Goal: Task Accomplishment & Management: Manage account settings

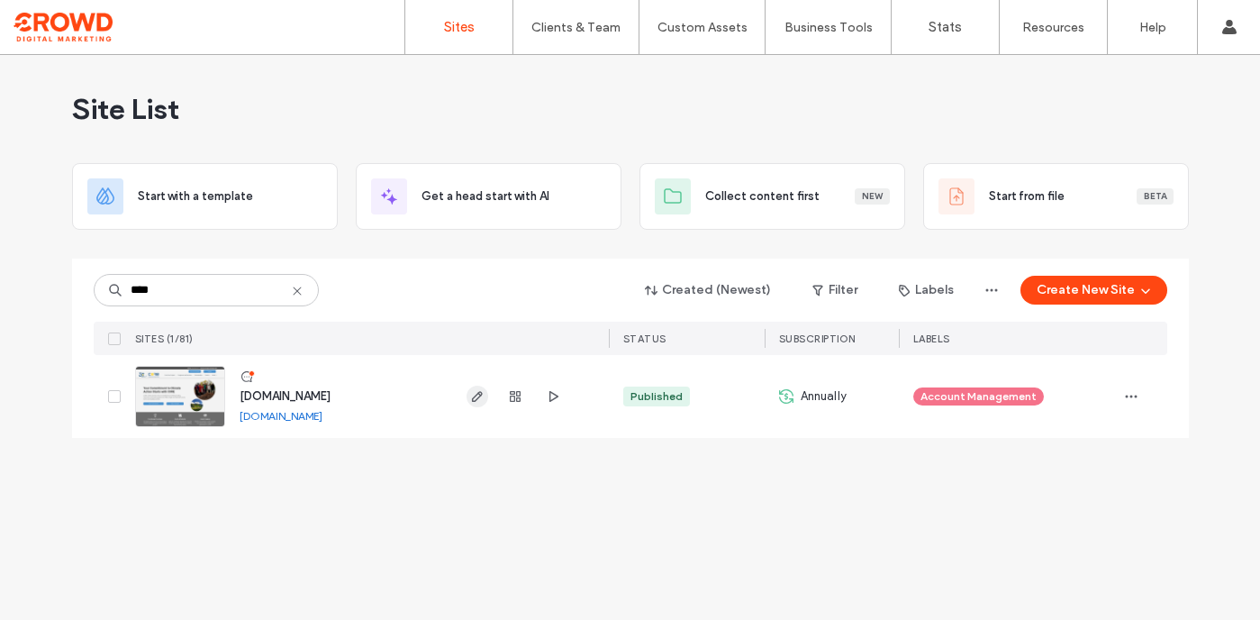
type input "****"
click at [477, 394] on use "button" at bounding box center [476, 396] width 11 height 11
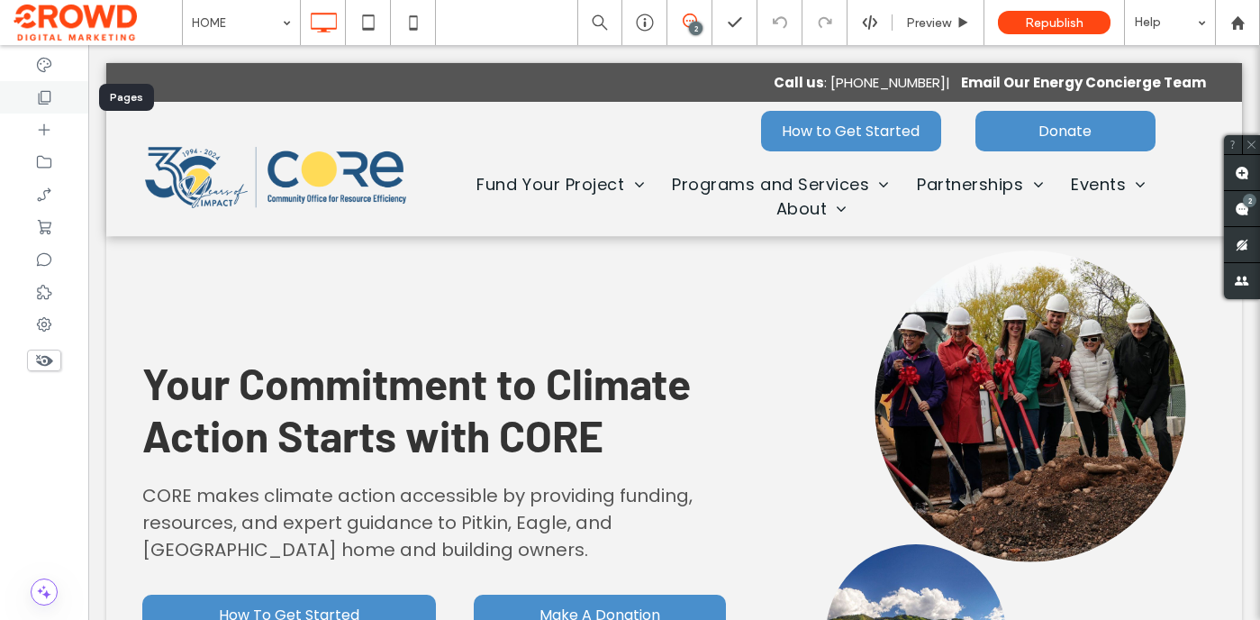
click at [48, 96] on icon at bounding box center [44, 97] width 18 height 18
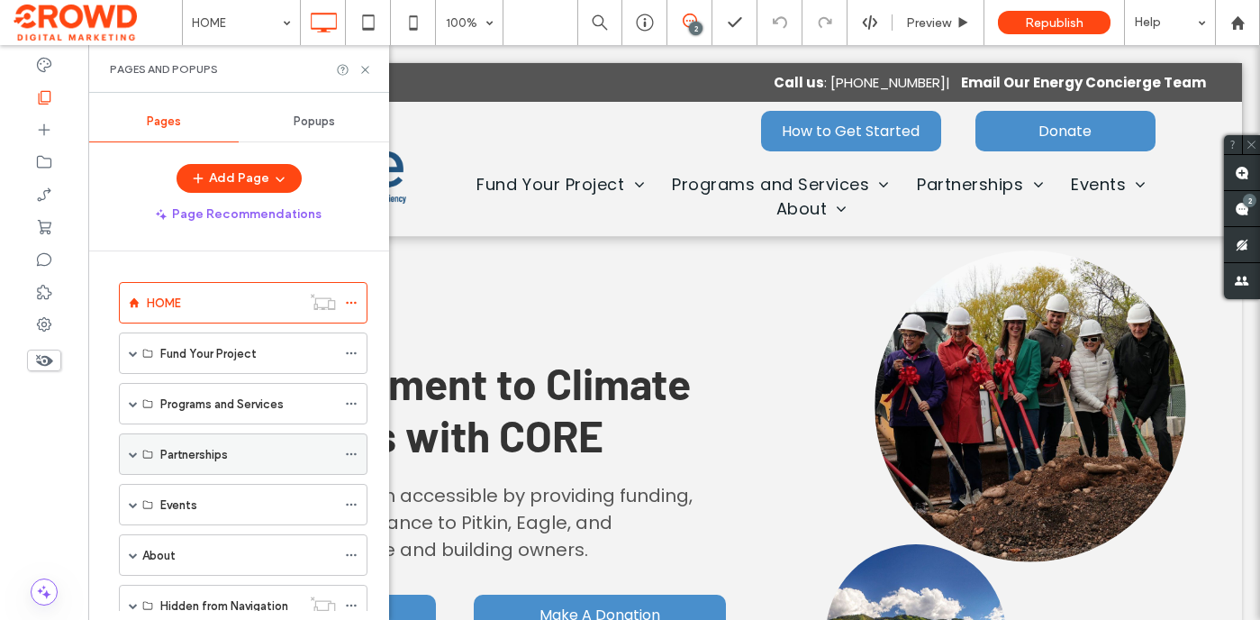
scroll to position [60, 0]
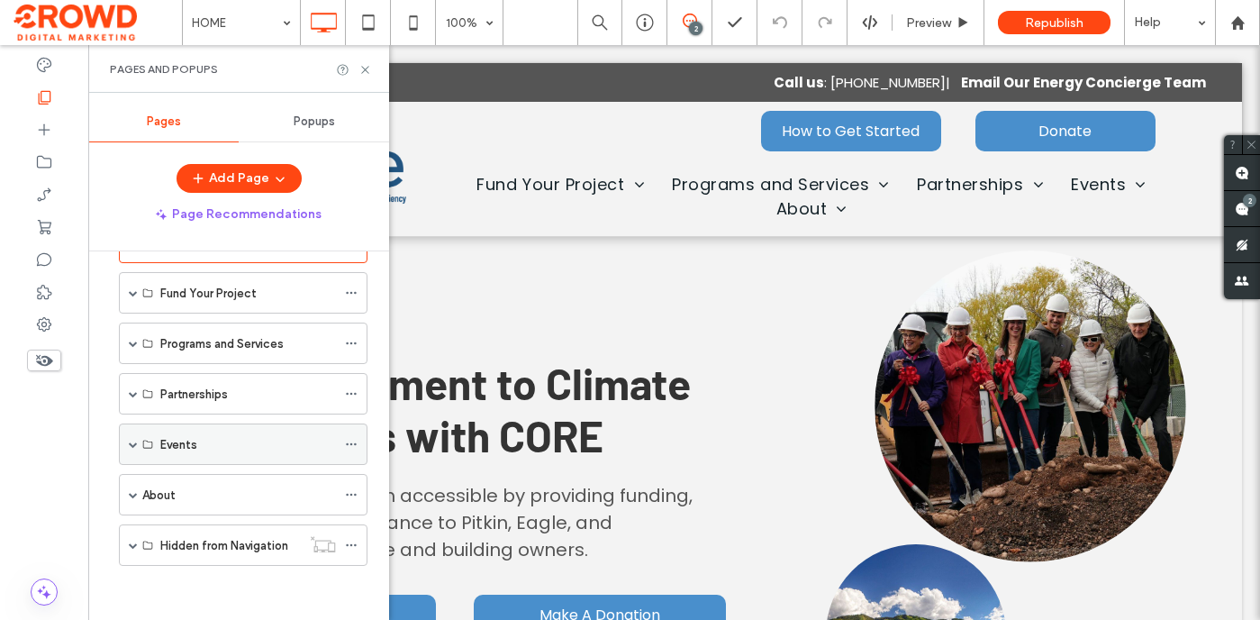
click at [134, 442] on span at bounding box center [133, 444] width 9 height 9
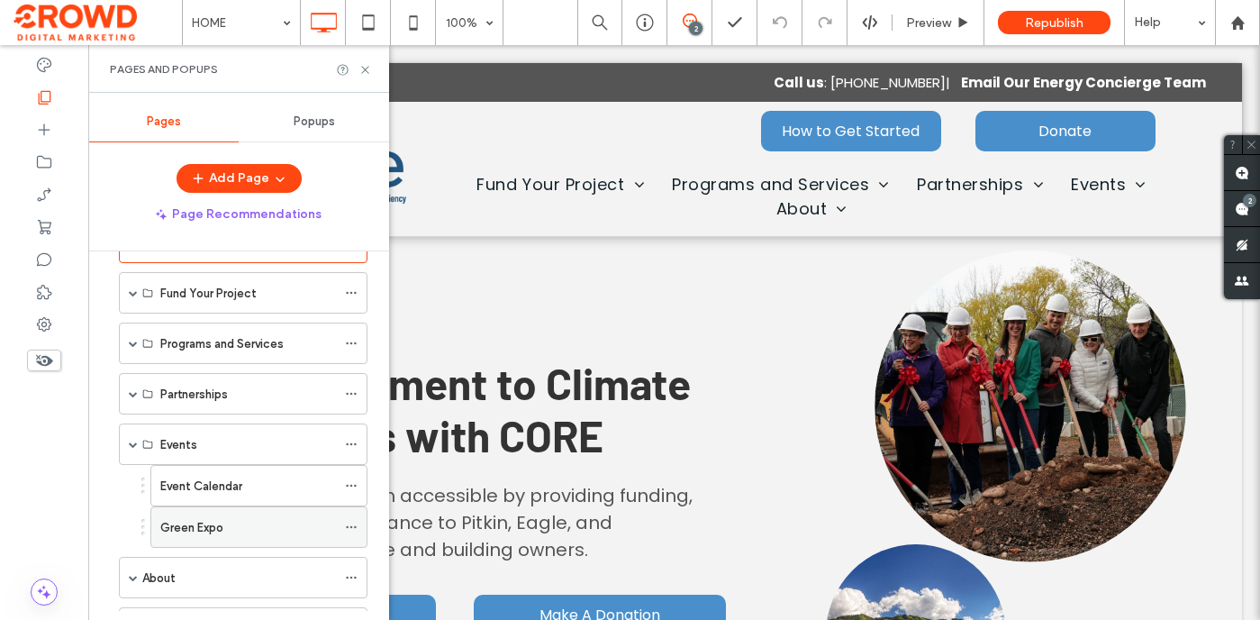
click at [222, 531] on label "Green Expo" at bounding box center [191, 528] width 63 height 32
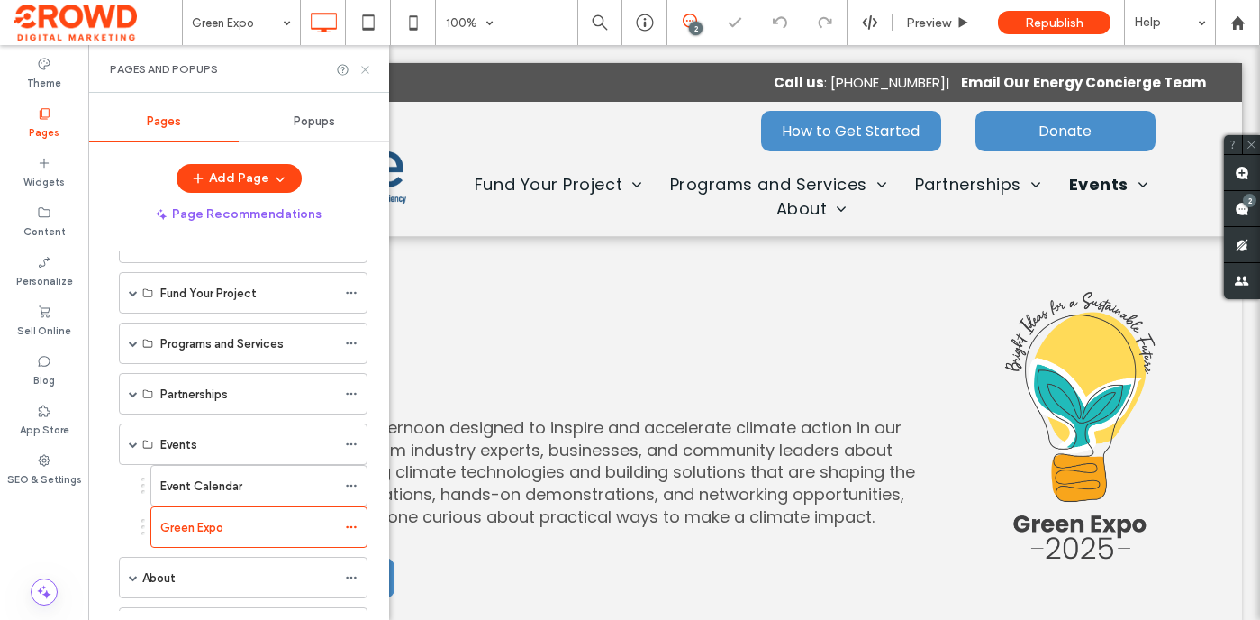
drag, startPoint x: 367, startPoint y: 71, endPoint x: 279, endPoint y: 28, distance: 97.5
click at [367, 71] on icon at bounding box center [366, 70] width 14 height 14
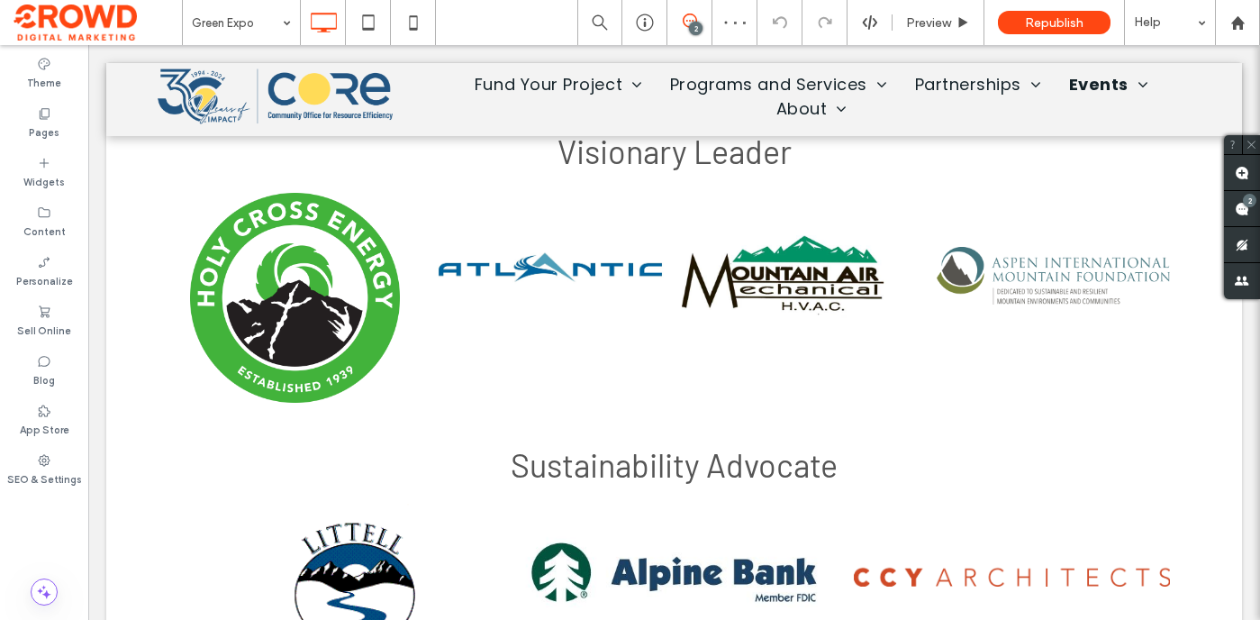
scroll to position [2574, 0]
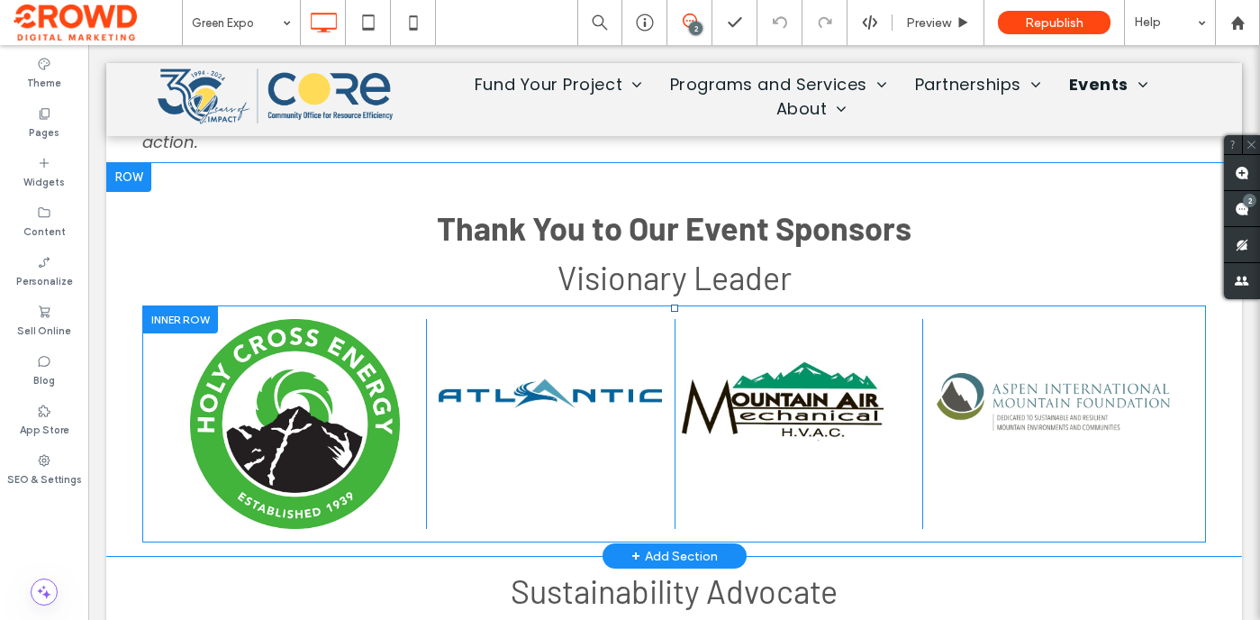
click at [182, 322] on div at bounding box center [180, 319] width 76 height 28
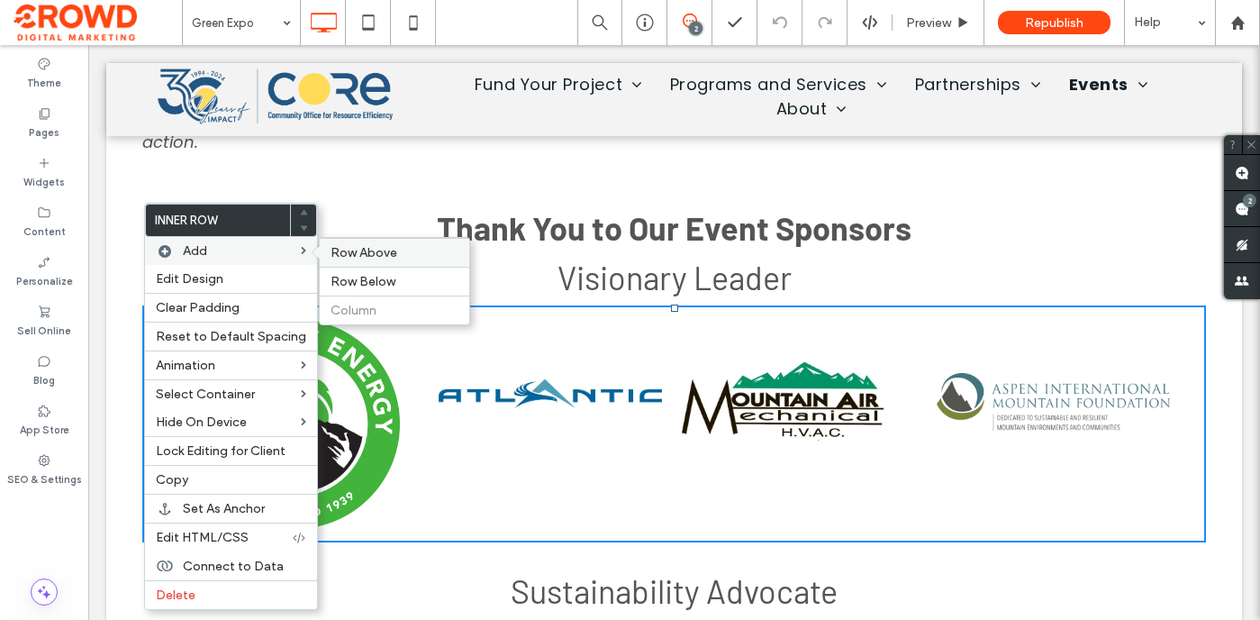
click at [337, 257] on span "Row Above" at bounding box center [364, 252] width 67 height 15
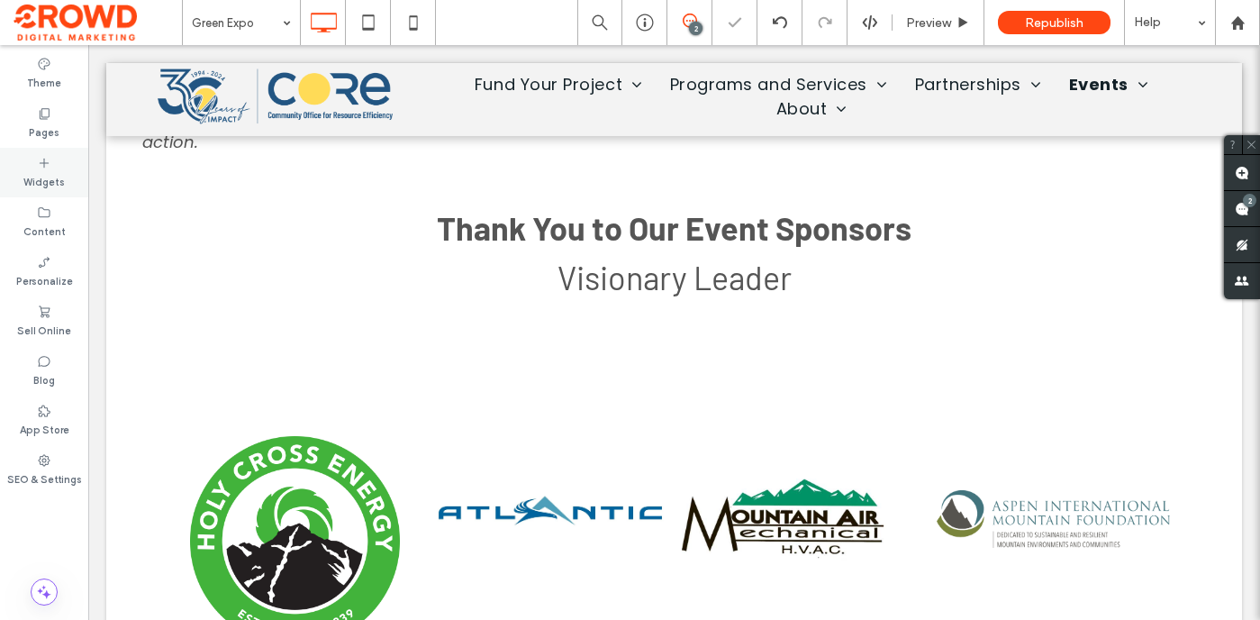
click at [50, 183] on label "Widgets" at bounding box center [43, 180] width 41 height 20
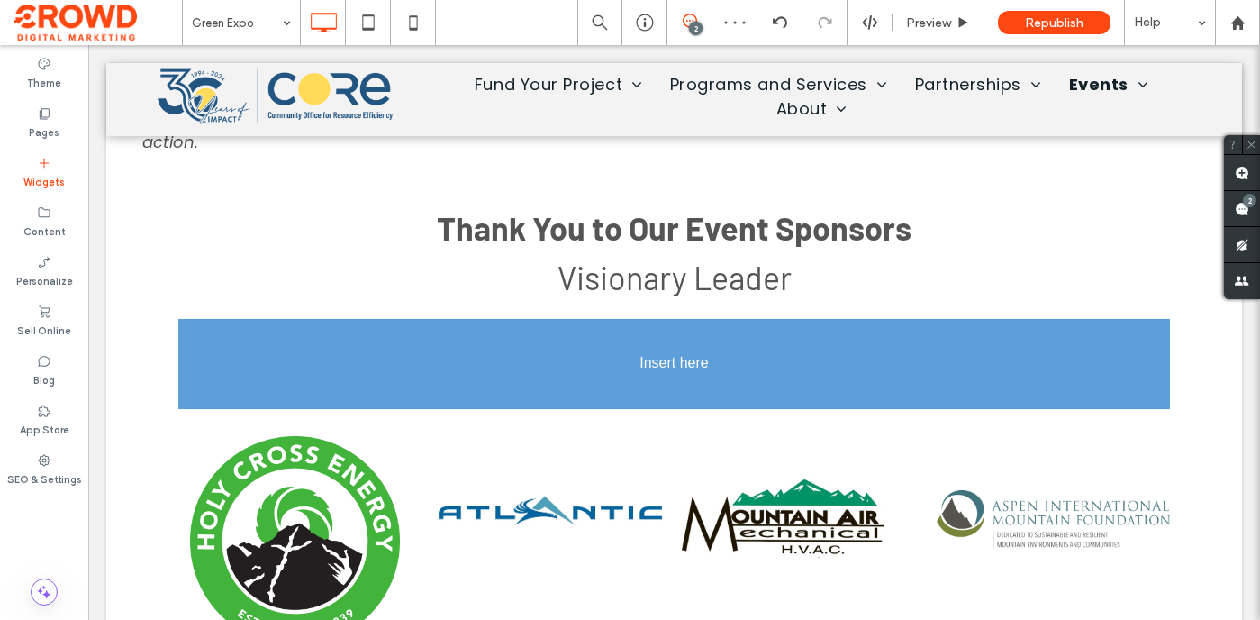
drag, startPoint x: 143, startPoint y: 362, endPoint x: 162, endPoint y: 362, distance: 18.9
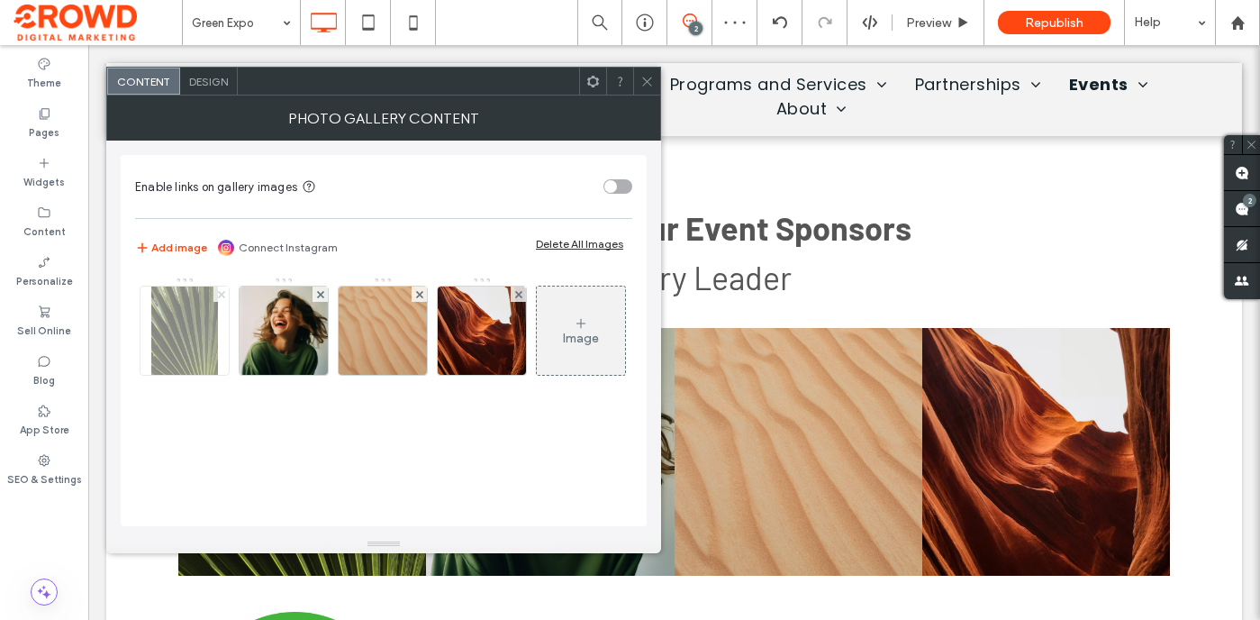
click at [221, 293] on use at bounding box center [220, 293] width 7 height 7
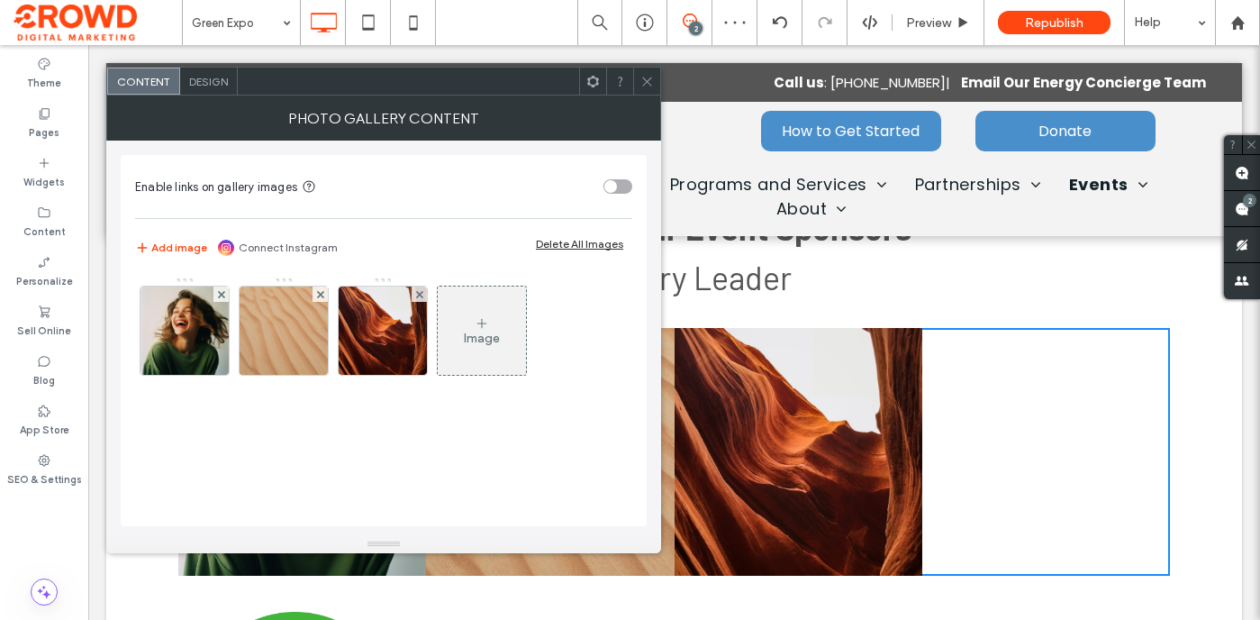
click at [221, 293] on use at bounding box center [220, 293] width 7 height 7
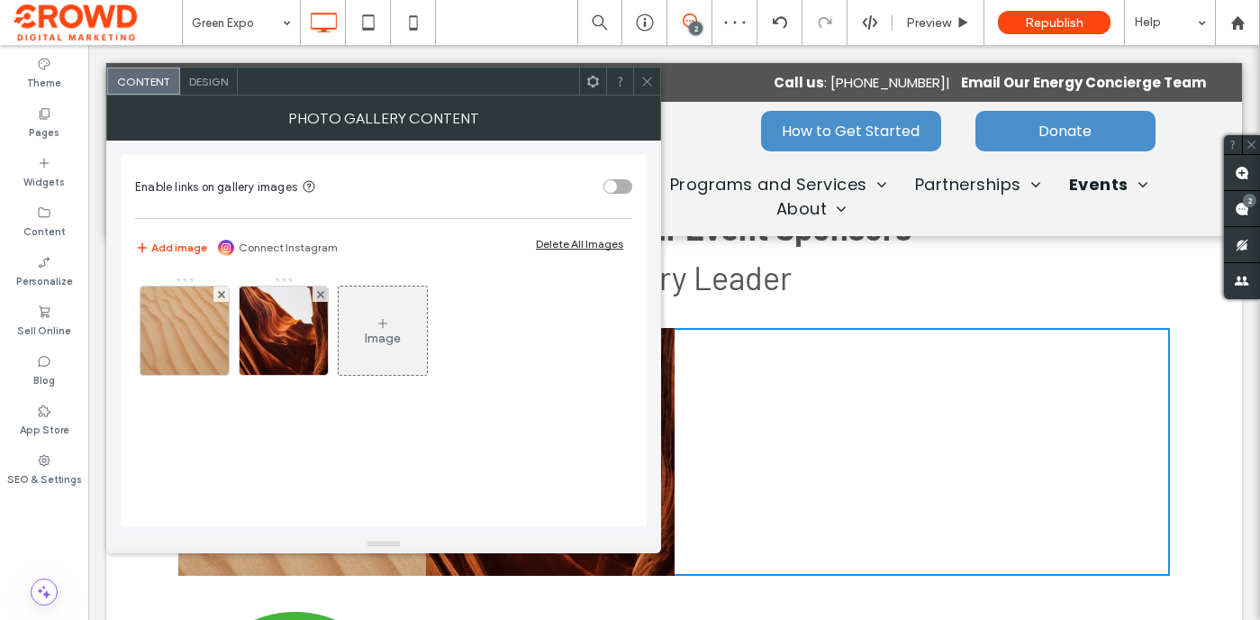
click at [221, 293] on use at bounding box center [220, 293] width 7 height 7
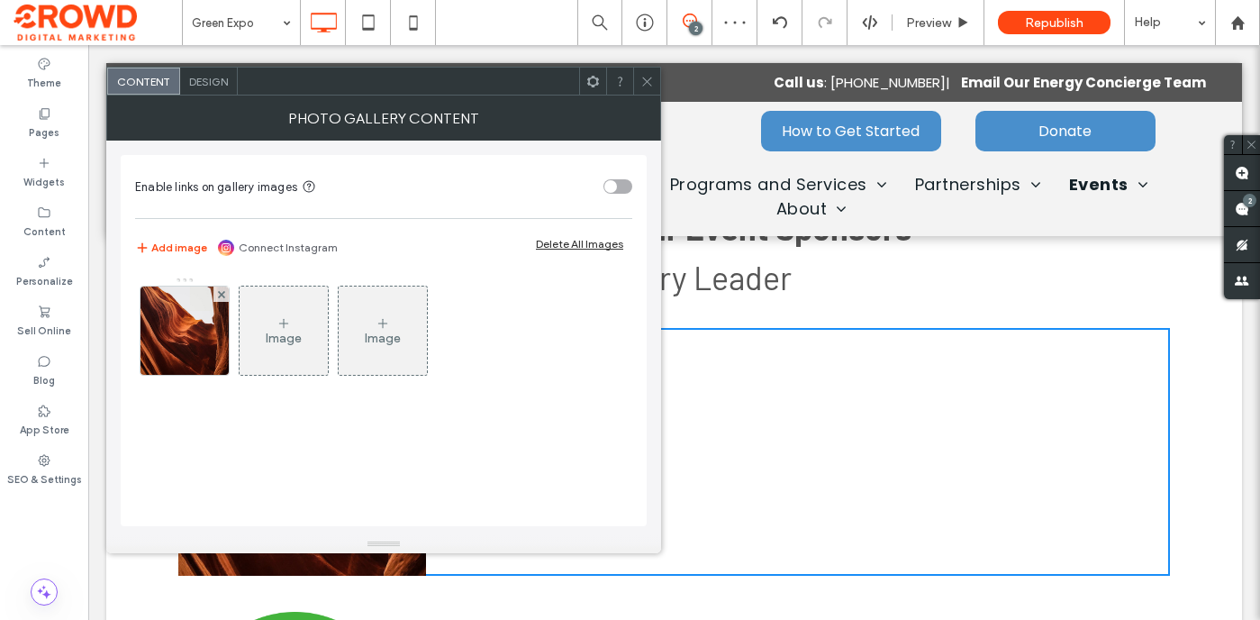
click at [221, 293] on use at bounding box center [220, 293] width 7 height 7
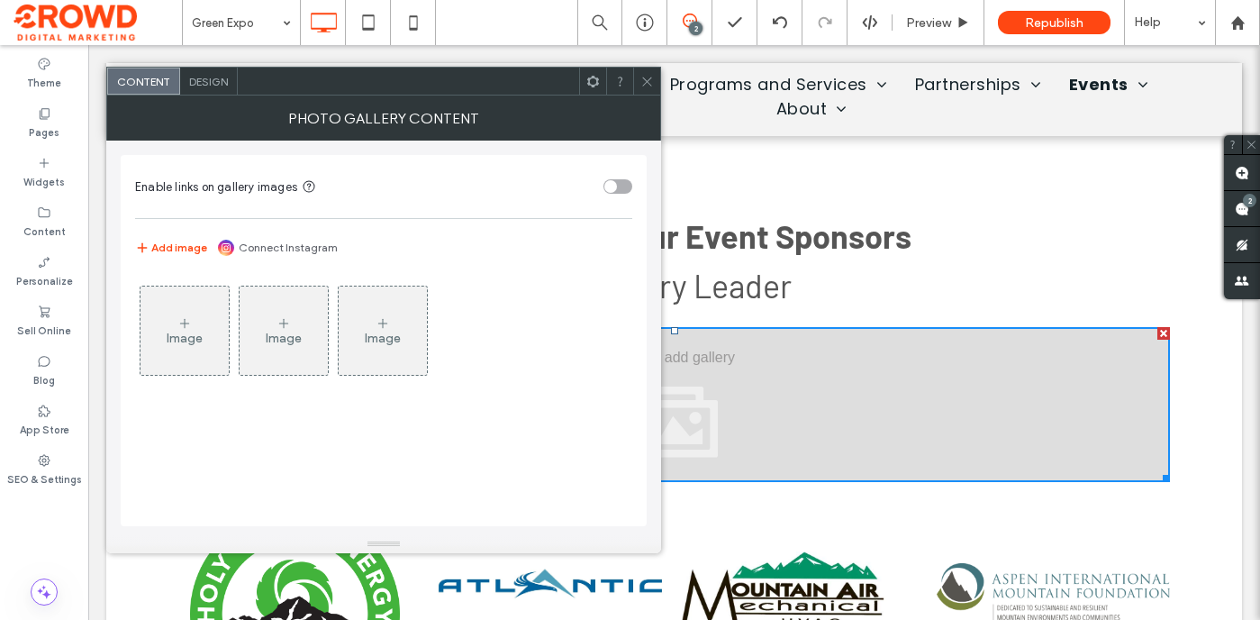
scroll to position [2565, 0]
click at [204, 332] on div "Image" at bounding box center [185, 330] width 88 height 85
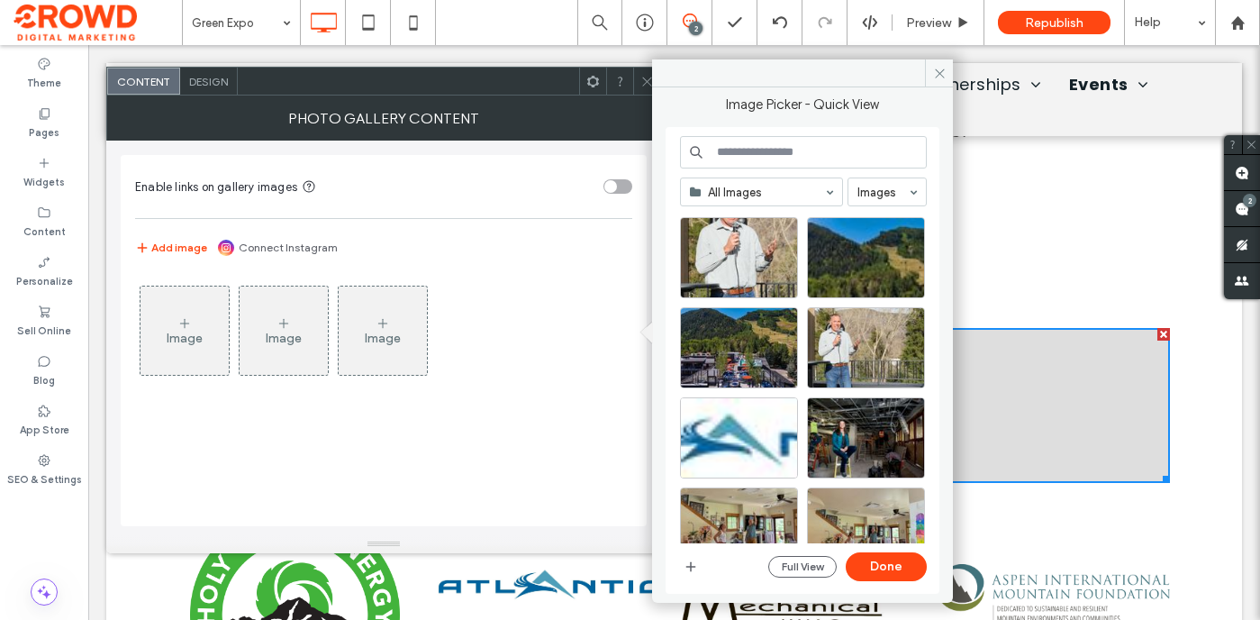
scroll to position [5599, 0]
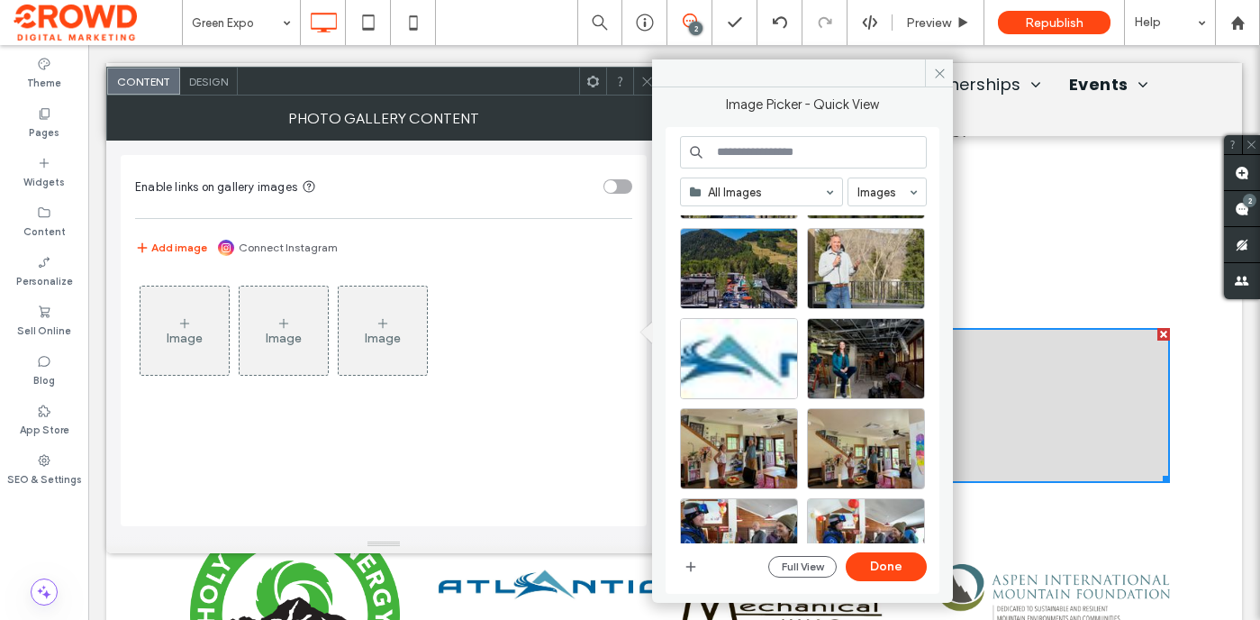
click at [811, 156] on input at bounding box center [803, 152] width 247 height 32
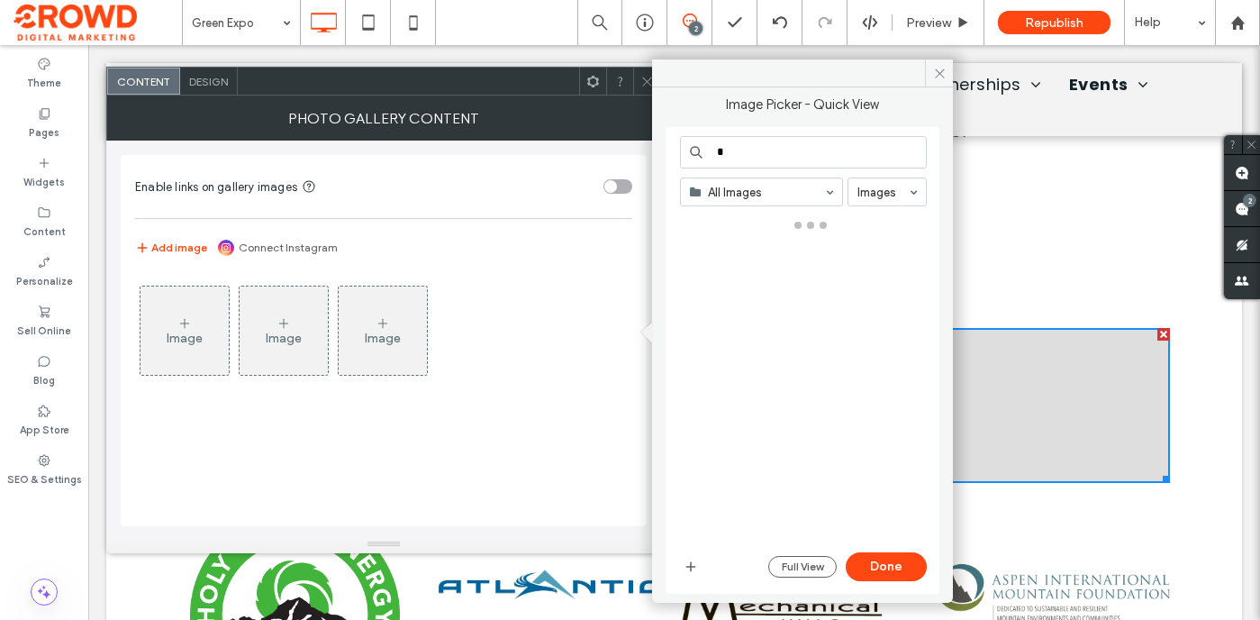
type input "*"
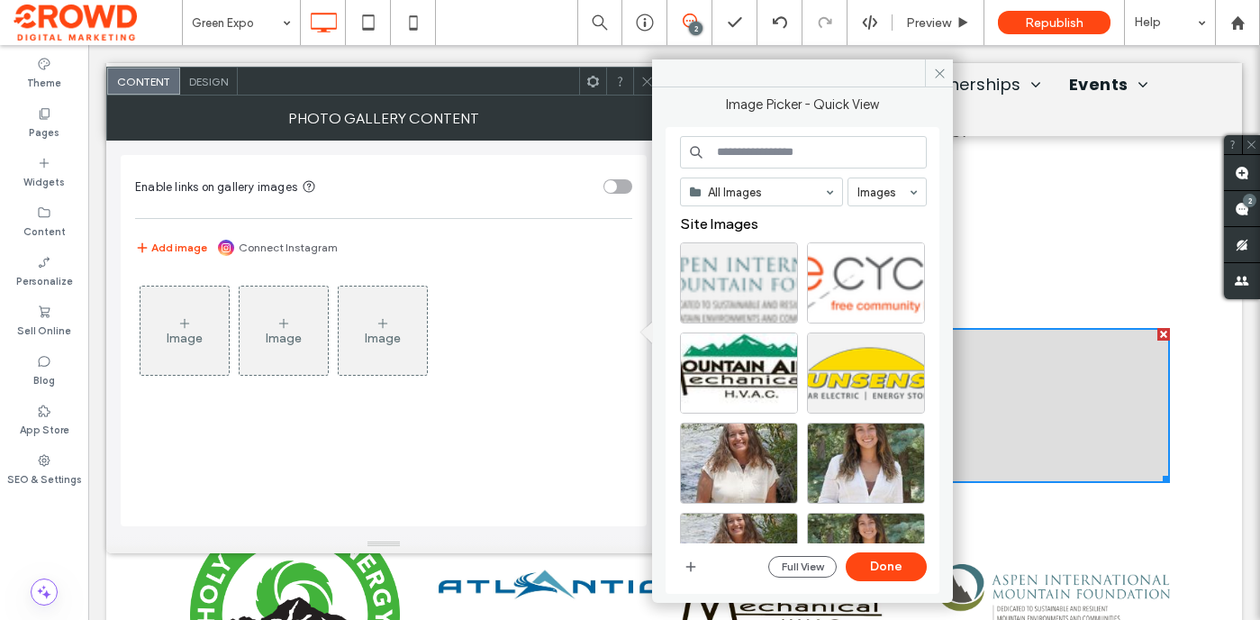
click at [645, 85] on icon at bounding box center [647, 82] width 14 height 14
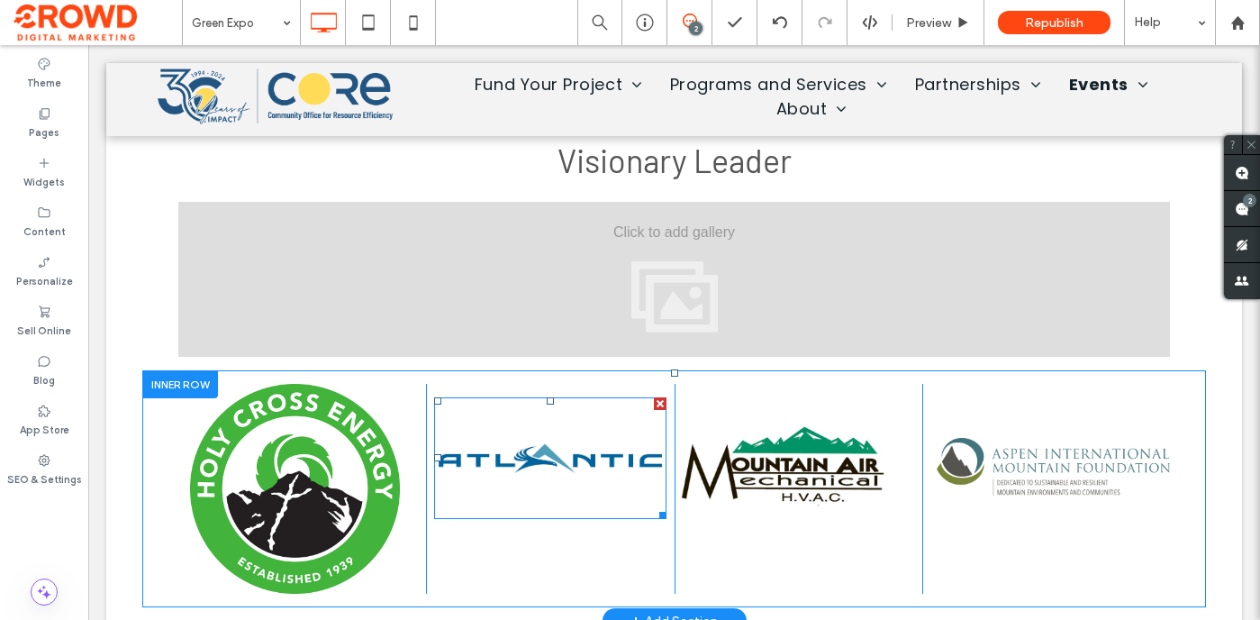
scroll to position [2777, 0]
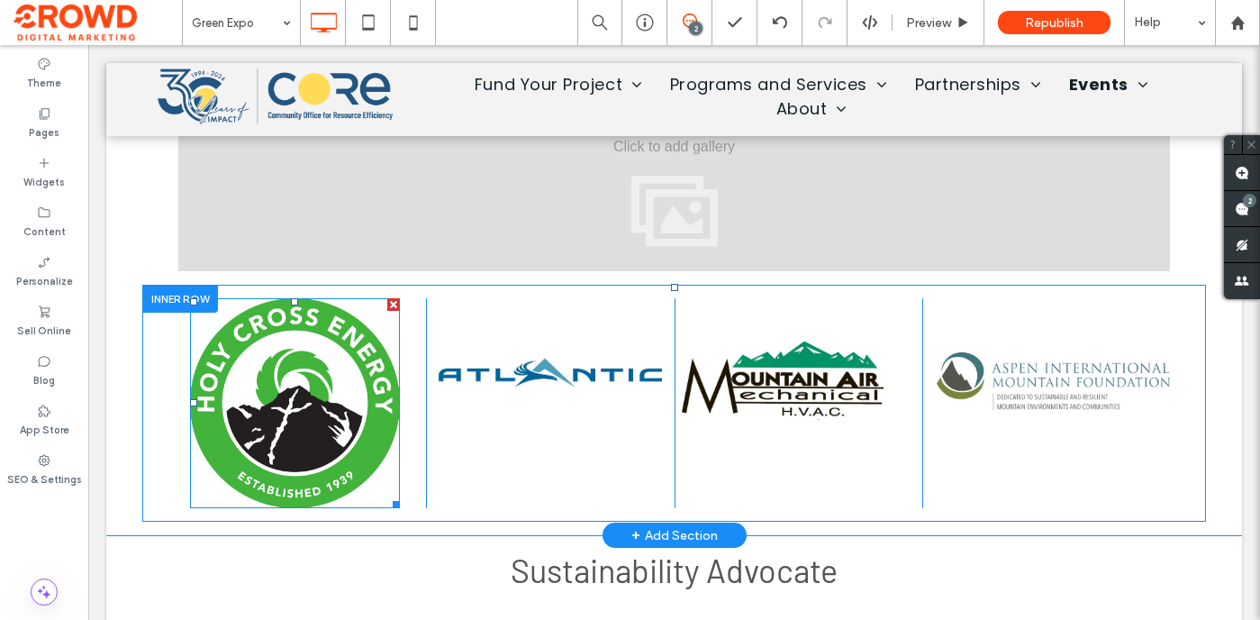
click at [307, 386] on img at bounding box center [295, 403] width 210 height 210
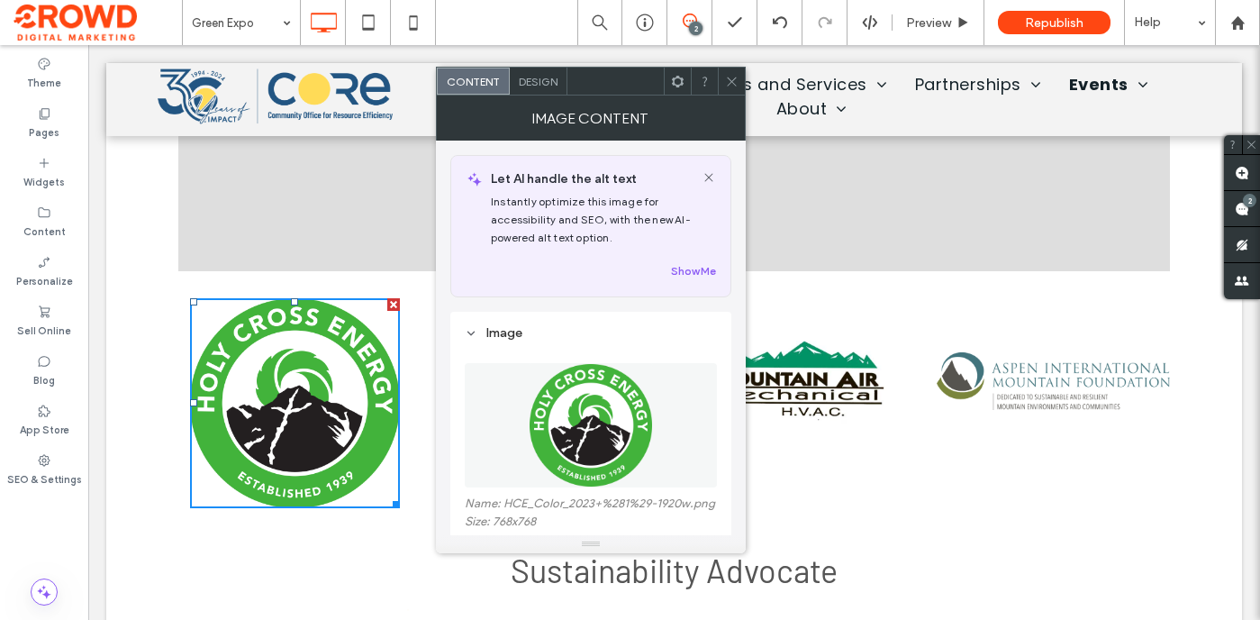
scroll to position [28, 0]
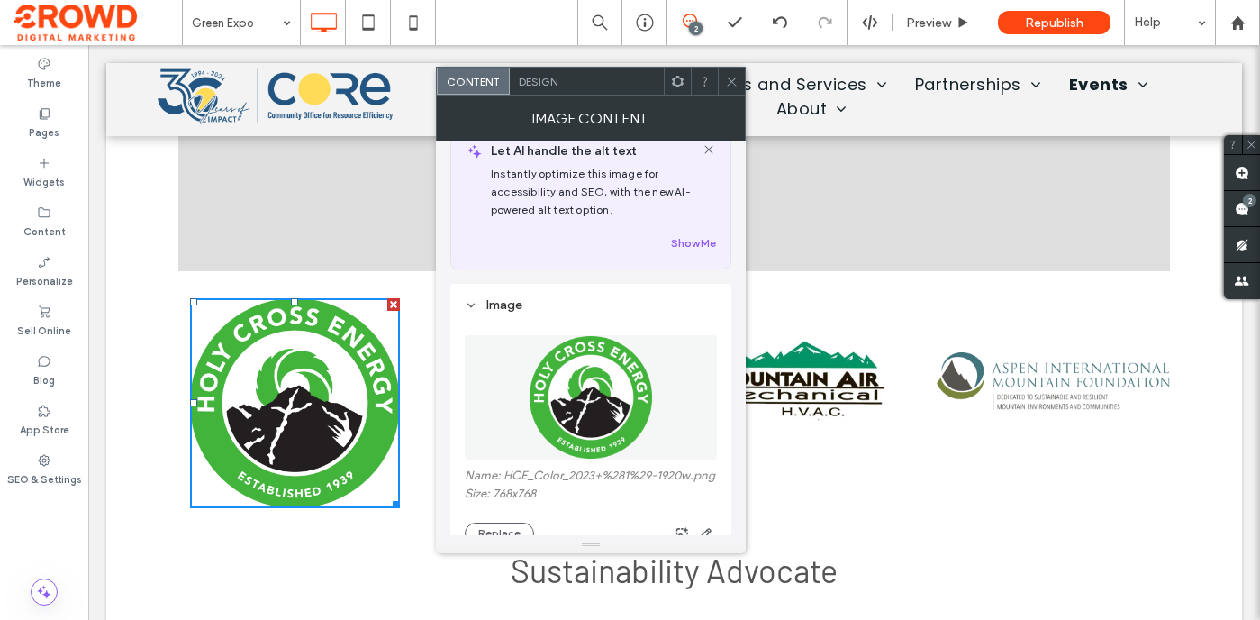
click at [736, 77] on icon at bounding box center [732, 82] width 14 height 14
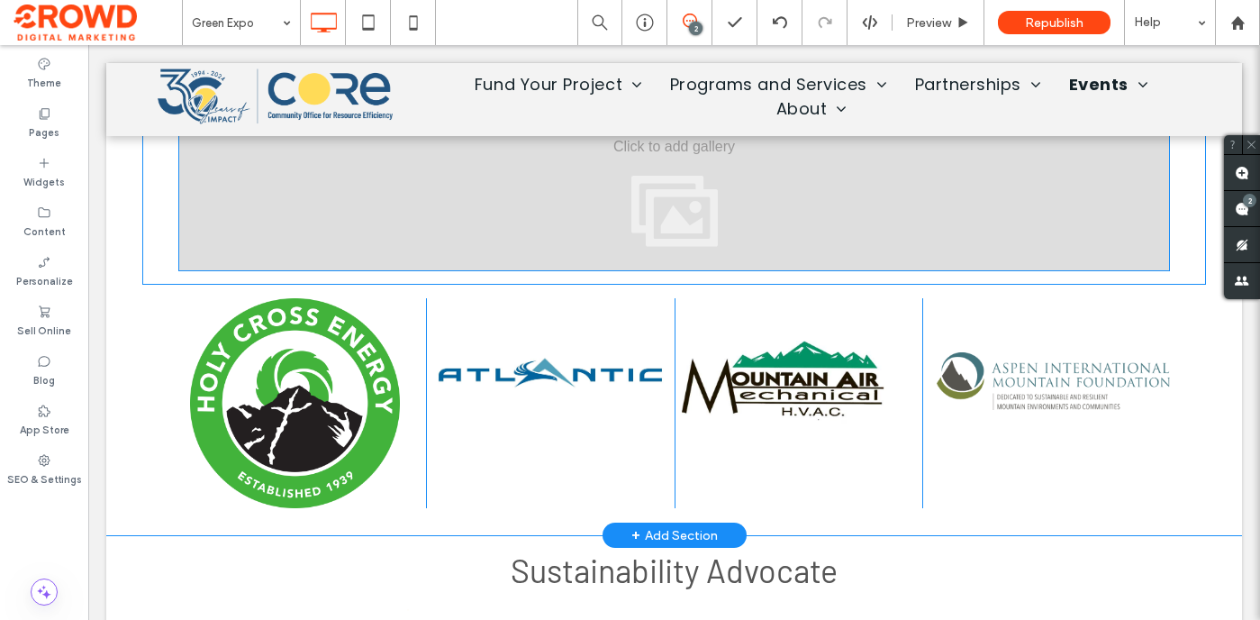
click at [398, 200] on div at bounding box center [674, 193] width 992 height 155
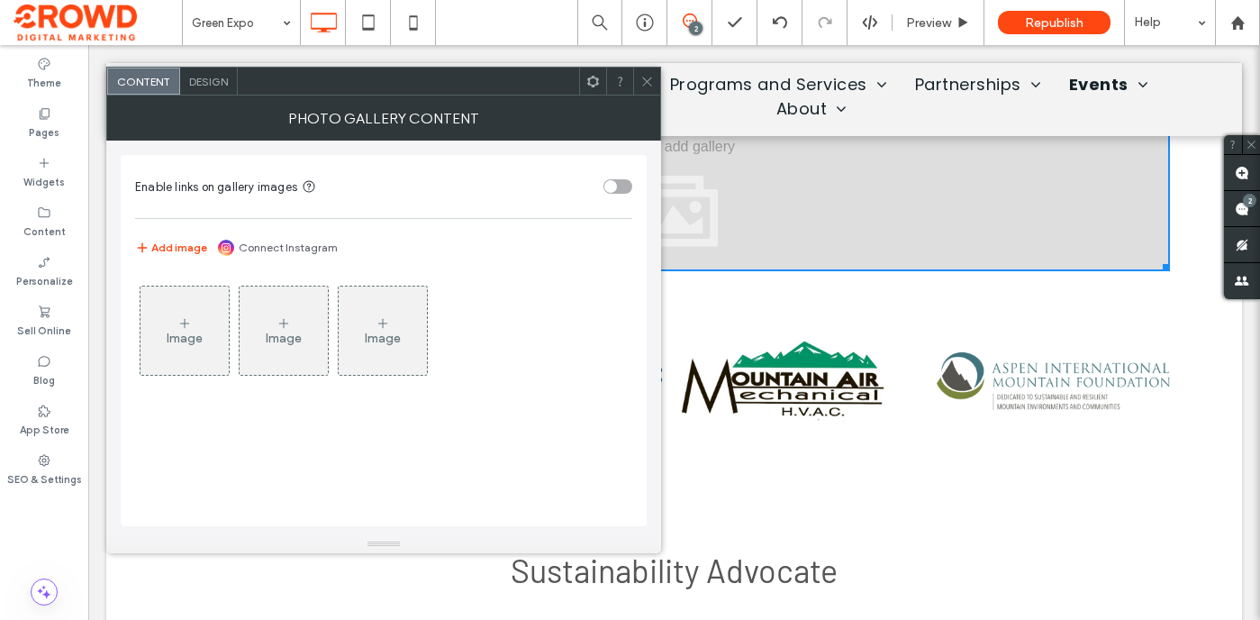
click at [176, 355] on div "Image" at bounding box center [185, 330] width 88 height 85
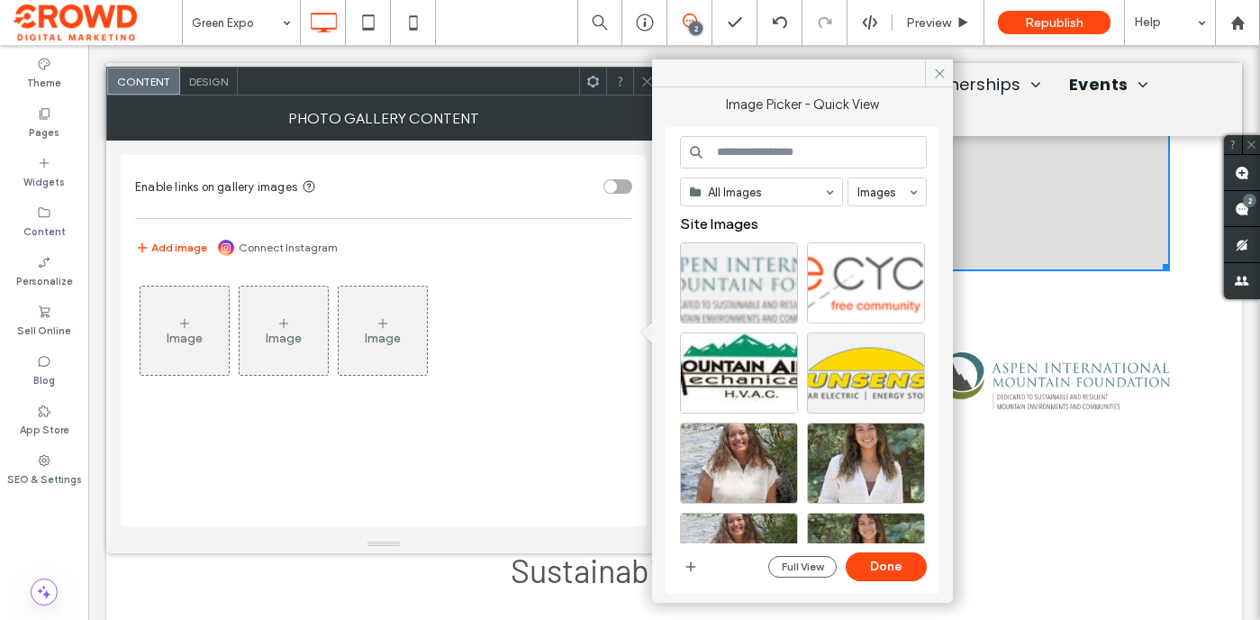
click at [765, 154] on input at bounding box center [803, 152] width 247 height 32
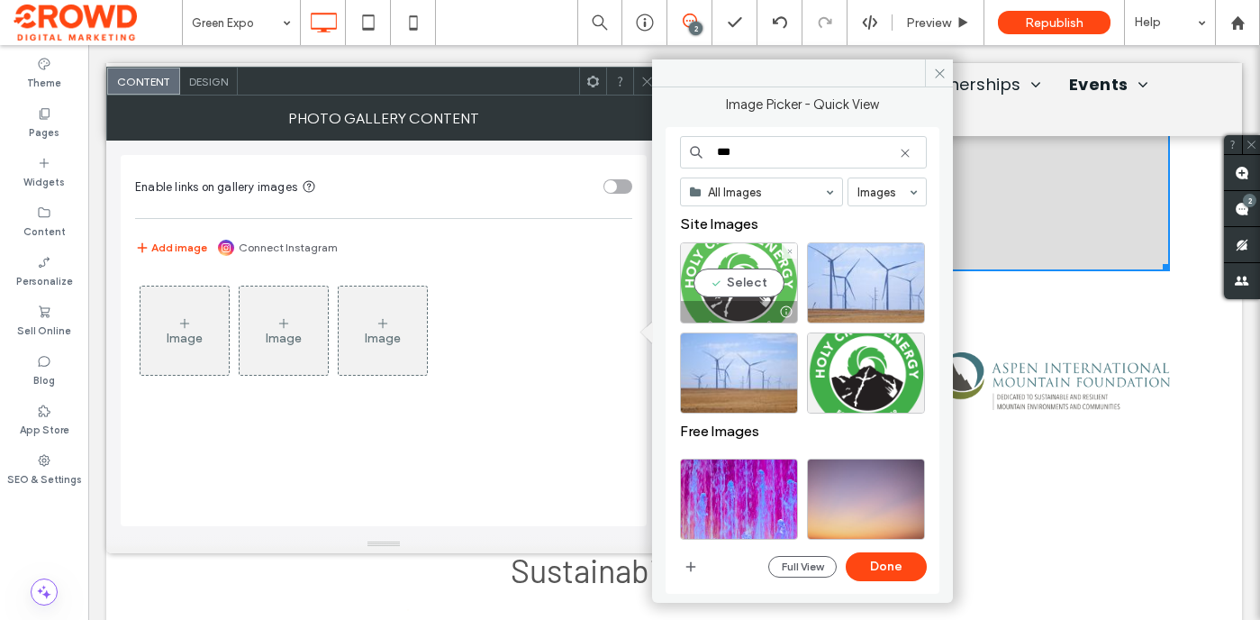
type input "***"
click at [738, 267] on div "Select" at bounding box center [739, 282] width 118 height 81
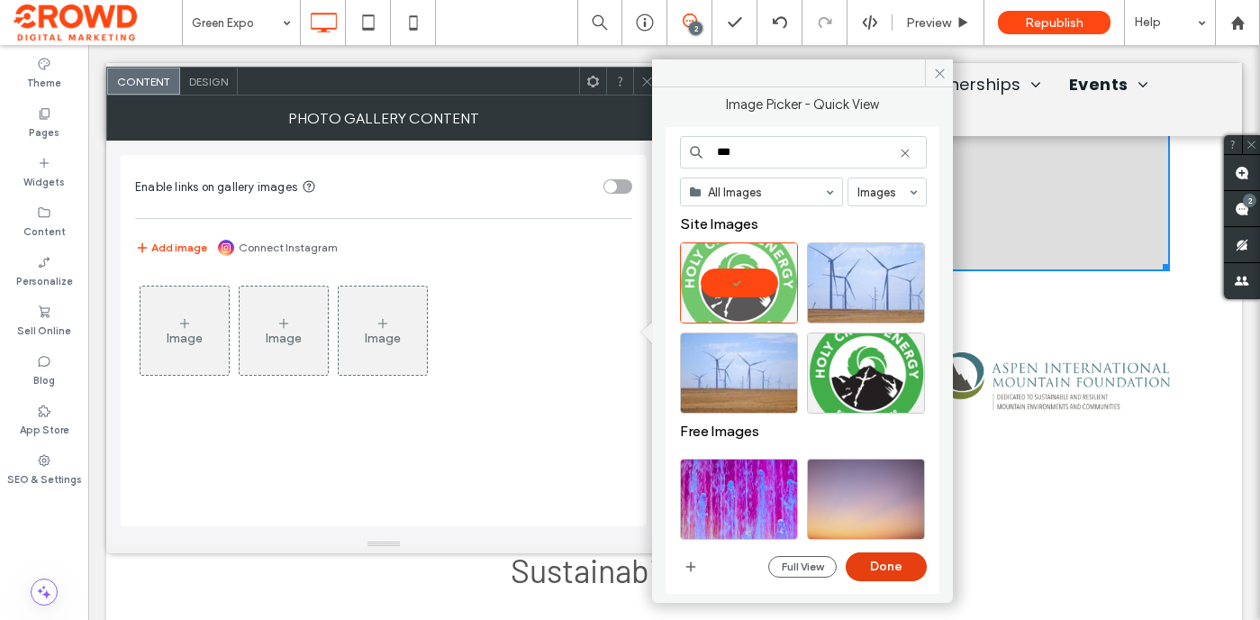
click at [903, 566] on button "Done" at bounding box center [886, 566] width 81 height 29
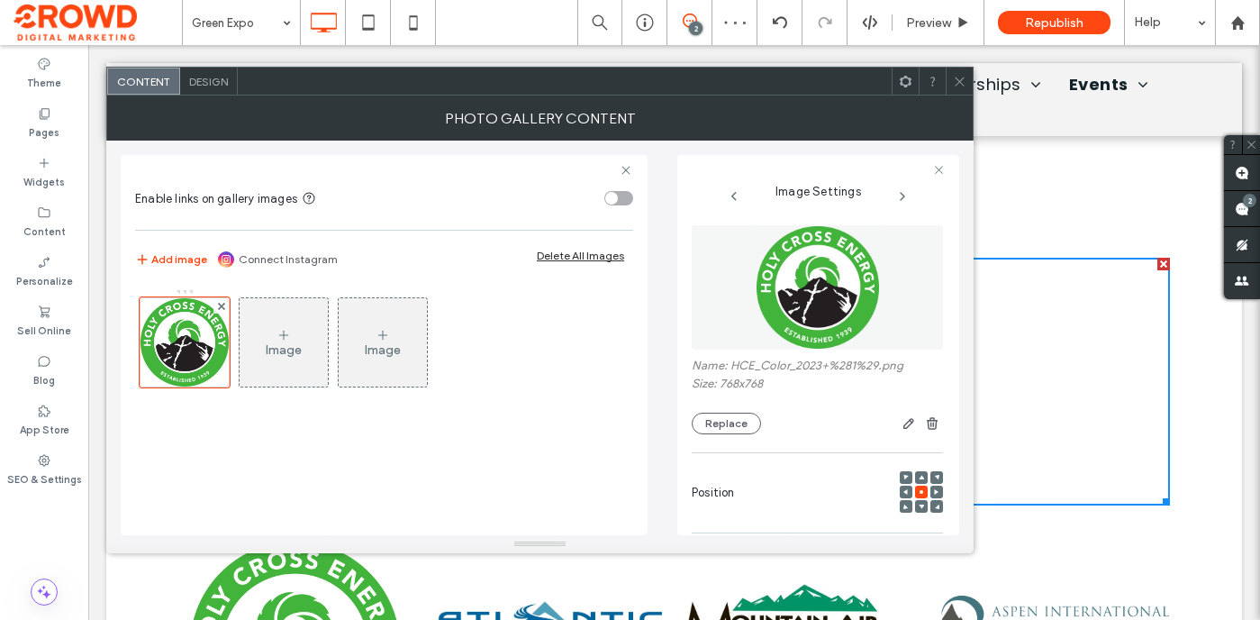
scroll to position [2672, 0]
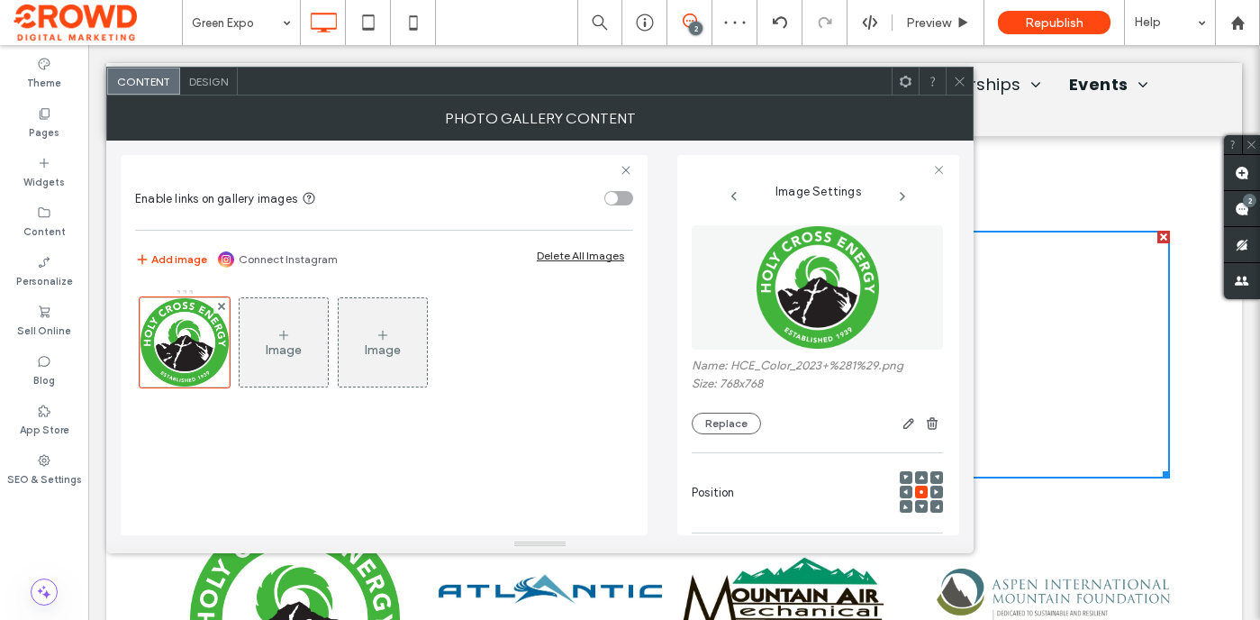
click at [289, 333] on icon at bounding box center [284, 335] width 14 height 14
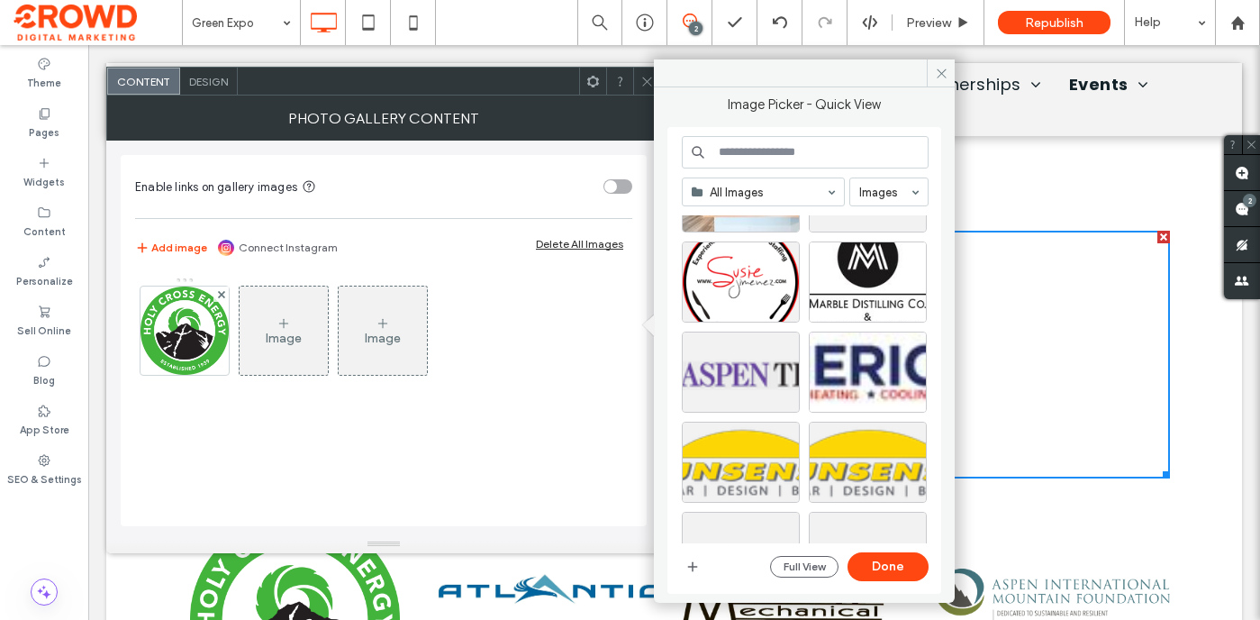
scroll to position [1878, 0]
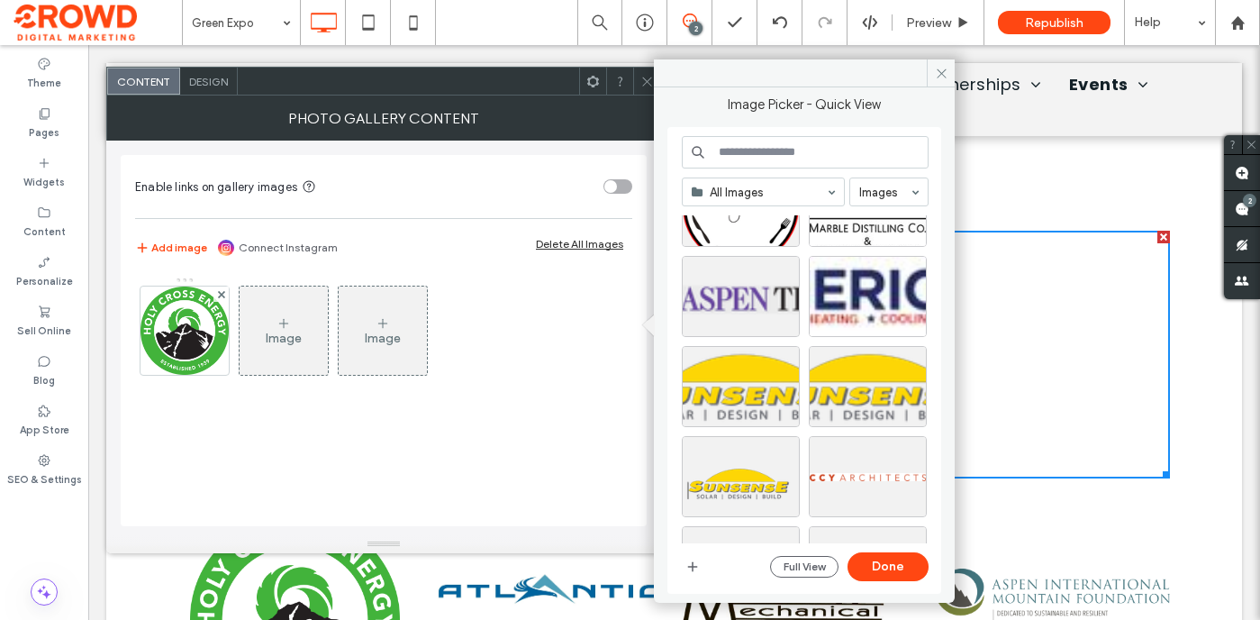
click at [792, 150] on input at bounding box center [805, 152] width 247 height 32
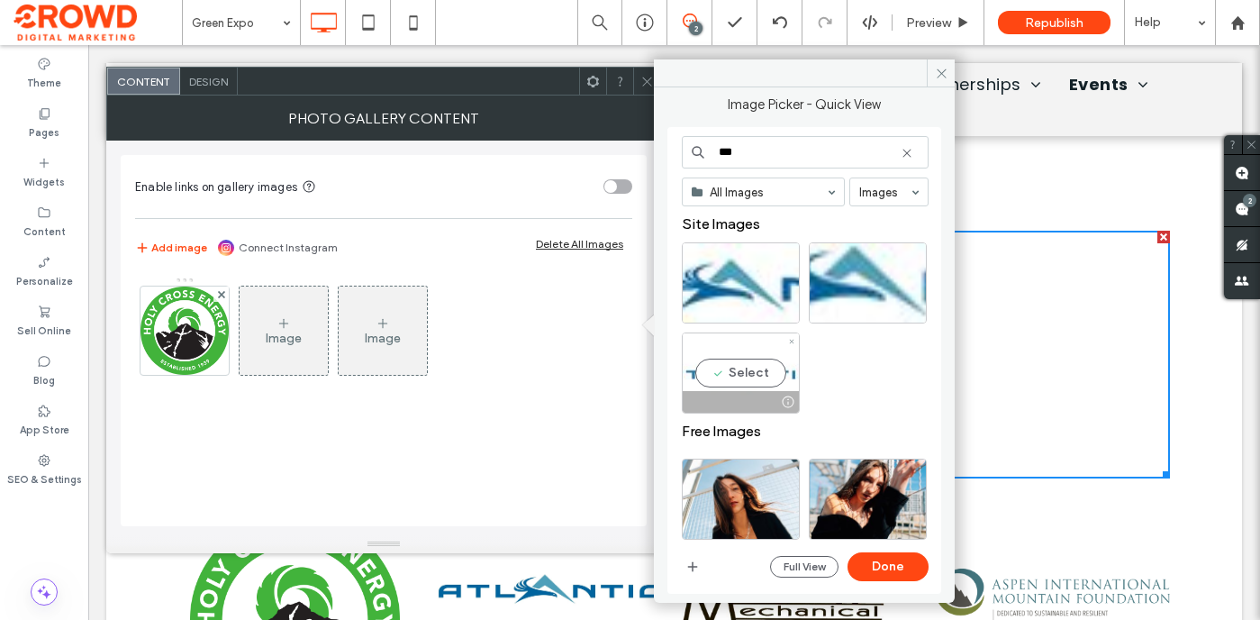
type input "***"
click at [744, 359] on div "Select" at bounding box center [741, 372] width 118 height 81
click at [879, 563] on button "Done" at bounding box center [888, 566] width 81 height 29
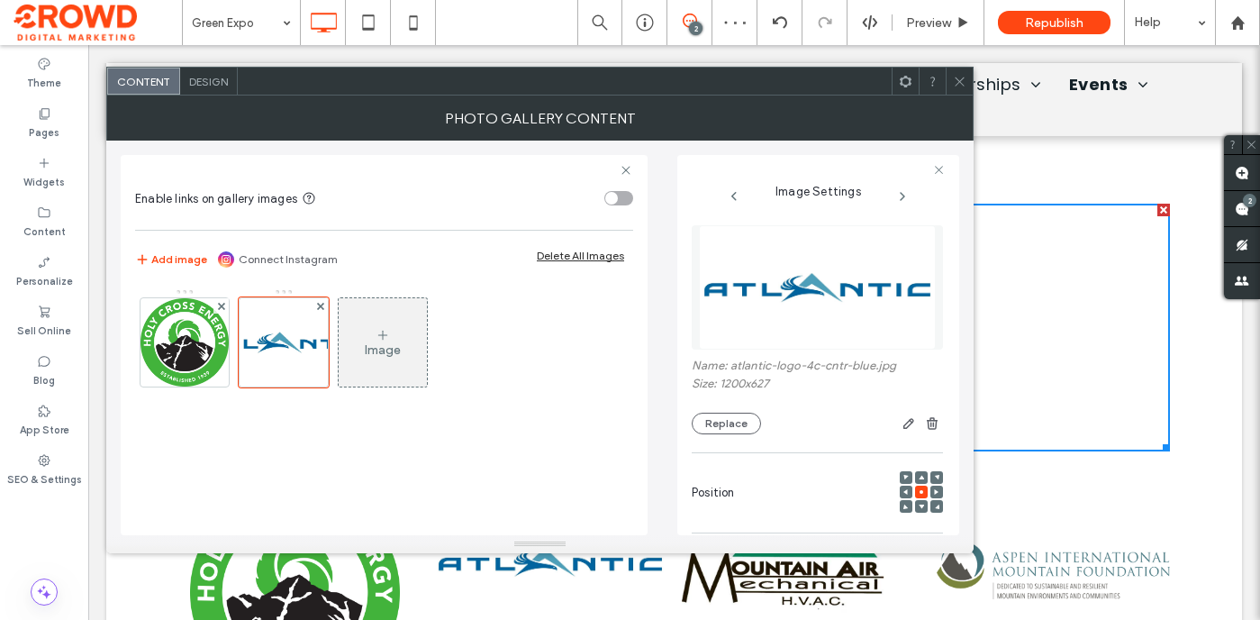
scroll to position [2693, 0]
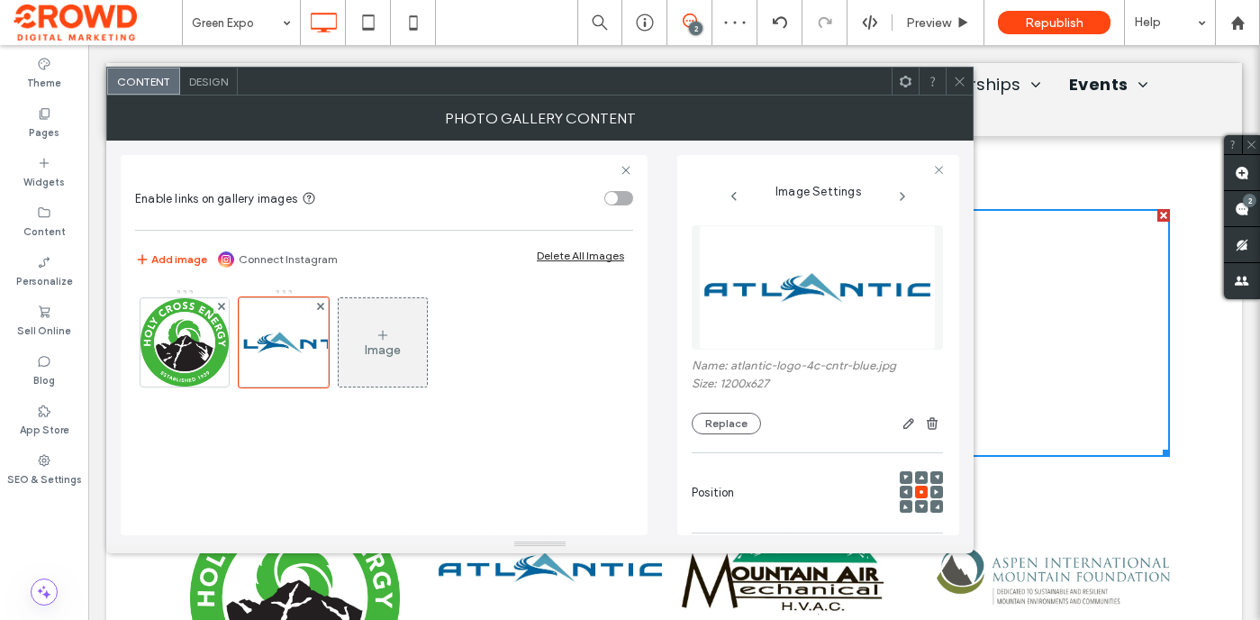
click at [412, 363] on div "Image" at bounding box center [383, 342] width 88 height 85
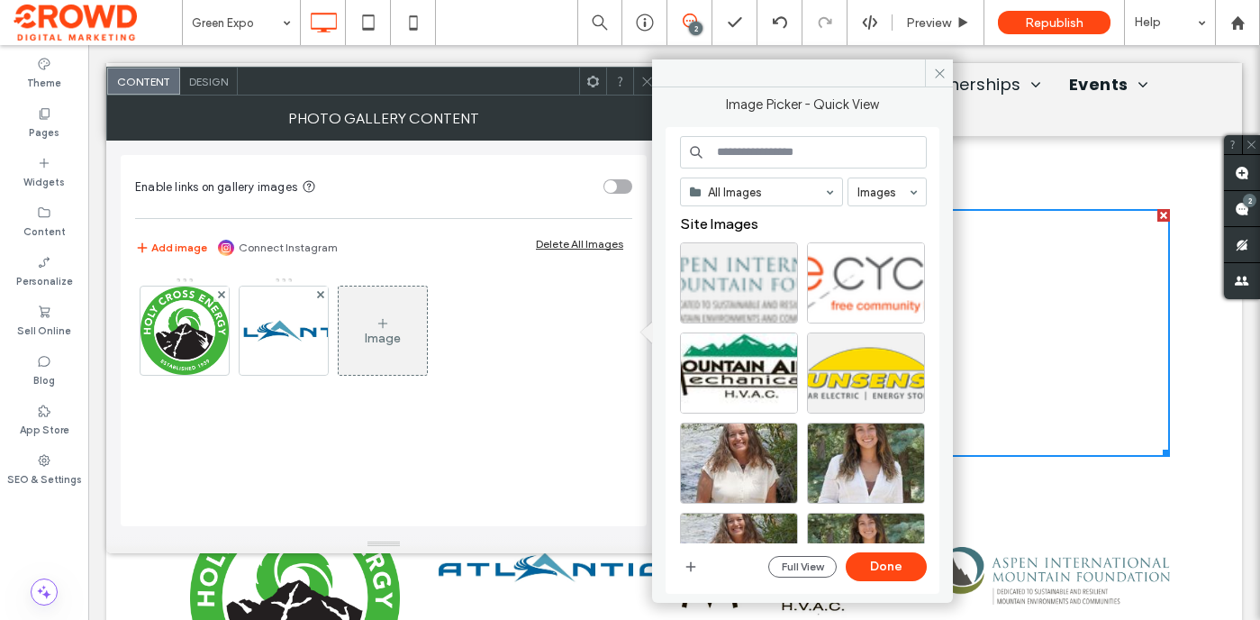
click at [781, 150] on input at bounding box center [803, 152] width 247 height 32
click at [741, 385] on div "Select" at bounding box center [739, 372] width 118 height 81
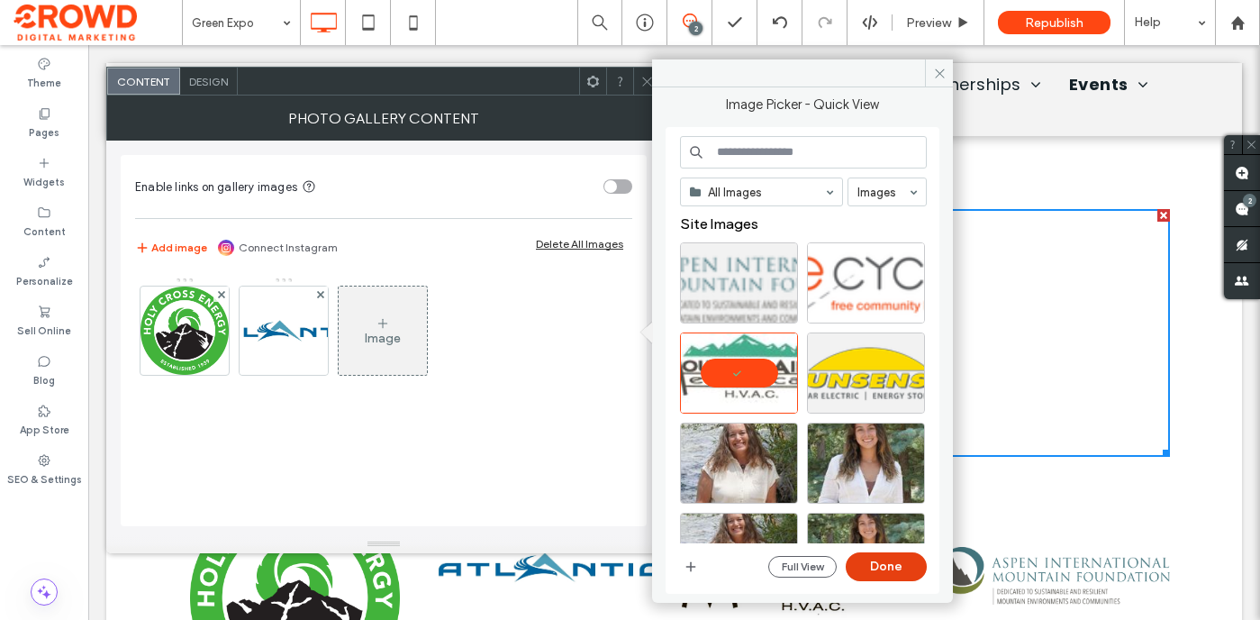
click at [893, 567] on button "Done" at bounding box center [886, 566] width 81 height 29
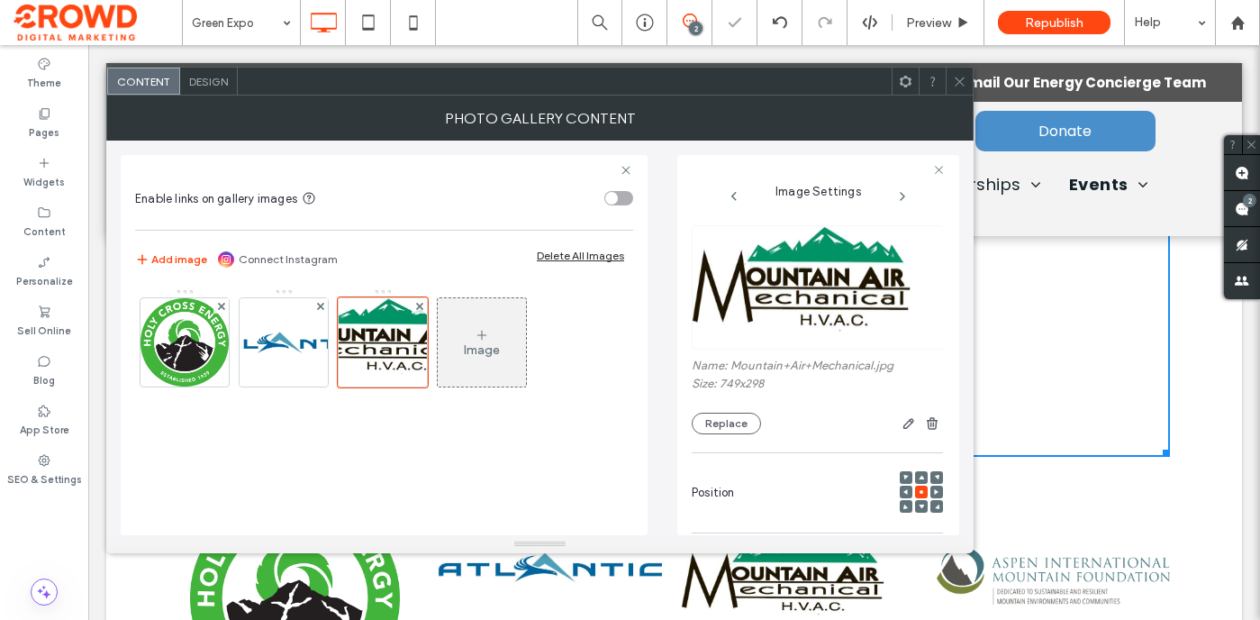
click at [496, 333] on div "Image" at bounding box center [482, 342] width 88 height 85
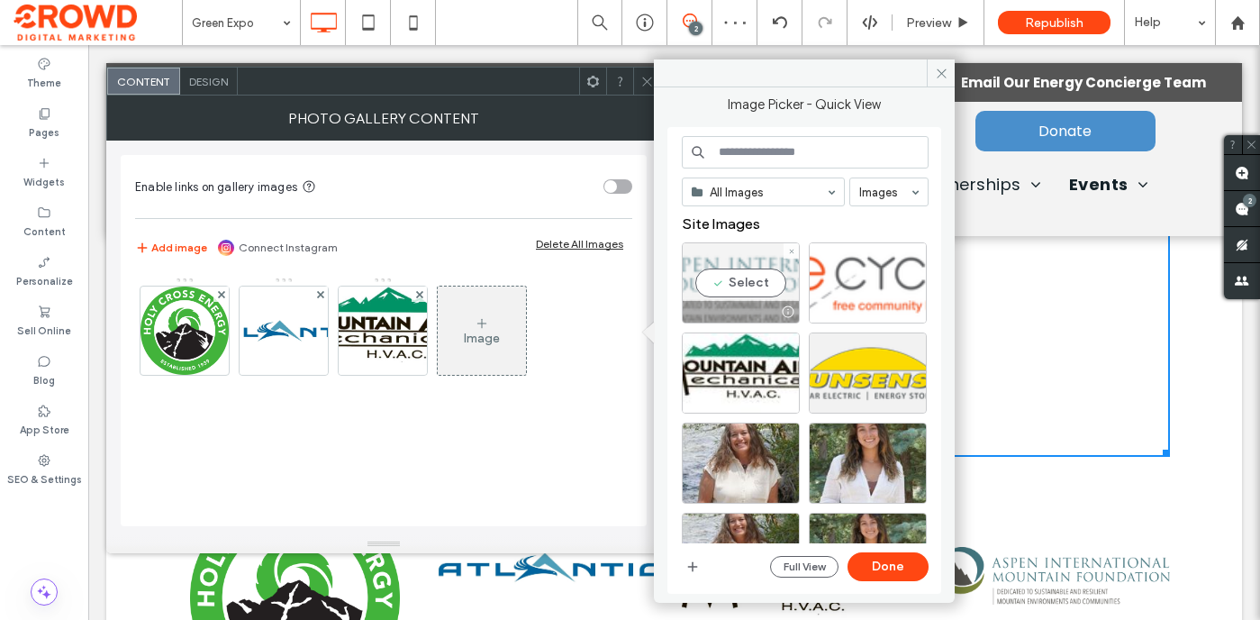
click at [737, 290] on div "Select" at bounding box center [741, 282] width 118 height 81
click at [890, 574] on button "Done" at bounding box center [888, 566] width 81 height 29
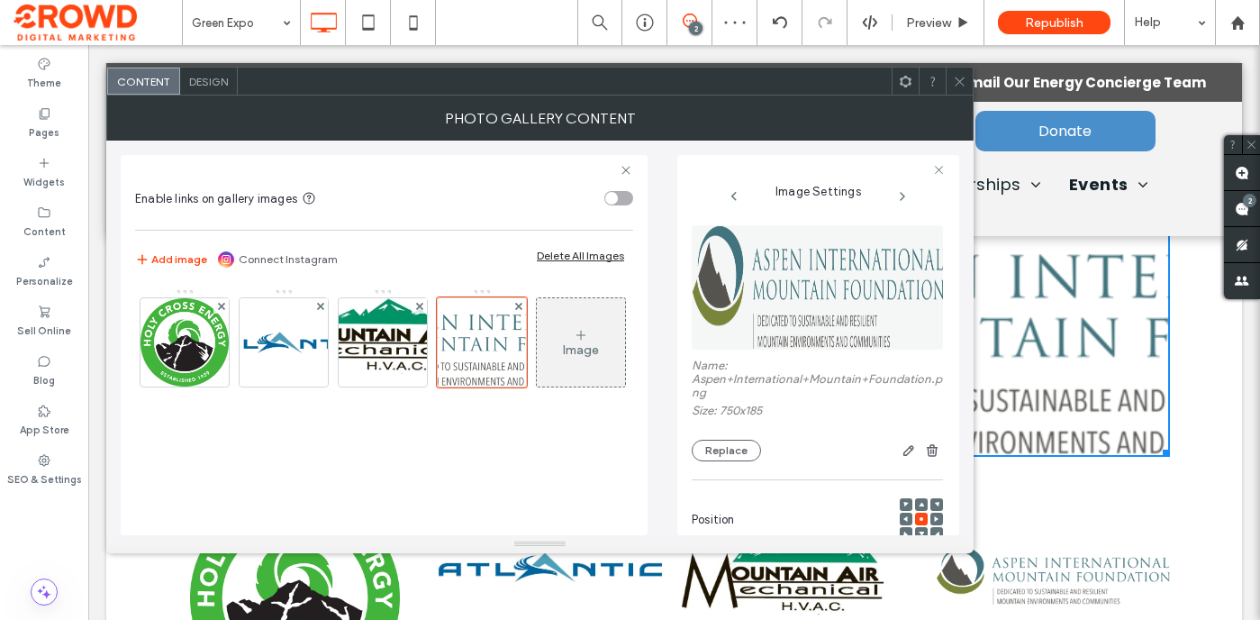
click at [213, 78] on span "Design" at bounding box center [208, 82] width 39 height 14
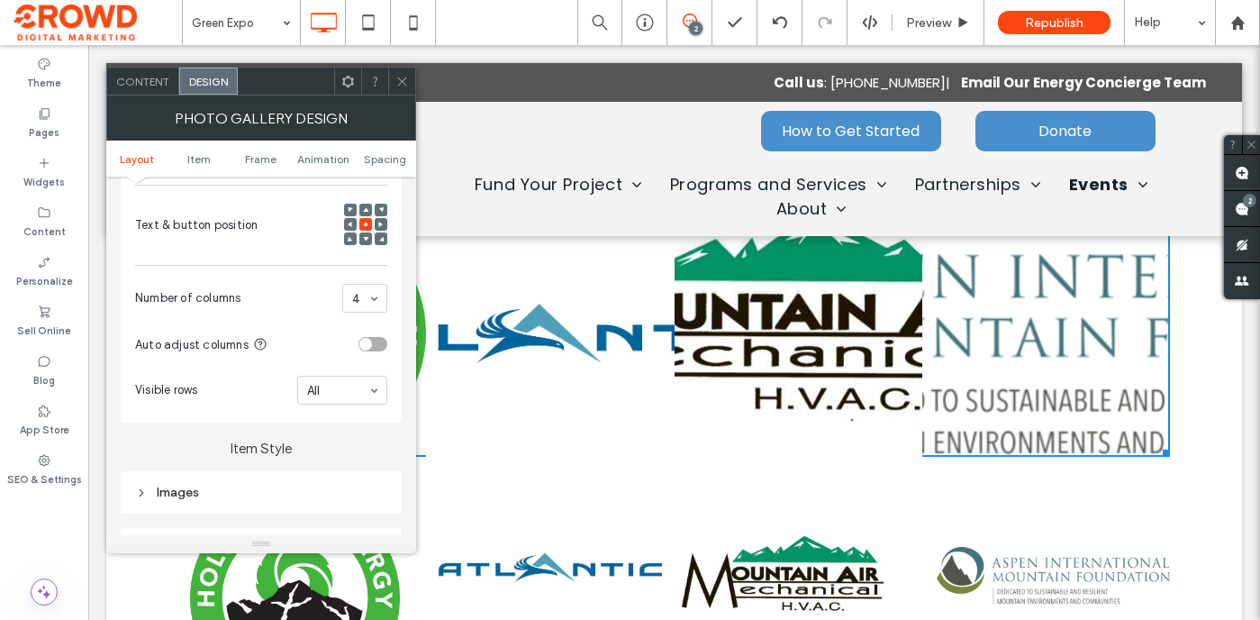
scroll to position [411, 0]
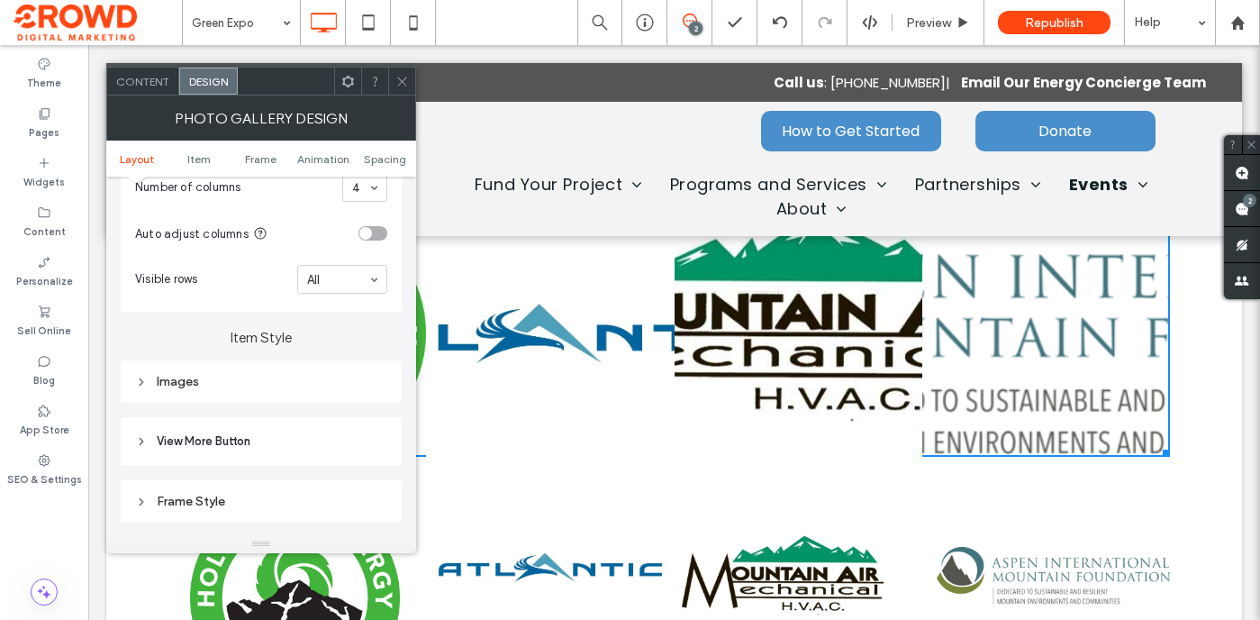
click at [281, 374] on div "Images" at bounding box center [261, 381] width 252 height 24
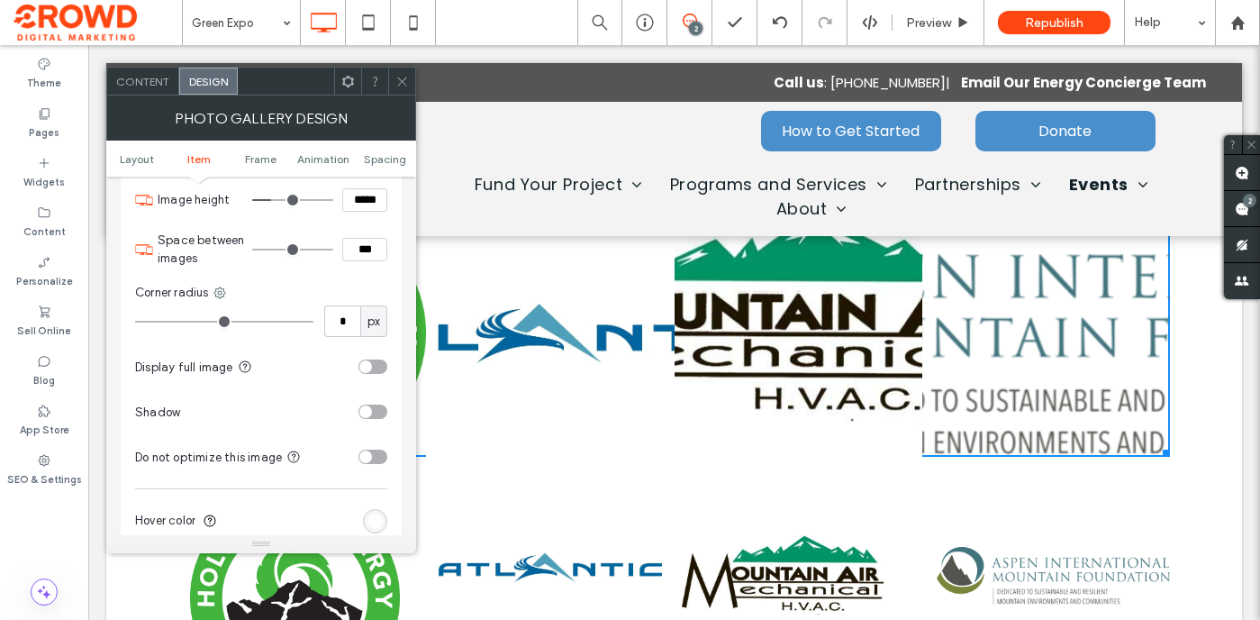
scroll to position [723, 0]
click at [372, 364] on div "toggle" at bounding box center [373, 363] width 29 height 14
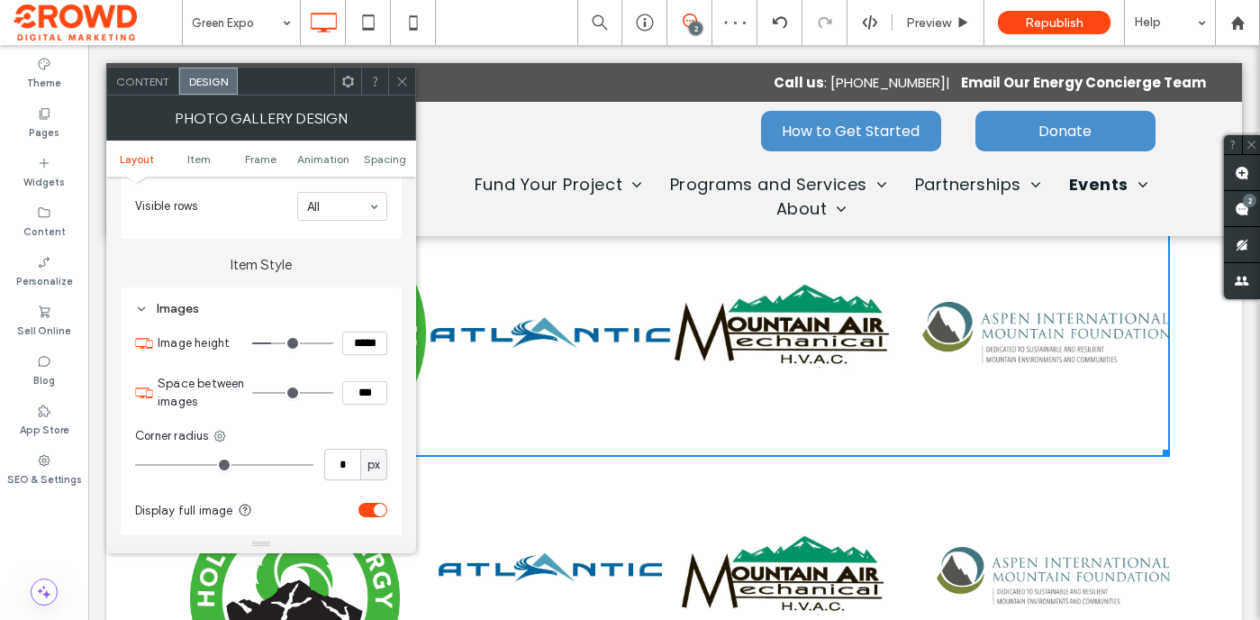
scroll to position [606, 0]
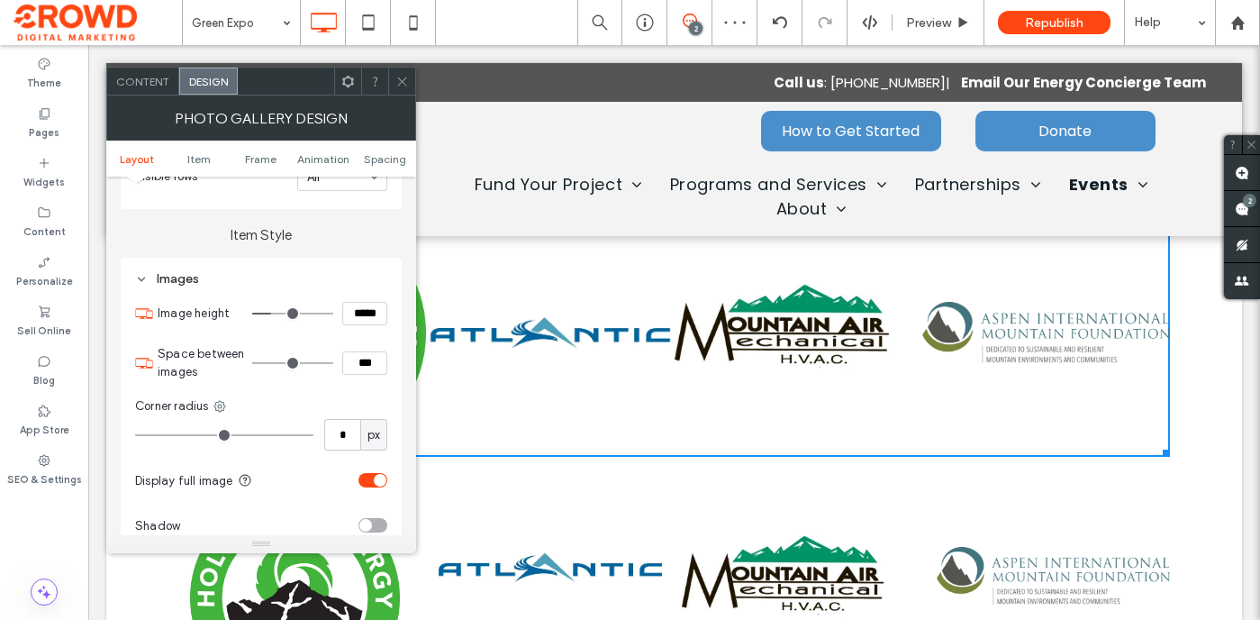
click at [366, 365] on input "***" at bounding box center [364, 362] width 45 height 23
type input "***"
type input "*"
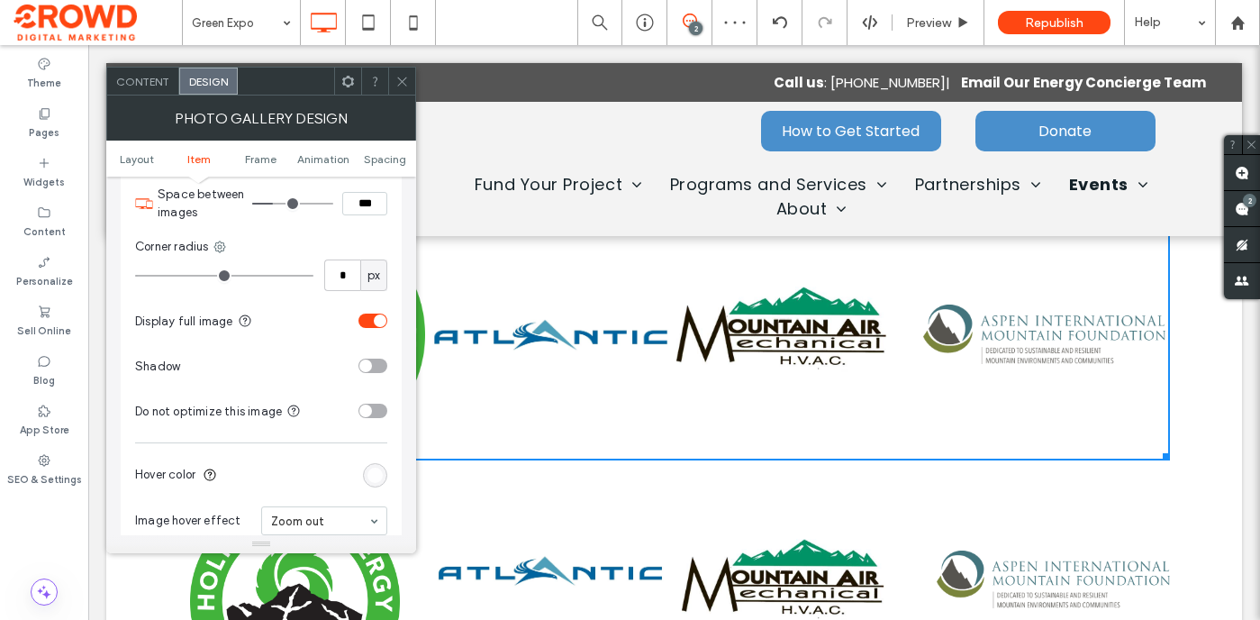
scroll to position [607, 0]
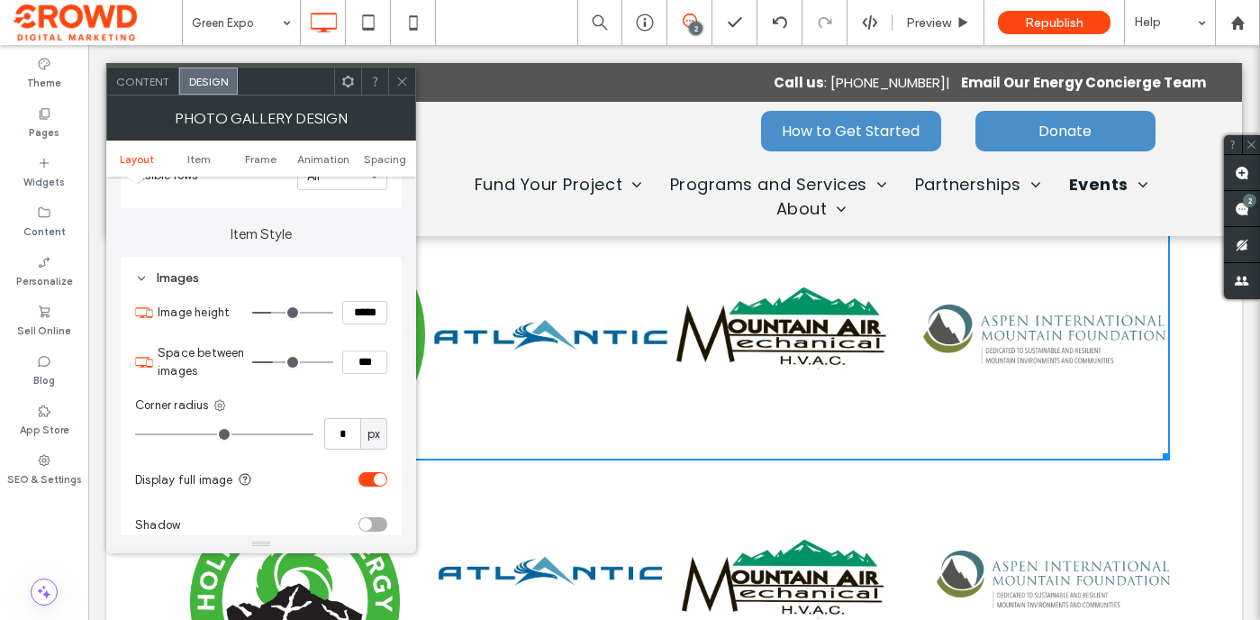
click at [360, 362] on input "***" at bounding box center [364, 361] width 45 height 23
click at [361, 362] on input "***" at bounding box center [364, 361] width 45 height 23
type input "****"
type input "**"
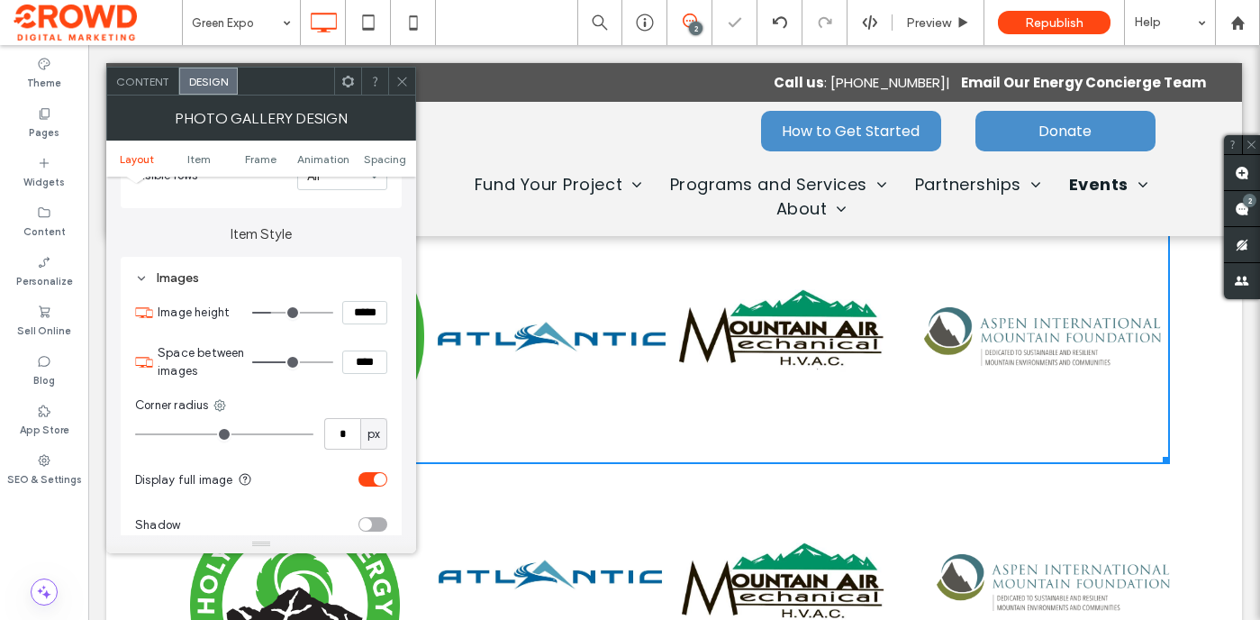
click at [404, 85] on icon at bounding box center [402, 82] width 14 height 14
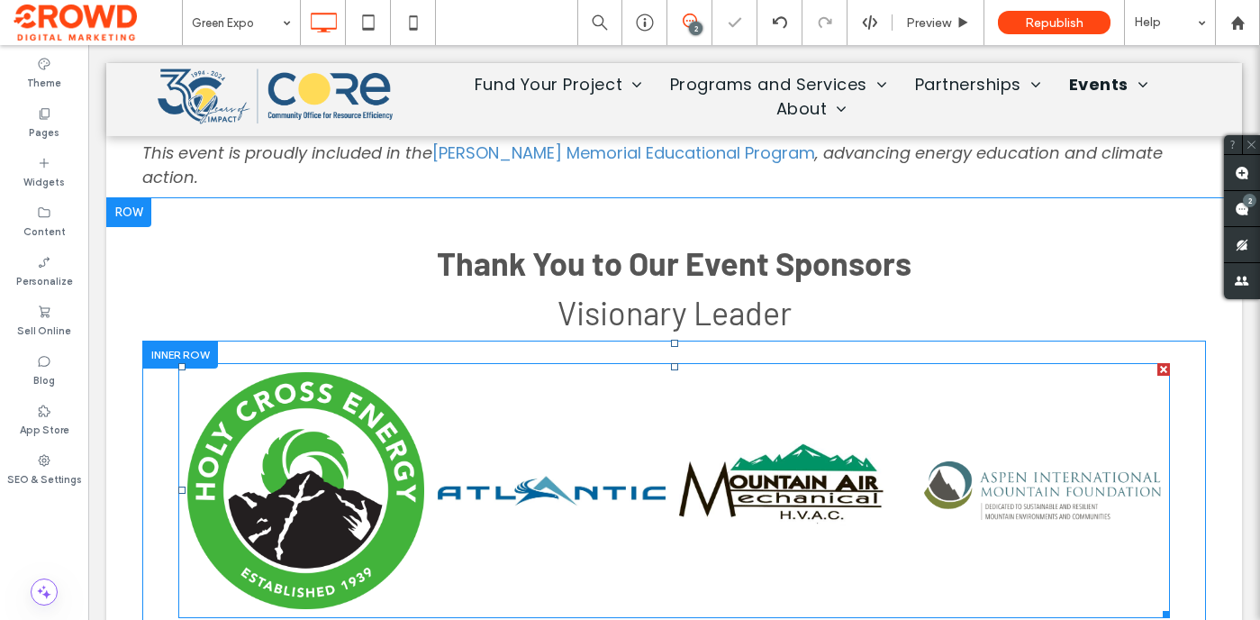
scroll to position [2607, 0]
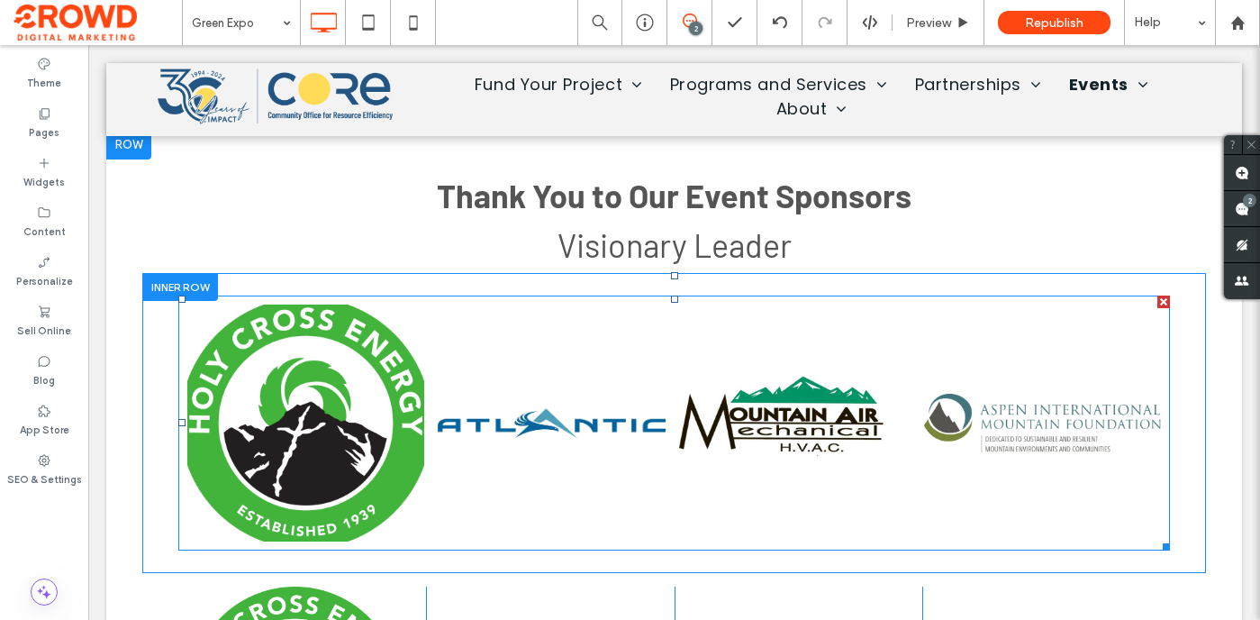
click at [301, 454] on link at bounding box center [305, 422] width 251 height 251
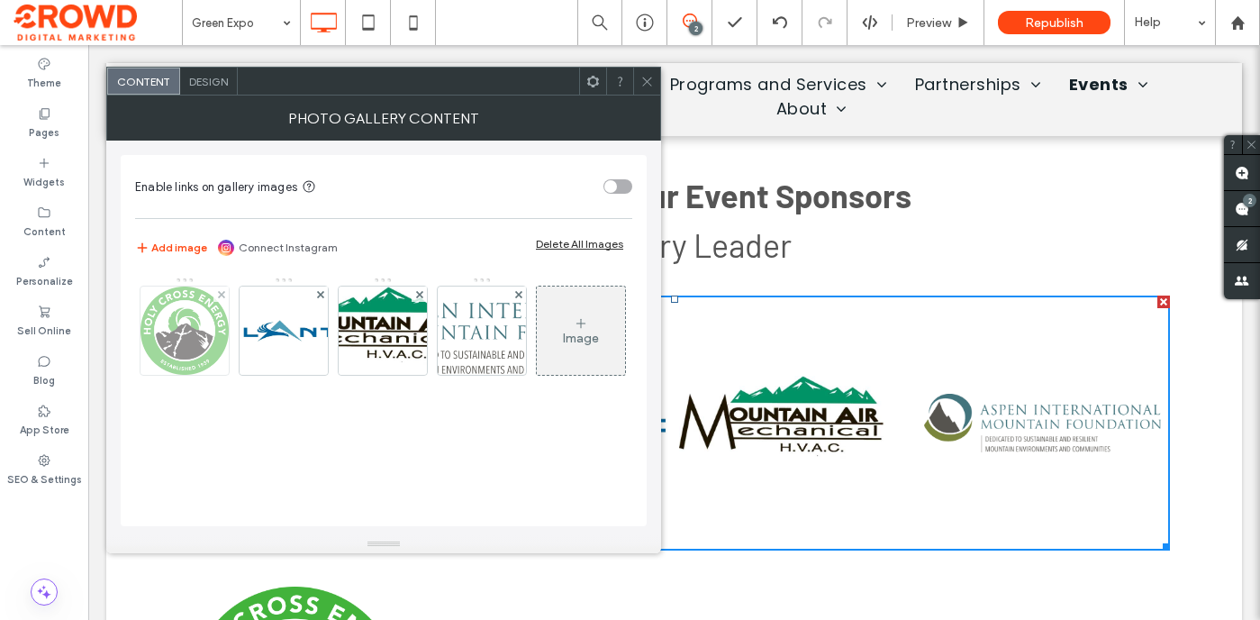
click at [182, 324] on img at bounding box center [185, 330] width 88 height 88
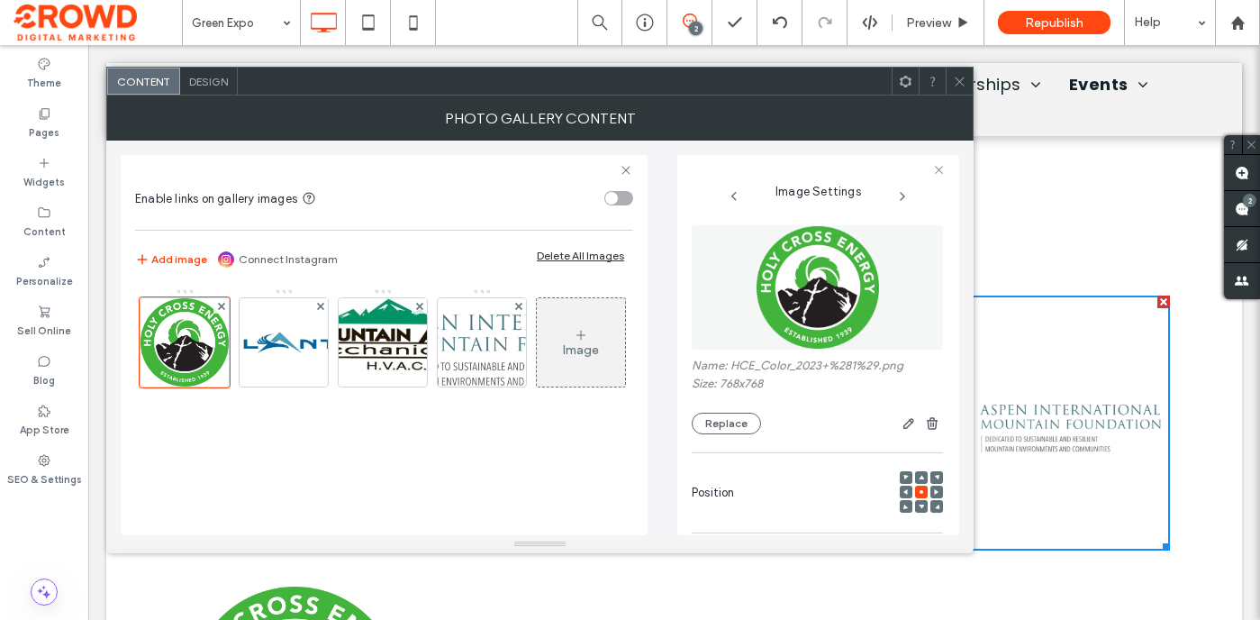
scroll to position [153, 0]
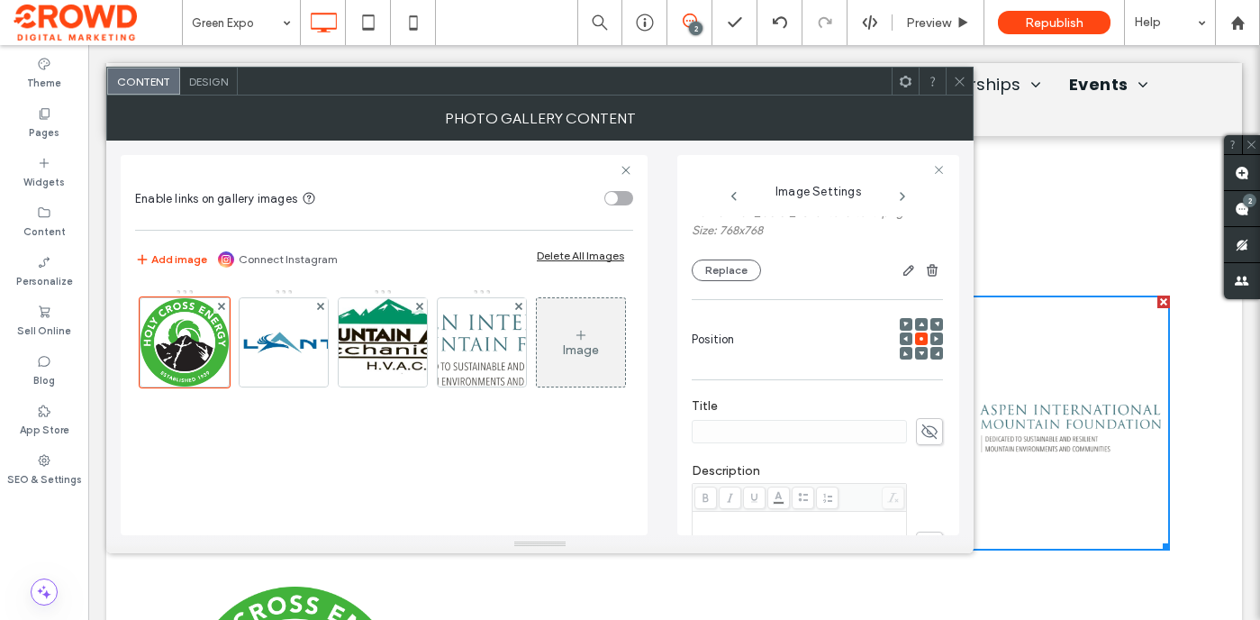
click at [963, 73] on span at bounding box center [960, 81] width 14 height 27
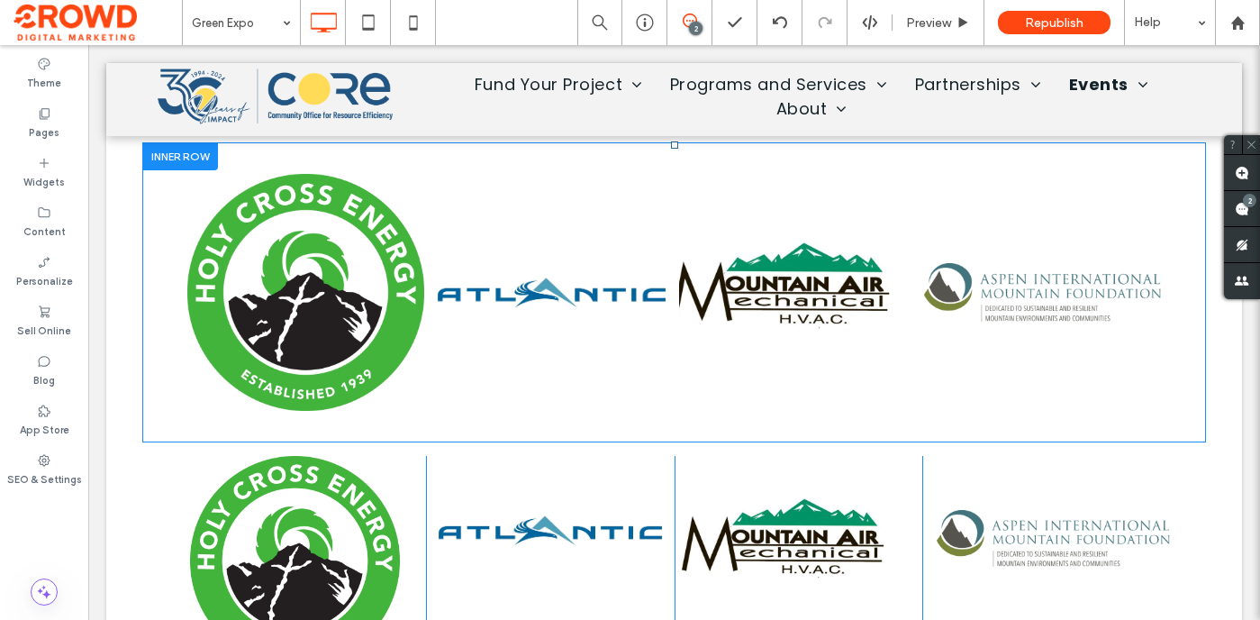
scroll to position [2859, 0]
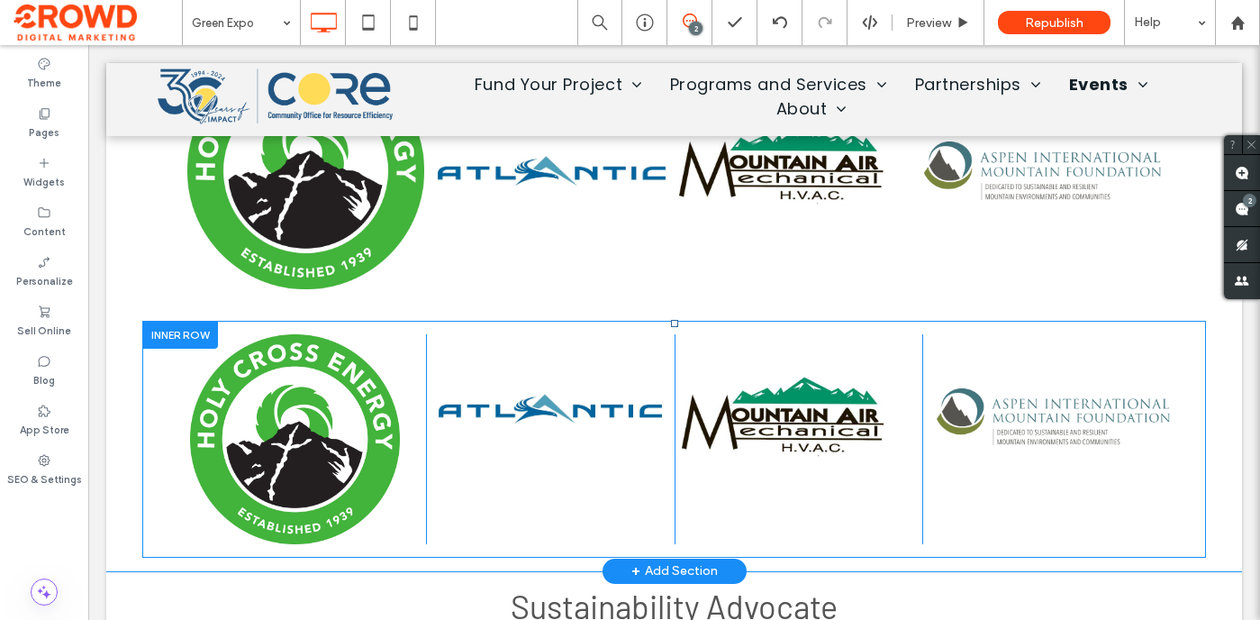
click at [181, 335] on div at bounding box center [180, 335] width 76 height 28
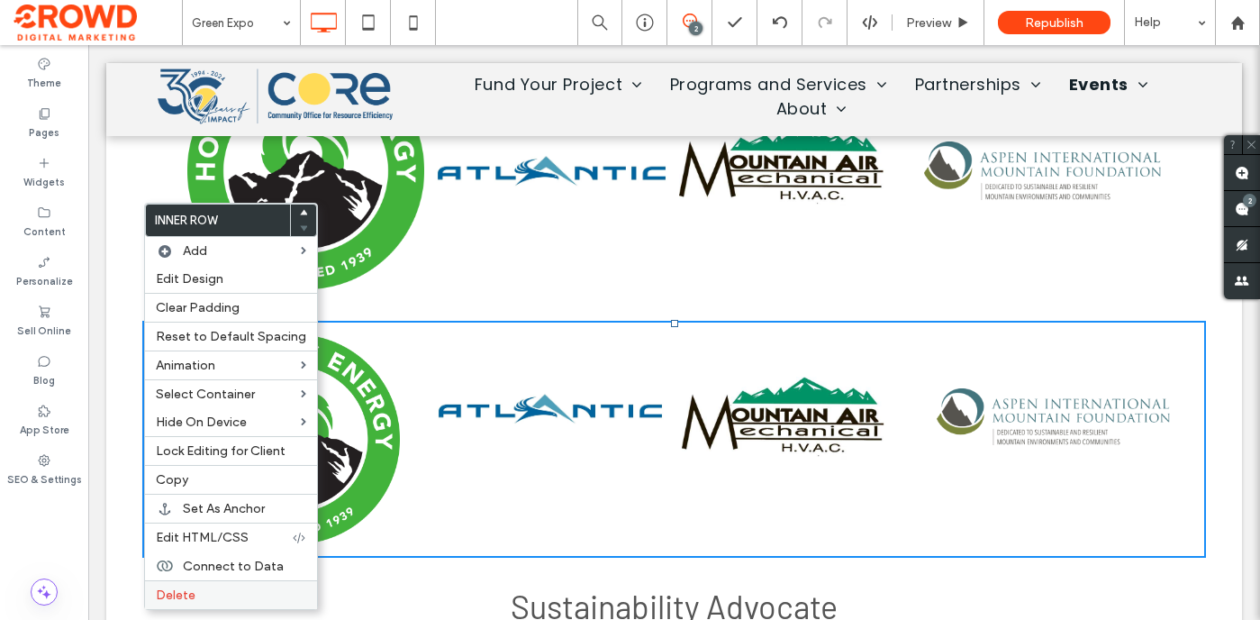
click at [218, 588] on label "Delete" at bounding box center [231, 594] width 150 height 15
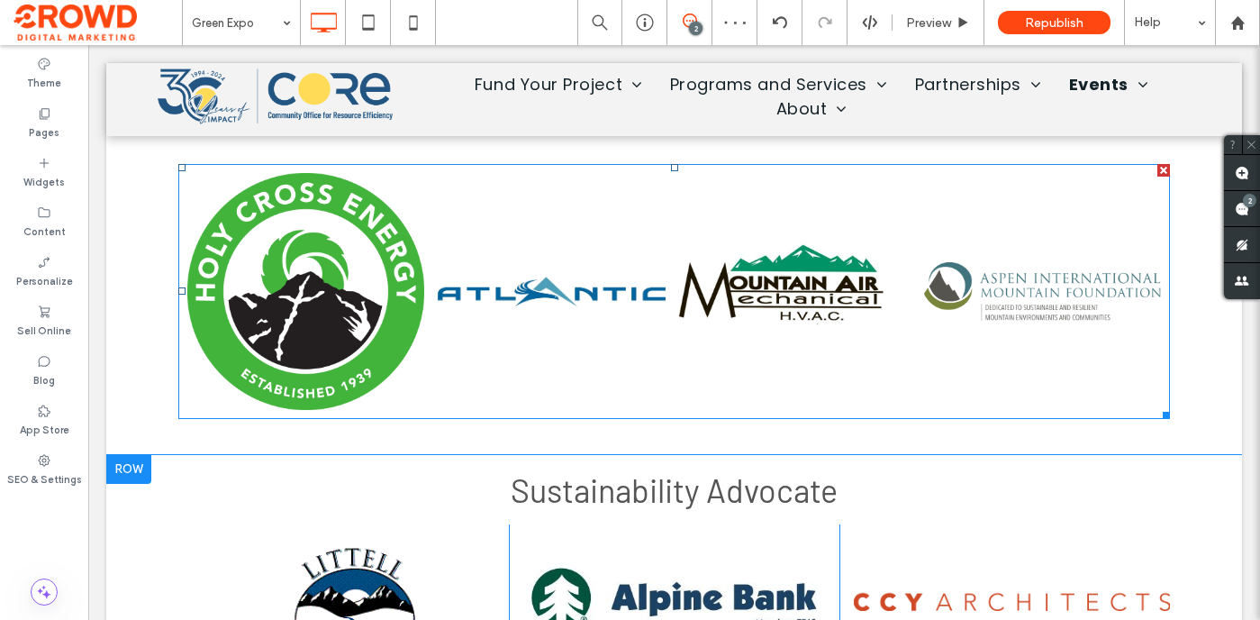
scroll to position [2909, 0]
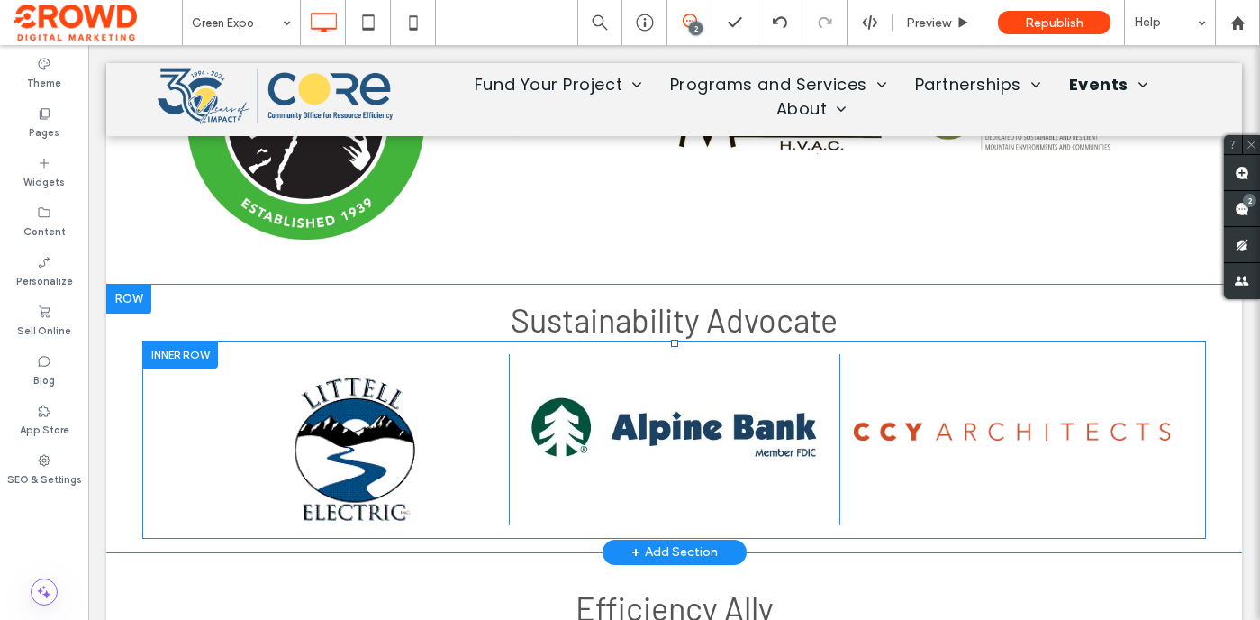
click at [185, 349] on div at bounding box center [180, 354] width 76 height 28
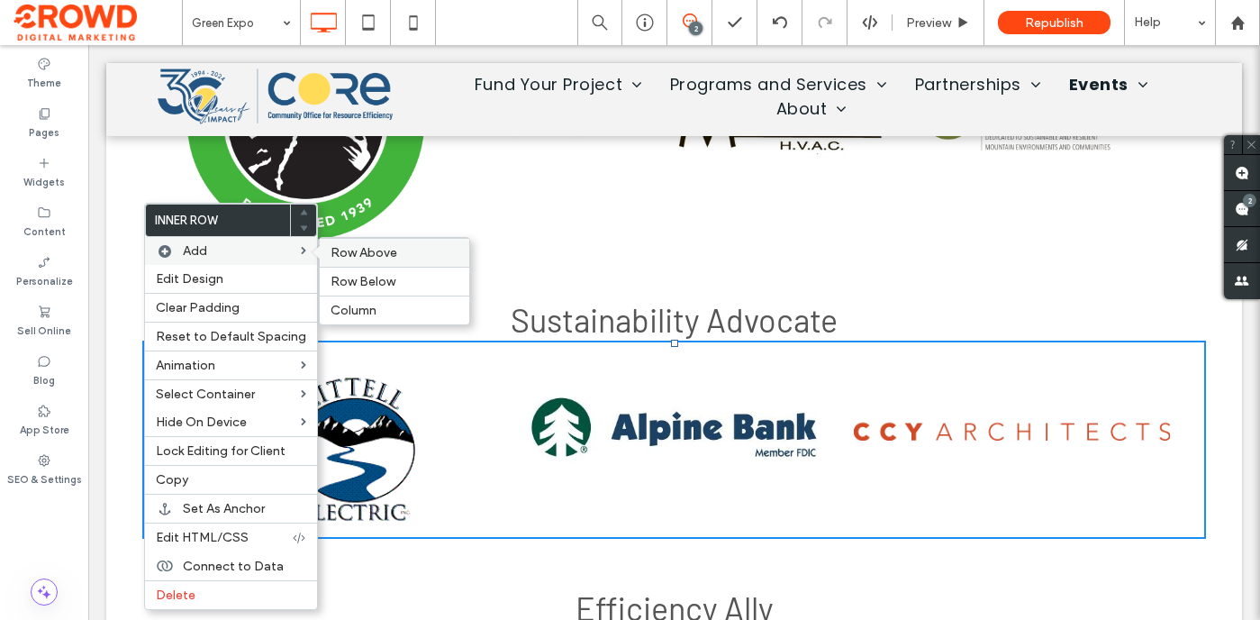
click at [347, 256] on span "Row Above" at bounding box center [364, 252] width 67 height 15
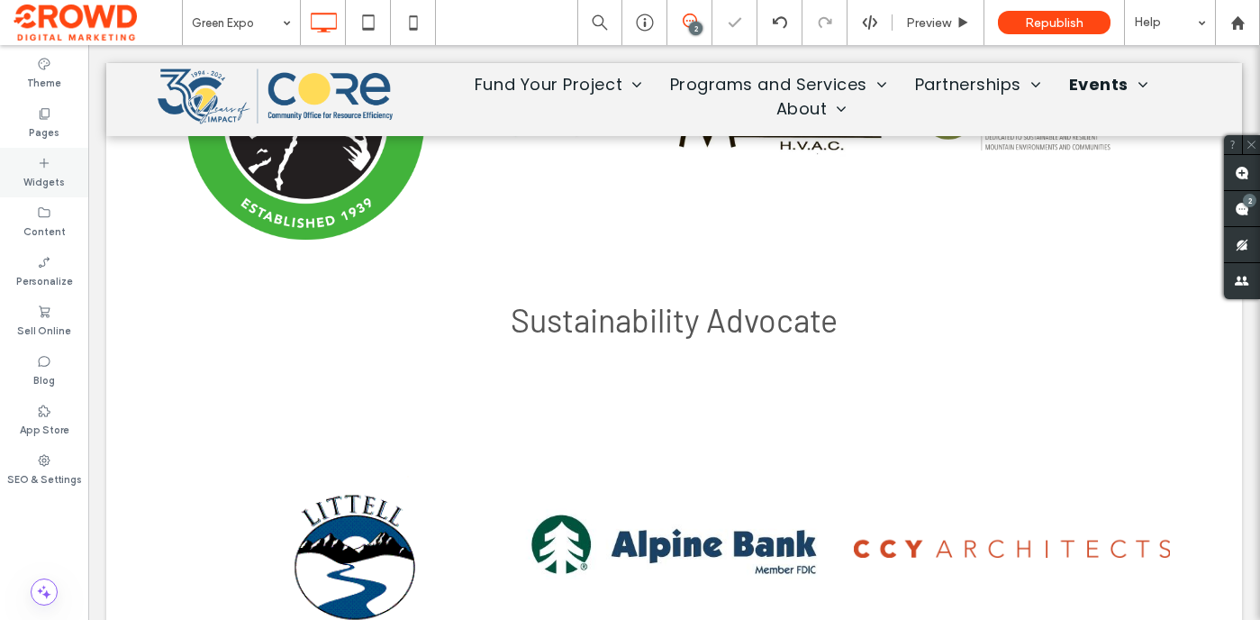
click at [49, 182] on label "Widgets" at bounding box center [43, 180] width 41 height 20
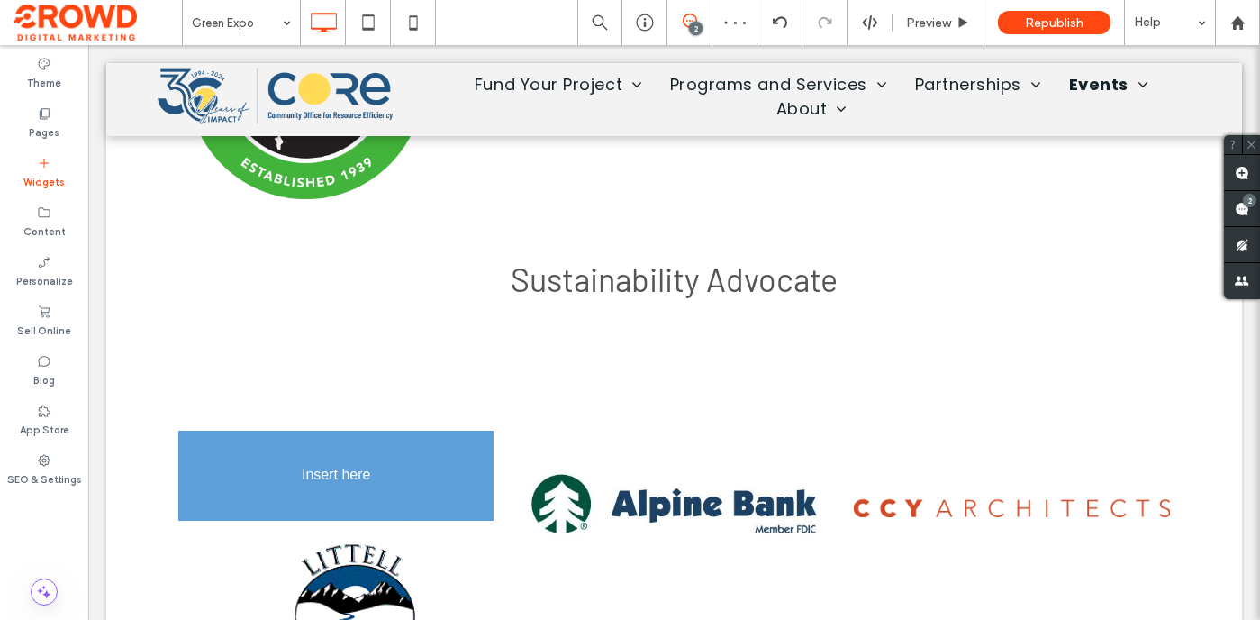
scroll to position [2954, 0]
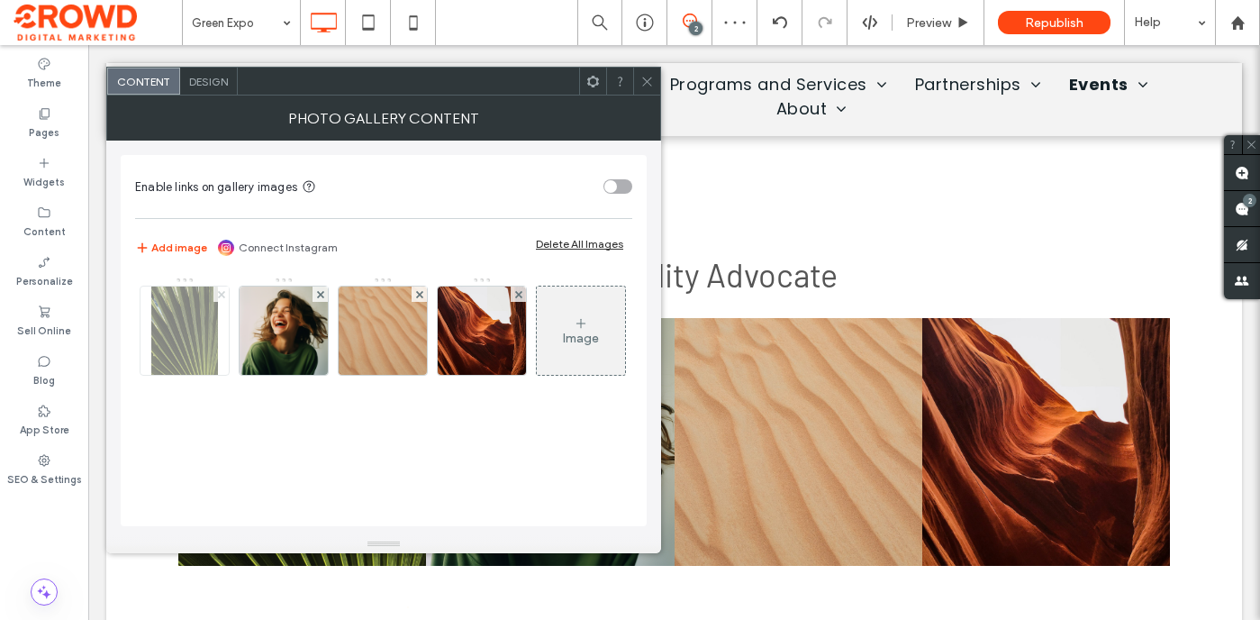
click at [222, 294] on icon at bounding box center [221, 294] width 7 height 7
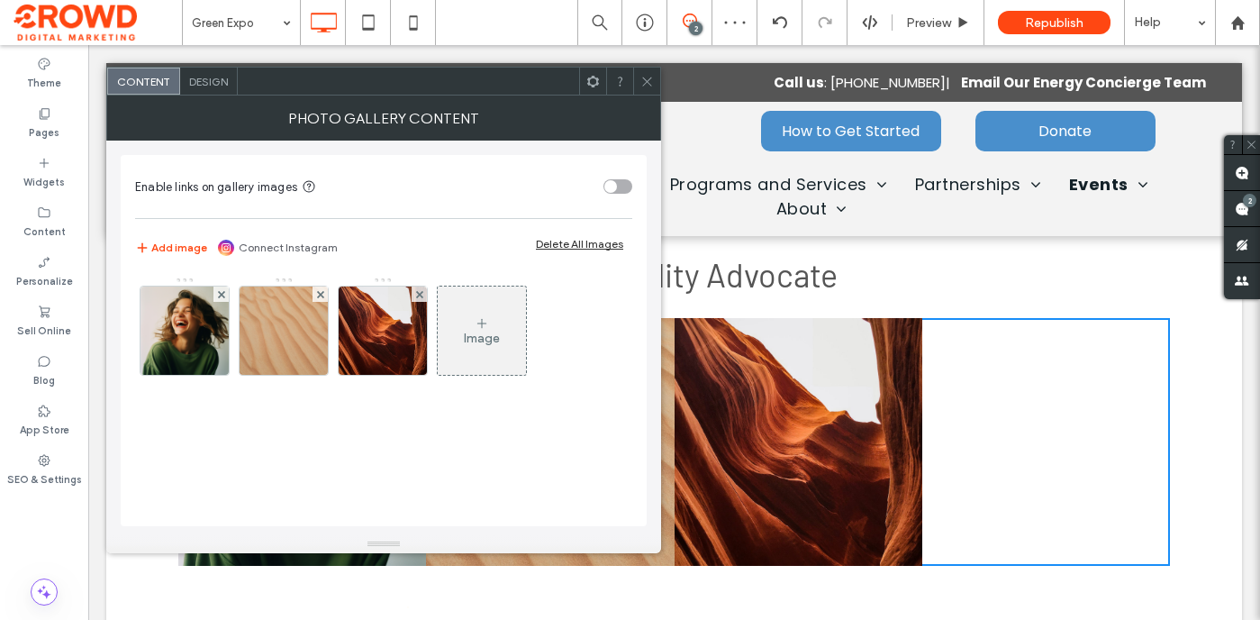
click at [222, 294] on icon at bounding box center [221, 294] width 7 height 7
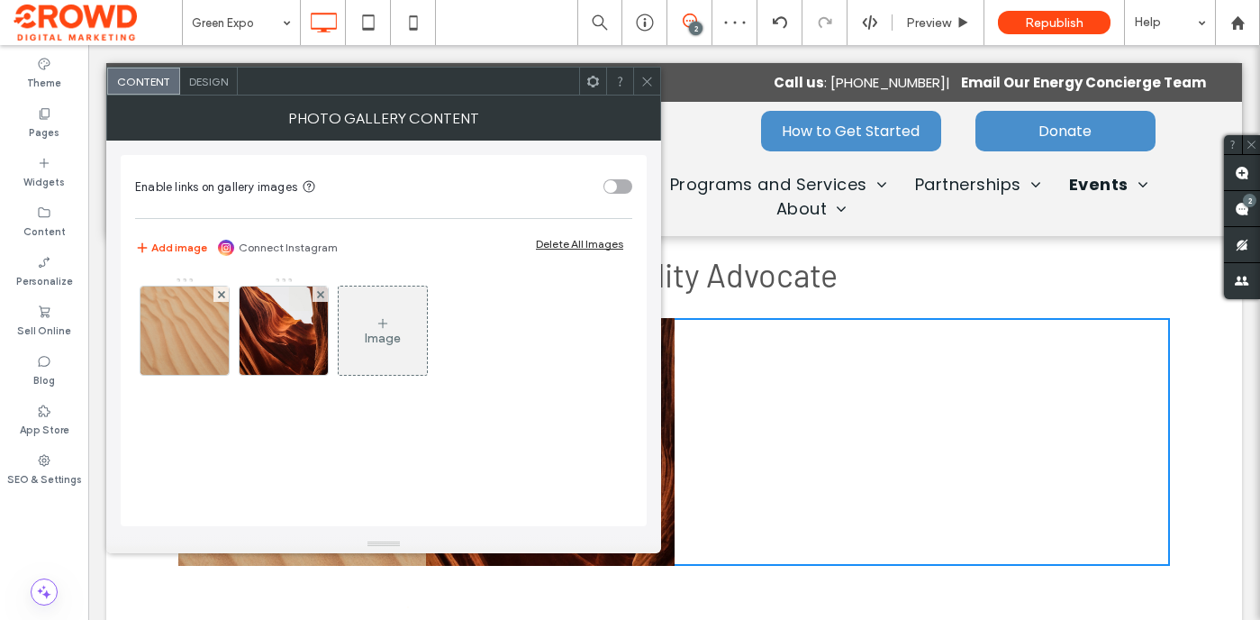
click at [222, 294] on icon at bounding box center [221, 294] width 7 height 7
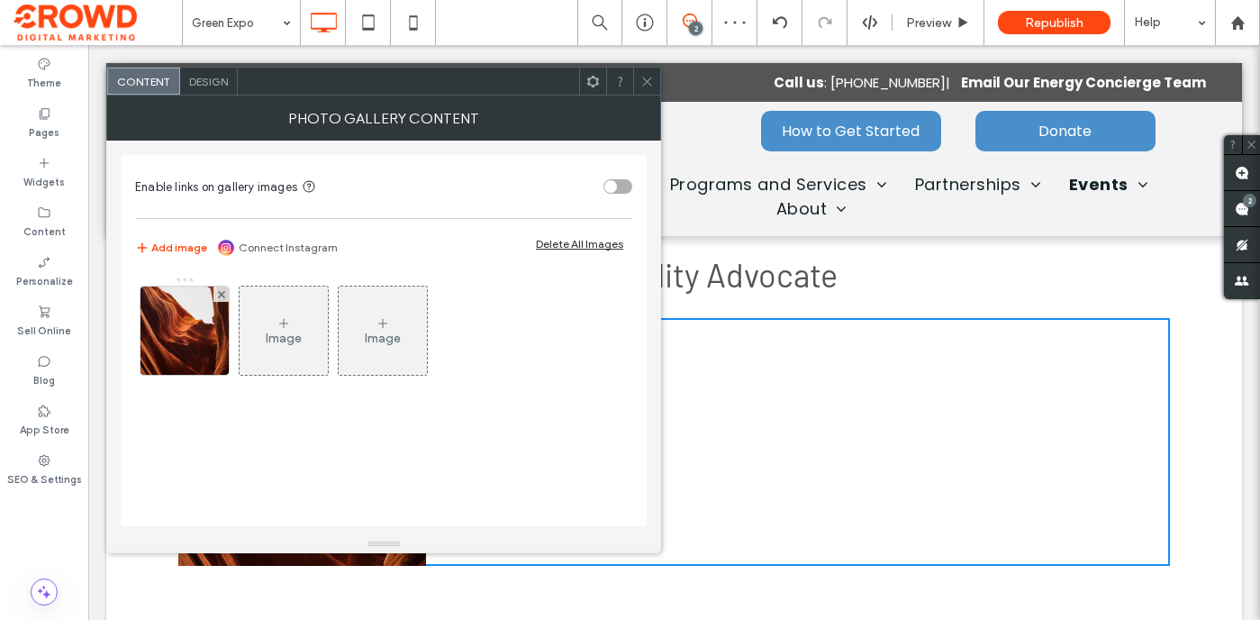
click at [222, 294] on icon at bounding box center [221, 294] width 7 height 7
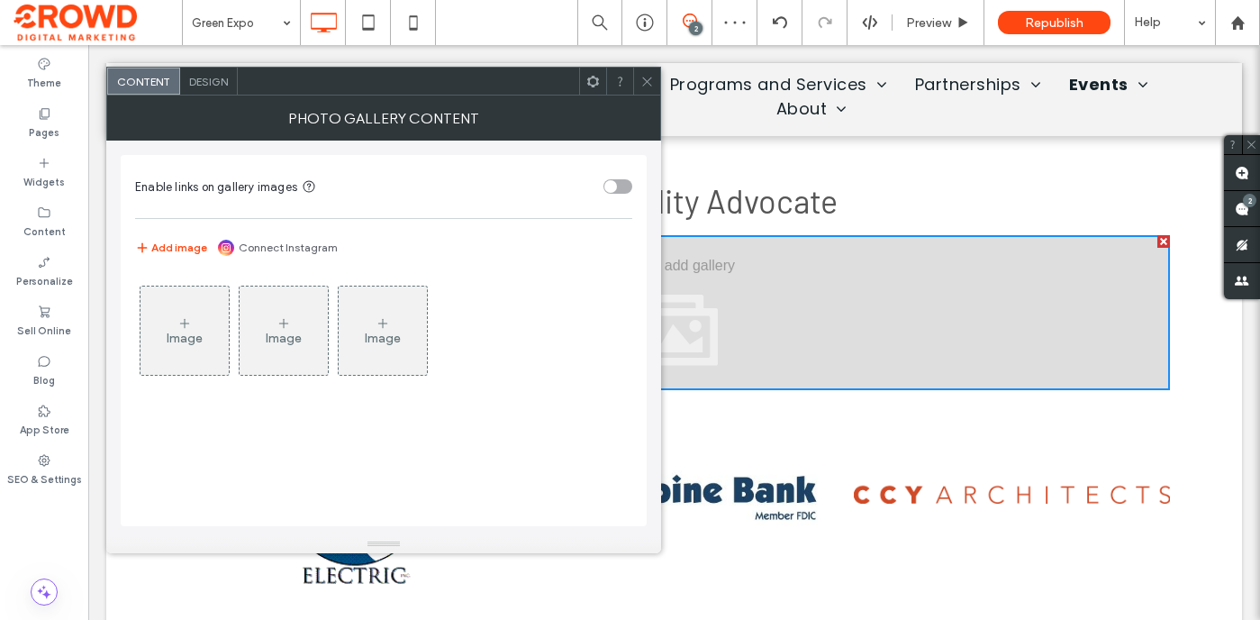
scroll to position [3038, 0]
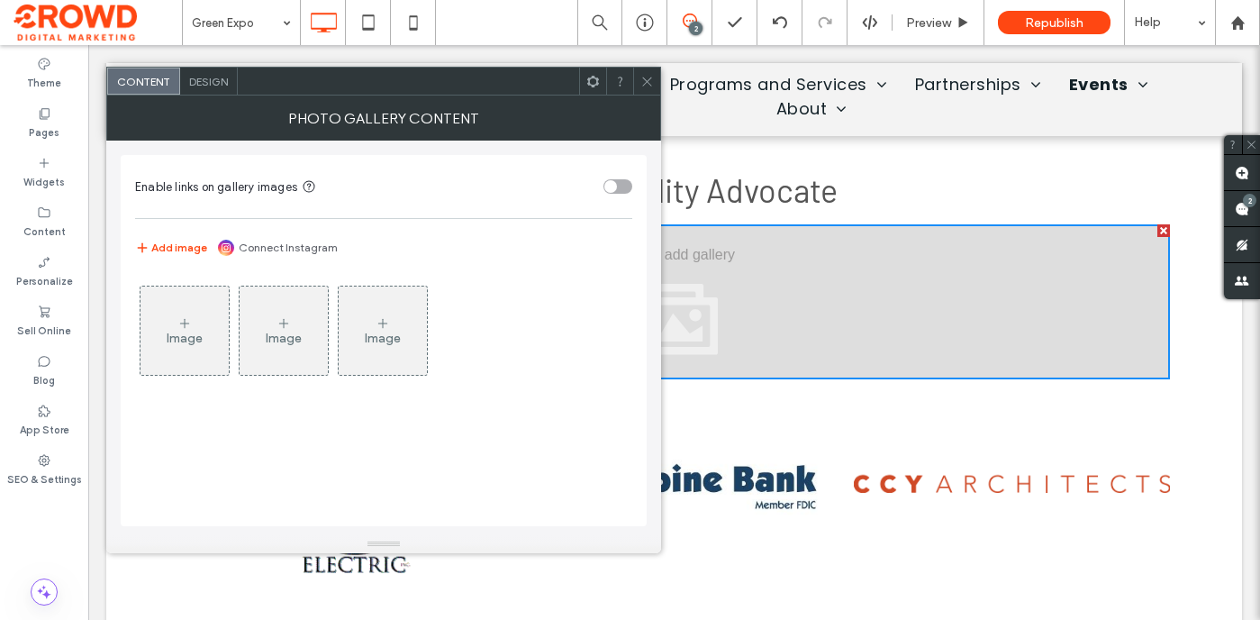
click at [200, 336] on div "Image" at bounding box center [185, 338] width 36 height 15
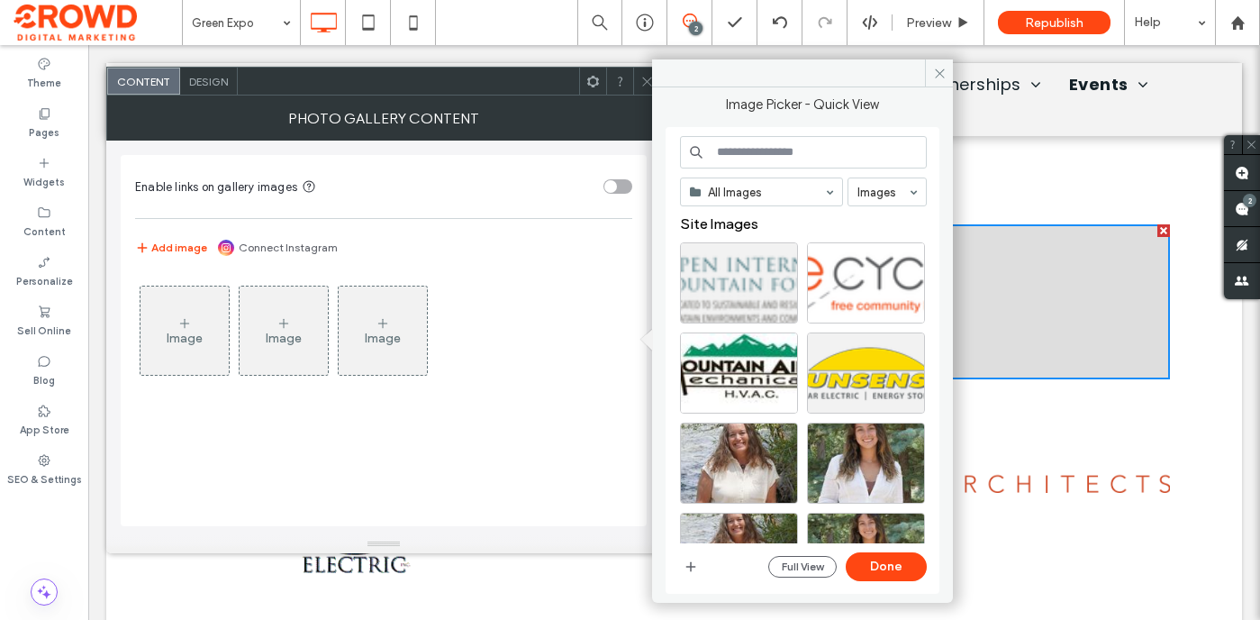
click at [759, 157] on input at bounding box center [803, 152] width 247 height 32
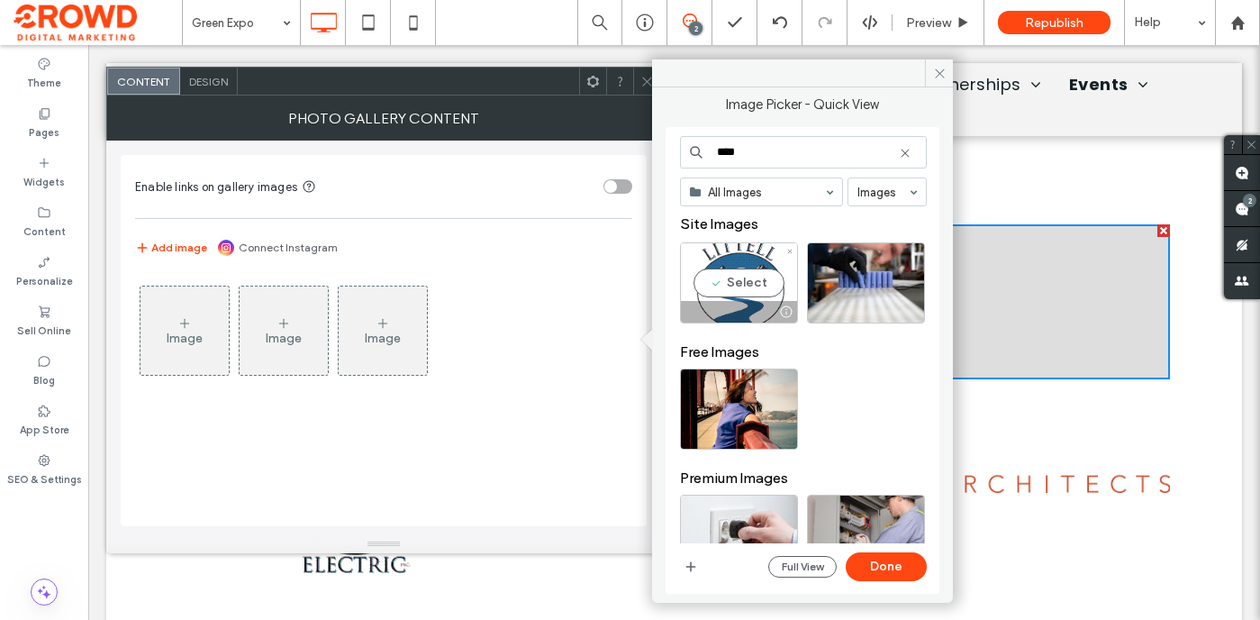
type input "****"
click at [758, 269] on div "Select" at bounding box center [739, 282] width 118 height 81
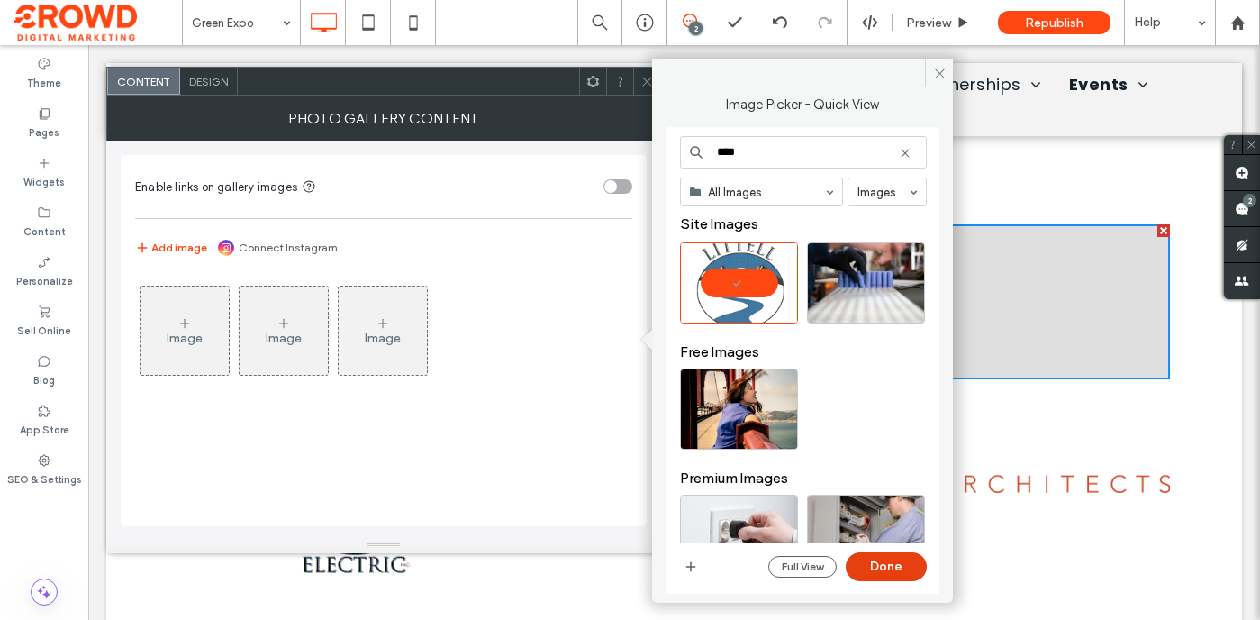
click at [880, 567] on button "Done" at bounding box center [886, 566] width 81 height 29
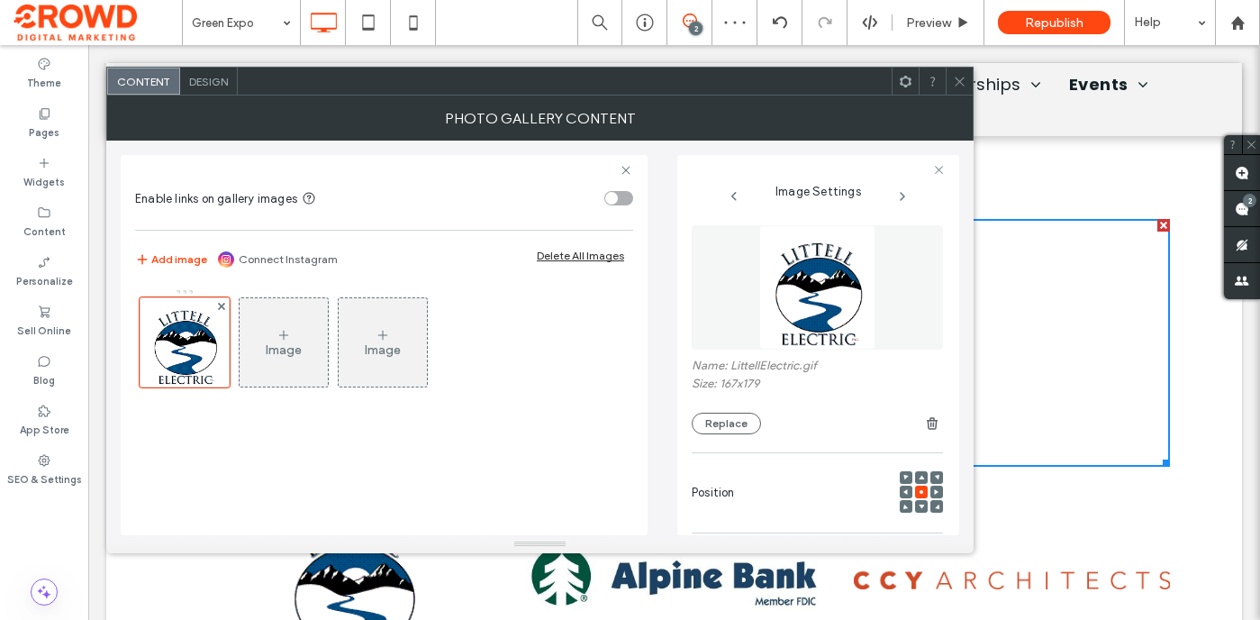
scroll to position [3051, 0]
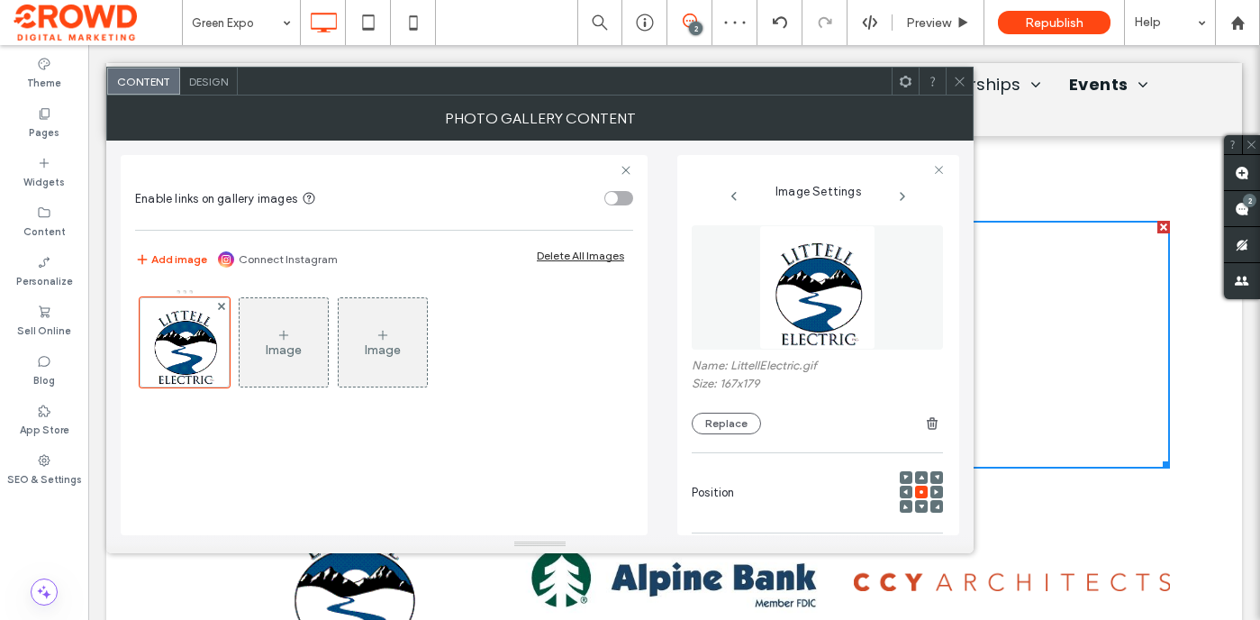
click at [299, 342] on div "Image" at bounding box center [284, 349] width 36 height 15
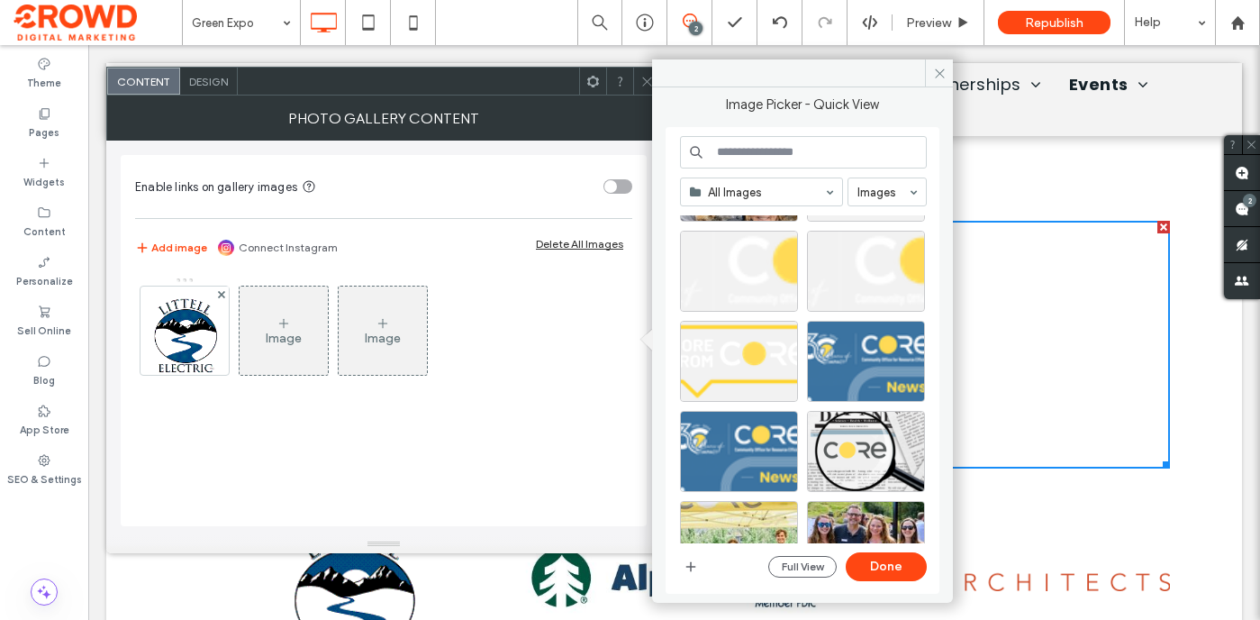
scroll to position [1335, 0]
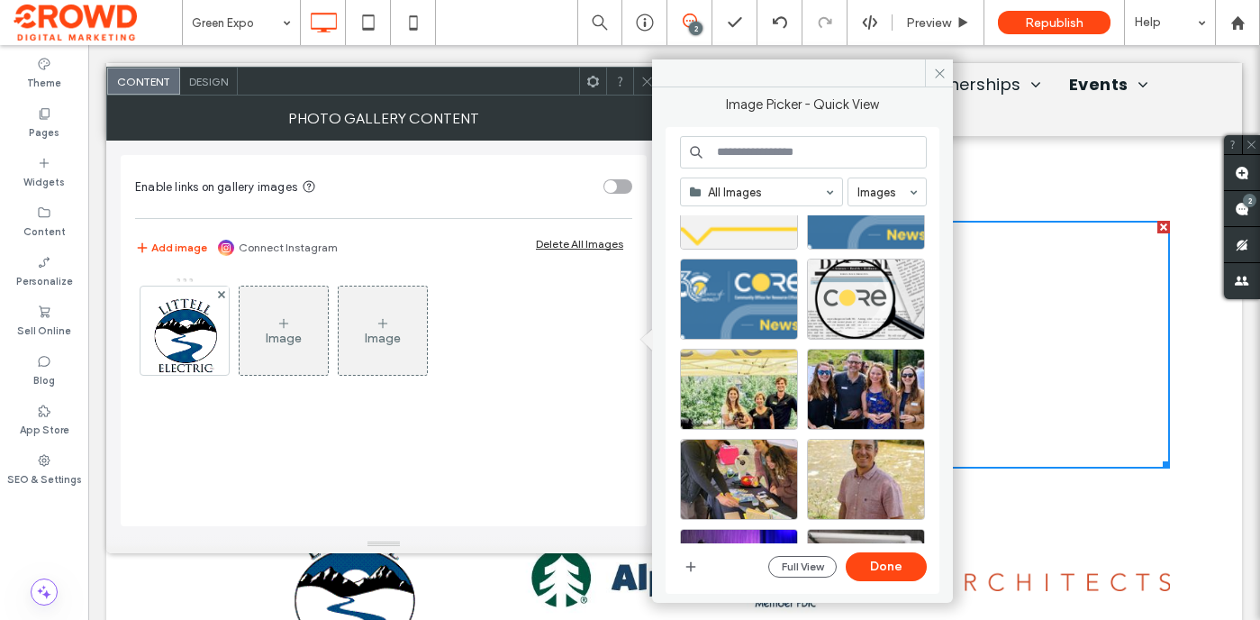
click at [796, 154] on input at bounding box center [803, 152] width 247 height 32
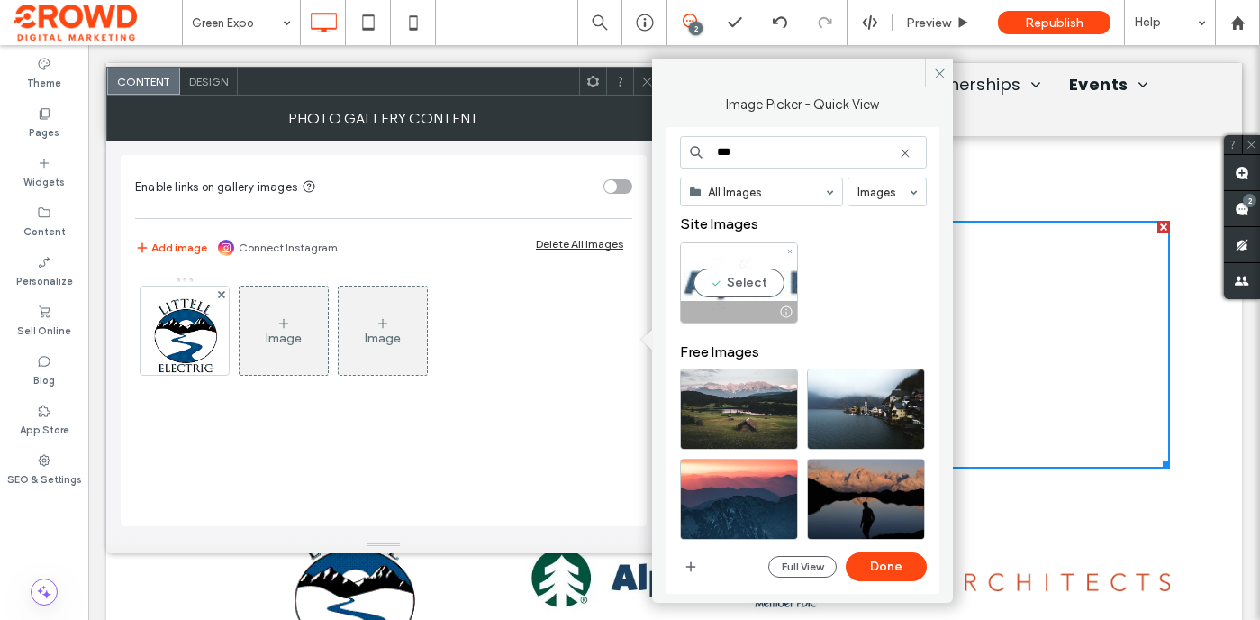
type input "***"
click at [757, 276] on div "Select" at bounding box center [739, 282] width 118 height 81
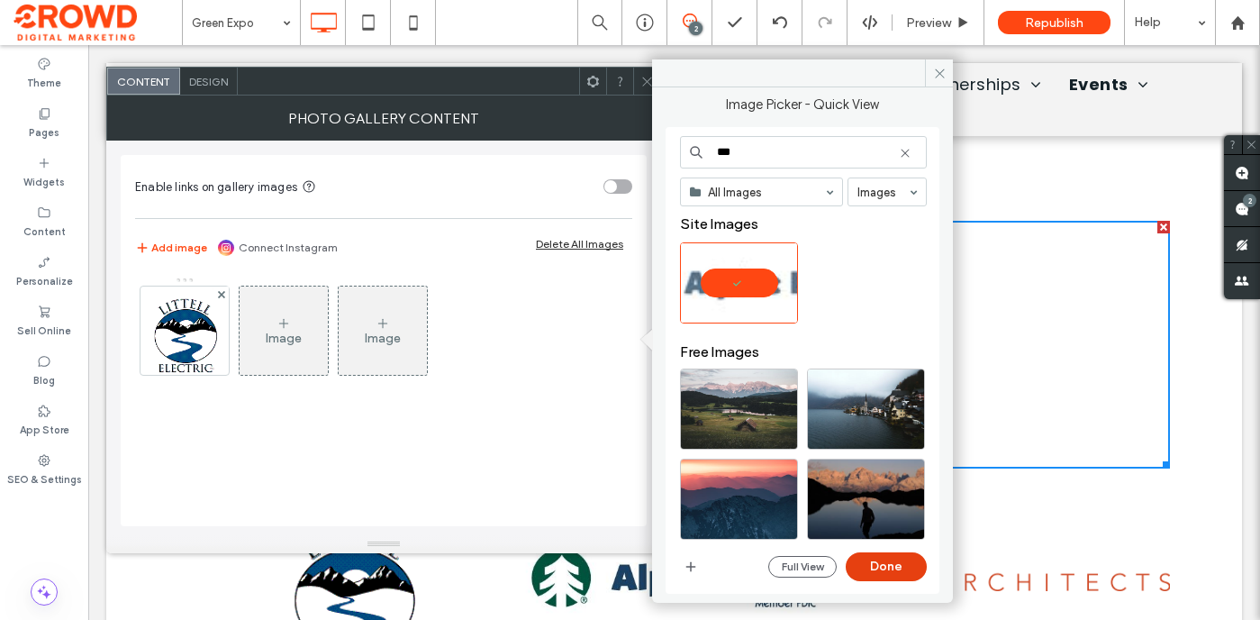
click at [888, 565] on button "Done" at bounding box center [886, 566] width 81 height 29
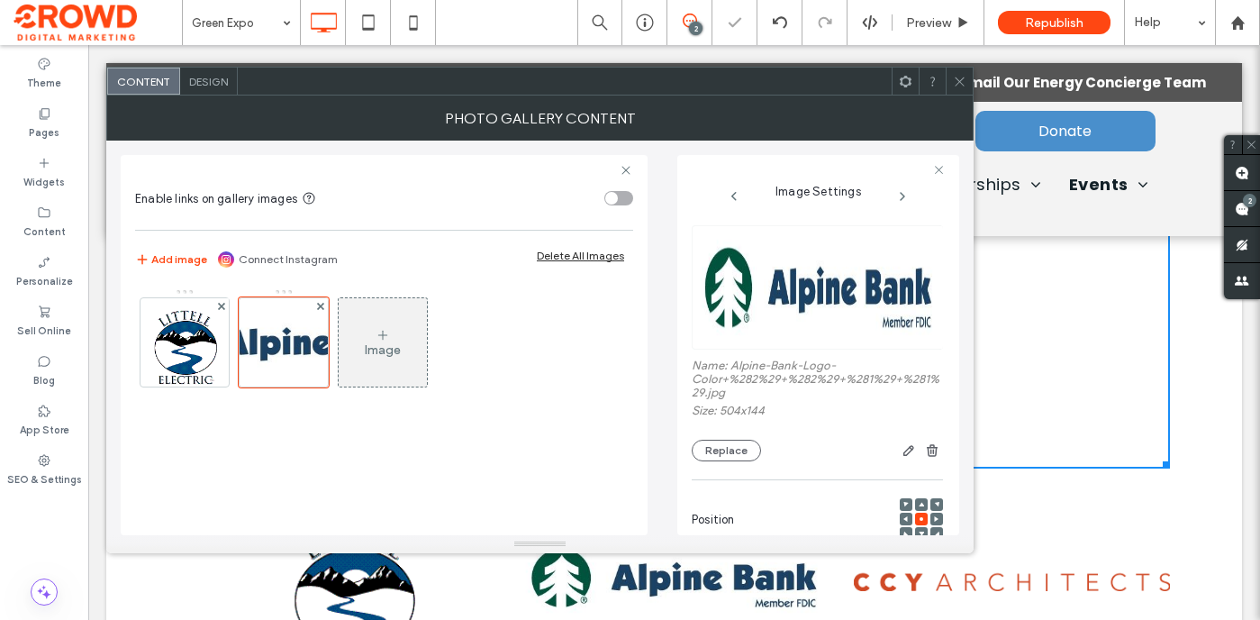
click at [386, 346] on div "Image" at bounding box center [383, 349] width 36 height 15
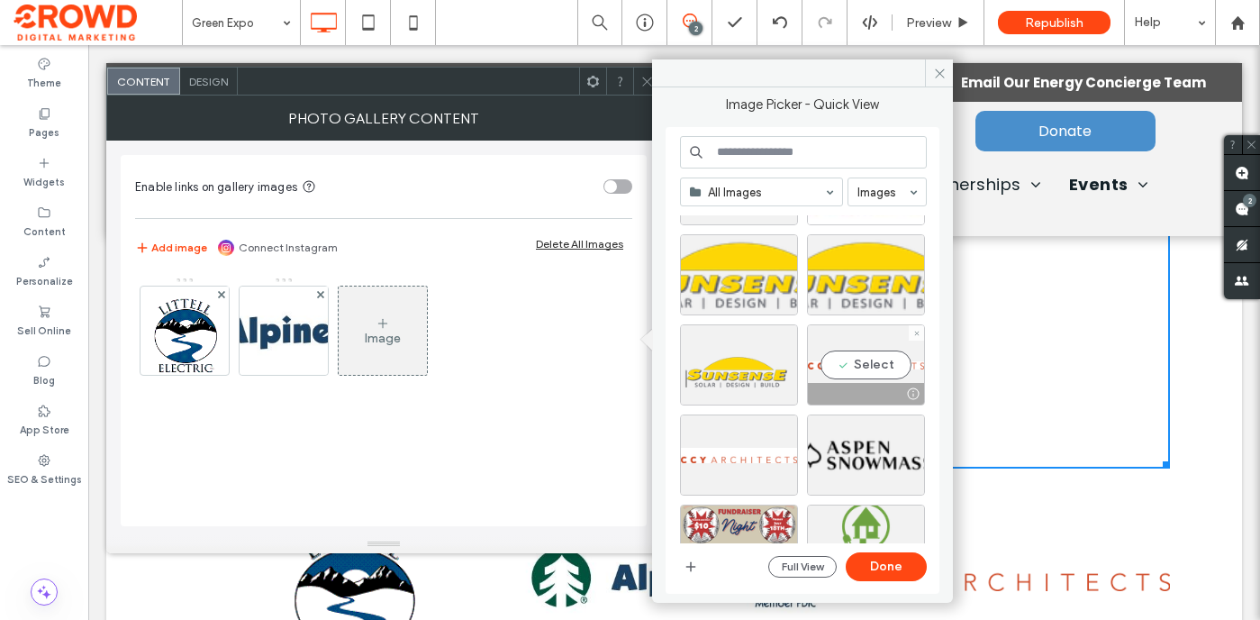
scroll to position [1995, 0]
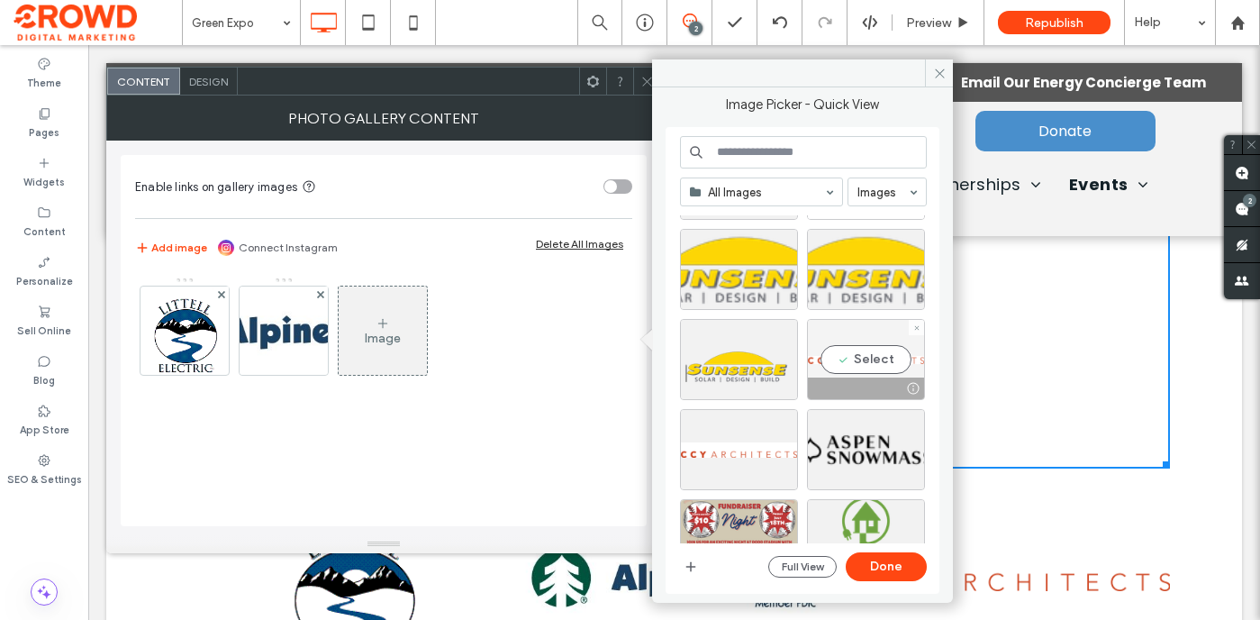
click at [860, 365] on div "Select" at bounding box center [866, 359] width 118 height 81
click at [867, 567] on button "Done" at bounding box center [886, 566] width 81 height 29
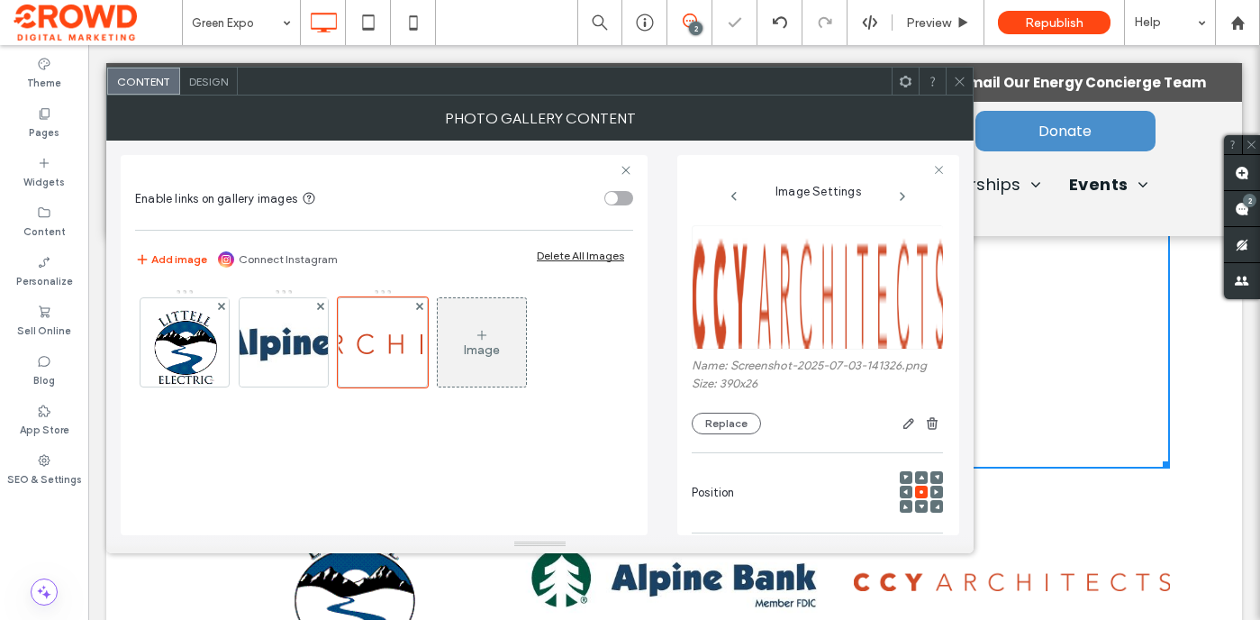
click at [208, 84] on span "Design" at bounding box center [208, 82] width 39 height 14
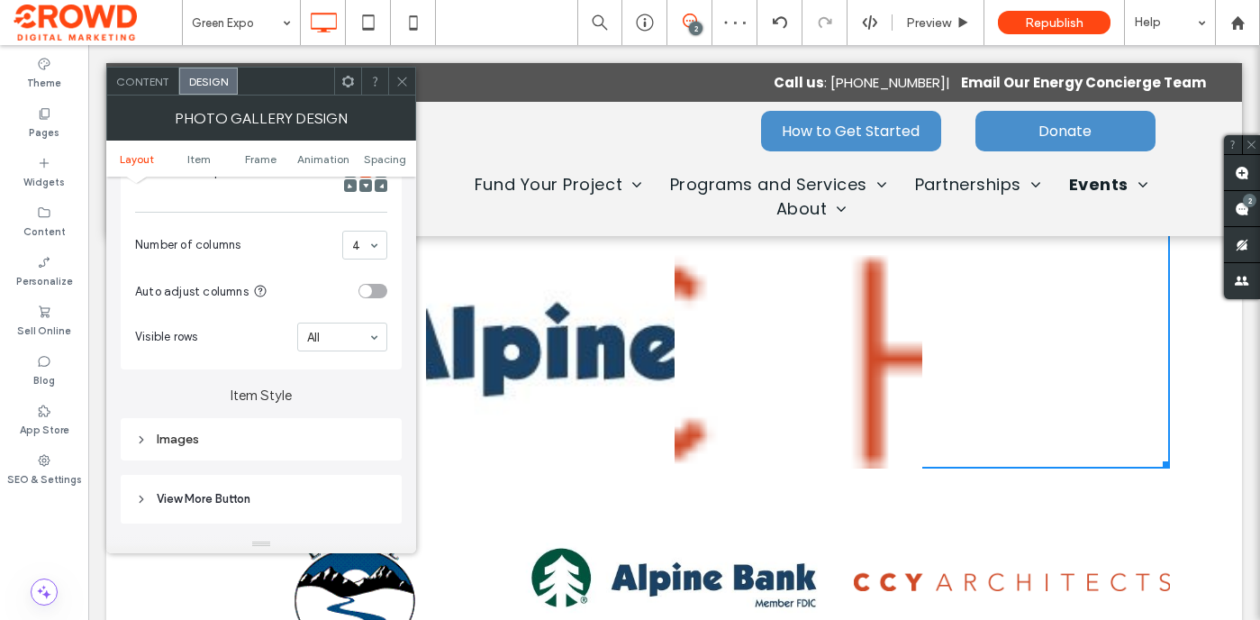
scroll to position [531, 0]
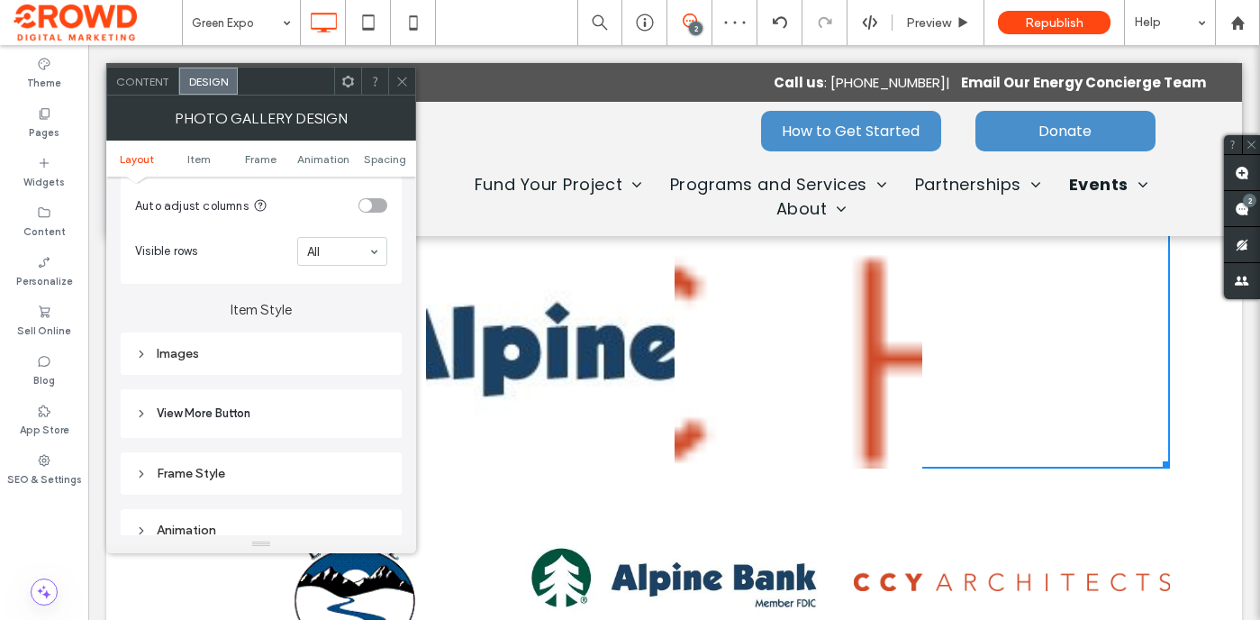
click at [299, 359] on div "Images" at bounding box center [261, 353] width 252 height 15
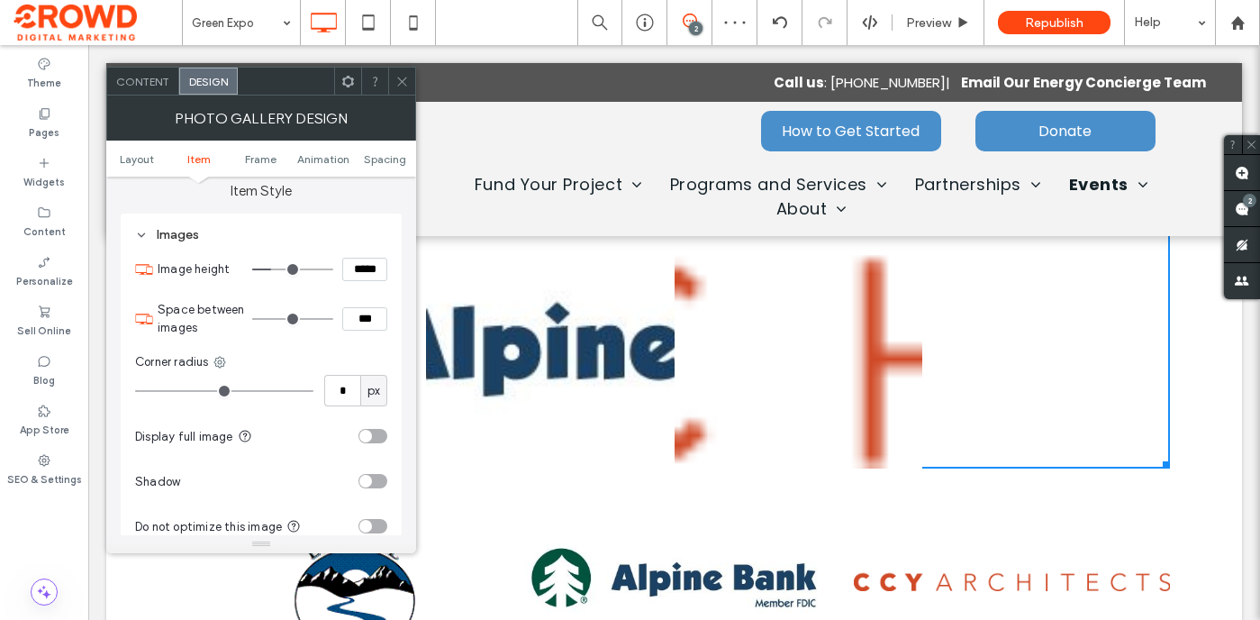
scroll to position [659, 0]
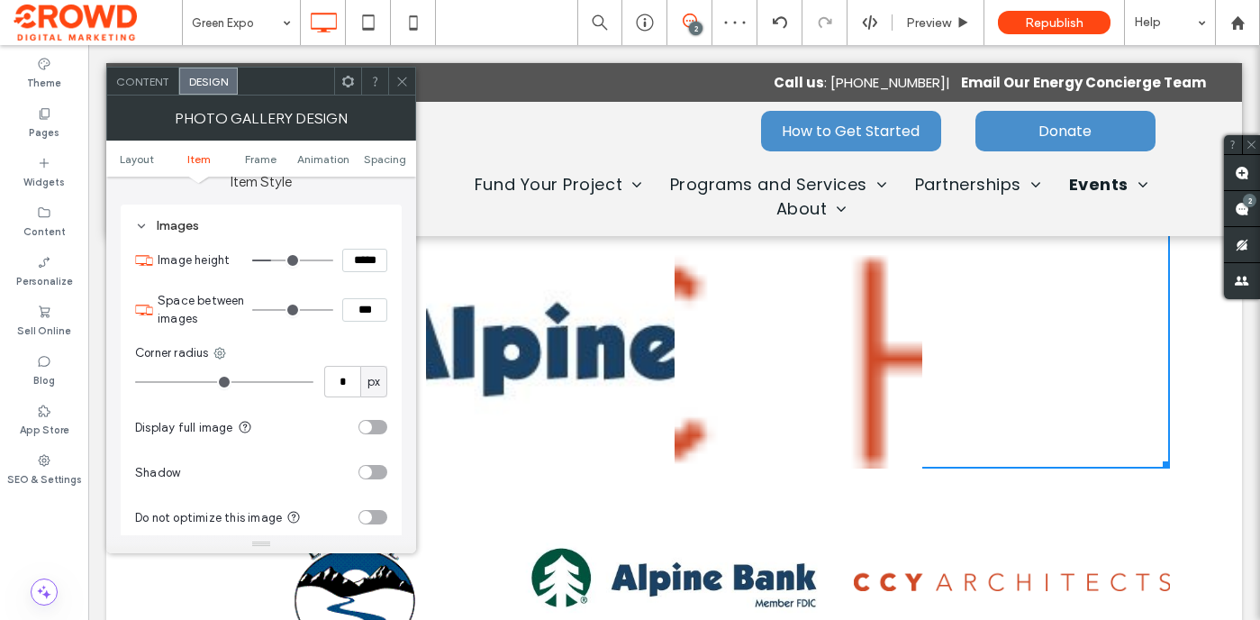
click at [366, 310] on input "***" at bounding box center [364, 309] width 45 height 23
type input "****"
type input "**"
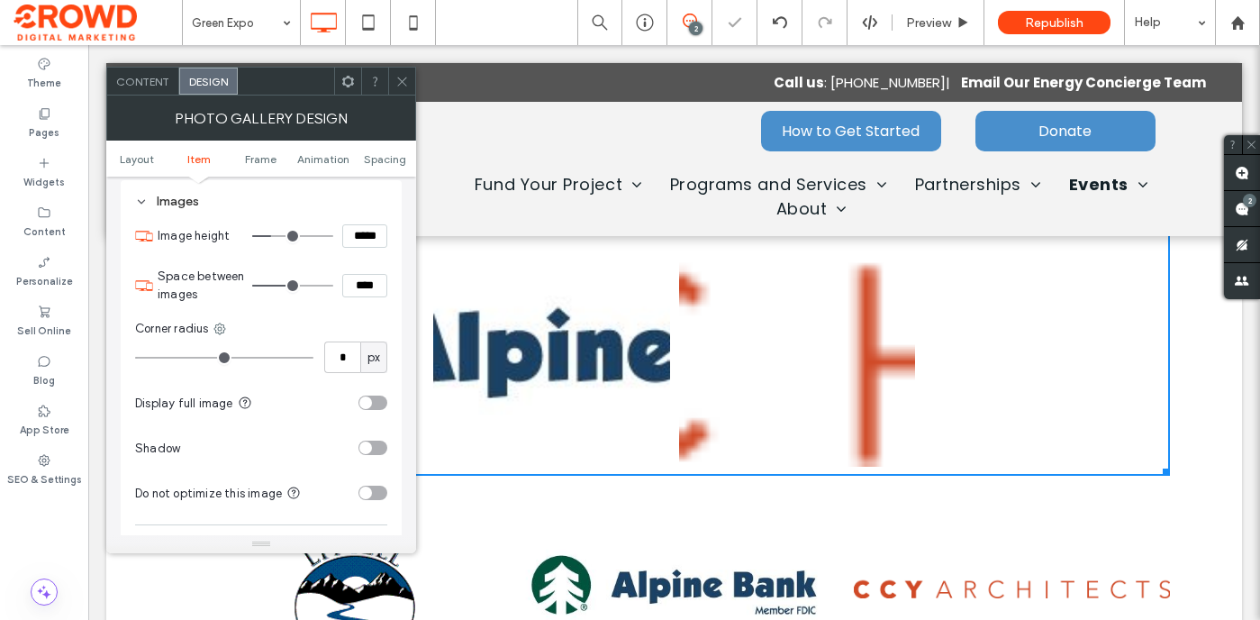
scroll to position [699, 0]
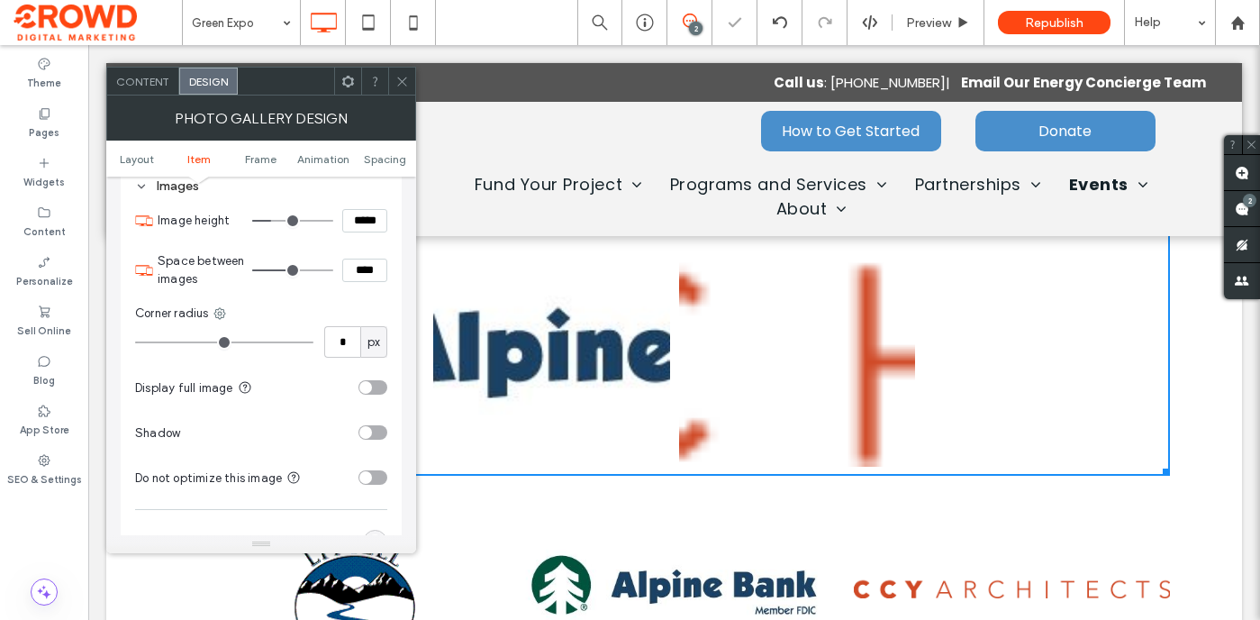
click at [376, 390] on div "toggle" at bounding box center [373, 387] width 29 height 14
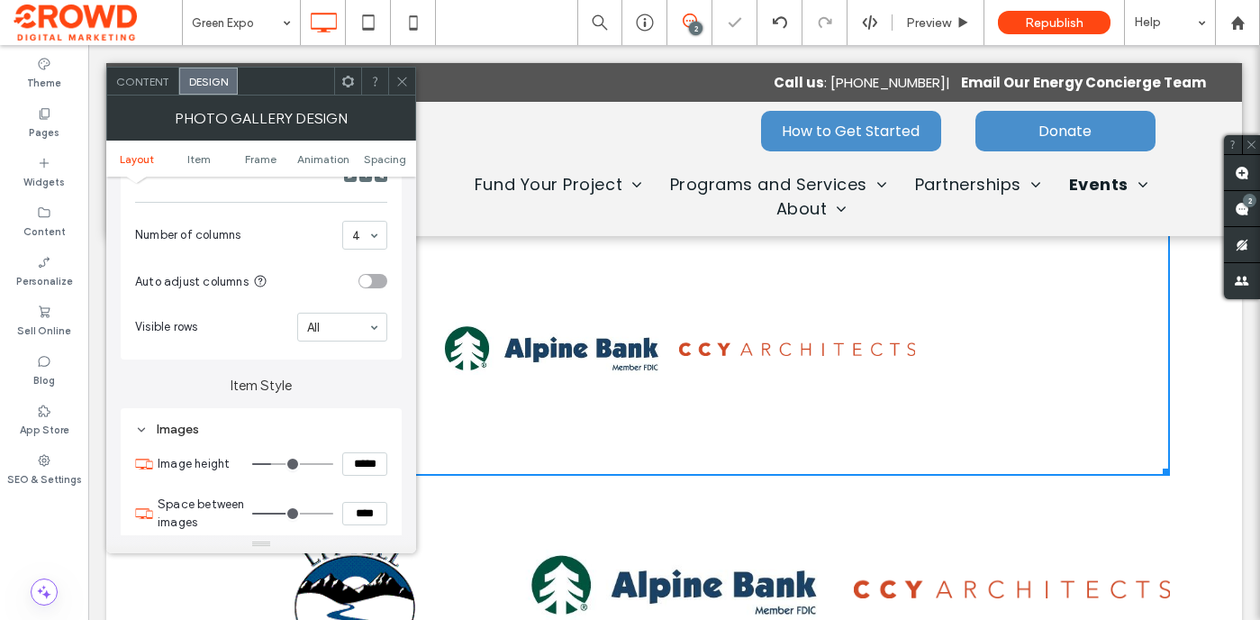
scroll to position [421, 0]
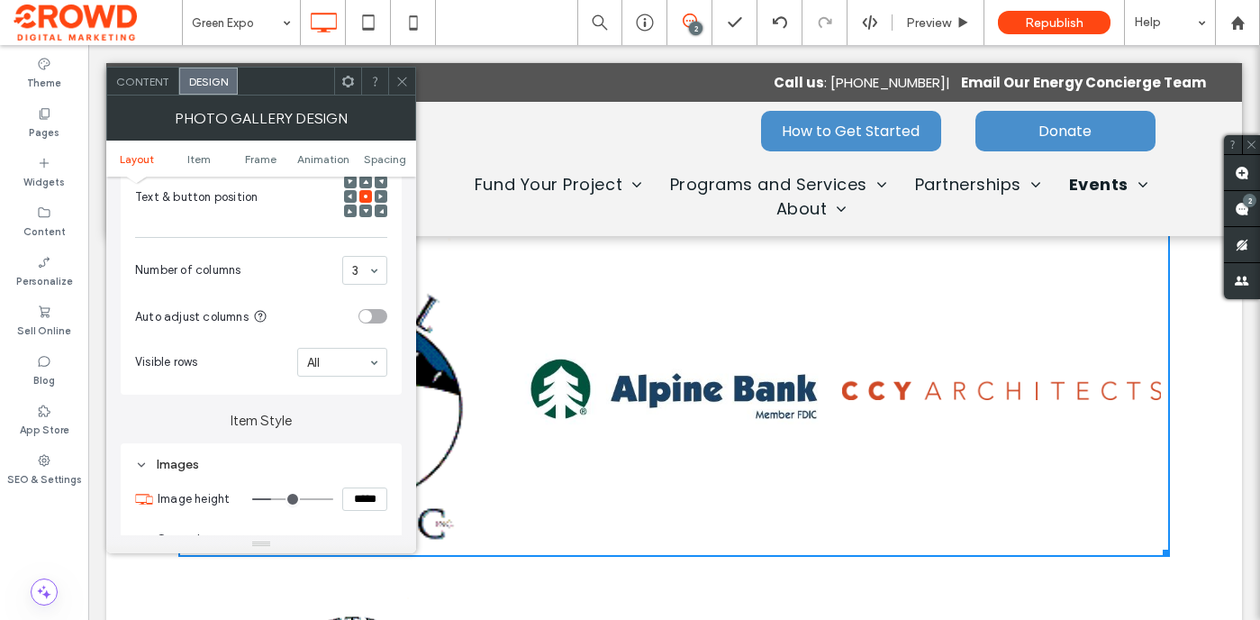
click at [403, 86] on icon at bounding box center [402, 82] width 14 height 14
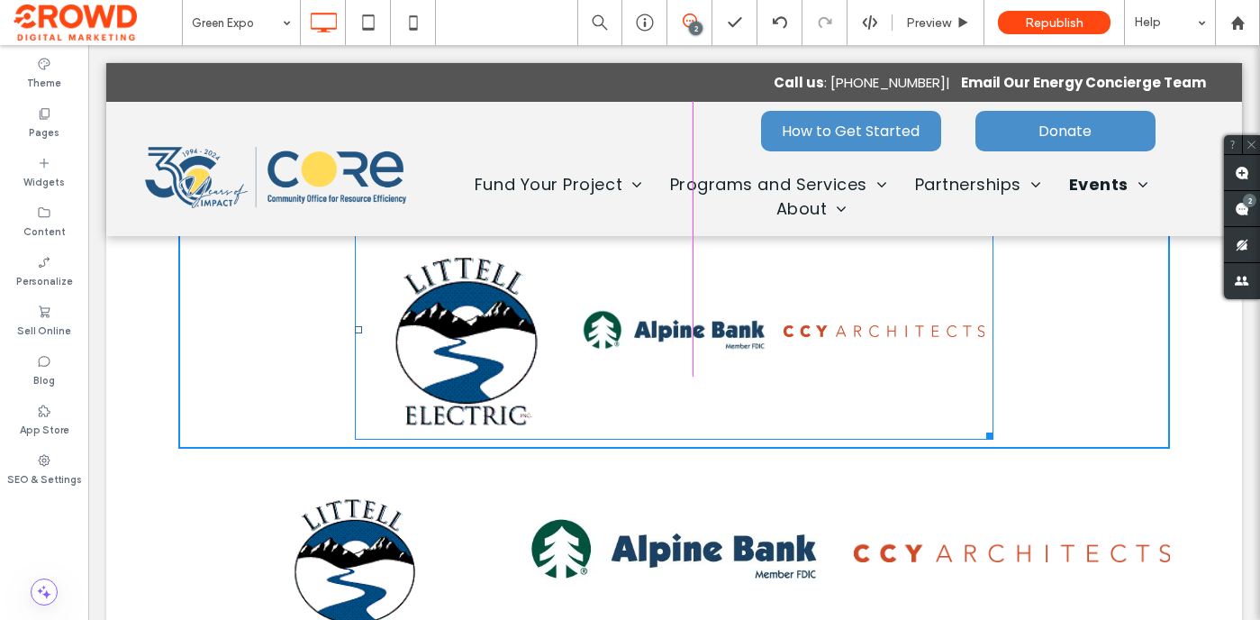
drag, startPoint x: 1161, startPoint y: 551, endPoint x: 985, endPoint y: 462, distance: 197.0
click at [985, 462] on div "Sustainability Advocate Click To Paste Click To Paste Button Button Button W:70…" at bounding box center [674, 408] width 1064 height 504
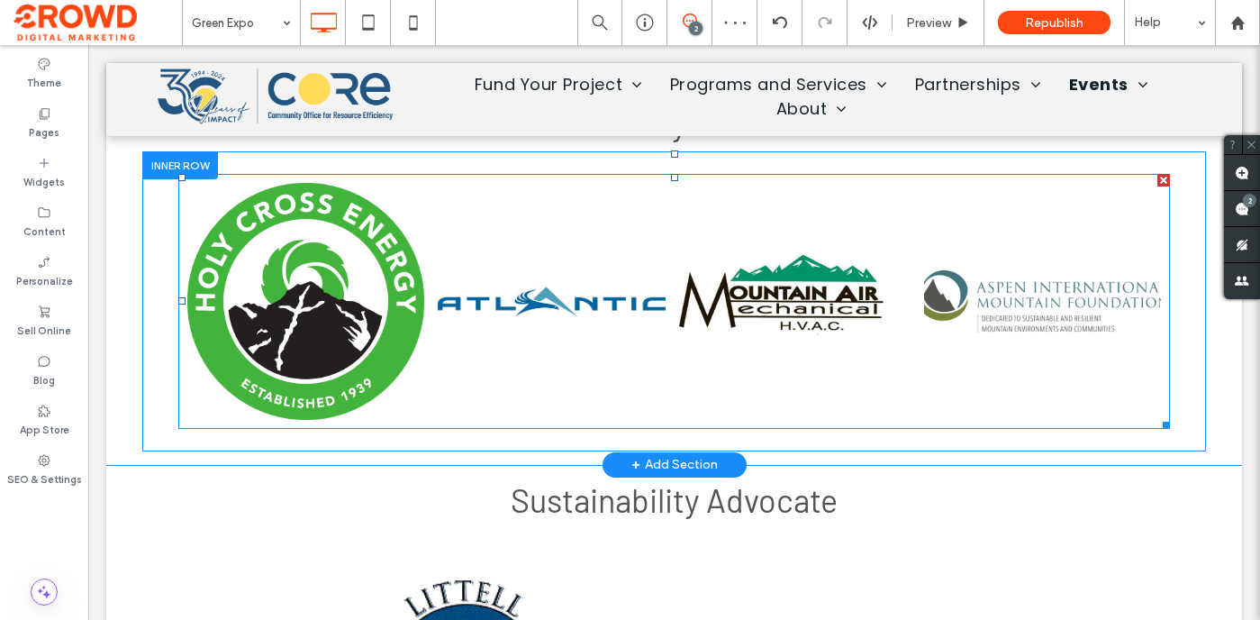
scroll to position [2645, 0]
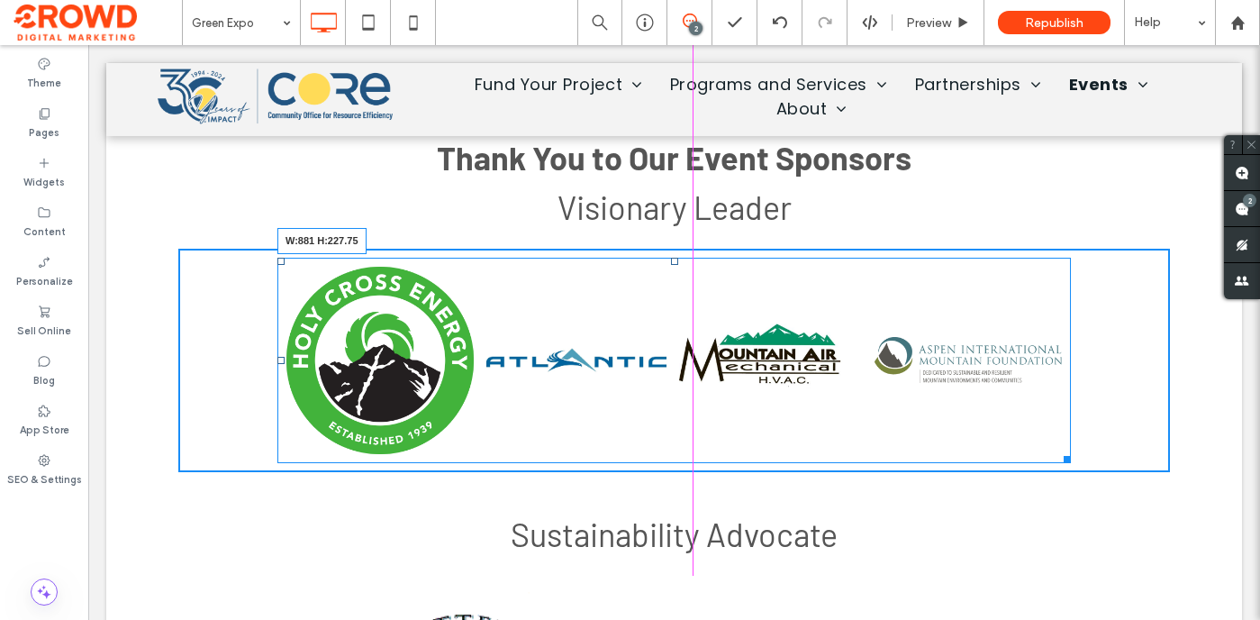
drag, startPoint x: 1162, startPoint y: 504, endPoint x: 1063, endPoint y: 458, distance: 109.2
click at [1063, 458] on div at bounding box center [1065, 456] width 14 height 14
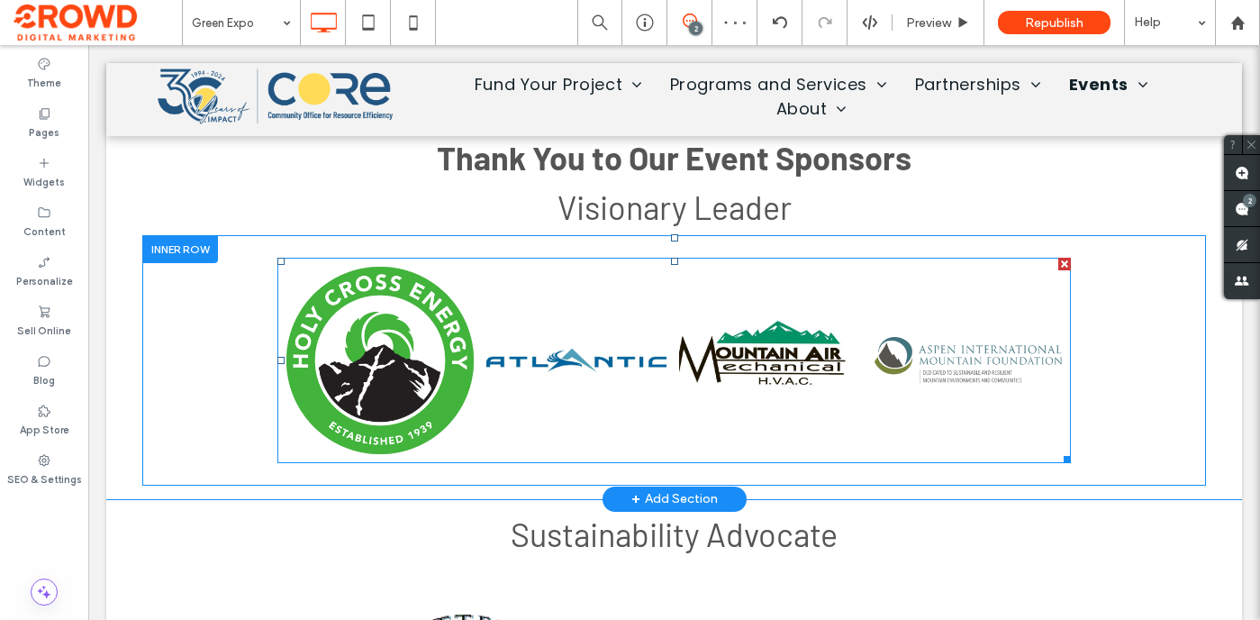
click at [709, 410] on link at bounding box center [772, 360] width 198 height 198
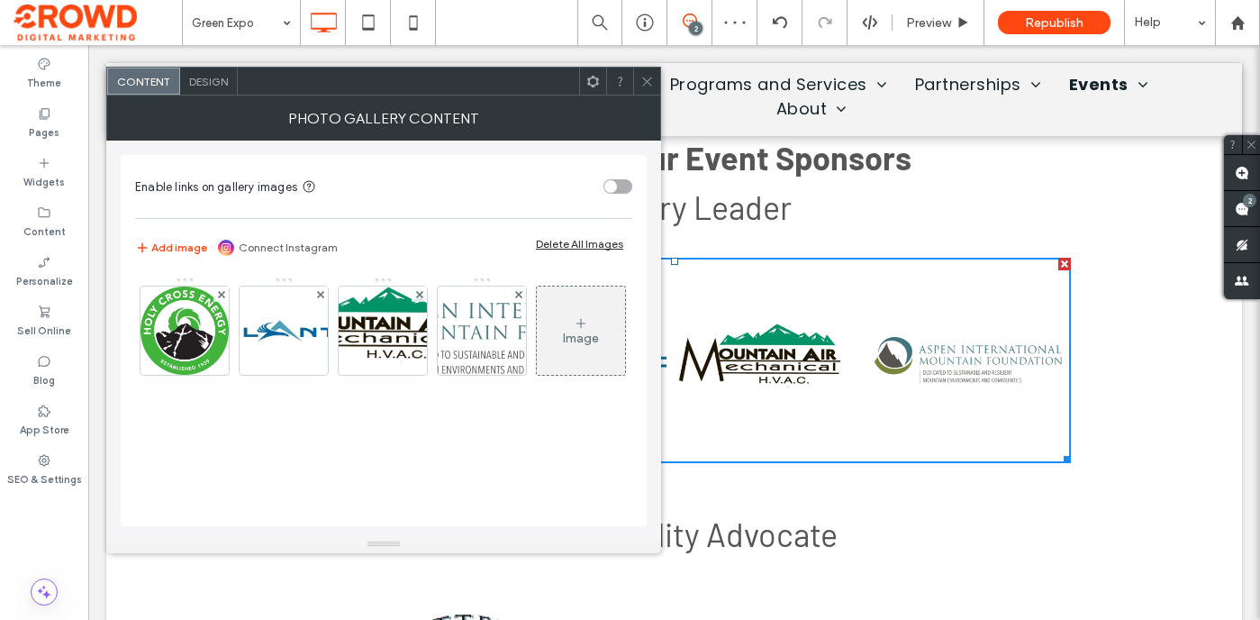
click at [214, 81] on span "Design" at bounding box center [208, 82] width 39 height 14
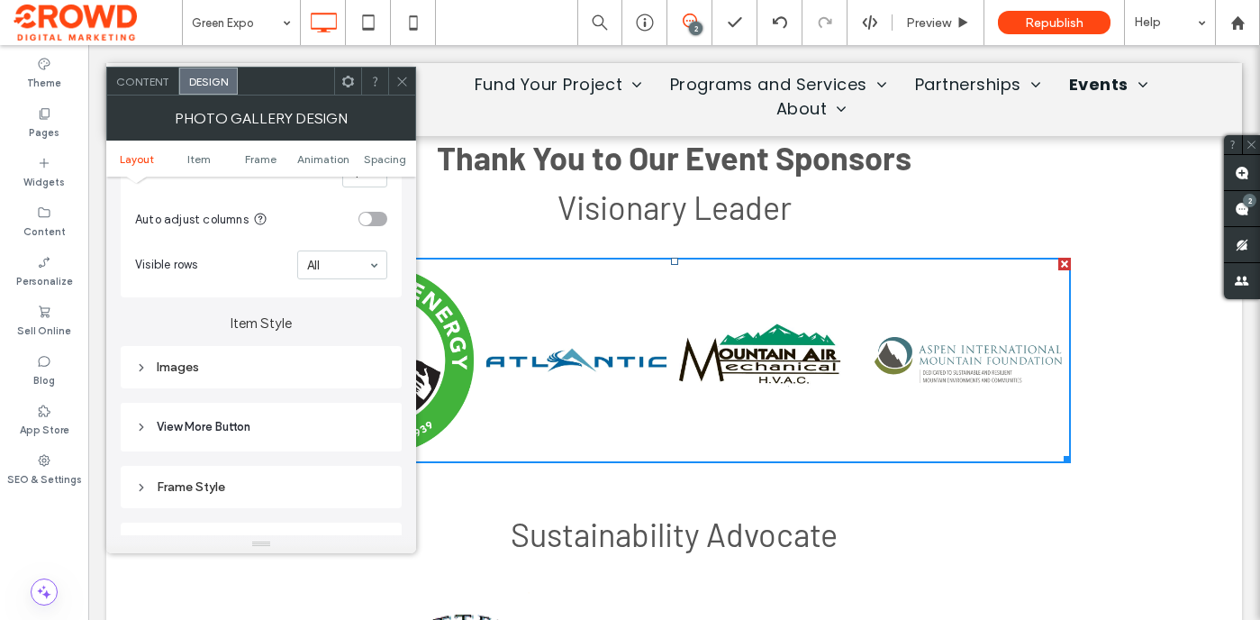
scroll to position [622, 0]
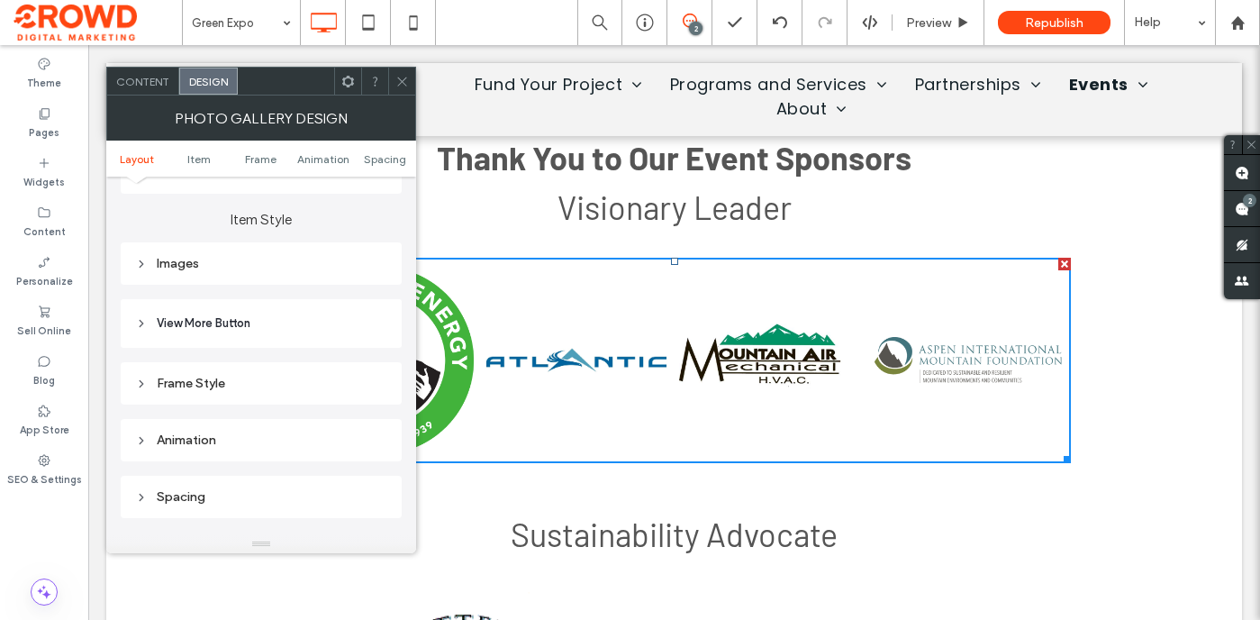
click at [294, 262] on div "Images" at bounding box center [261, 263] width 252 height 15
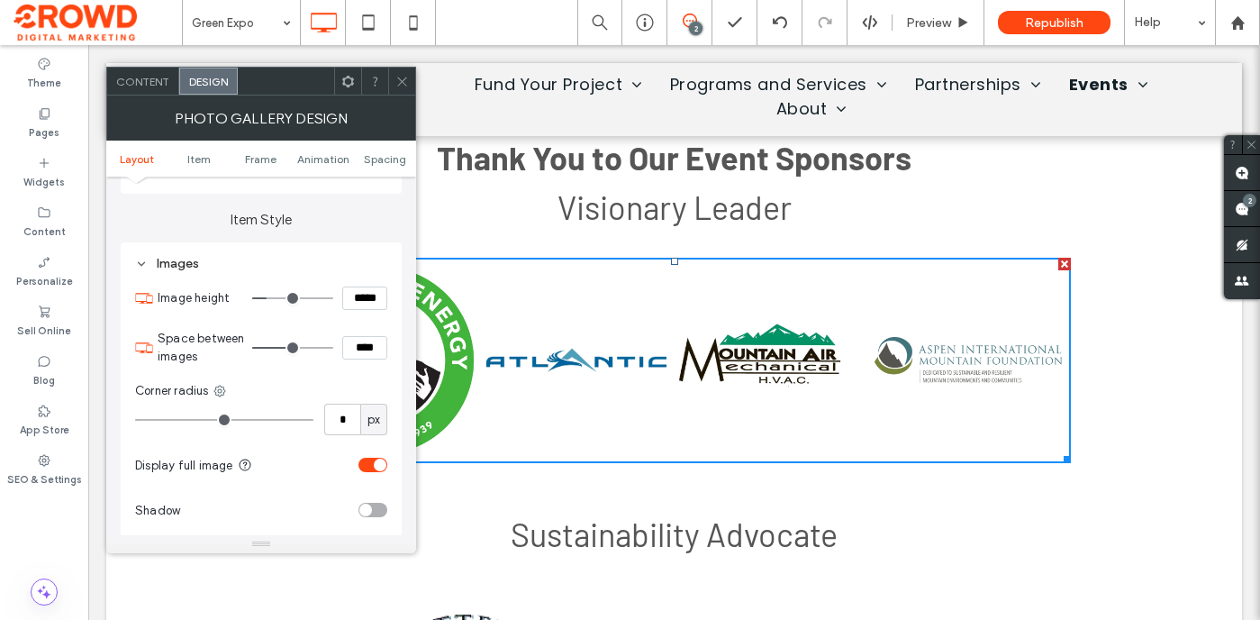
click at [365, 350] on input "****" at bounding box center [364, 347] width 45 height 23
click at [365, 351] on input "****" at bounding box center [364, 347] width 45 height 23
type input "****"
type input "**"
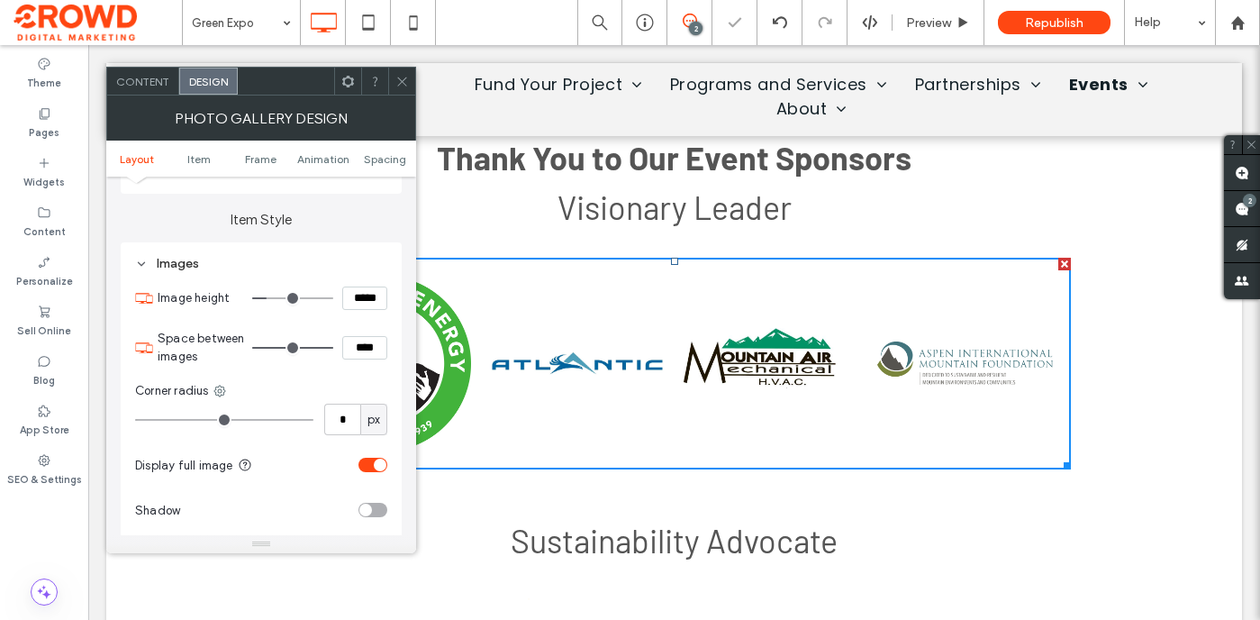
click at [404, 81] on icon at bounding box center [402, 82] width 14 height 14
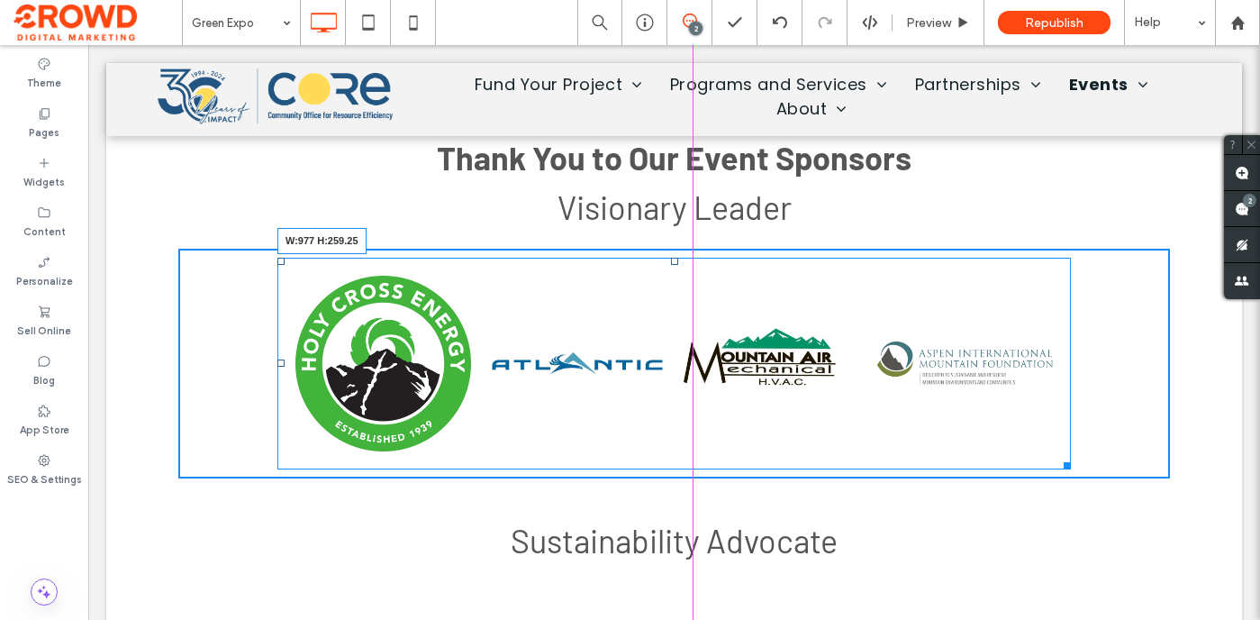
drag, startPoint x: 1066, startPoint y: 463, endPoint x: 1111, endPoint y: 477, distance: 47.3
click at [1071, 469] on div at bounding box center [1065, 463] width 14 height 14
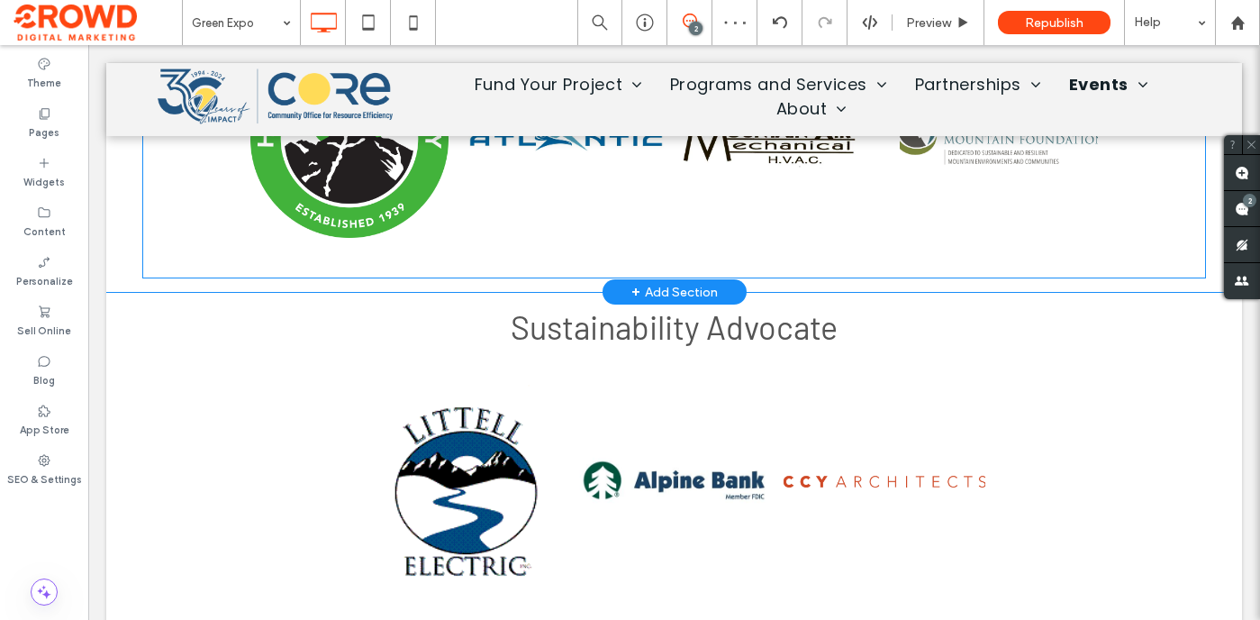
scroll to position [2973, 0]
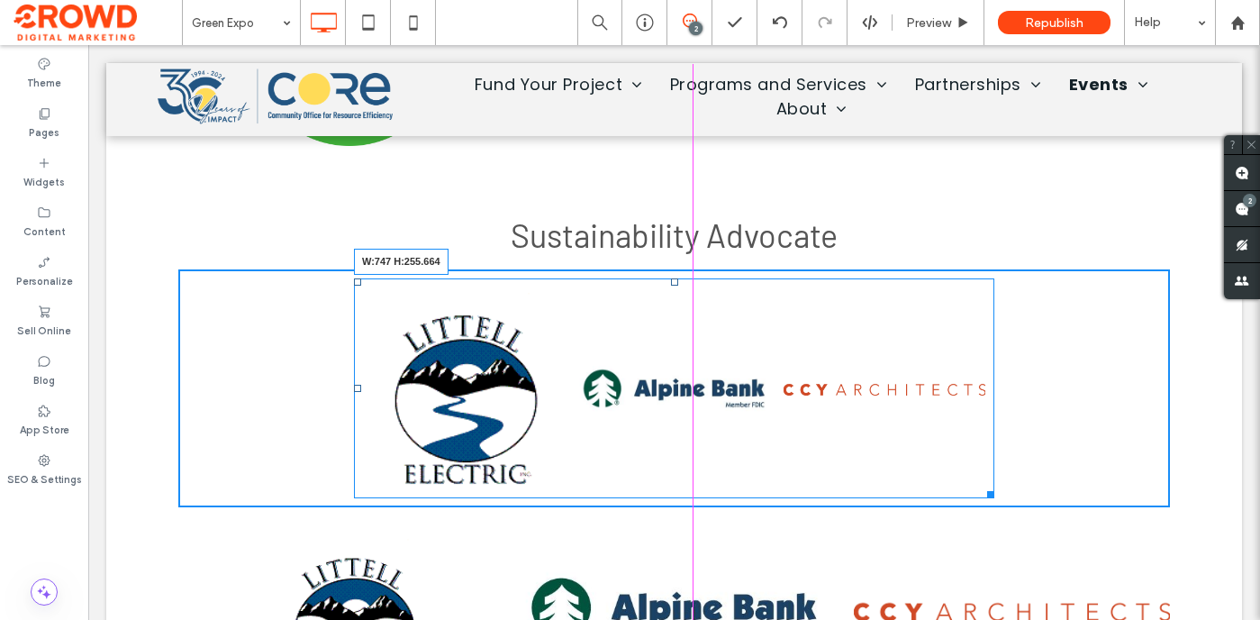
drag, startPoint x: 991, startPoint y: 489, endPoint x: 1007, endPoint y: 494, distance: 16.8
click at [994, 494] on div "Button Button Button W:747 H:255.664" at bounding box center [674, 388] width 640 height 220
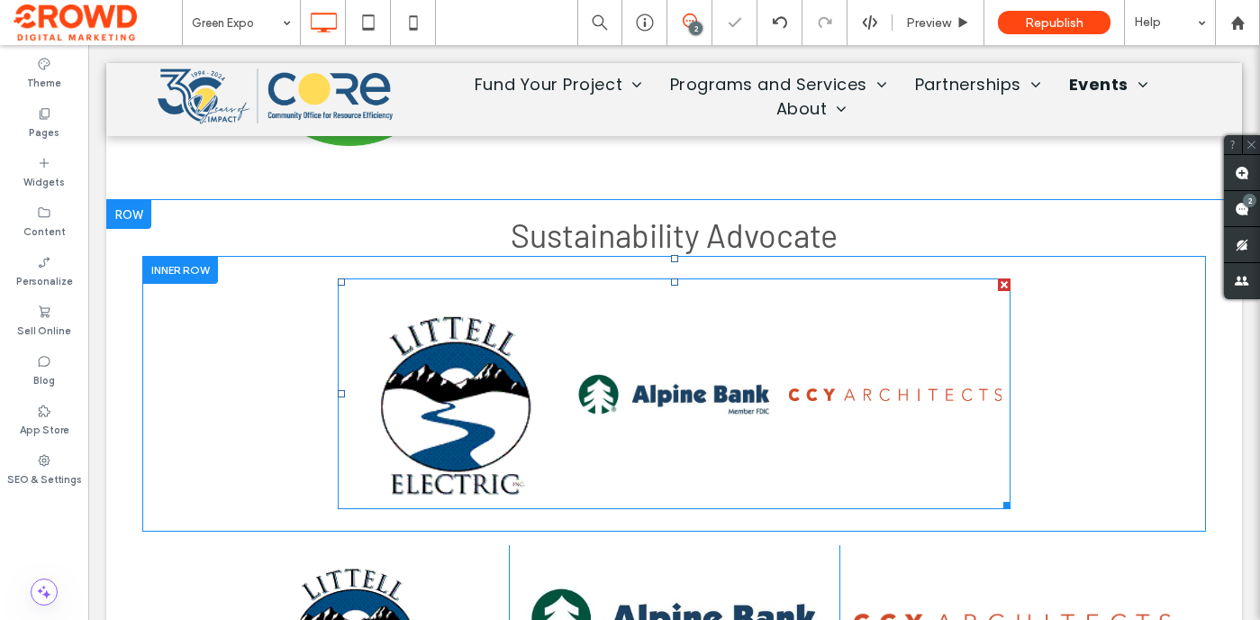
click at [704, 418] on link at bounding box center [674, 393] width 213 height 213
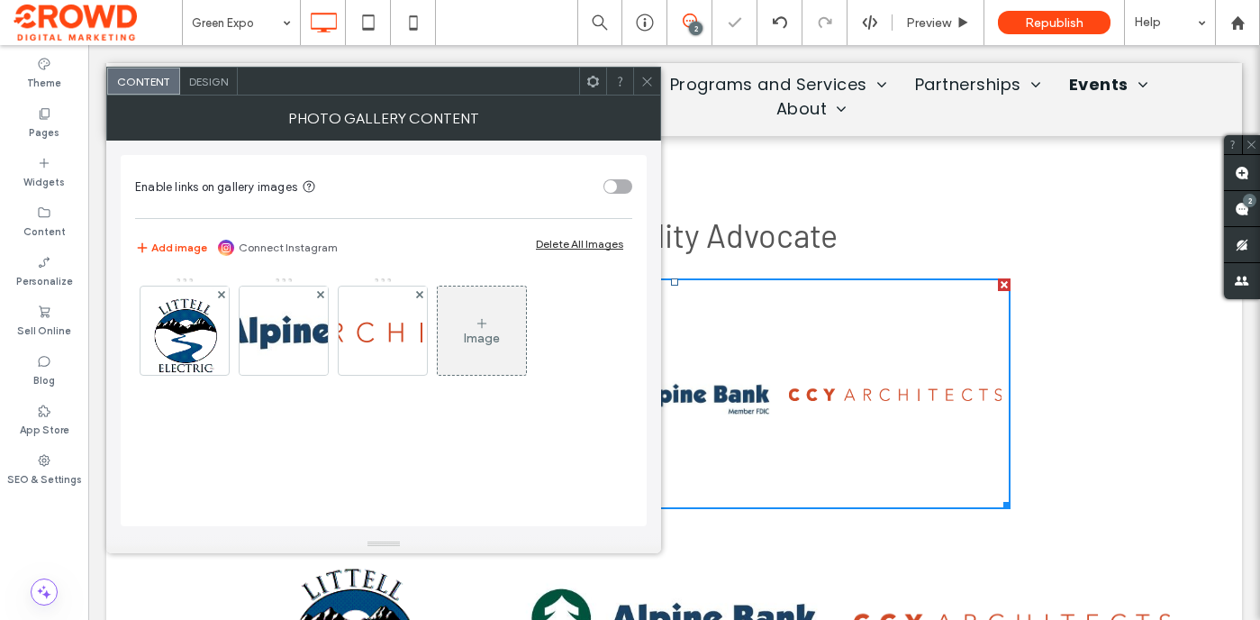
click at [210, 84] on span "Design" at bounding box center [208, 82] width 39 height 14
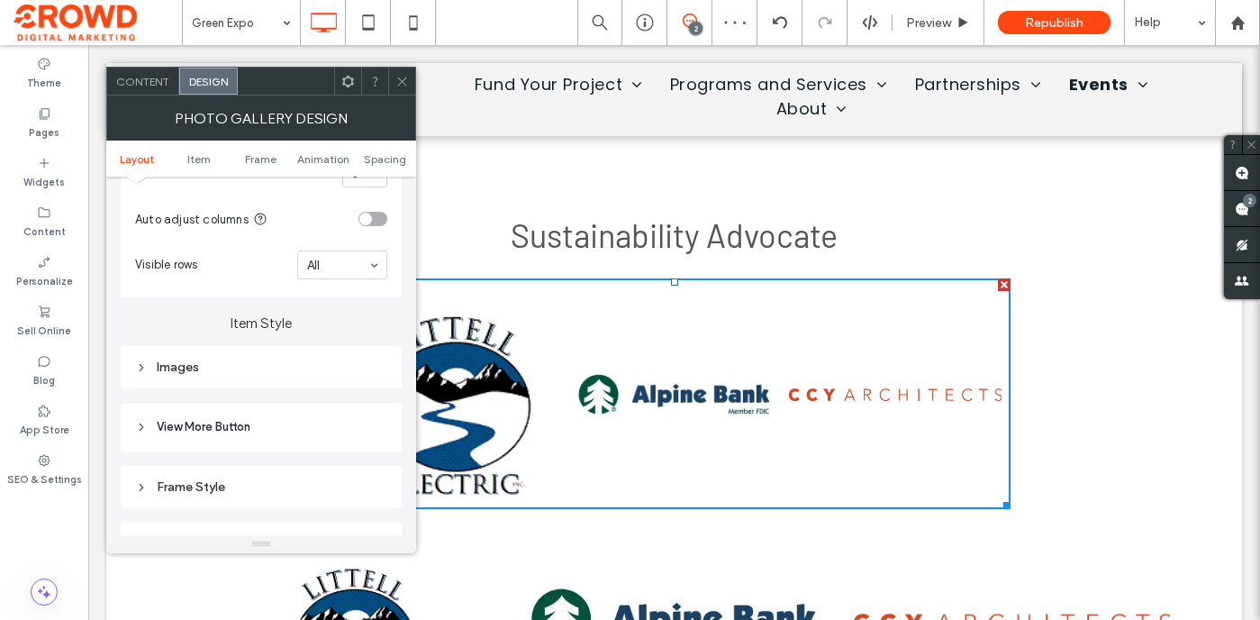
scroll to position [523, 0]
click at [259, 363] on div "Images" at bounding box center [261, 361] width 252 height 15
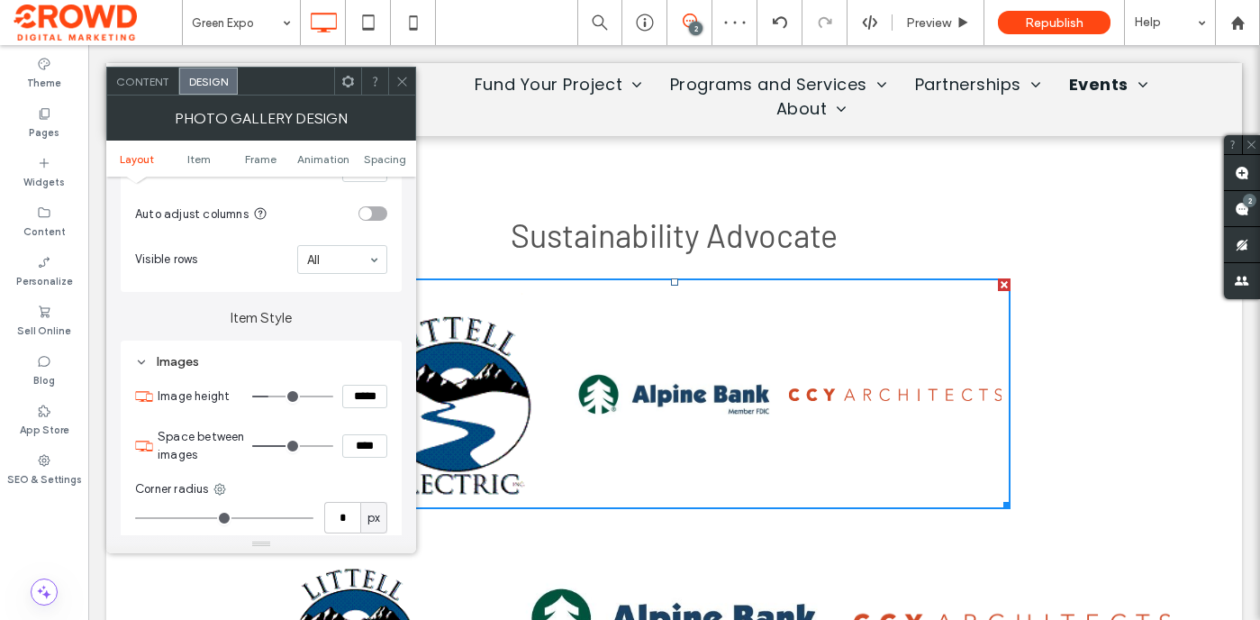
click at [371, 453] on input "****" at bounding box center [364, 445] width 45 height 23
type input "****"
type input "**"
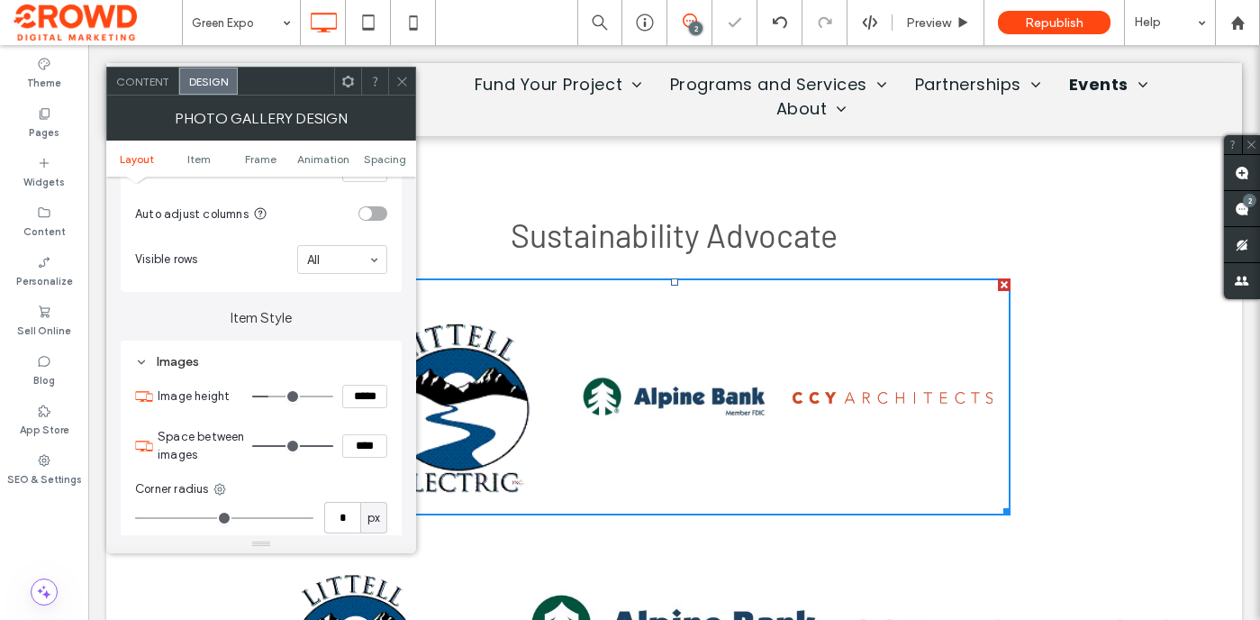
click at [395, 72] on span at bounding box center [402, 81] width 14 height 27
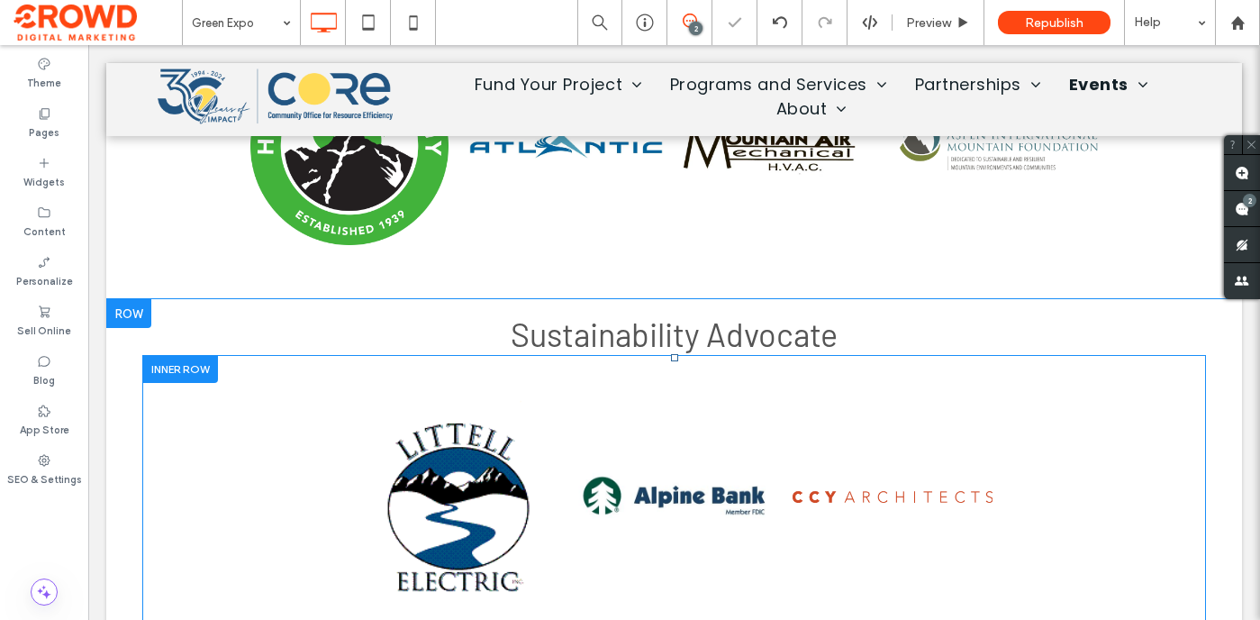
scroll to position [2935, 0]
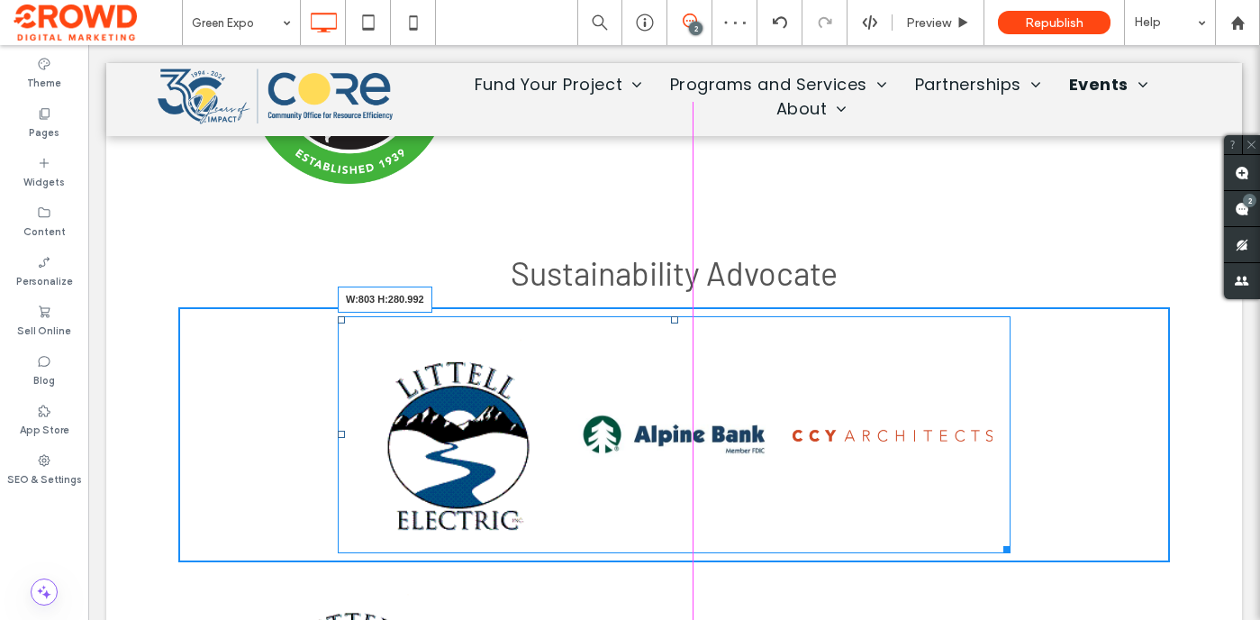
drag, startPoint x: 1003, startPoint y: 540, endPoint x: 1029, endPoint y: 548, distance: 26.2
click at [1011, 548] on div "Button Button Button W:803 H:280.992" at bounding box center [674, 434] width 673 height 236
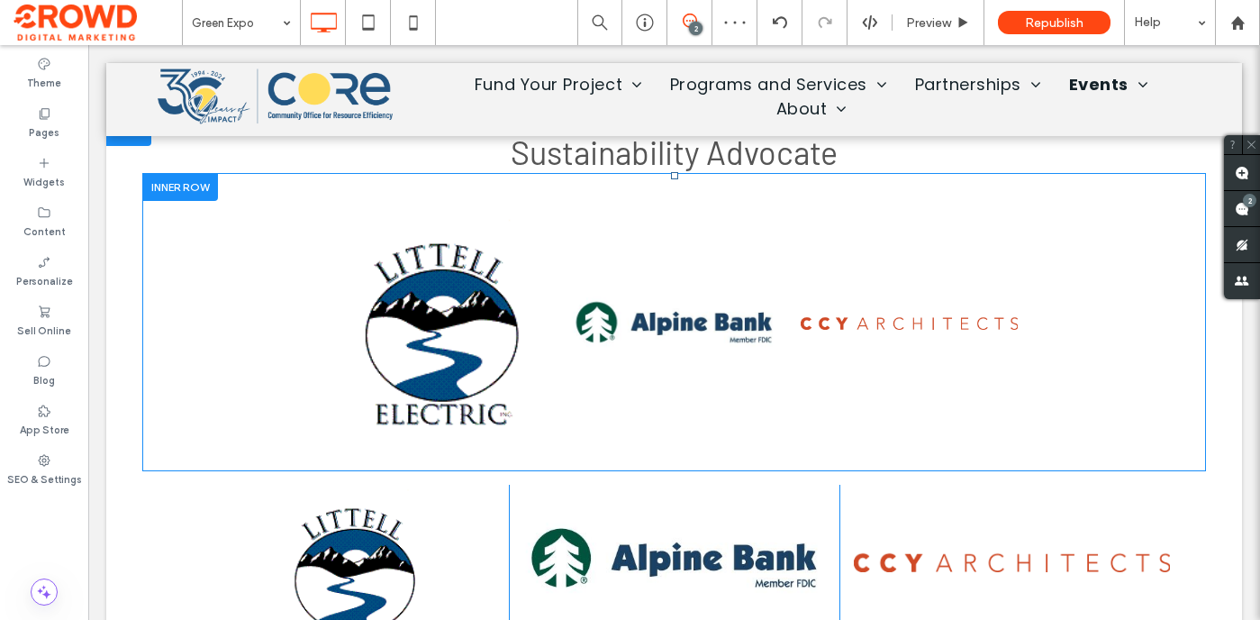
scroll to position [3174, 0]
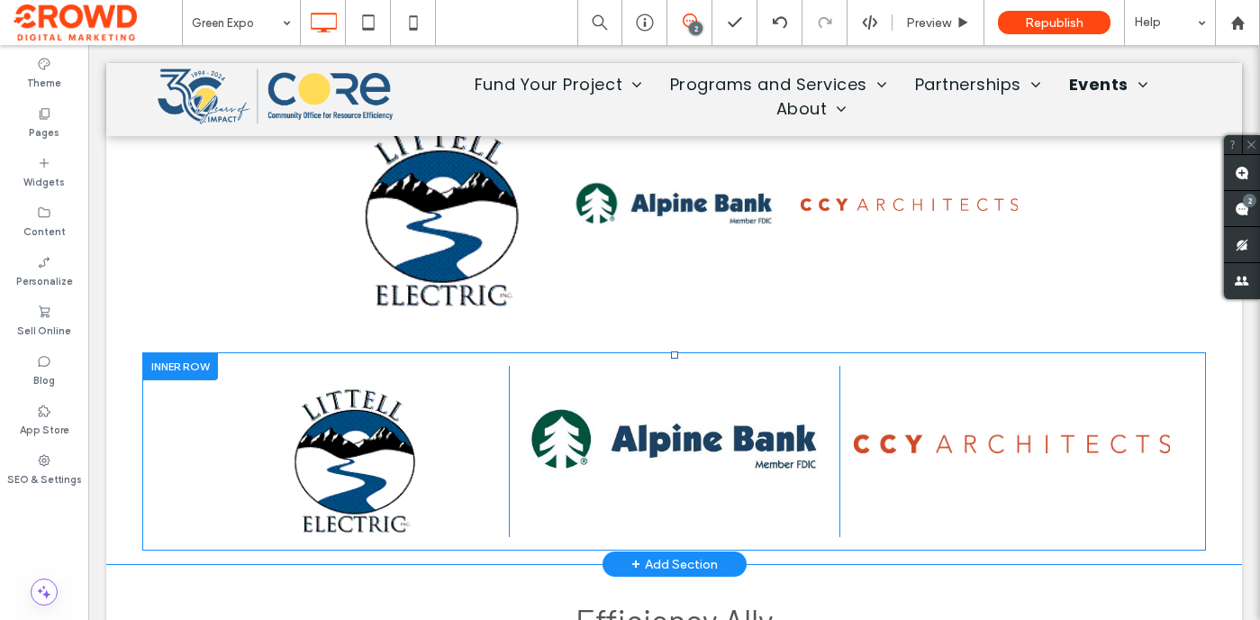
click at [179, 361] on div at bounding box center [180, 366] width 76 height 28
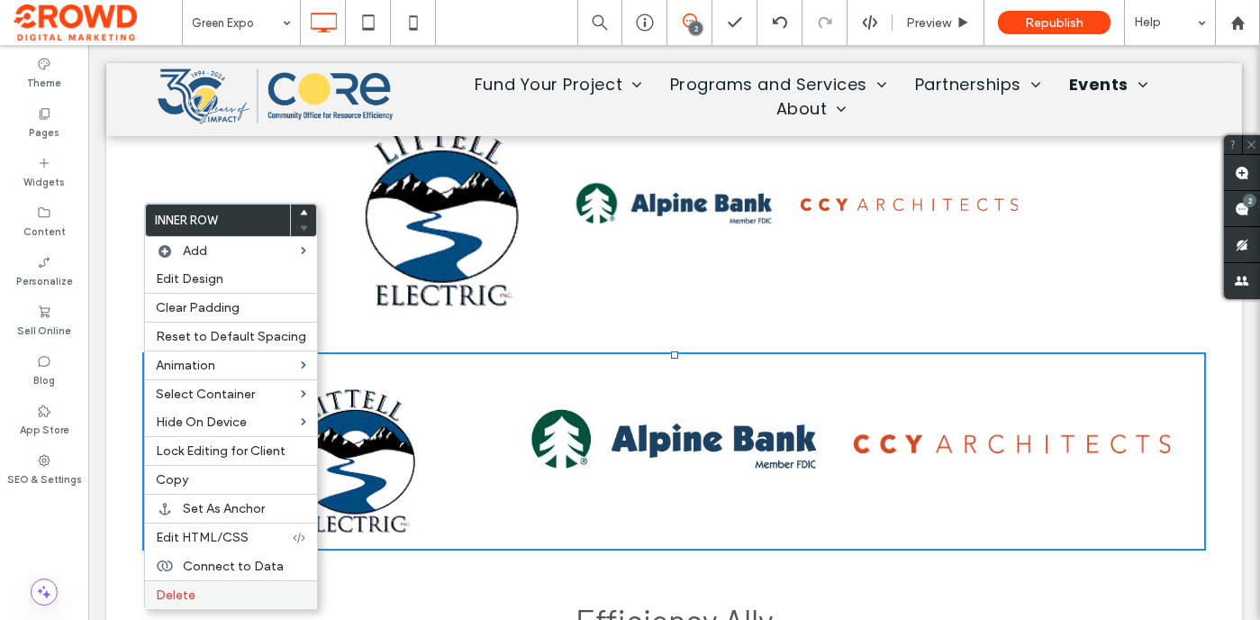
click at [211, 582] on div "Delete" at bounding box center [231, 594] width 172 height 29
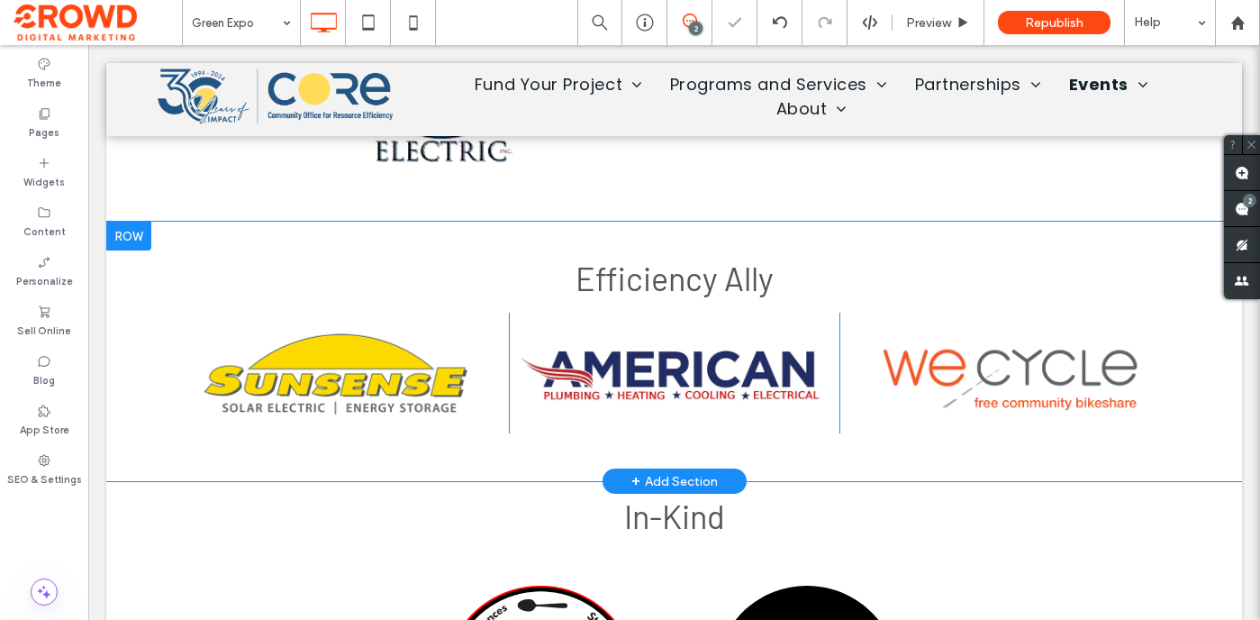
scroll to position [3301, 0]
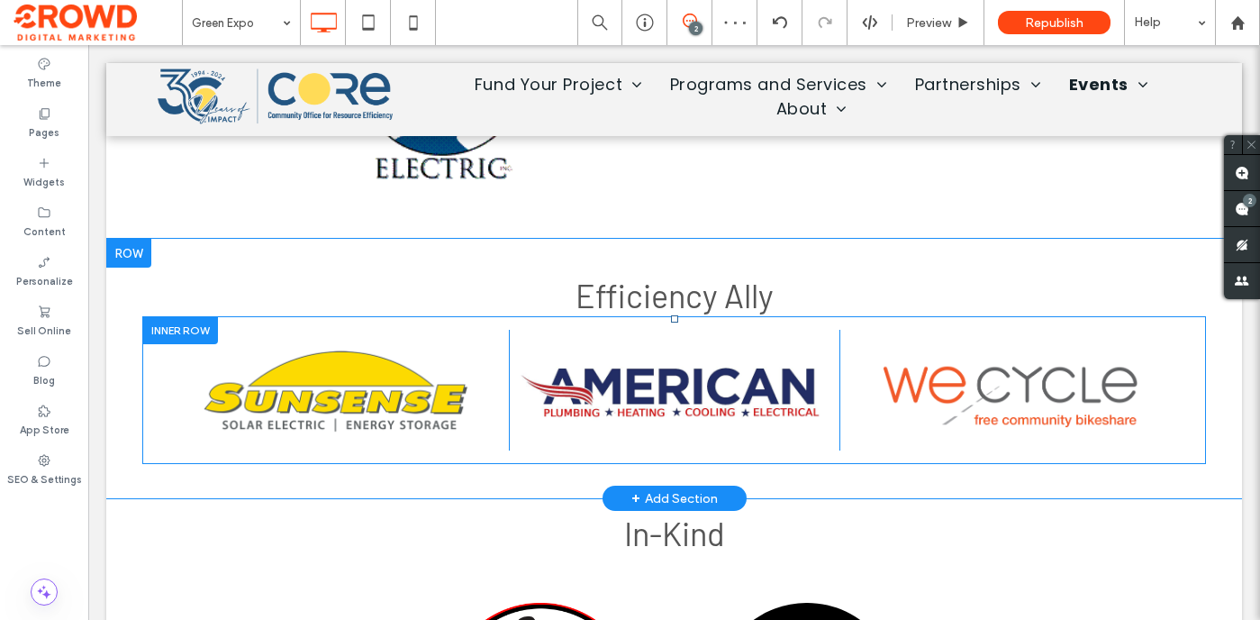
click at [166, 326] on div at bounding box center [180, 330] width 76 height 28
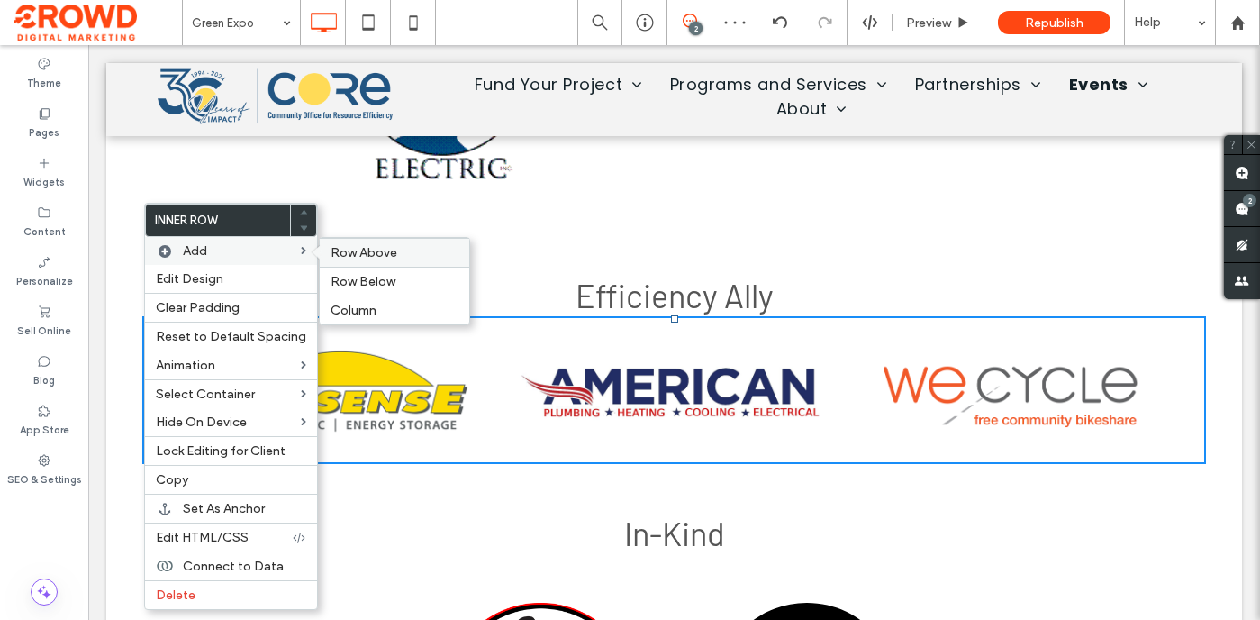
click at [346, 260] on span "Row Above" at bounding box center [364, 252] width 67 height 15
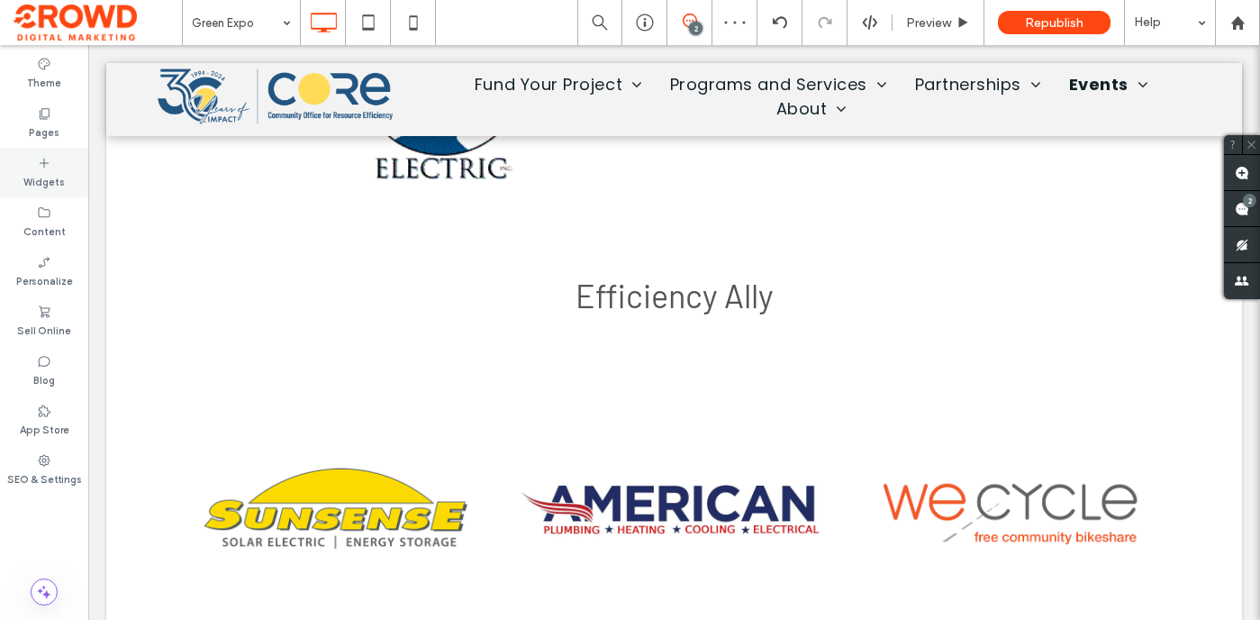
click at [53, 170] on label "Widgets" at bounding box center [43, 180] width 41 height 20
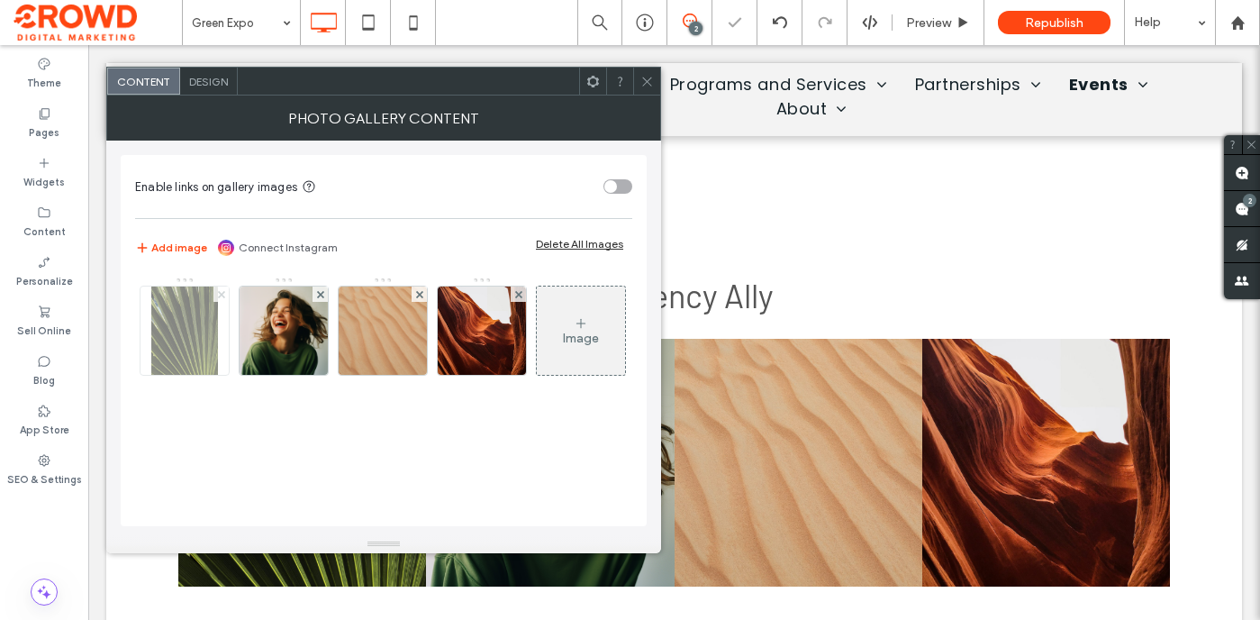
click at [218, 294] on icon at bounding box center [221, 294] width 7 height 7
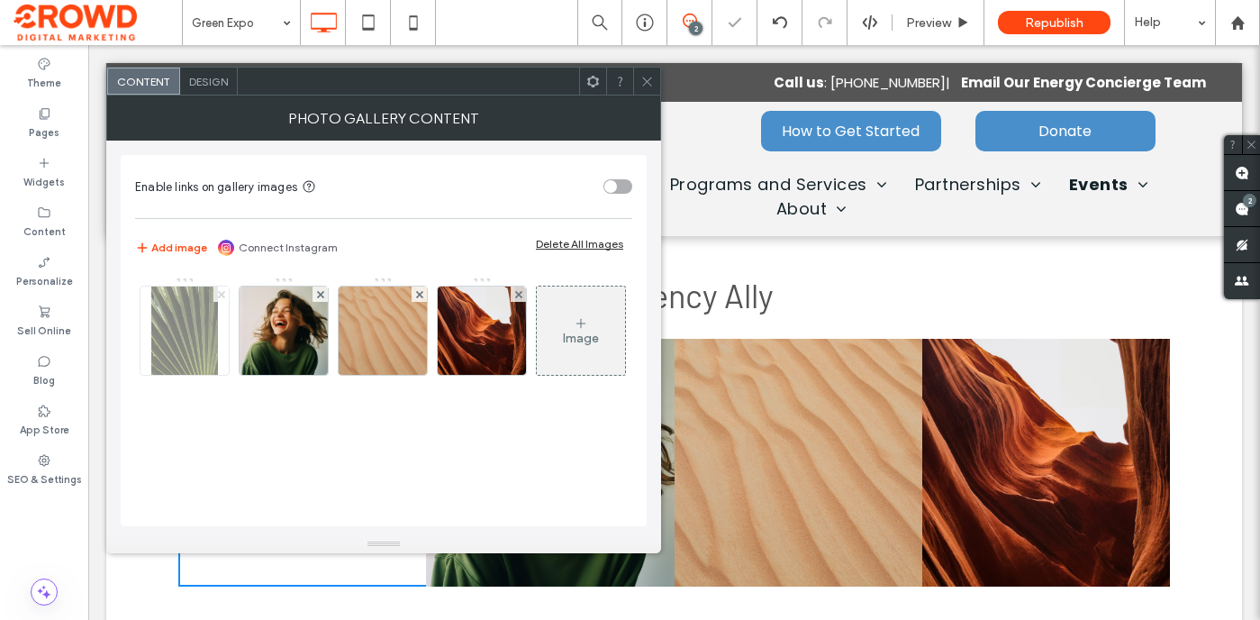
click at [218, 294] on icon at bounding box center [221, 294] width 7 height 7
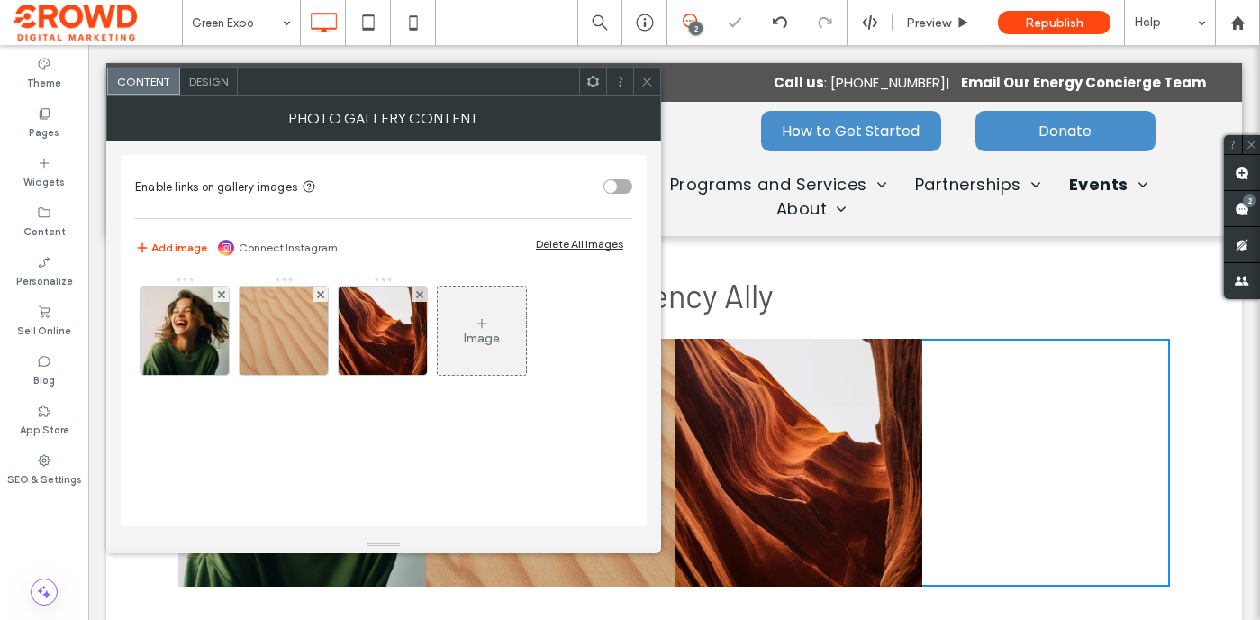
click at [218, 294] on icon at bounding box center [221, 294] width 7 height 7
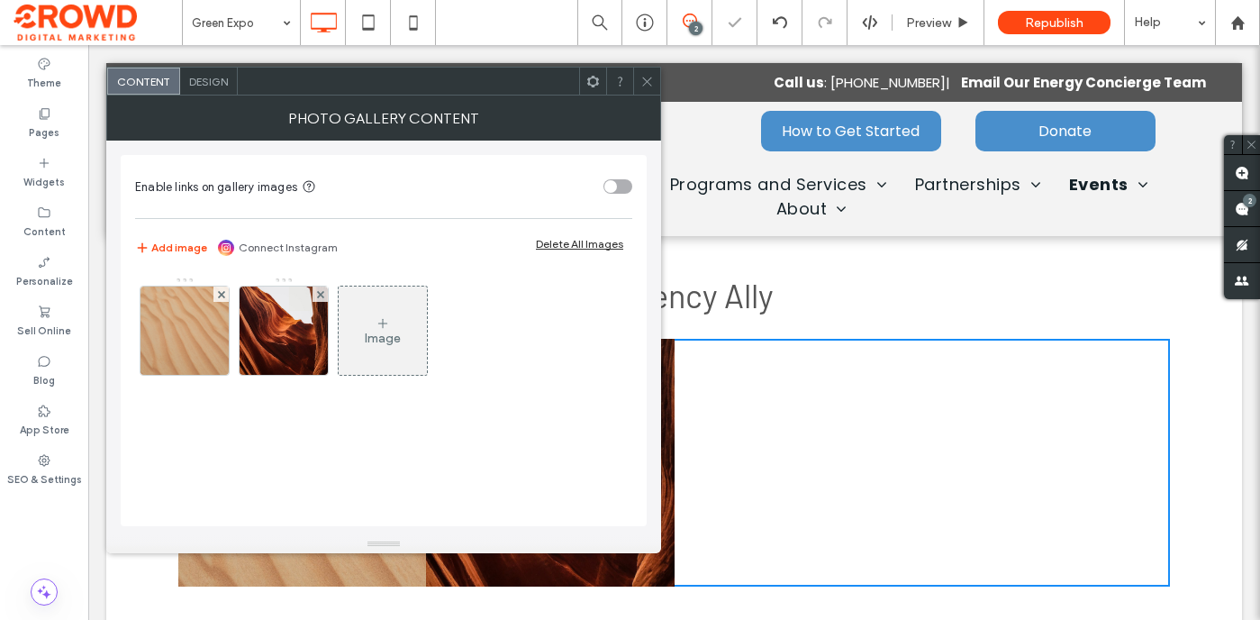
click at [218, 294] on icon at bounding box center [221, 294] width 7 height 7
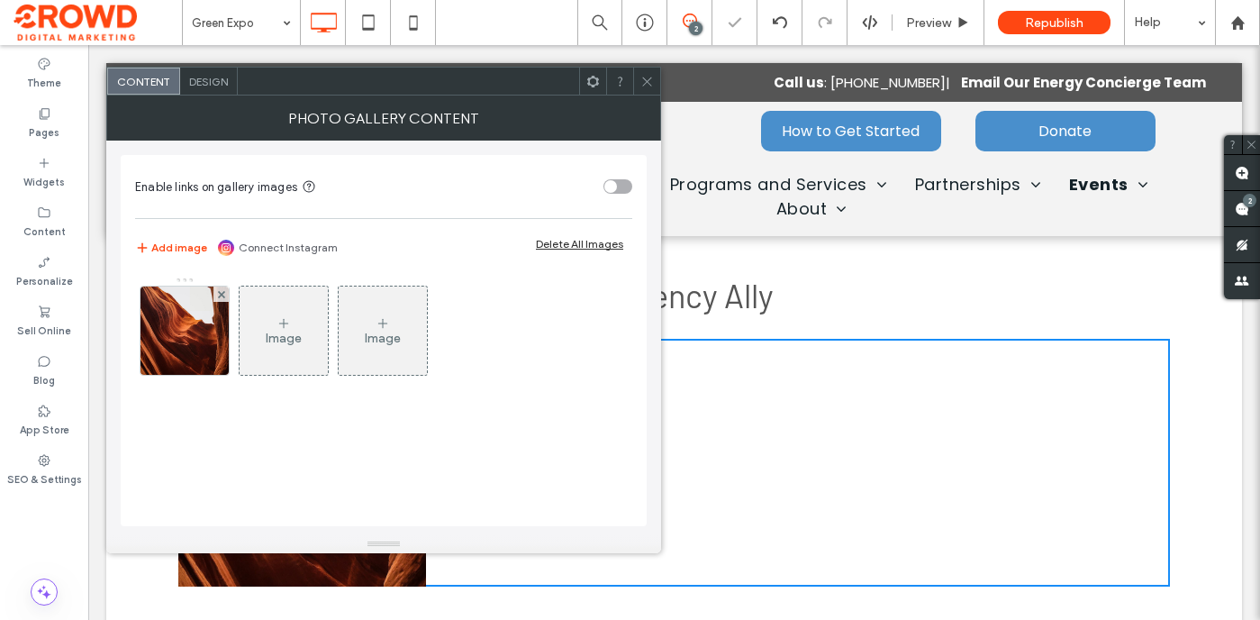
click at [218, 294] on icon at bounding box center [221, 294] width 7 height 7
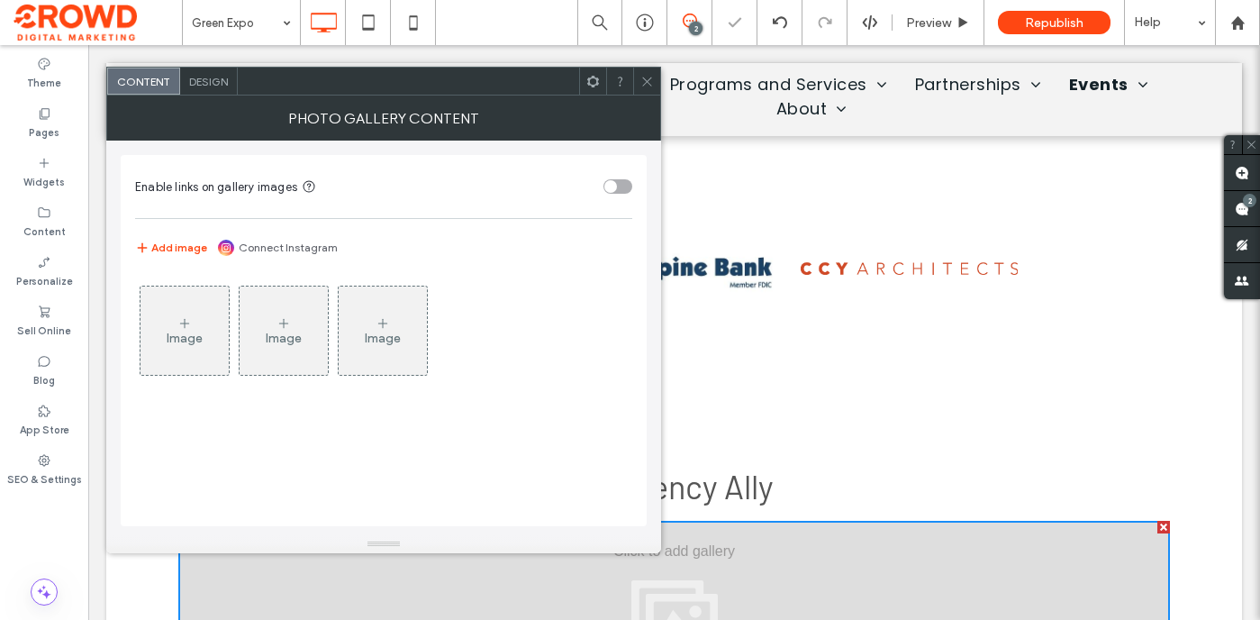
scroll to position [2931, 0]
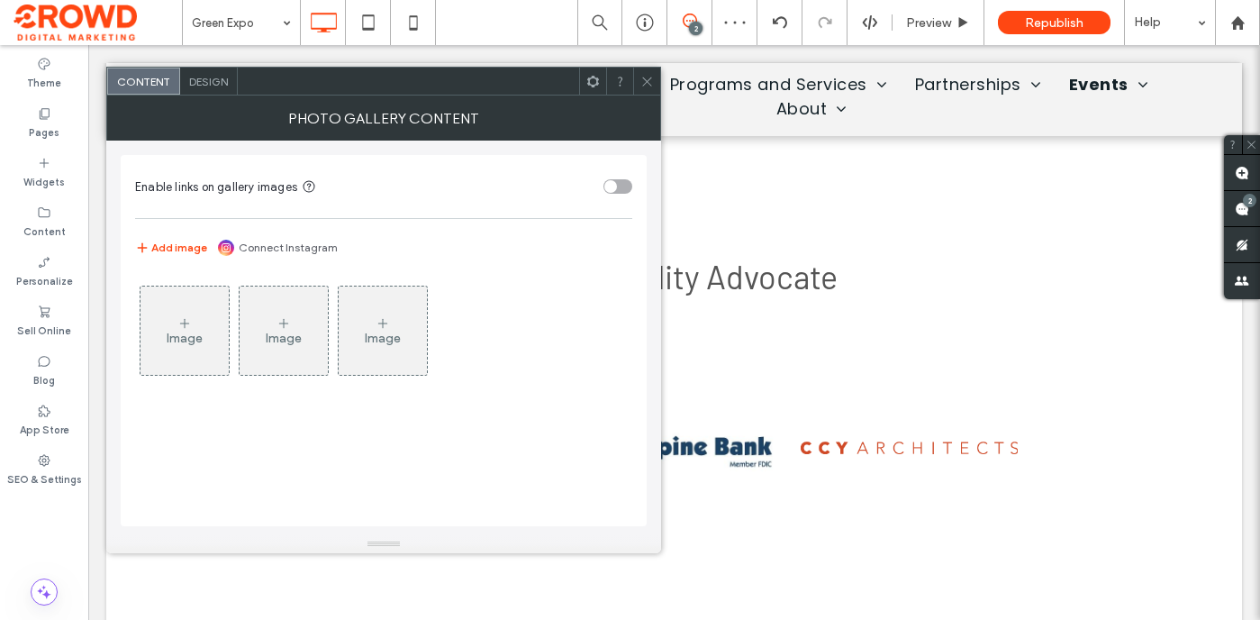
click at [651, 83] on icon at bounding box center [647, 82] width 14 height 14
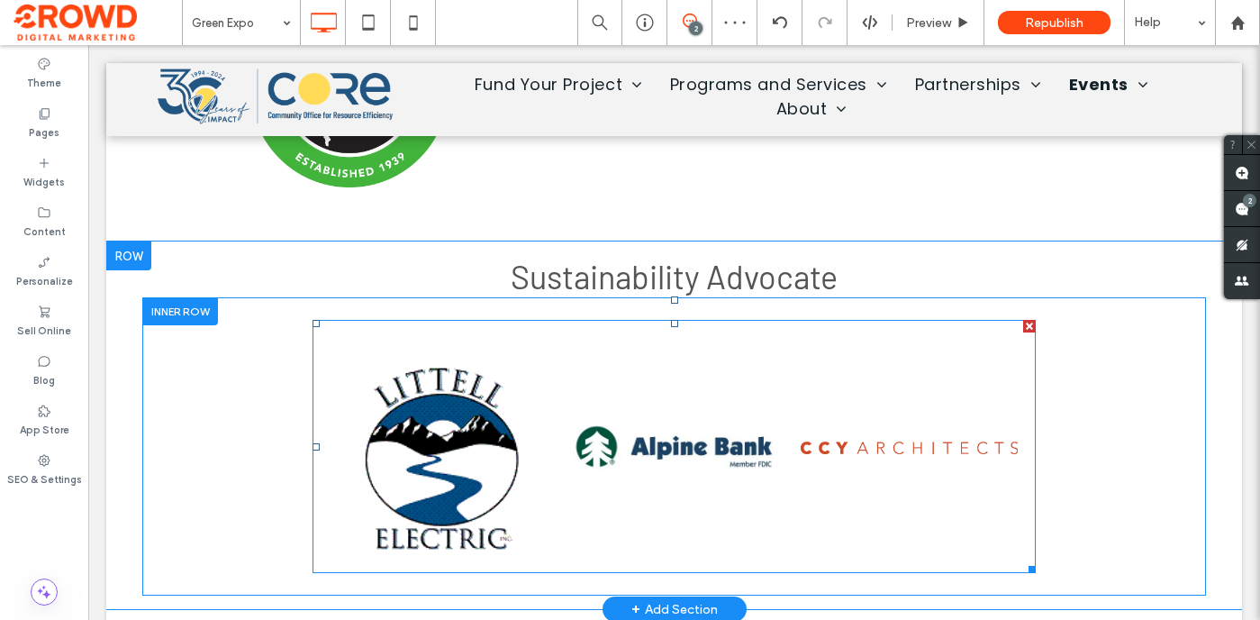
click at [640, 448] on link at bounding box center [674, 446] width 217 height 217
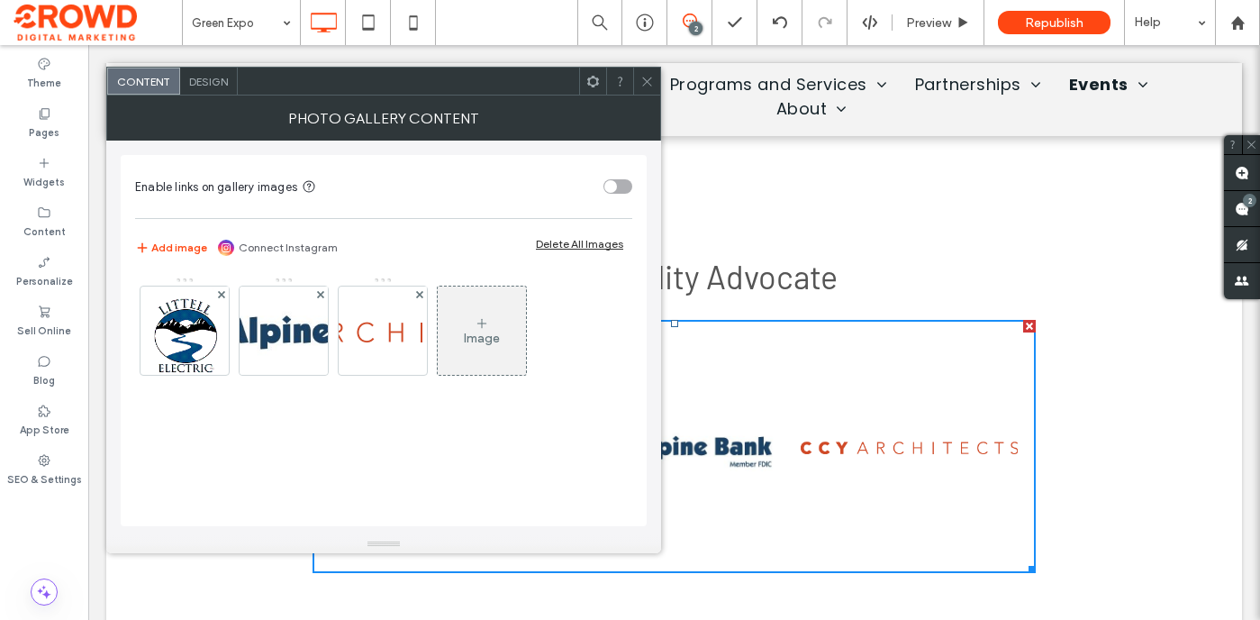
click at [198, 81] on span "Design" at bounding box center [208, 82] width 39 height 14
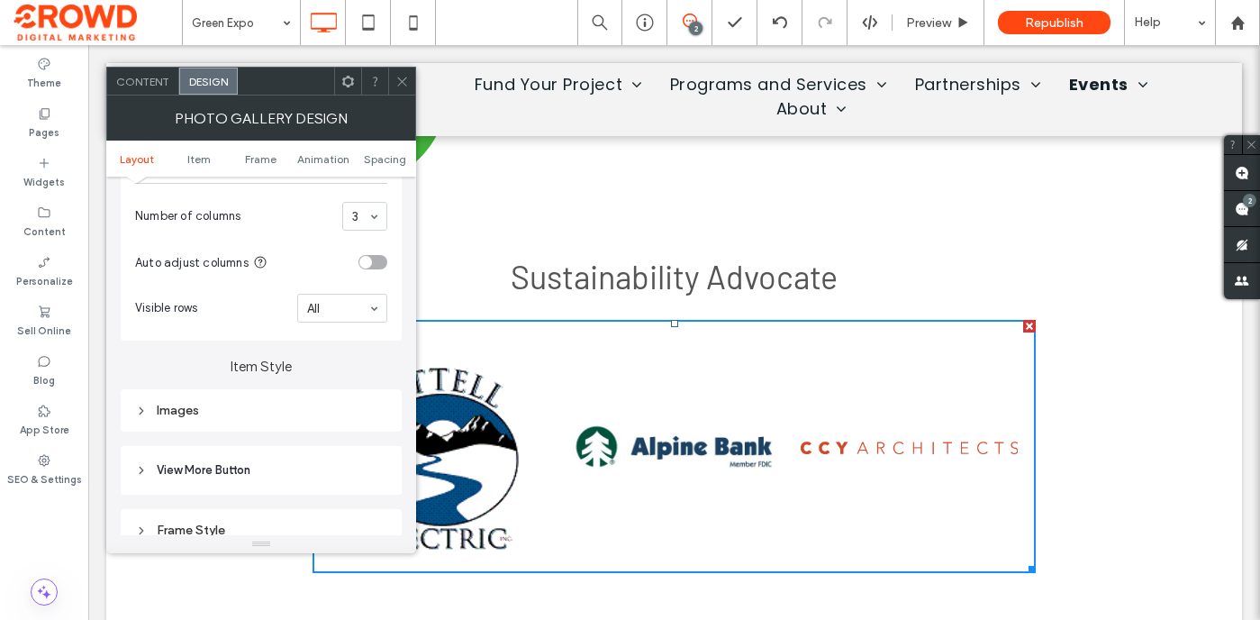
scroll to position [558, 0]
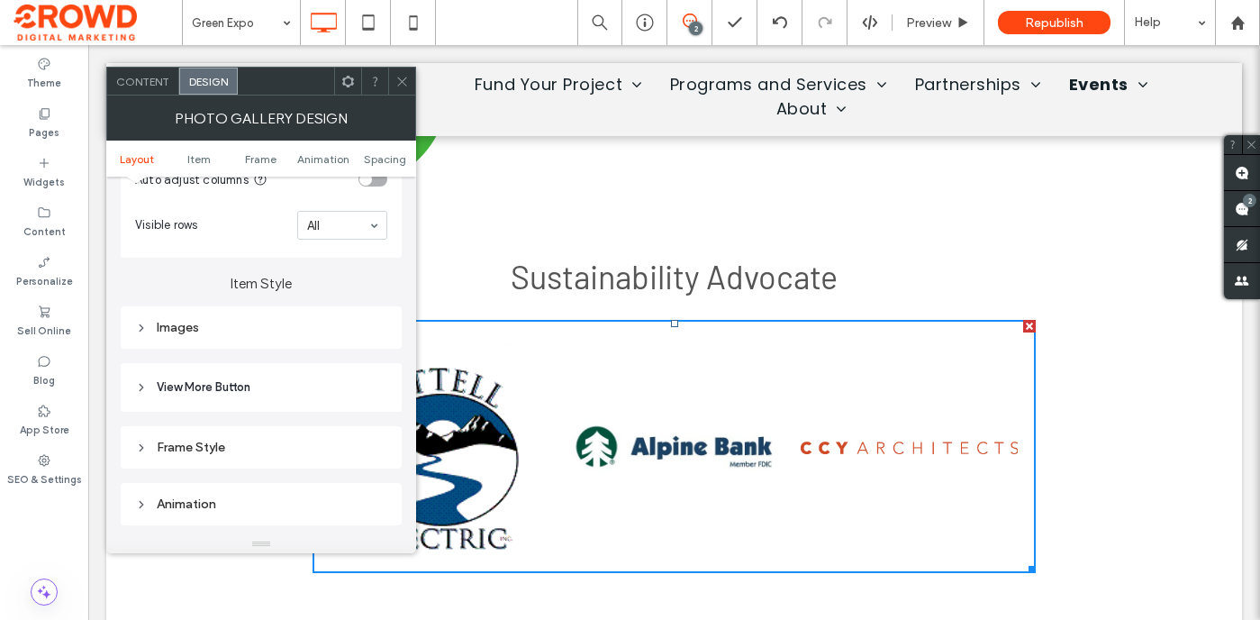
click at [298, 322] on div "Images" at bounding box center [261, 327] width 252 height 24
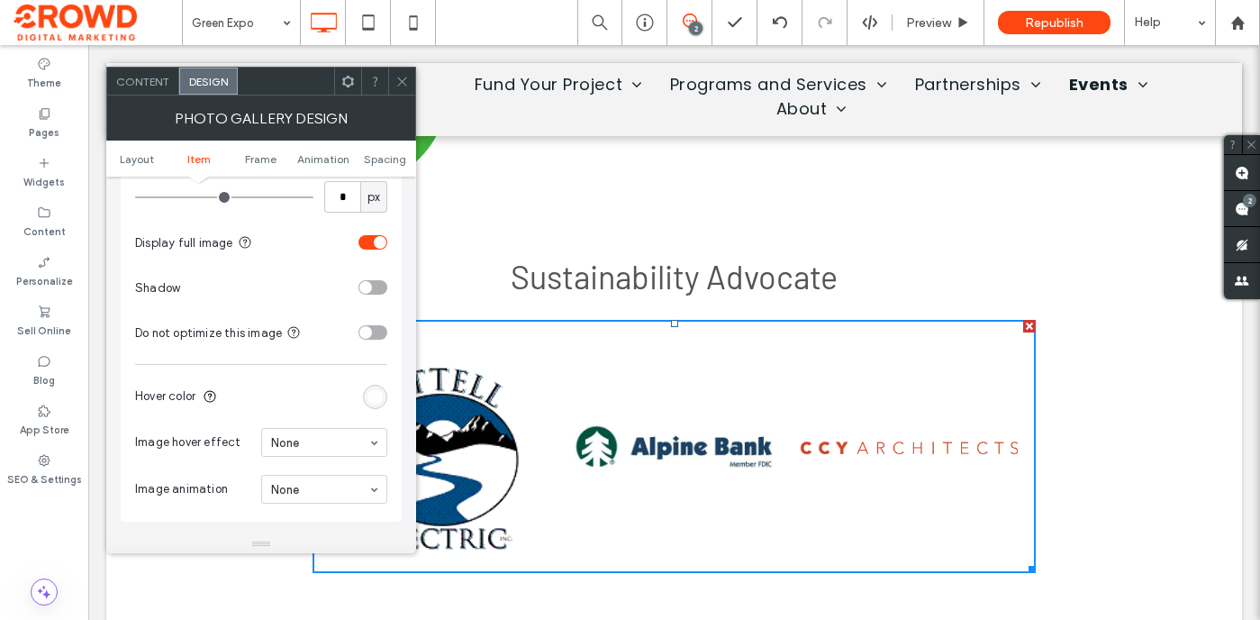
scroll to position [867, 0]
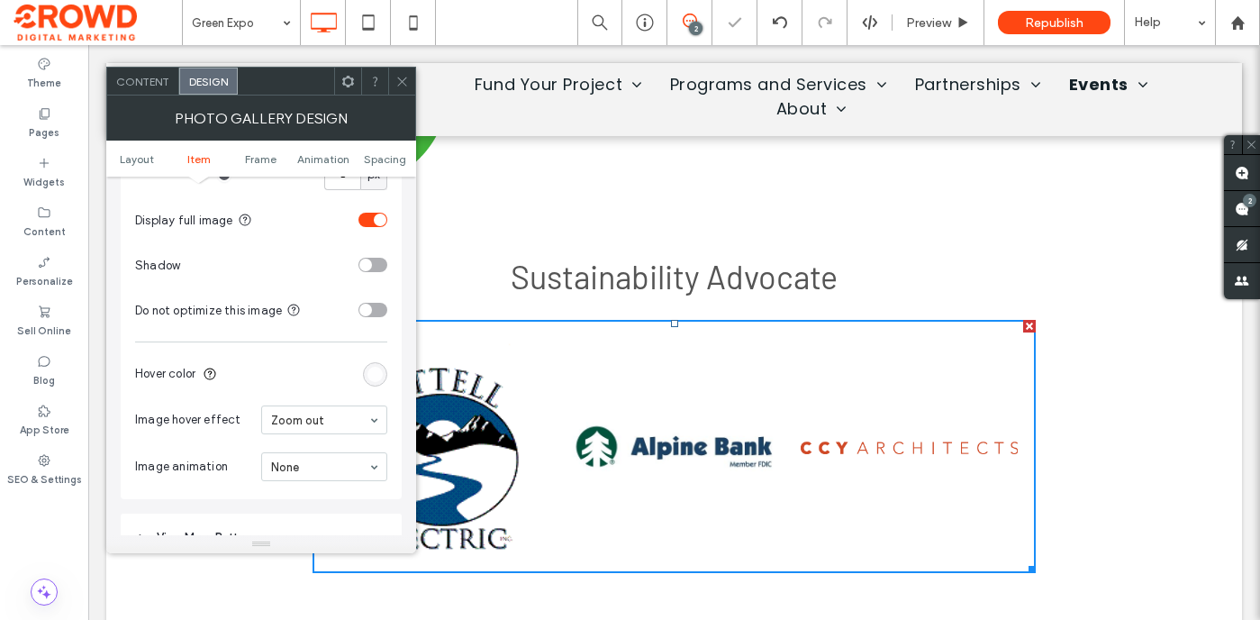
click at [402, 86] on icon at bounding box center [402, 82] width 14 height 14
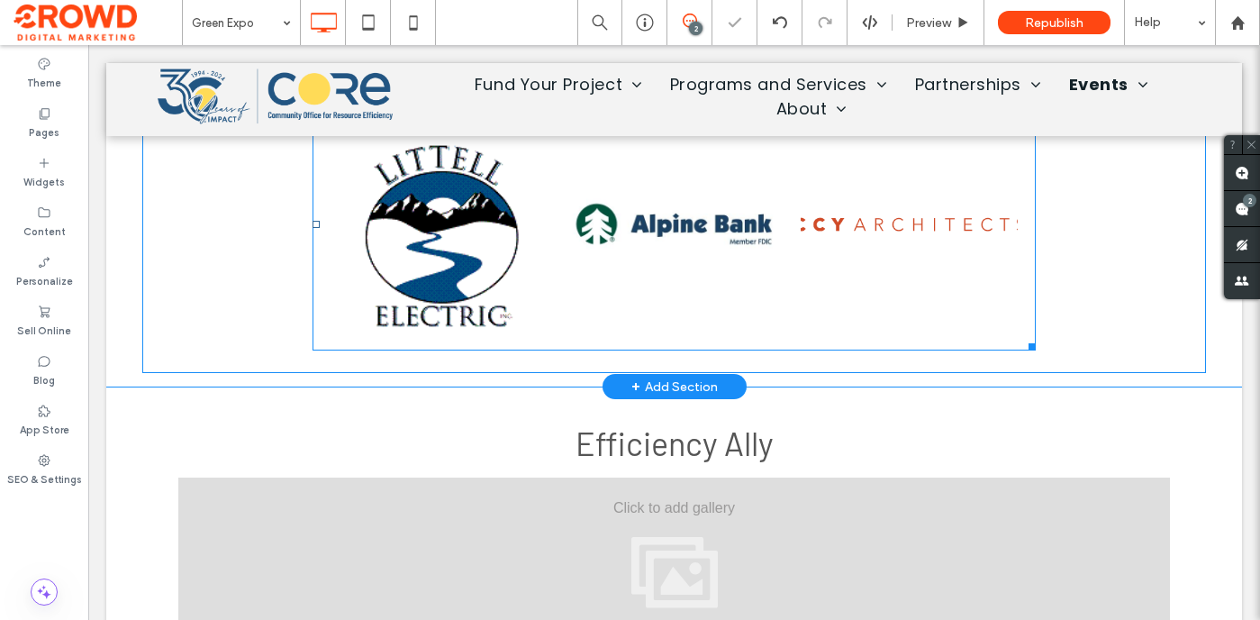
scroll to position [3419, 0]
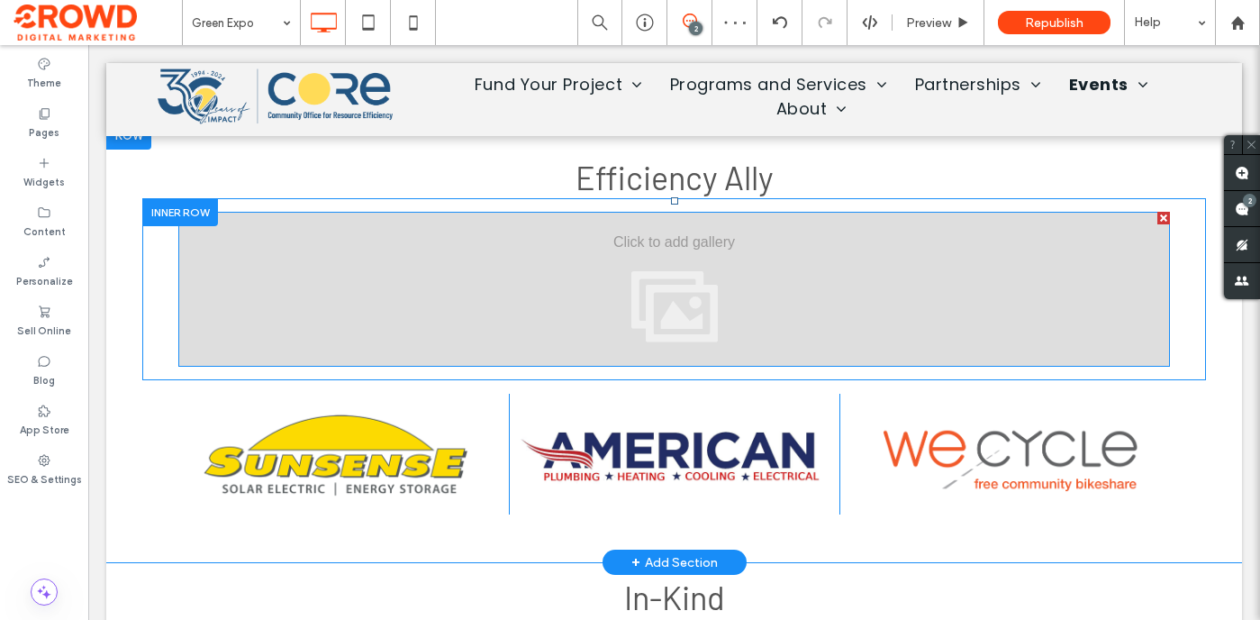
click at [398, 272] on div at bounding box center [674, 289] width 992 height 155
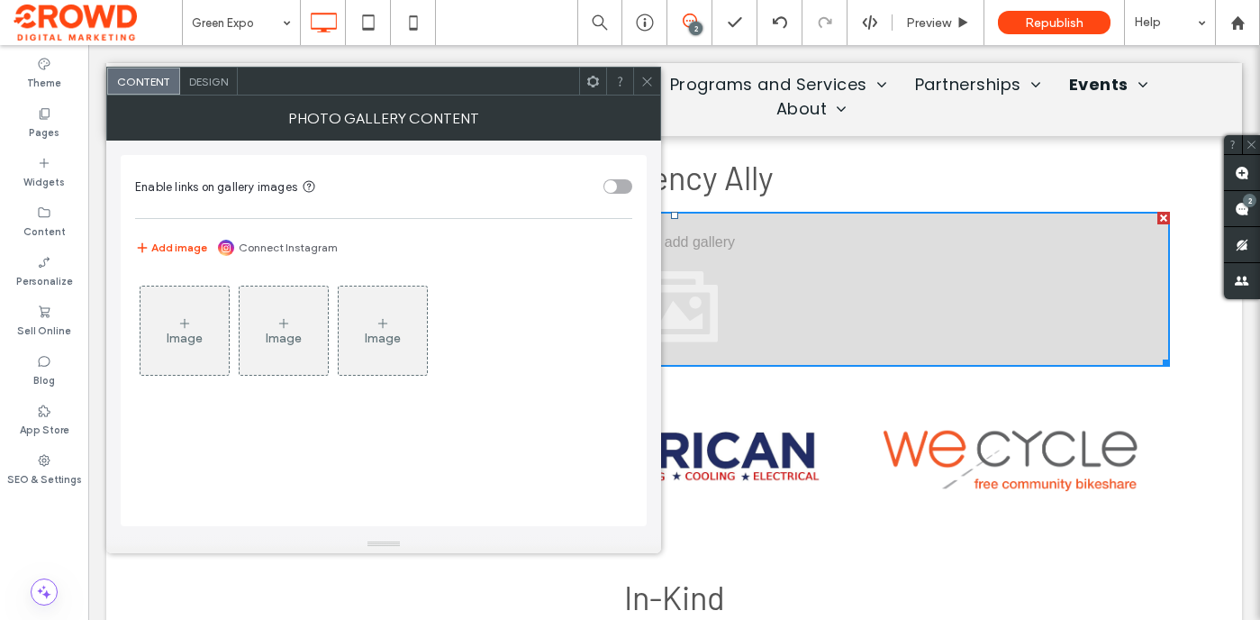
click at [193, 342] on div "Image" at bounding box center [185, 338] width 36 height 15
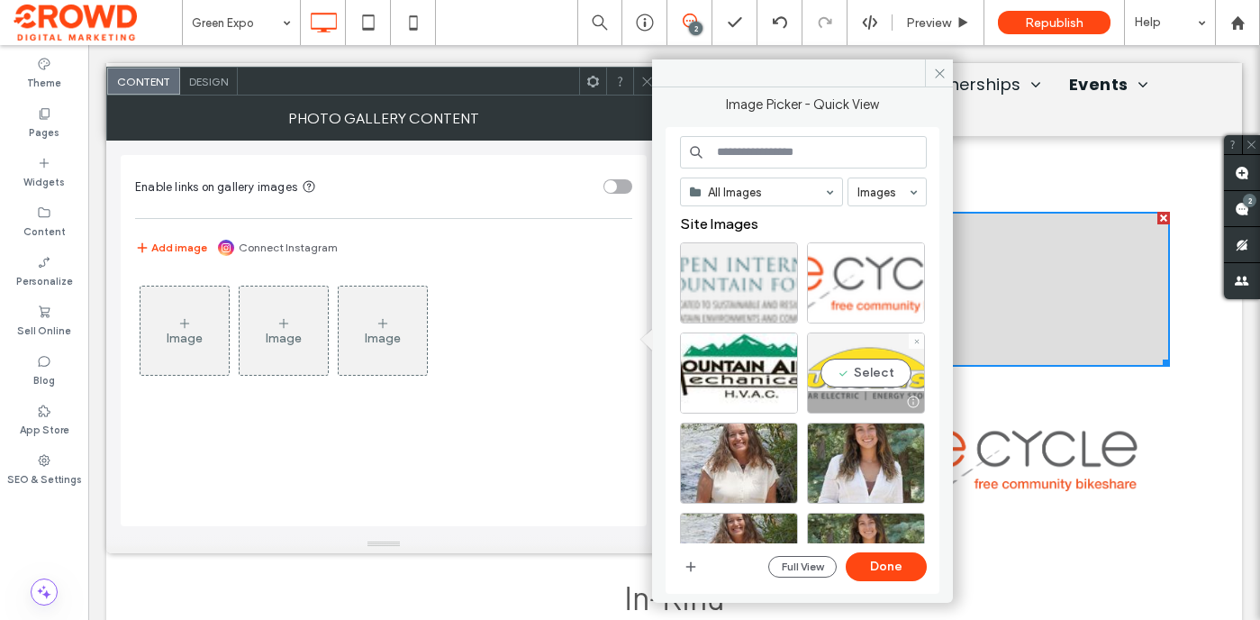
click at [866, 373] on div "Select" at bounding box center [866, 372] width 118 height 81
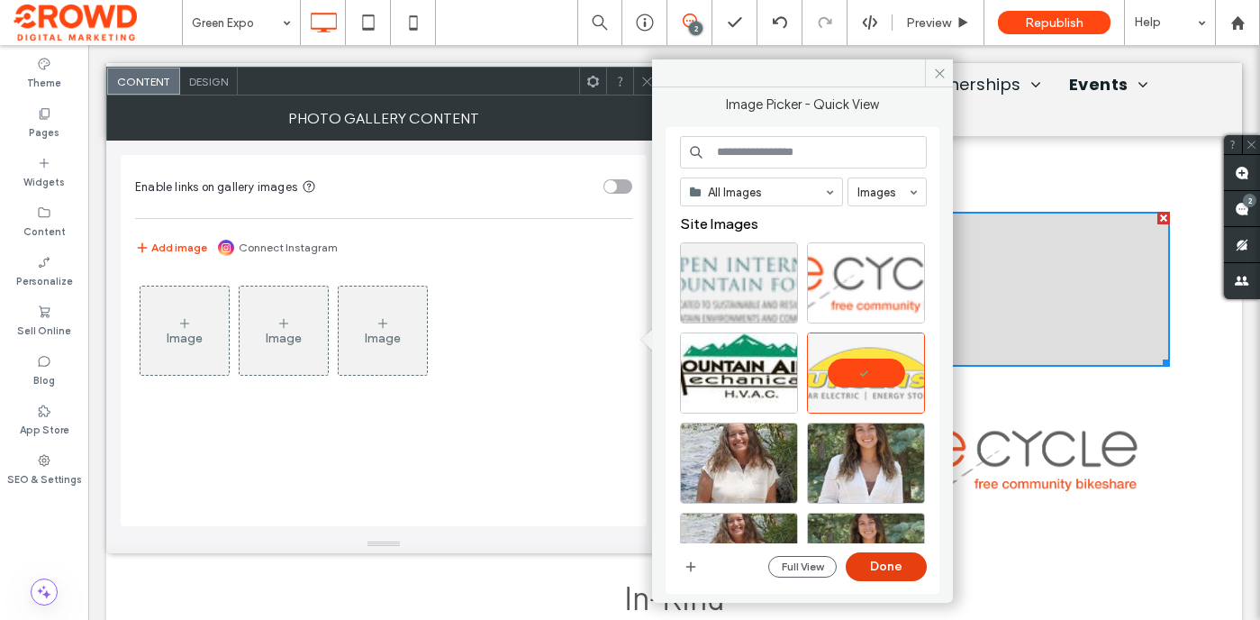
click at [892, 558] on button "Done" at bounding box center [886, 566] width 81 height 29
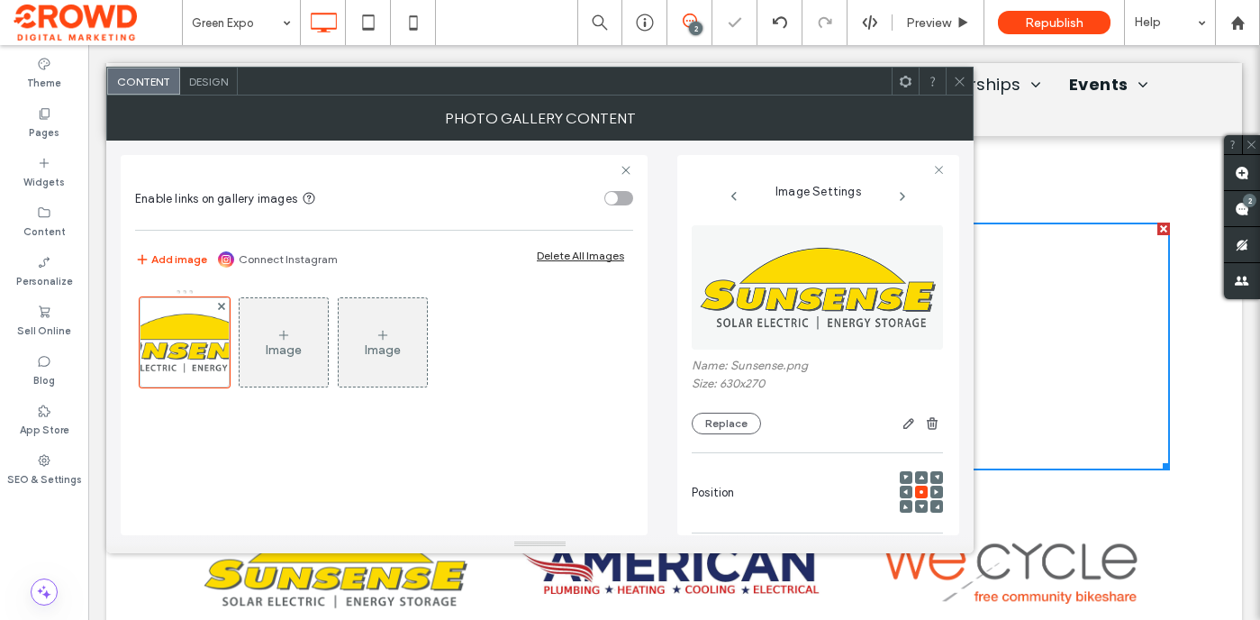
scroll to position [3427, 0]
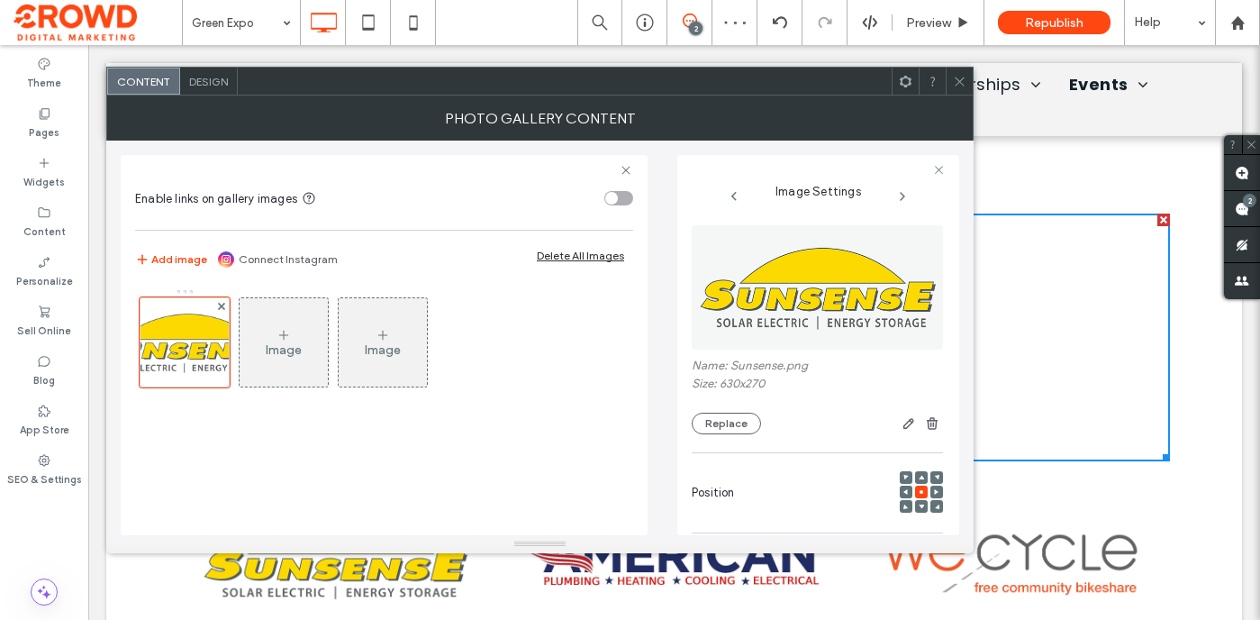
click at [318, 340] on div "Image" at bounding box center [284, 342] width 88 height 85
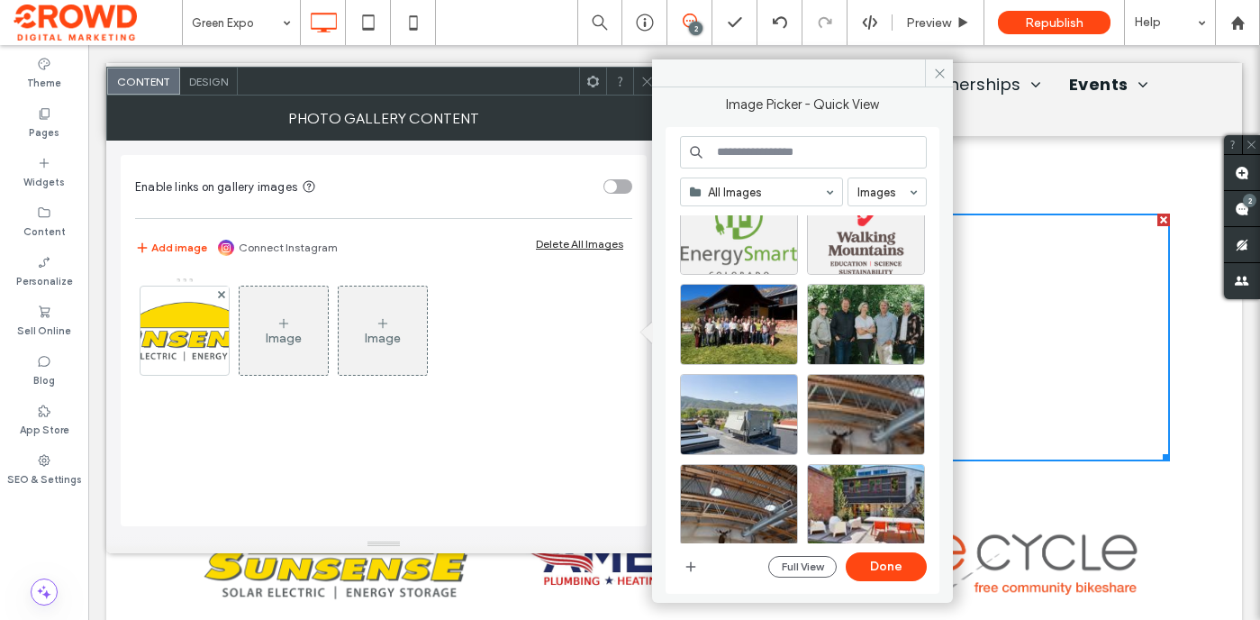
scroll to position [2395, 0]
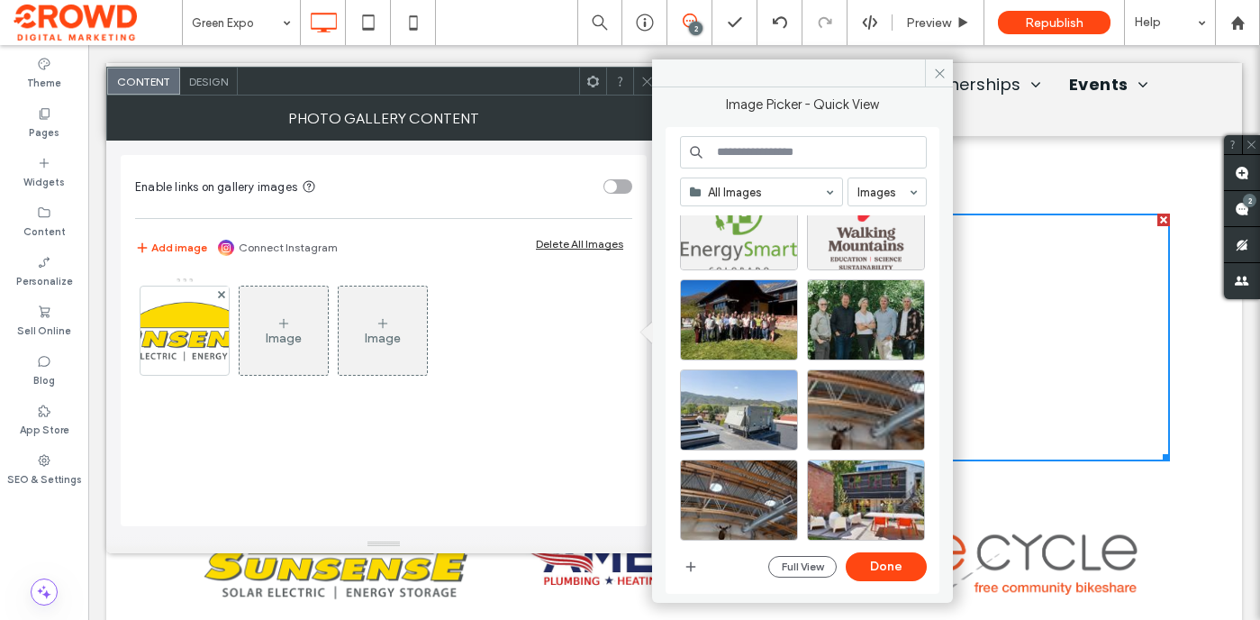
click at [765, 142] on input at bounding box center [803, 152] width 247 height 32
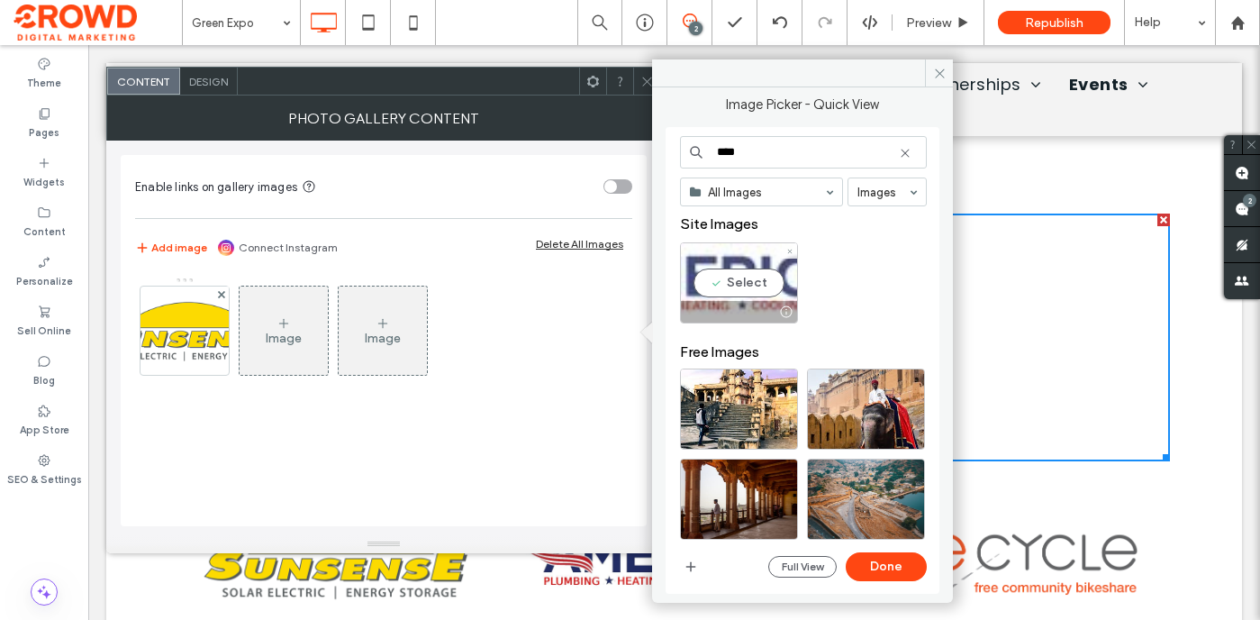
type input "****"
click at [753, 277] on div "Select" at bounding box center [739, 282] width 118 height 81
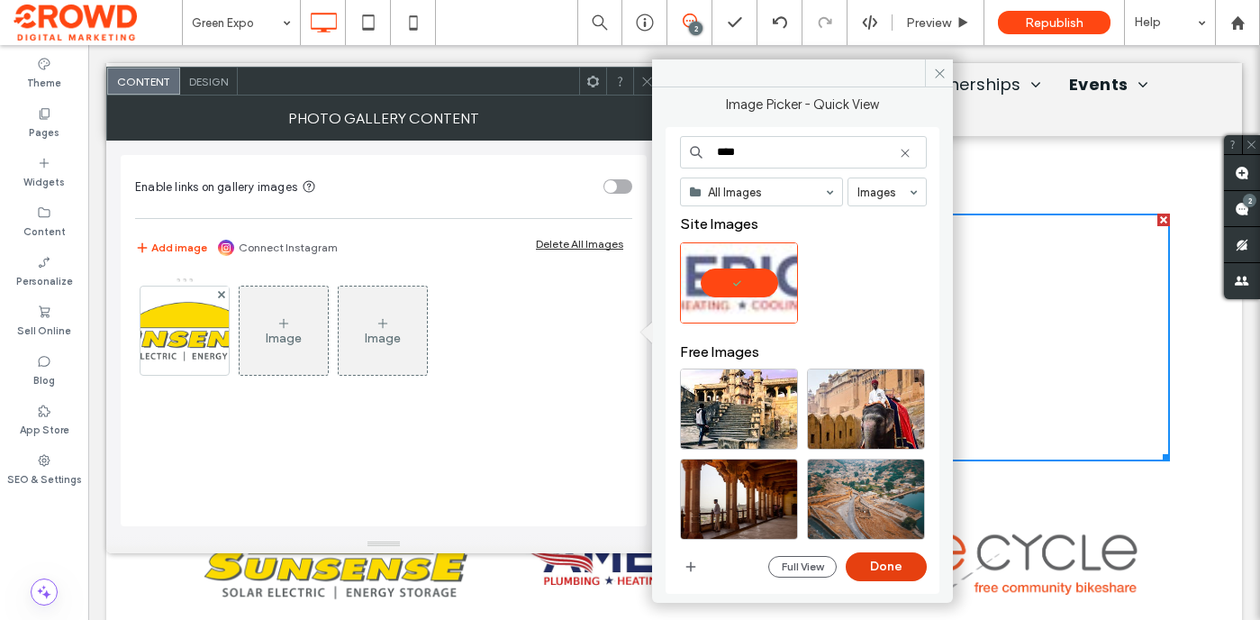
click at [887, 567] on button "Done" at bounding box center [886, 566] width 81 height 29
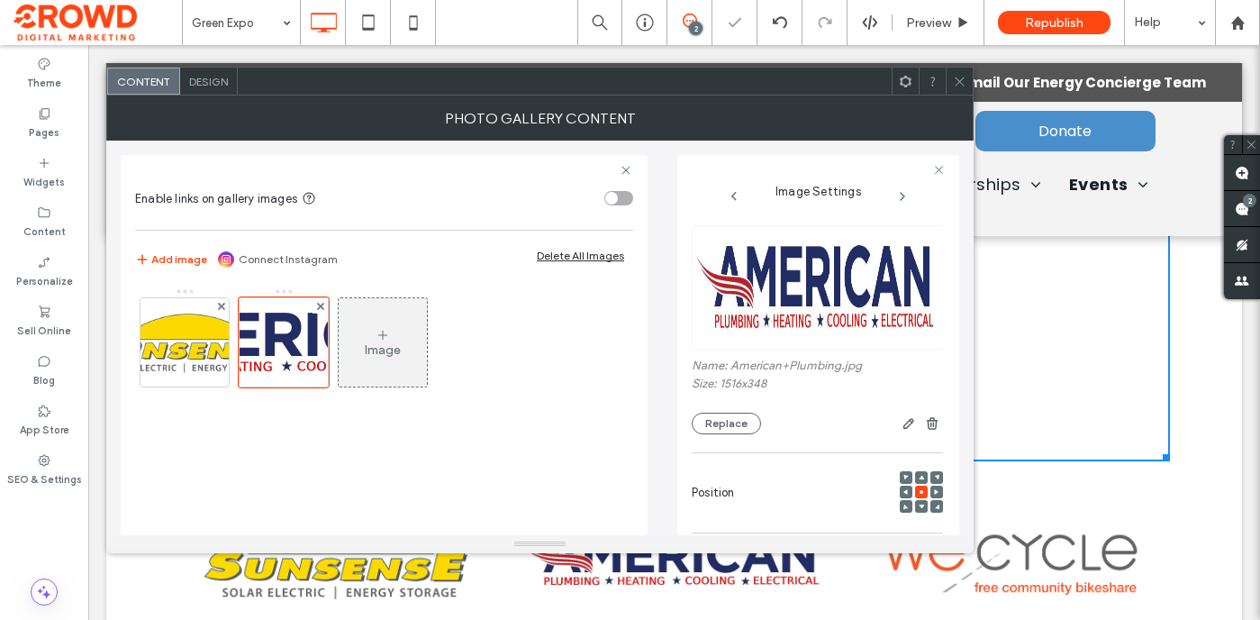
click at [394, 342] on div "Image" at bounding box center [383, 349] width 36 height 15
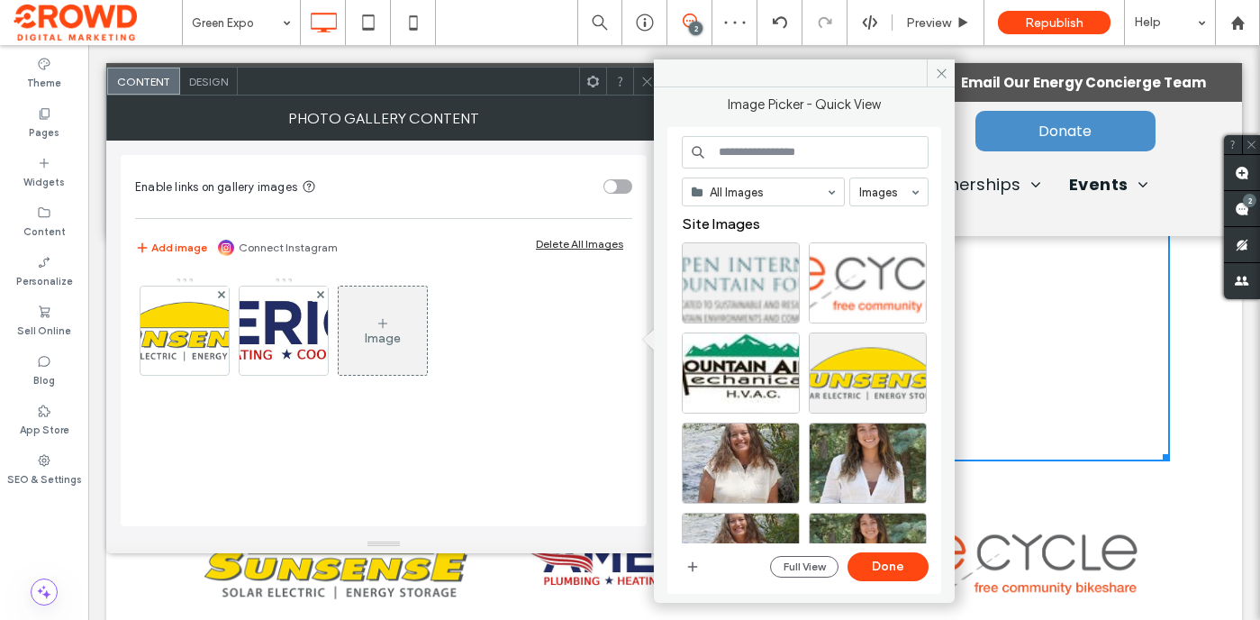
click at [778, 159] on input at bounding box center [805, 152] width 247 height 32
click at [851, 287] on div "Select" at bounding box center [868, 282] width 118 height 81
click at [885, 568] on button "Done" at bounding box center [888, 566] width 81 height 29
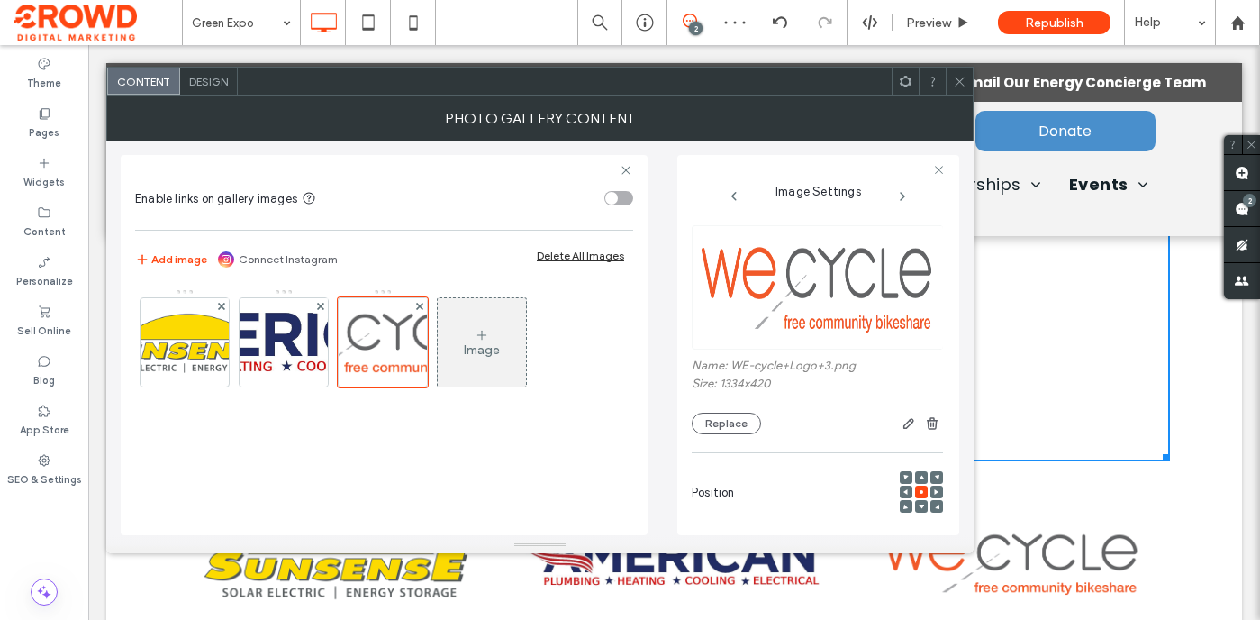
click at [219, 93] on div "Design" at bounding box center [209, 81] width 58 height 27
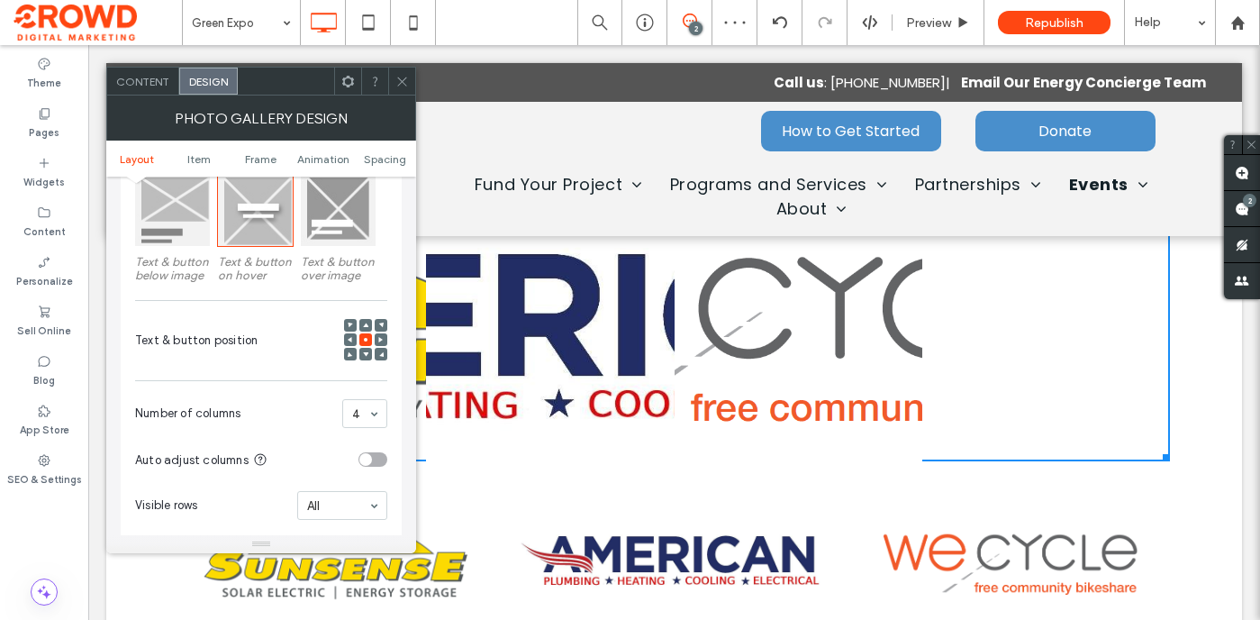
scroll to position [298, 0]
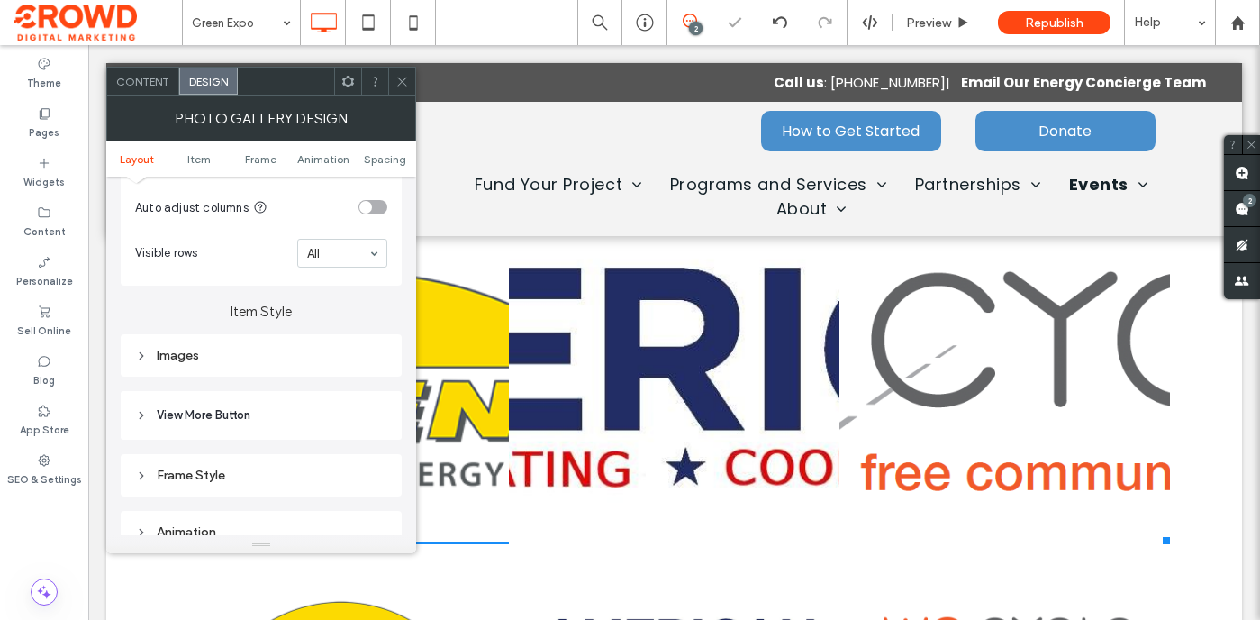
click at [302, 363] on div "Images" at bounding box center [261, 355] width 252 height 15
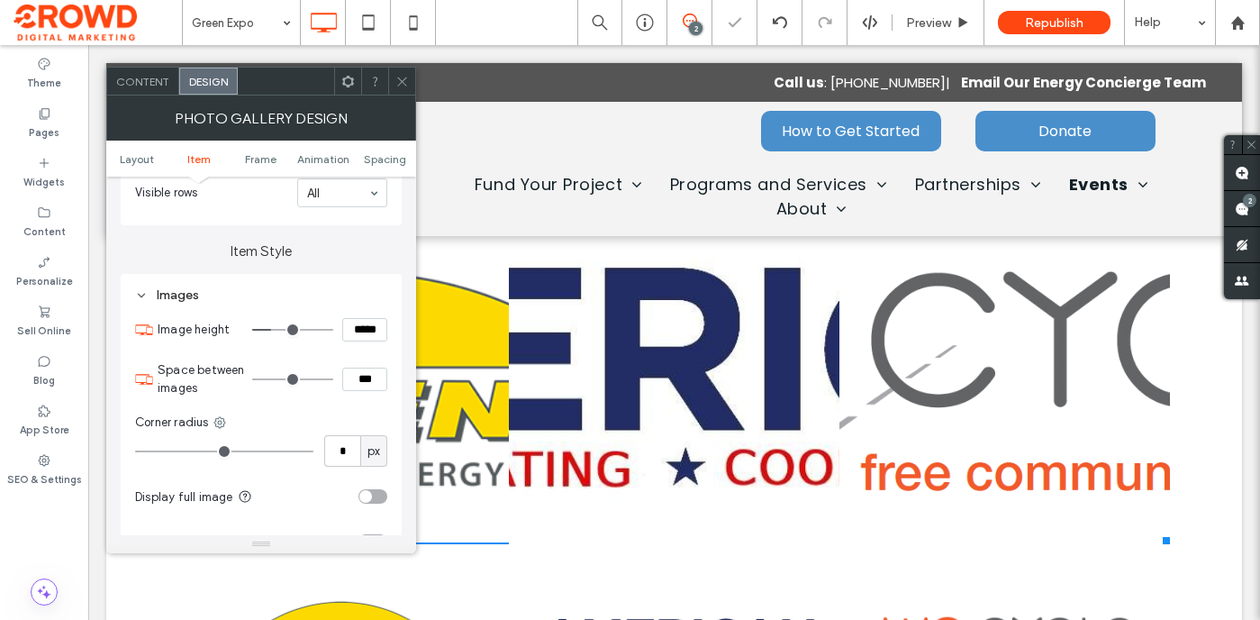
scroll to position [684, 0]
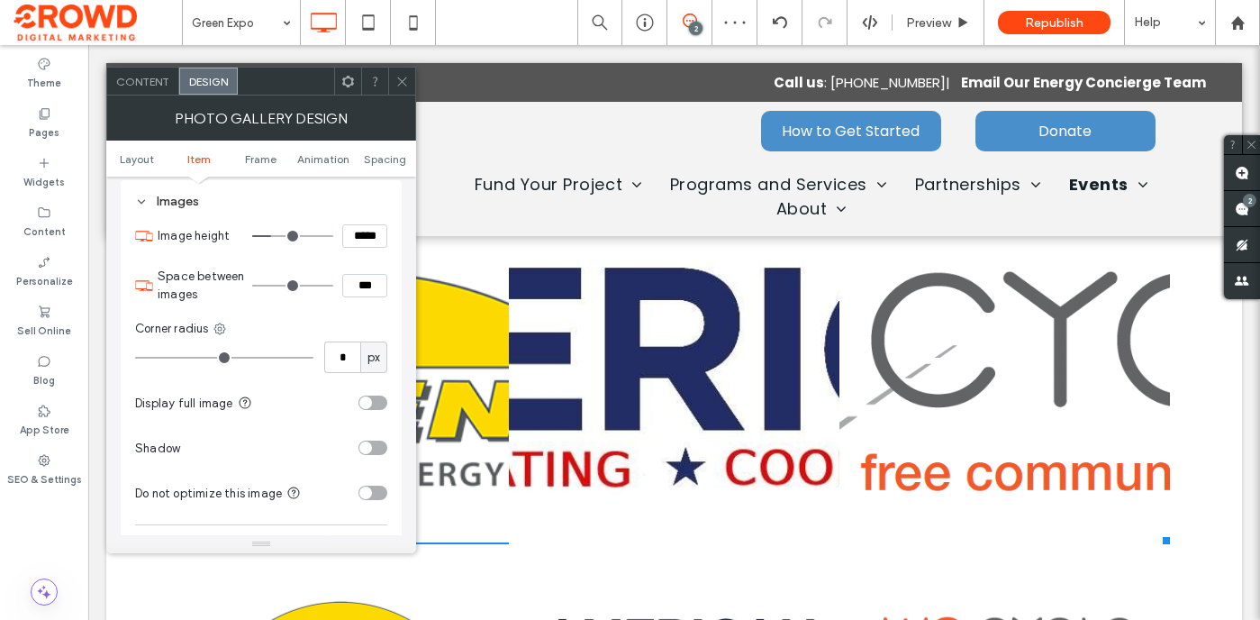
click at [369, 292] on input "***" at bounding box center [364, 285] width 45 height 23
type input "****"
type input "**"
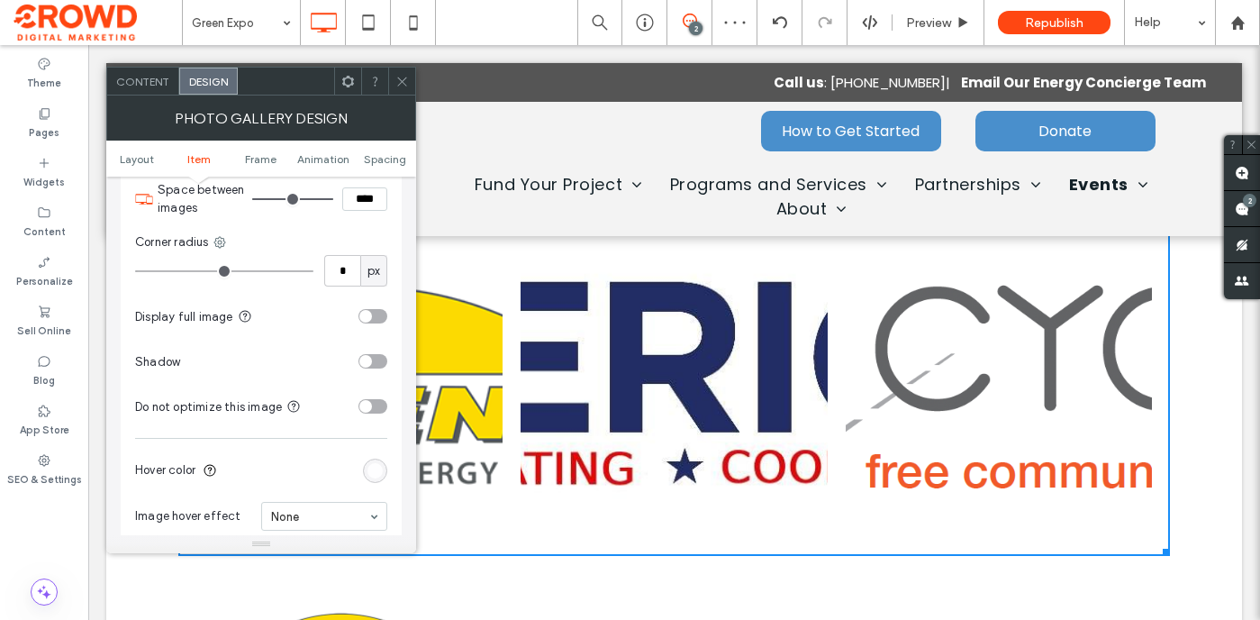
scroll to position [826, 0]
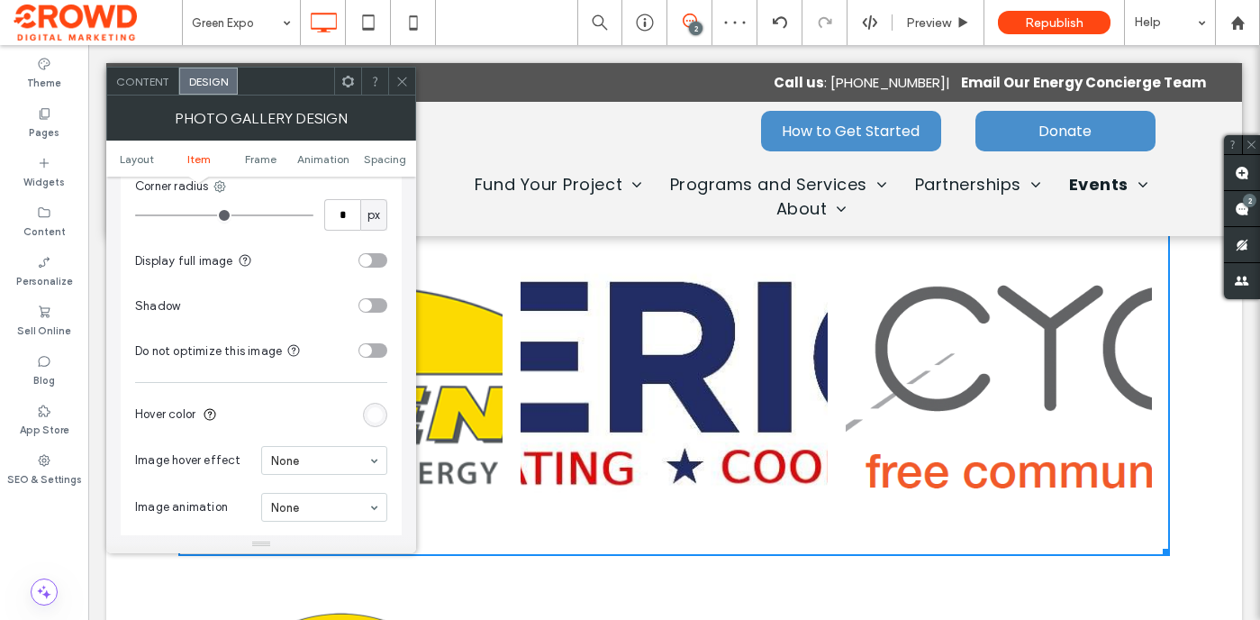
click at [378, 267] on div "toggle" at bounding box center [373, 260] width 29 height 14
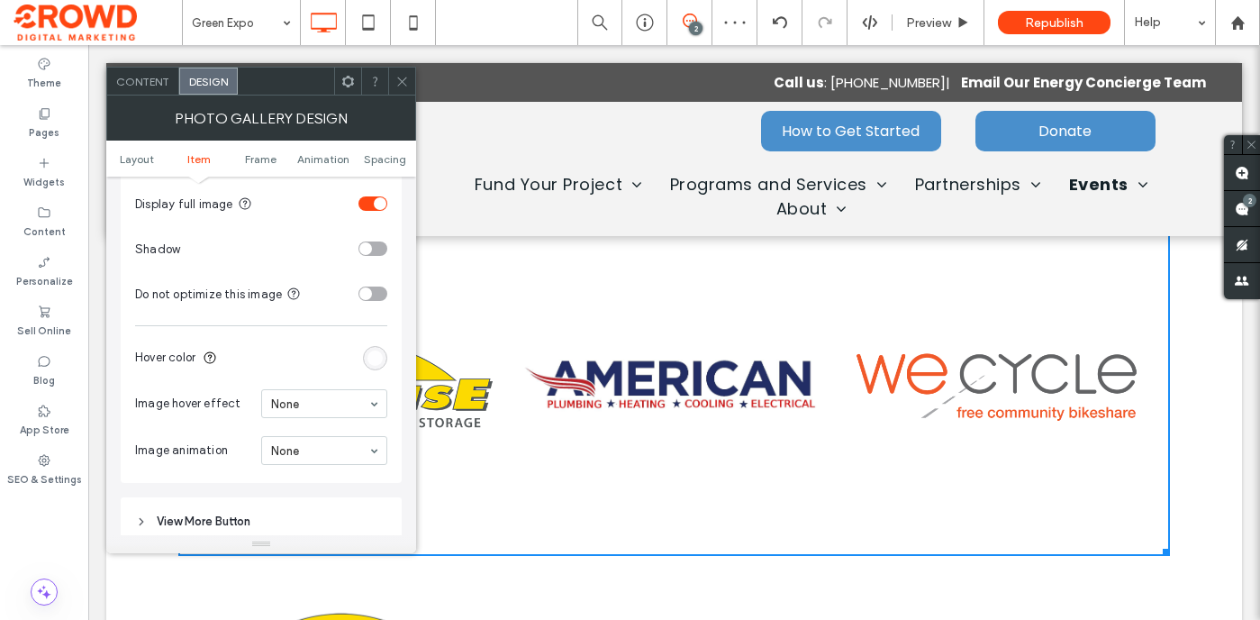
scroll to position [903, 0]
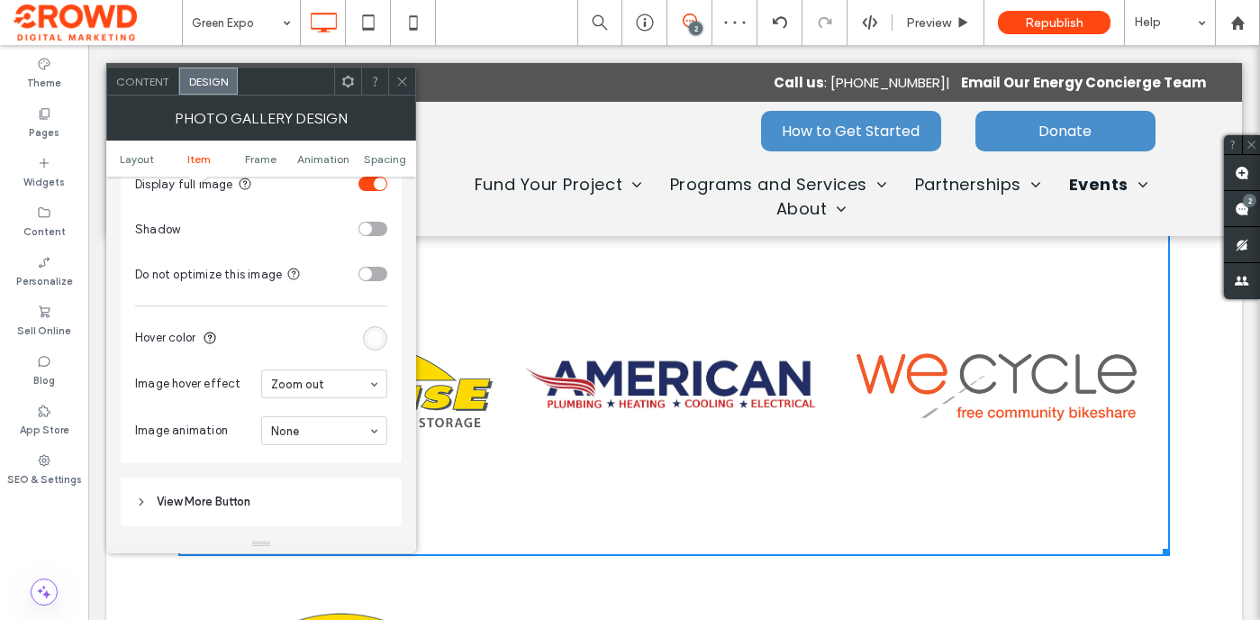
click at [397, 79] on icon at bounding box center [402, 82] width 14 height 14
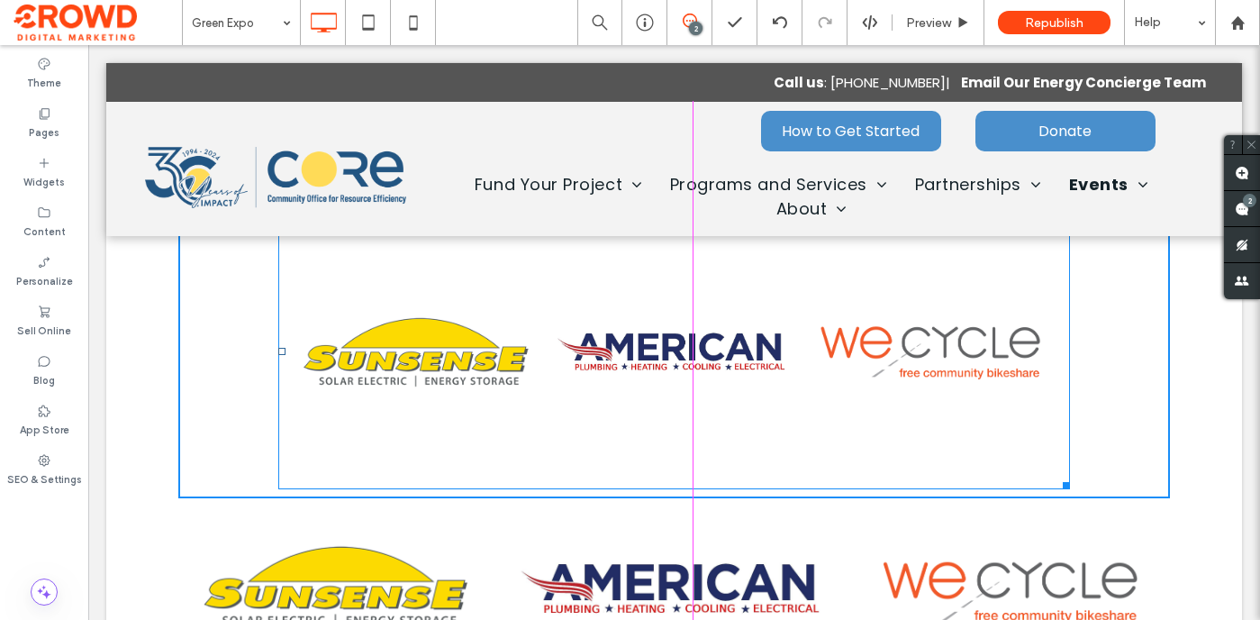
drag, startPoint x: 1164, startPoint y: 547, endPoint x: 1060, endPoint y: 478, distance: 124.2
click at [1060, 478] on div at bounding box center [1064, 483] width 14 height 14
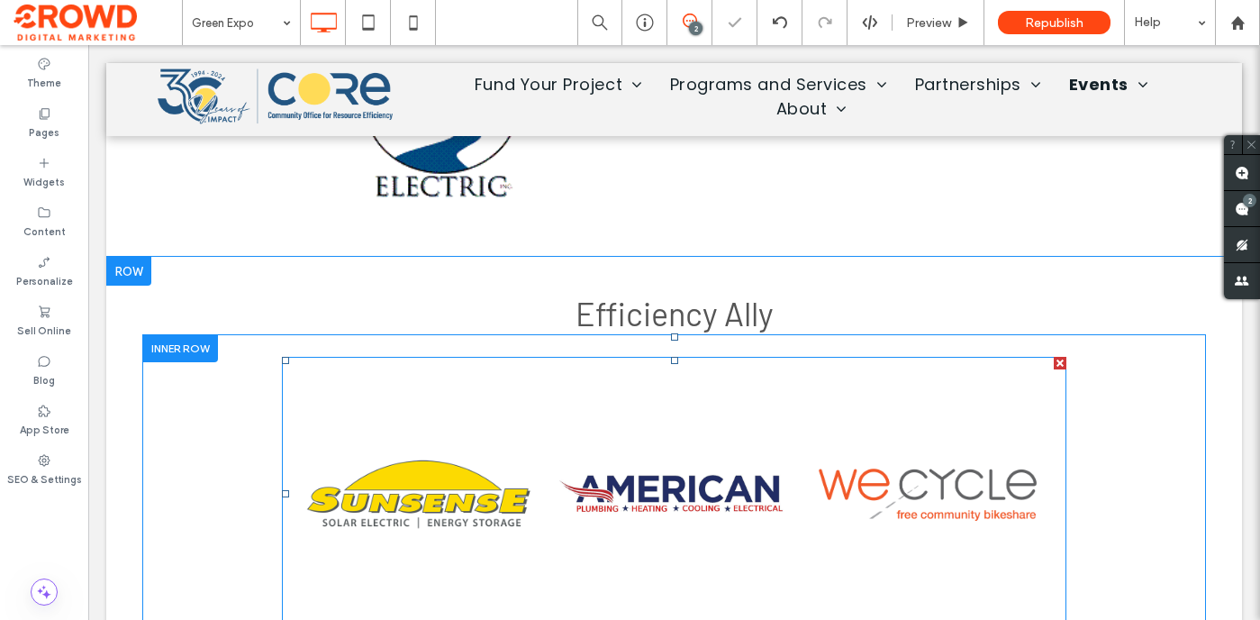
scroll to position [3527, 0]
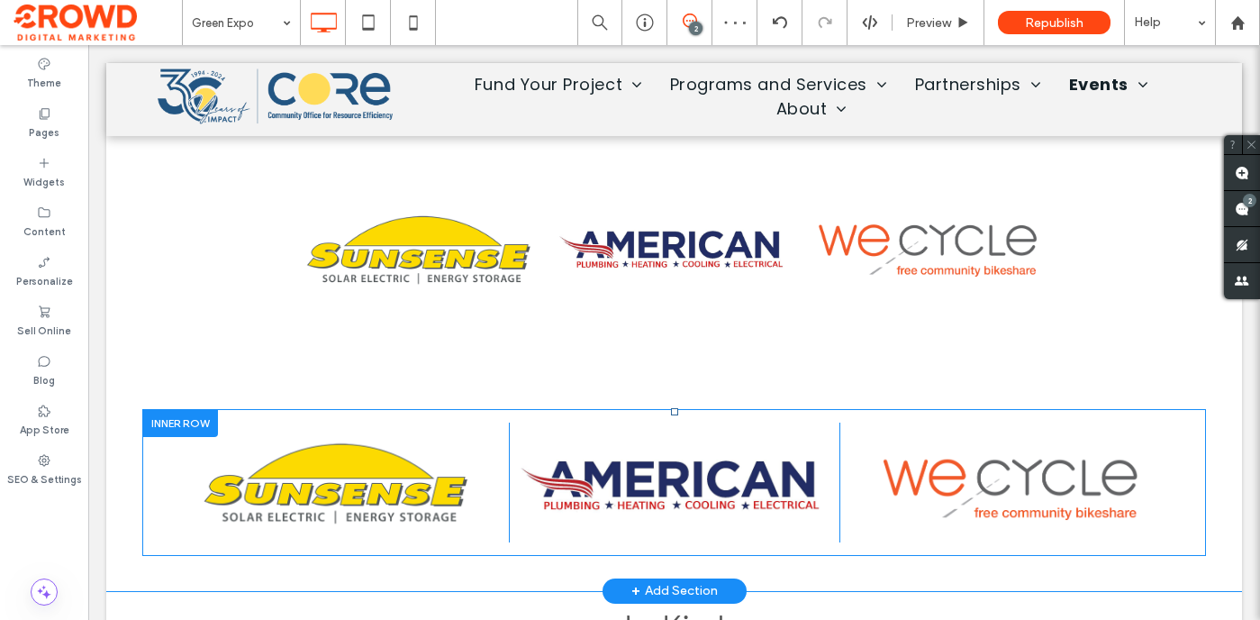
click at [183, 422] on div at bounding box center [180, 423] width 76 height 28
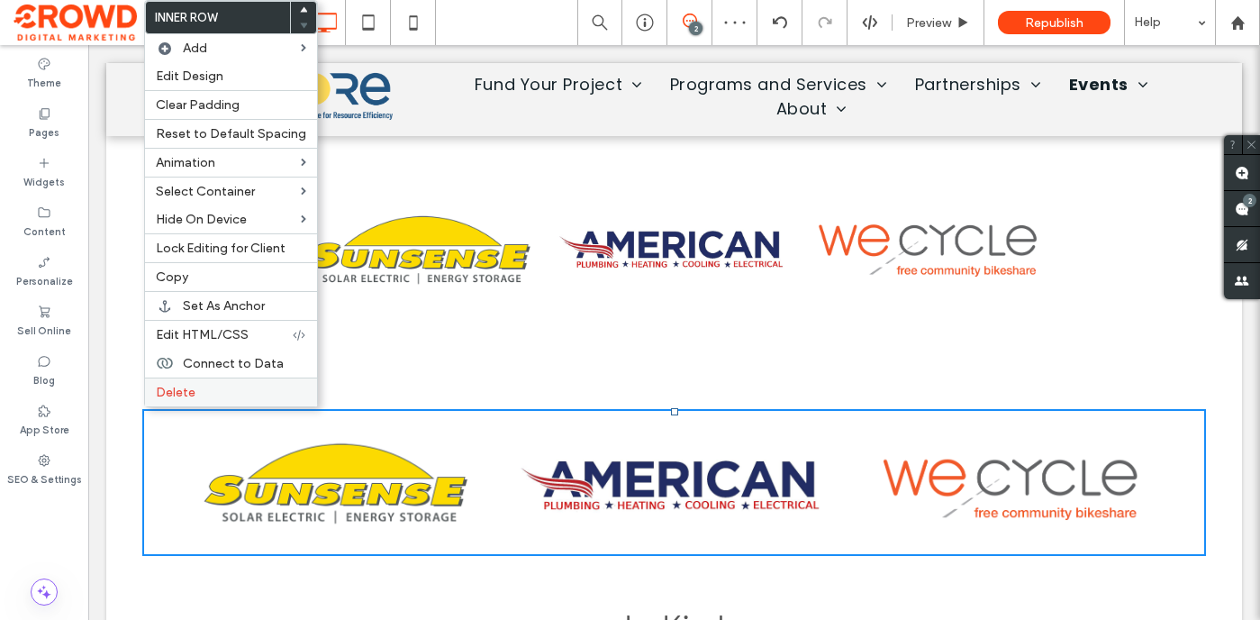
click at [195, 388] on label "Delete" at bounding box center [231, 392] width 150 height 15
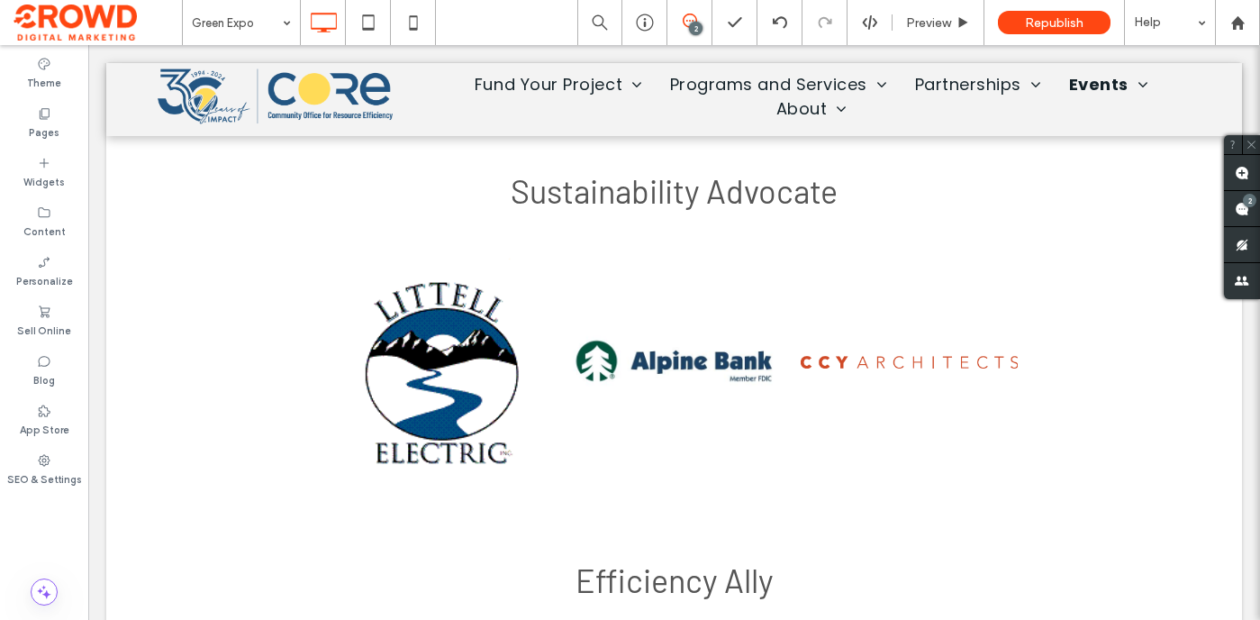
scroll to position [3118, 0]
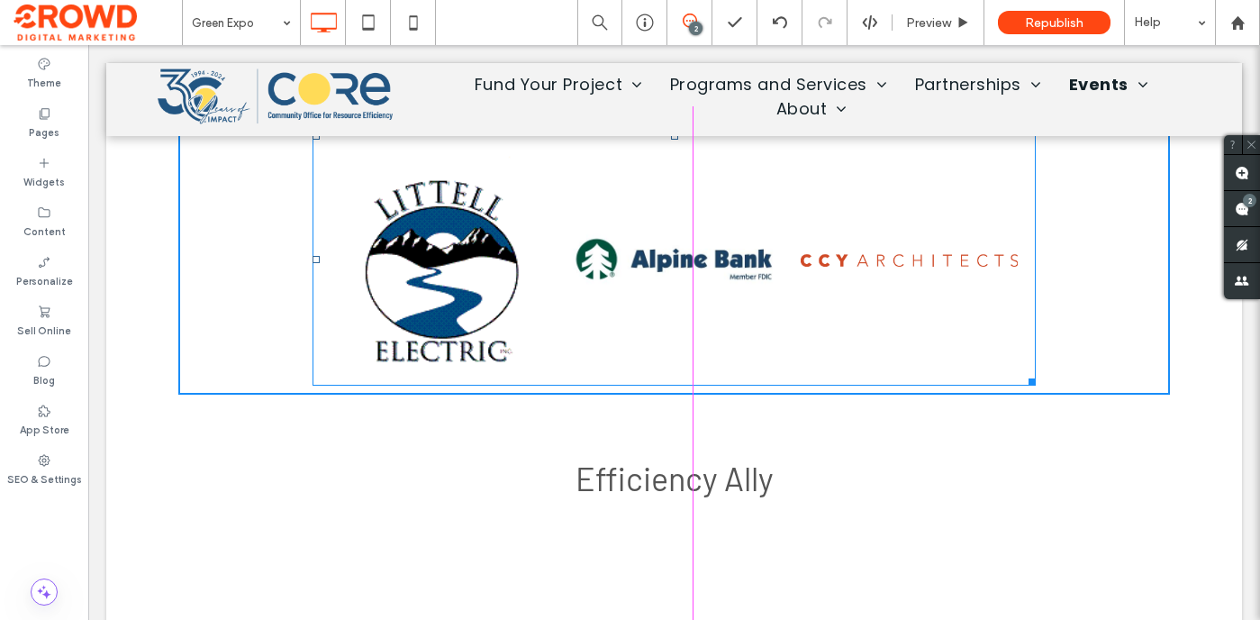
drag, startPoint x: 1029, startPoint y: 379, endPoint x: 1166, endPoint y: 434, distance: 147.5
click at [1036, 386] on div "Button Button Button W:909 H:316.328" at bounding box center [674, 258] width 723 height 253
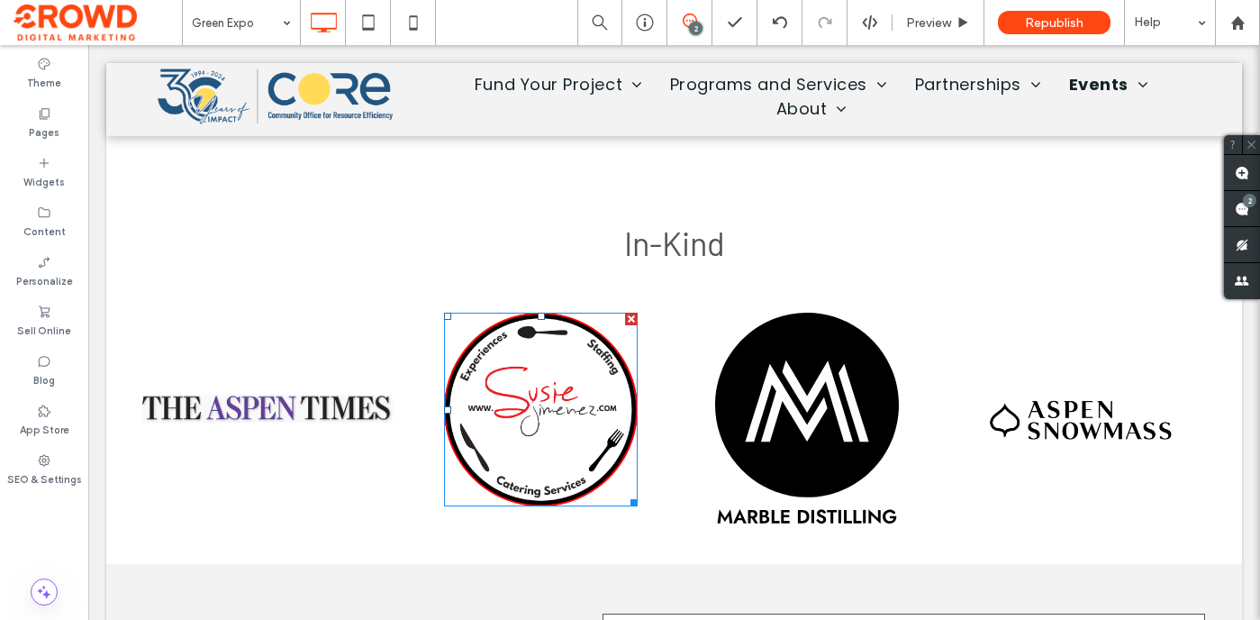
scroll to position [3836, 0]
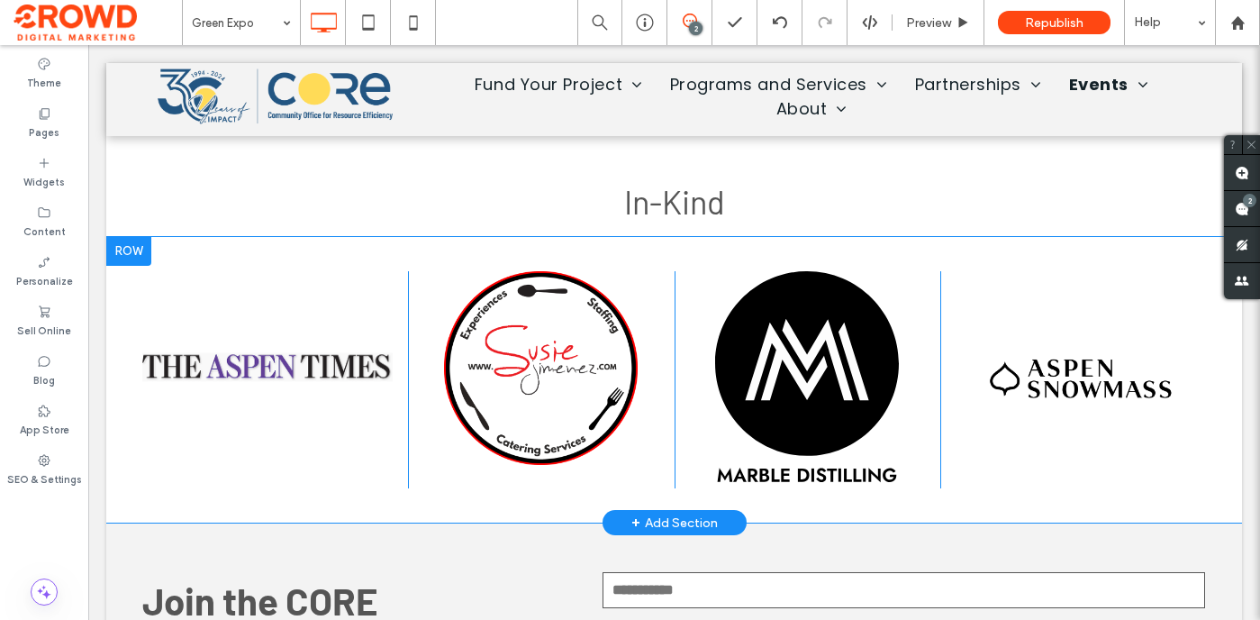
click at [124, 252] on div at bounding box center [128, 251] width 45 height 29
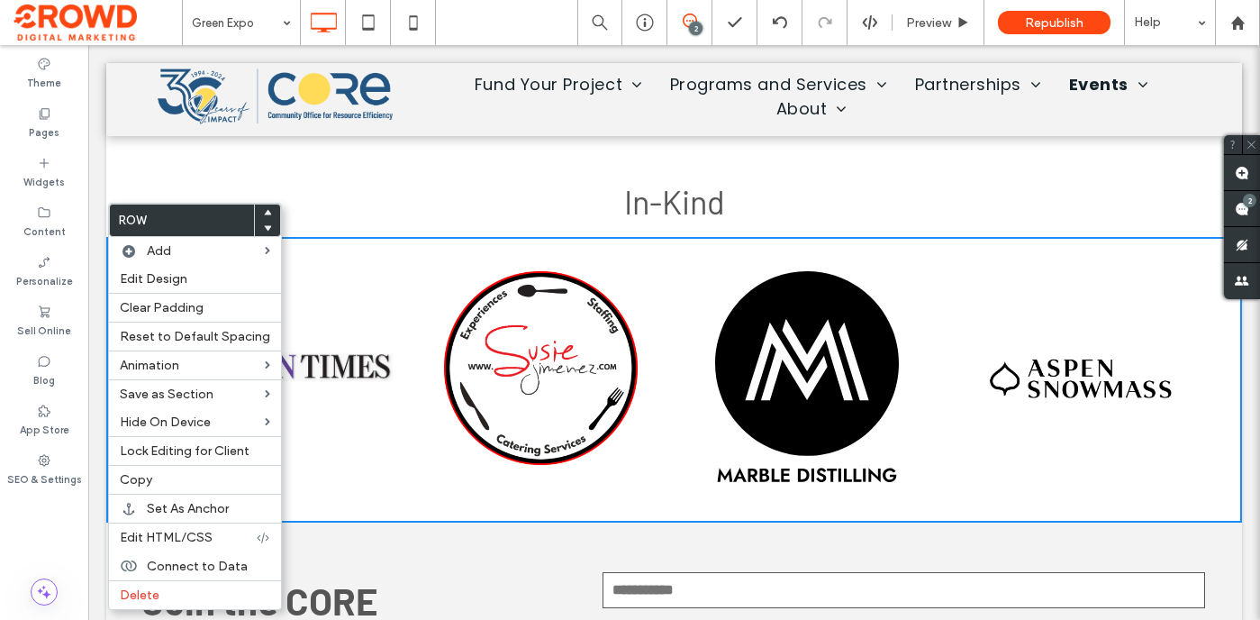
click at [517, 213] on h3 "In-Kind" at bounding box center [674, 201] width 685 height 39
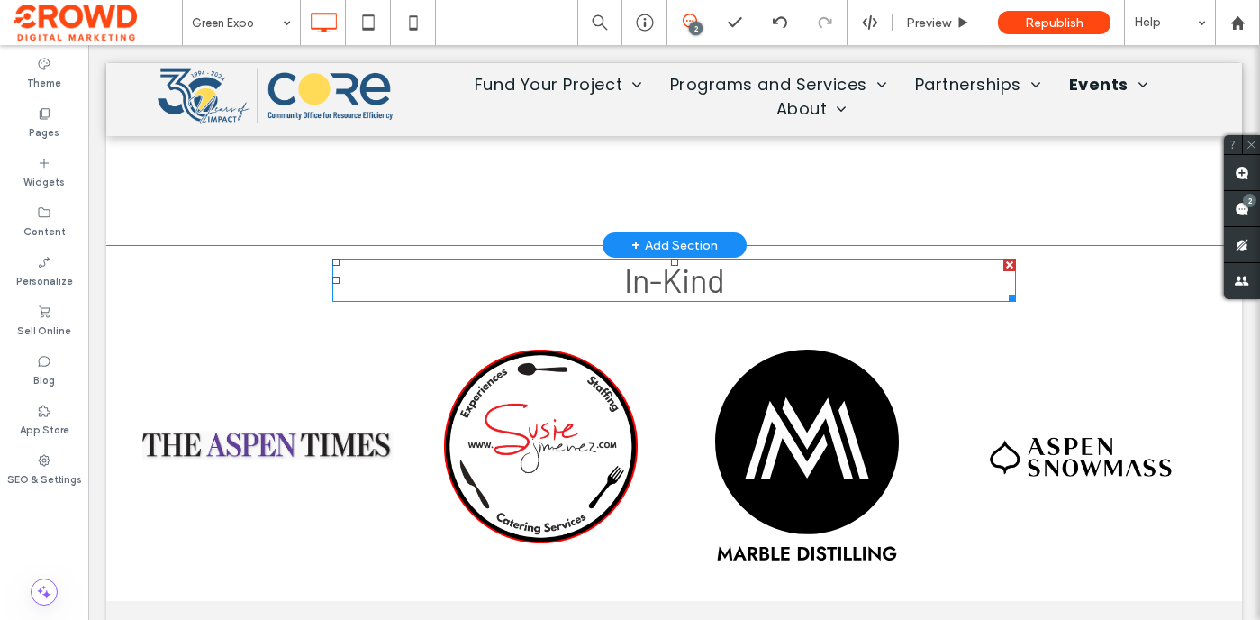
scroll to position [3739, 0]
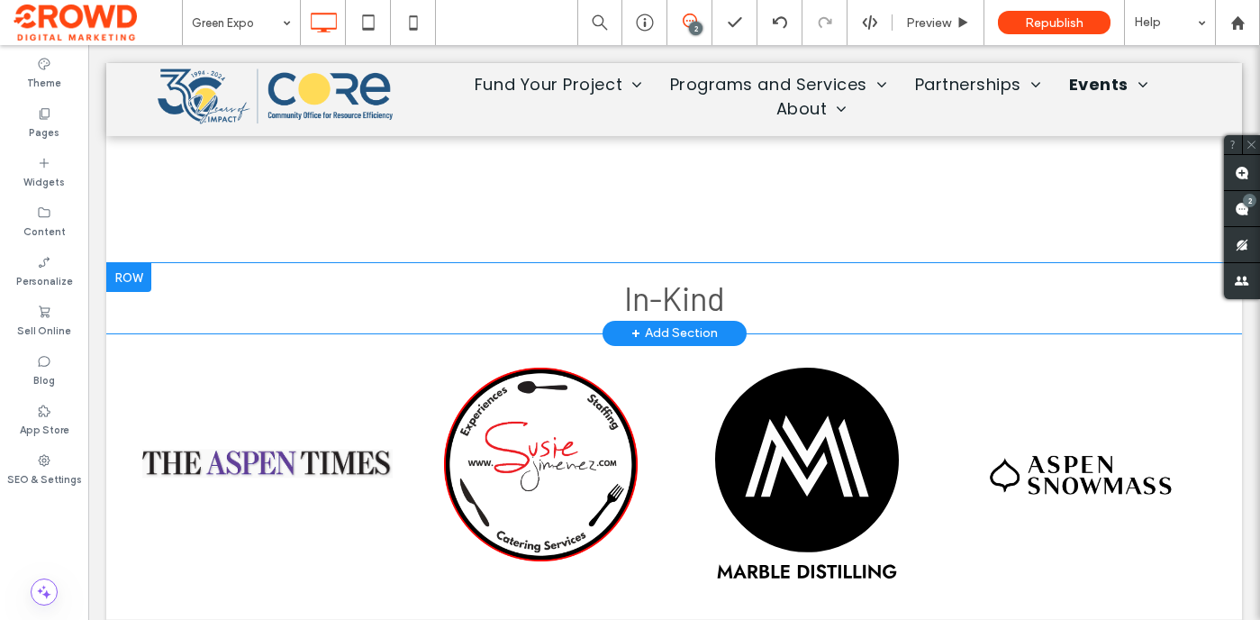
click at [126, 269] on div at bounding box center [128, 277] width 45 height 29
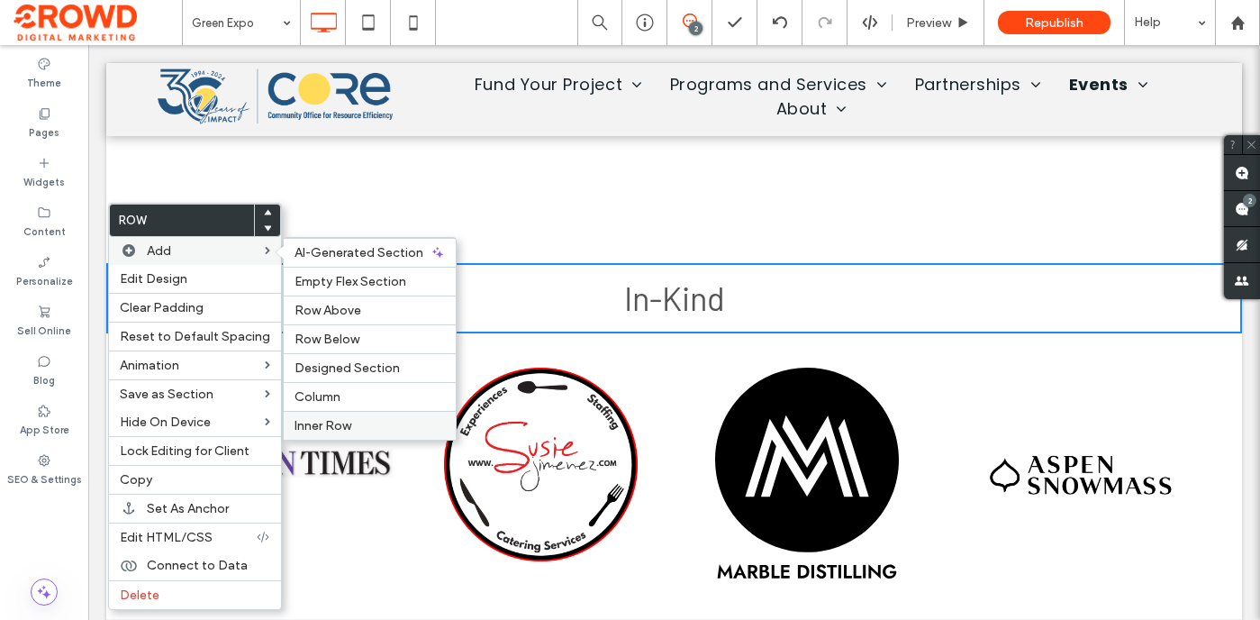
click at [350, 425] on label "Inner Row" at bounding box center [370, 425] width 150 height 15
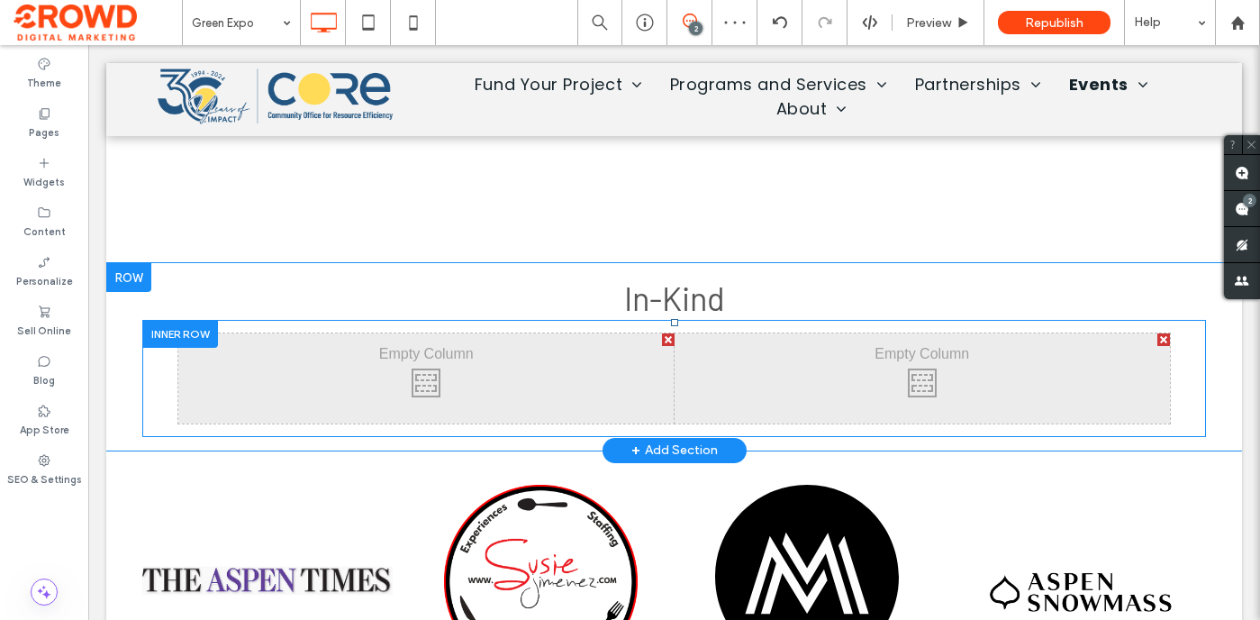
click at [665, 340] on div at bounding box center [668, 339] width 13 height 13
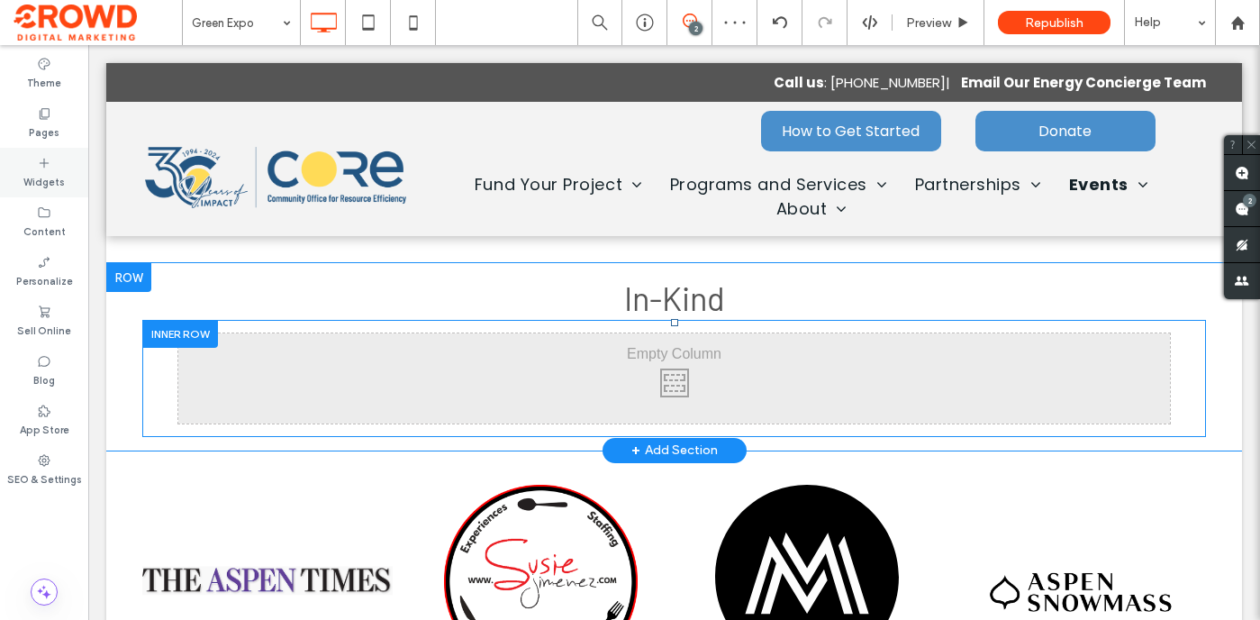
click at [59, 168] on div "Widgets" at bounding box center [44, 173] width 88 height 50
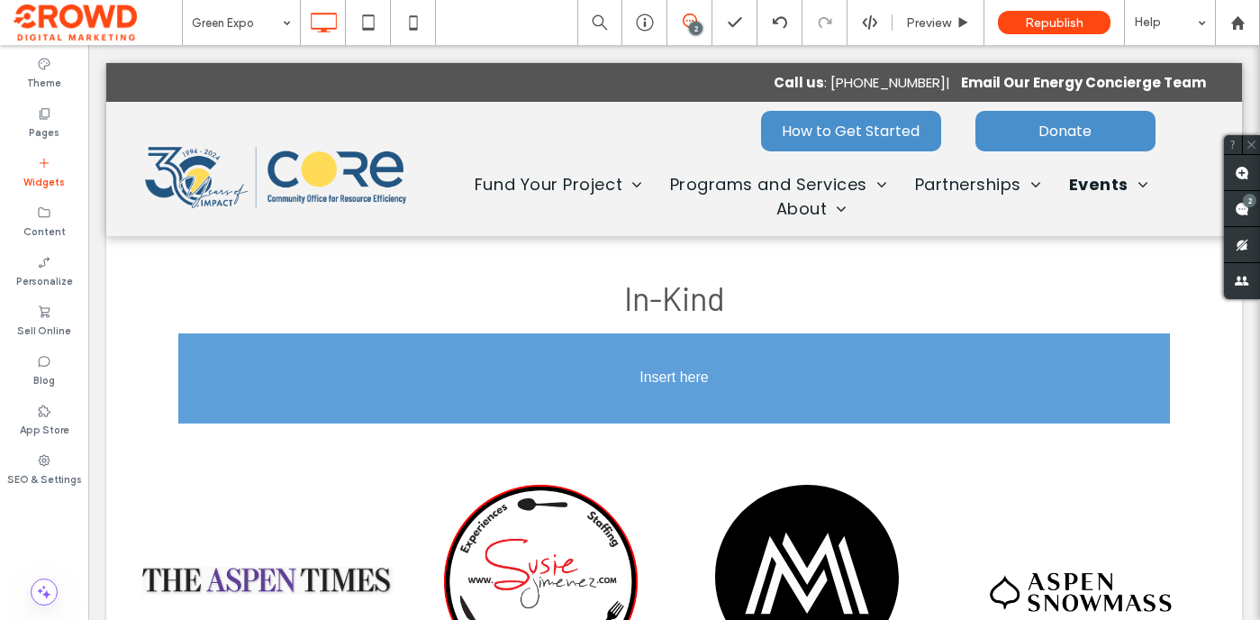
drag, startPoint x: 153, startPoint y: 362, endPoint x: 166, endPoint y: 362, distance: 12.6
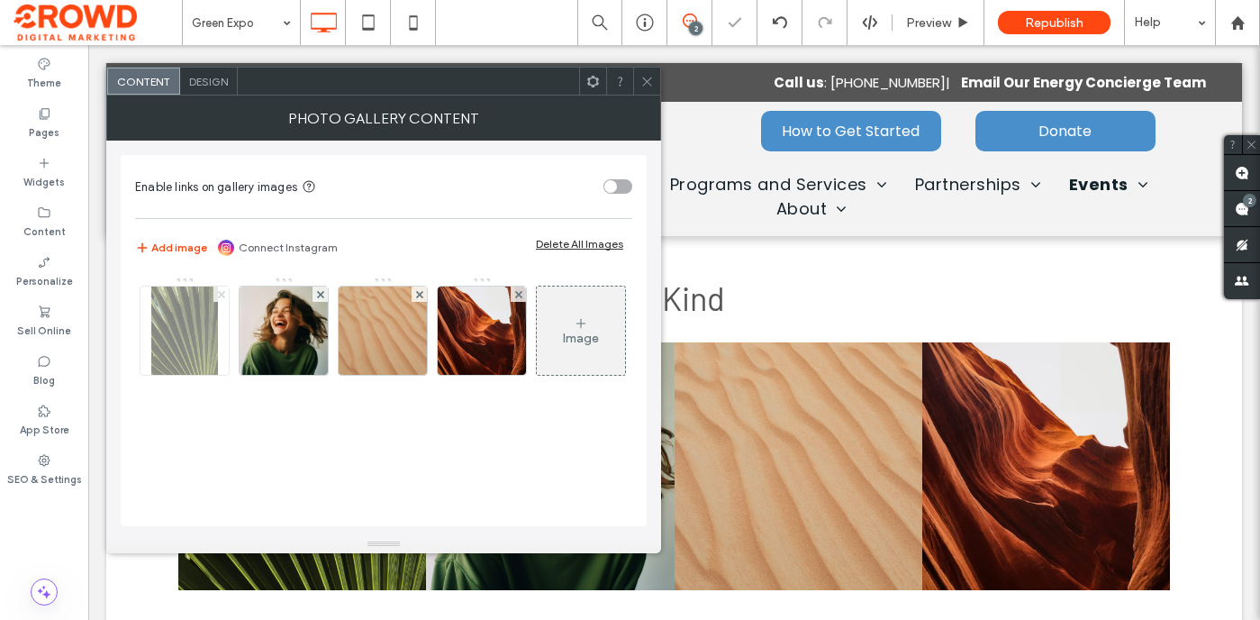
click at [220, 292] on icon at bounding box center [221, 294] width 7 height 7
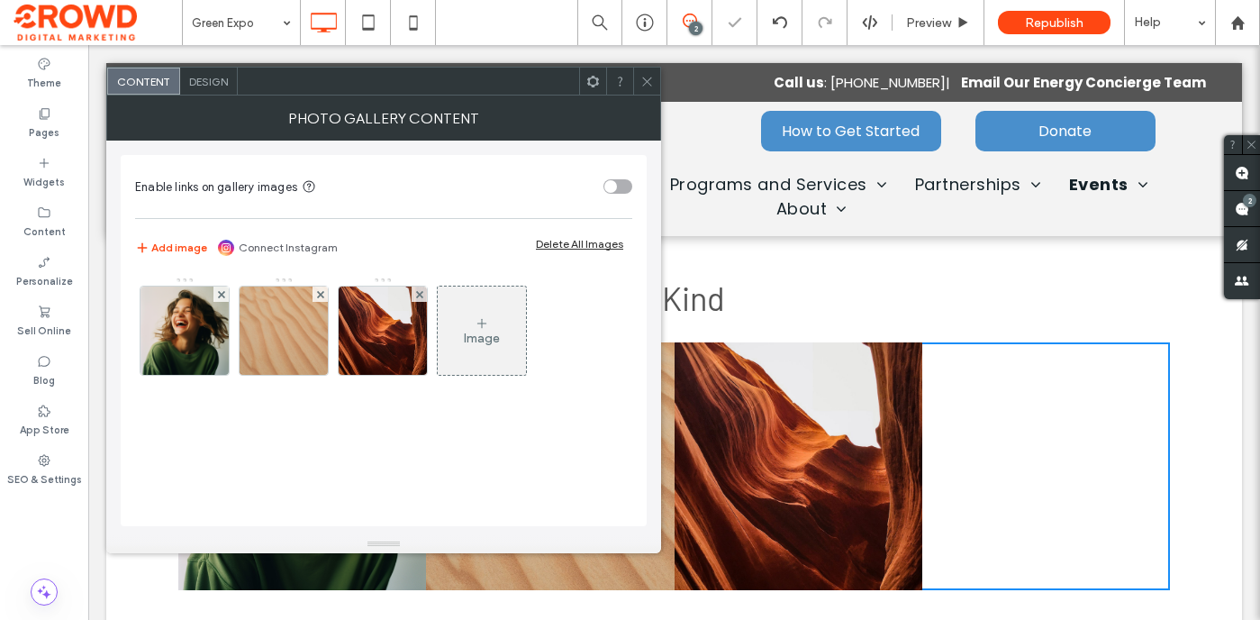
click at [220, 292] on icon at bounding box center [221, 294] width 7 height 7
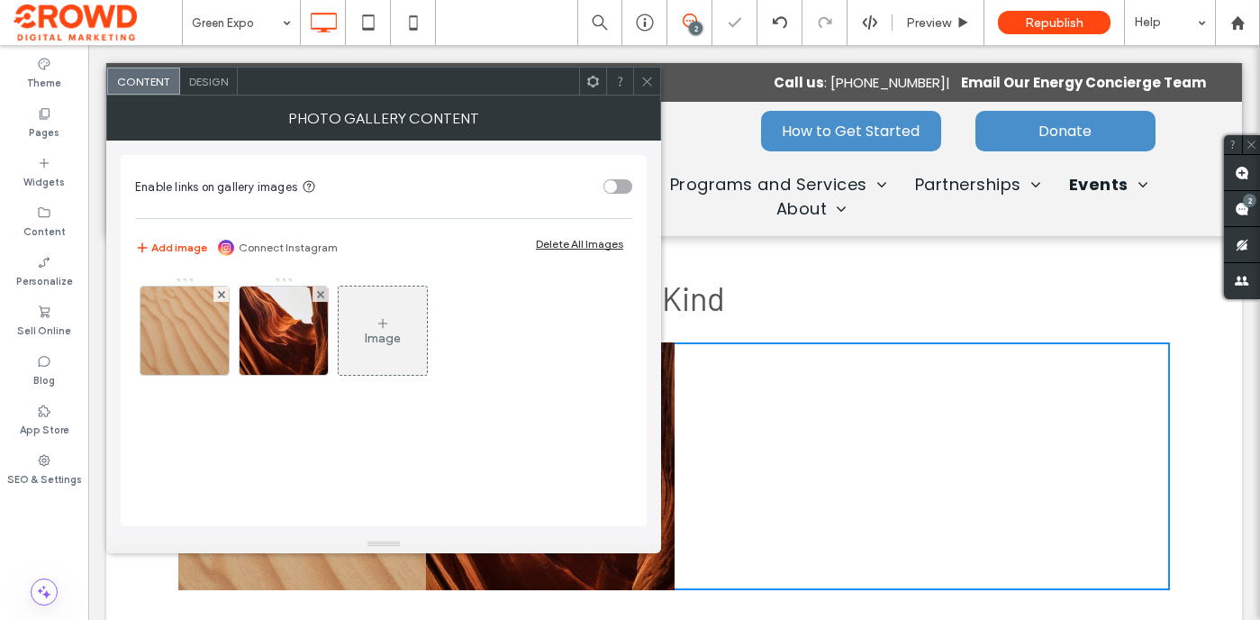
click at [220, 292] on icon at bounding box center [221, 294] width 7 height 7
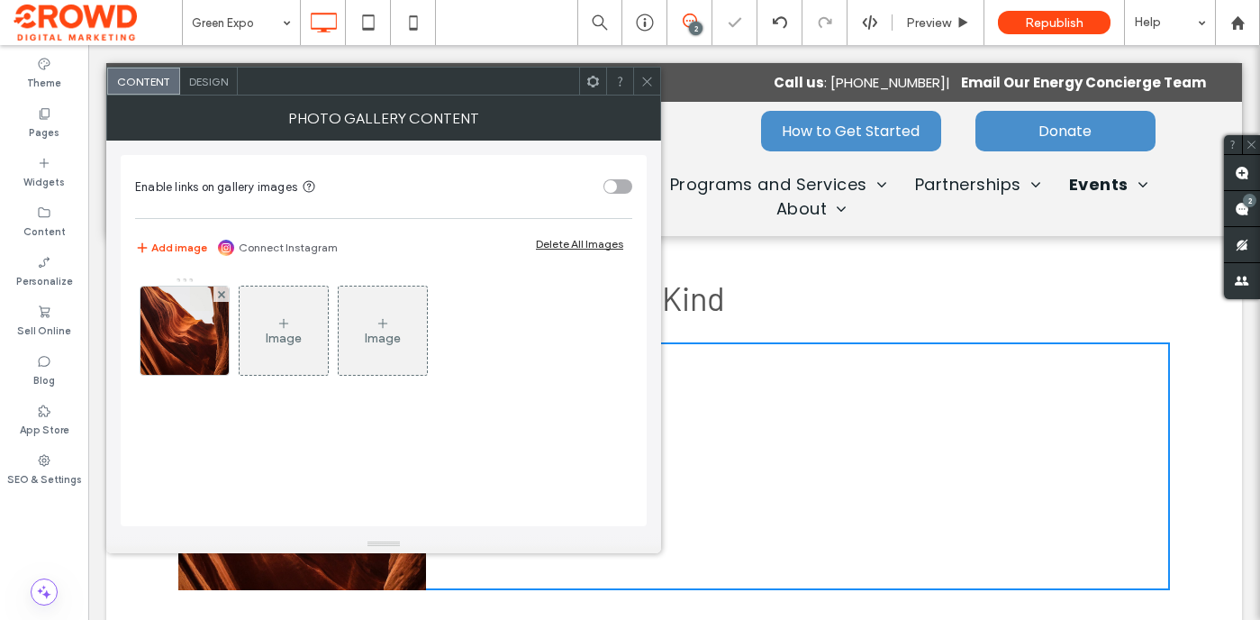
click at [220, 292] on icon at bounding box center [221, 294] width 7 height 7
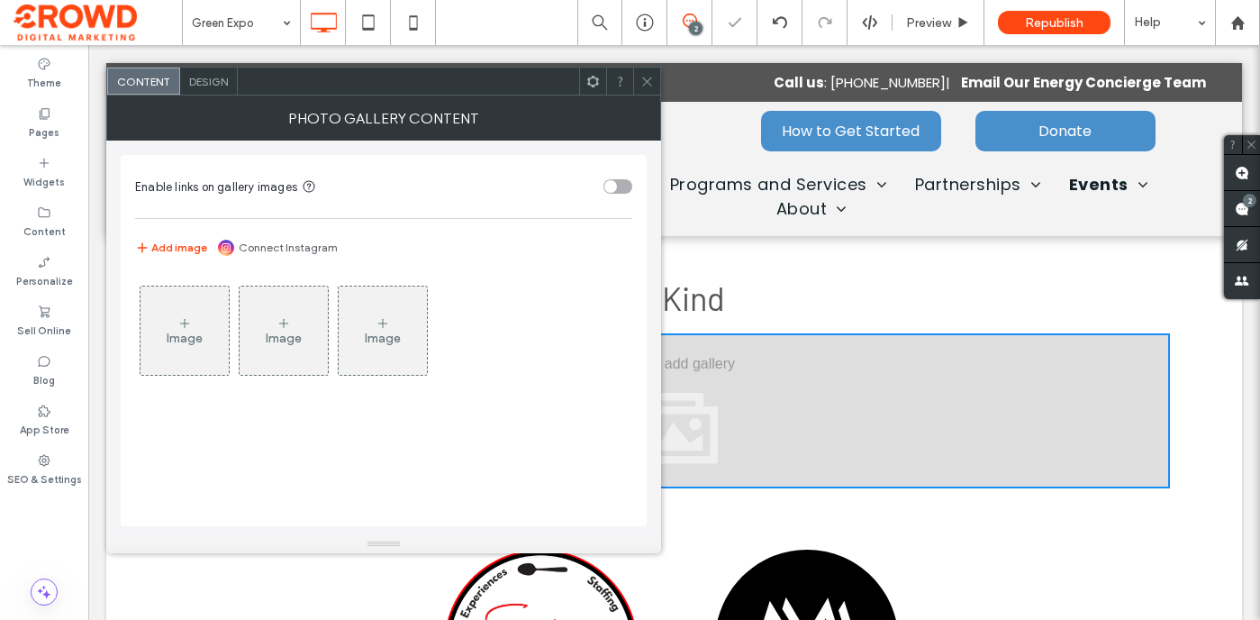
click at [188, 331] on div "Image" at bounding box center [185, 338] width 36 height 15
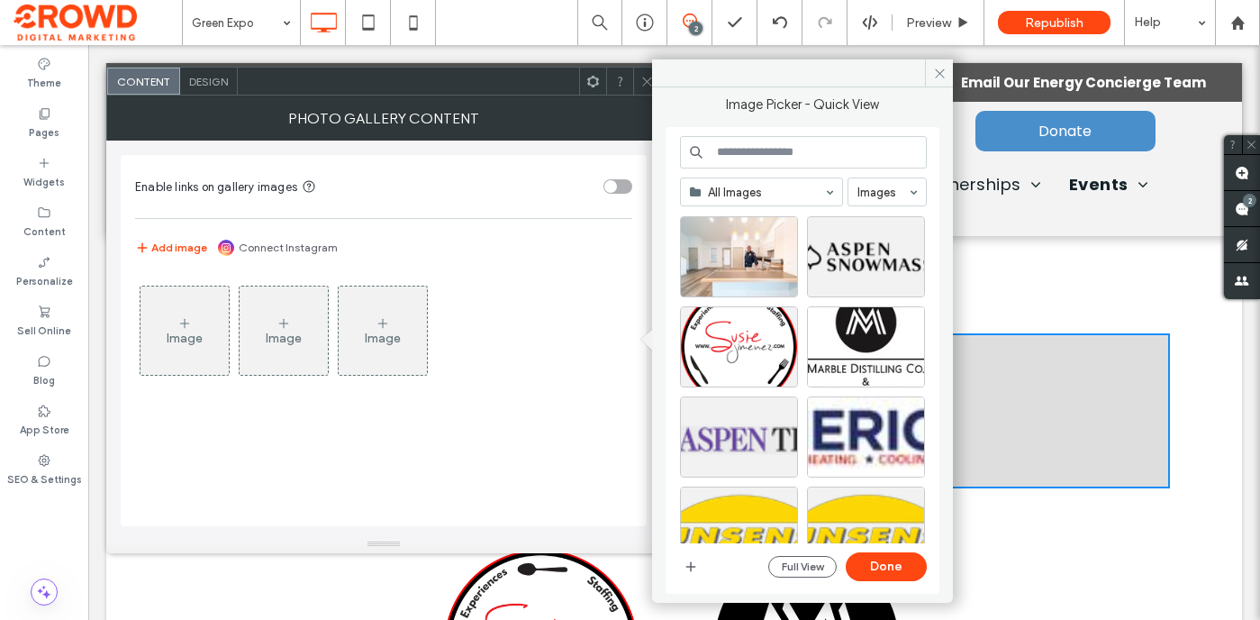
scroll to position [1743, 0]
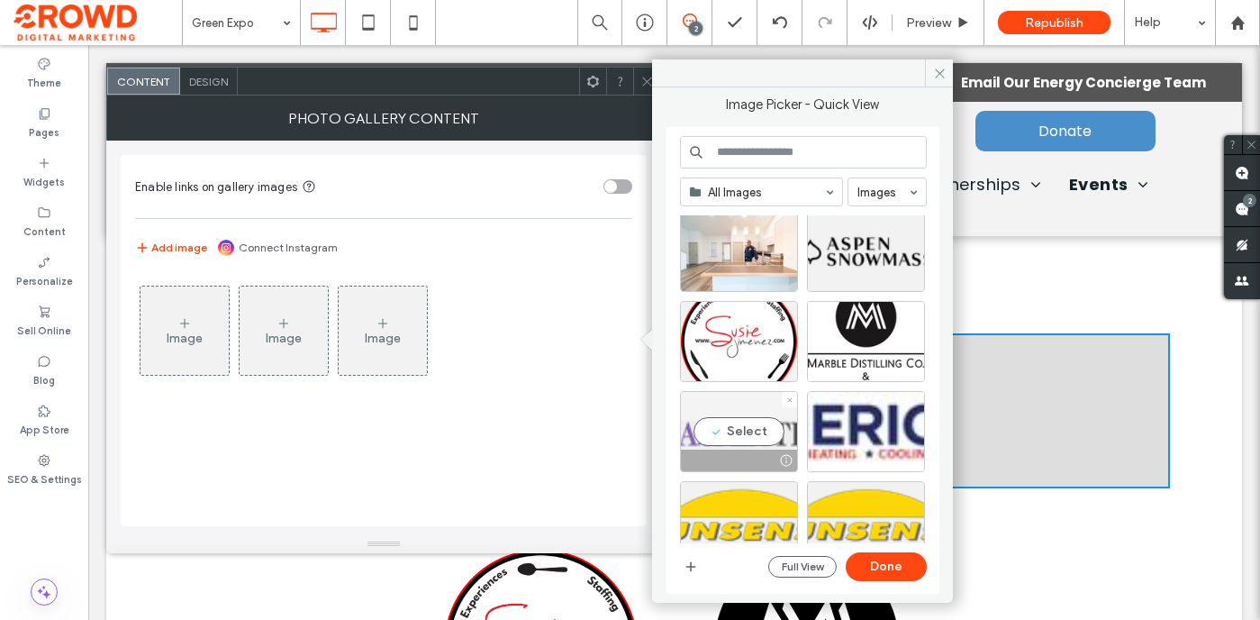
click at [729, 431] on div "Select" at bounding box center [739, 431] width 118 height 81
click at [904, 569] on button "Done" at bounding box center [886, 566] width 81 height 29
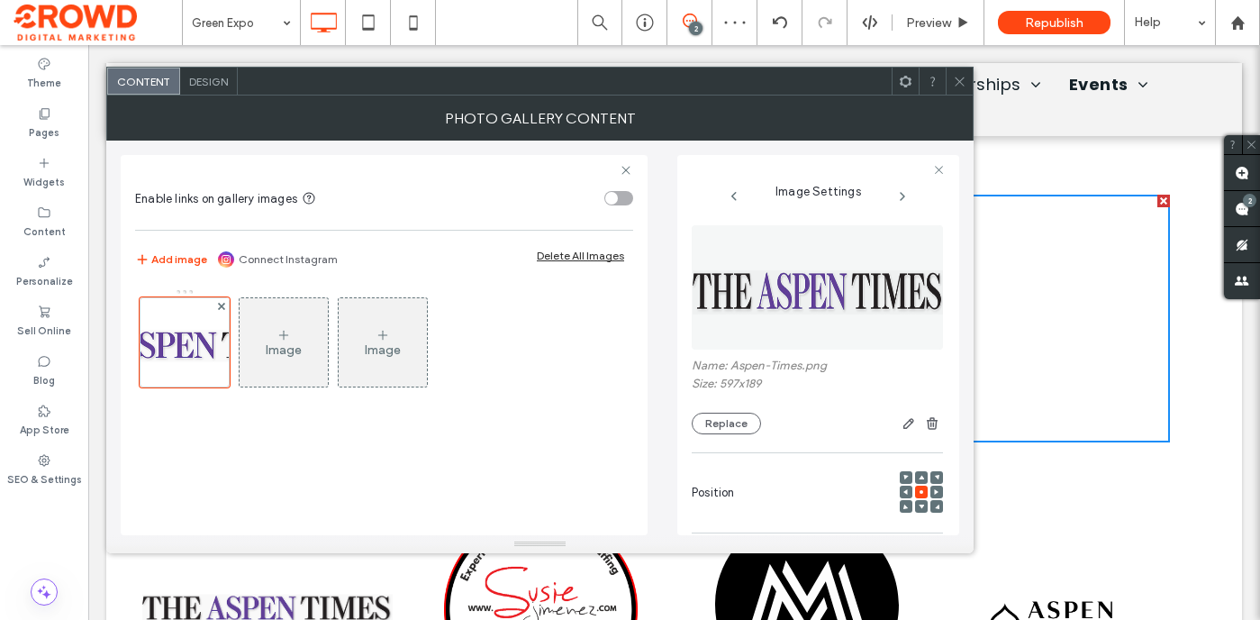
scroll to position [3899, 0]
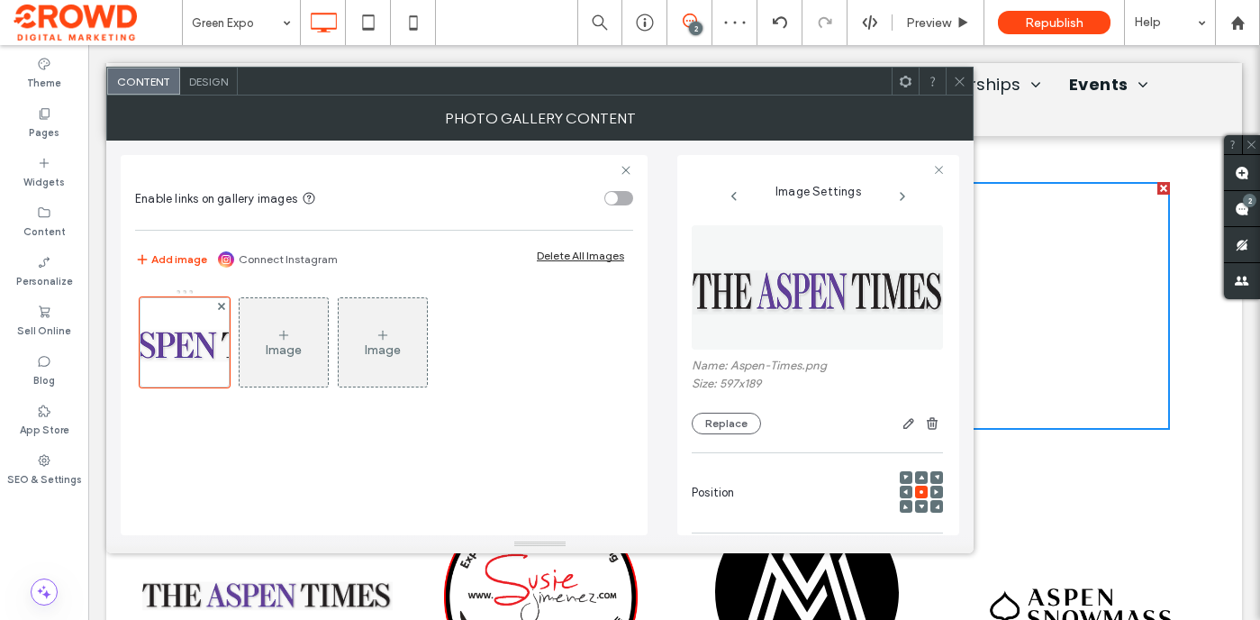
click at [288, 330] on icon at bounding box center [284, 335] width 14 height 14
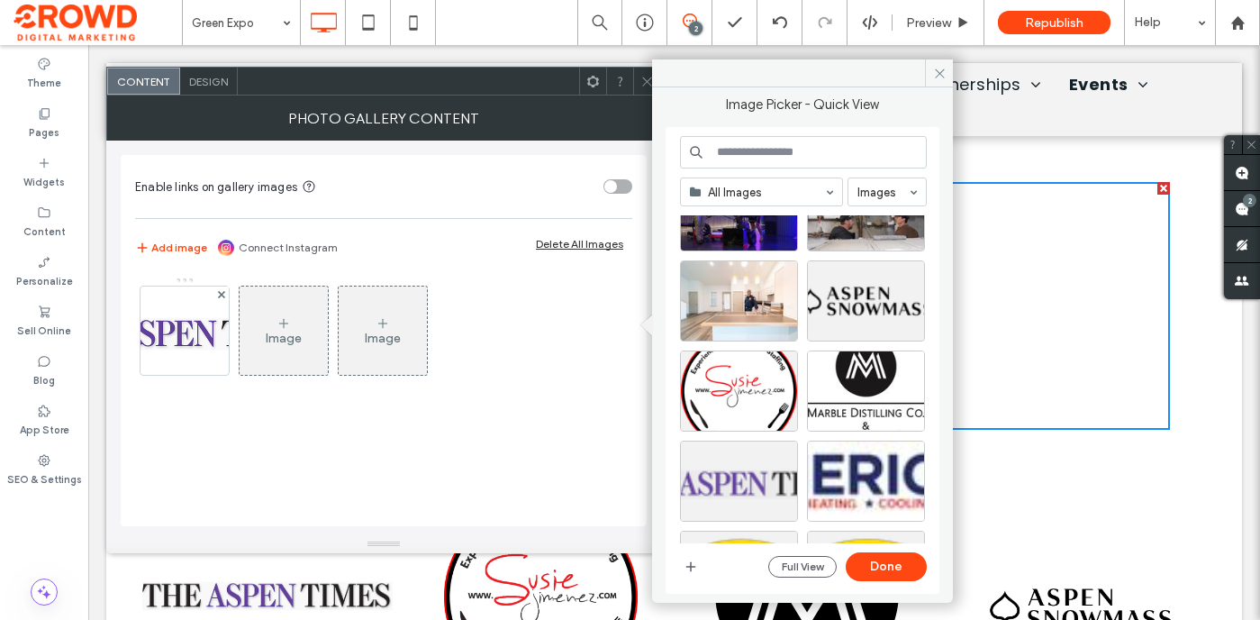
scroll to position [1710, 0]
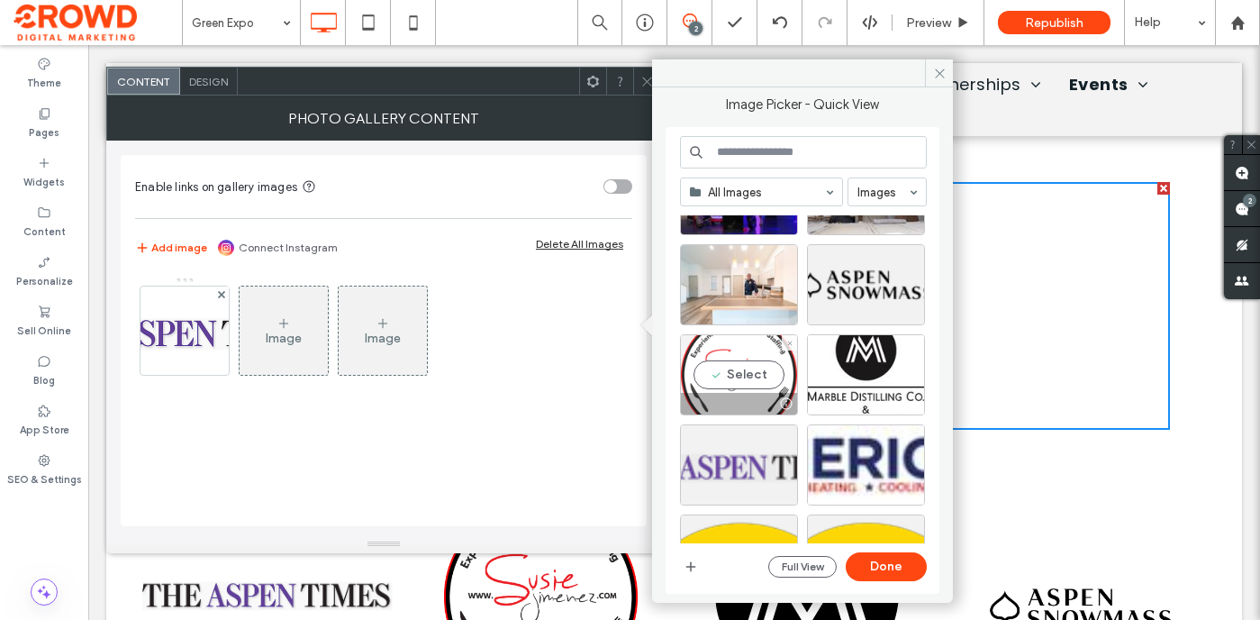
click at [717, 368] on div "Select" at bounding box center [739, 374] width 118 height 81
click at [896, 569] on button "Done" at bounding box center [886, 566] width 81 height 29
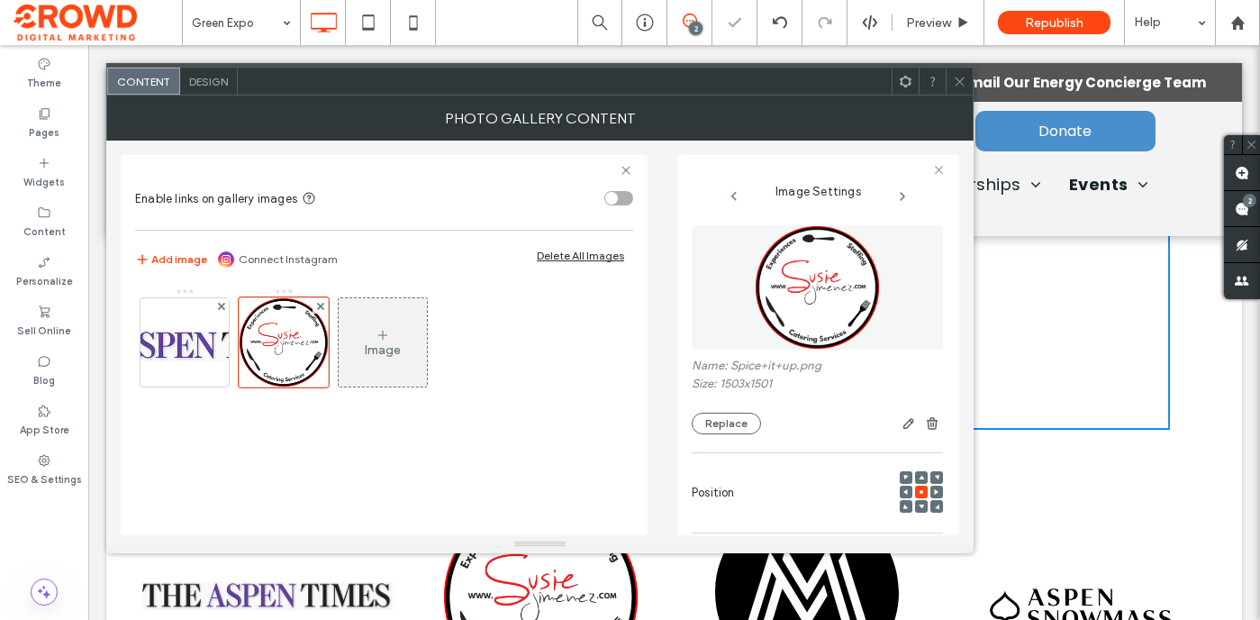
click at [394, 351] on div "Image" at bounding box center [383, 349] width 36 height 15
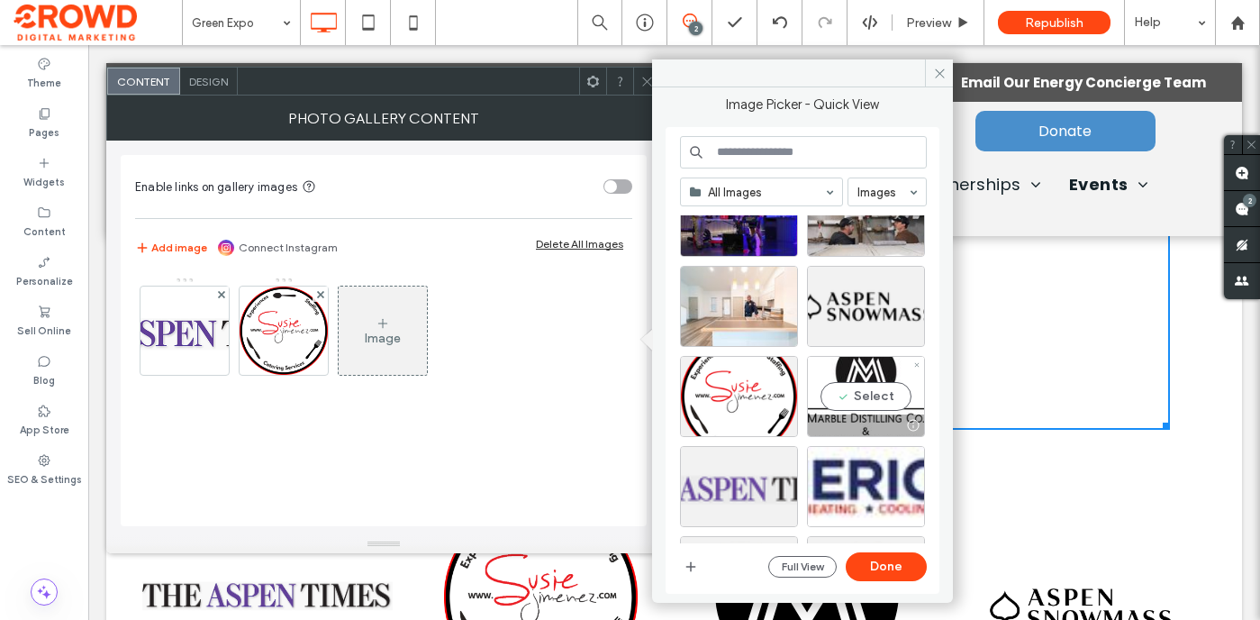
scroll to position [1704, 0]
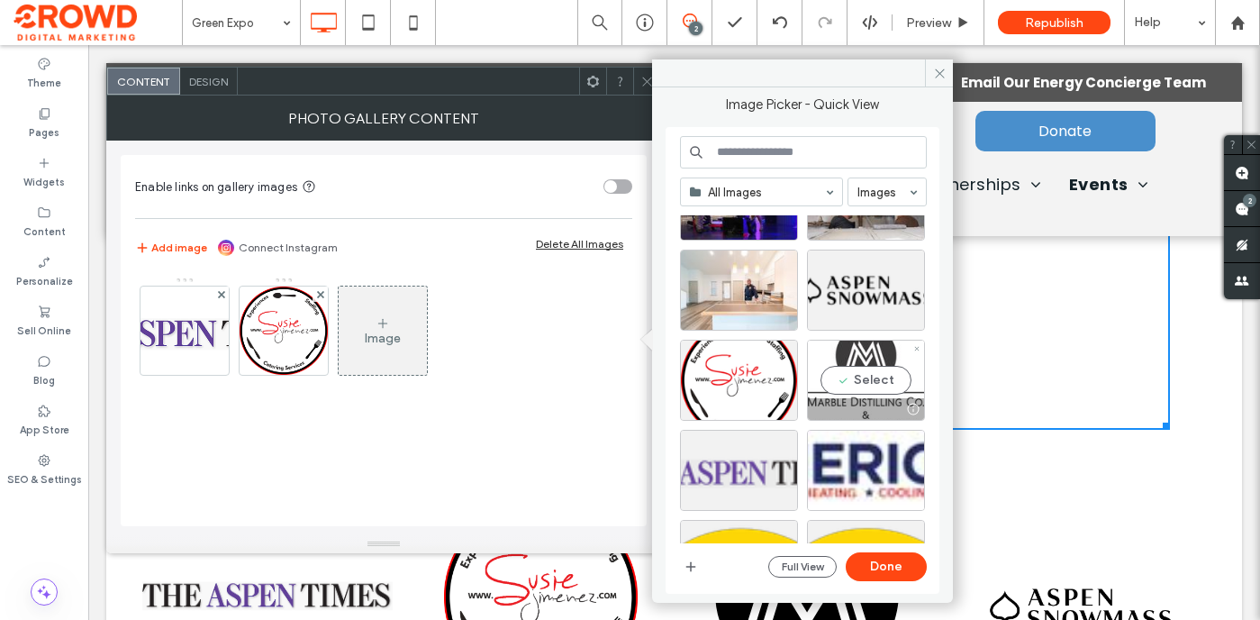
click at [866, 386] on div "Select" at bounding box center [866, 380] width 118 height 81
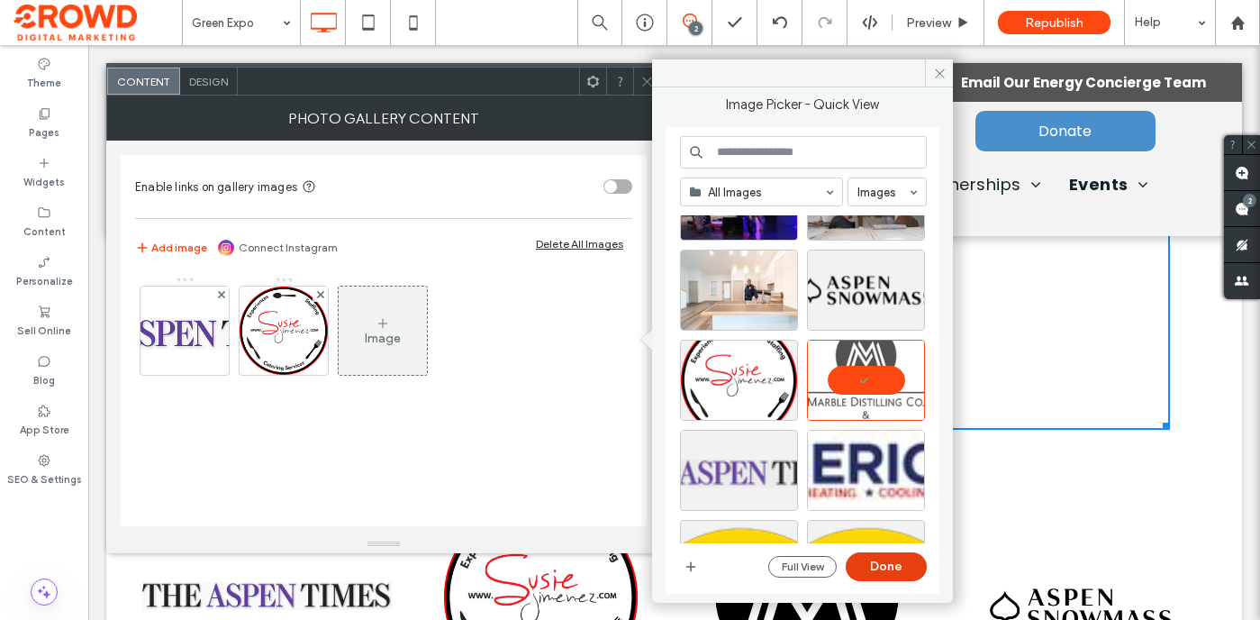
click at [884, 561] on button "Done" at bounding box center [886, 566] width 81 height 29
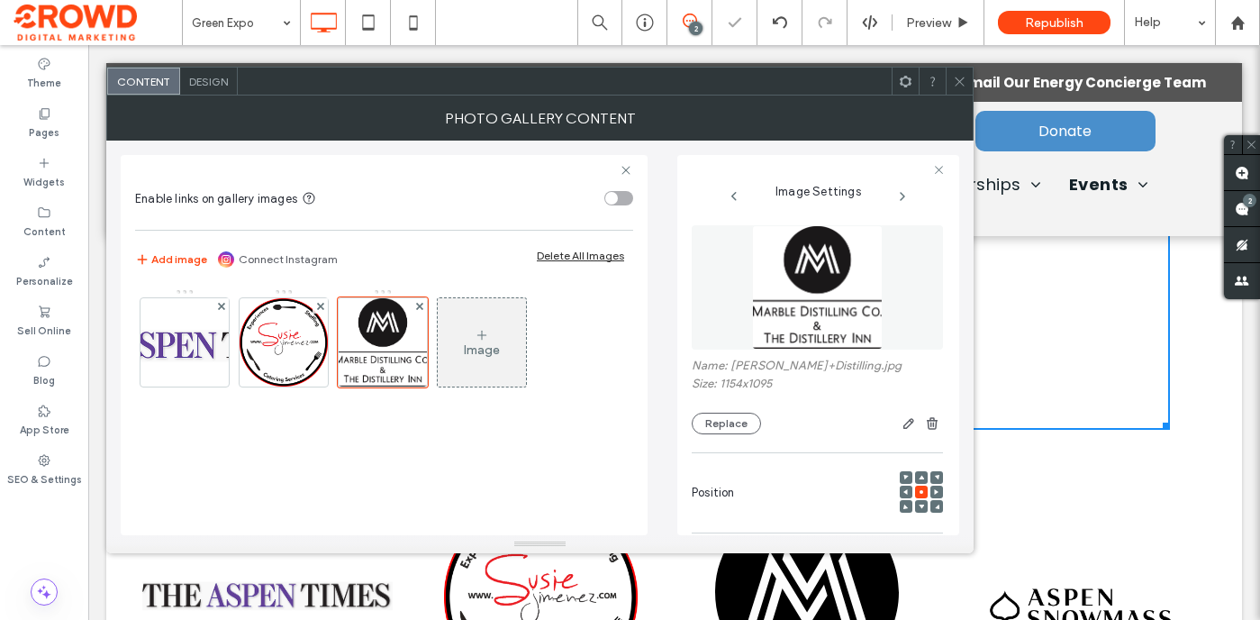
click at [496, 354] on div "Image" at bounding box center [482, 349] width 36 height 15
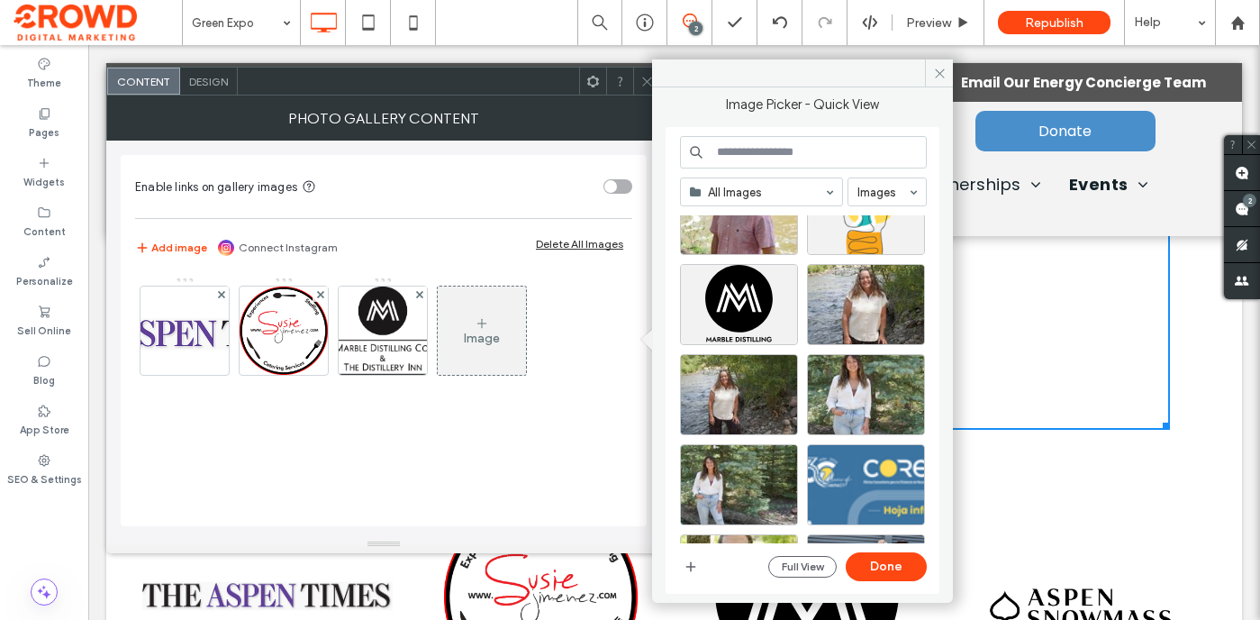
scroll to position [549, 0]
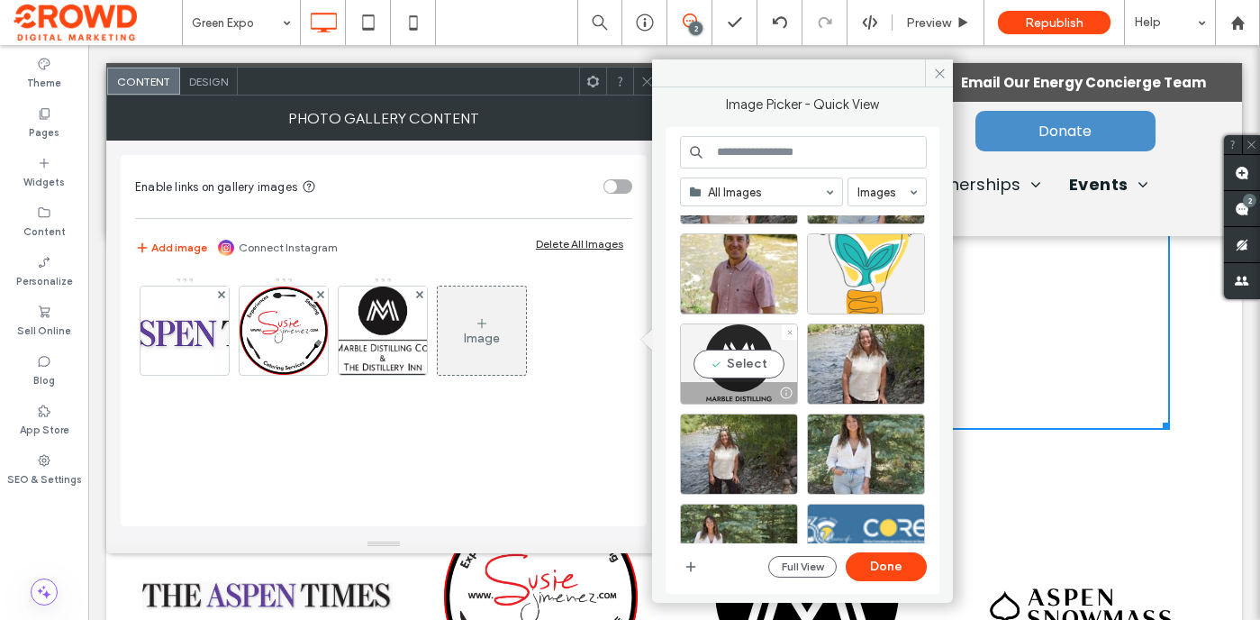
click at [728, 350] on div "Select" at bounding box center [739, 363] width 118 height 81
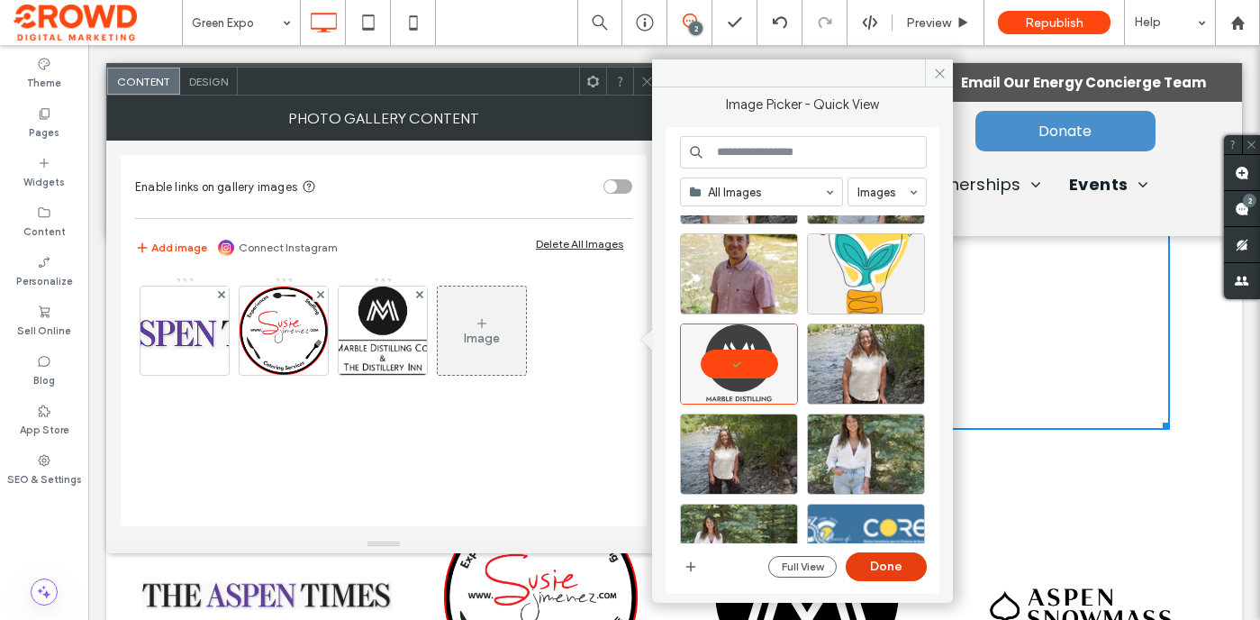
click at [872, 558] on button "Done" at bounding box center [886, 566] width 81 height 29
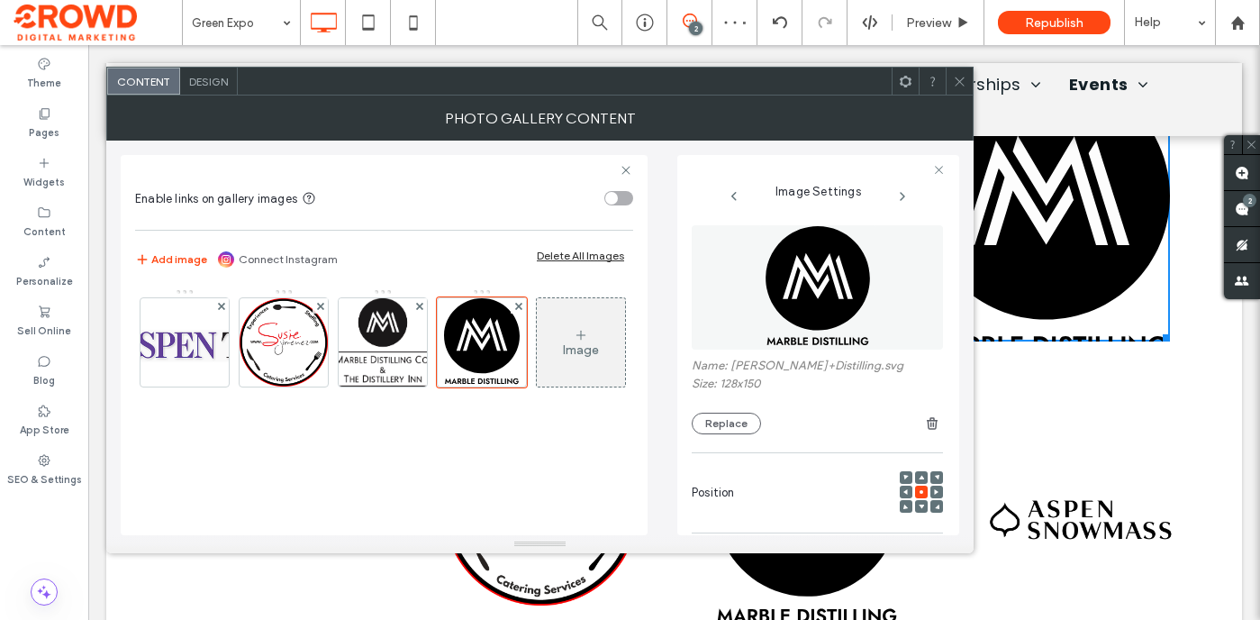
scroll to position [3983, 0]
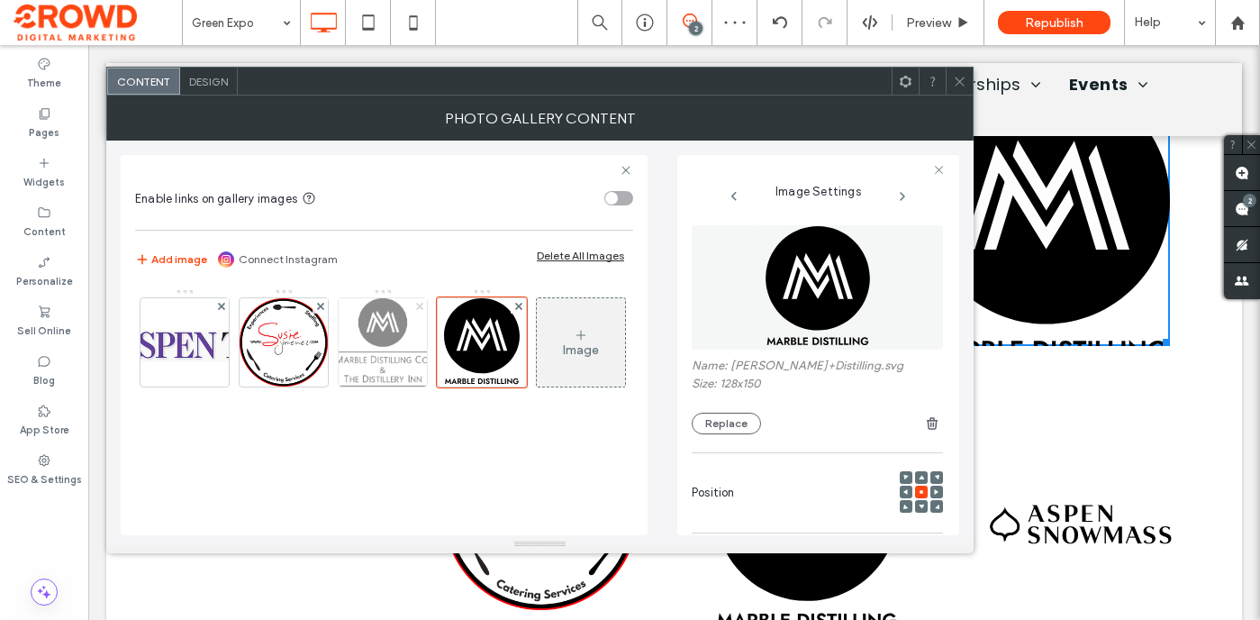
click at [421, 300] on span at bounding box center [419, 305] width 7 height 15
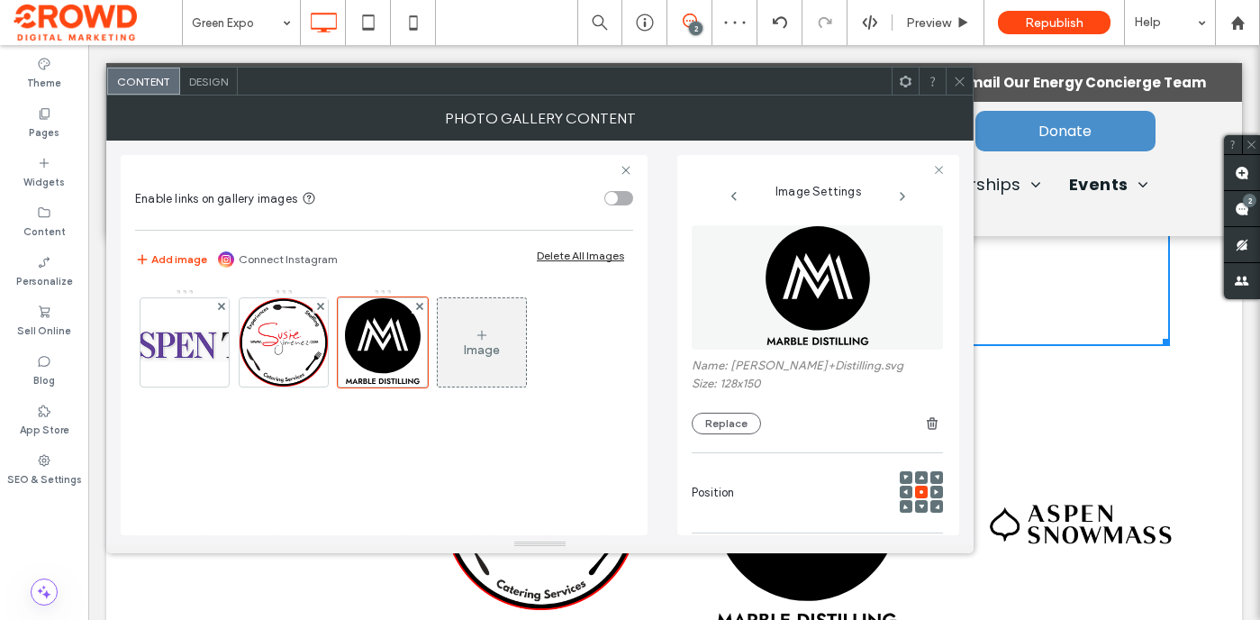
click at [494, 361] on div "Image" at bounding box center [482, 342] width 88 height 85
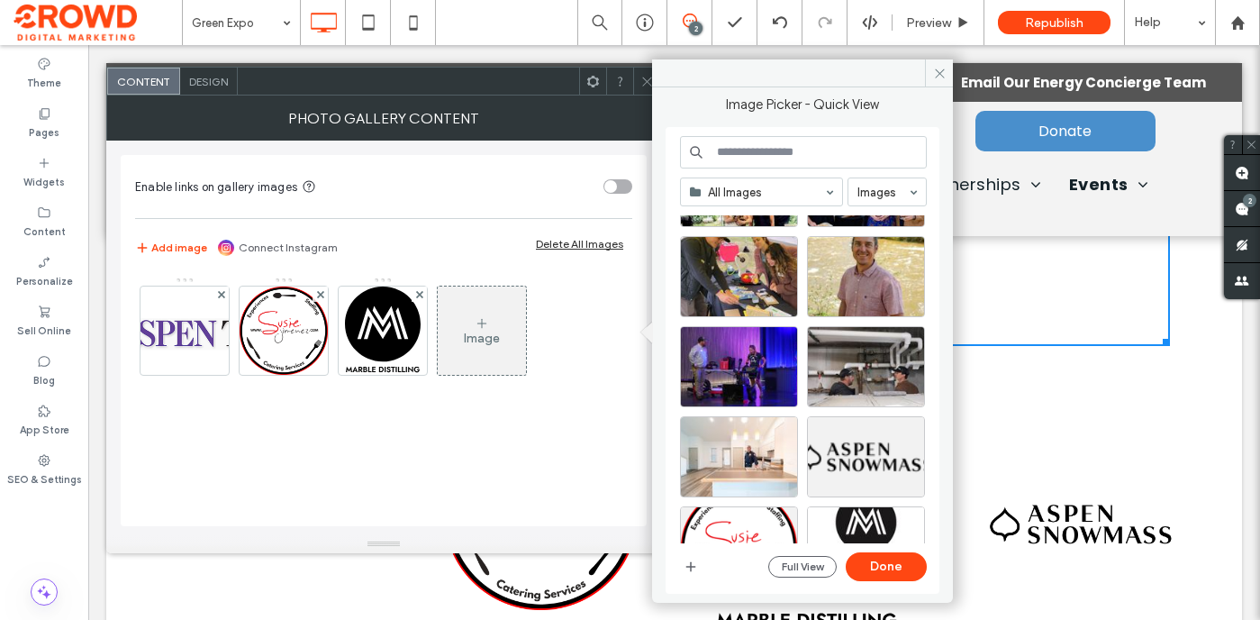
scroll to position [1608, 0]
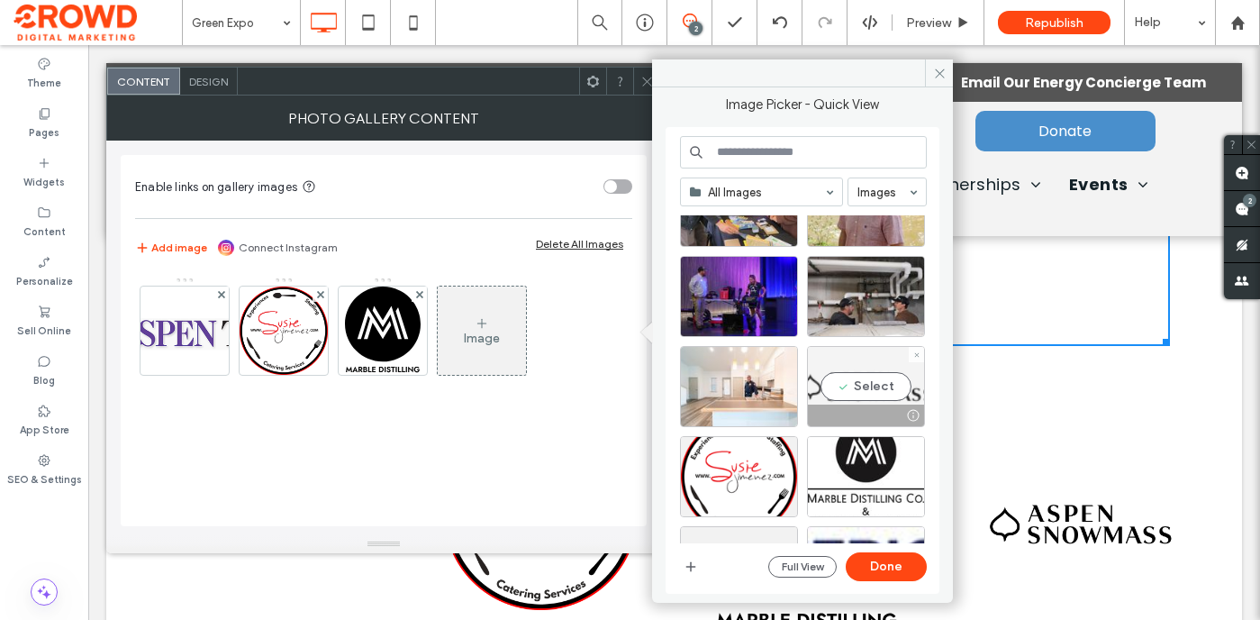
click at [872, 385] on div "Select" at bounding box center [866, 386] width 118 height 81
drag, startPoint x: 882, startPoint y: 567, endPoint x: 775, endPoint y: 522, distance: 116.6
click at [882, 567] on button "Done" at bounding box center [886, 566] width 81 height 29
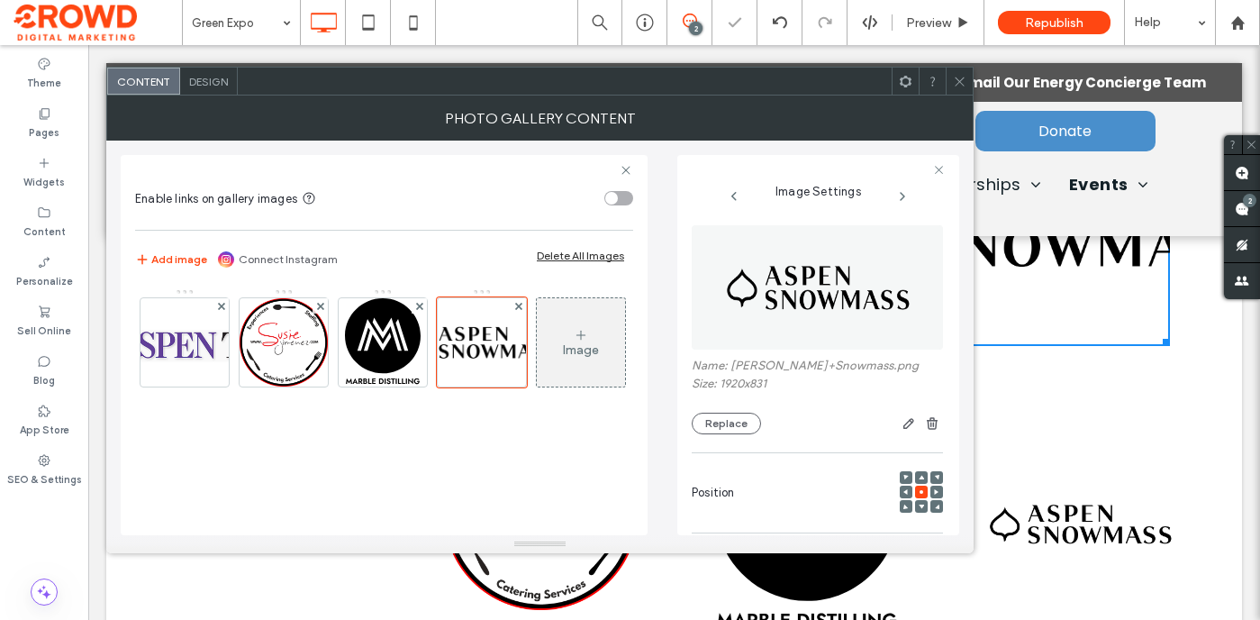
click at [213, 83] on span "Design" at bounding box center [208, 82] width 39 height 14
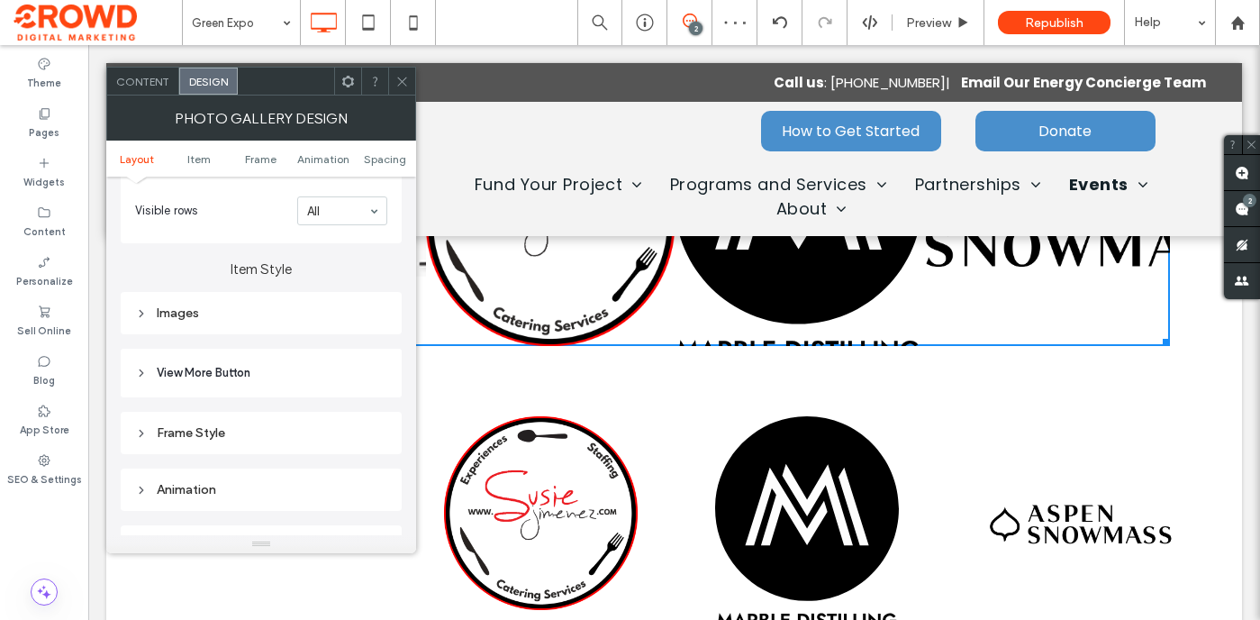
scroll to position [595, 0]
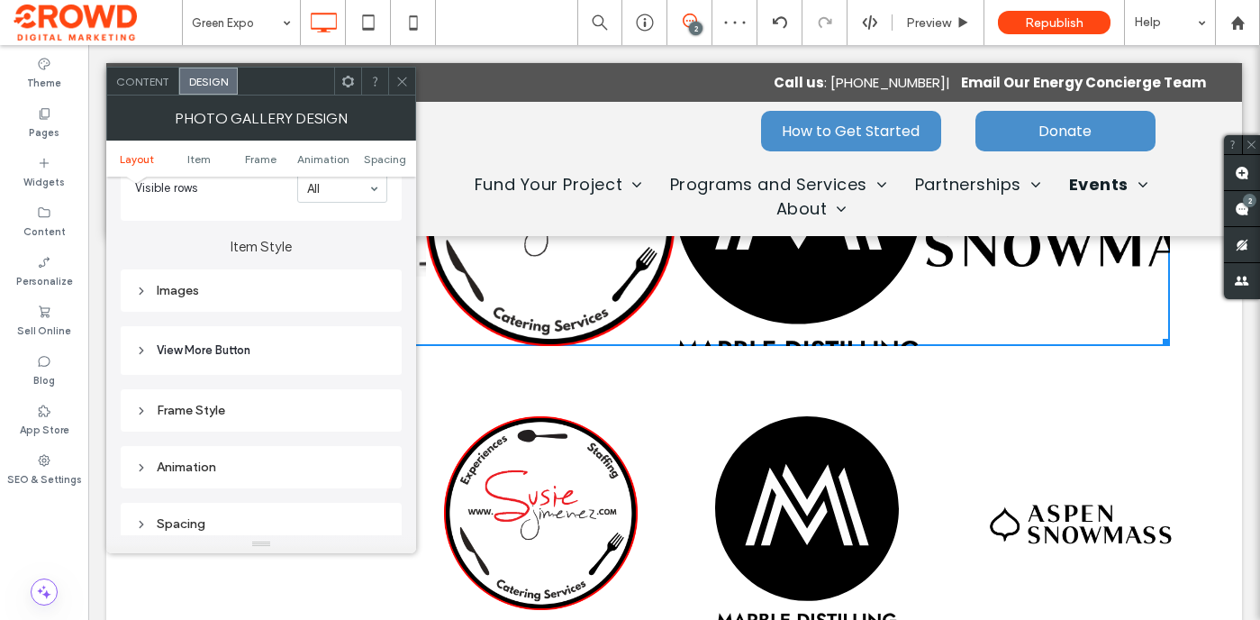
click at [327, 298] on div "Images" at bounding box center [261, 290] width 252 height 15
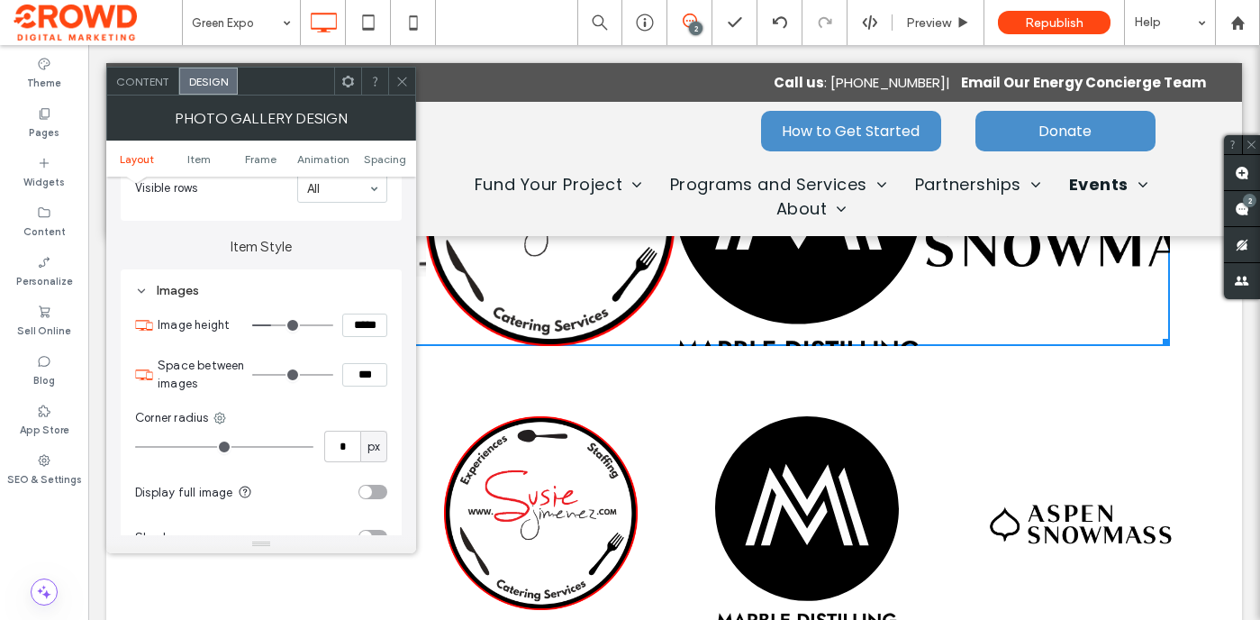
click at [376, 381] on input "***" at bounding box center [364, 374] width 45 height 23
type input "****"
type input "**"
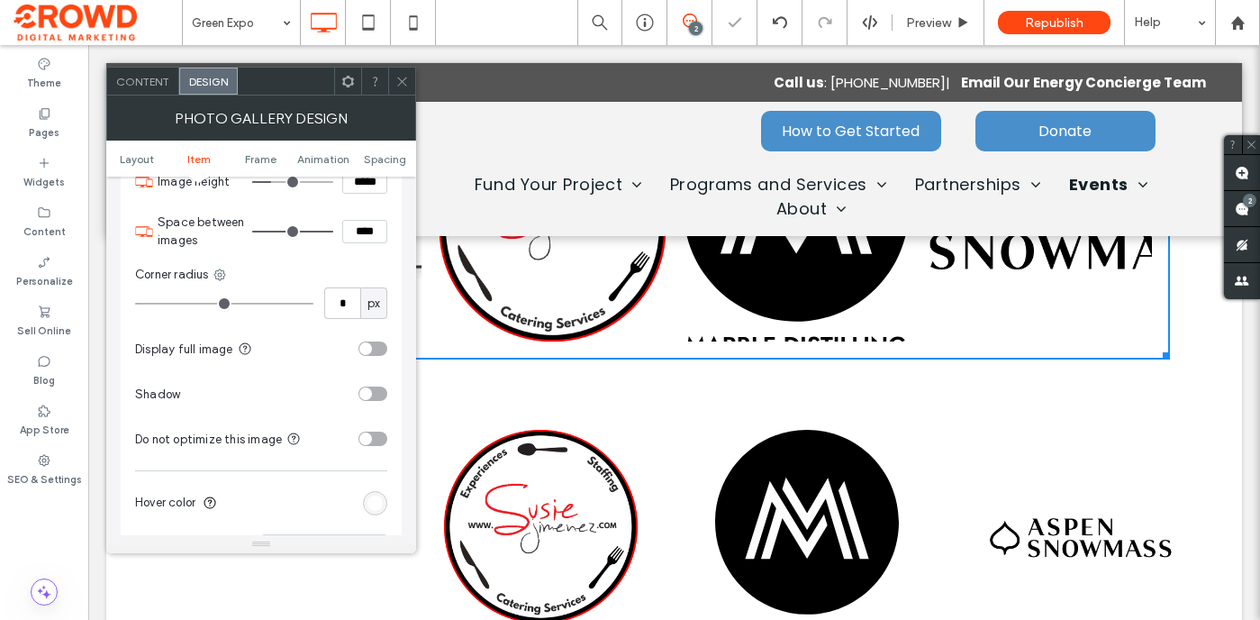
scroll to position [856, 0]
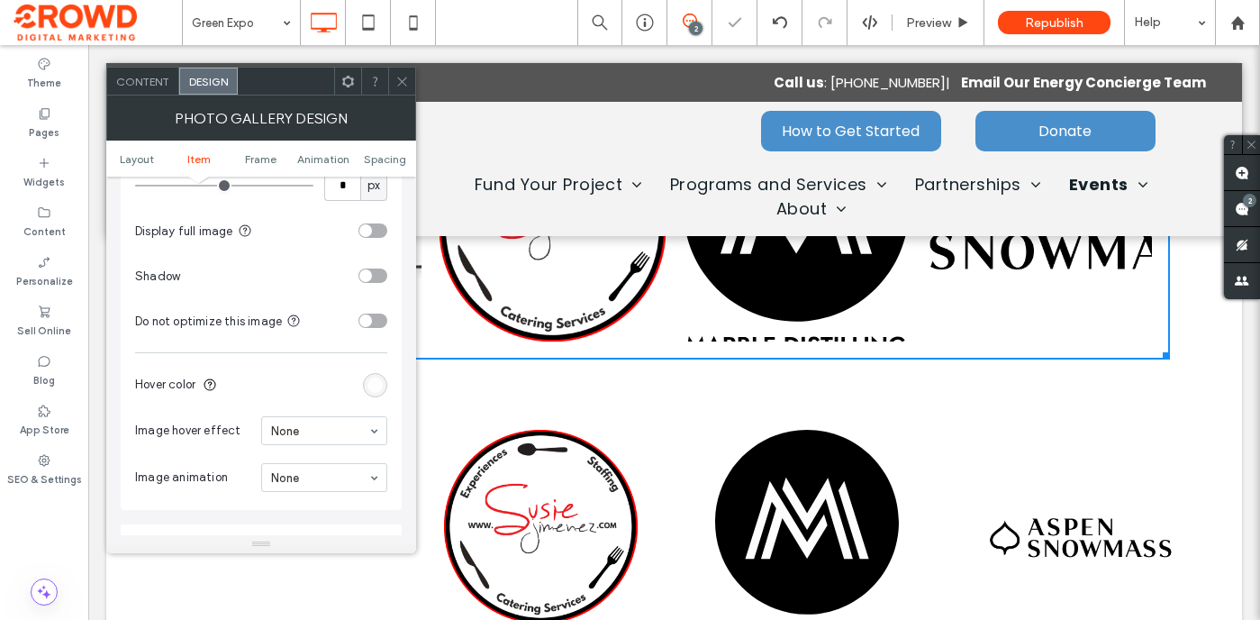
click at [369, 235] on div "toggle" at bounding box center [365, 230] width 13 height 13
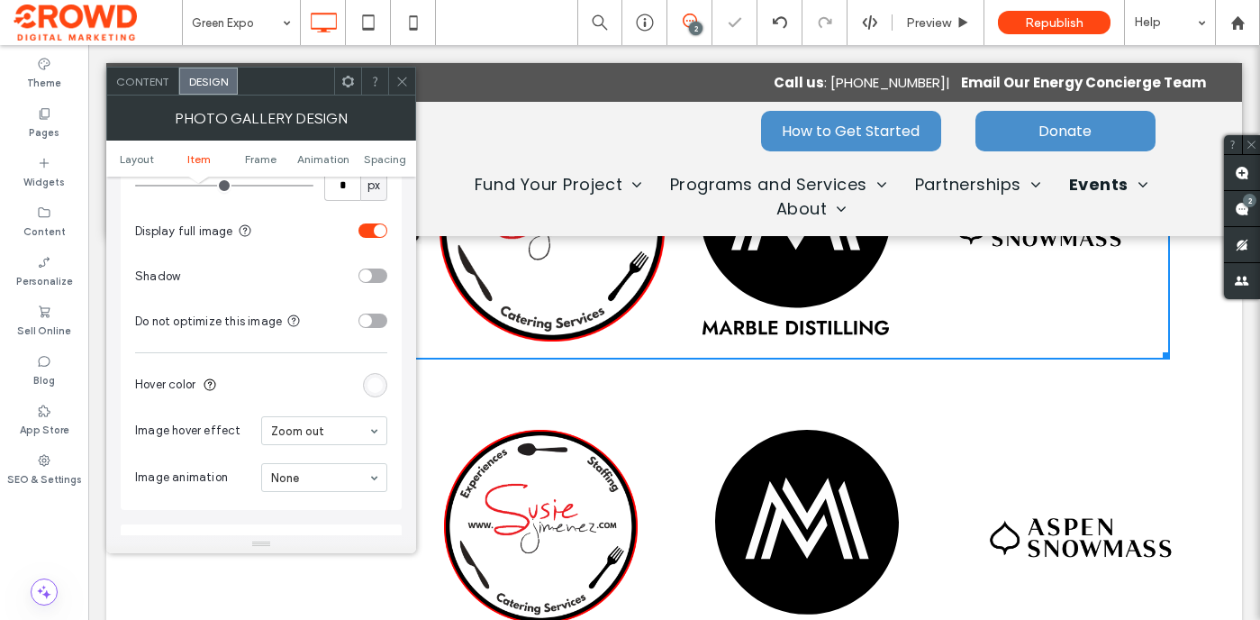
click at [398, 81] on icon at bounding box center [402, 82] width 14 height 14
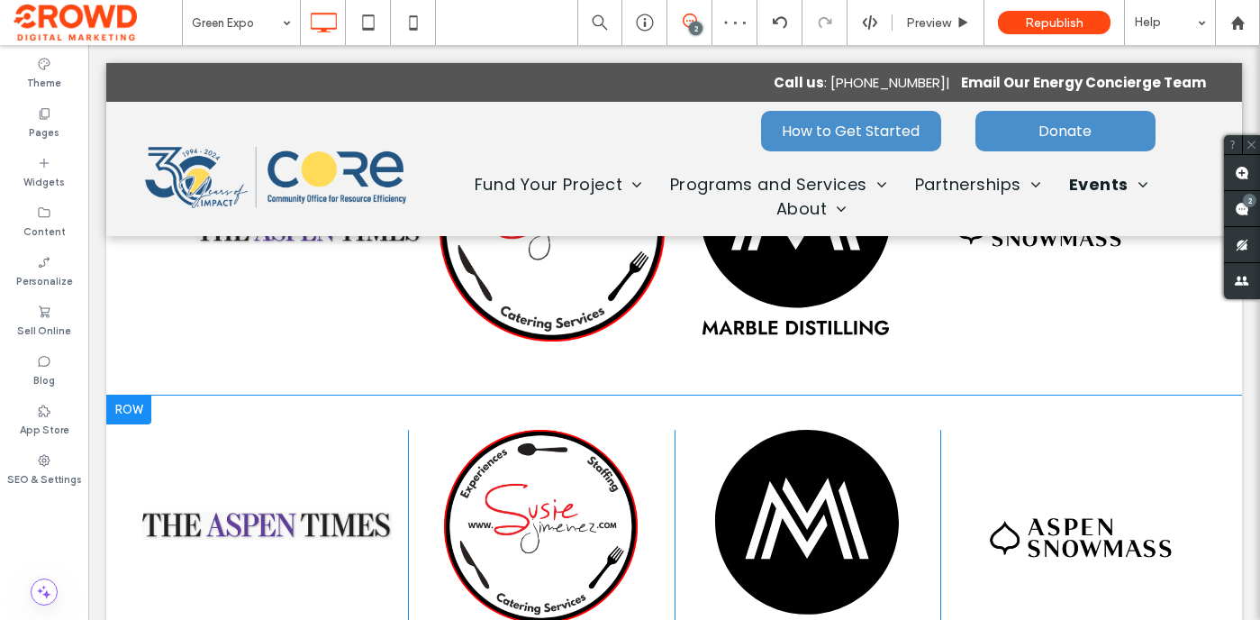
click at [127, 410] on div at bounding box center [128, 409] width 45 height 29
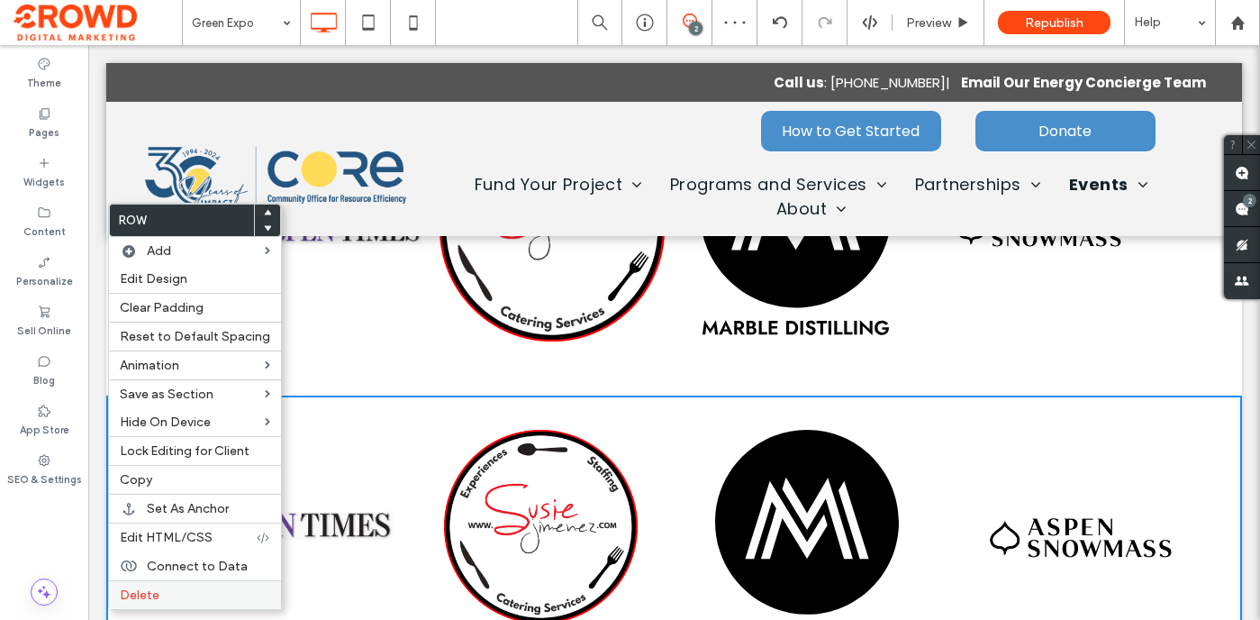
click at [190, 596] on label "Delete" at bounding box center [195, 594] width 150 height 15
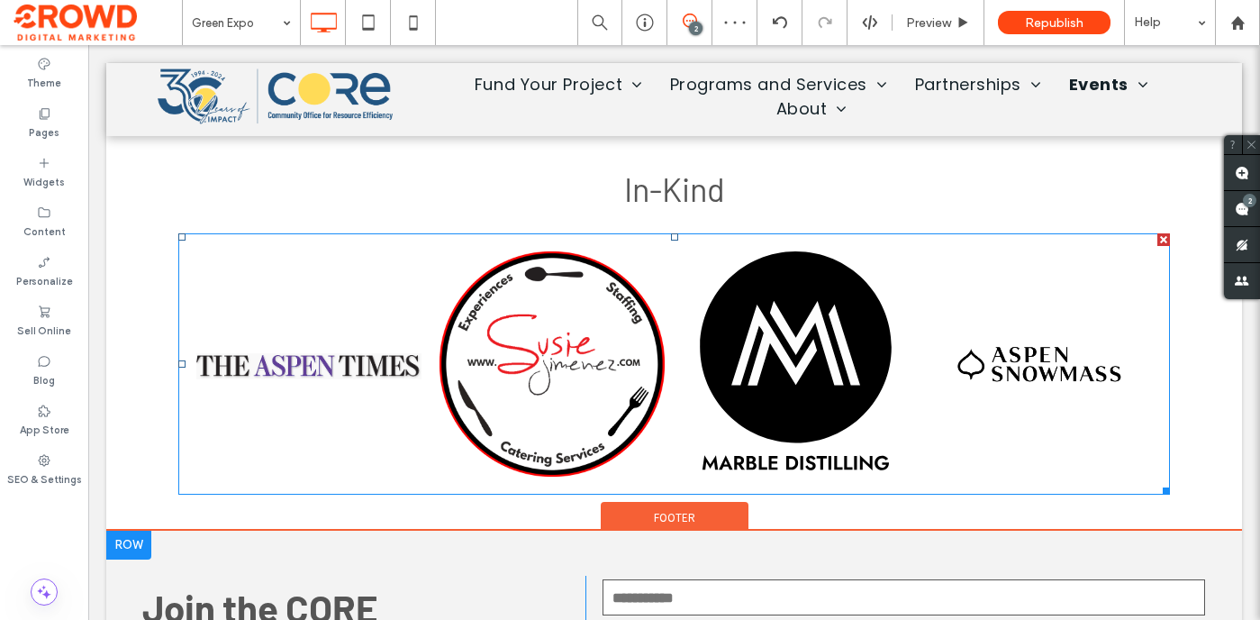
scroll to position [3783, 0]
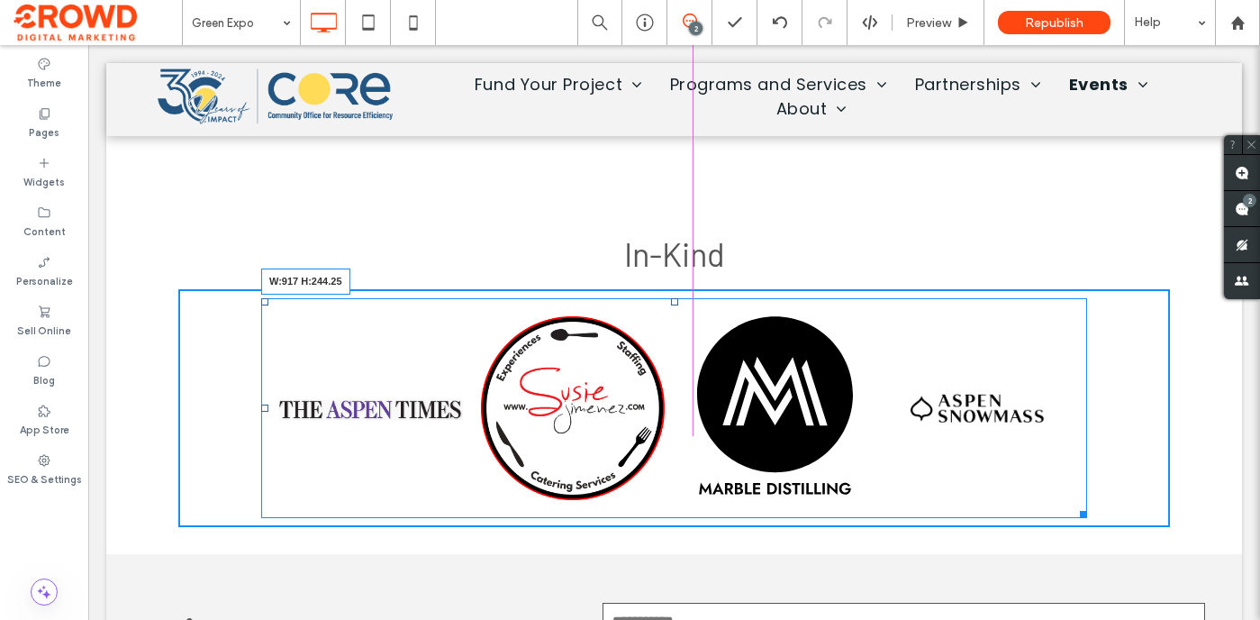
drag, startPoint x: 1165, startPoint y: 553, endPoint x: 1082, endPoint y: 522, distance: 88.7
click at [1082, 522] on div "Click To Paste Click To Paste Button Button Button Button W:917 H:244.25" at bounding box center [674, 408] width 992 height 238
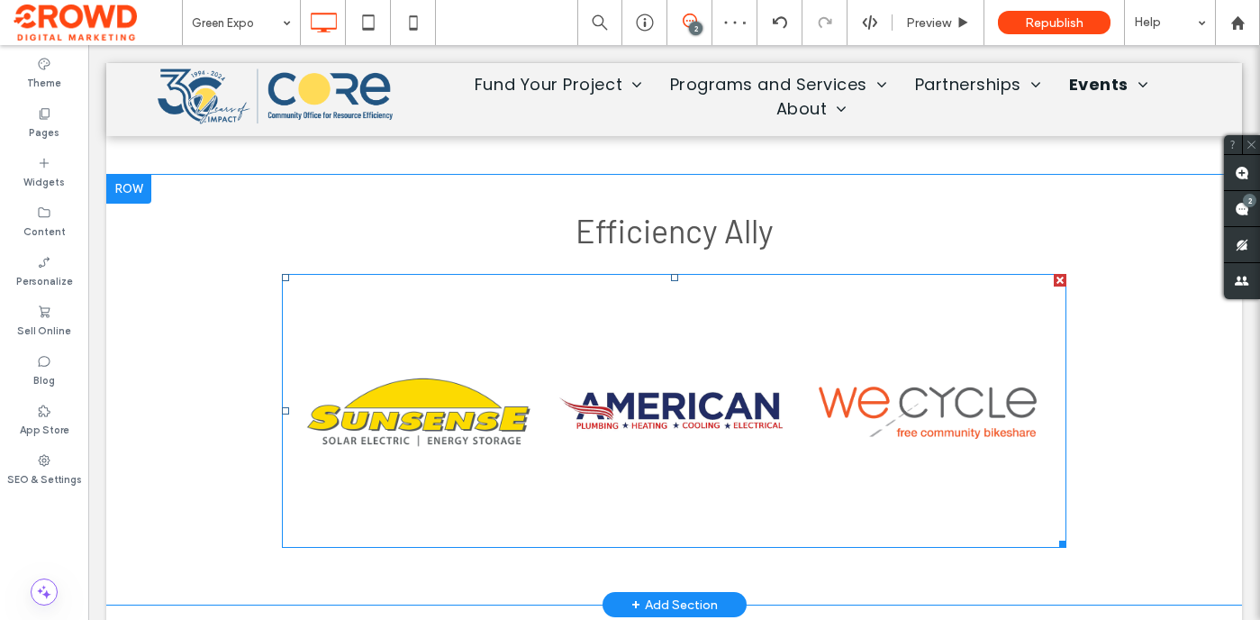
scroll to position [3440, 0]
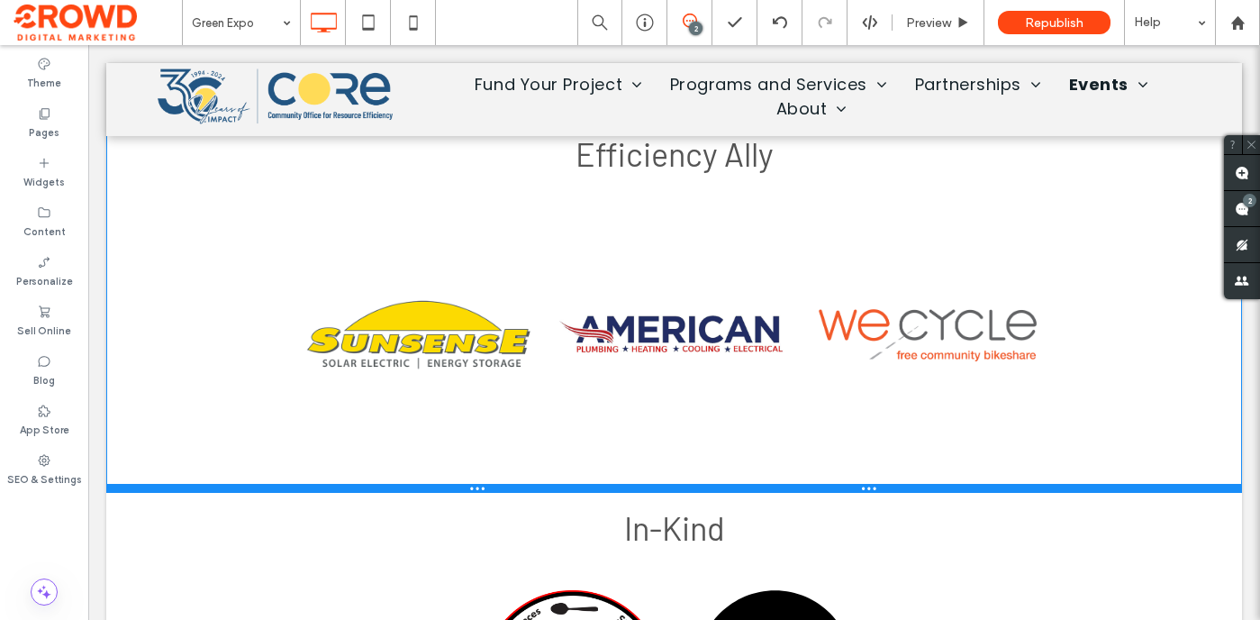
drag, startPoint x: 469, startPoint y: 559, endPoint x: 474, endPoint y: 480, distance: 79.4
click at [474, 480] on div "Efficiency Ally Click To Paste Click To Paste Button Button Button Click To Pas…" at bounding box center [674, 312] width 1136 height 361
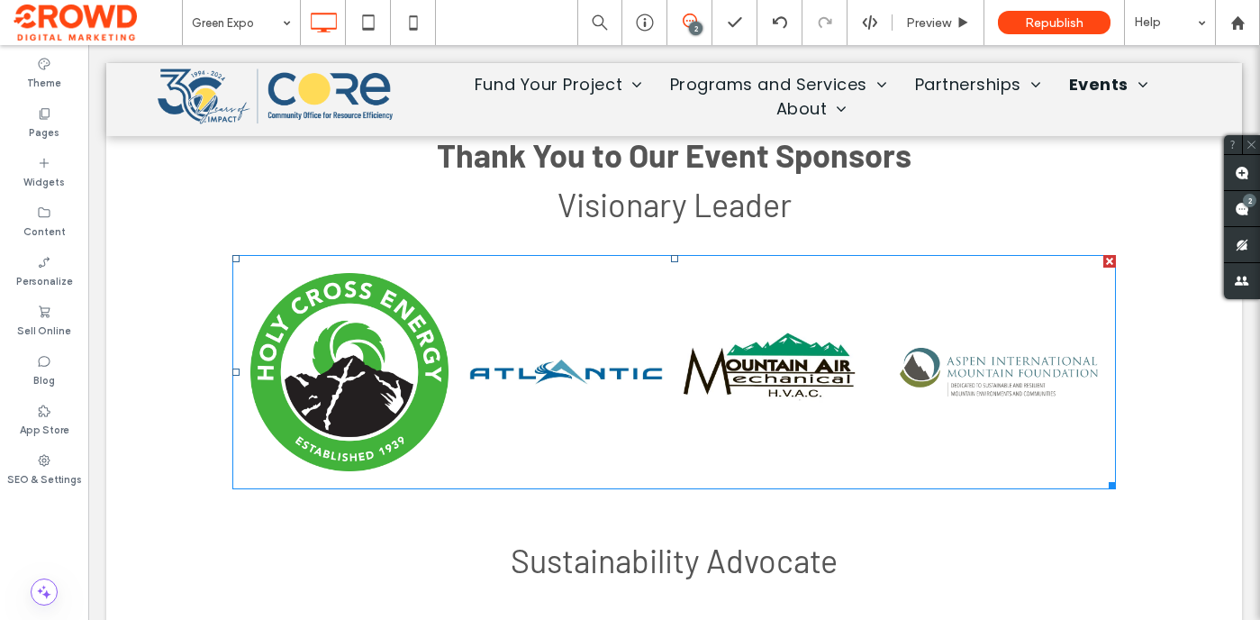
scroll to position [2597, 0]
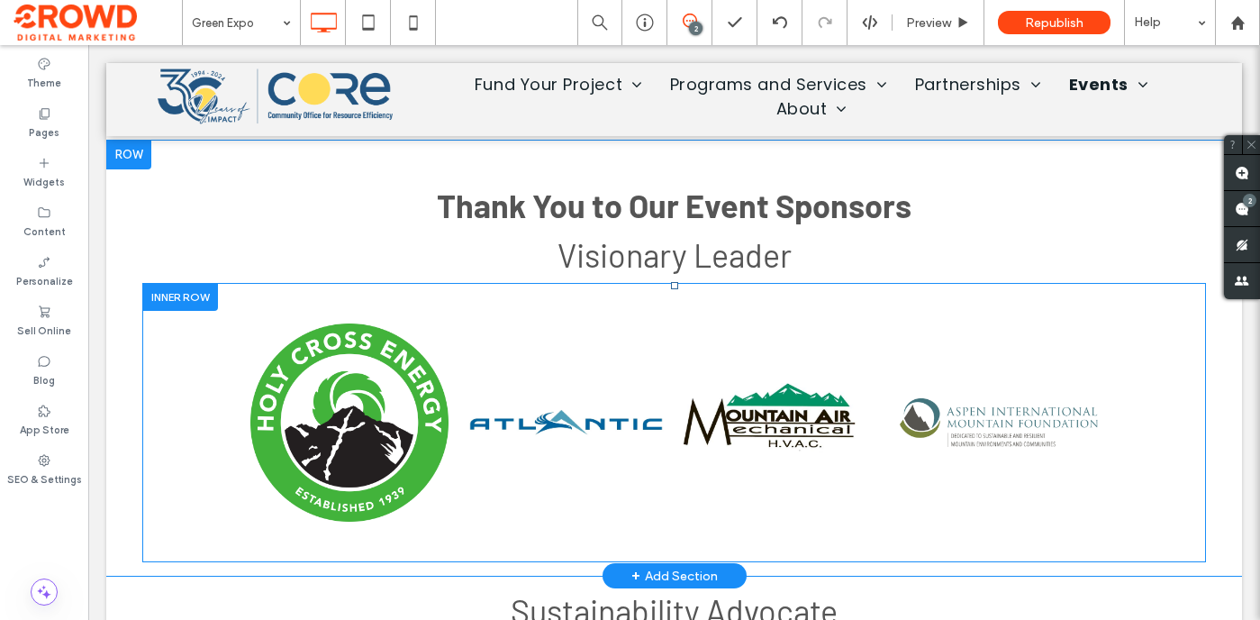
click at [197, 297] on div at bounding box center [180, 297] width 76 height 28
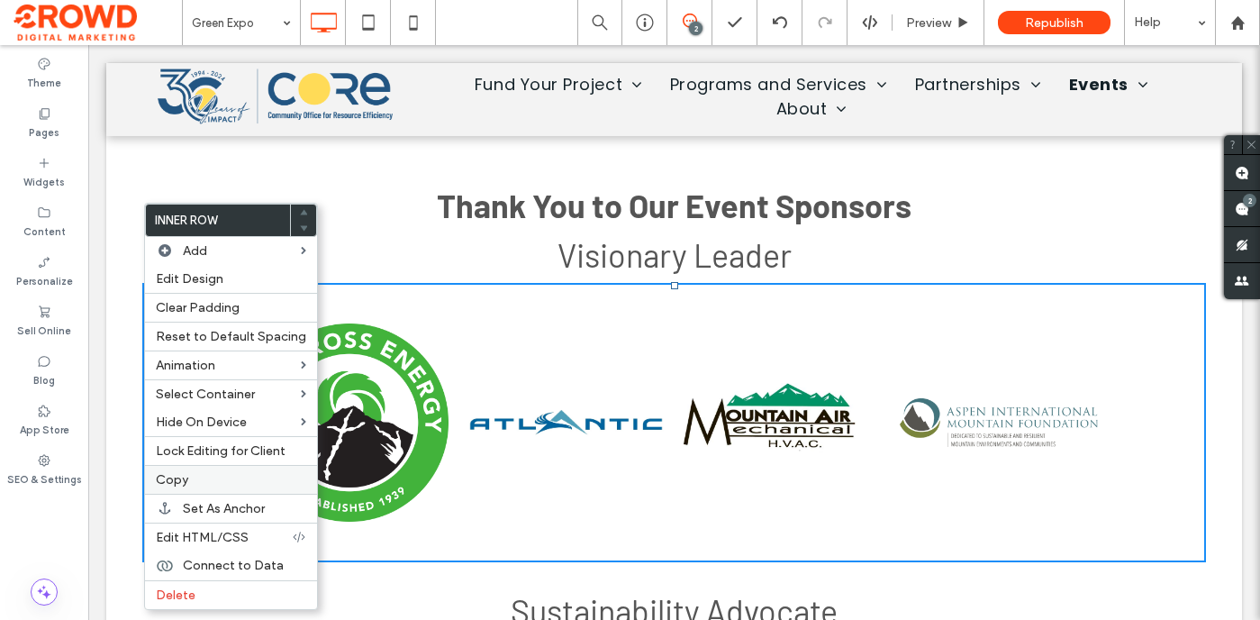
click at [220, 477] on label "Copy" at bounding box center [231, 479] width 150 height 15
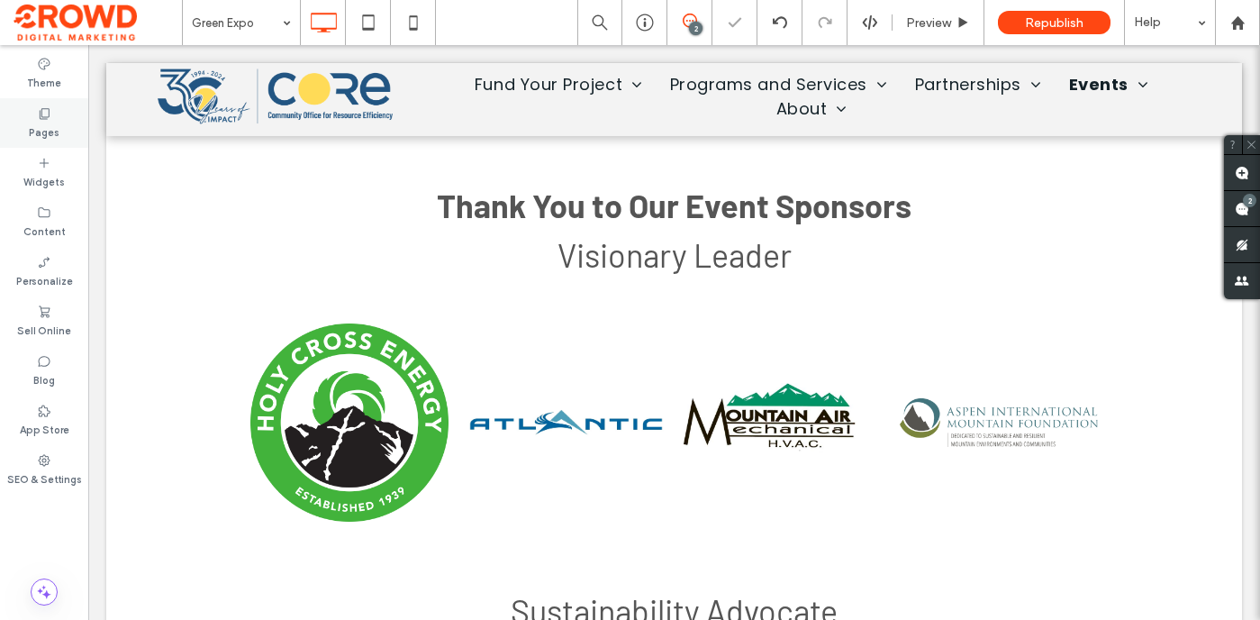
click at [43, 138] on label "Pages" at bounding box center [44, 131] width 31 height 20
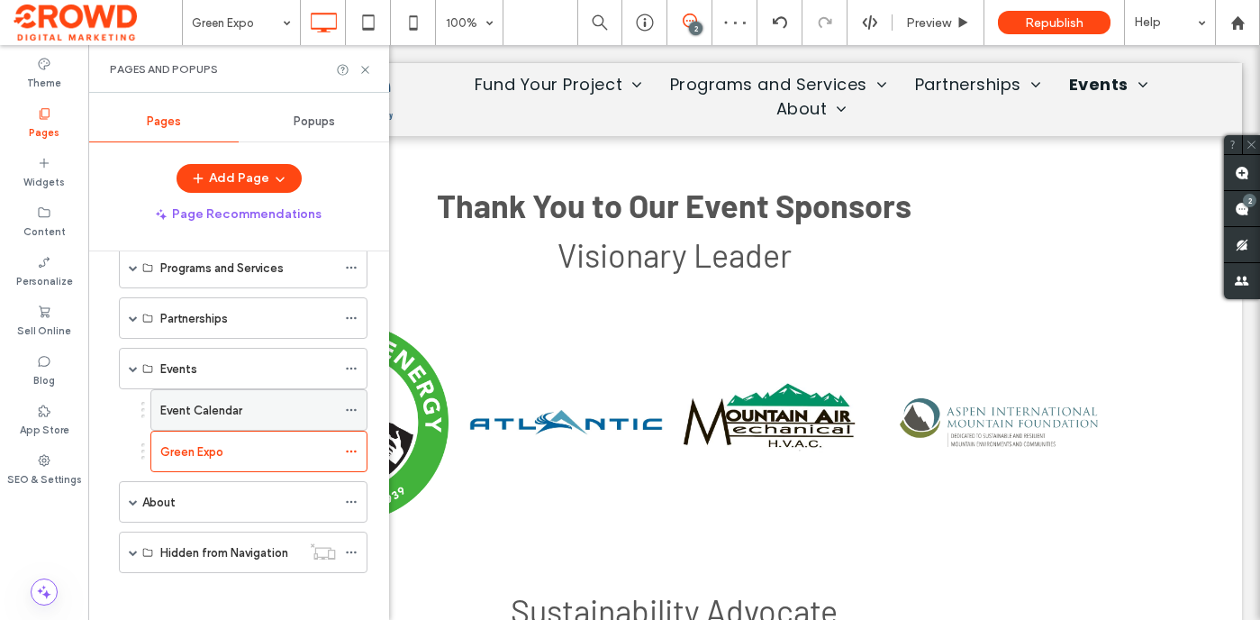
scroll to position [143, 0]
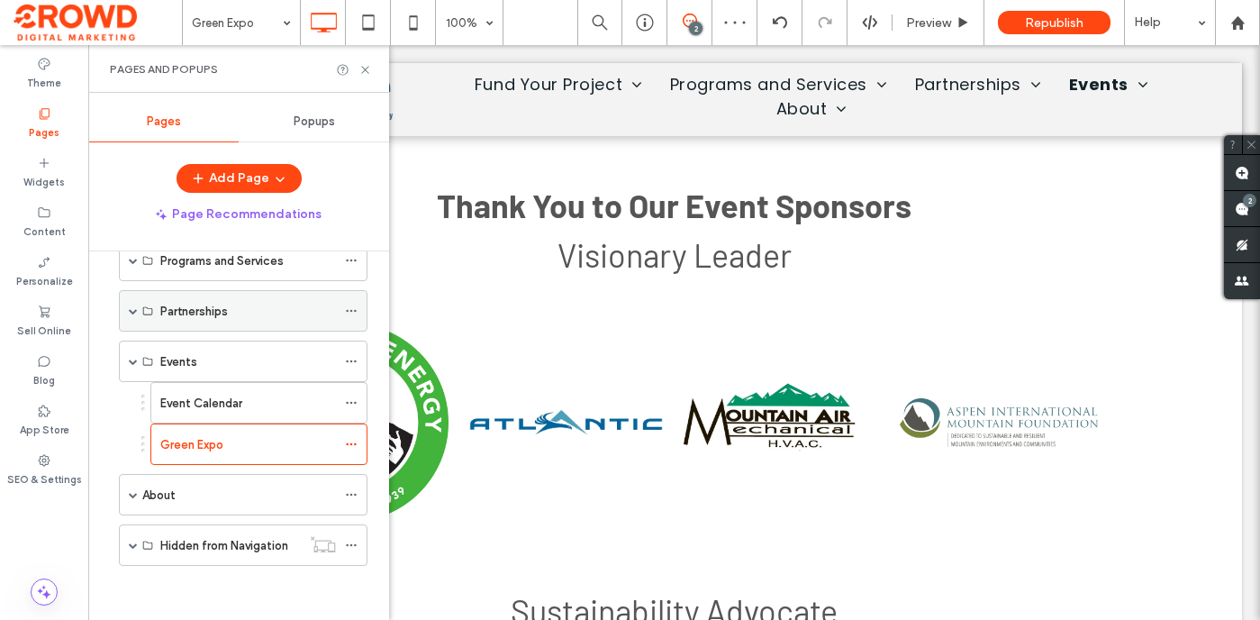
click at [133, 306] on span at bounding box center [133, 310] width 9 height 9
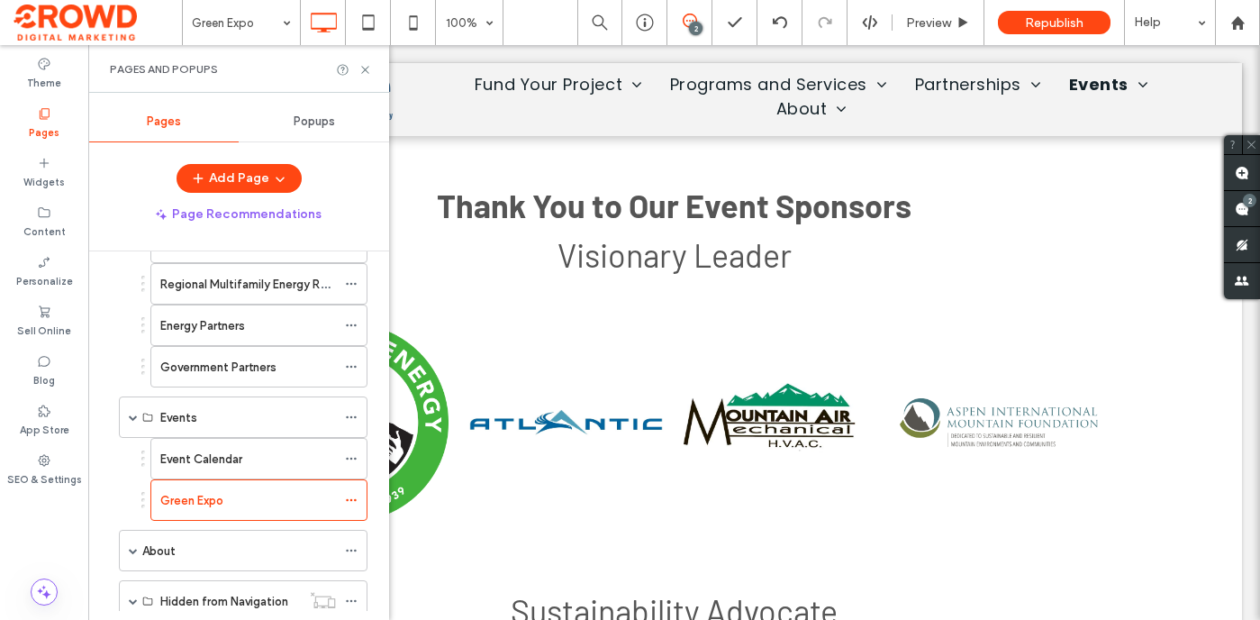
scroll to position [309, 0]
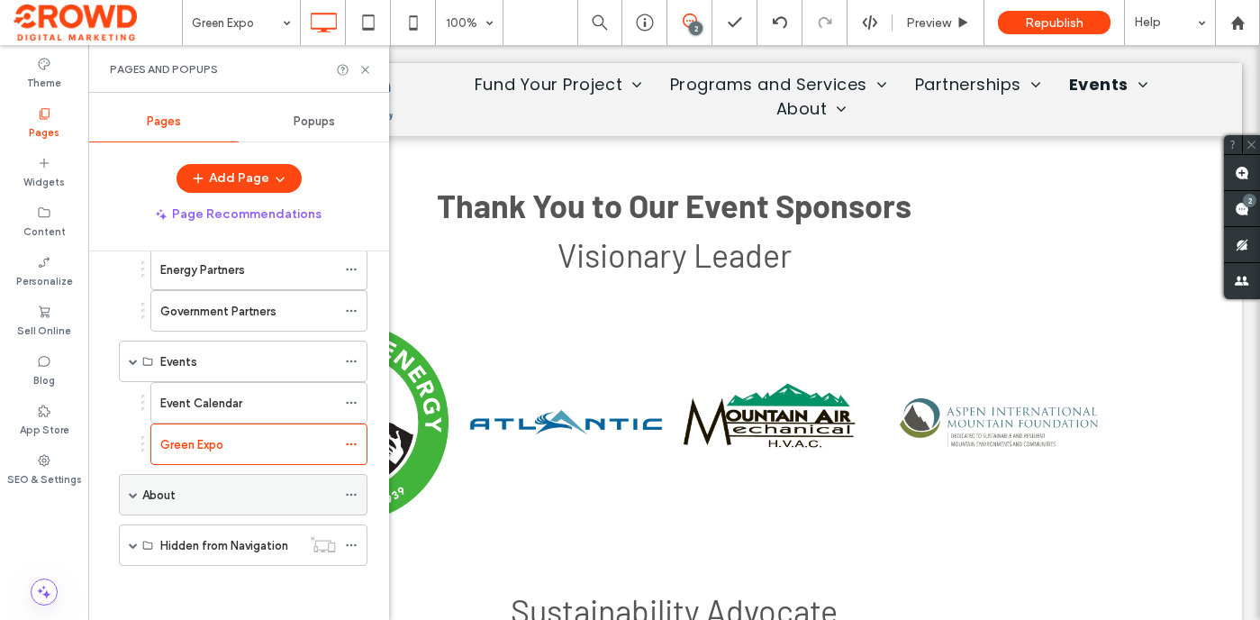
click at [132, 492] on span at bounding box center [133, 494] width 9 height 9
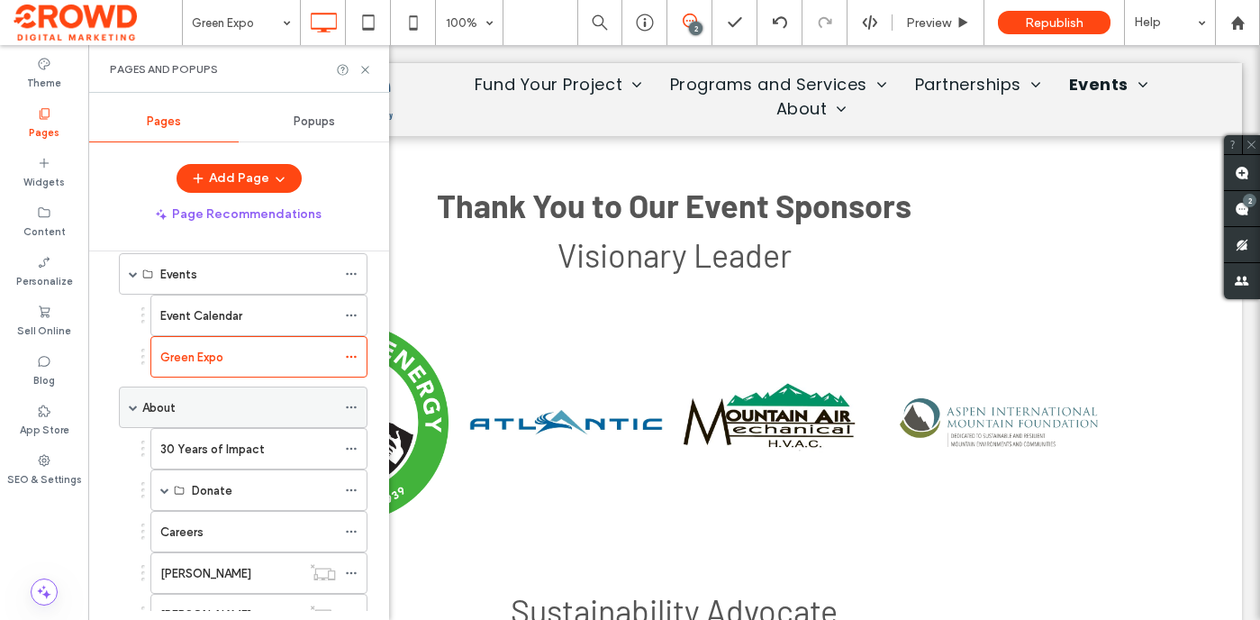
scroll to position [487, 0]
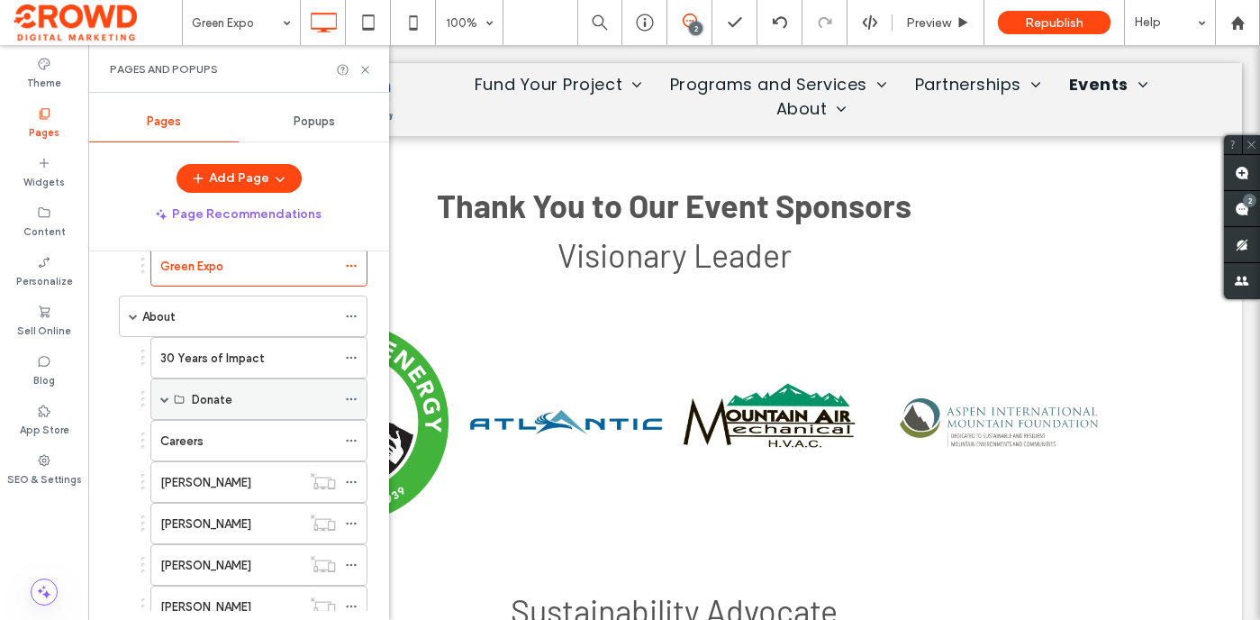
click at [164, 399] on span at bounding box center [164, 399] width 9 height 9
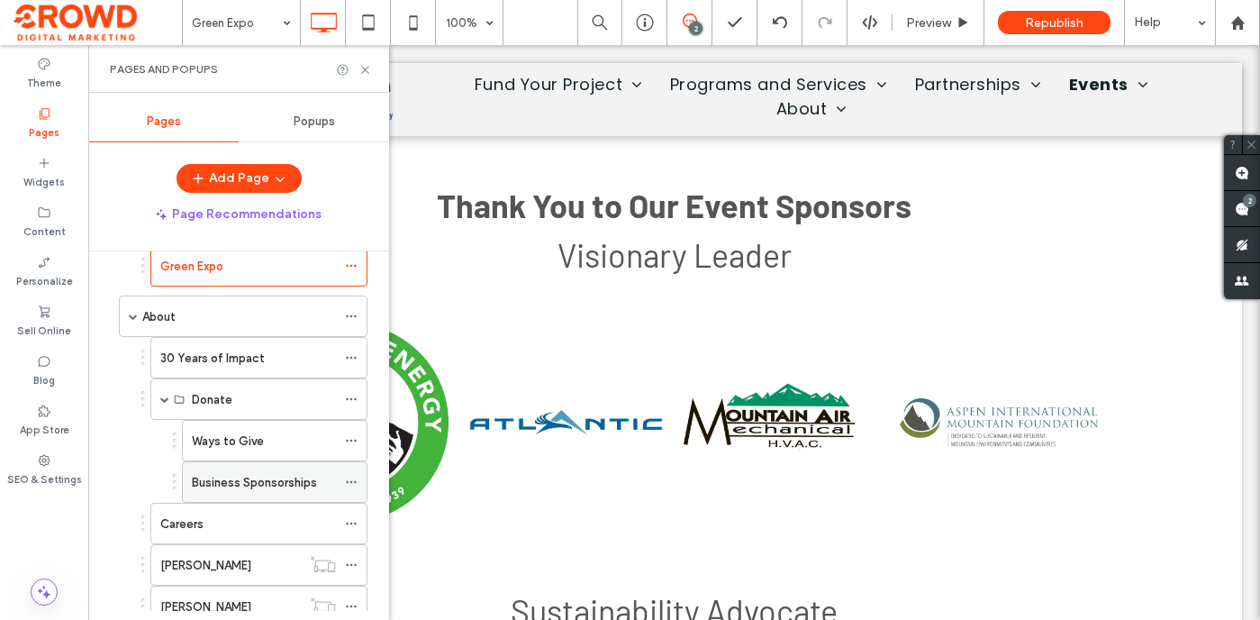
click at [248, 491] on div "Business Sponsorships" at bounding box center [264, 482] width 144 height 40
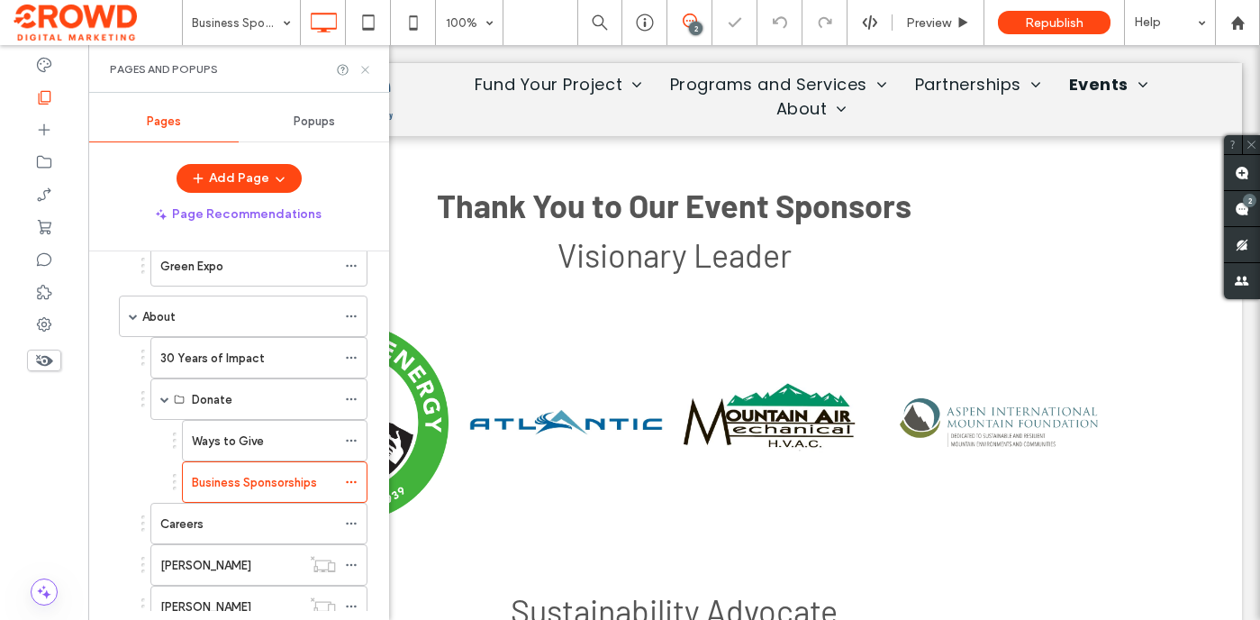
click at [365, 69] on icon at bounding box center [366, 70] width 14 height 14
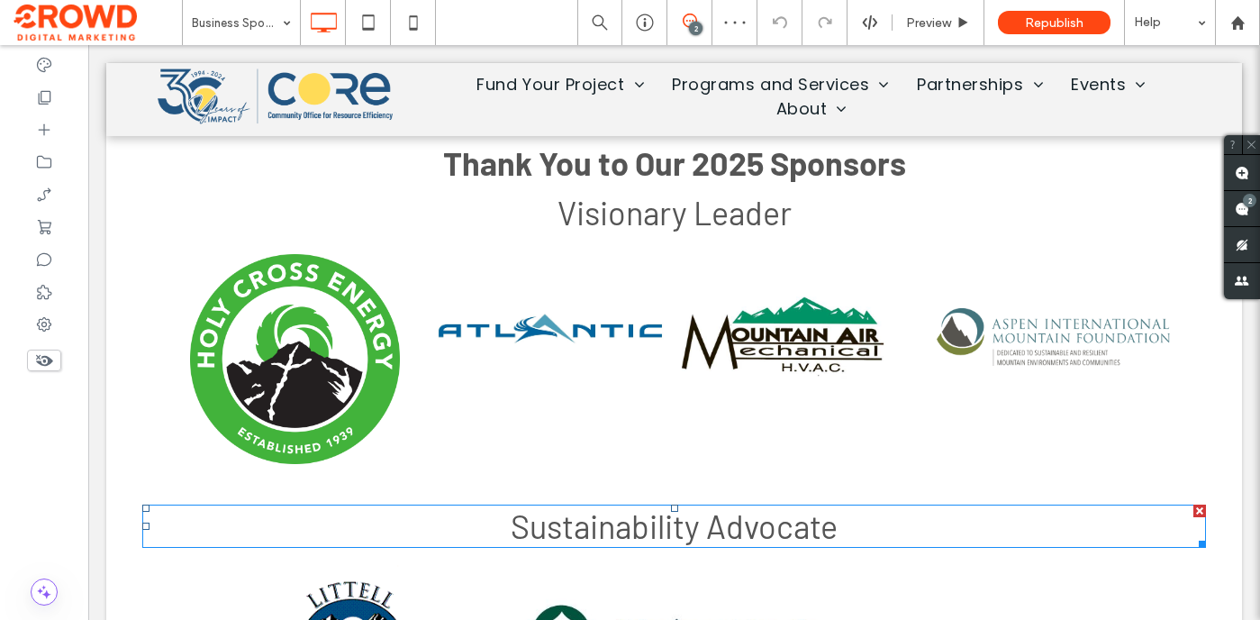
scroll to position [2142, 0]
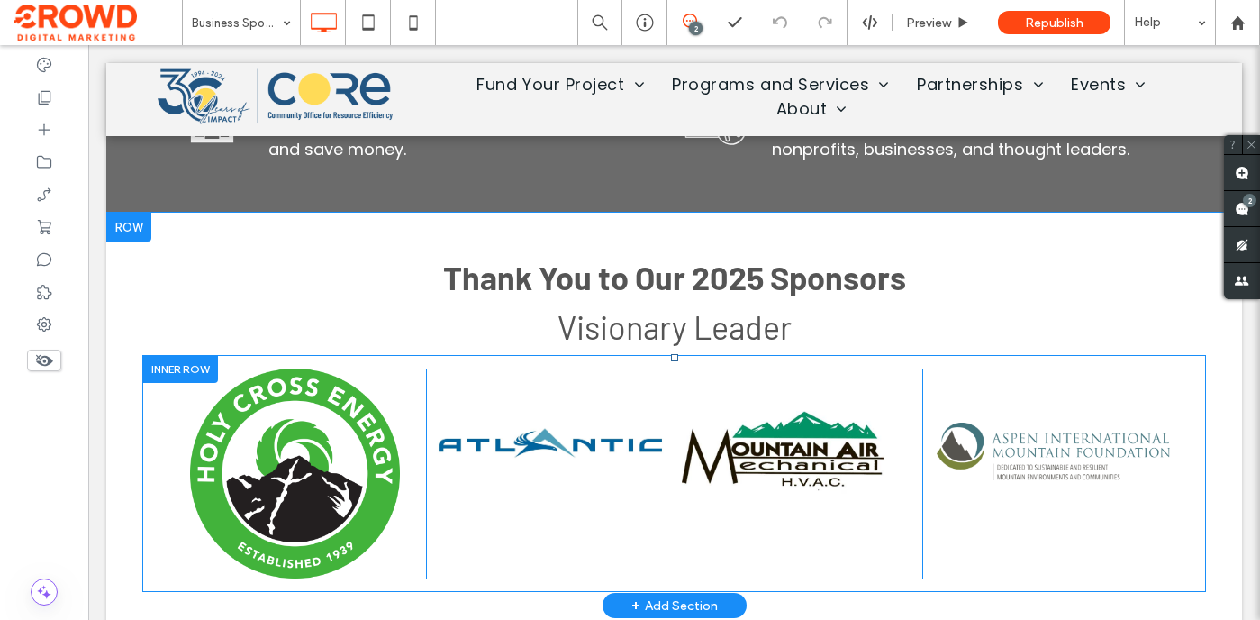
click at [186, 367] on div at bounding box center [180, 369] width 76 height 28
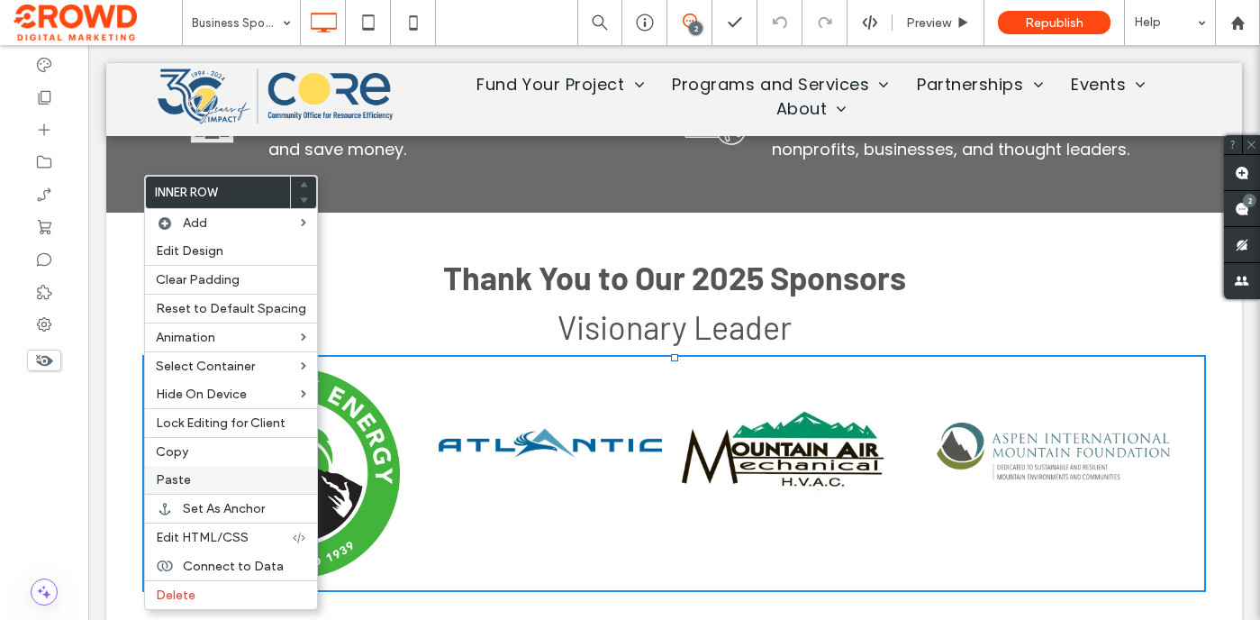
click at [210, 477] on label "Paste" at bounding box center [231, 479] width 150 height 15
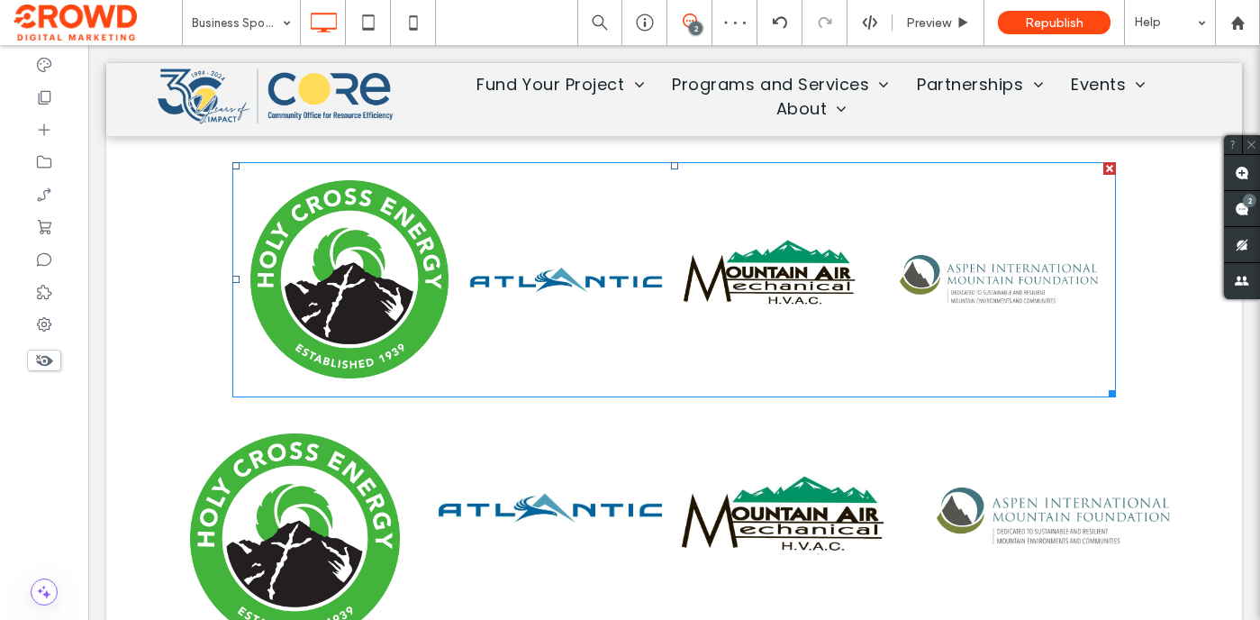
scroll to position [2374, 0]
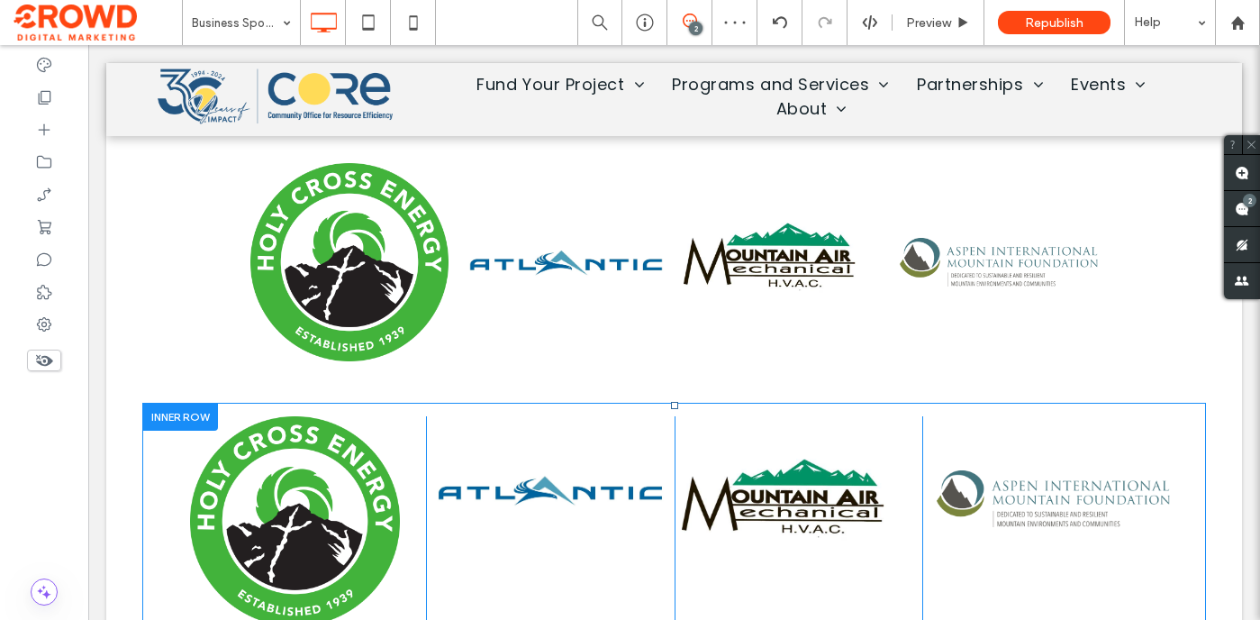
click at [162, 421] on div at bounding box center [180, 417] width 76 height 28
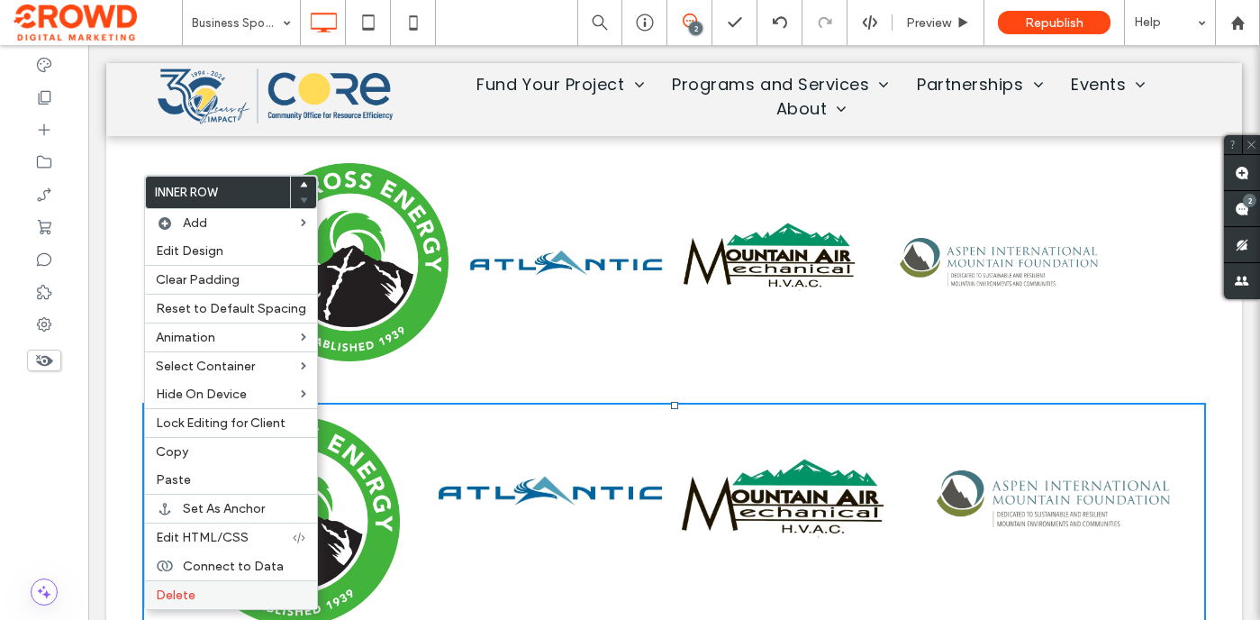
click at [196, 590] on label "Delete" at bounding box center [231, 594] width 150 height 15
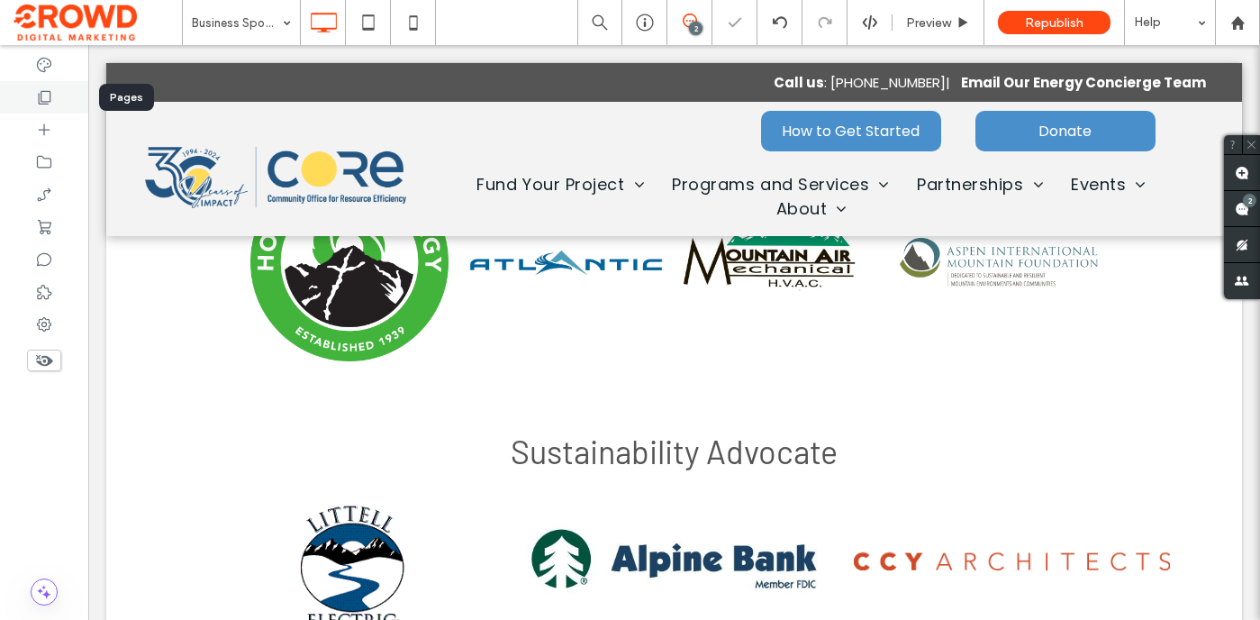
click at [52, 101] on icon at bounding box center [44, 97] width 18 height 18
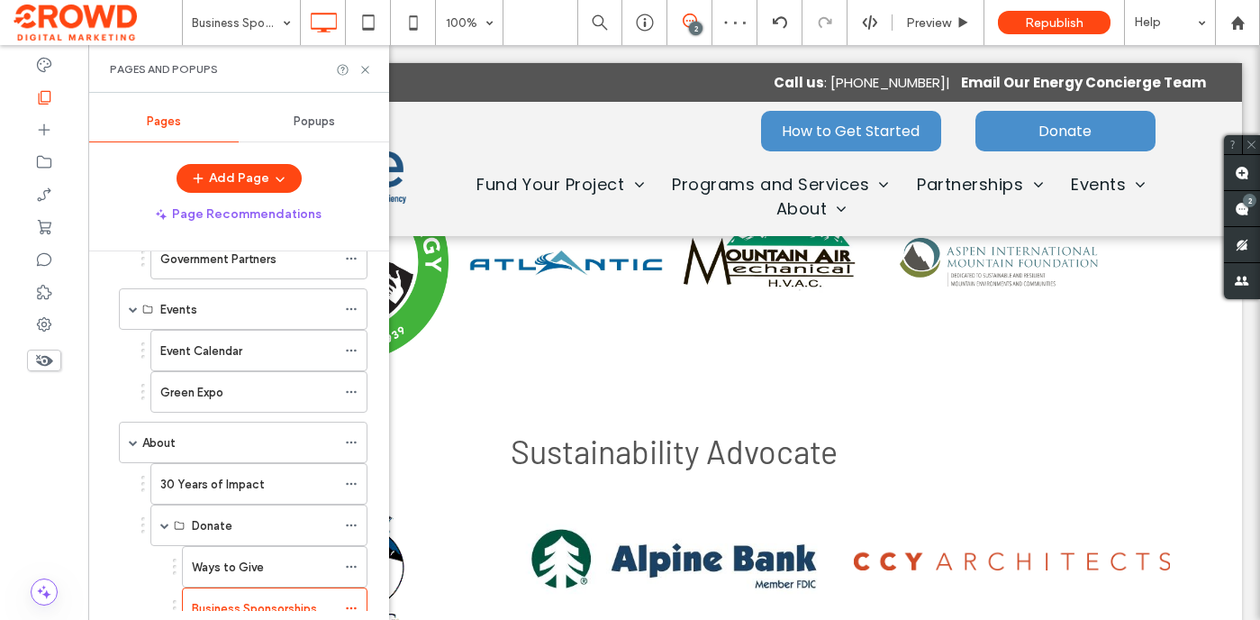
scroll to position [377, 0]
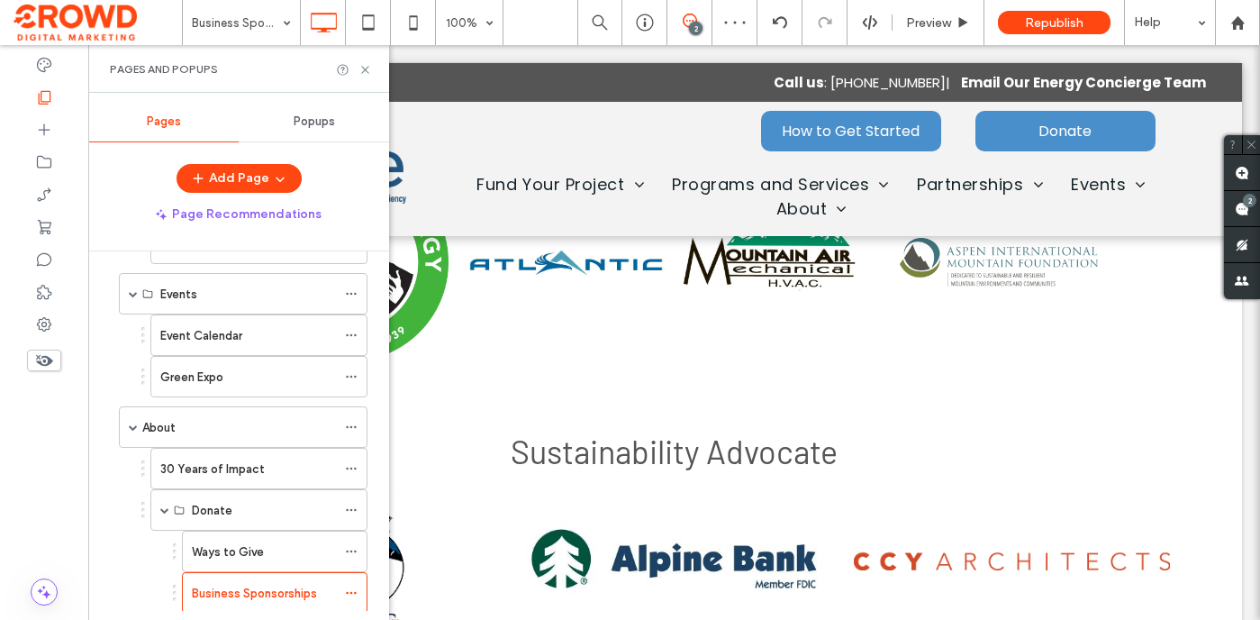
click at [224, 379] on div "Green Expo" at bounding box center [248, 377] width 176 height 19
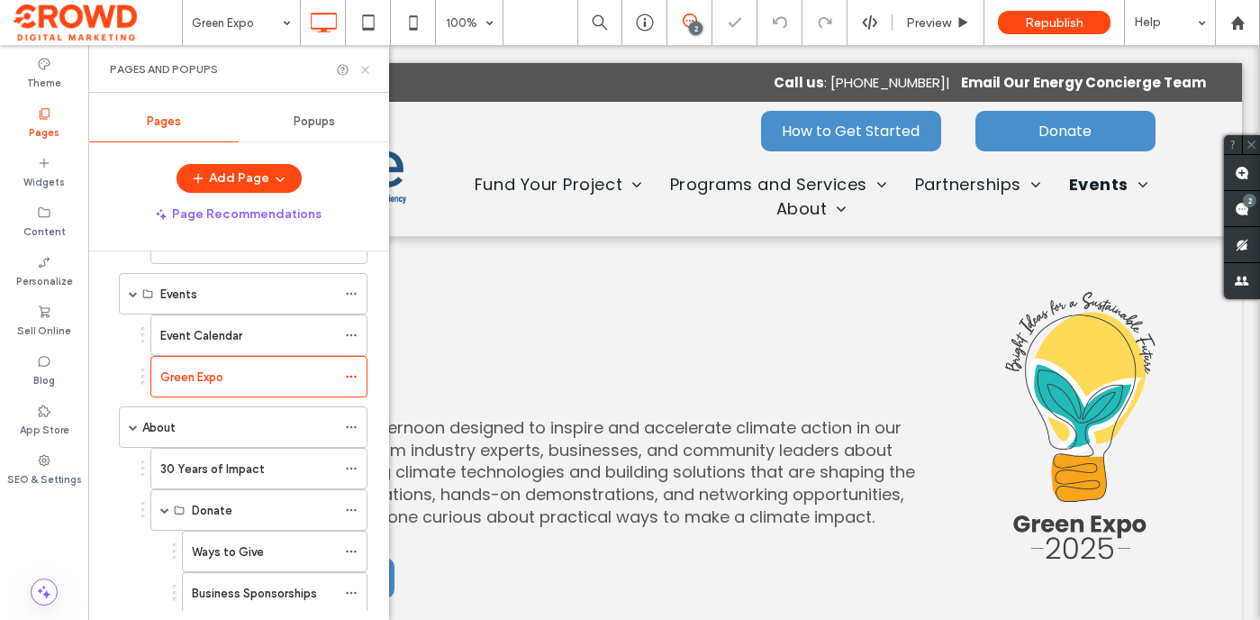
click at [365, 68] on icon at bounding box center [366, 70] width 14 height 14
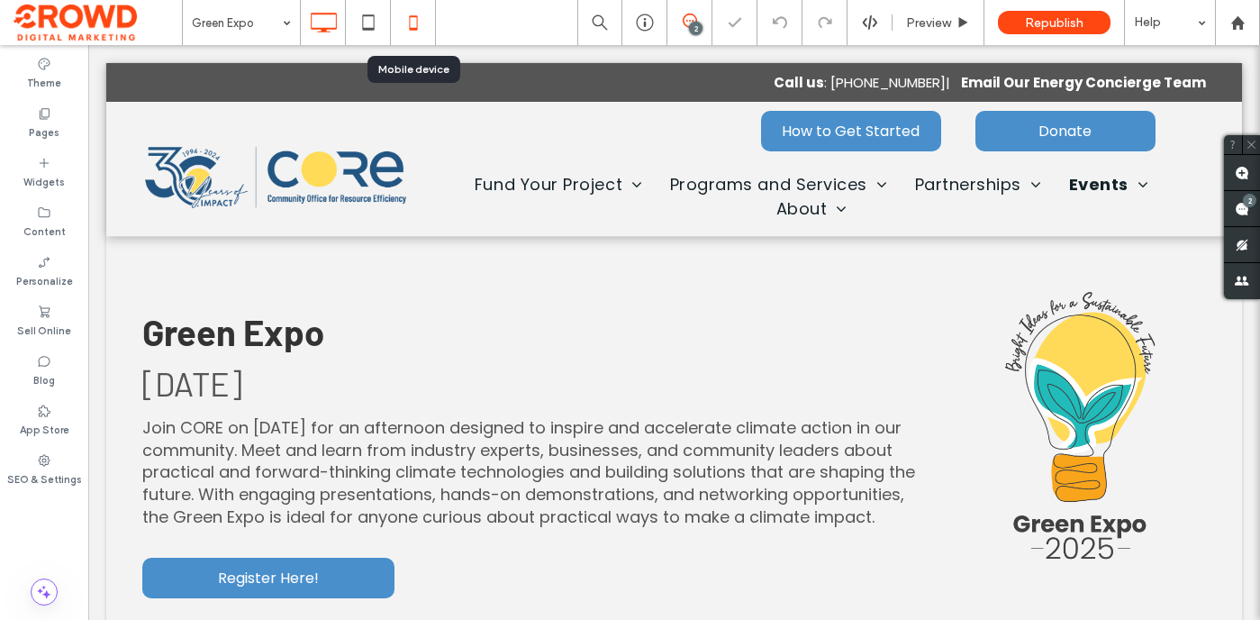
click at [403, 41] on div at bounding box center [413, 22] width 45 height 45
click at [419, 28] on icon at bounding box center [413, 23] width 36 height 36
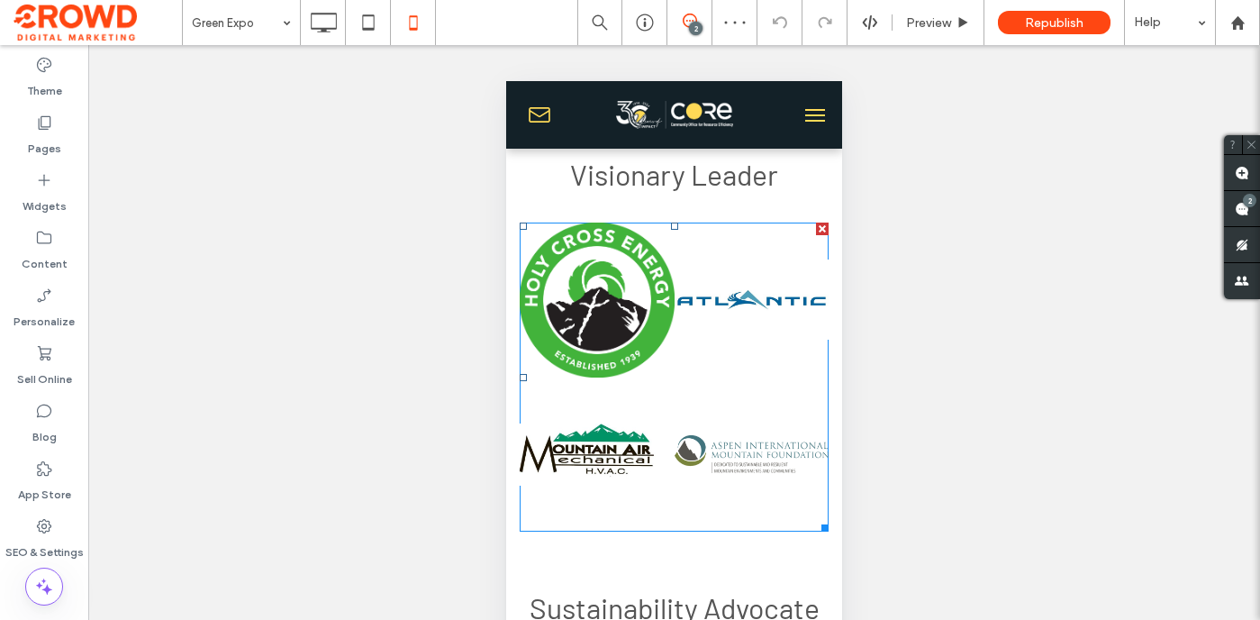
scroll to position [3469, 0]
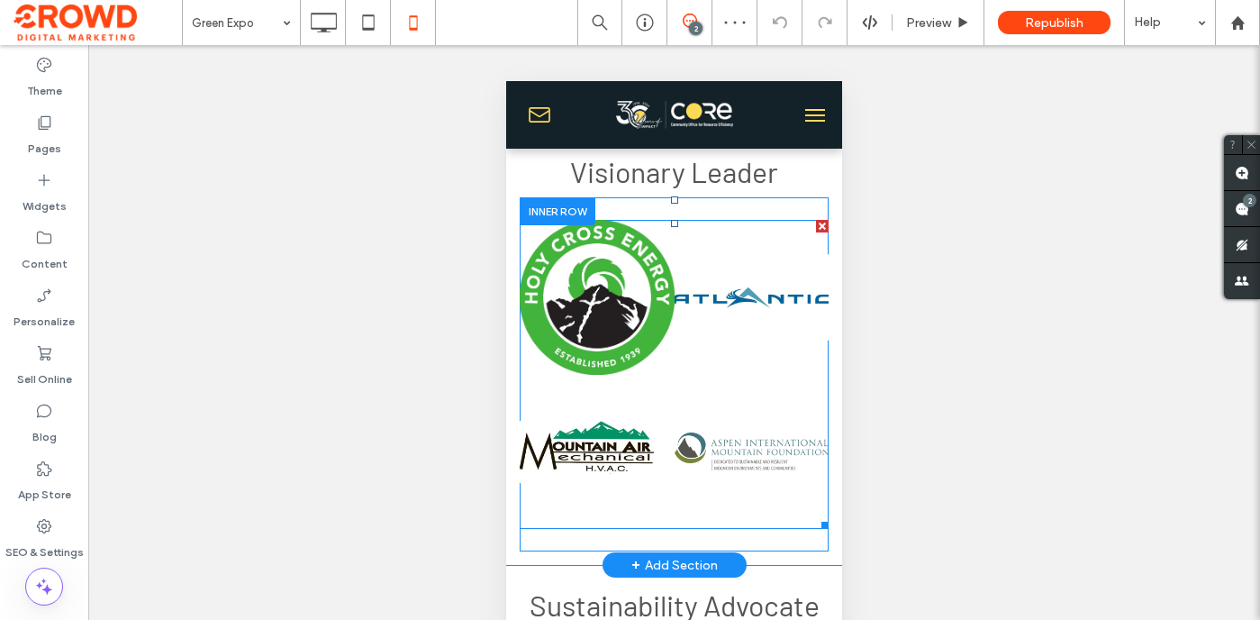
click at [720, 361] on link at bounding box center [751, 297] width 164 height 164
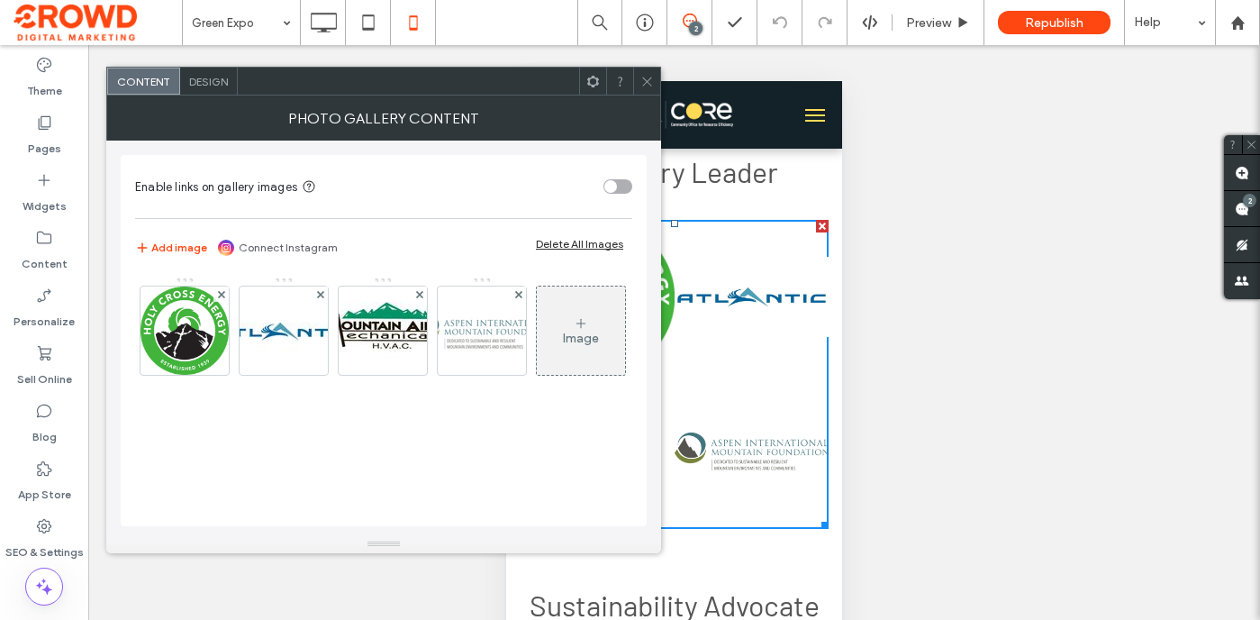
click at [210, 81] on span "Design" at bounding box center [208, 82] width 39 height 14
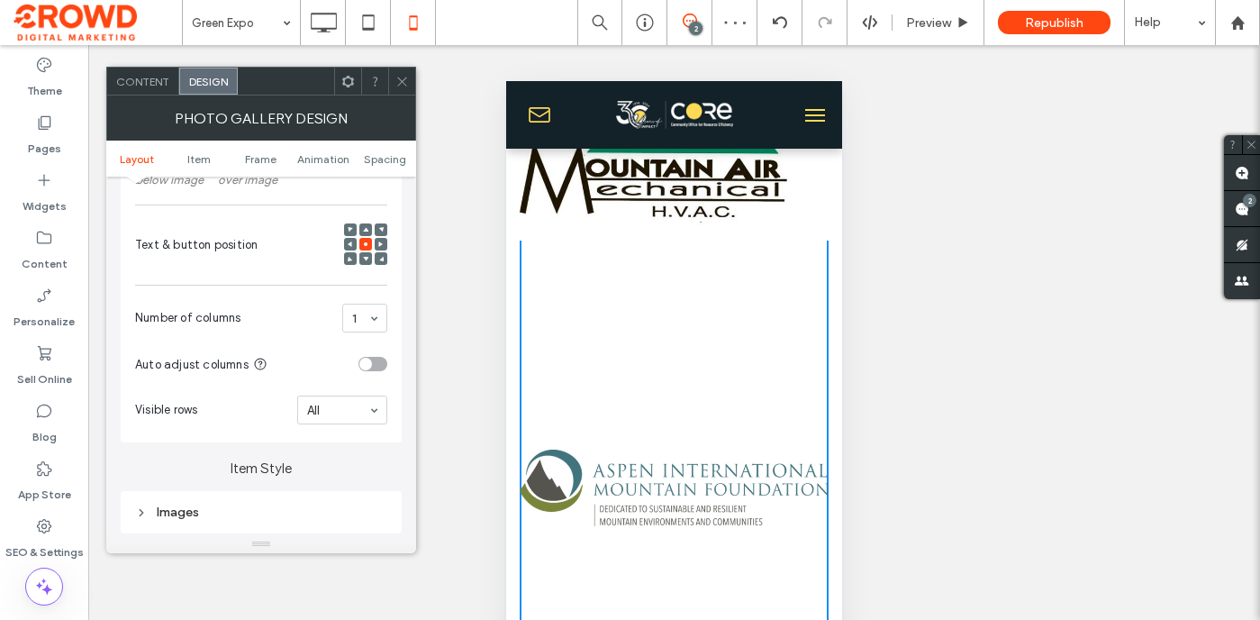
scroll to position [4432, 0]
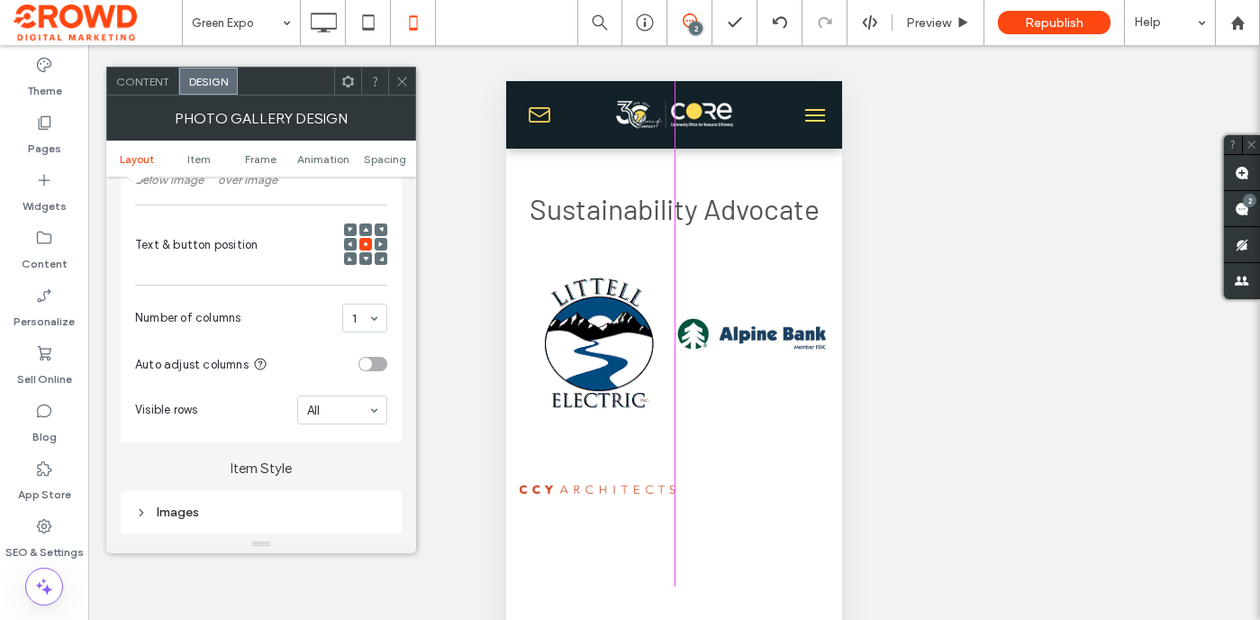
drag, startPoint x: 817, startPoint y: 481, endPoint x: 1278, endPoint y: 464, distance: 461.5
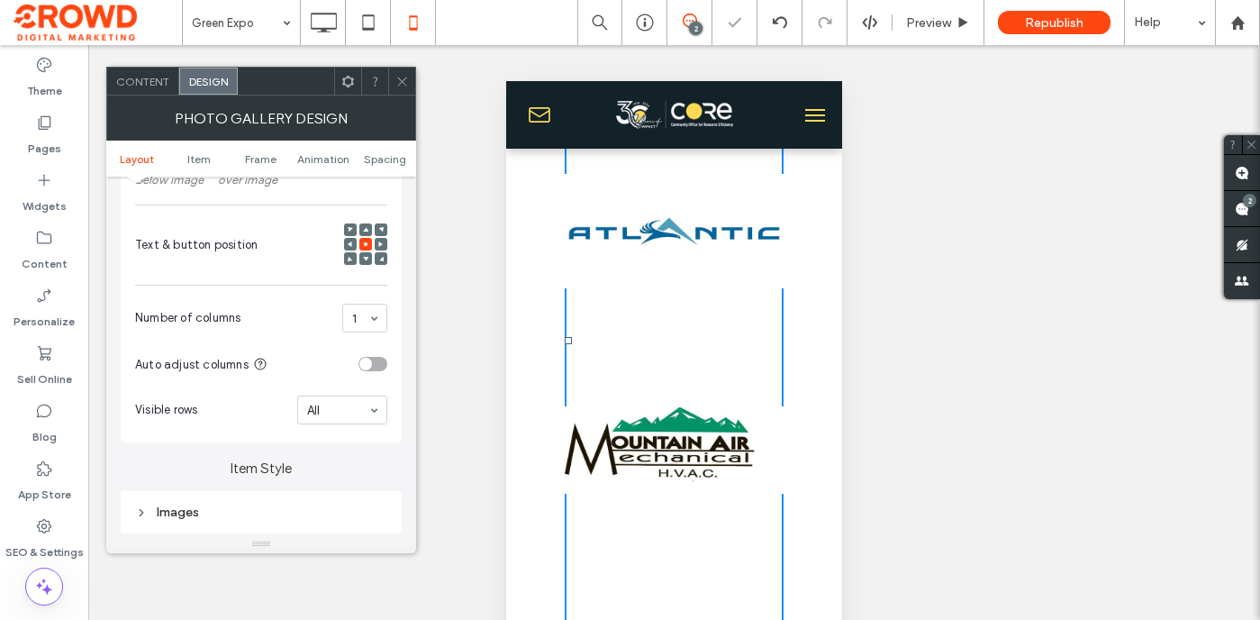
scroll to position [3778, 0]
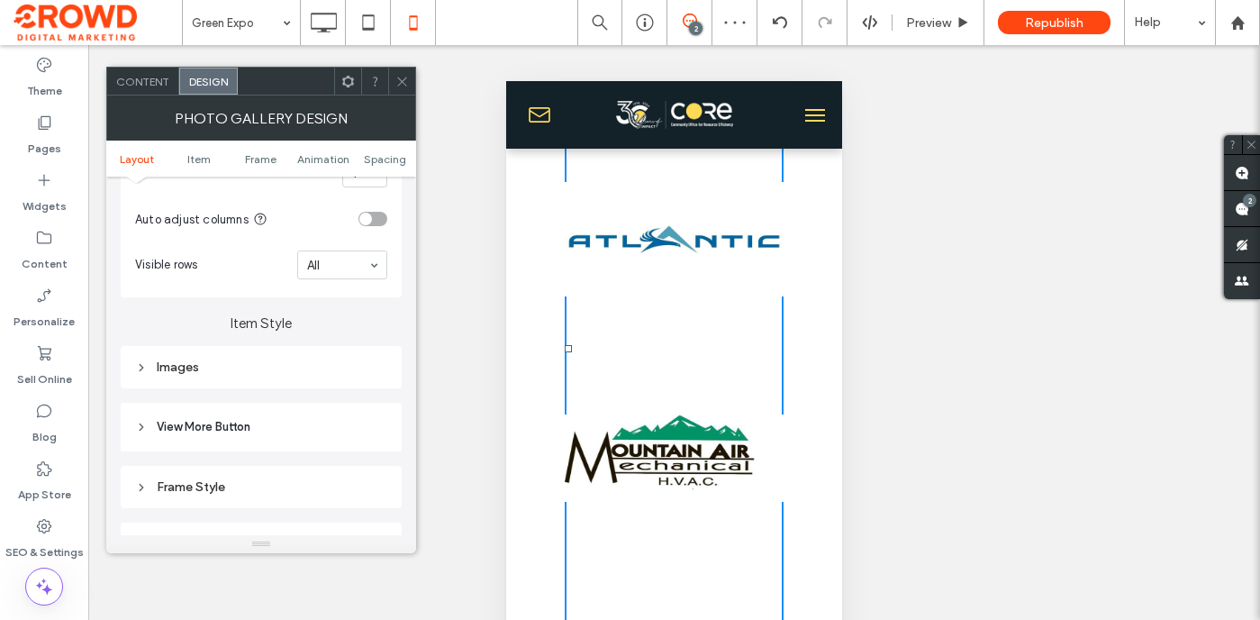
click at [277, 372] on div "Images" at bounding box center [261, 366] width 252 height 15
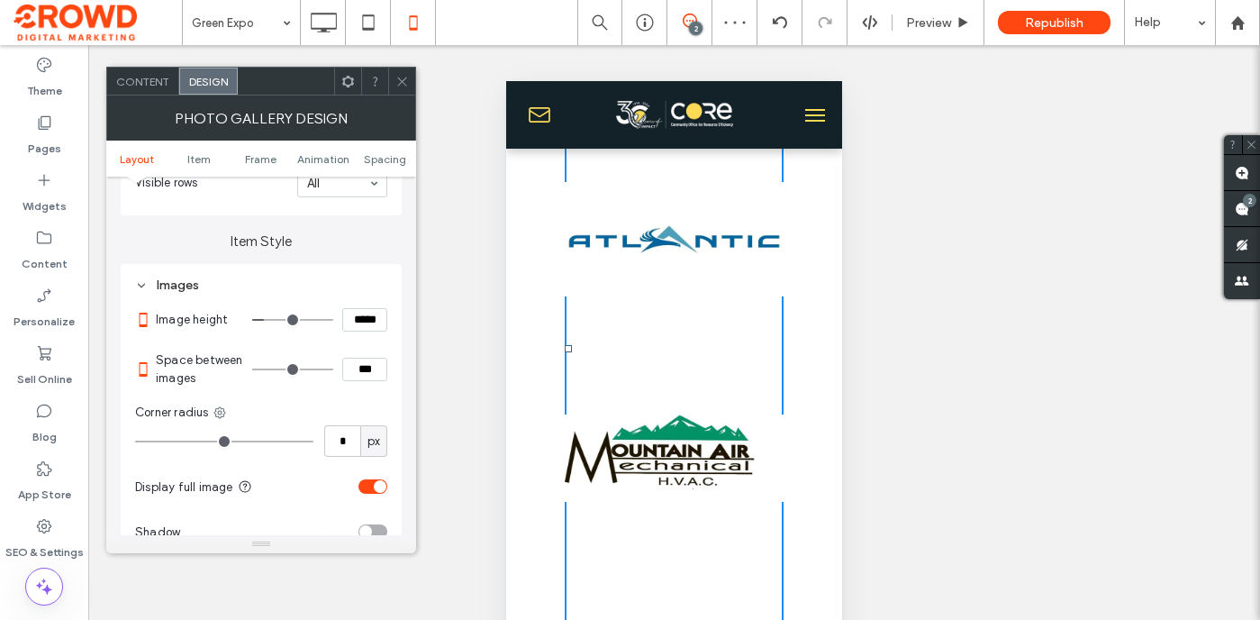
scroll to position [607, 0]
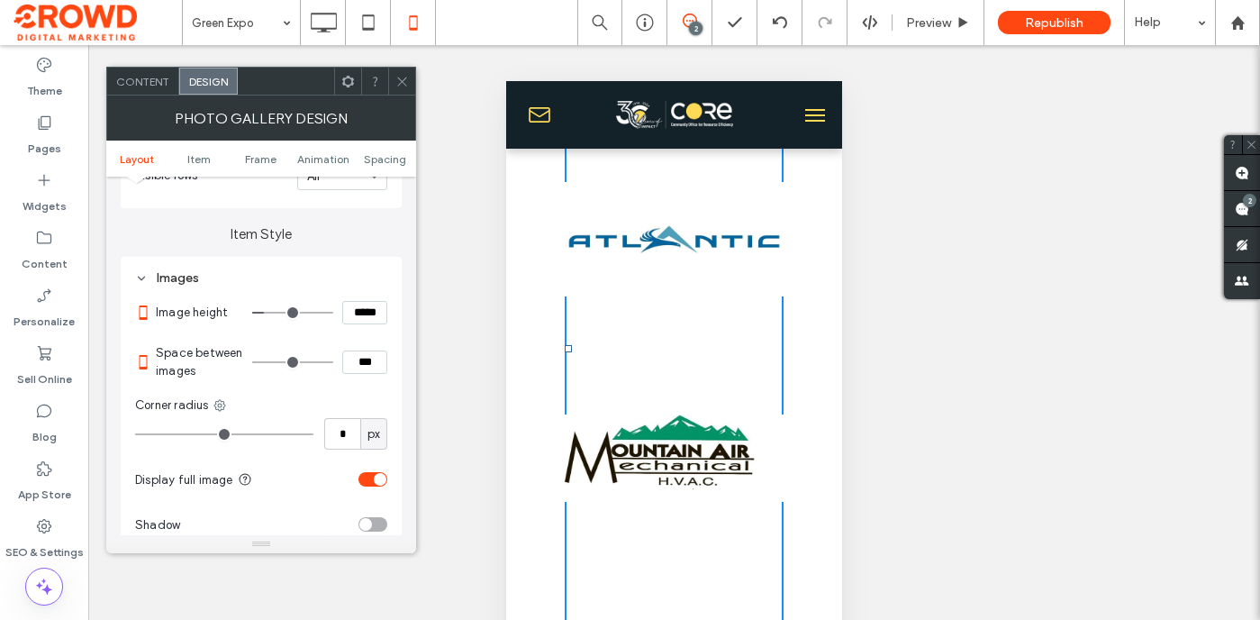
click at [400, 82] on use at bounding box center [401, 81] width 9 height 9
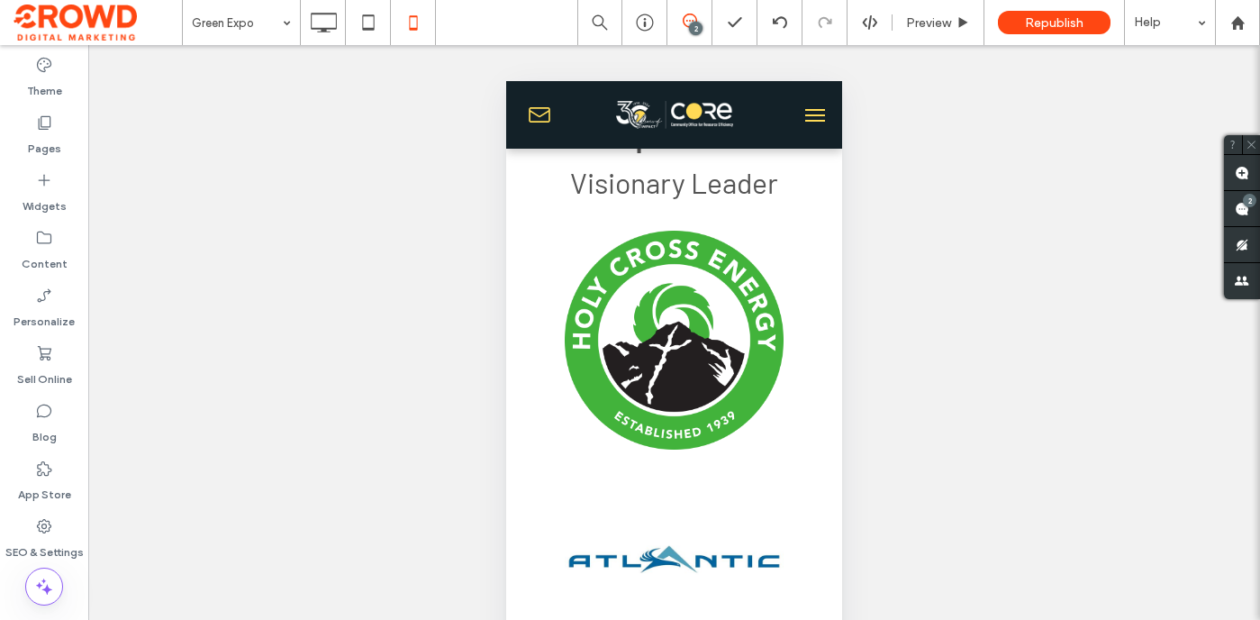
scroll to position [3536, 0]
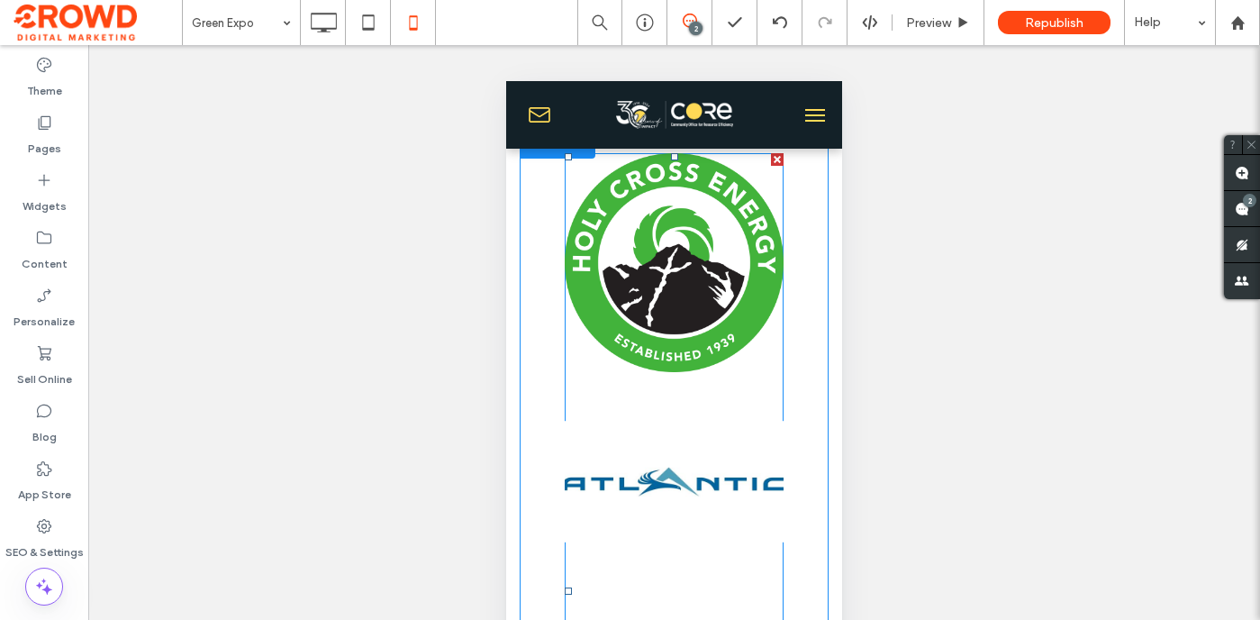
click at [714, 420] on link at bounding box center [674, 482] width 232 height 232
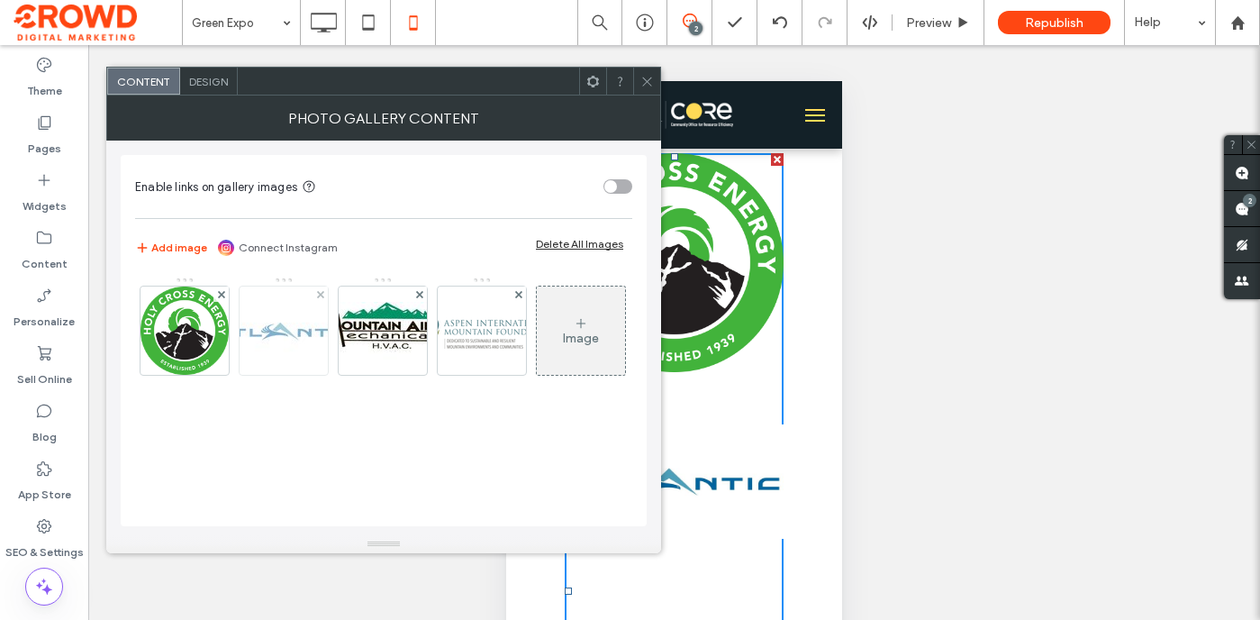
click at [271, 327] on img at bounding box center [284, 331] width 144 height 75
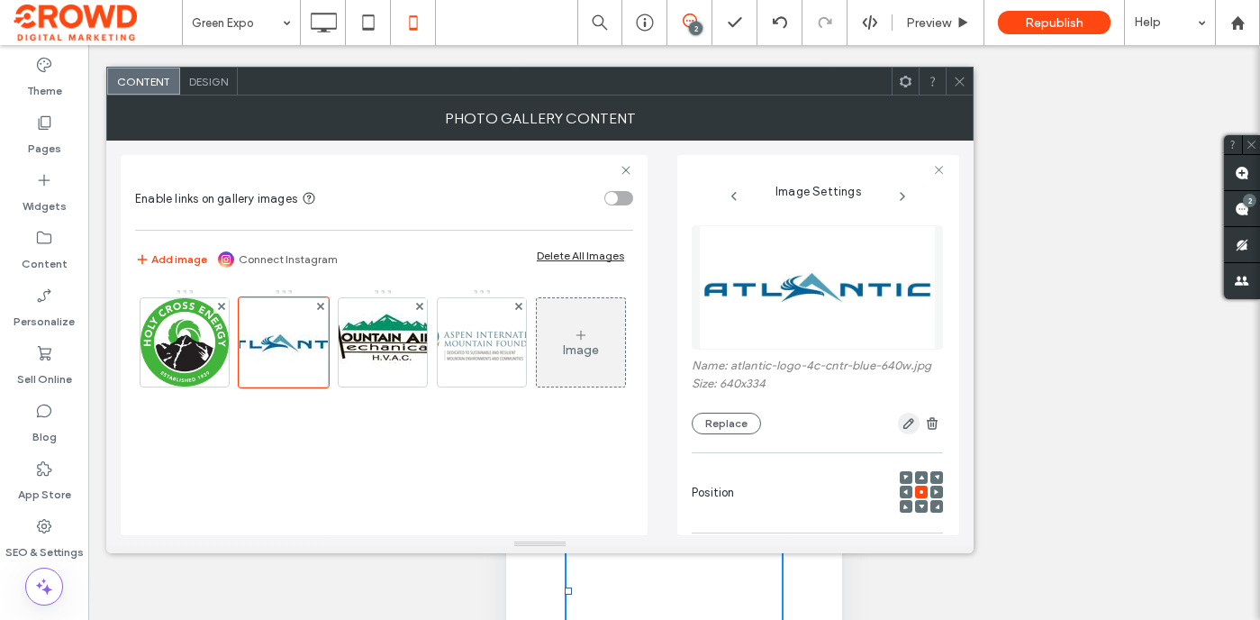
click at [903, 424] on use "button" at bounding box center [908, 424] width 11 height 11
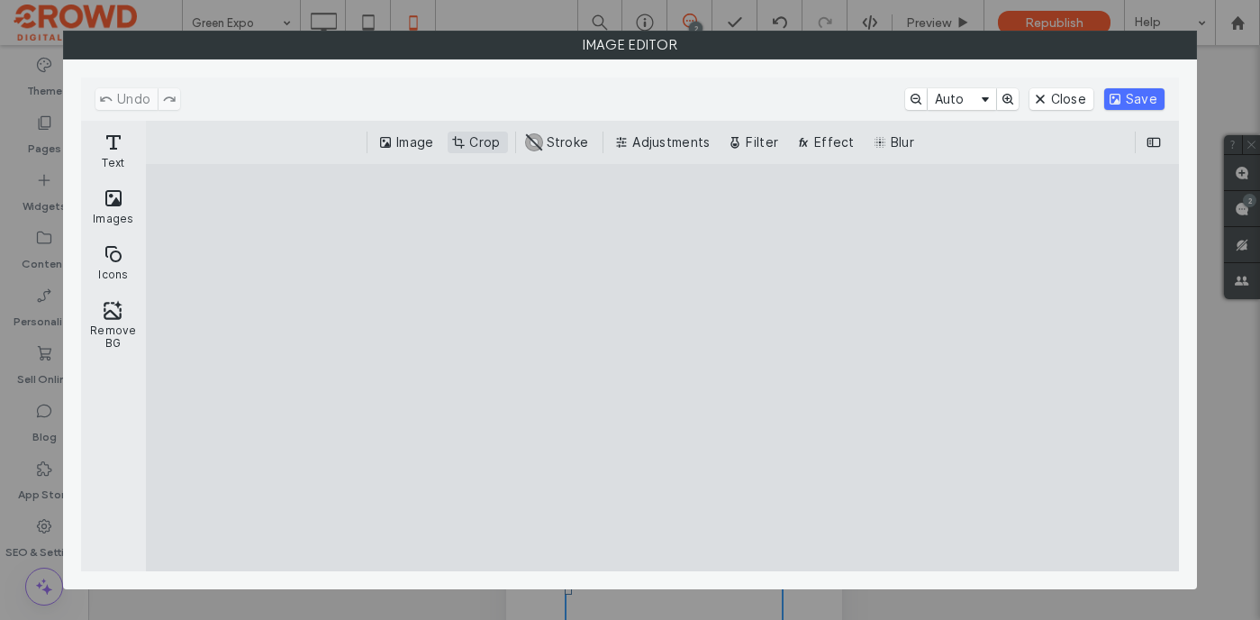
click at [483, 147] on button "Crop" at bounding box center [477, 143] width 59 height 22
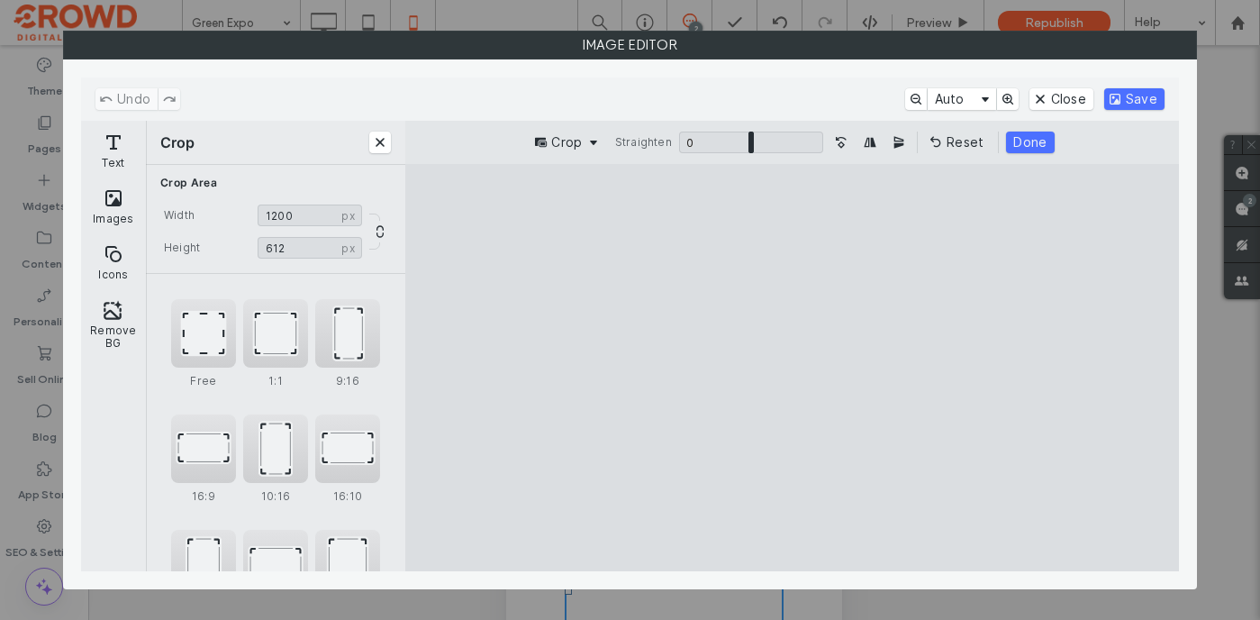
type input "***"
type input "****"
type input "***"
type input "****"
type input "***"
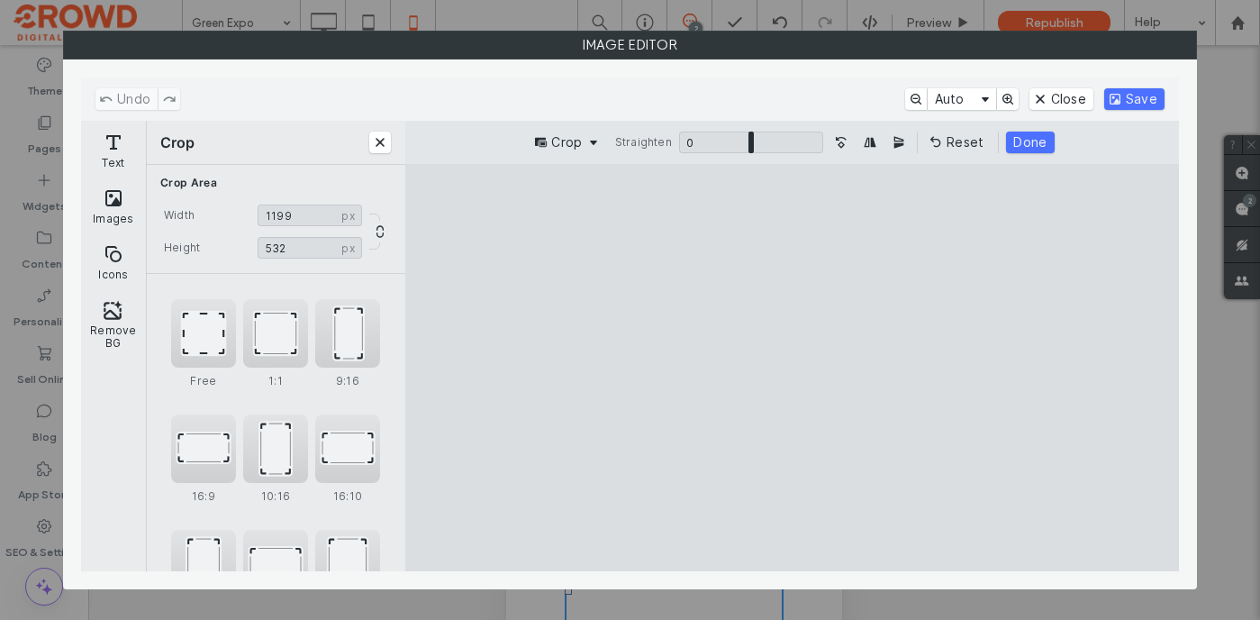
type input "****"
type input "***"
type input "****"
type input "***"
type input "****"
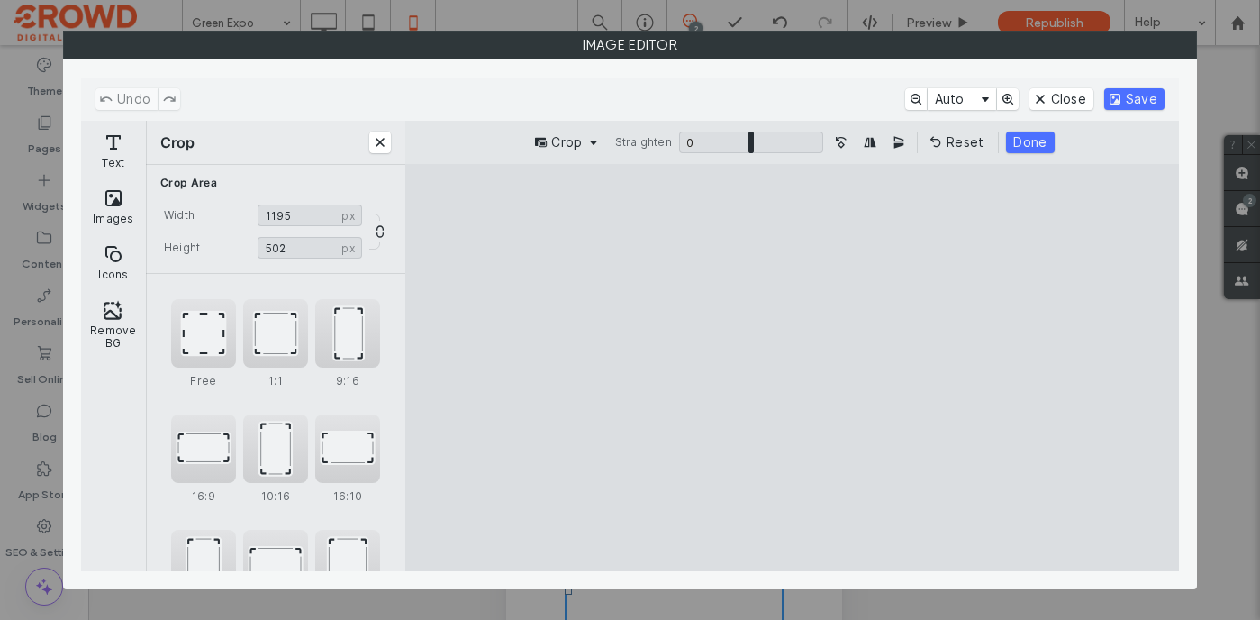
type input "***"
type input "****"
type input "***"
type input "****"
drag, startPoint x: 484, startPoint y: 211, endPoint x: 474, endPoint y: 288, distance: 78.1
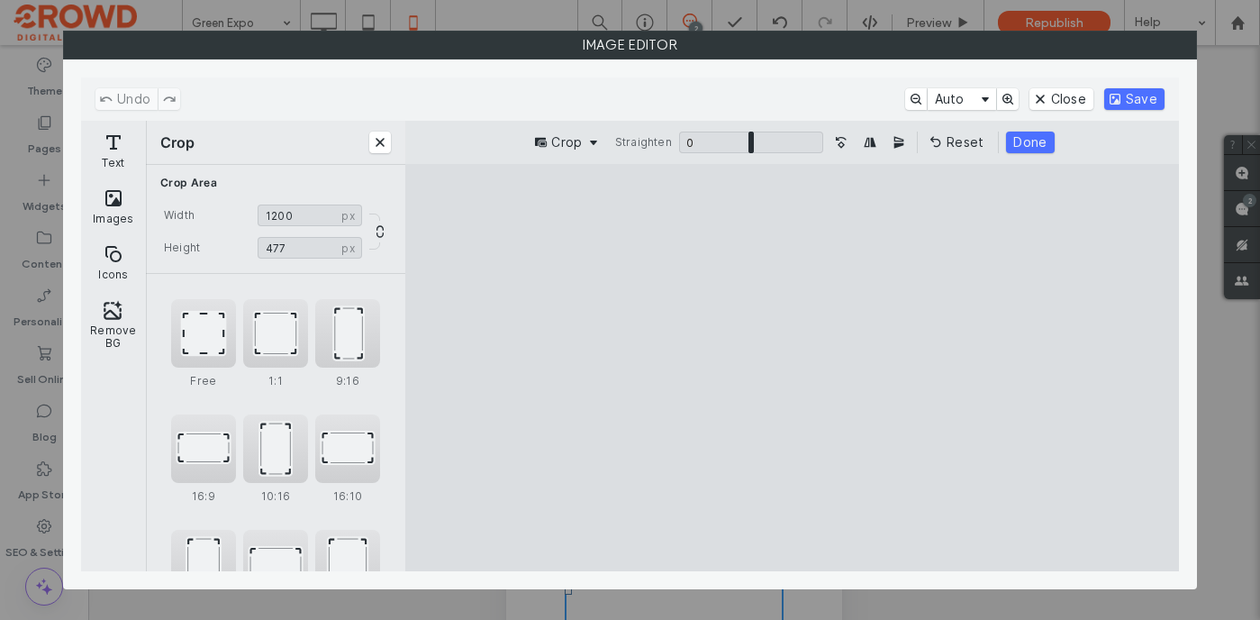
click at [793, 368] on cesdk-canvas "Editor canvas" at bounding box center [793, 368] width 0 height 0
type input "***"
drag, startPoint x: 1135, startPoint y: 513, endPoint x: 1149, endPoint y: 441, distance: 73.5
click at [793, 368] on cesdk-canvas "Editor canvas" at bounding box center [793, 368] width 0 height 0
click at [1131, 95] on button "Save" at bounding box center [1134, 99] width 60 height 22
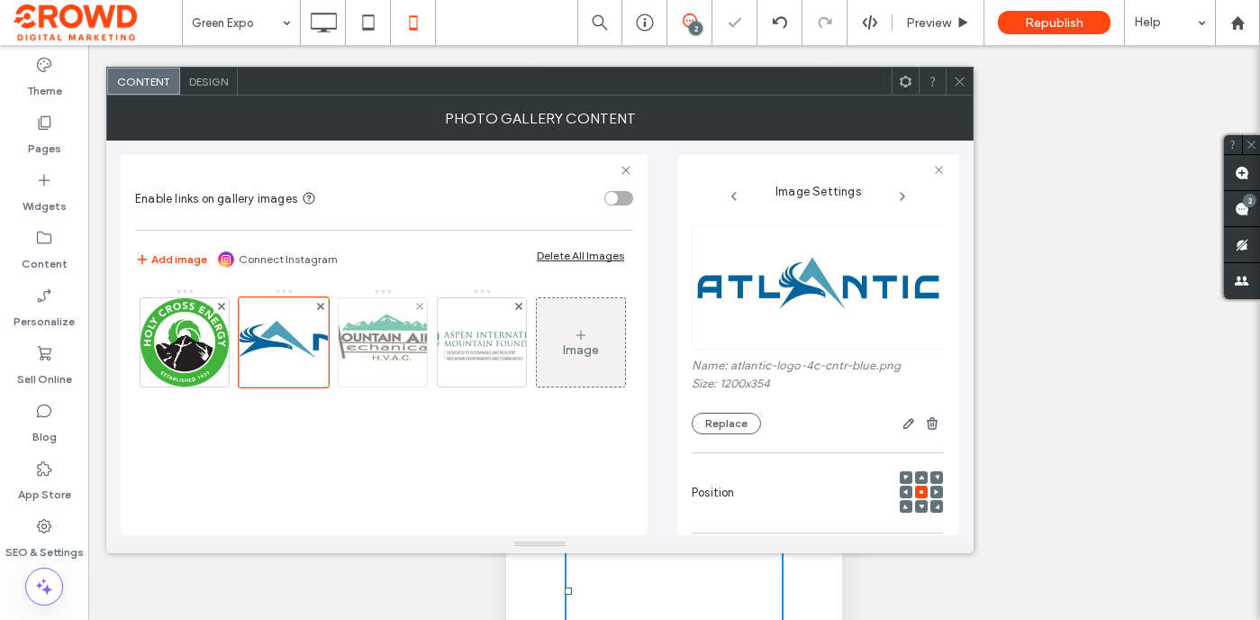
click at [377, 333] on img at bounding box center [383, 342] width 144 height 58
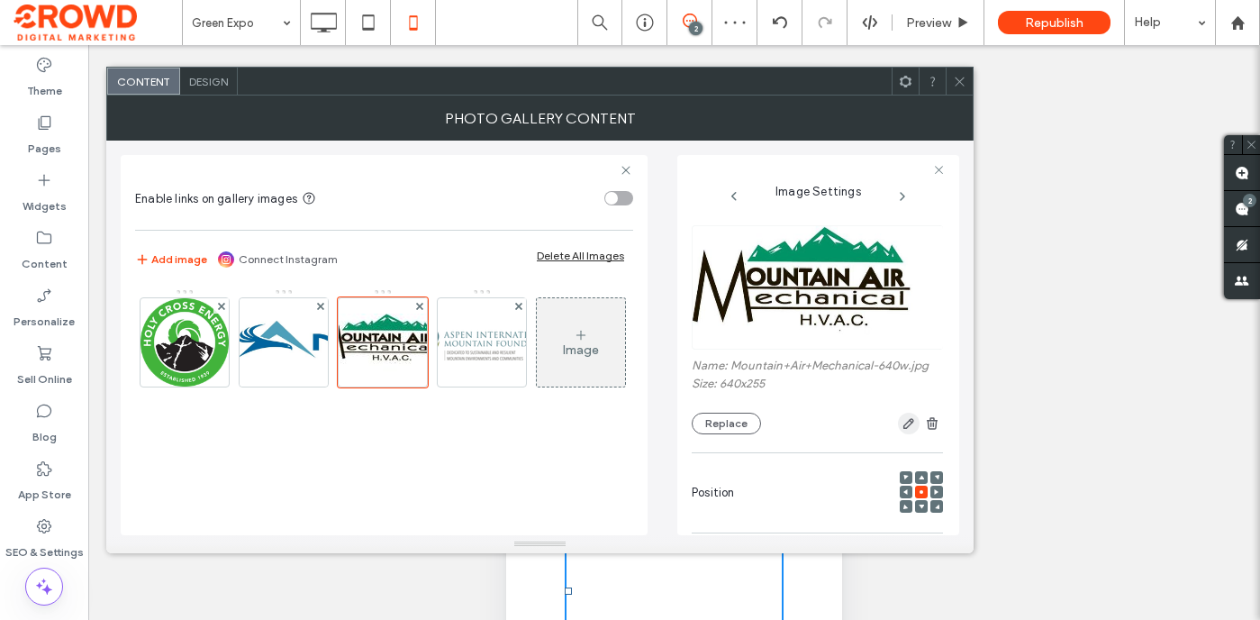
click at [902, 421] on icon "button" at bounding box center [909, 423] width 14 height 14
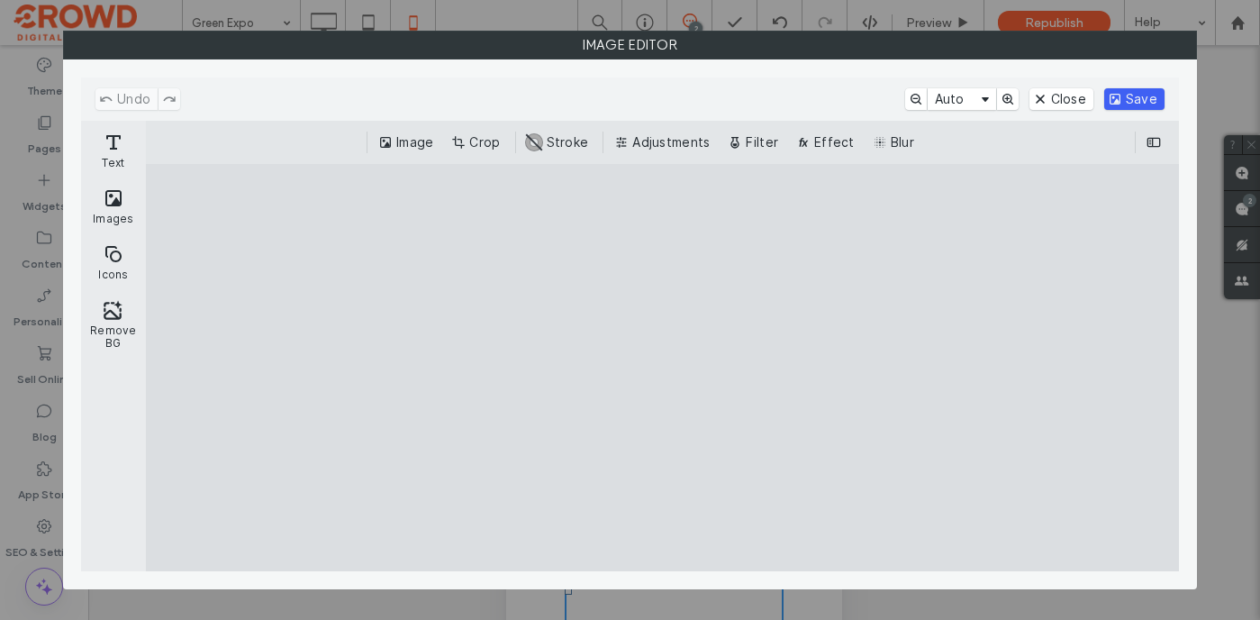
click at [1131, 99] on button "Save" at bounding box center [1134, 99] width 60 height 22
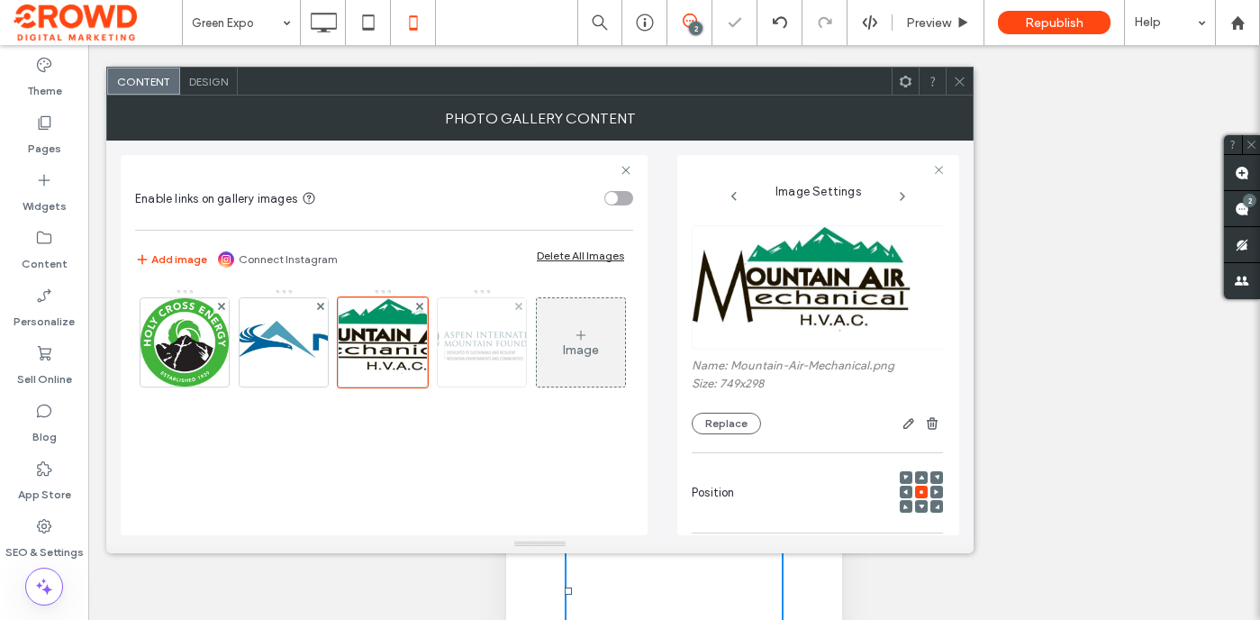
click at [492, 351] on img at bounding box center [482, 342] width 144 height 35
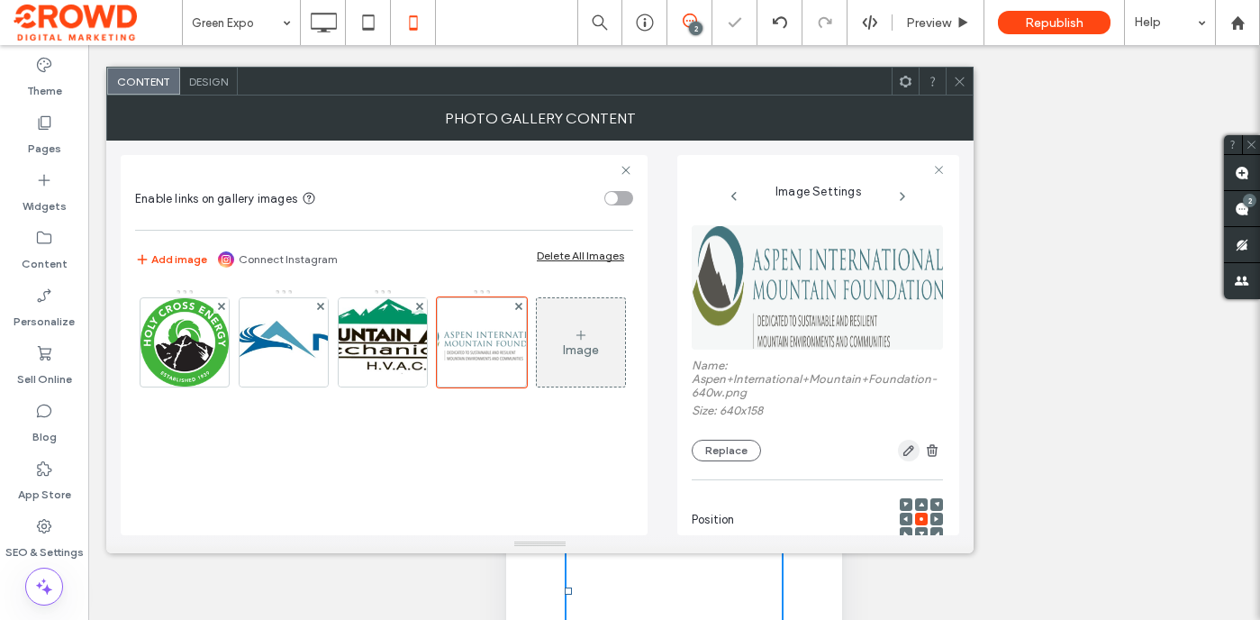
click at [902, 457] on icon "button" at bounding box center [909, 450] width 14 height 14
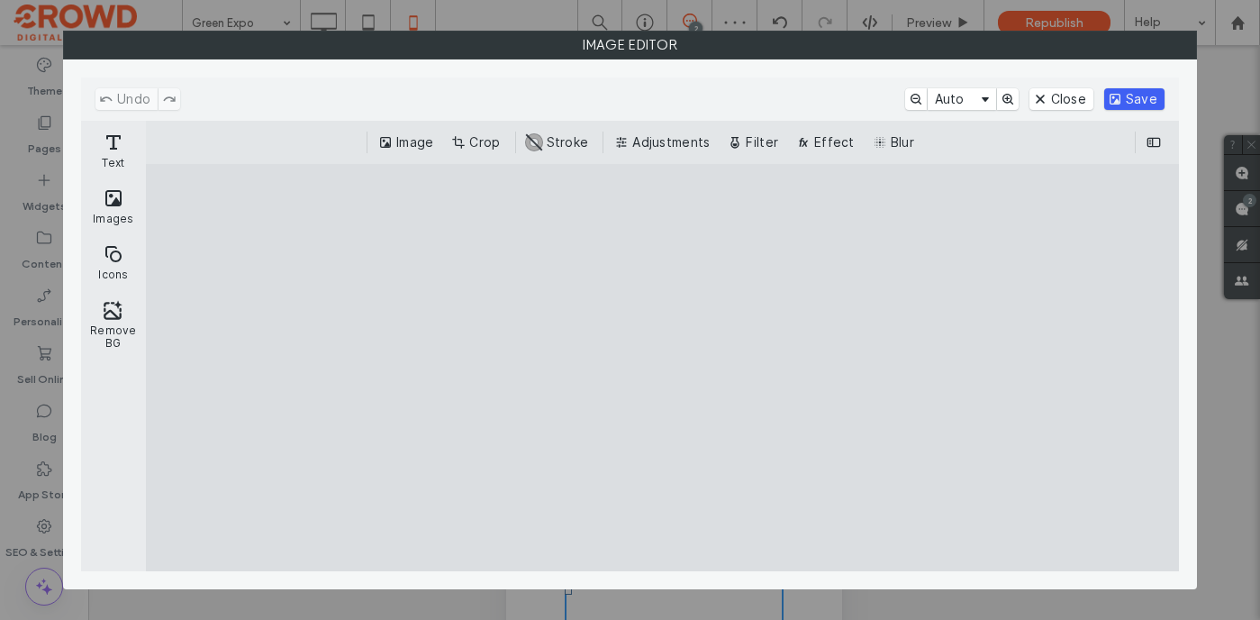
click at [1131, 93] on button "Save" at bounding box center [1134, 99] width 60 height 22
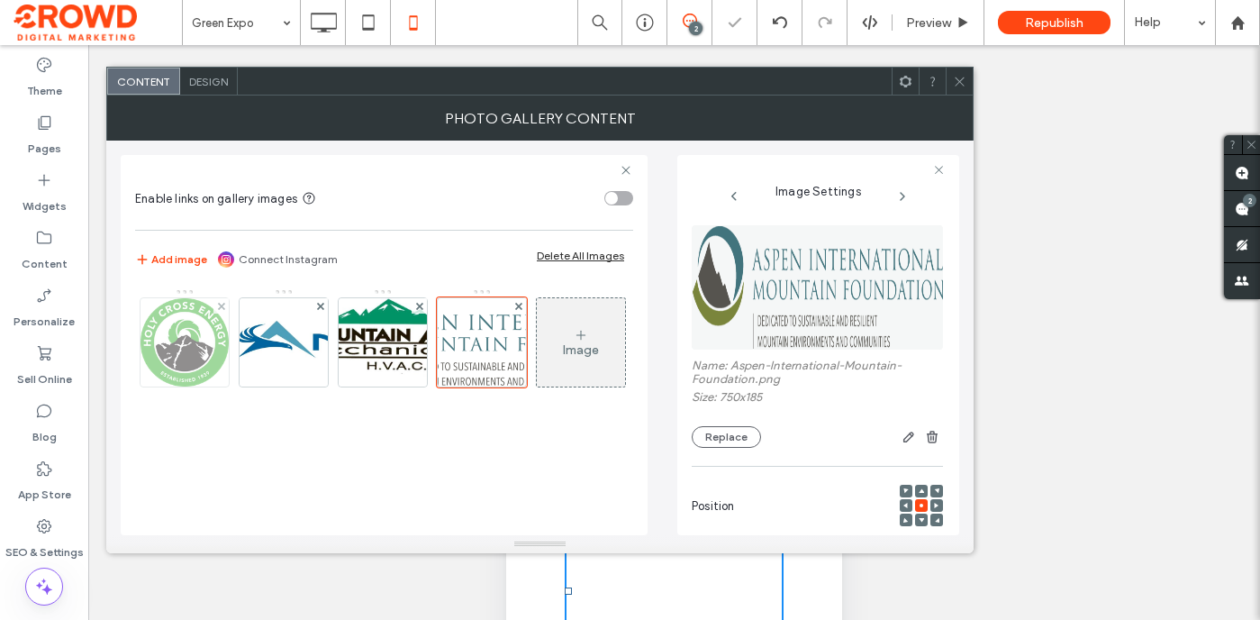
click at [181, 329] on img at bounding box center [185, 342] width 88 height 88
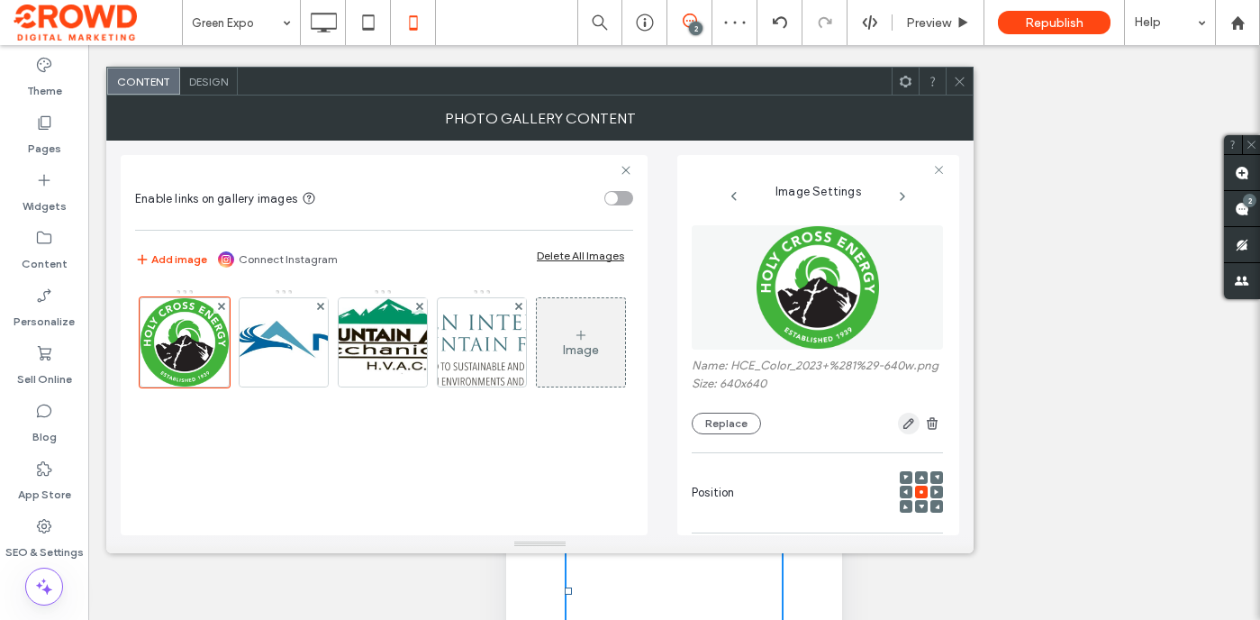
click at [902, 431] on icon "button" at bounding box center [909, 423] width 14 height 14
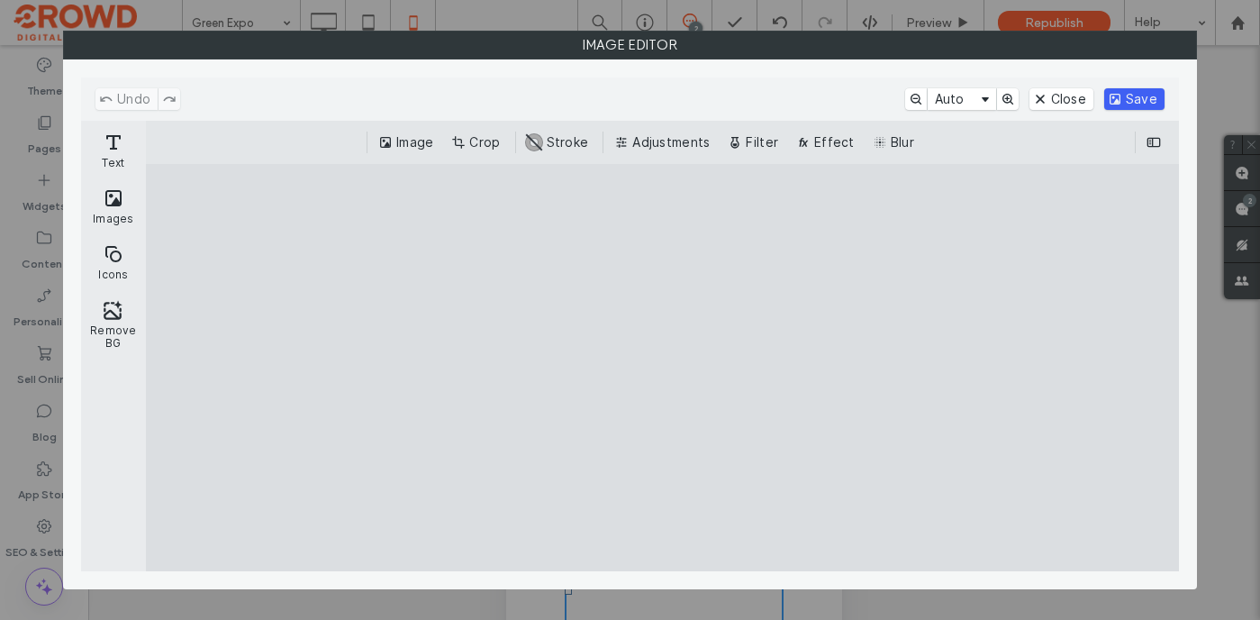
click at [1148, 103] on button "Save" at bounding box center [1134, 99] width 60 height 22
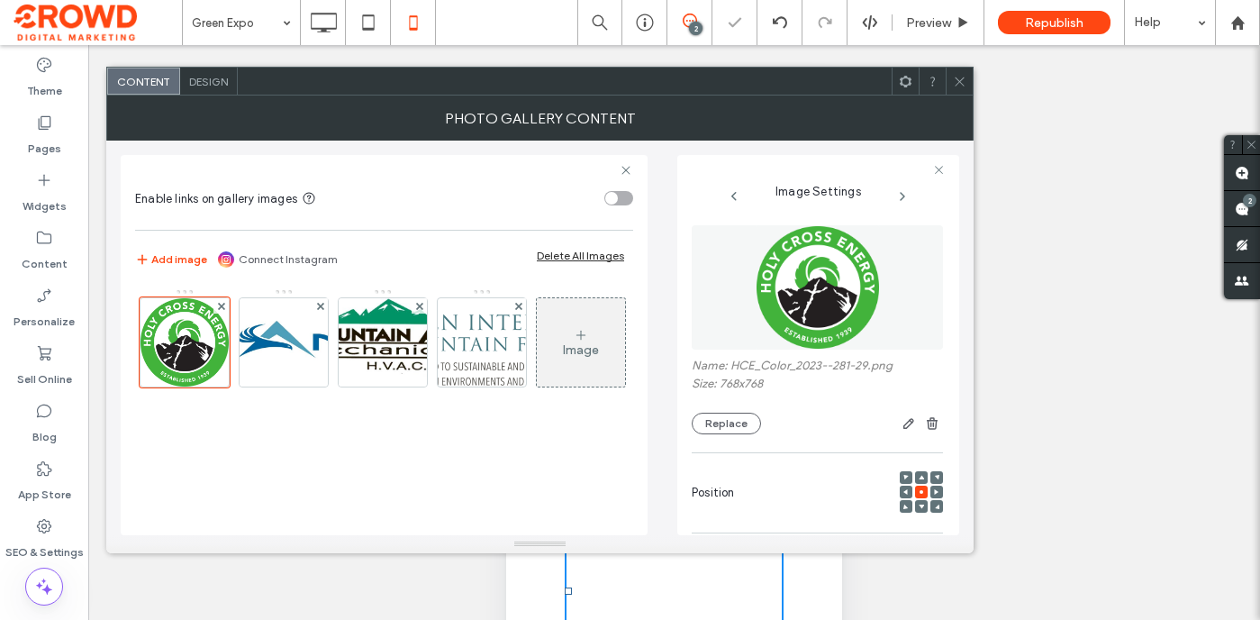
click at [975, 83] on div "Unhide? Yes Unhide? Yes Unhide? Yes Unhide? Yes Unhide? Yes" at bounding box center [674, 355] width 1172 height 620
click at [955, 84] on icon at bounding box center [960, 82] width 14 height 14
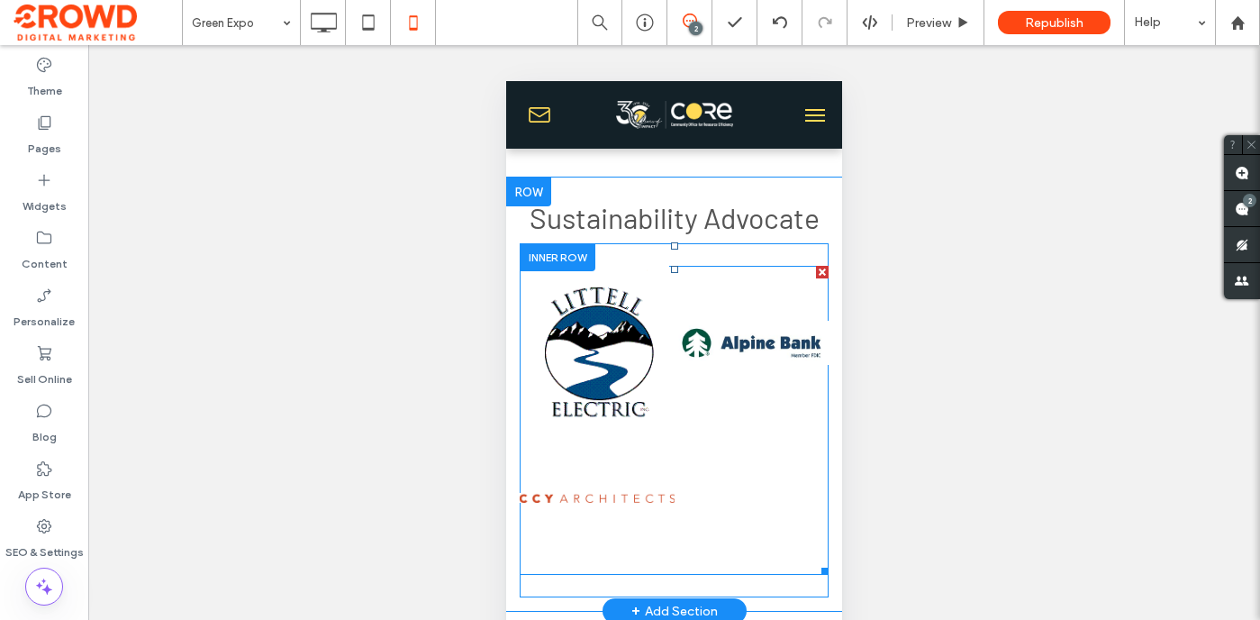
scroll to position [4436, 0]
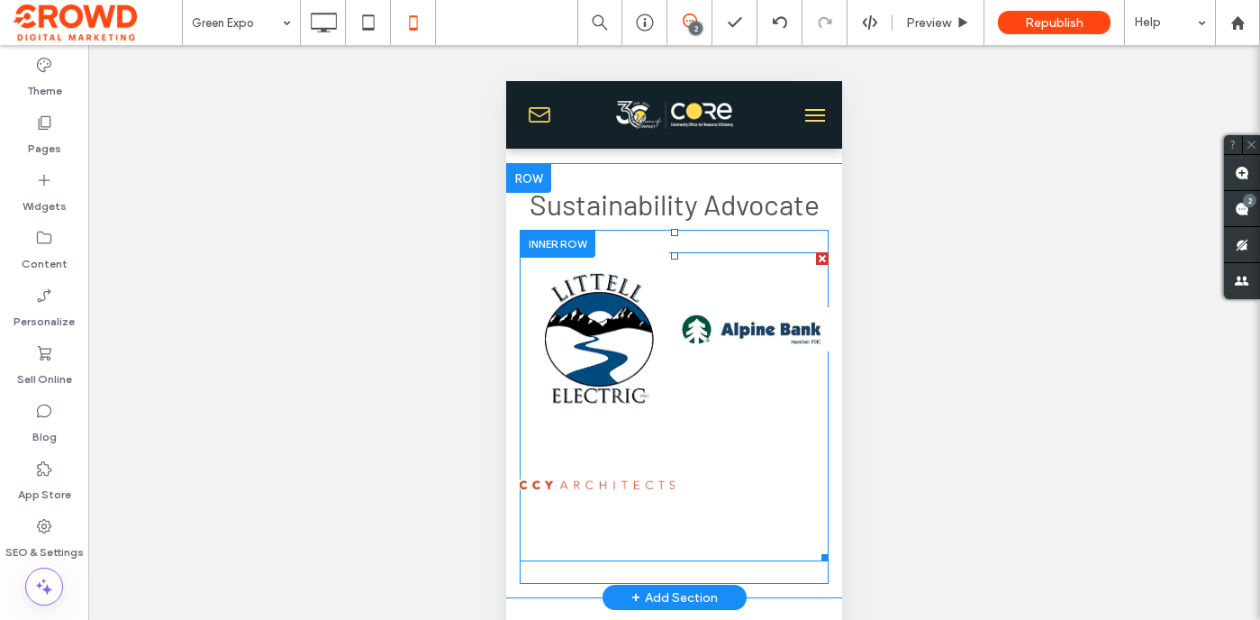
click at [676, 438] on div at bounding box center [752, 484] width 155 height 155
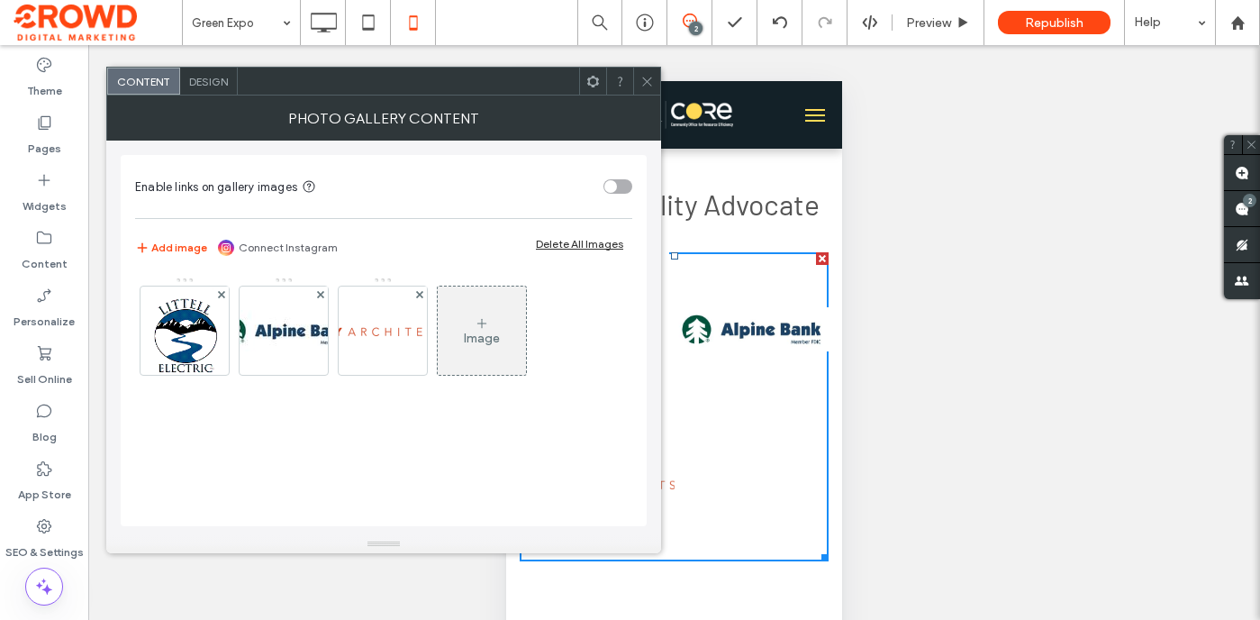
click at [216, 80] on span "Design" at bounding box center [208, 82] width 39 height 14
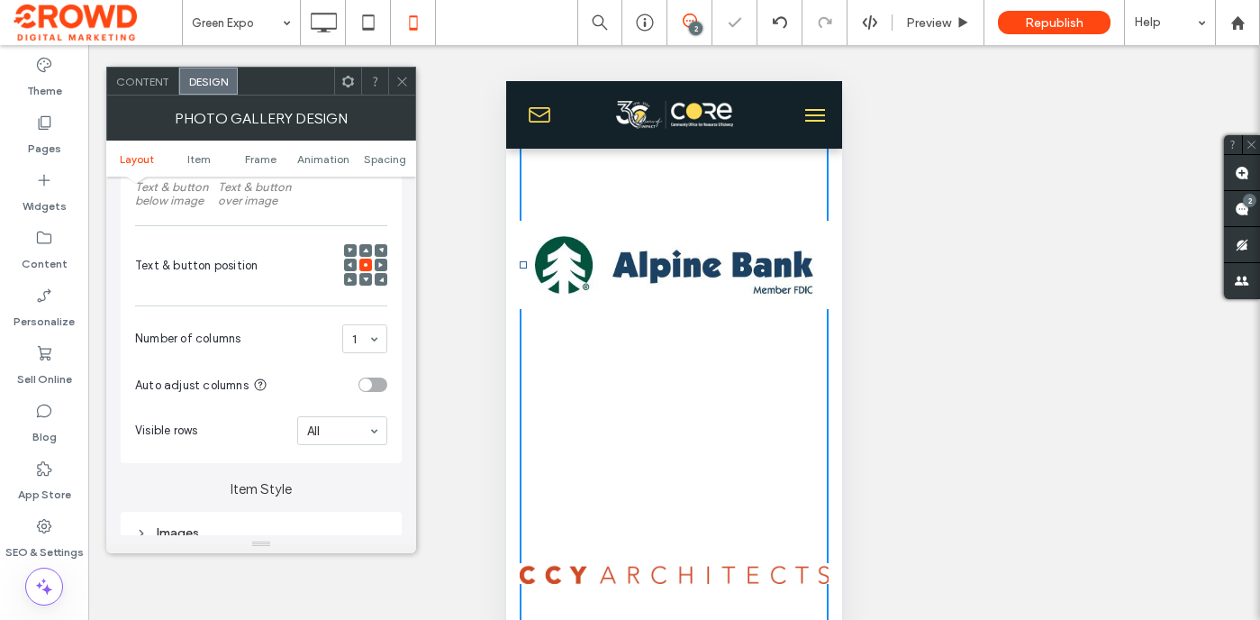
scroll to position [5048, 0]
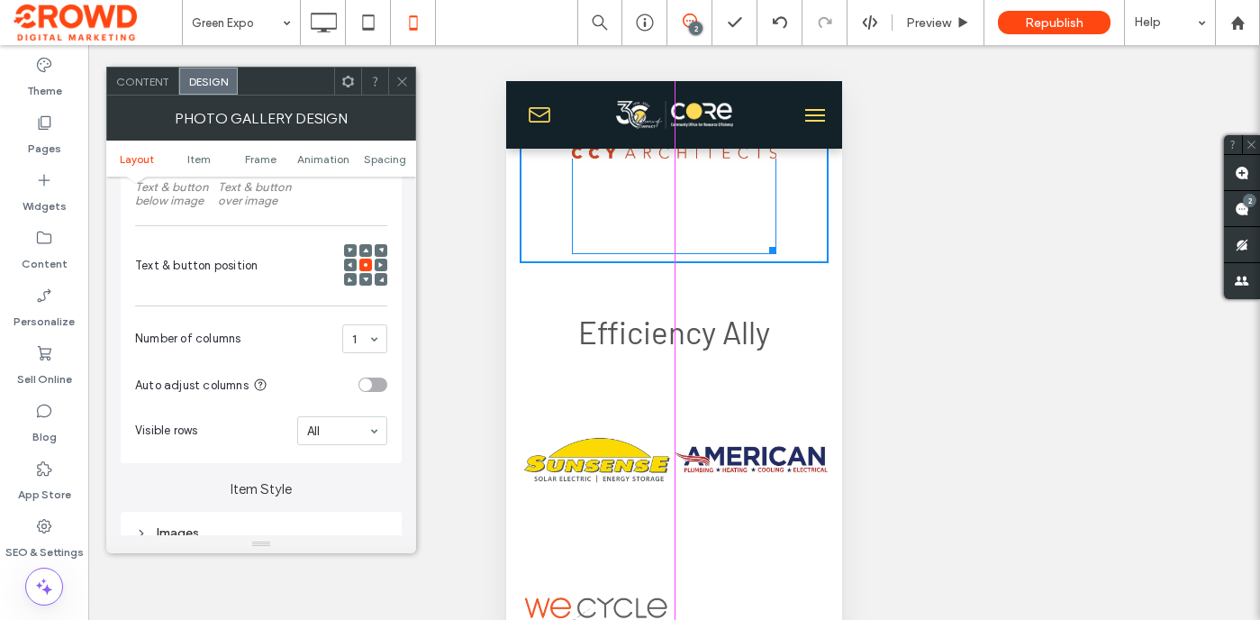
drag, startPoint x: 821, startPoint y: 551, endPoint x: 769, endPoint y: 386, distance: 173.5
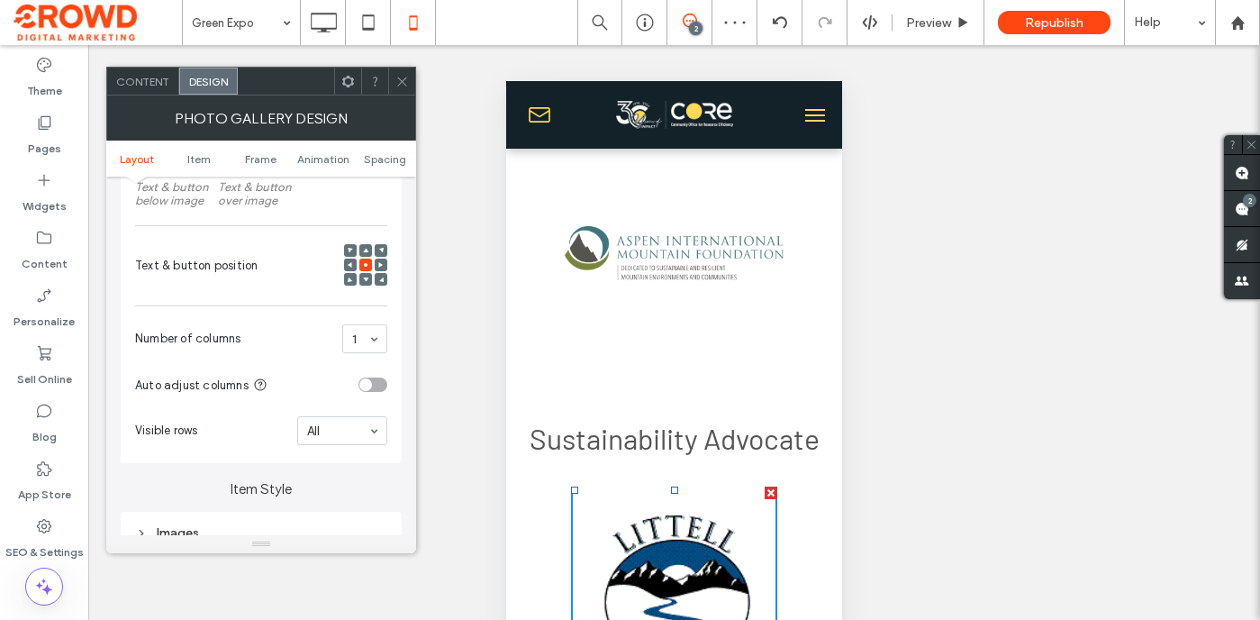
scroll to position [4073, 0]
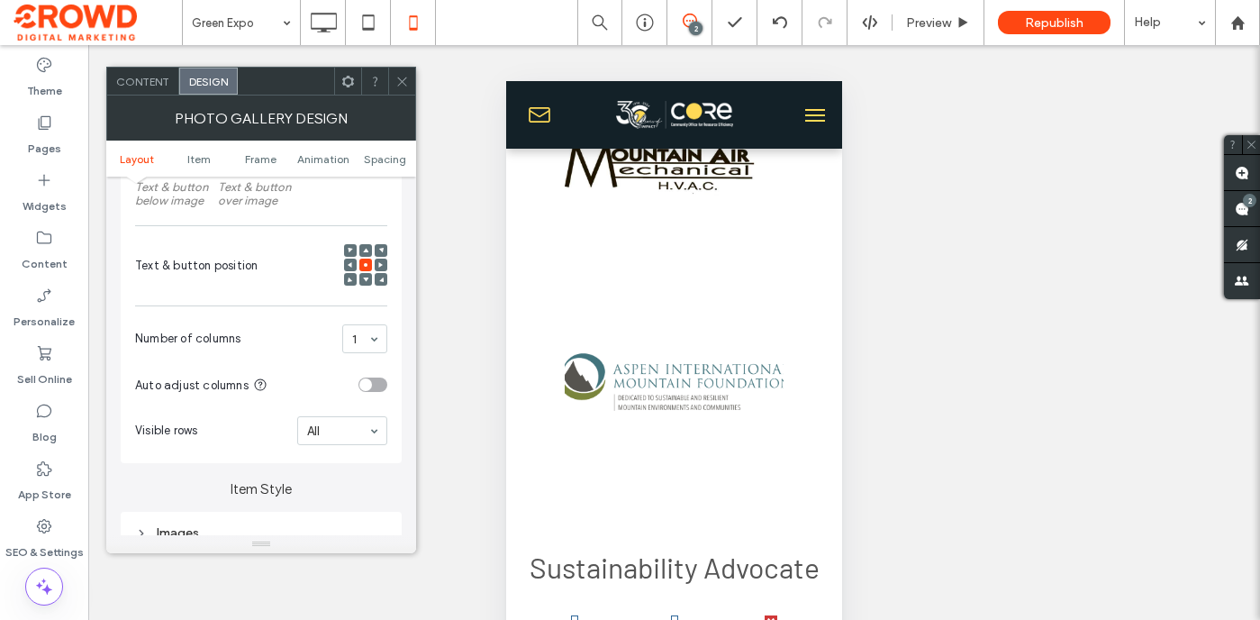
click at [756, 380] on link at bounding box center [674, 382] width 232 height 232
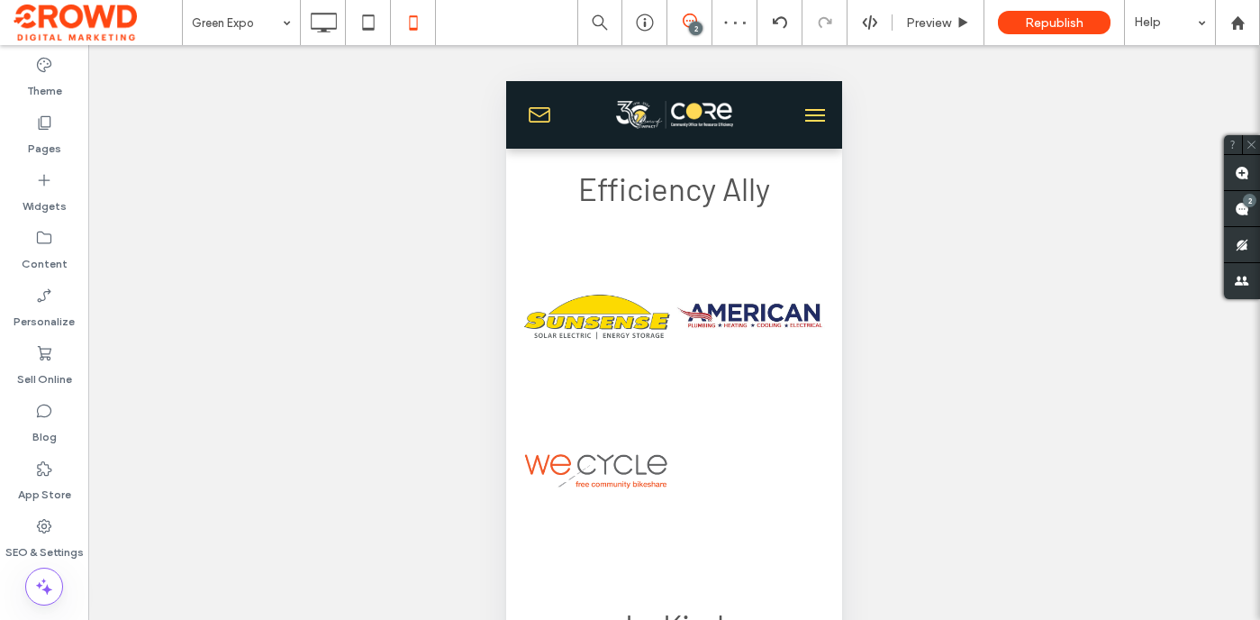
scroll to position [5161, 0]
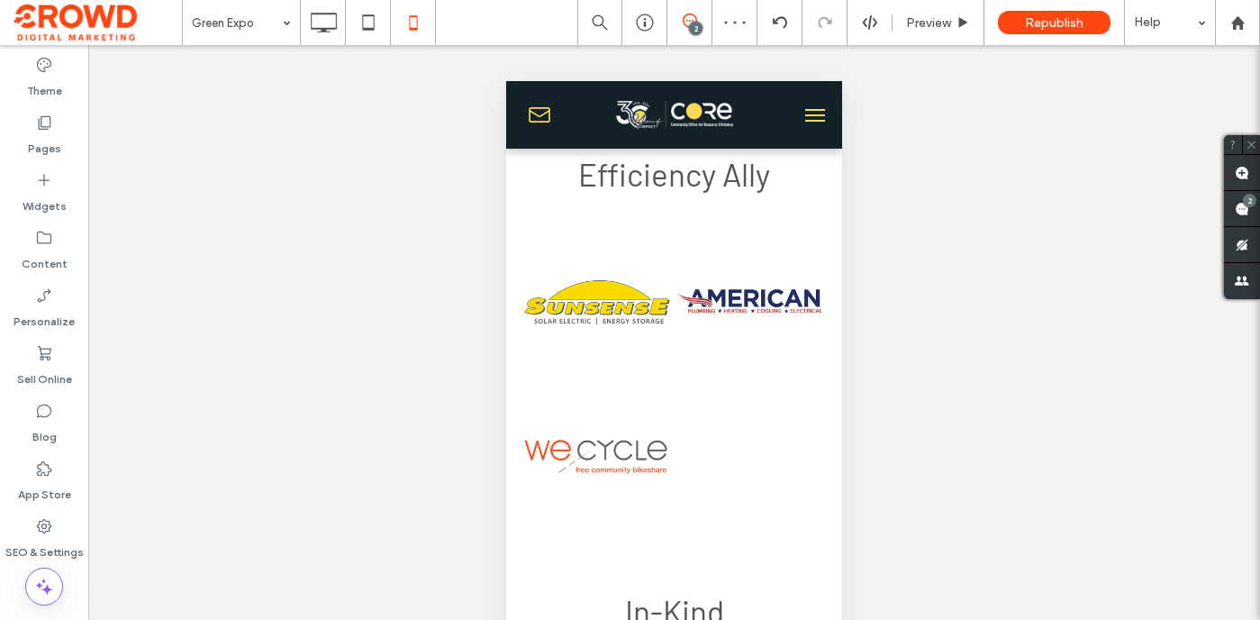
click at [754, 456] on div at bounding box center [752, 456] width 155 height 155
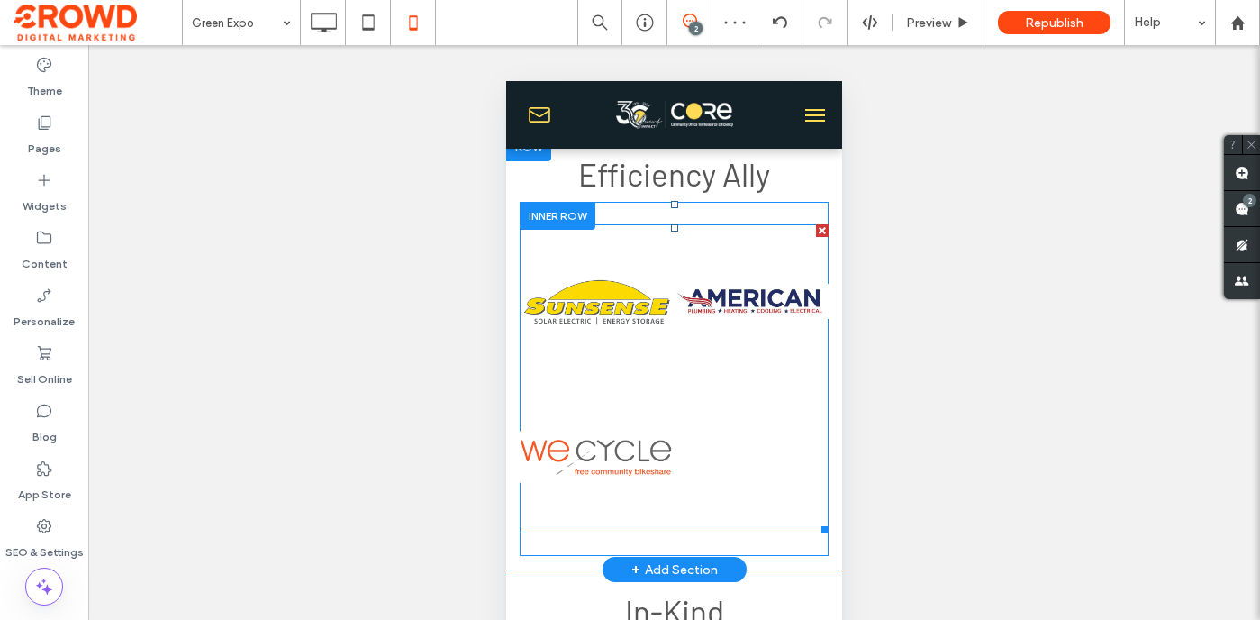
click at [662, 407] on link at bounding box center [597, 456] width 164 height 164
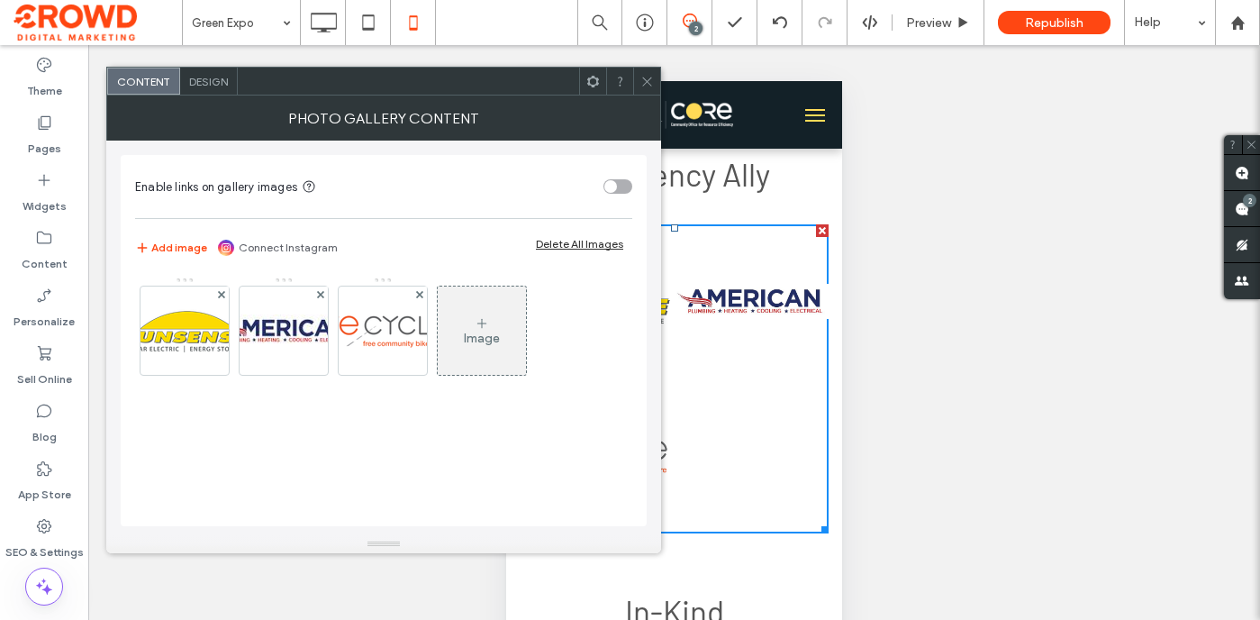
click at [220, 82] on span "Design" at bounding box center [208, 82] width 39 height 14
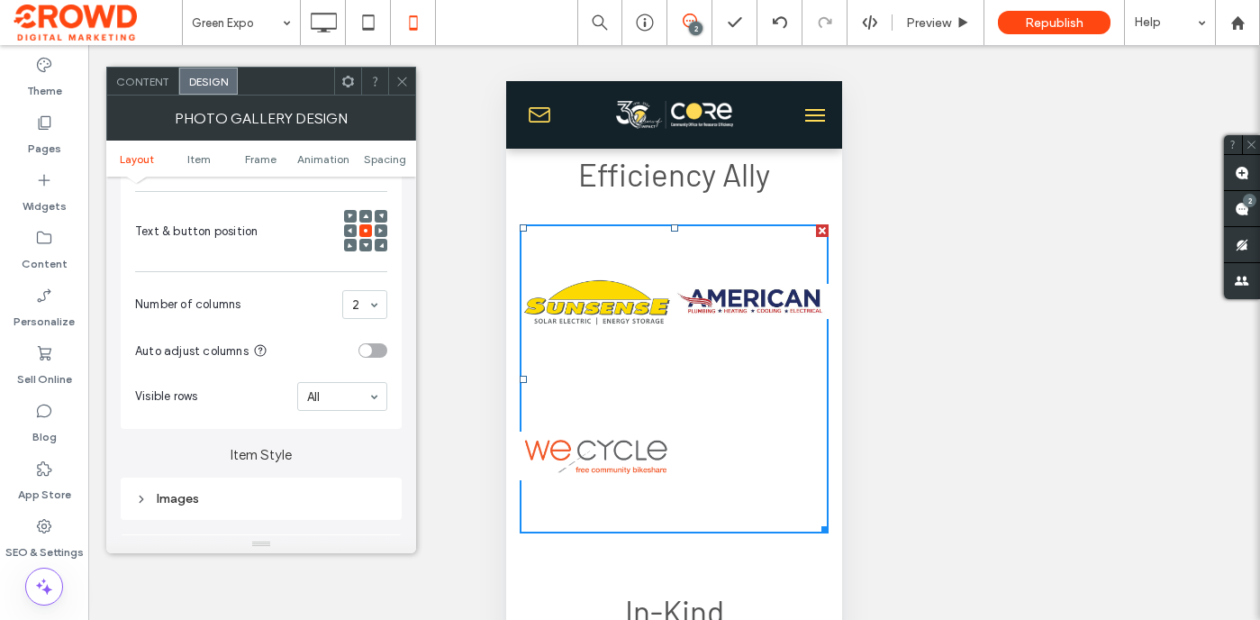
scroll to position [474, 0]
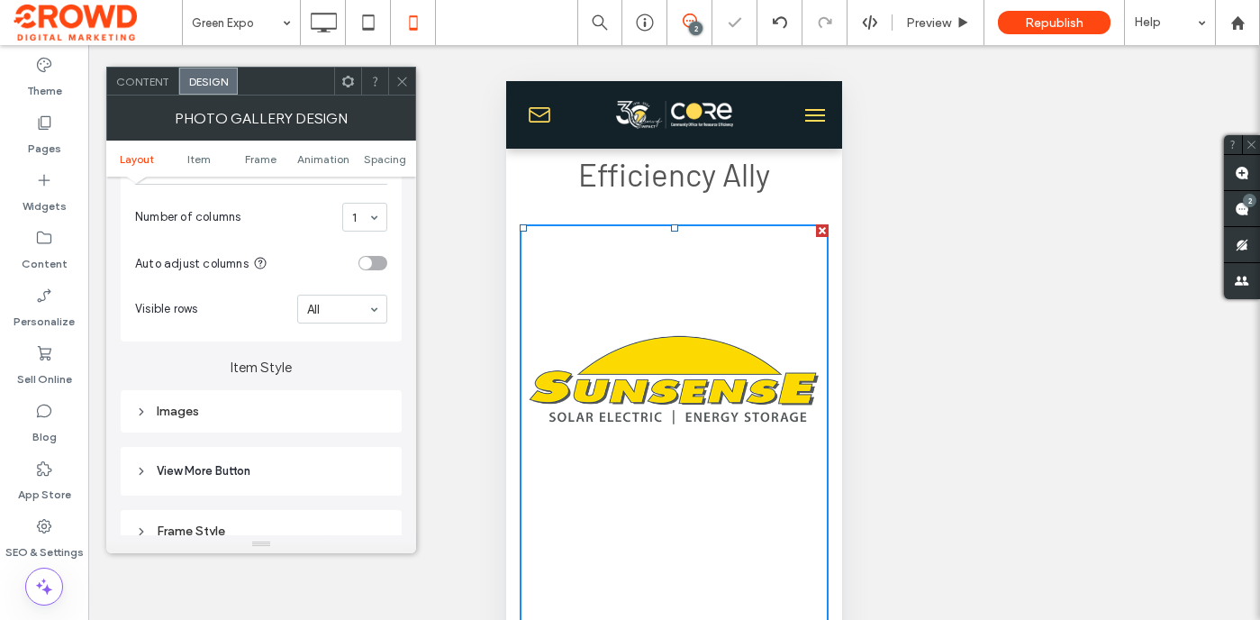
click at [404, 77] on icon at bounding box center [402, 82] width 14 height 14
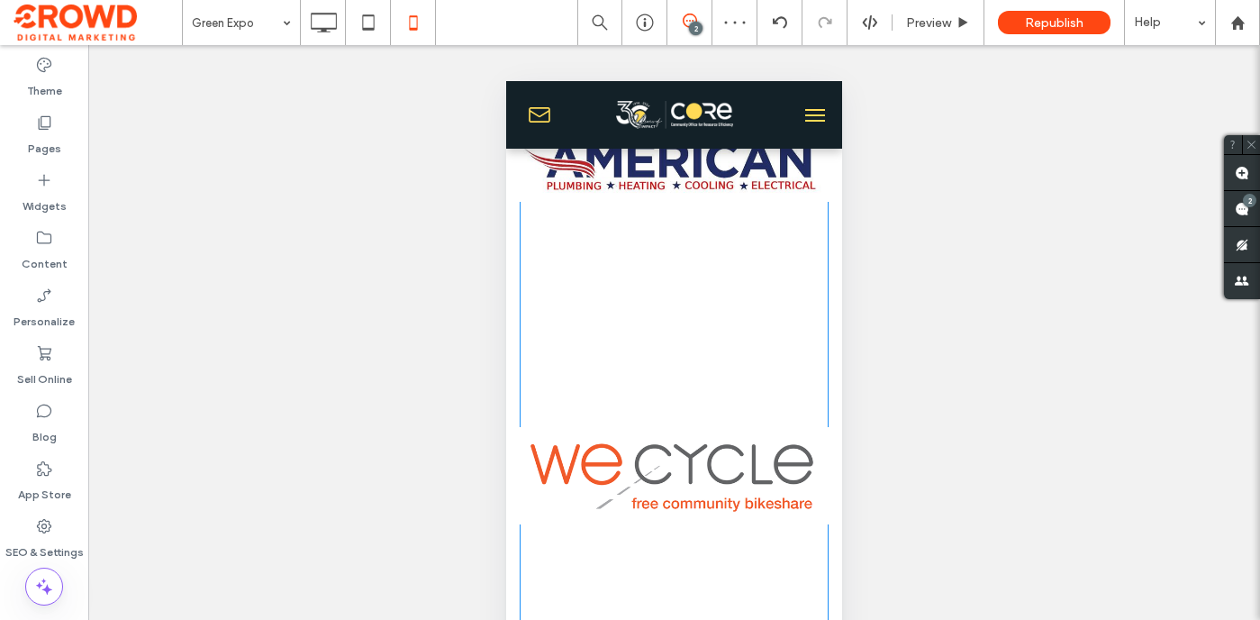
scroll to position [5815, 0]
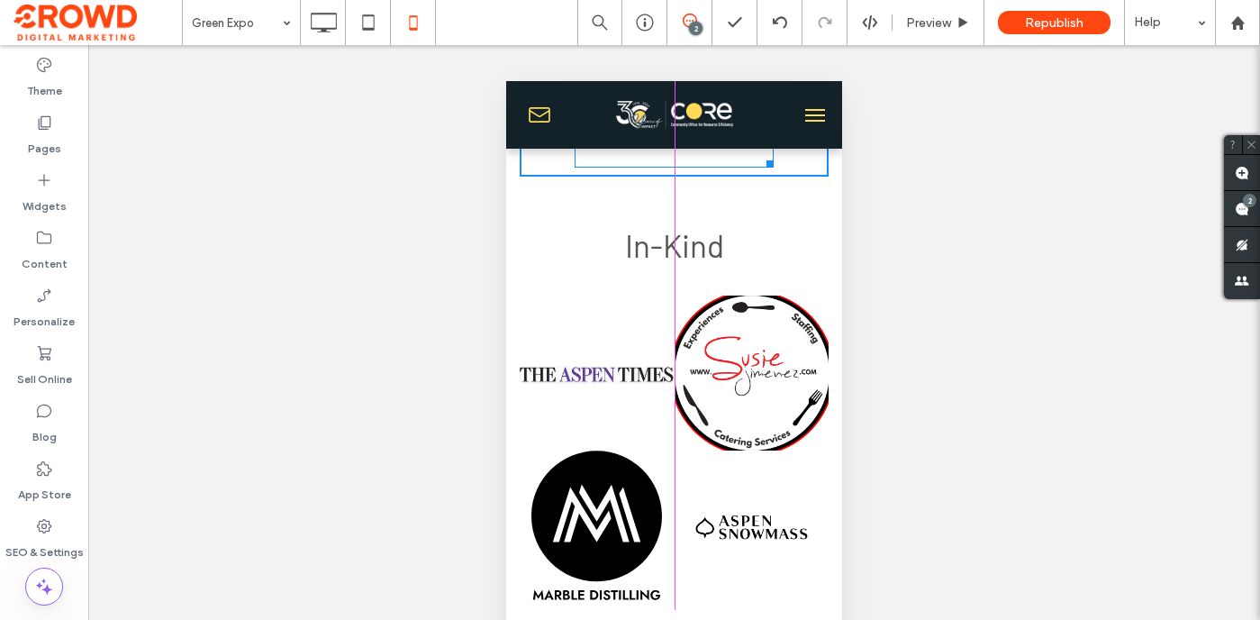
drag, startPoint x: 818, startPoint y: 487, endPoint x: 763, endPoint y: 426, distance: 82.3
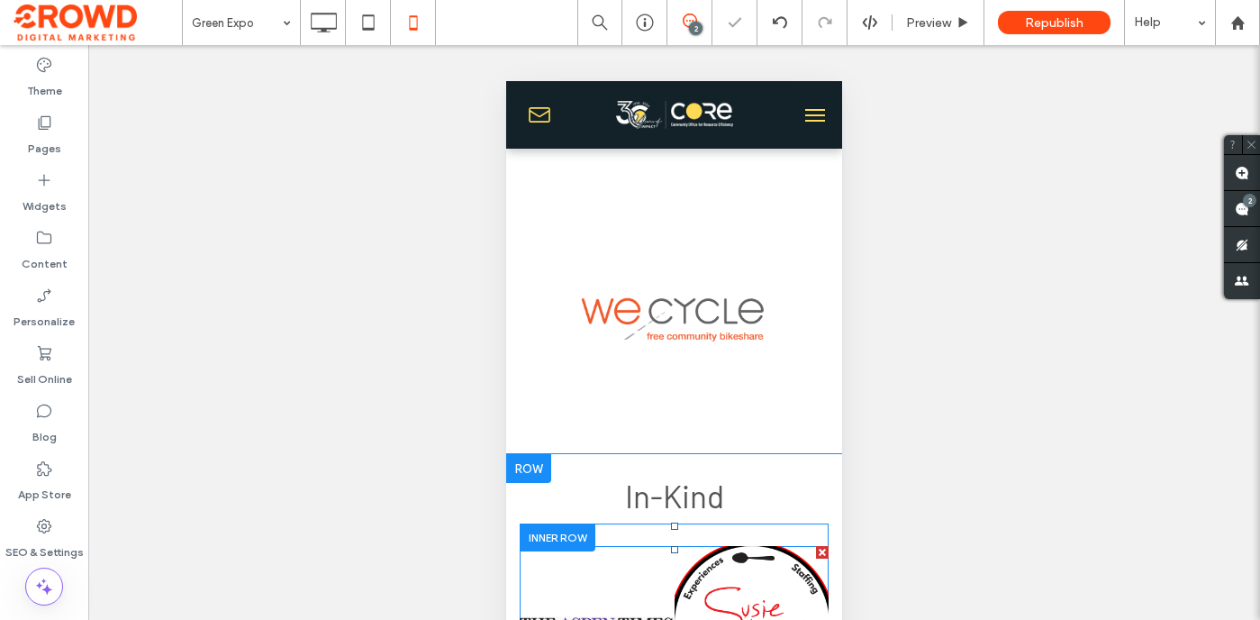
scroll to position [5505, 0]
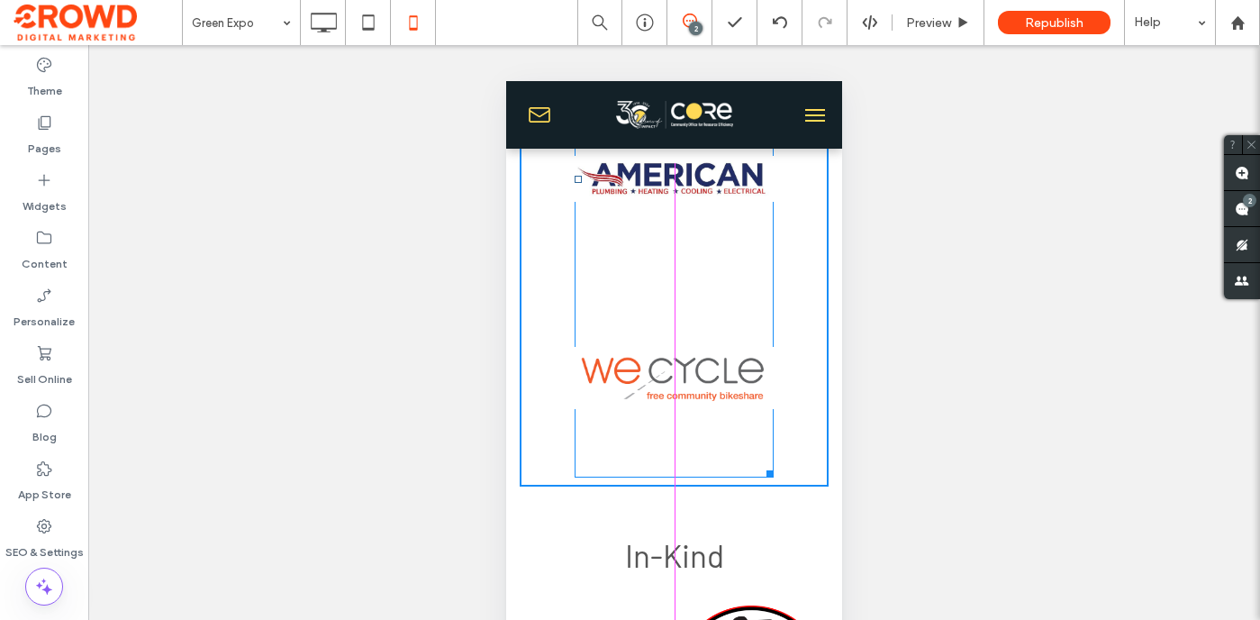
drag, startPoint x: 768, startPoint y: 468, endPoint x: 761, endPoint y: 455, distance: 15.3
click at [761, 455] on div "Efficiency Ally Button Button Button W:205 H:615 Click To Paste Click To Paste …" at bounding box center [674, 150] width 336 height 725
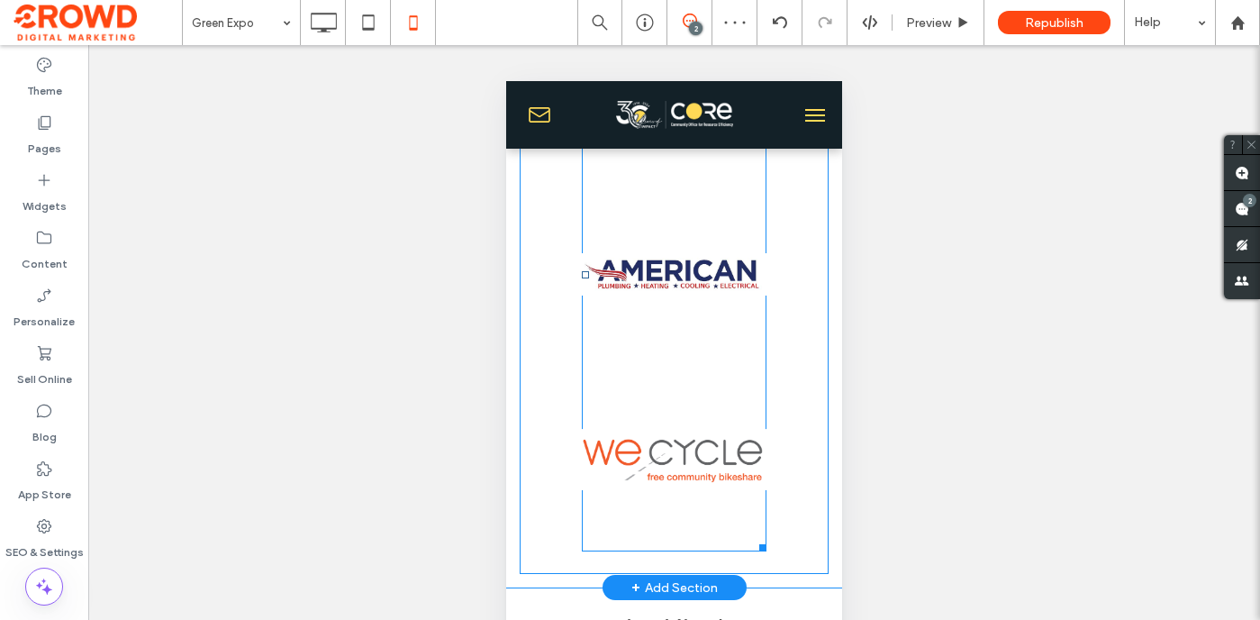
scroll to position [5399, 0]
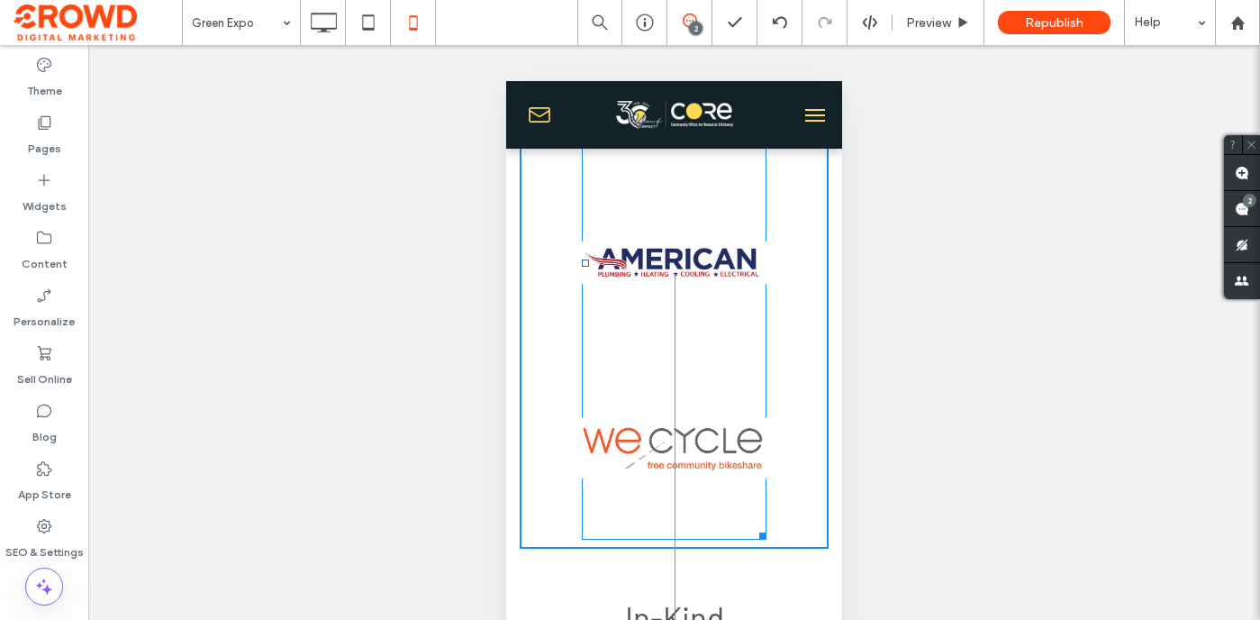
drag, startPoint x: 763, startPoint y: 526, endPoint x: 773, endPoint y: 544, distance: 20.6
click at [767, 540] on div "Button Button Button W:229 H:687" at bounding box center [674, 263] width 185 height 554
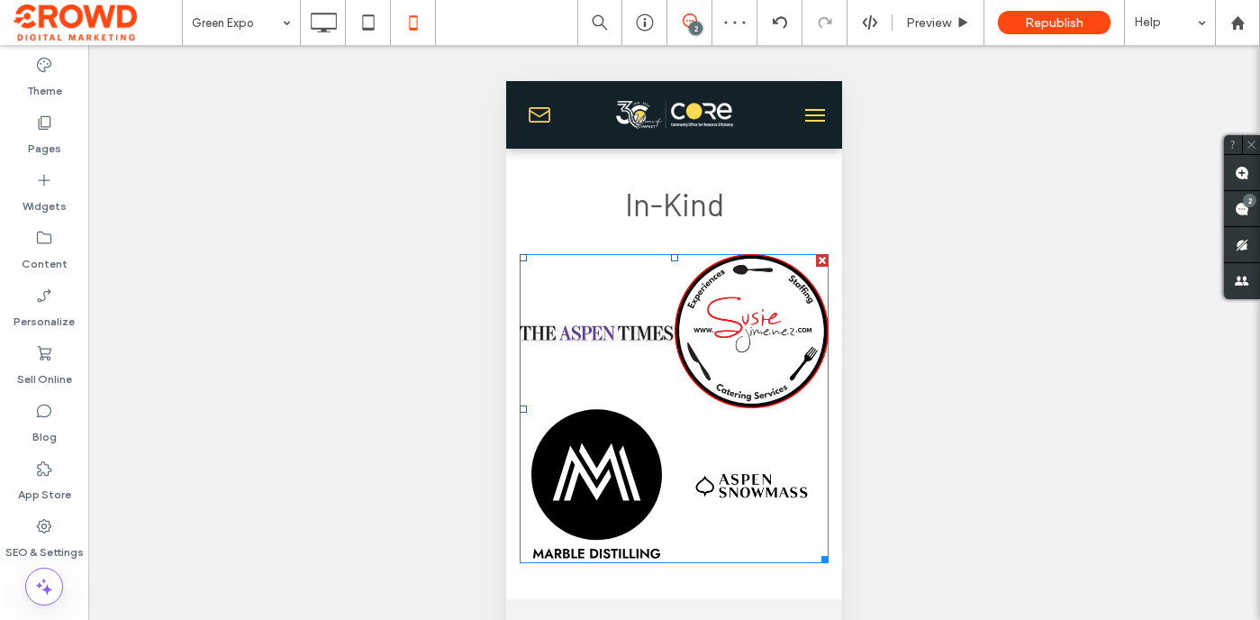
scroll to position [5901, 0]
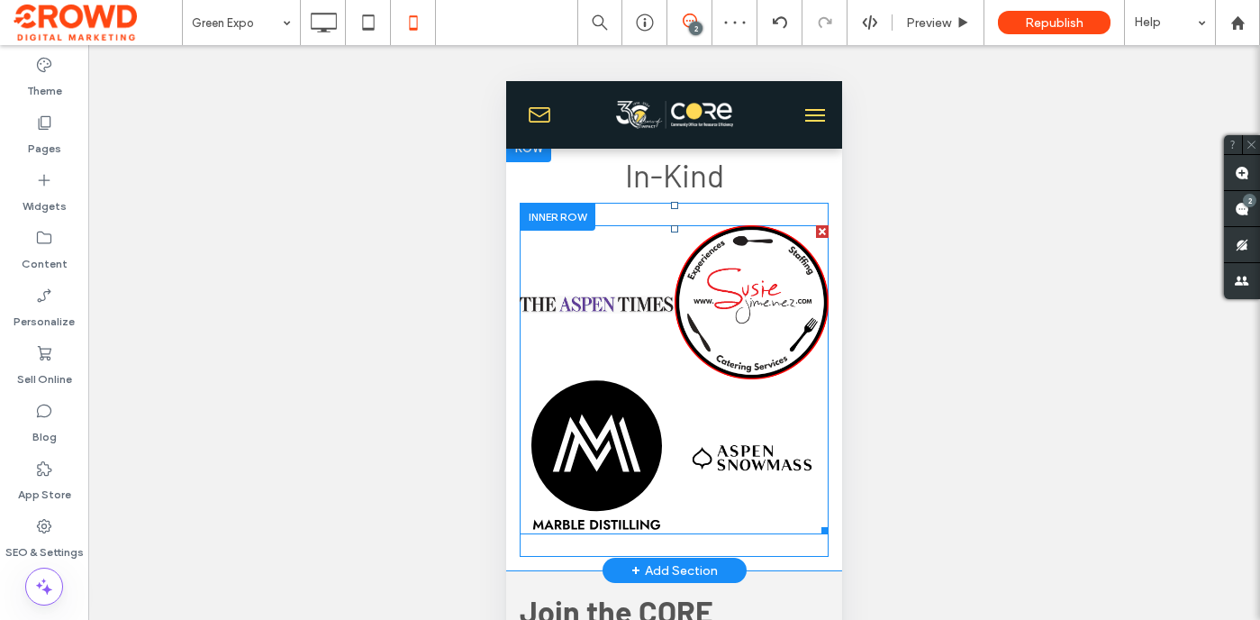
click at [714, 445] on link at bounding box center [751, 457] width 164 height 164
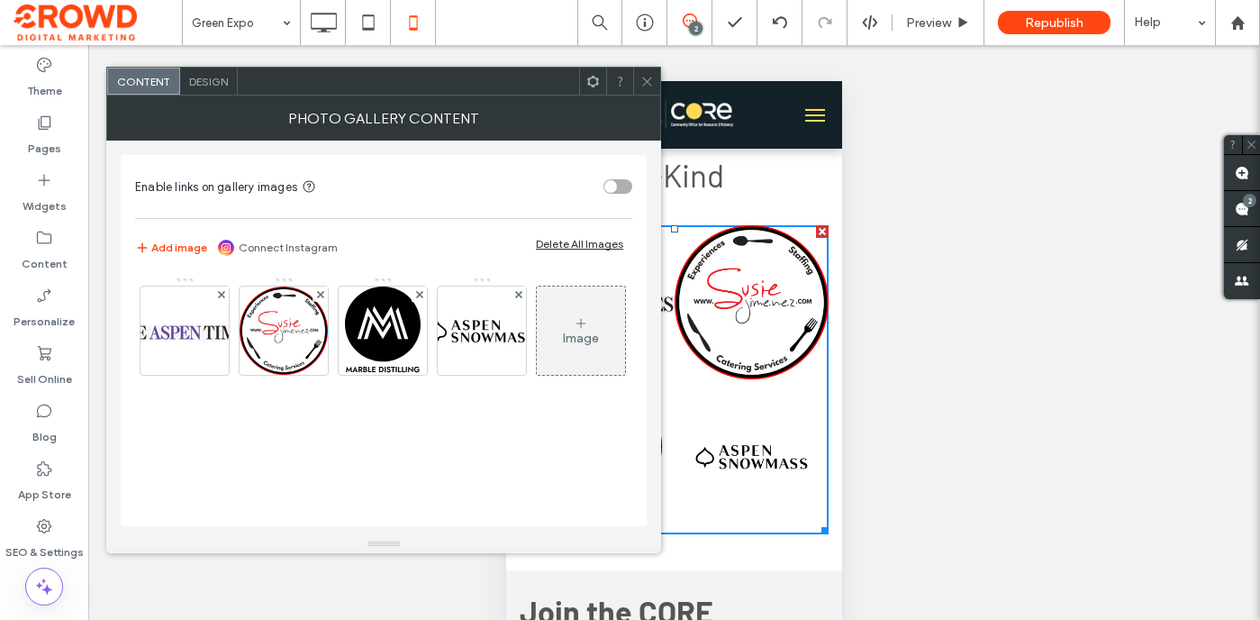
click at [191, 83] on span "Design" at bounding box center [208, 82] width 39 height 14
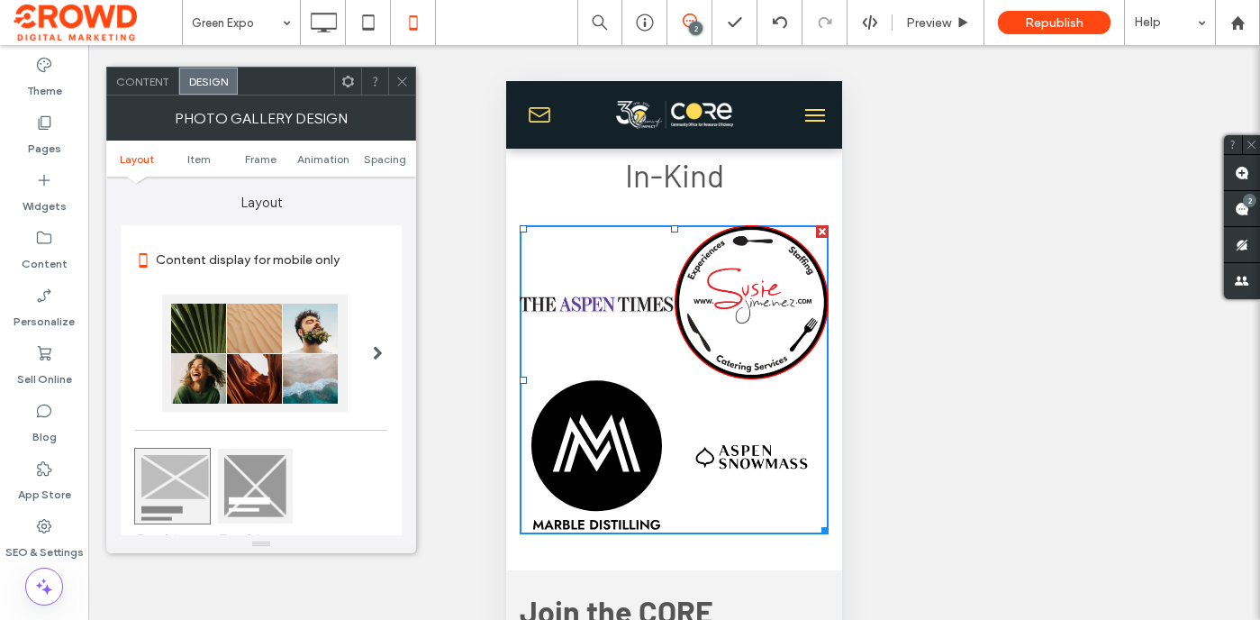
scroll to position [315, 0]
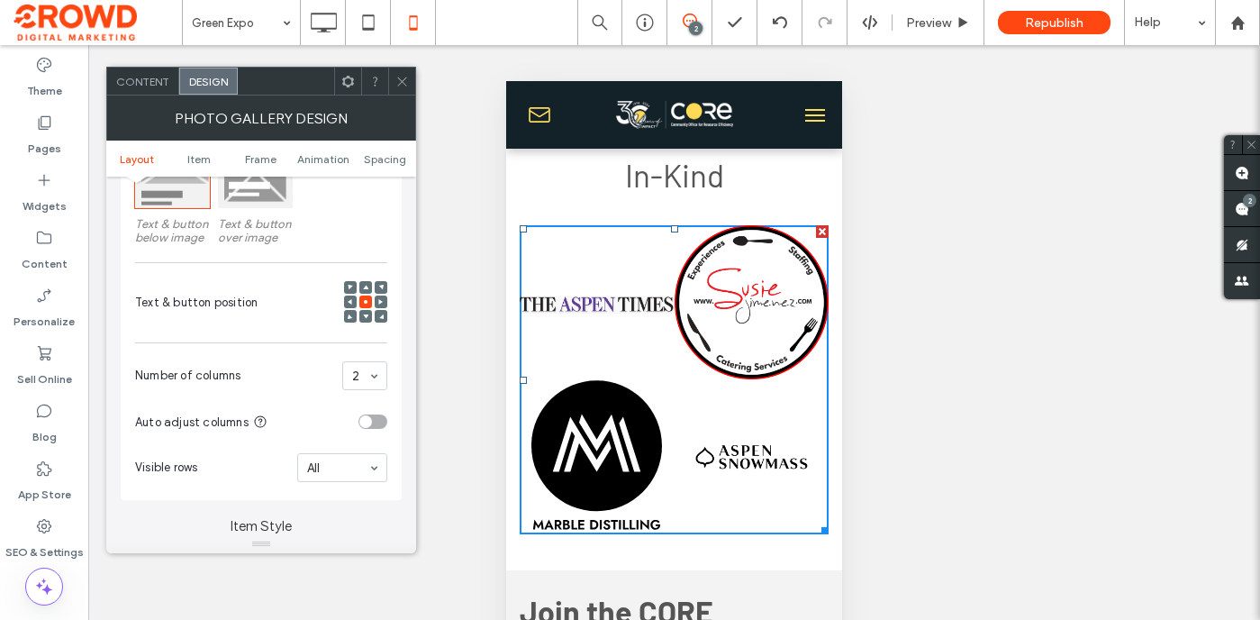
click at [387, 377] on div "Content display for mobile only Text & button below image Text & button over im…" at bounding box center [261, 205] width 281 height 590
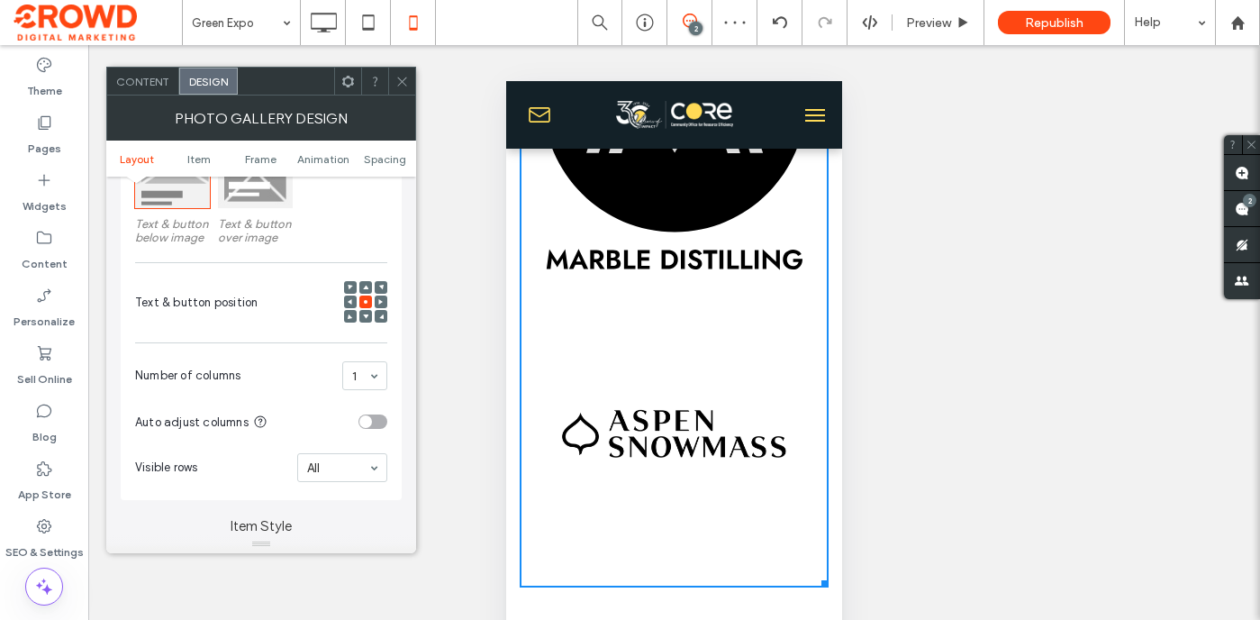
scroll to position [6913, 0]
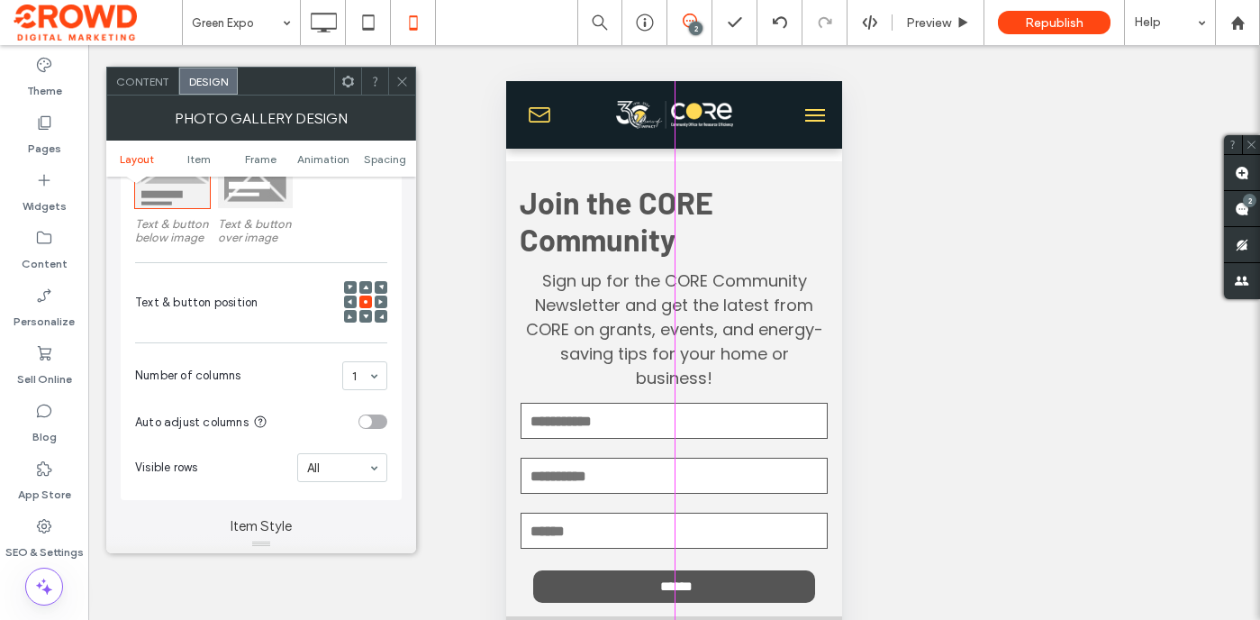
drag, startPoint x: 821, startPoint y: 437, endPoint x: 780, endPoint y: 388, distance: 63.3
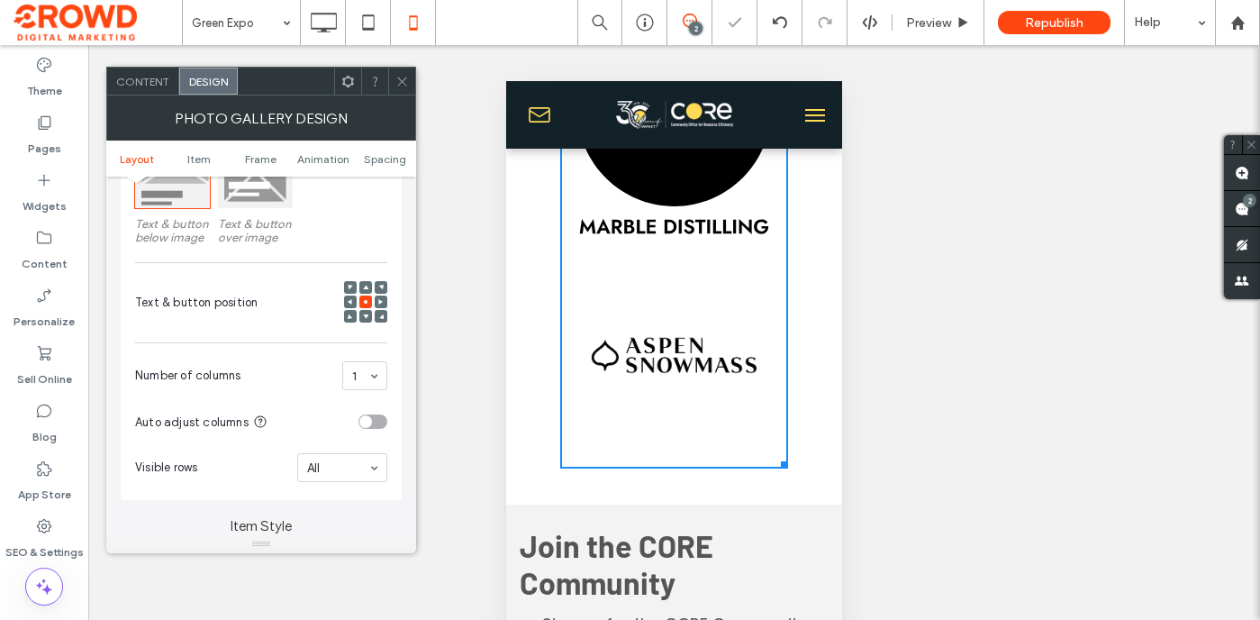
scroll to position [6566, 0]
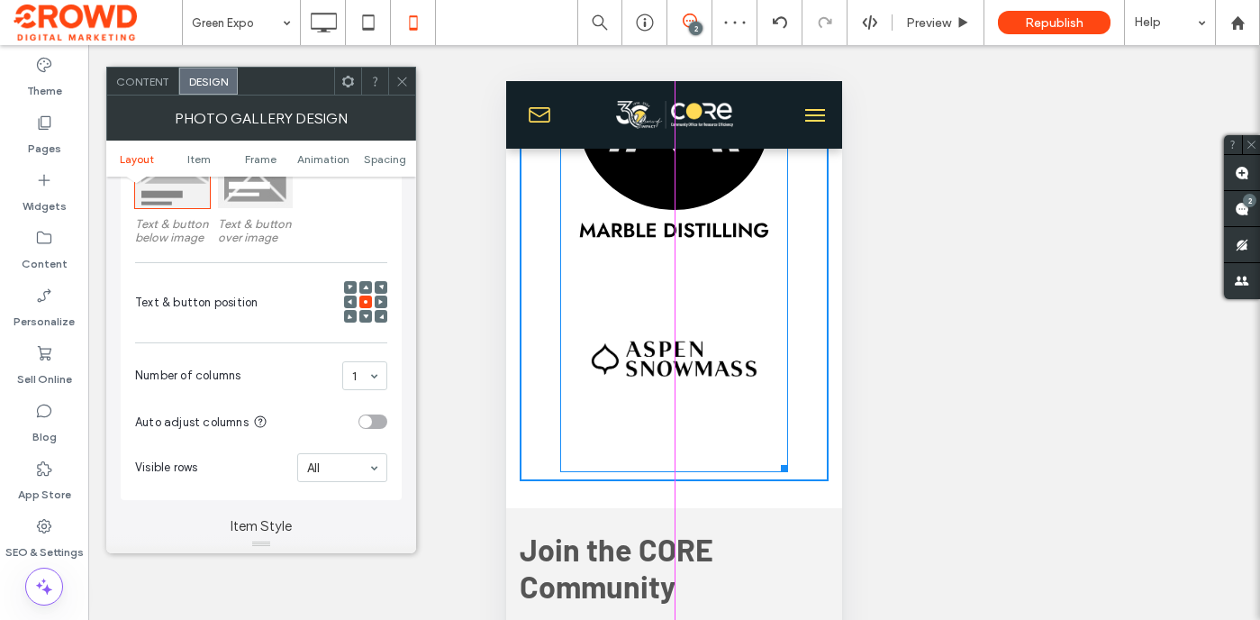
drag, startPoint x: 781, startPoint y: 462, endPoint x: 768, endPoint y: 435, distance: 29.8
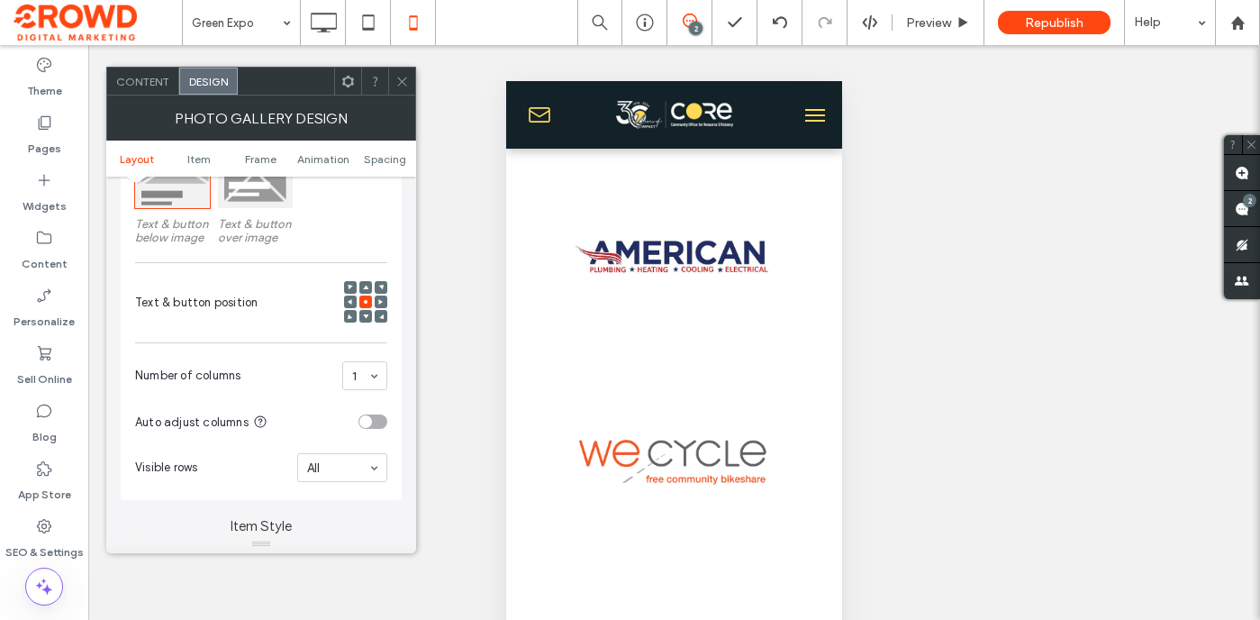
scroll to position [5352, 0]
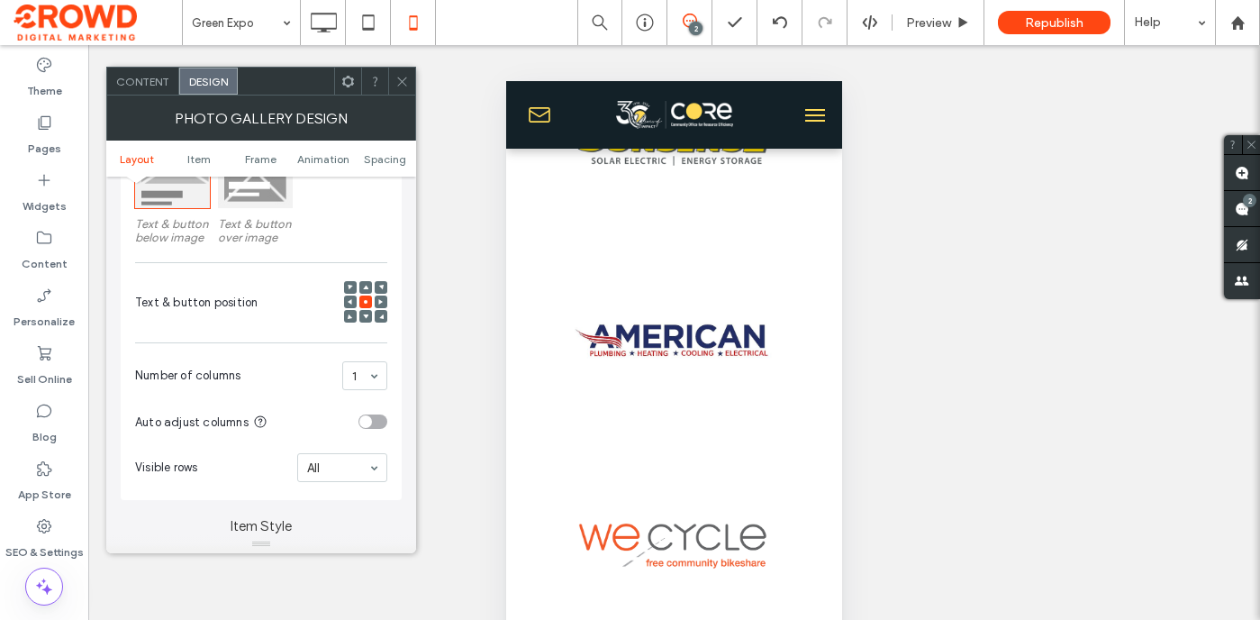
click at [395, 89] on div at bounding box center [401, 81] width 27 height 27
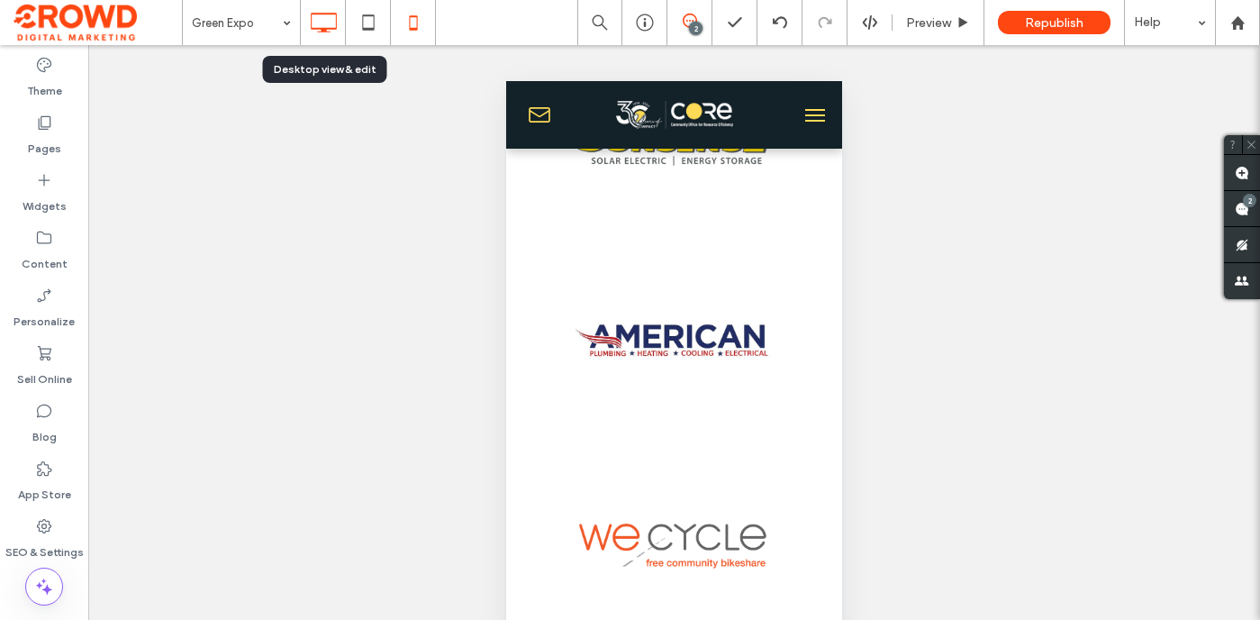
click at [322, 27] on icon at bounding box center [323, 23] width 36 height 36
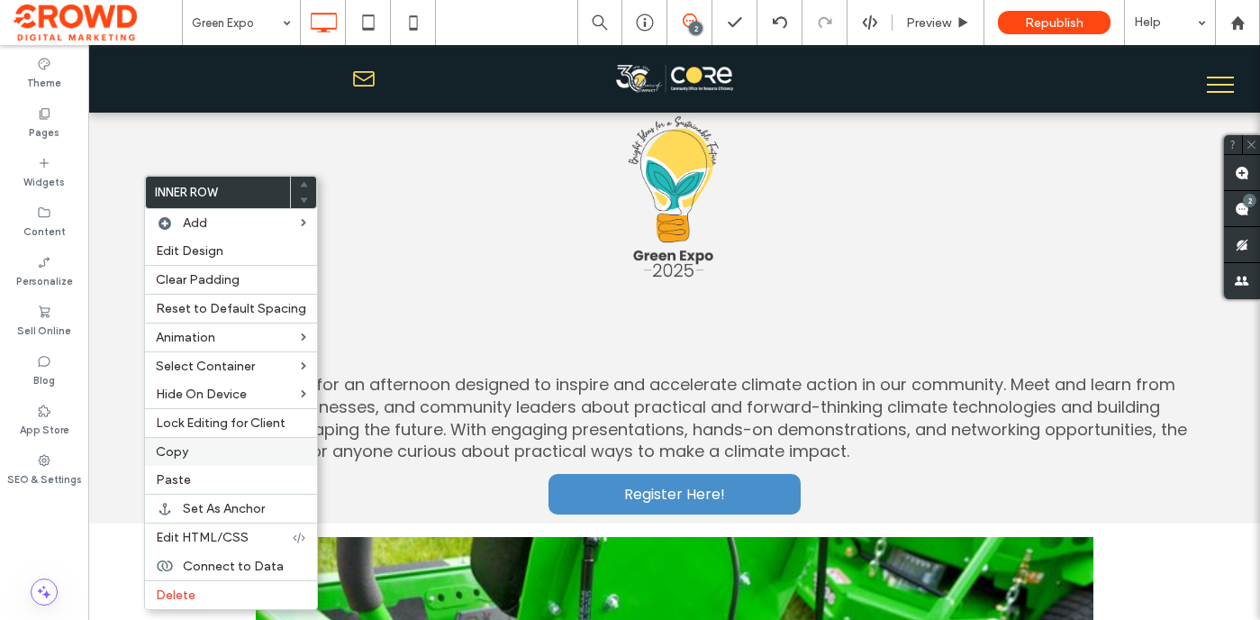
click at [193, 453] on label "Copy" at bounding box center [231, 451] width 150 height 15
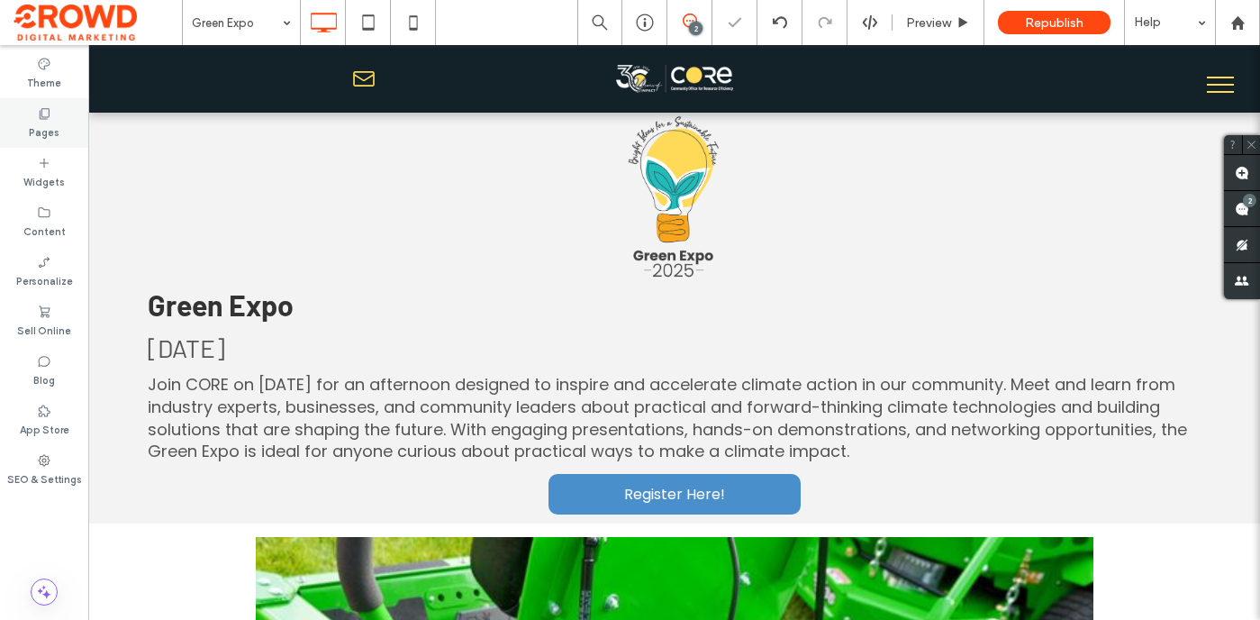
click at [51, 105] on div "Pages" at bounding box center [44, 123] width 88 height 50
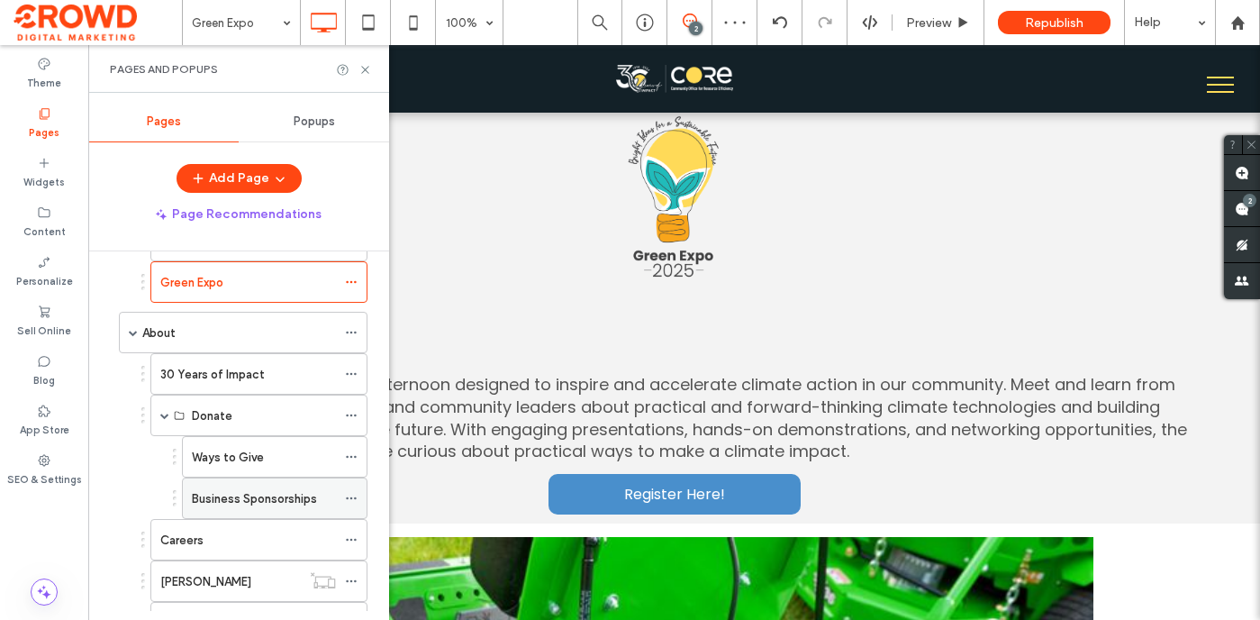
scroll to position [502, 0]
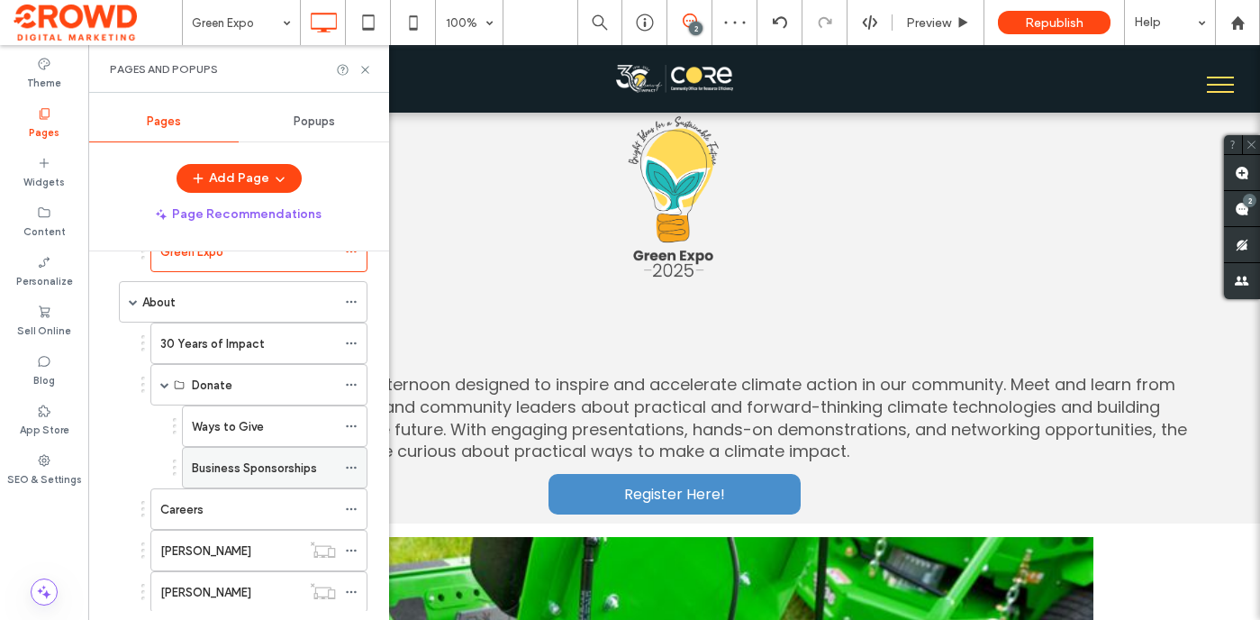
click at [236, 467] on label "Business Sponsorships" at bounding box center [254, 468] width 125 height 32
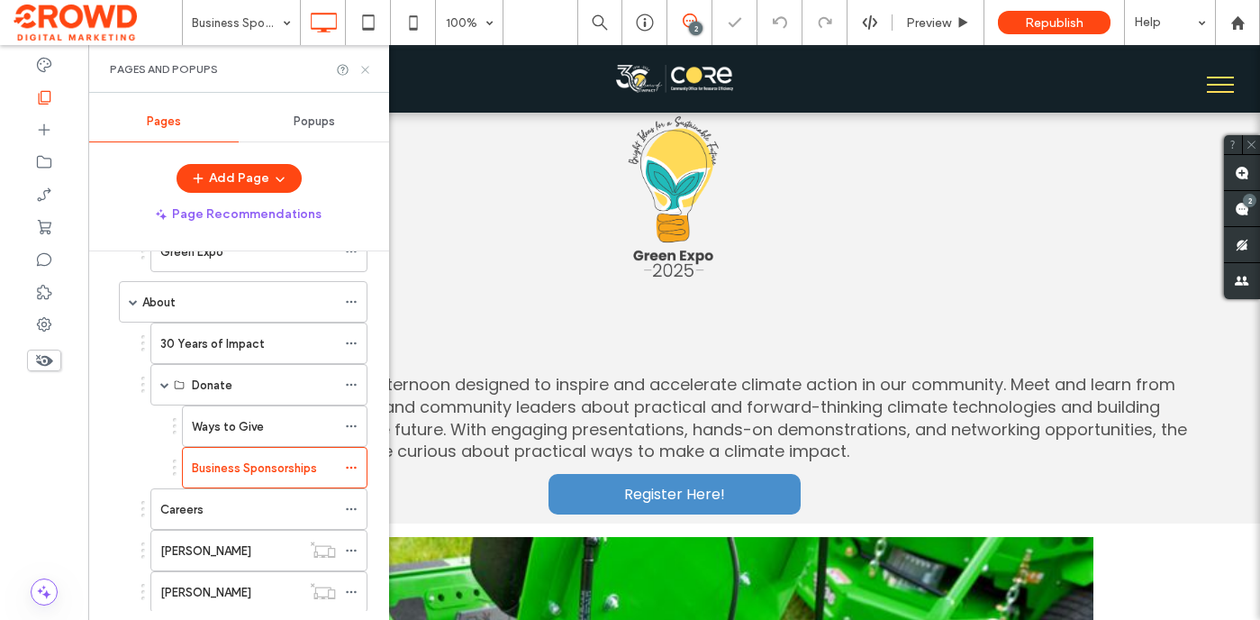
click at [366, 65] on icon at bounding box center [366, 70] width 14 height 14
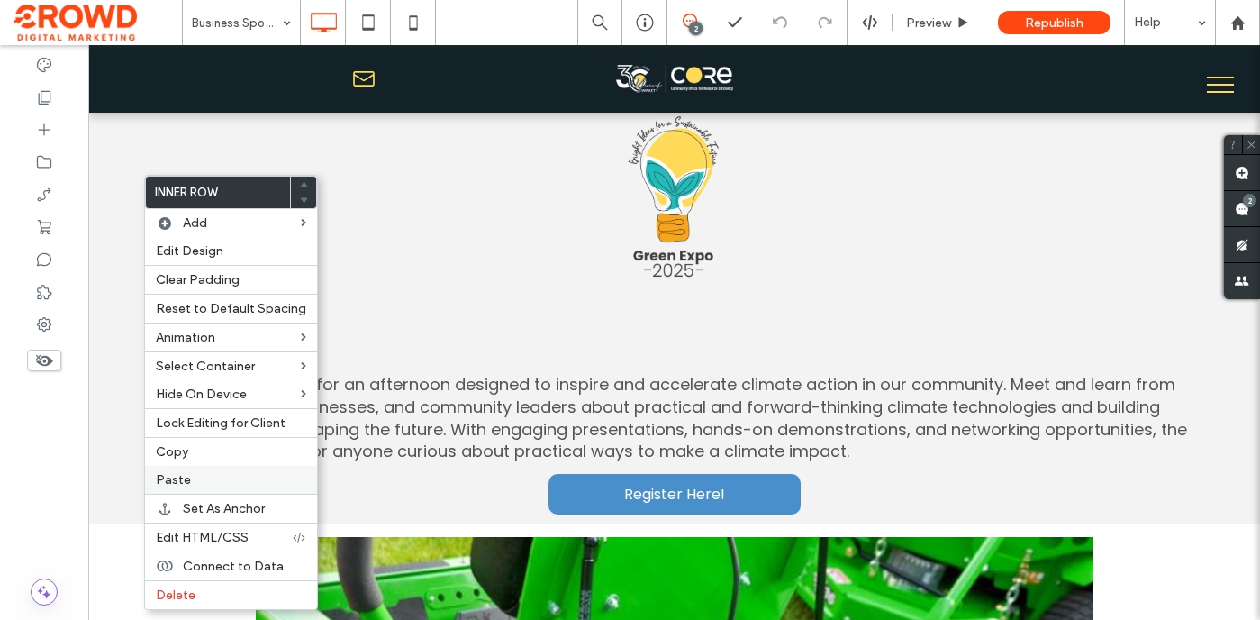
click at [196, 474] on label "Paste" at bounding box center [231, 479] width 150 height 15
click at [232, 590] on label "Delete" at bounding box center [231, 594] width 150 height 15
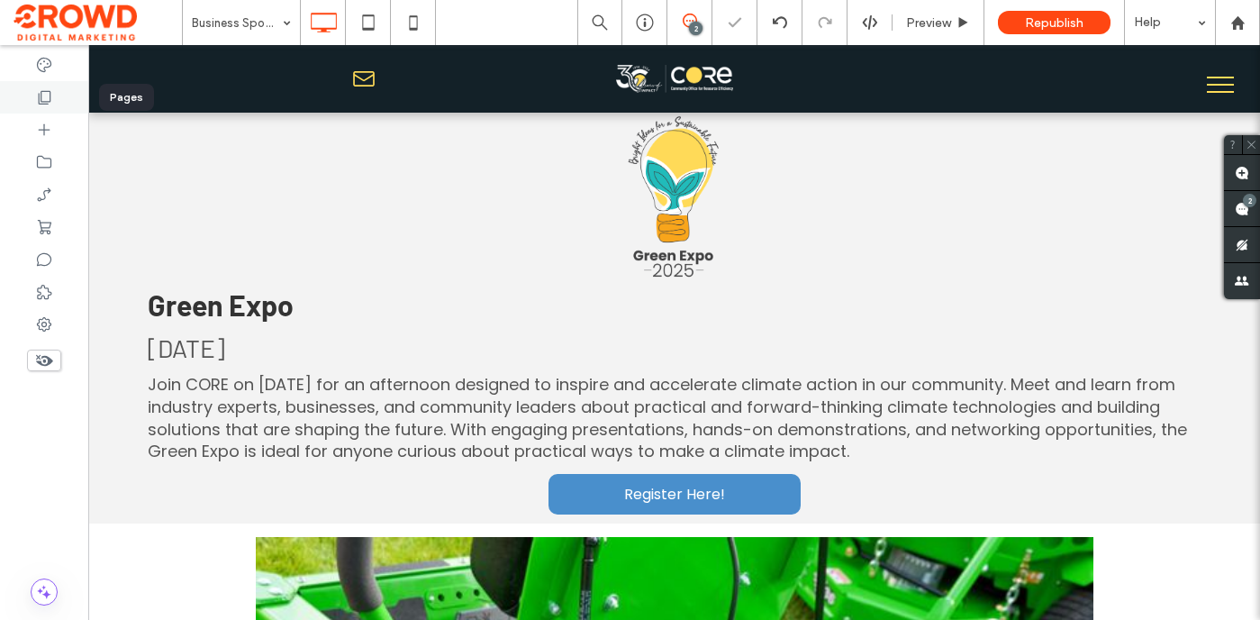
click at [43, 95] on icon at bounding box center [44, 97] width 18 height 18
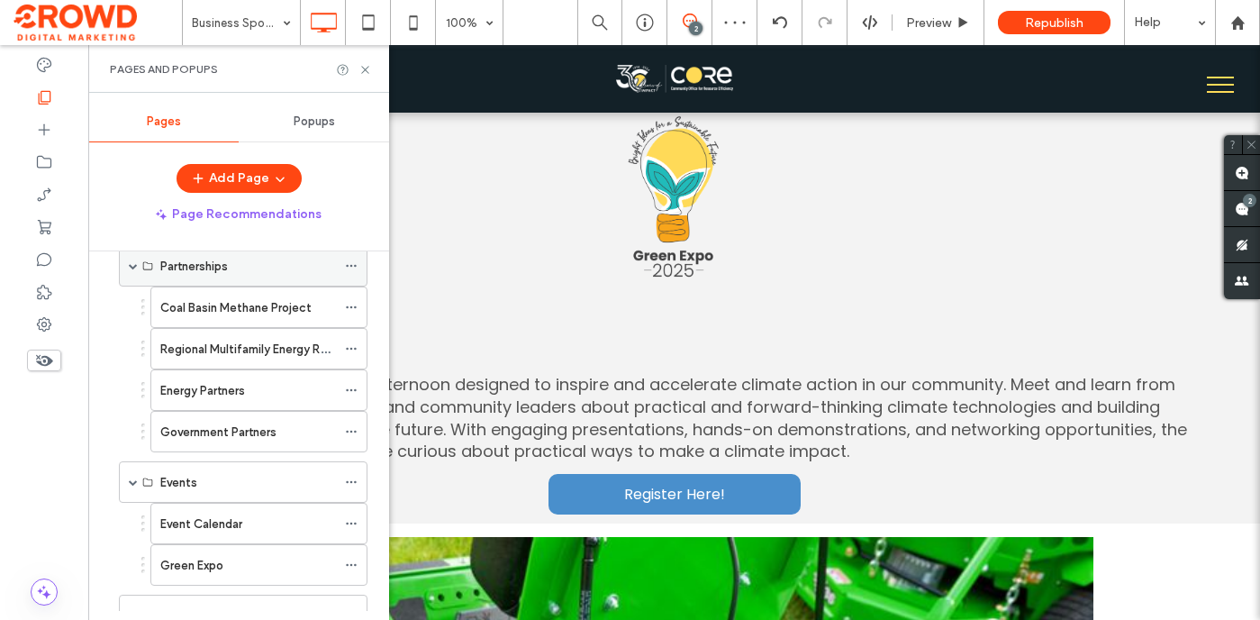
scroll to position [200, 0]
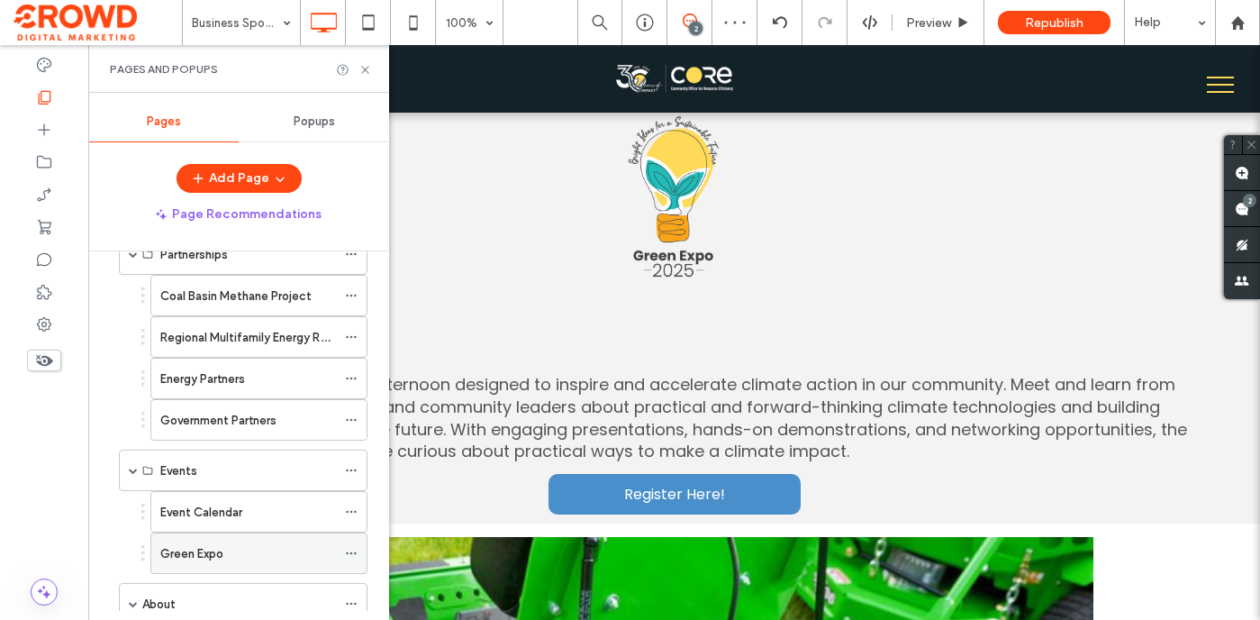
click at [222, 549] on label "Green Expo" at bounding box center [191, 554] width 63 height 32
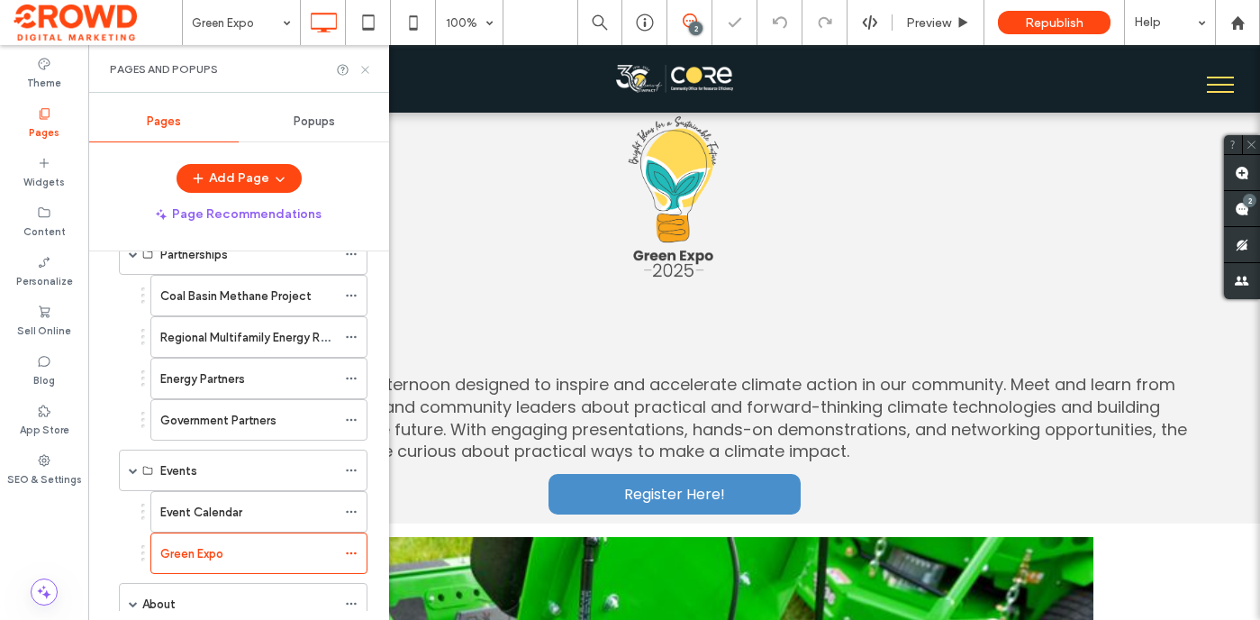
click at [365, 71] on icon at bounding box center [366, 70] width 14 height 14
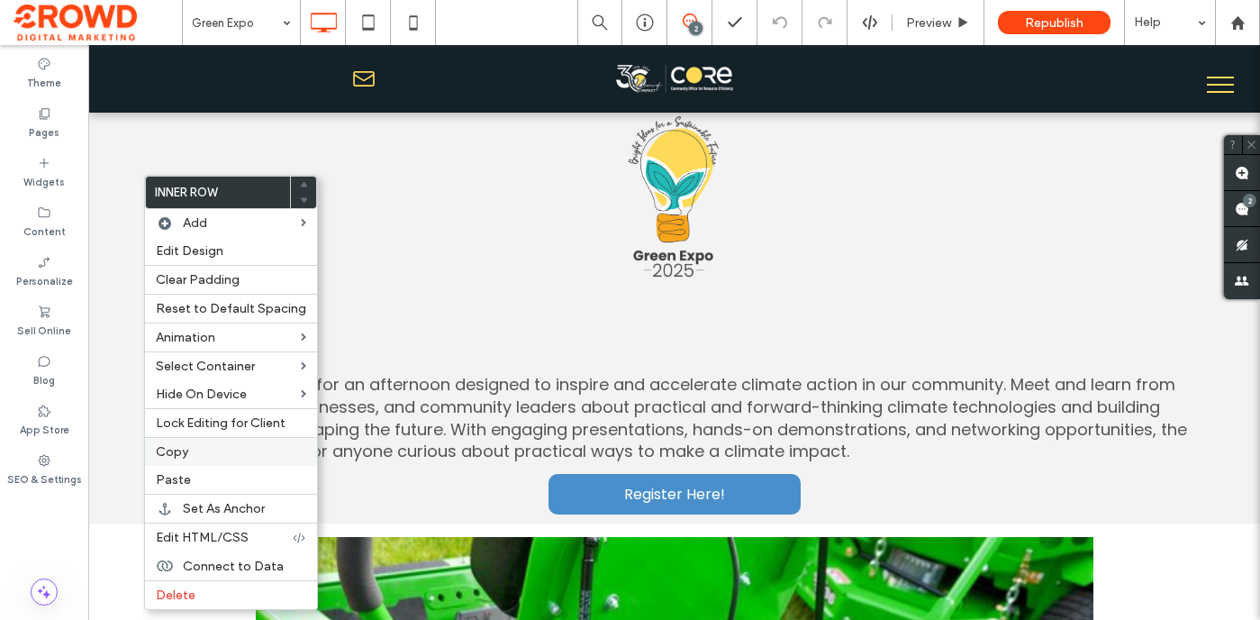
click at [207, 458] on label "Copy" at bounding box center [231, 451] width 150 height 15
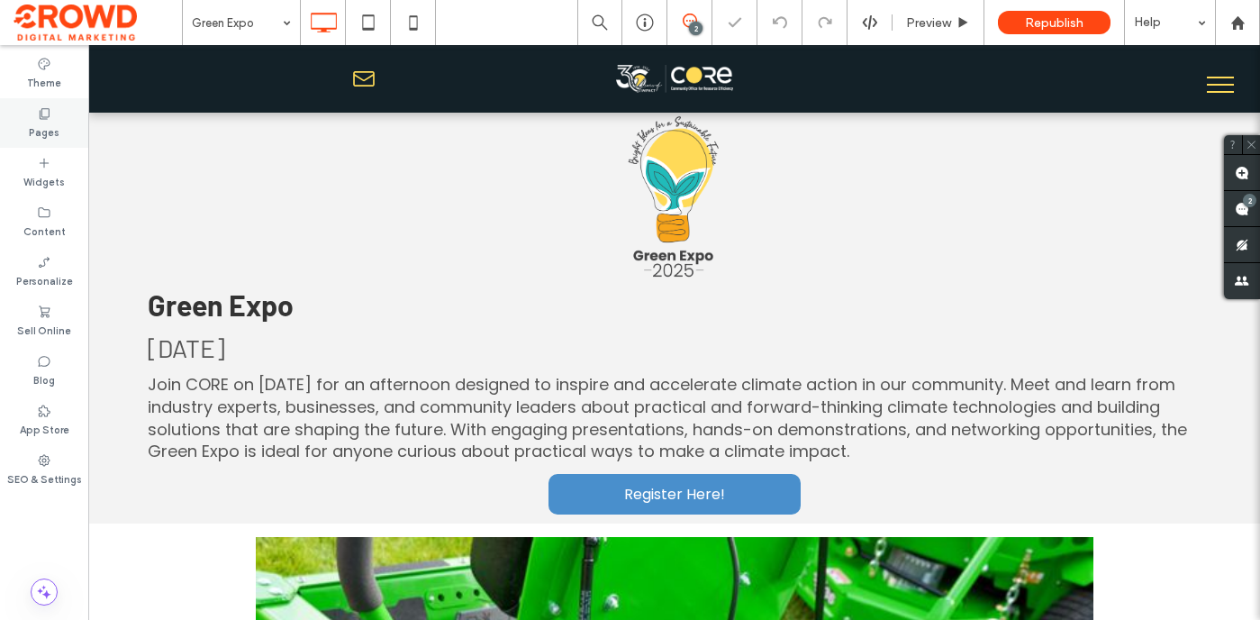
click at [38, 114] on icon at bounding box center [44, 113] width 14 height 14
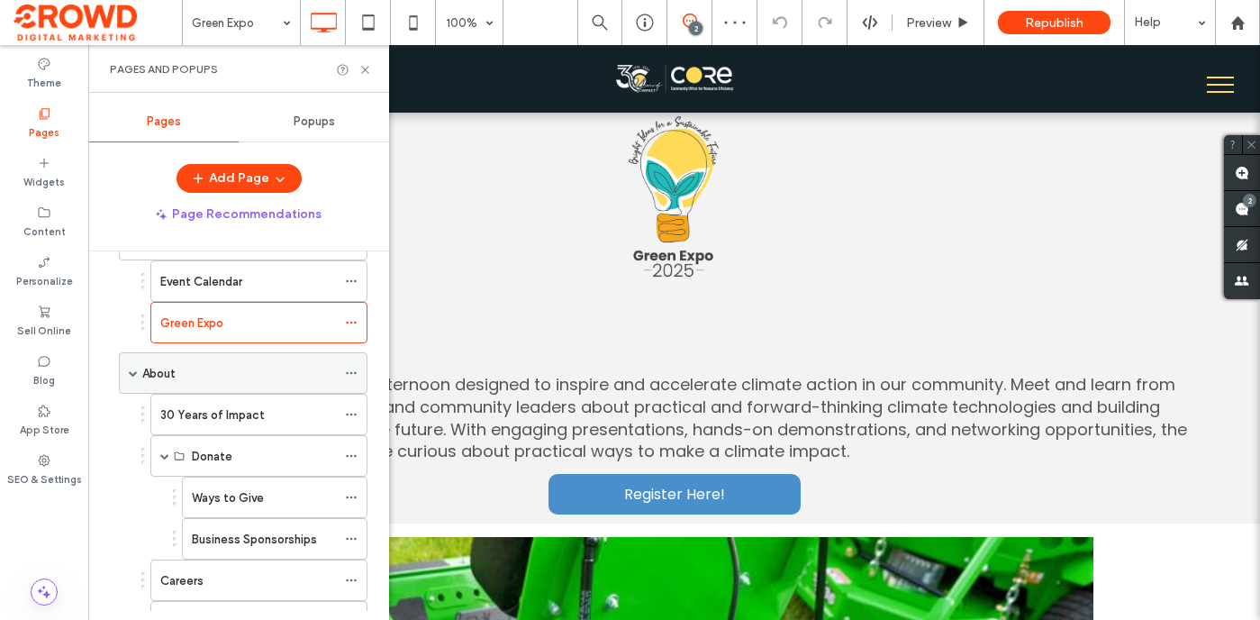
scroll to position [507, 0]
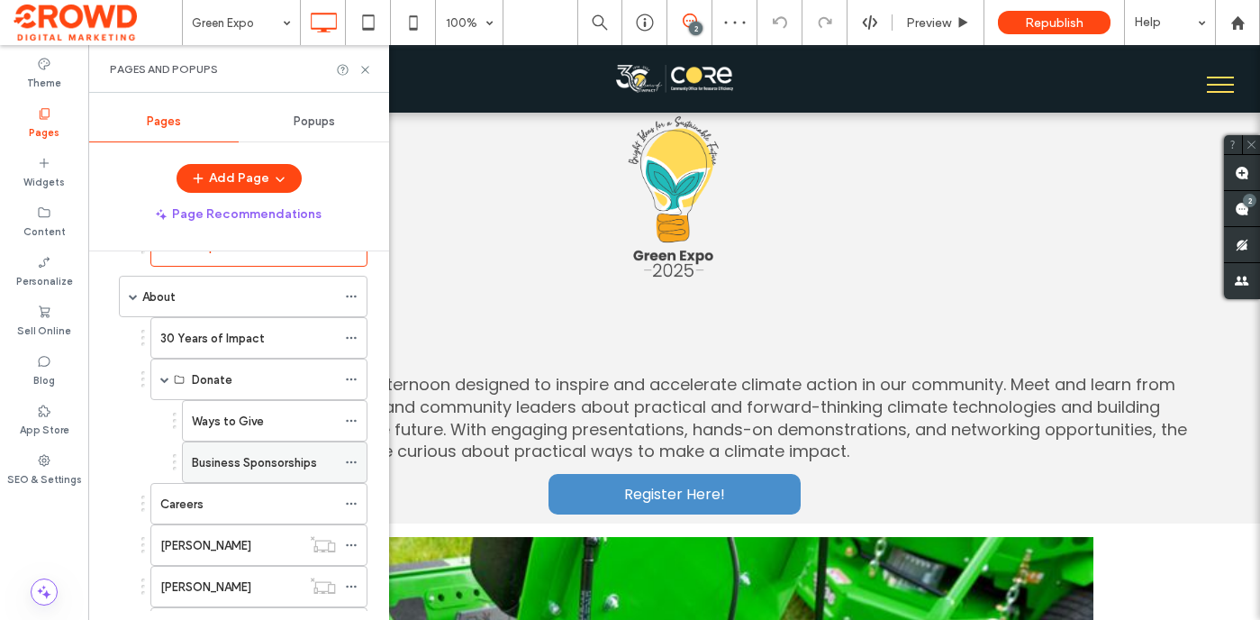
click at [261, 466] on label "Business Sponsorships" at bounding box center [254, 463] width 125 height 32
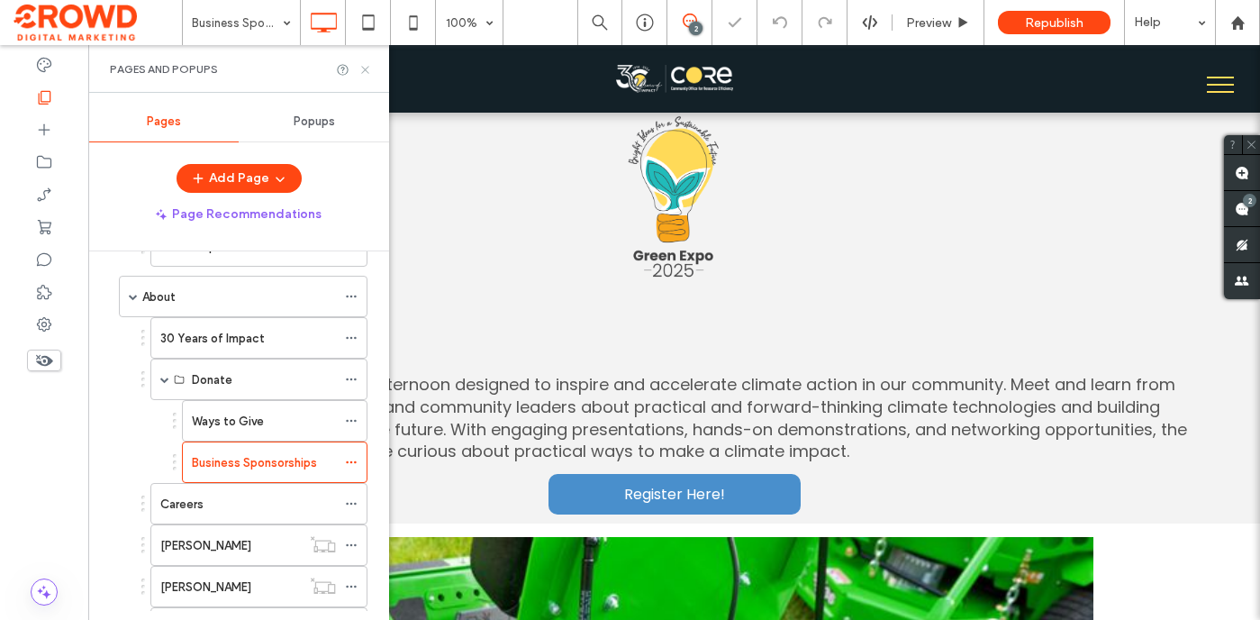
click at [366, 68] on use at bounding box center [364, 69] width 7 height 7
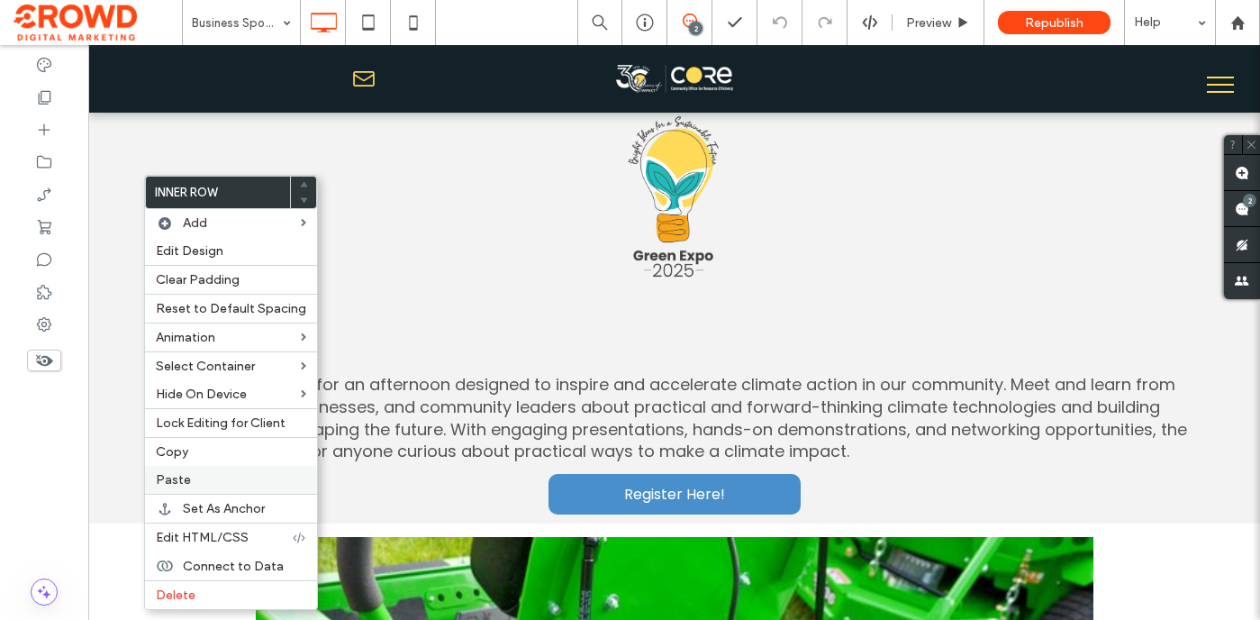
click at [192, 490] on div "Paste" at bounding box center [231, 480] width 172 height 28
click at [192, 588] on span "Delete" at bounding box center [176, 594] width 40 height 15
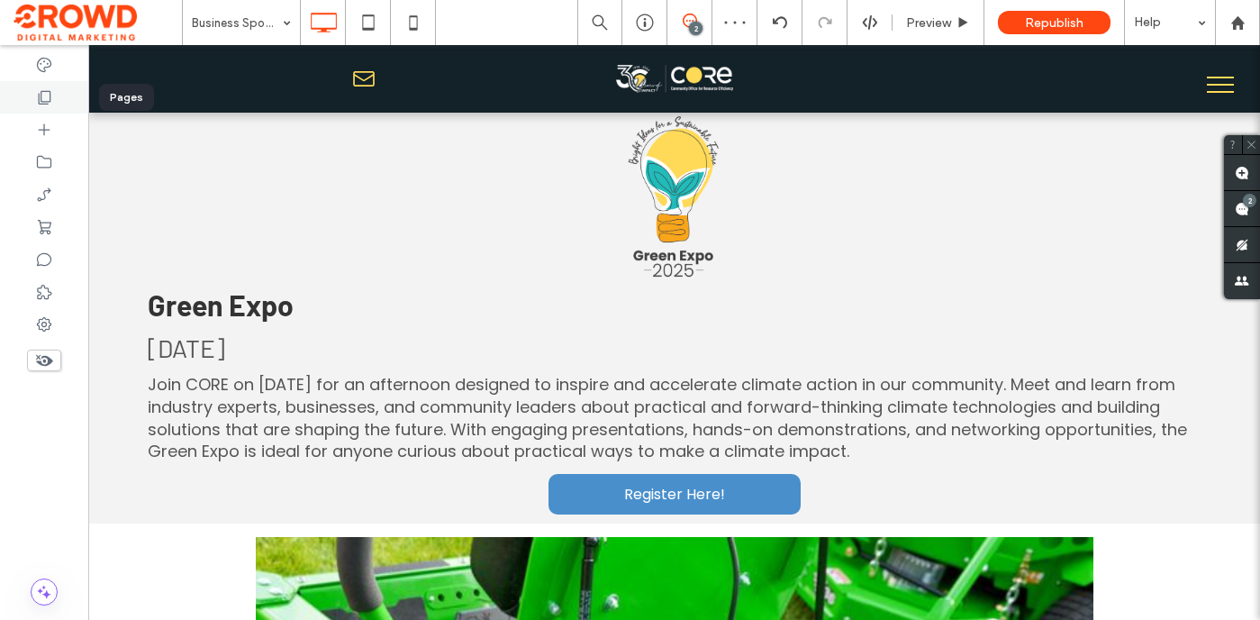
click at [53, 104] on div at bounding box center [44, 97] width 88 height 32
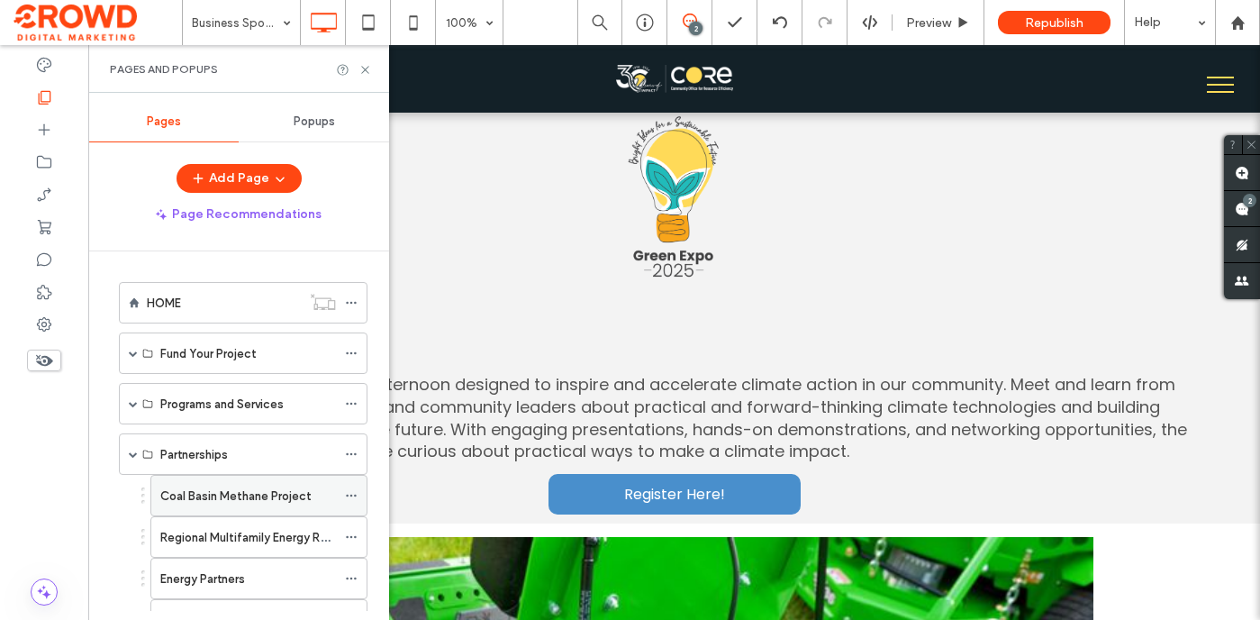
scroll to position [192, 0]
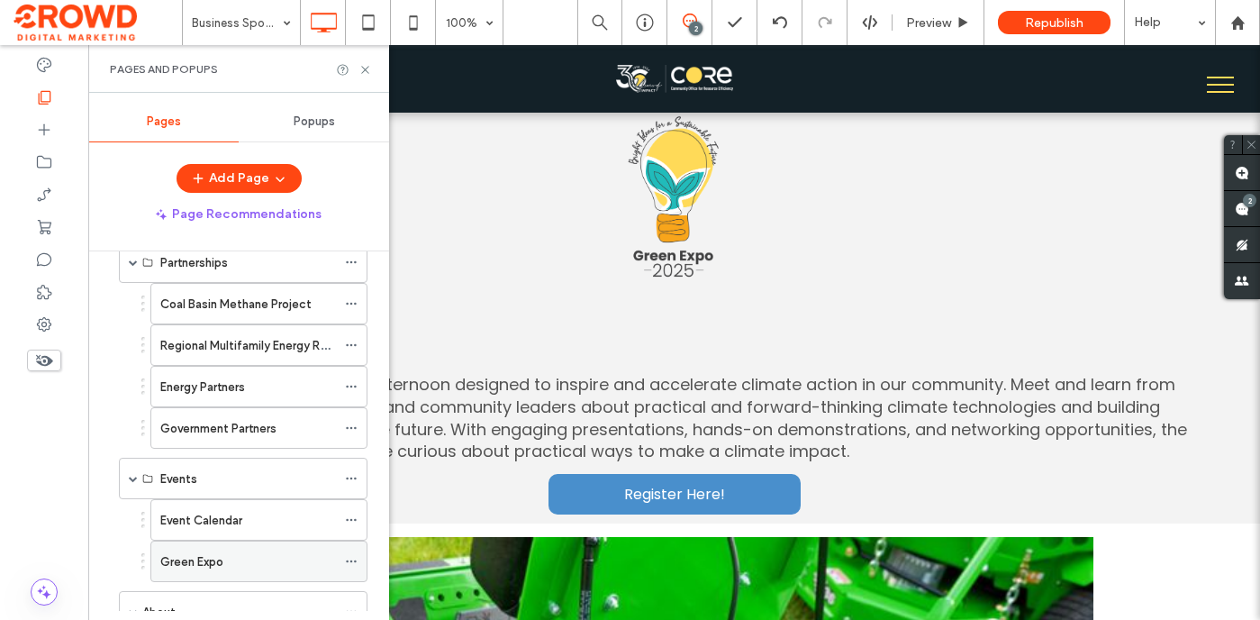
click at [214, 565] on label "Green Expo" at bounding box center [191, 562] width 63 height 32
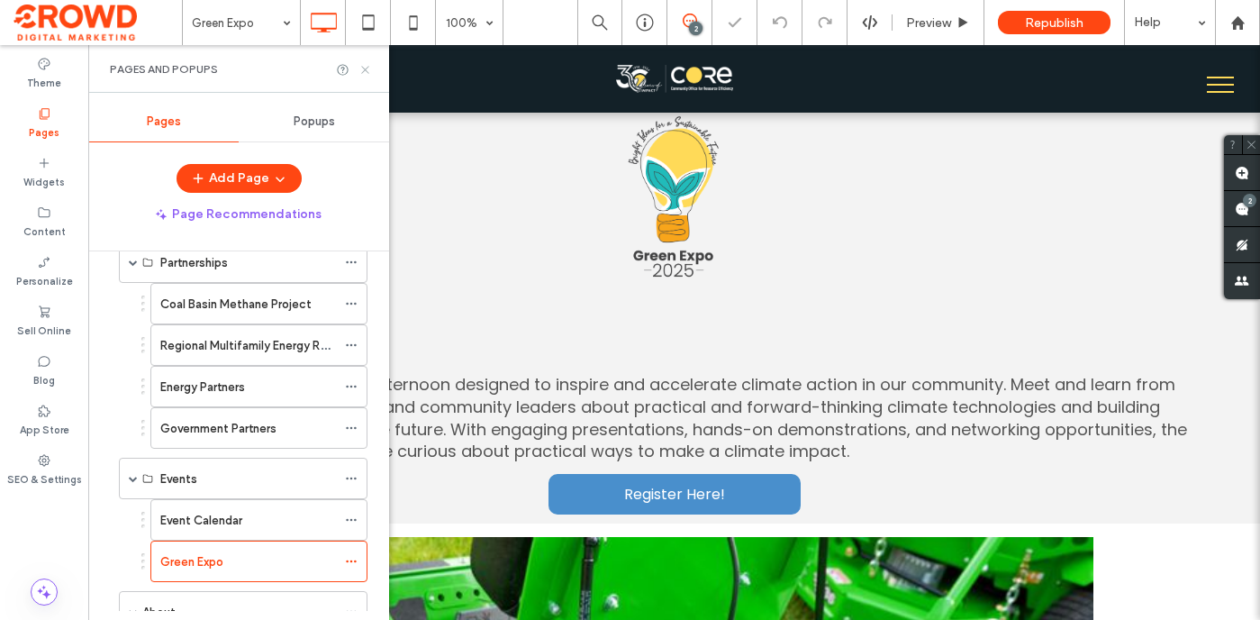
click at [362, 64] on icon at bounding box center [366, 70] width 14 height 14
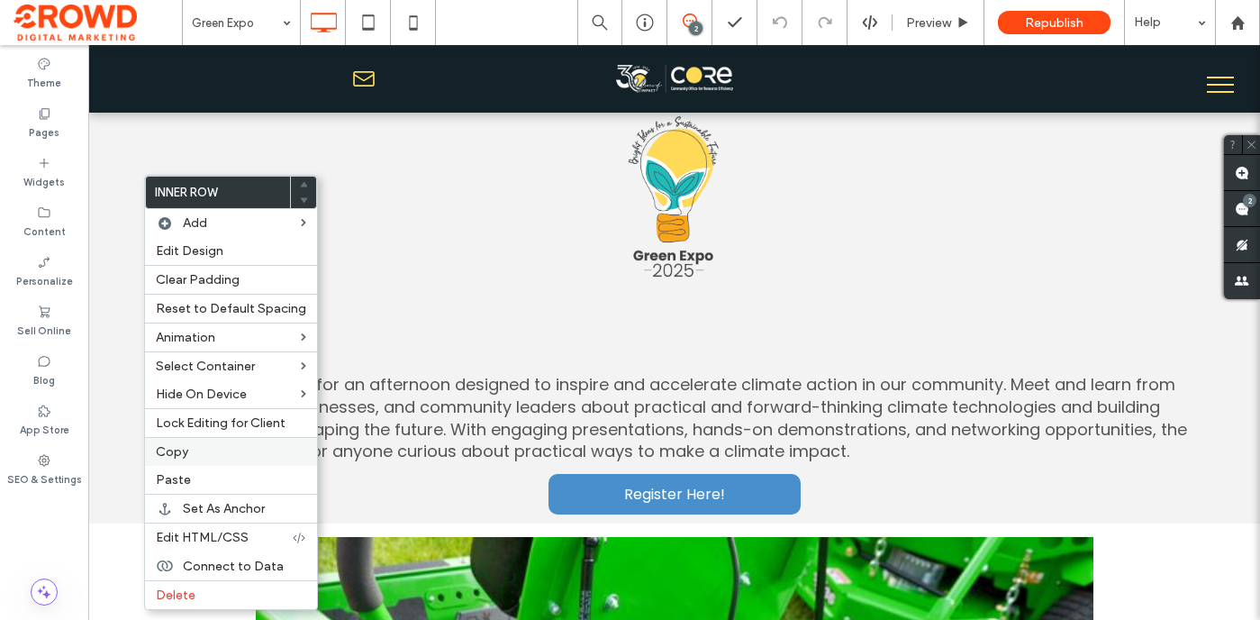
click at [197, 462] on div "Copy" at bounding box center [231, 451] width 172 height 29
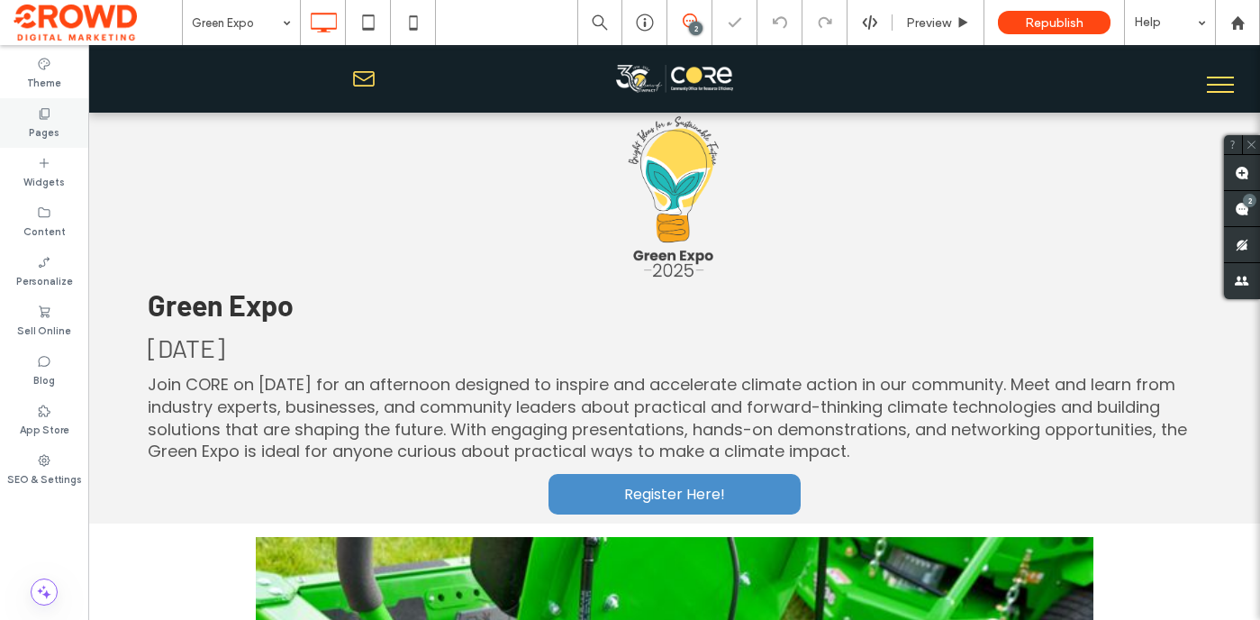
click at [65, 133] on div "Pages" at bounding box center [44, 123] width 88 height 50
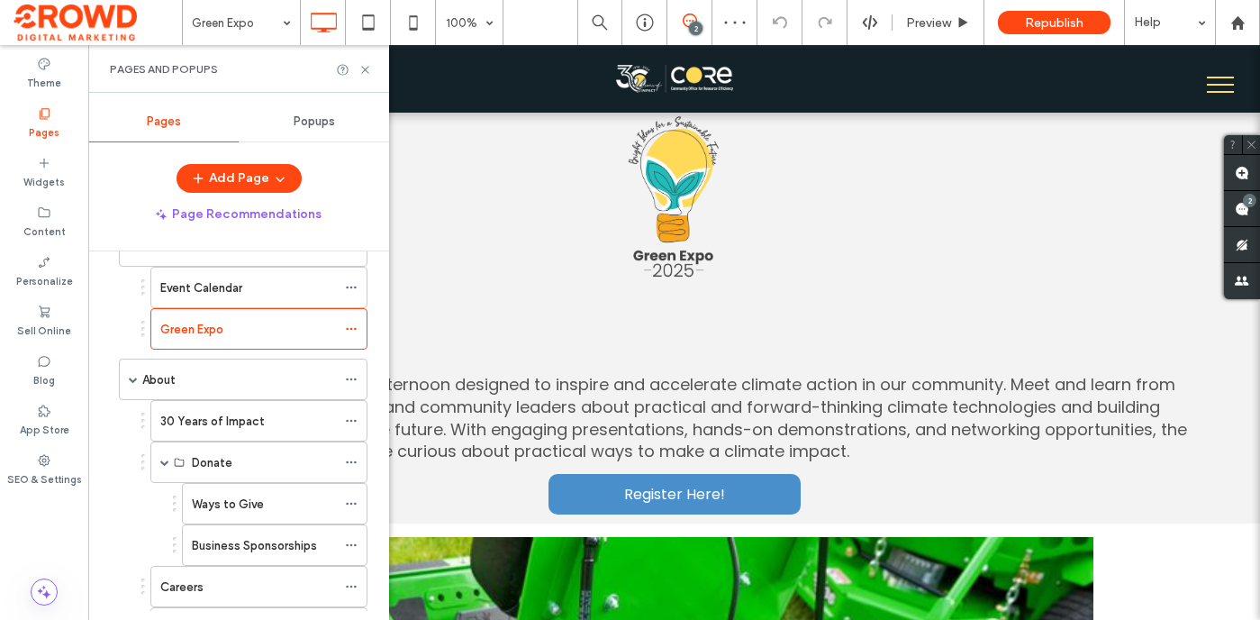
scroll to position [486, 0]
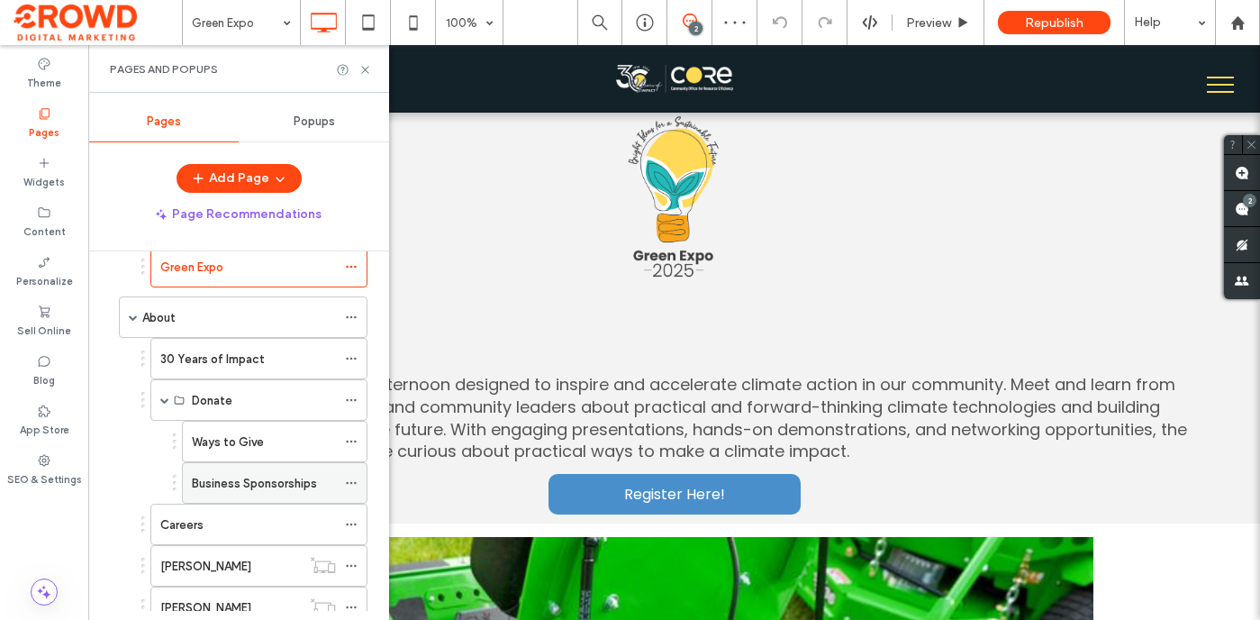
click at [265, 483] on label "Business Sponsorships" at bounding box center [254, 484] width 125 height 32
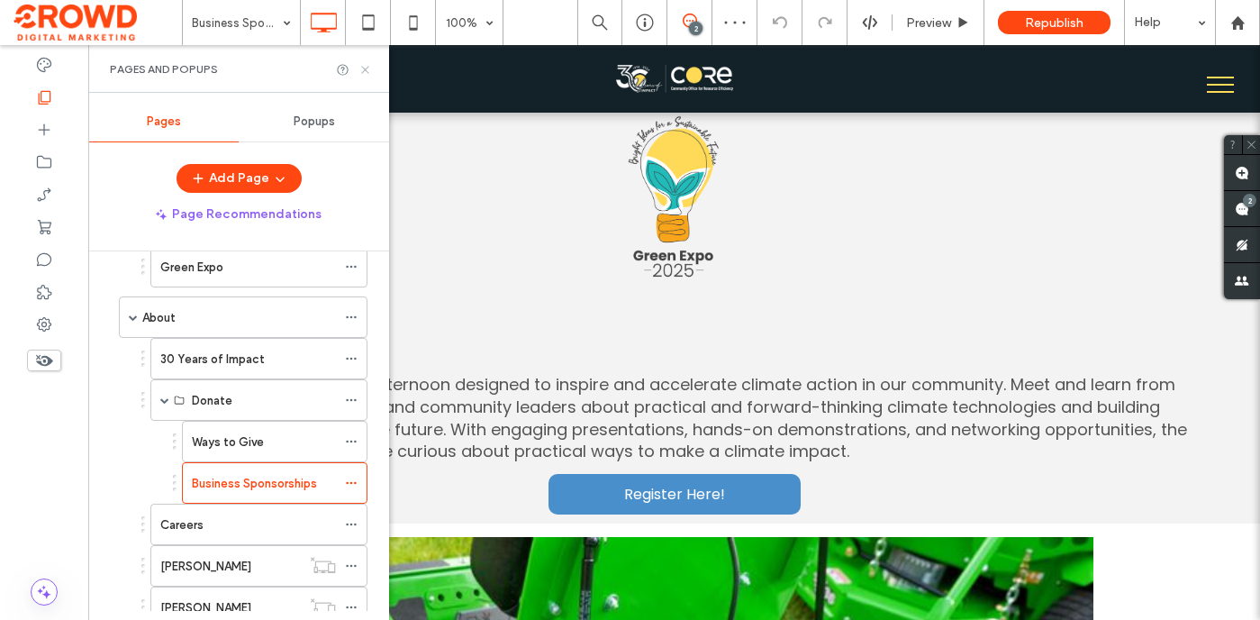
click at [363, 73] on icon at bounding box center [366, 70] width 14 height 14
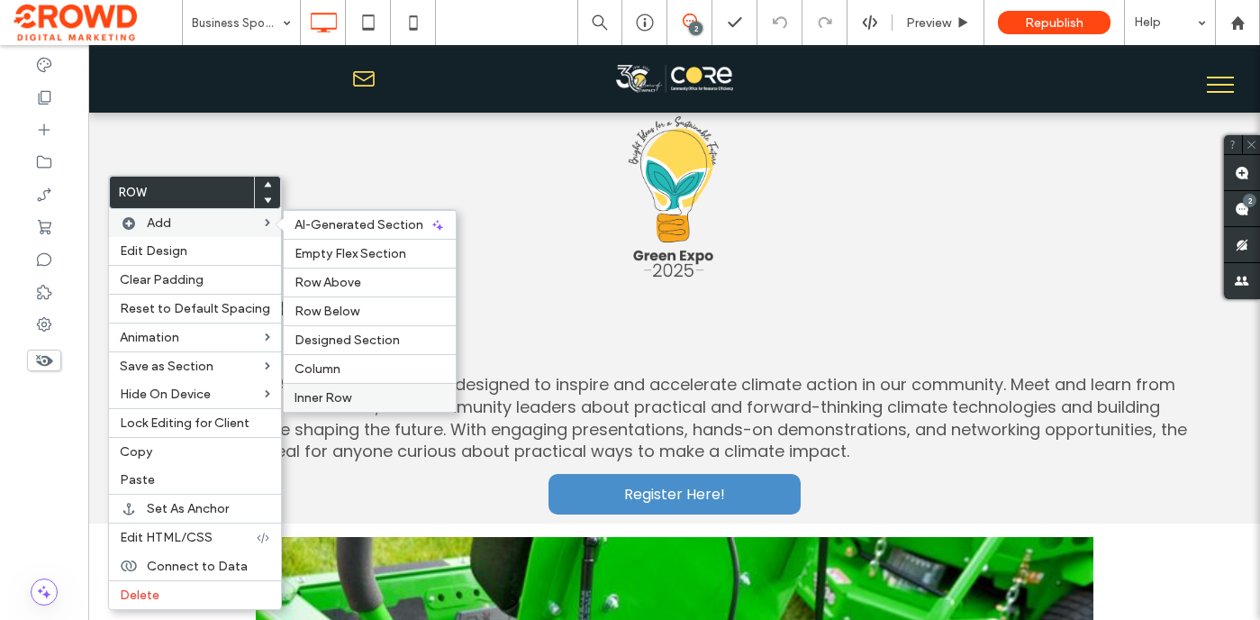
click at [326, 393] on span "Inner Row" at bounding box center [323, 397] width 57 height 15
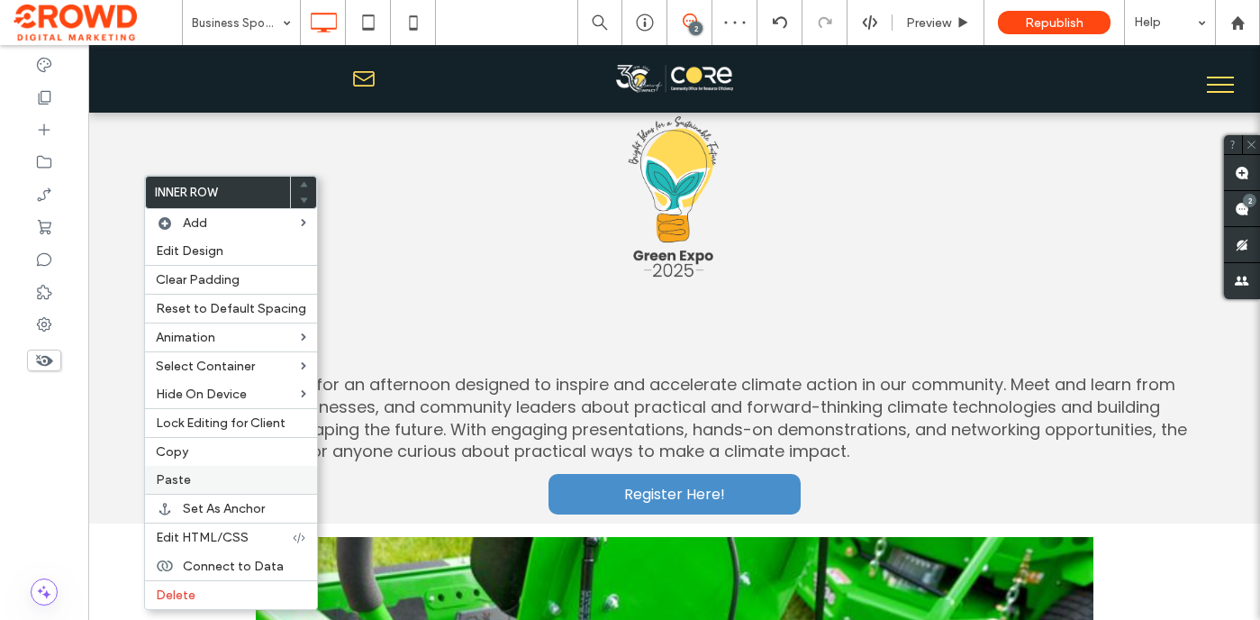
click at [213, 482] on label "Paste" at bounding box center [231, 479] width 150 height 15
click at [201, 586] on div "Delete" at bounding box center [231, 594] width 172 height 29
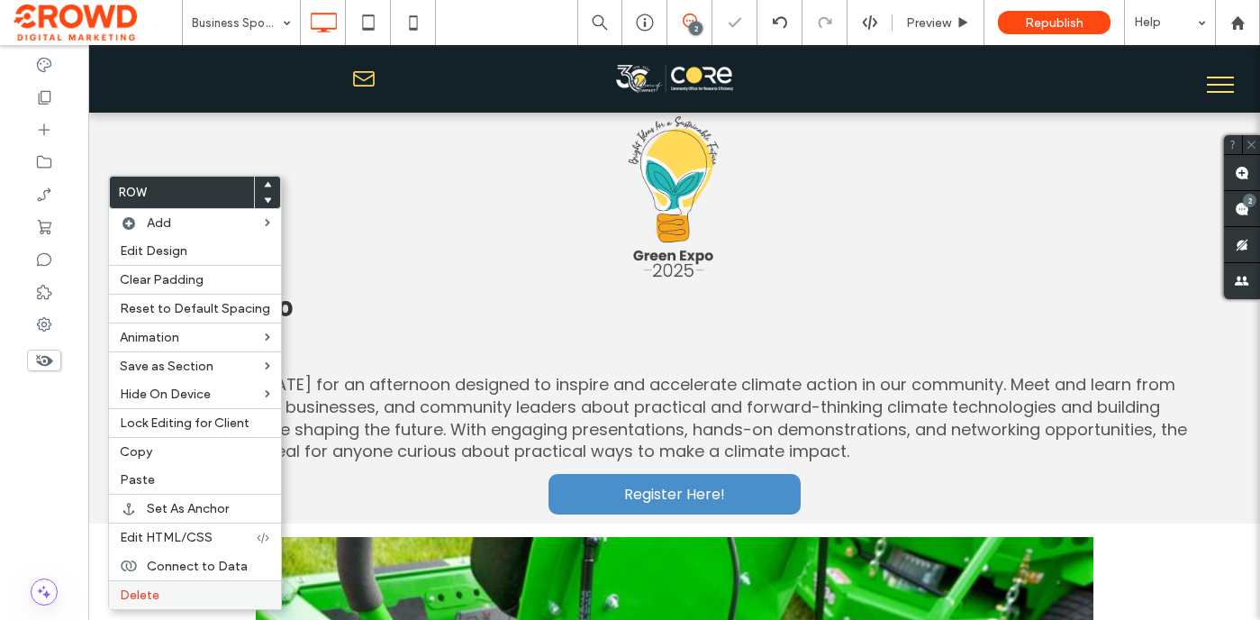
click at [159, 603] on label "Delete" at bounding box center [195, 594] width 150 height 15
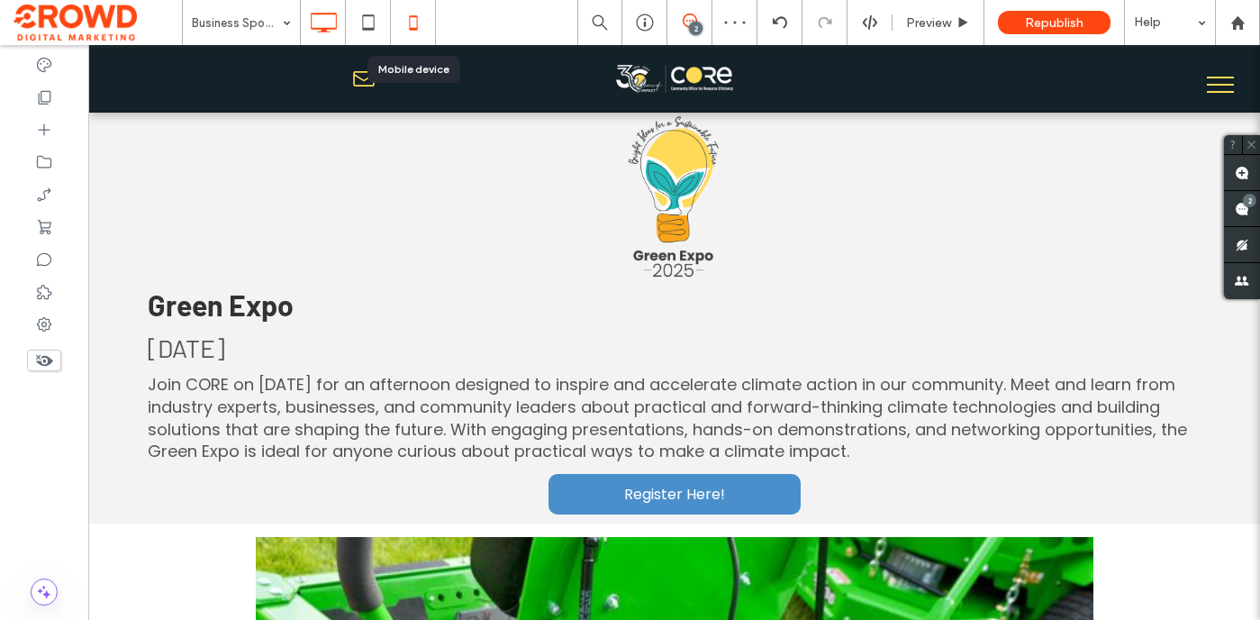
click at [413, 23] on icon at bounding box center [413, 23] width 36 height 36
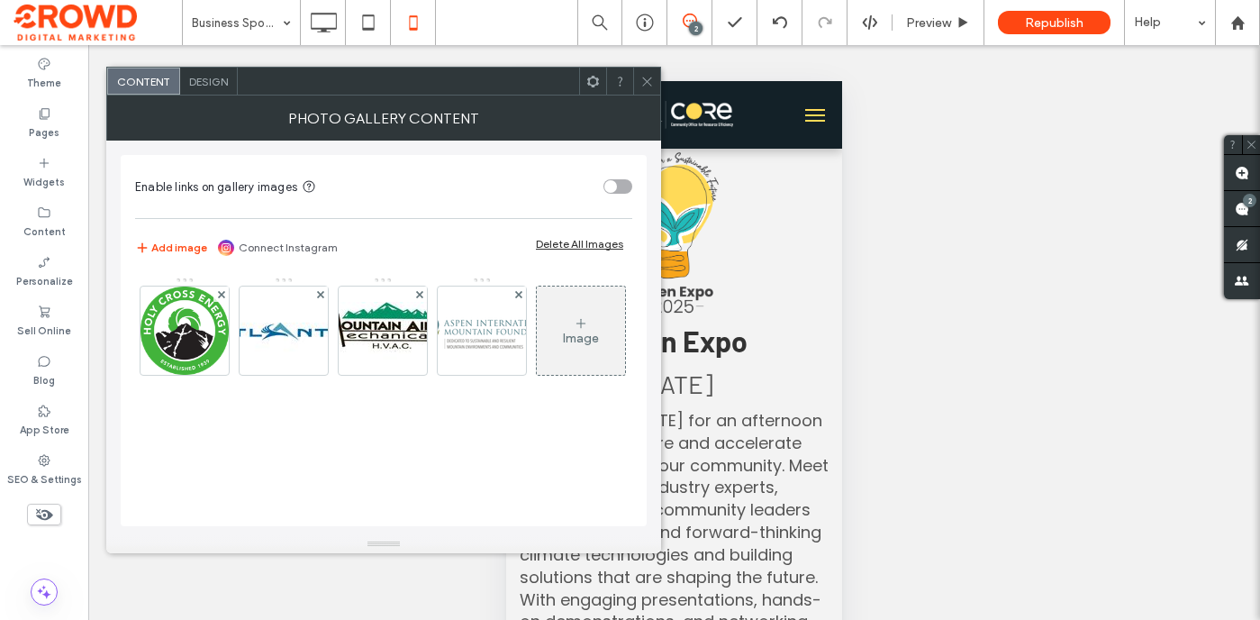
click at [212, 85] on span "Design" at bounding box center [208, 82] width 39 height 14
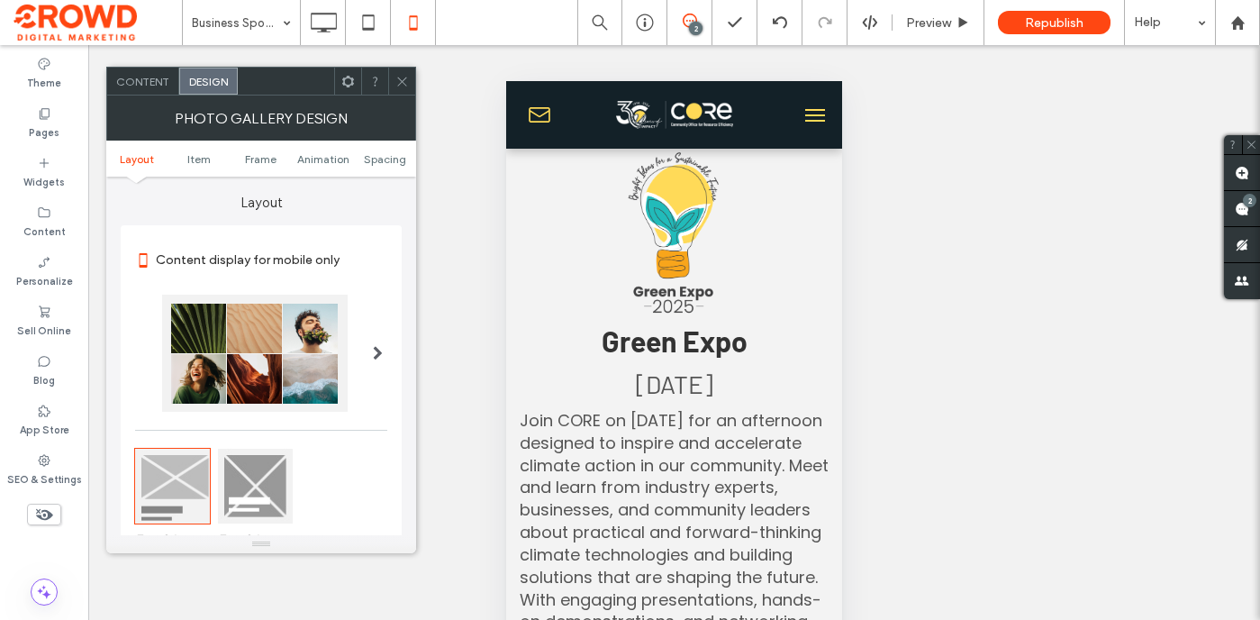
scroll to position [377, 0]
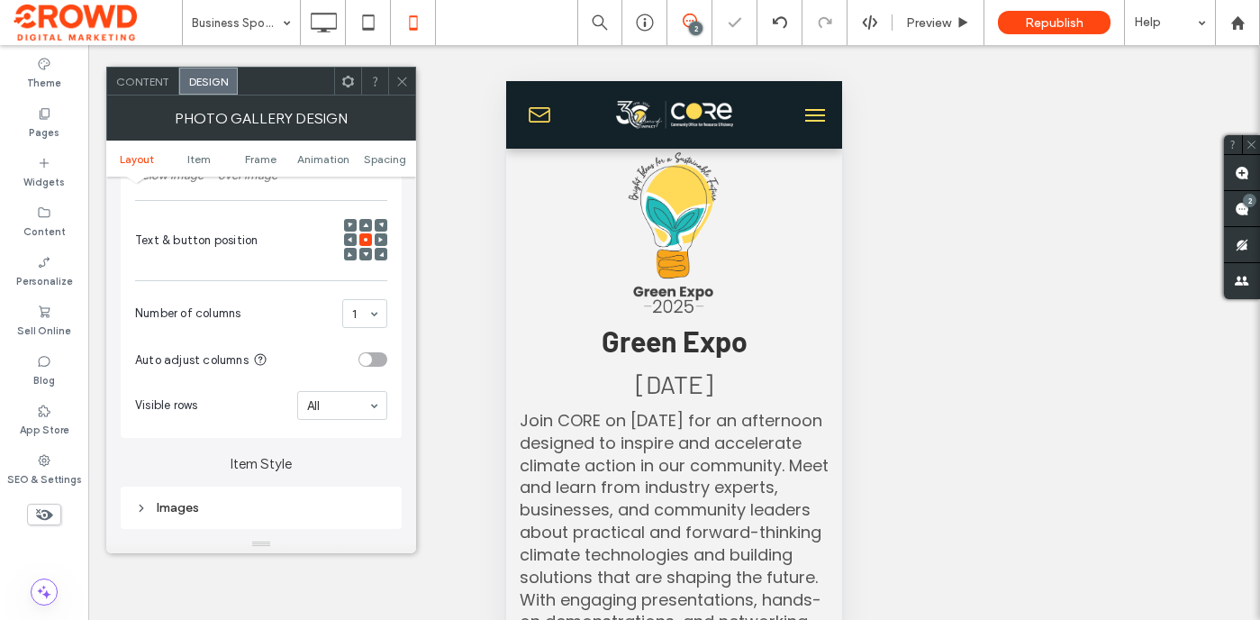
click at [405, 79] on icon at bounding box center [402, 82] width 14 height 14
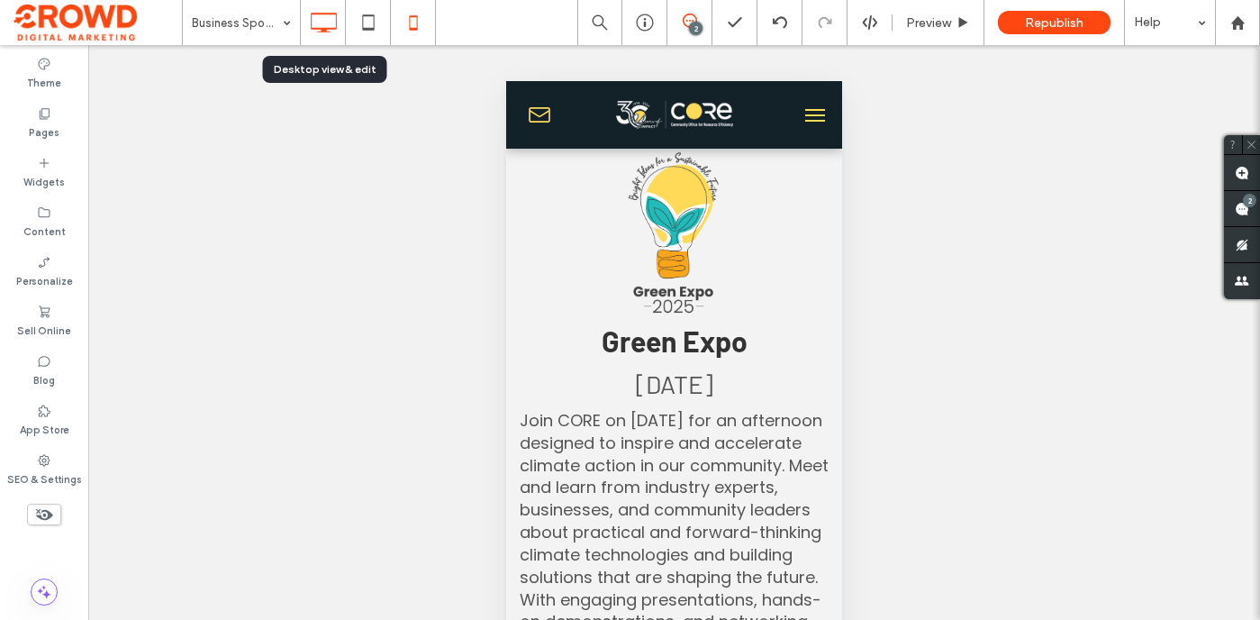
click at [327, 16] on icon at bounding box center [323, 23] width 36 height 36
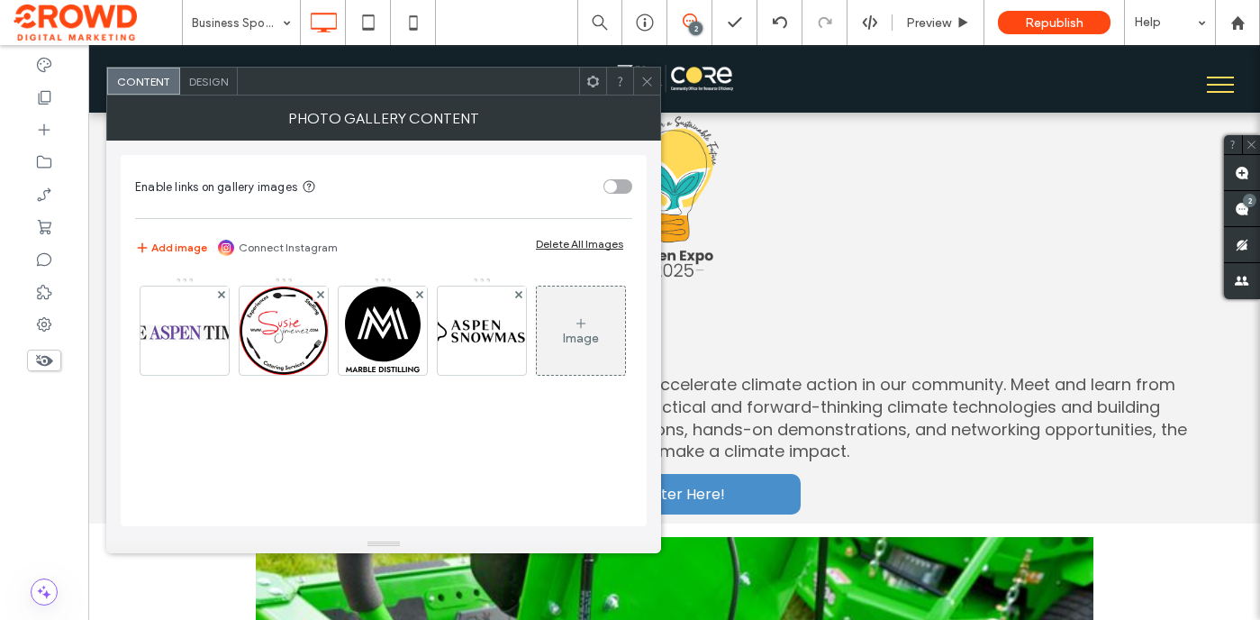
click at [574, 331] on icon at bounding box center [581, 323] width 14 height 14
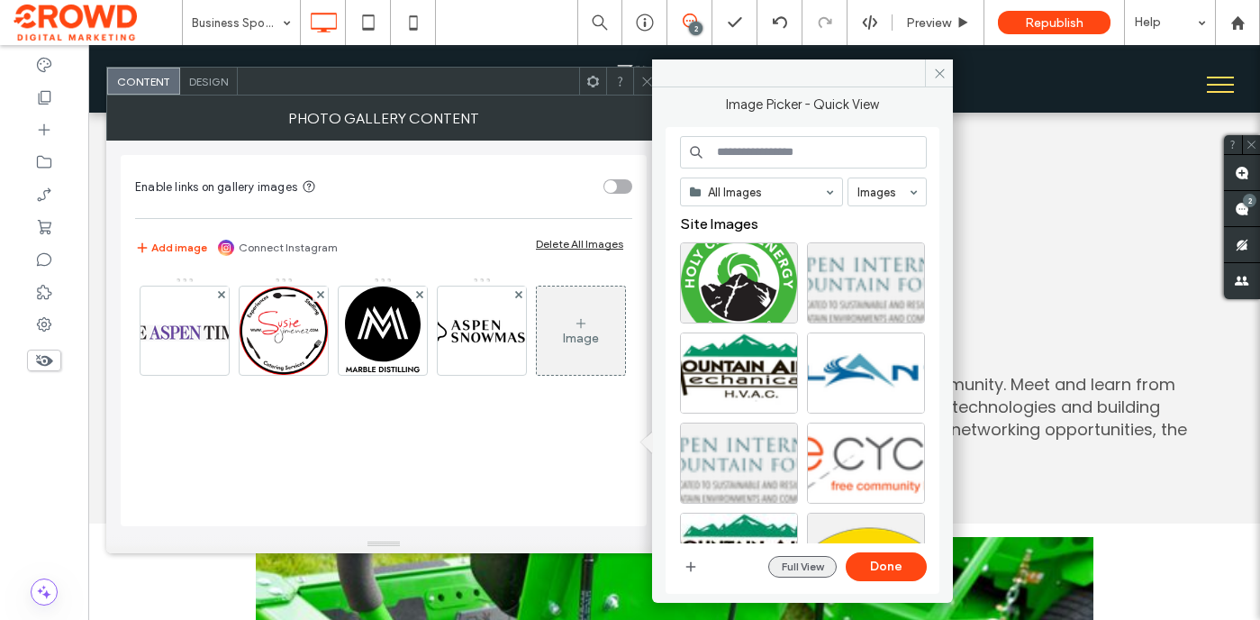
click at [803, 565] on button "Full View" at bounding box center [802, 567] width 68 height 22
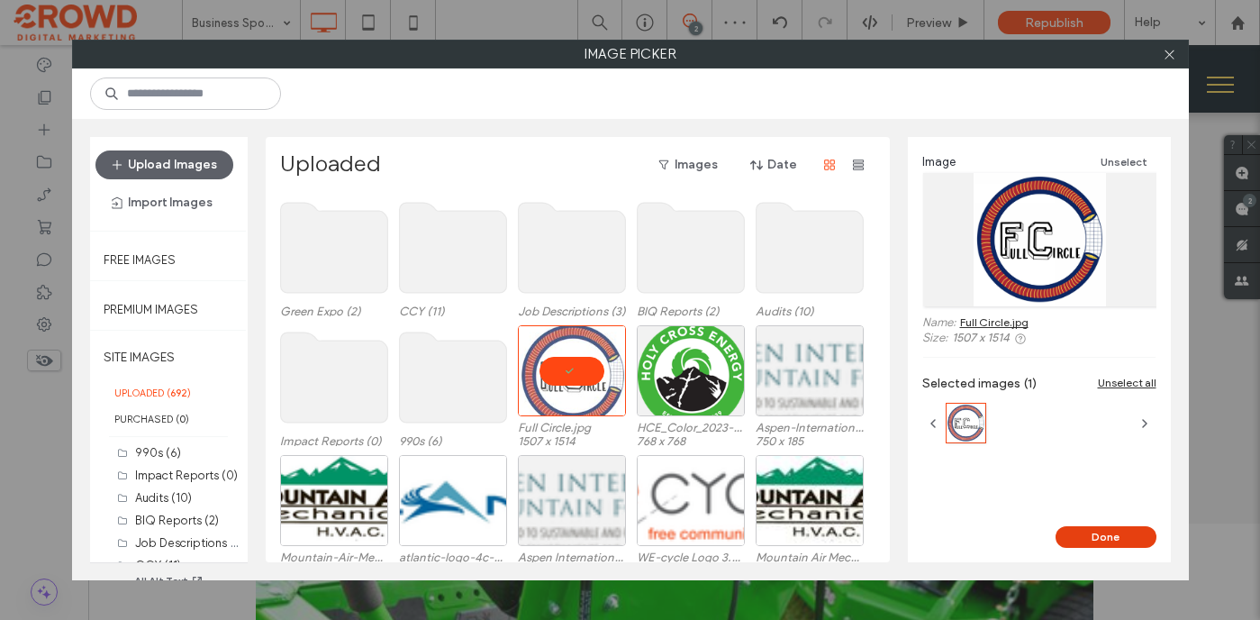
click at [1108, 534] on button "Done" at bounding box center [1106, 537] width 101 height 22
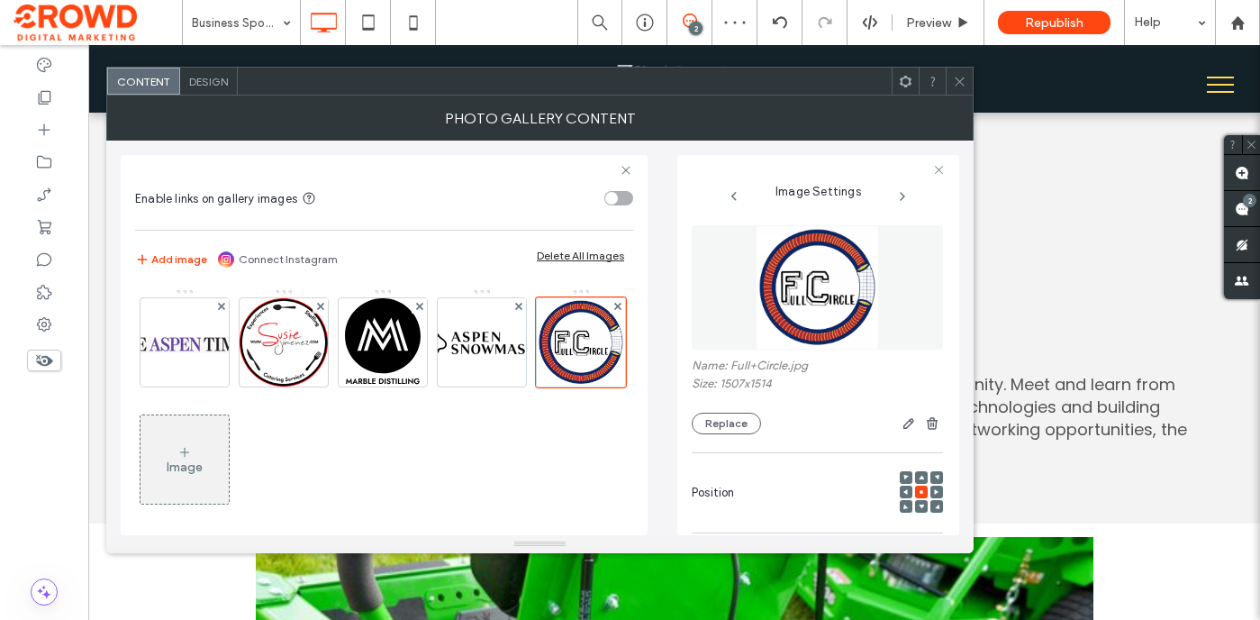
click at [206, 78] on span "Design" at bounding box center [208, 82] width 39 height 14
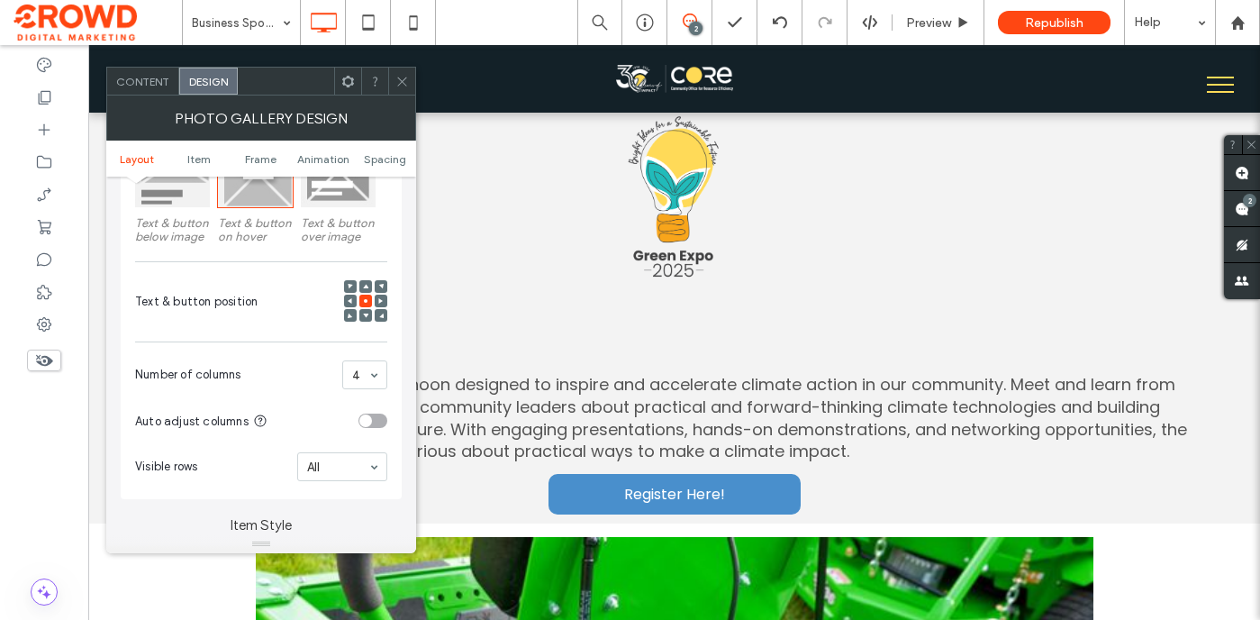
scroll to position [436, 0]
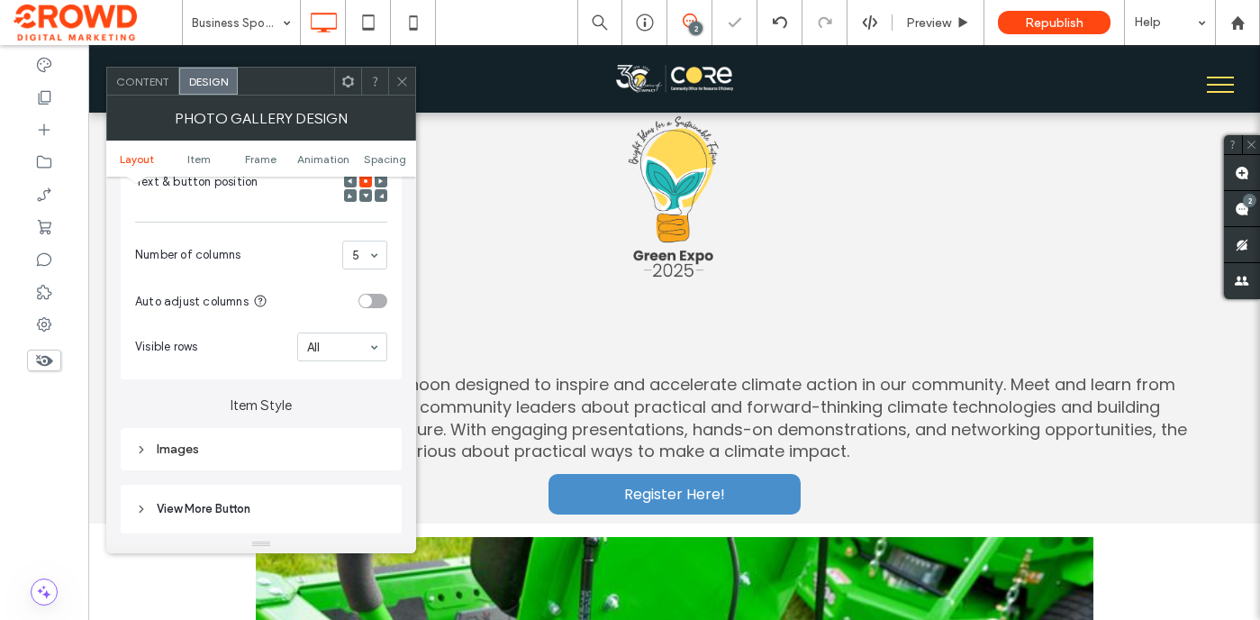
click at [400, 77] on icon at bounding box center [402, 82] width 14 height 14
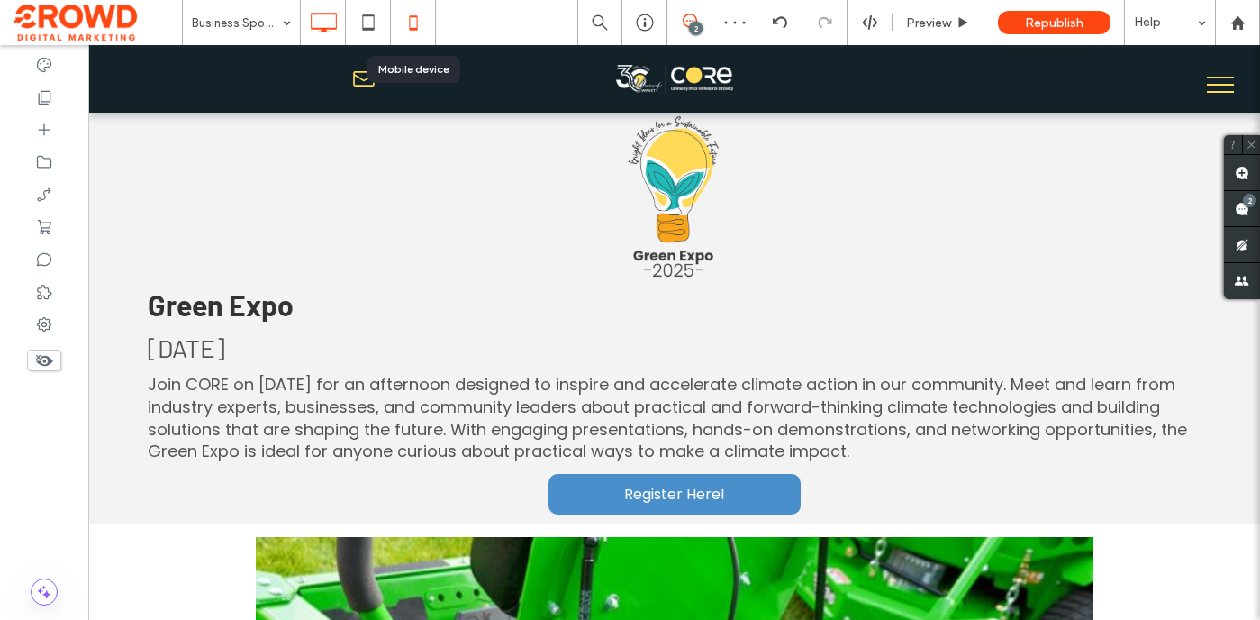
click at [412, 20] on icon at bounding box center [413, 23] width 36 height 36
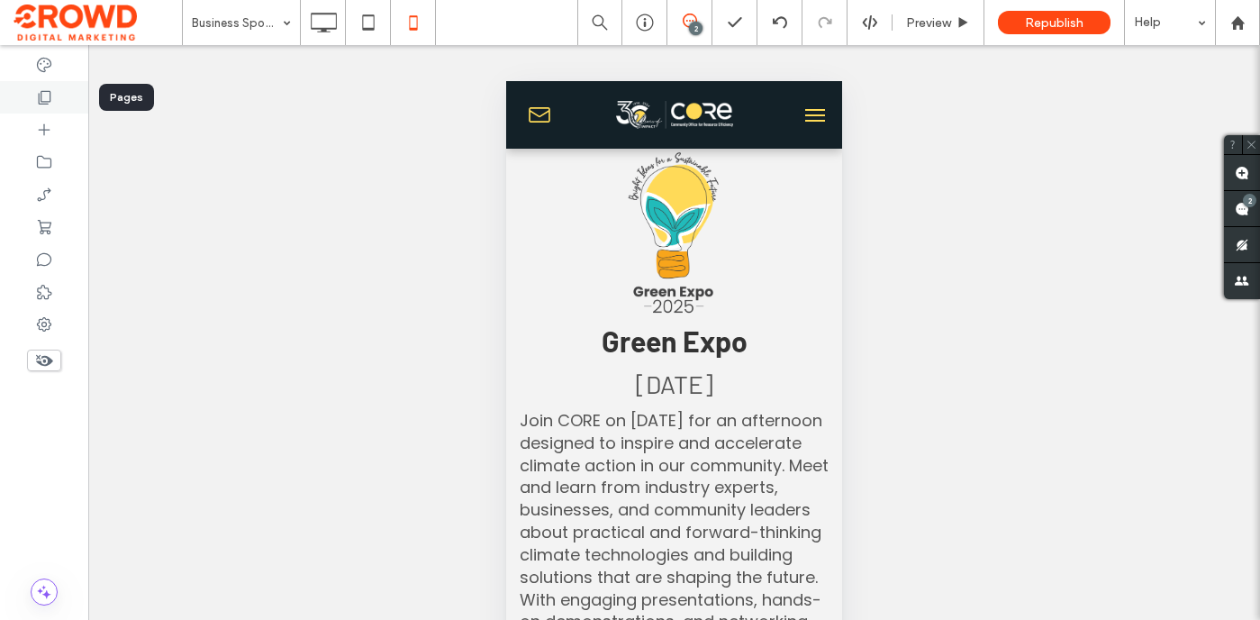
click at [35, 106] on div at bounding box center [44, 97] width 88 height 32
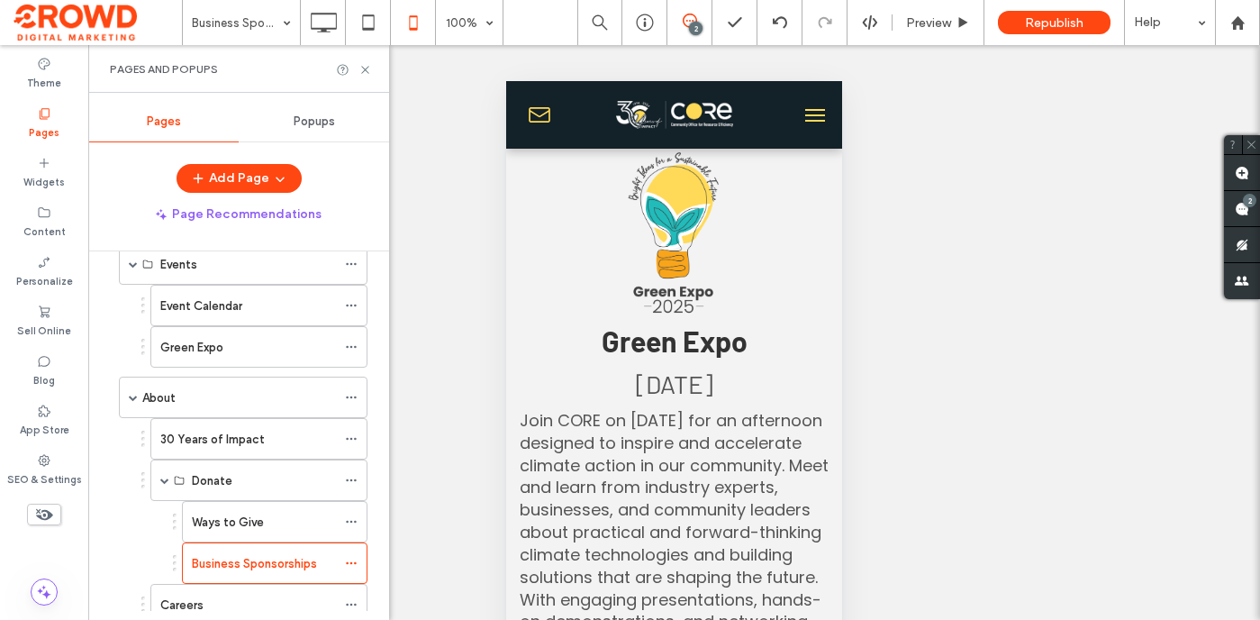
scroll to position [422, 0]
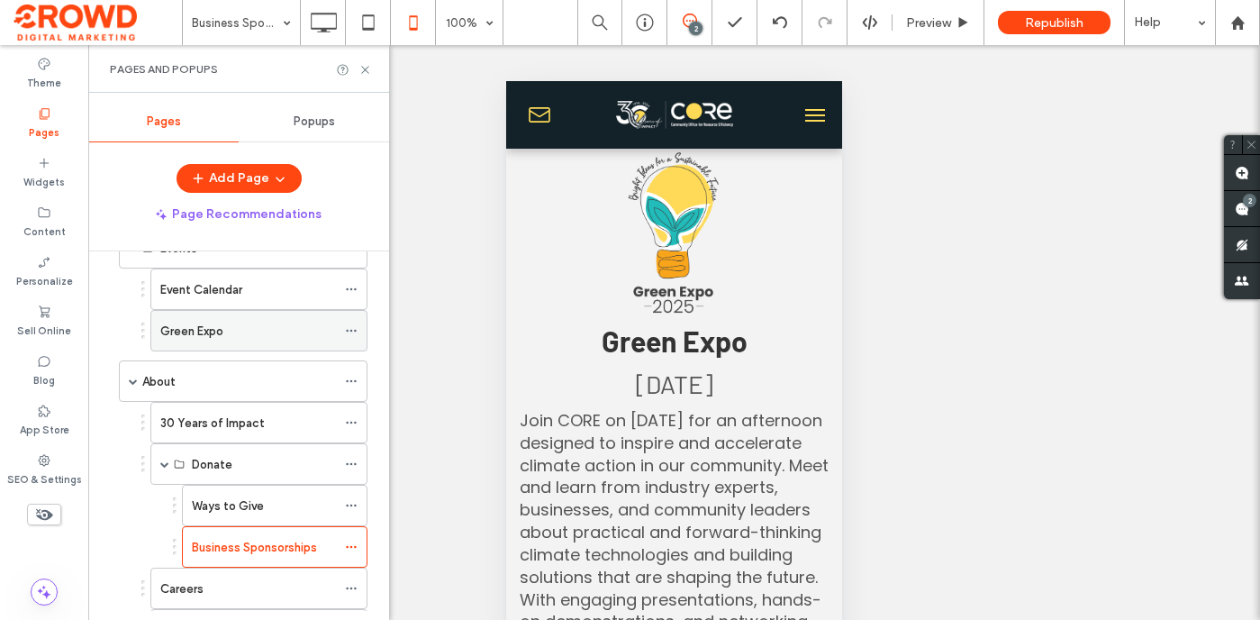
click at [228, 338] on div "Green Expo" at bounding box center [248, 331] width 176 height 19
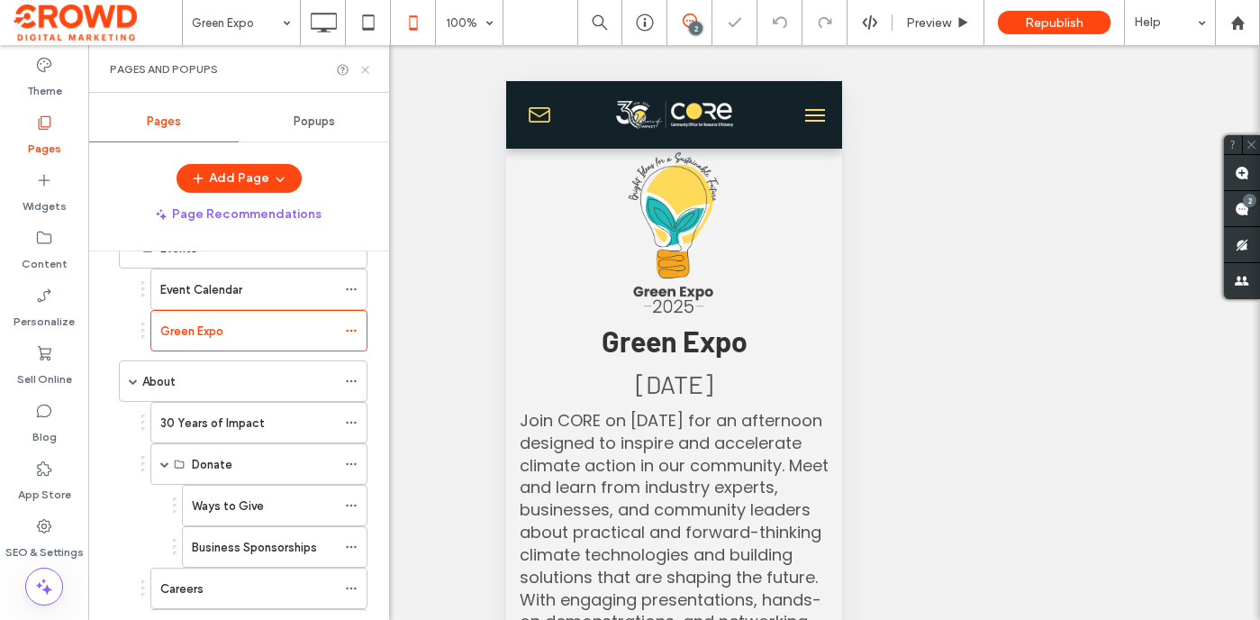
click at [362, 74] on icon at bounding box center [366, 70] width 14 height 14
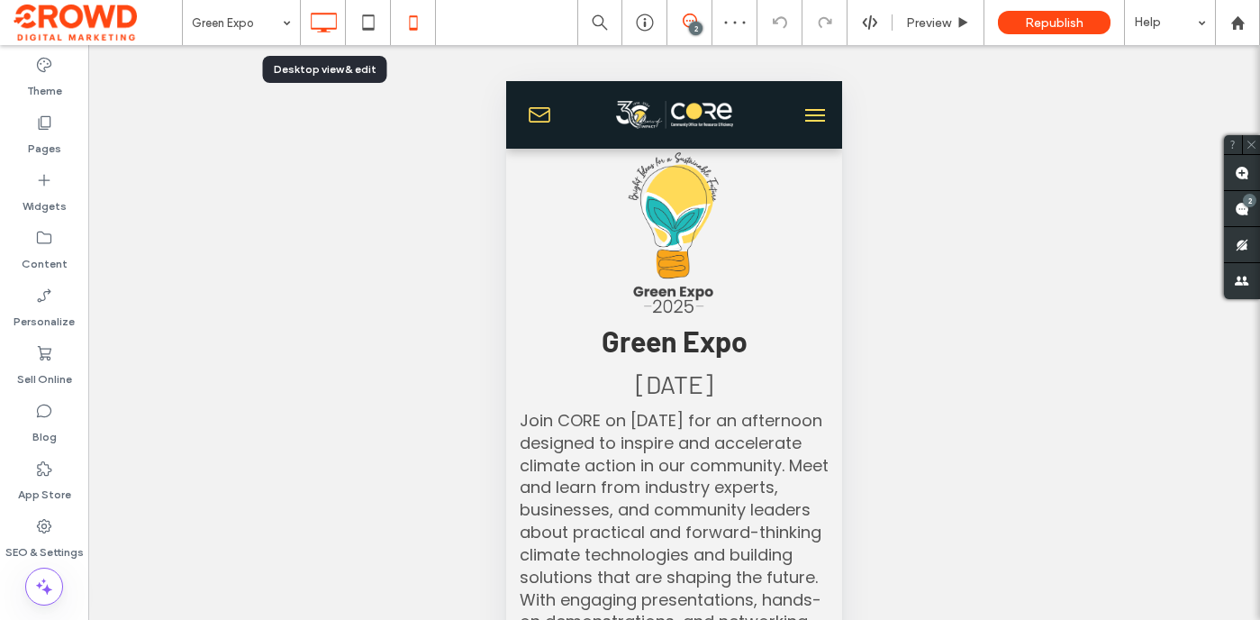
click at [313, 27] on icon at bounding box center [323, 23] width 36 height 36
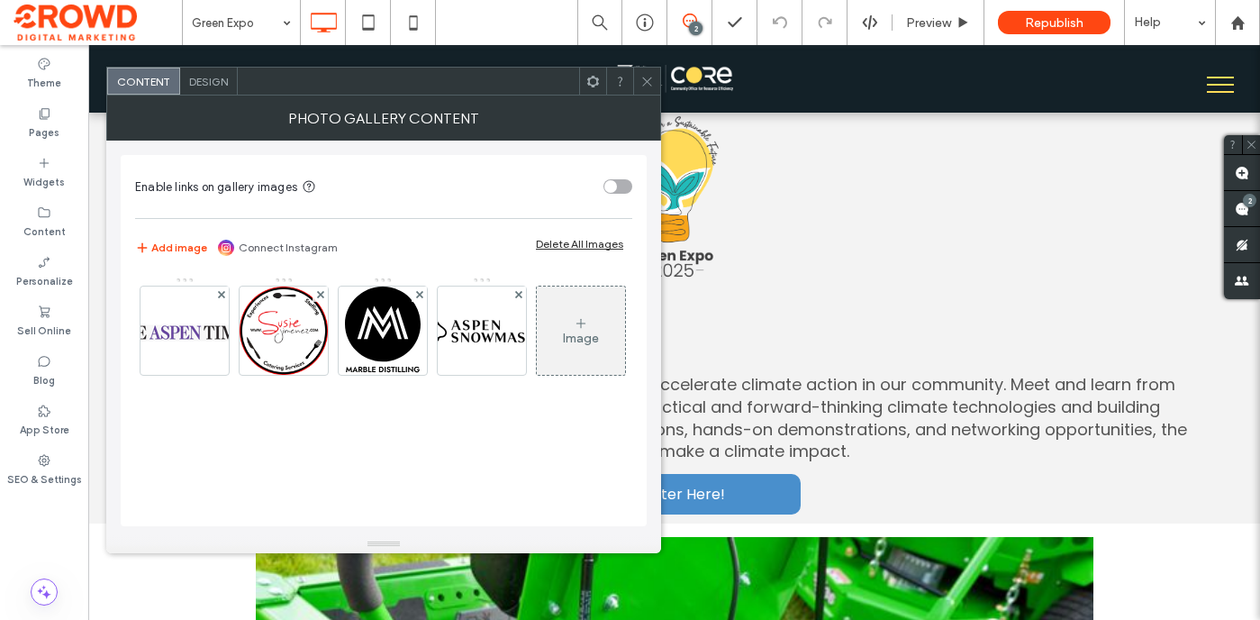
click at [563, 346] on div "Image" at bounding box center [581, 338] width 36 height 15
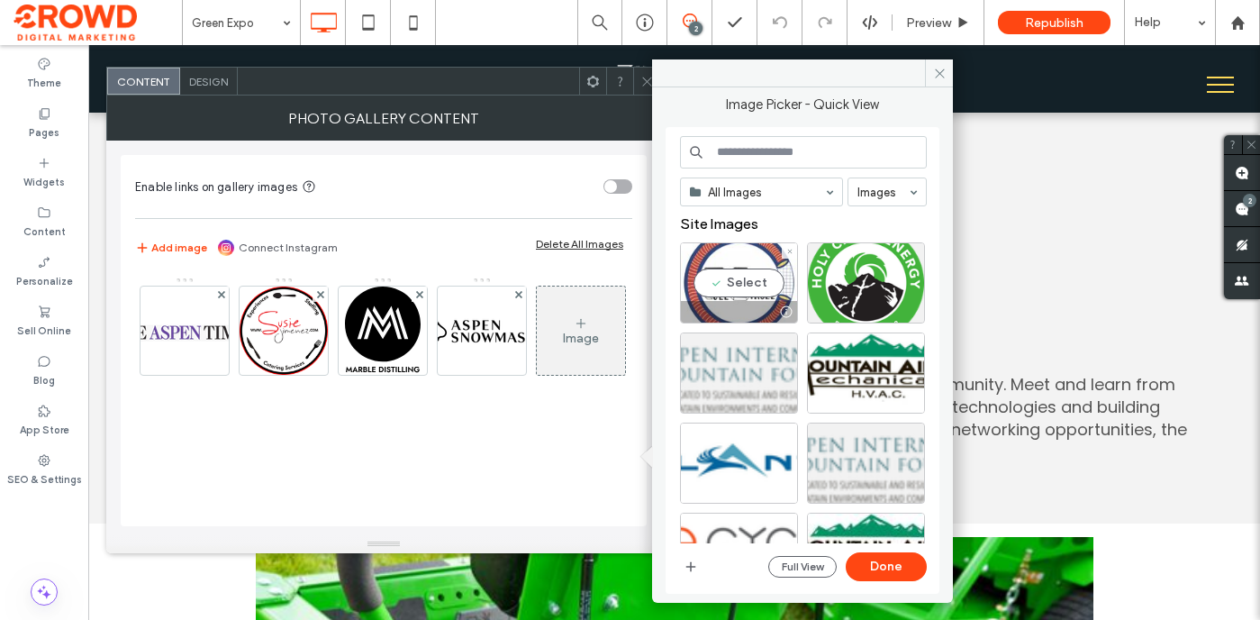
click at [731, 274] on div "Select" at bounding box center [739, 282] width 118 height 81
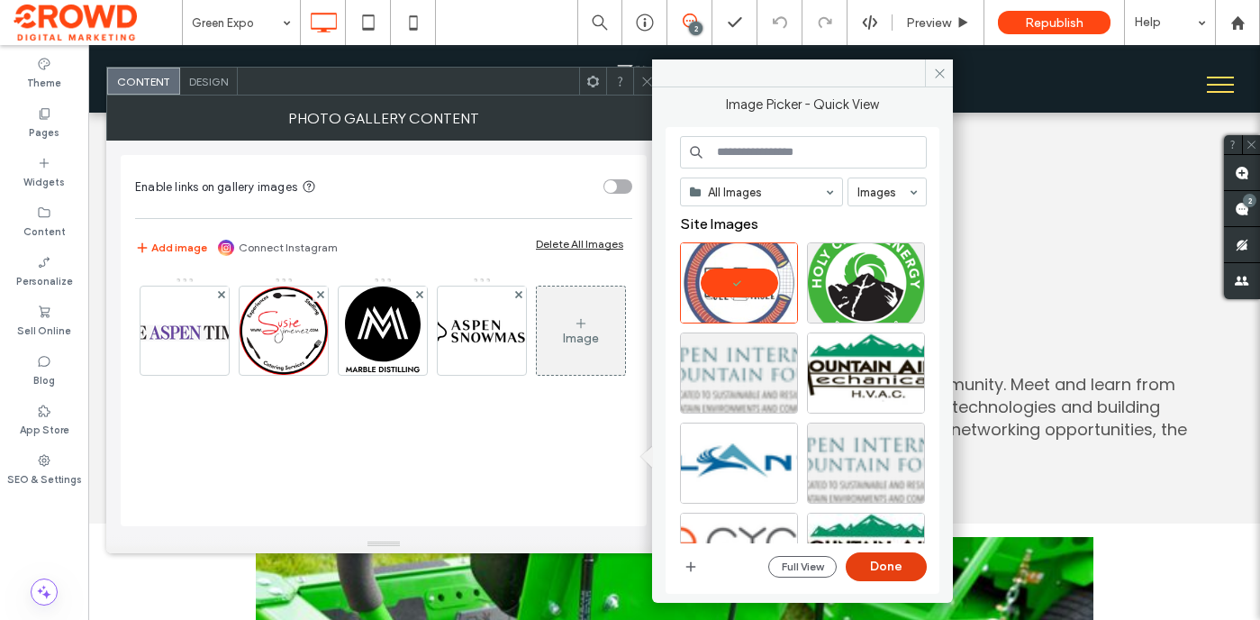
click at [897, 569] on button "Done" at bounding box center [886, 566] width 81 height 29
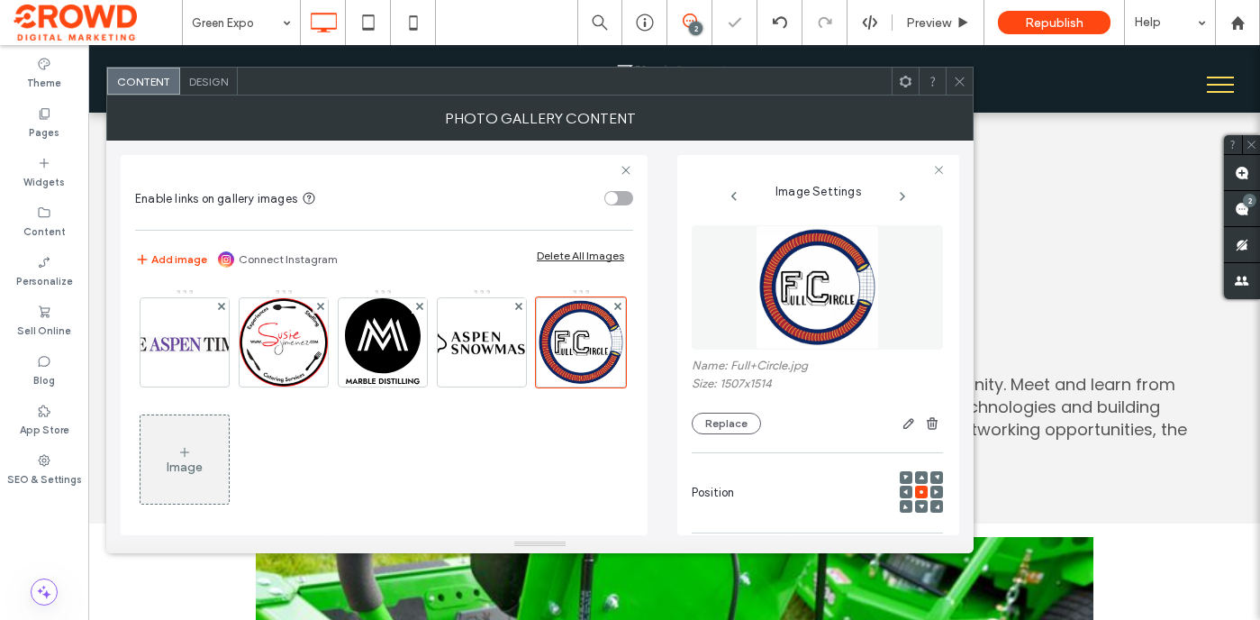
click at [220, 84] on span "Design" at bounding box center [208, 82] width 39 height 14
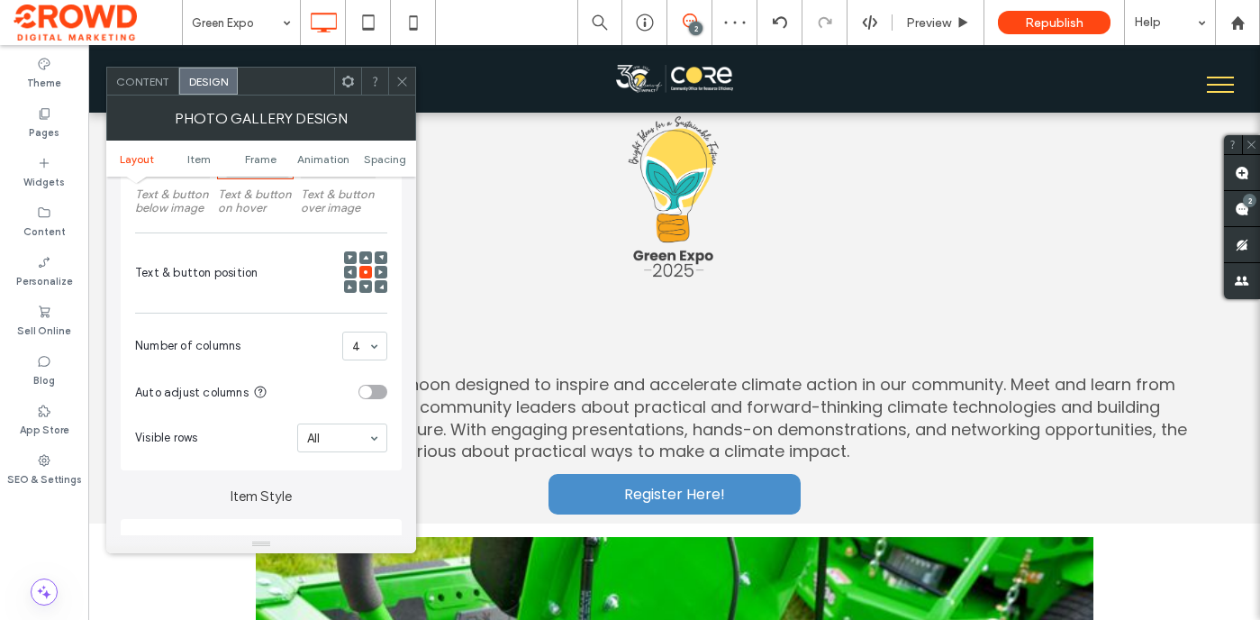
scroll to position [357, 0]
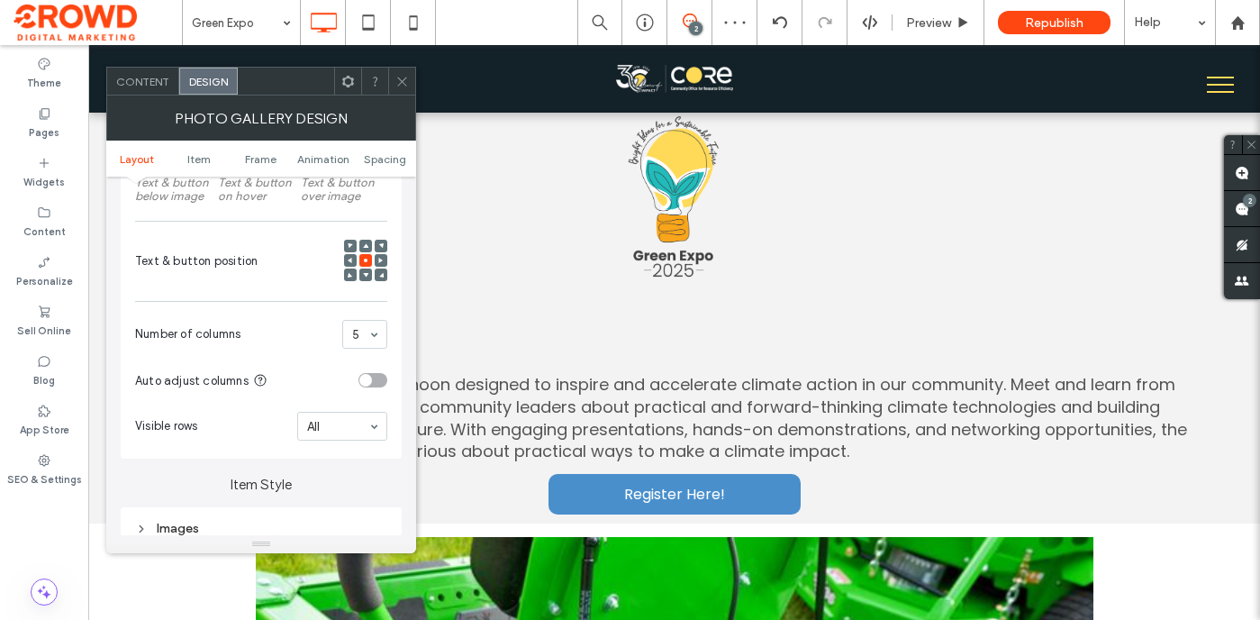
click at [405, 87] on span at bounding box center [402, 81] width 14 height 27
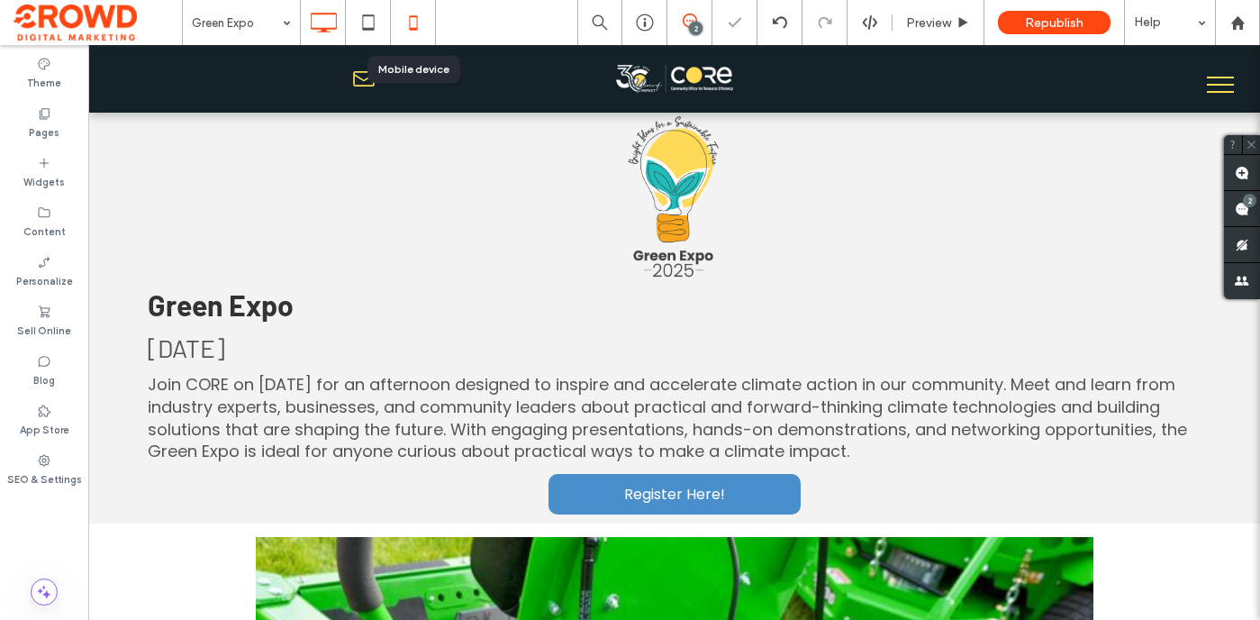
click at [412, 23] on icon at bounding box center [413, 23] width 36 height 36
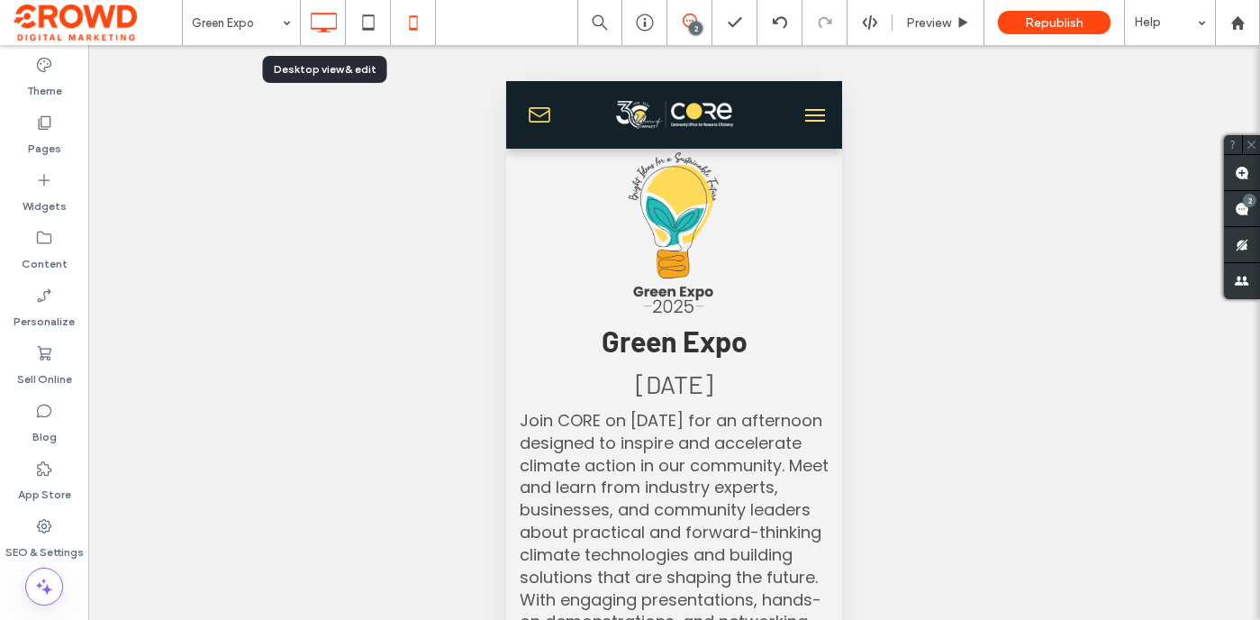
click at [321, 33] on icon at bounding box center [323, 23] width 36 height 36
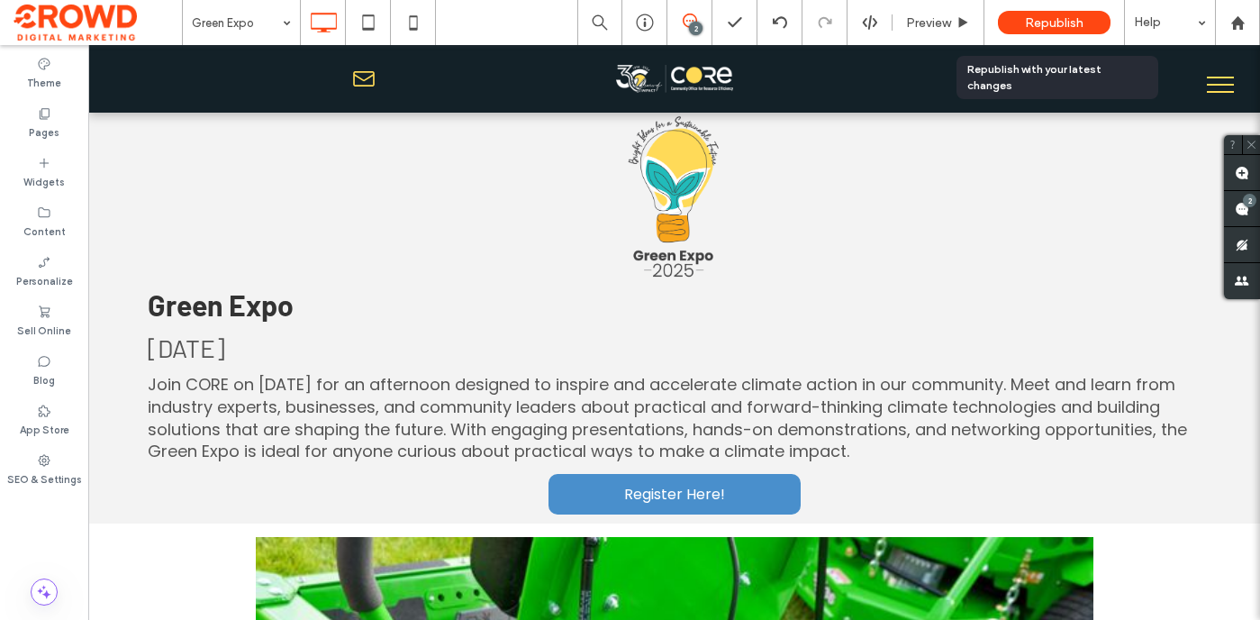
click at [1043, 19] on span "Republish" at bounding box center [1054, 22] width 59 height 15
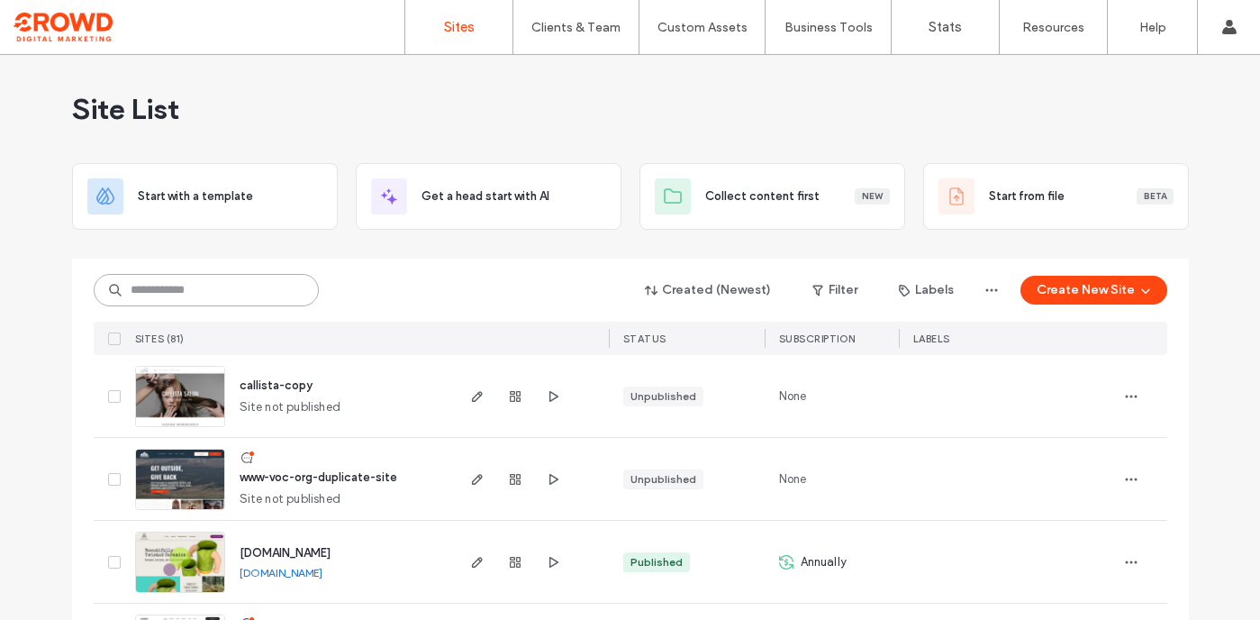
click at [207, 286] on input at bounding box center [206, 290] width 225 height 32
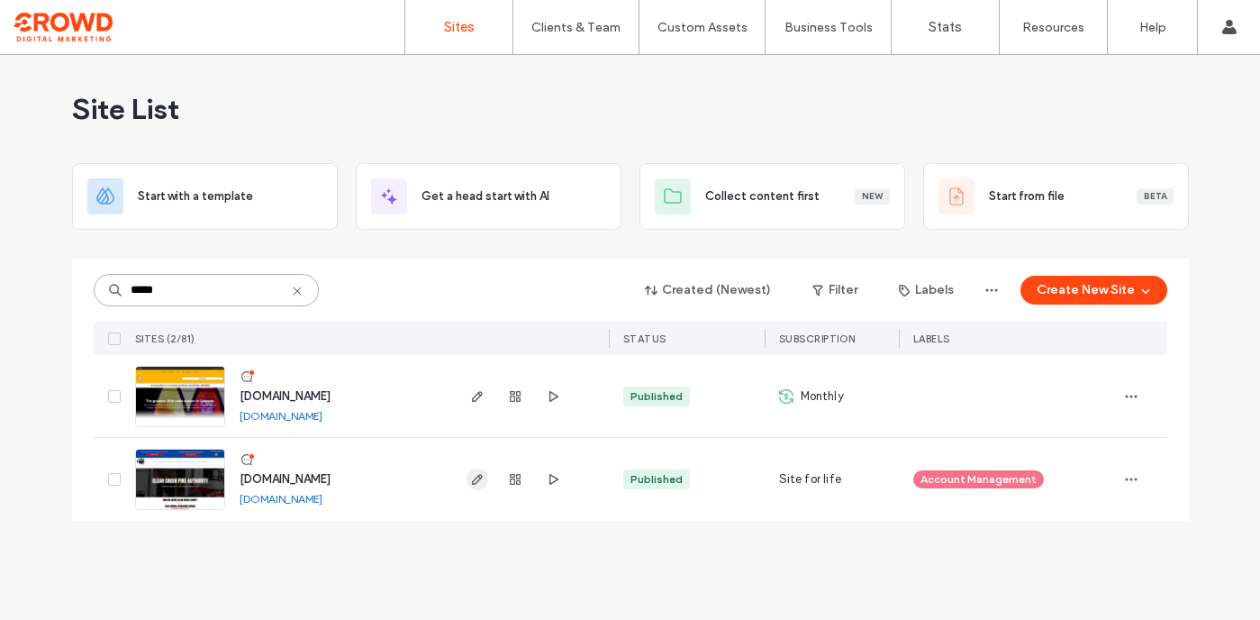
type input "*****"
click at [475, 484] on use "button" at bounding box center [476, 479] width 11 height 11
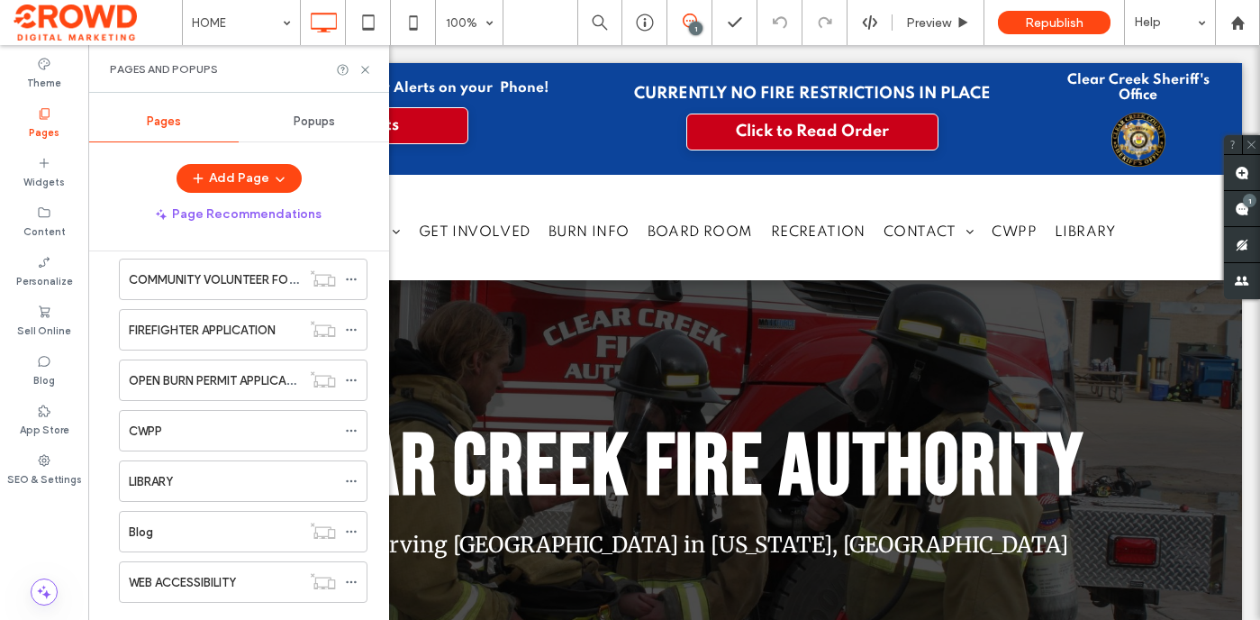
scroll to position [464, 0]
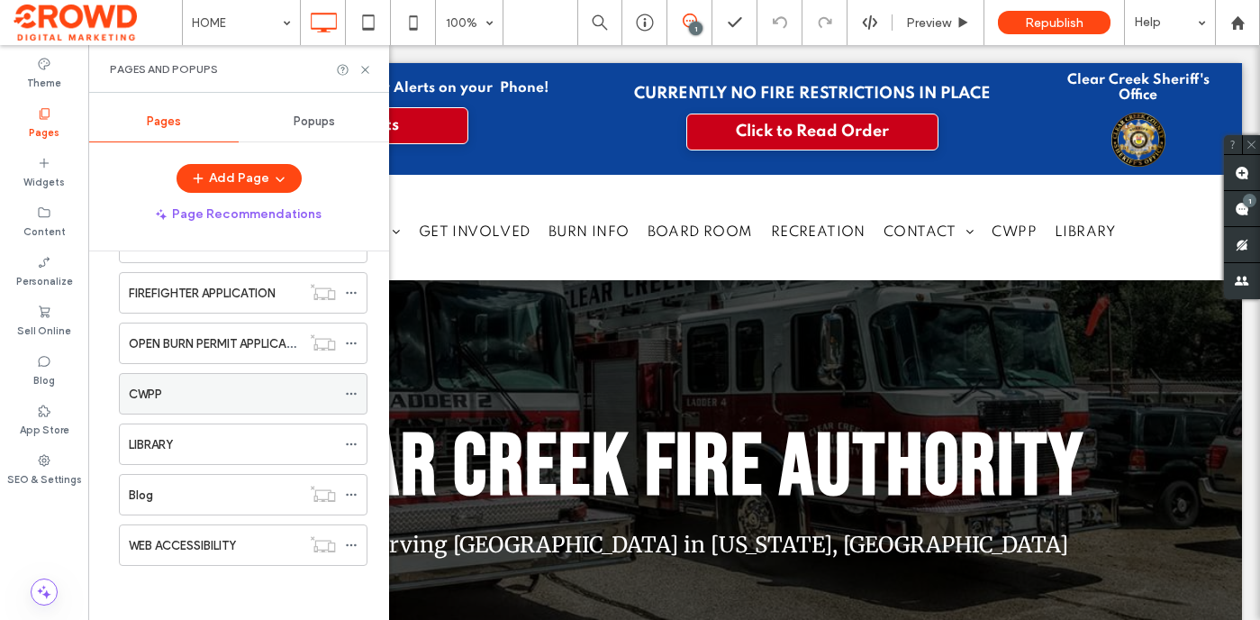
click at [187, 397] on div "CWPP" at bounding box center [232, 394] width 207 height 19
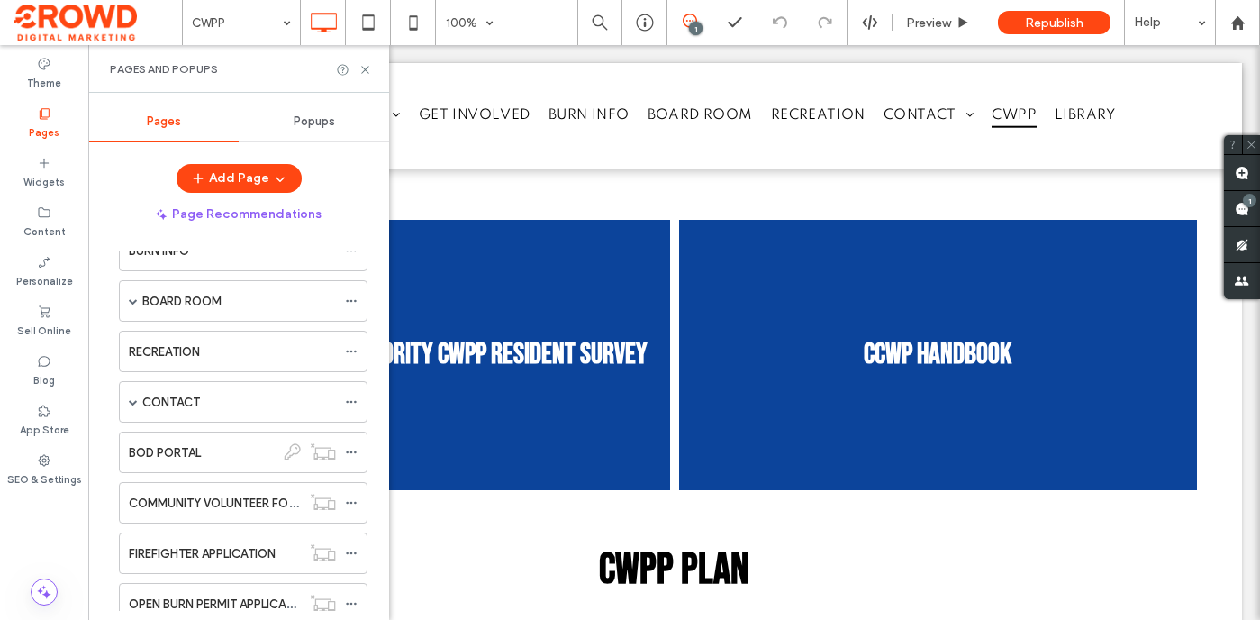
scroll to position [195, 0]
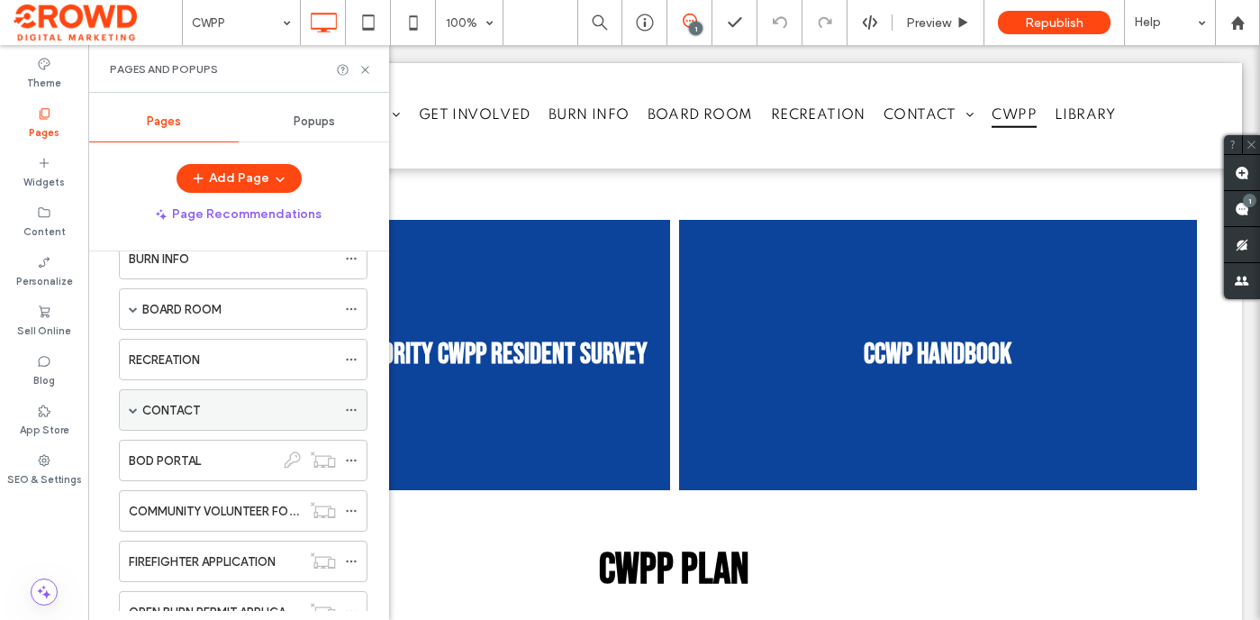
click at [134, 413] on span at bounding box center [133, 409] width 9 height 9
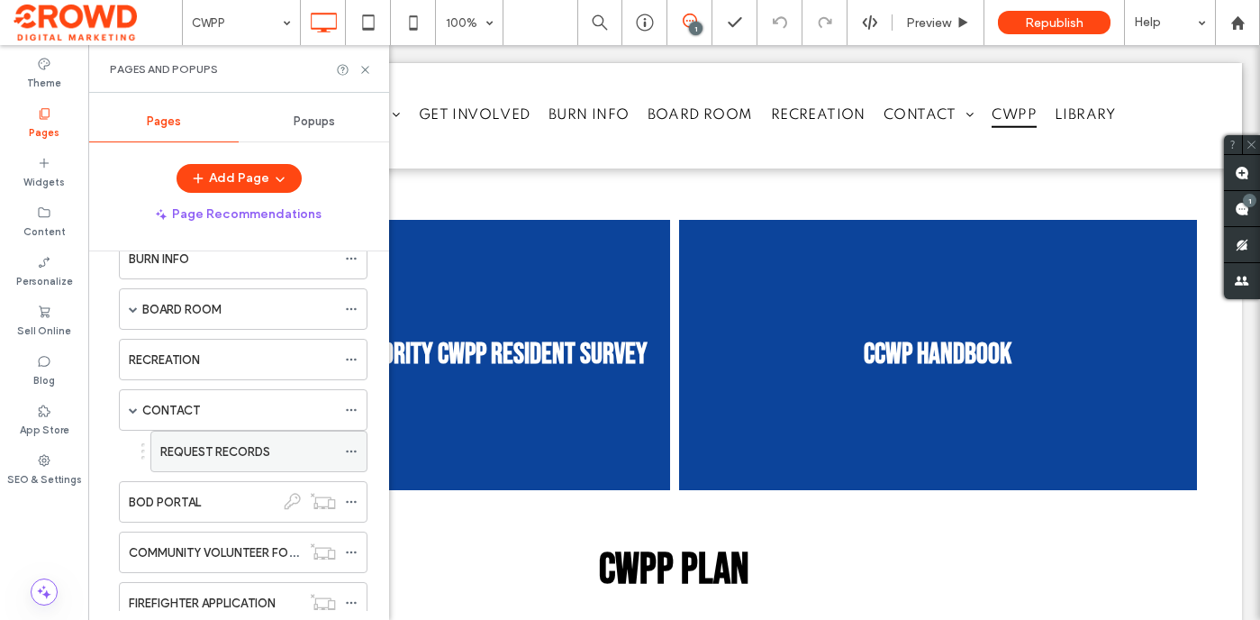
click at [193, 444] on label "REQUEST RECORDS" at bounding box center [215, 452] width 110 height 32
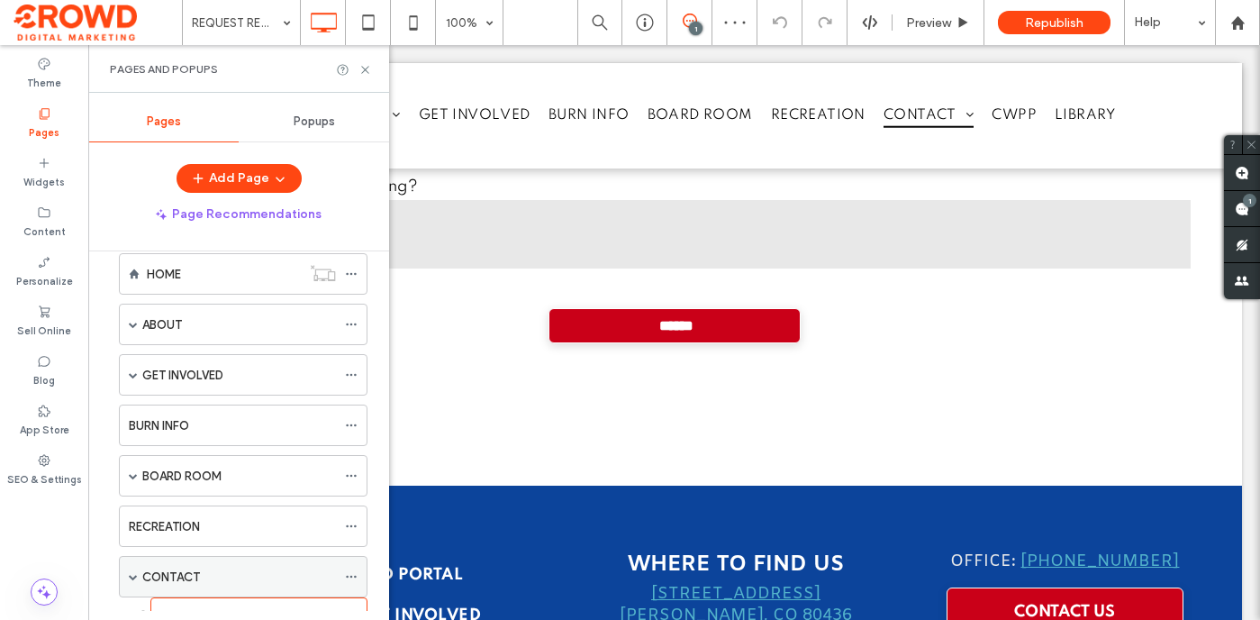
scroll to position [21, 0]
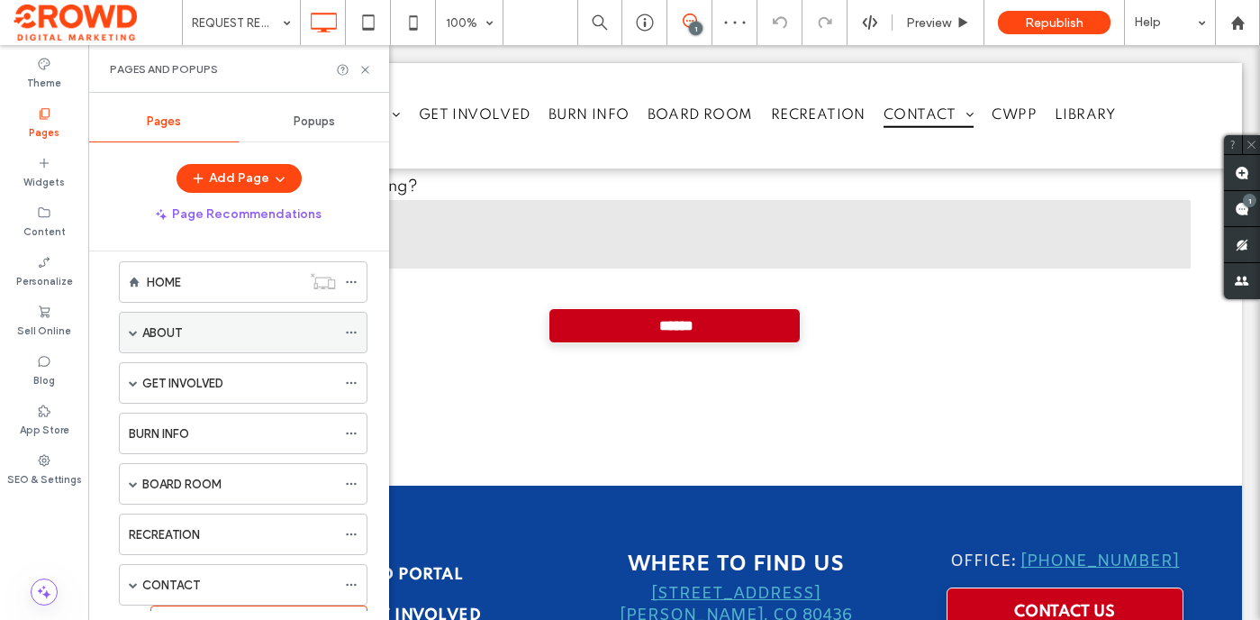
click at [132, 331] on span at bounding box center [133, 332] width 9 height 9
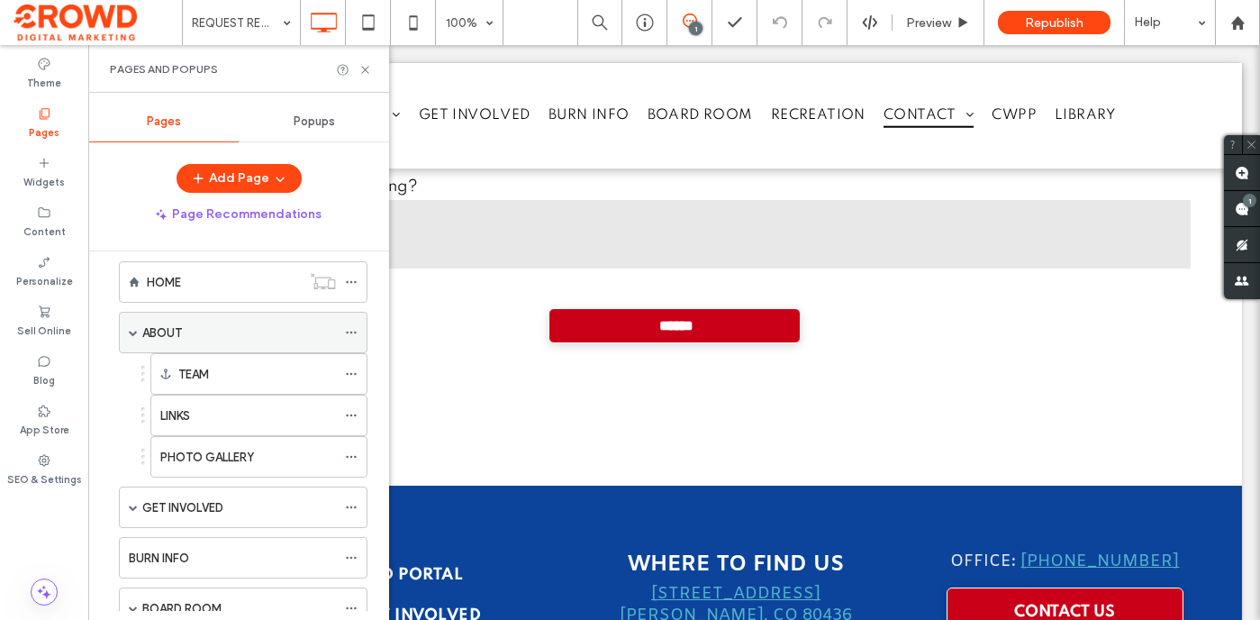
click at [188, 334] on div "ABOUT" at bounding box center [239, 332] width 194 height 19
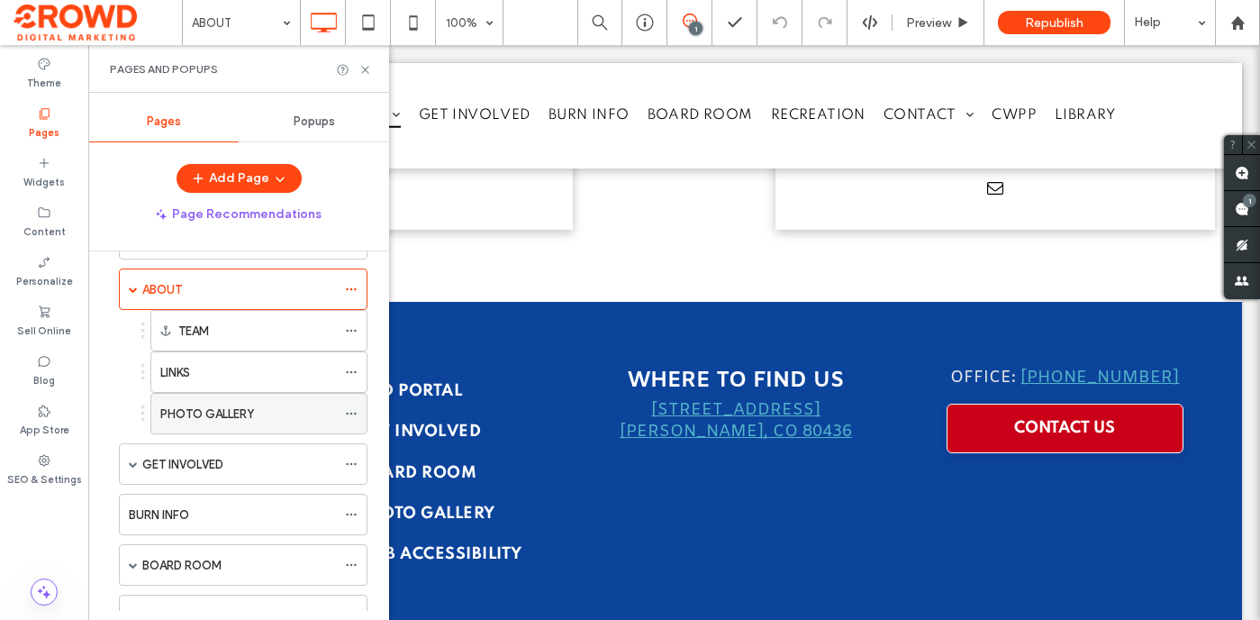
scroll to position [168, 0]
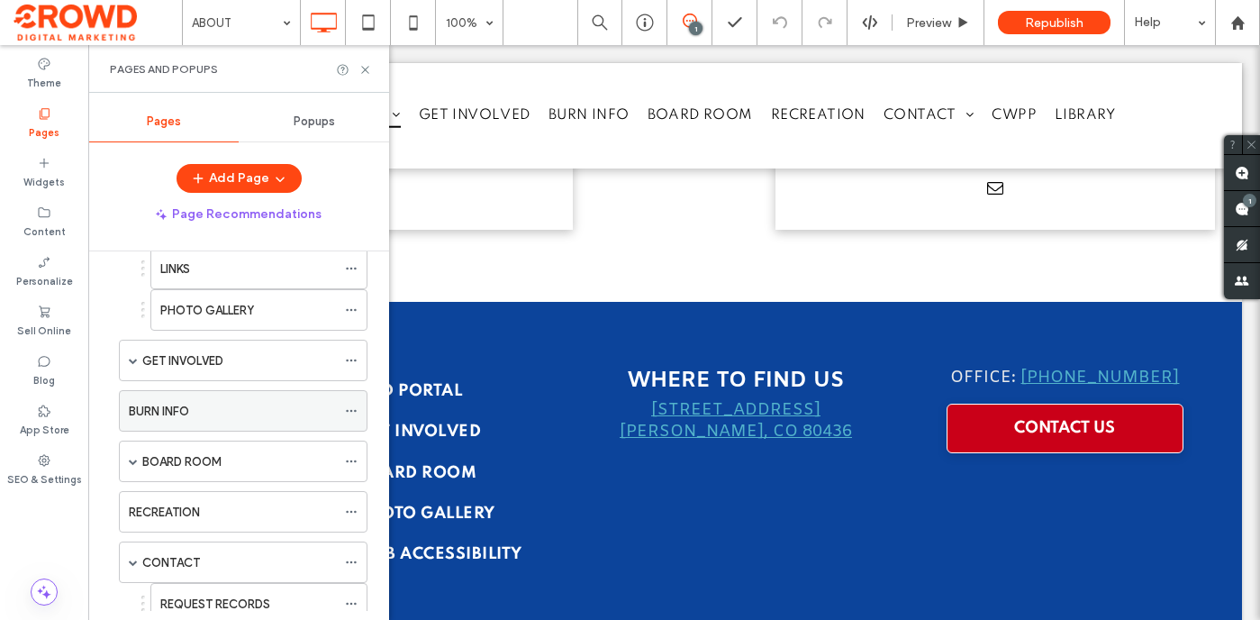
click at [195, 407] on div "BURN INFO" at bounding box center [232, 411] width 207 height 19
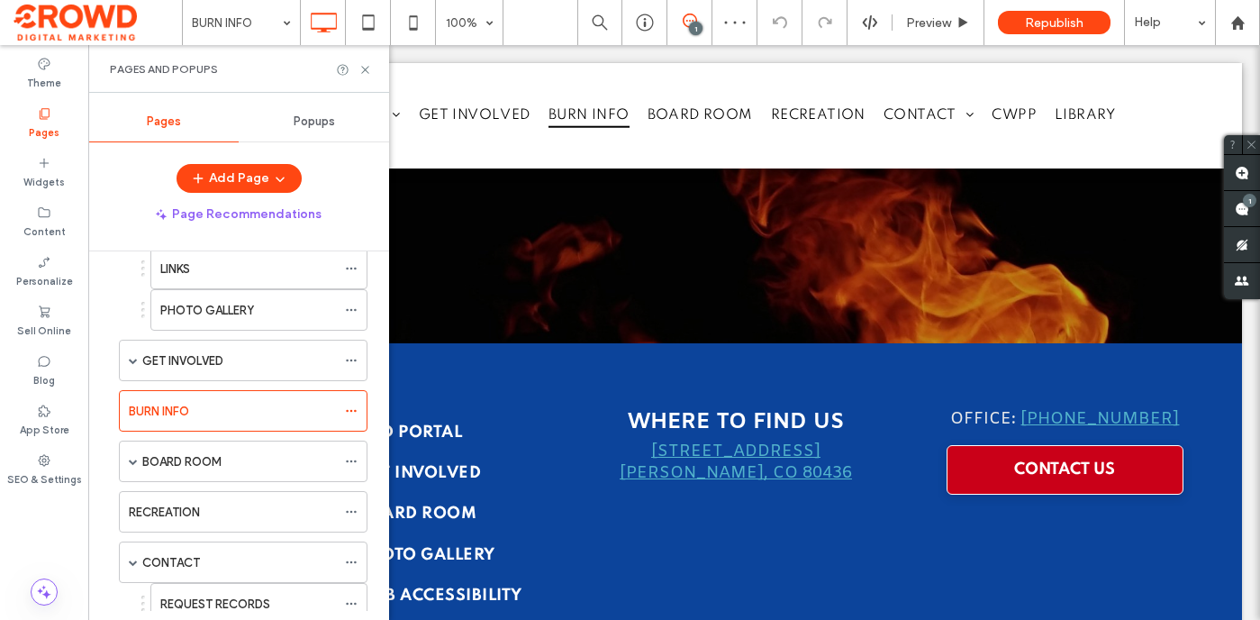
scroll to position [1546, 0]
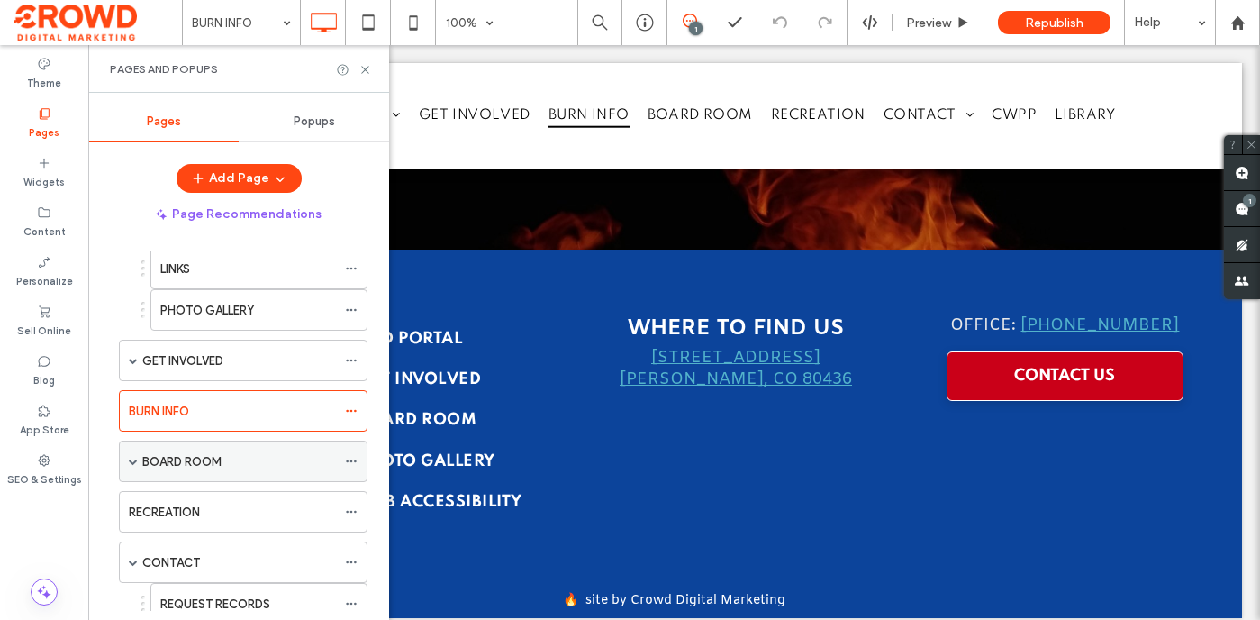
click at [132, 461] on span at bounding box center [133, 461] width 9 height 9
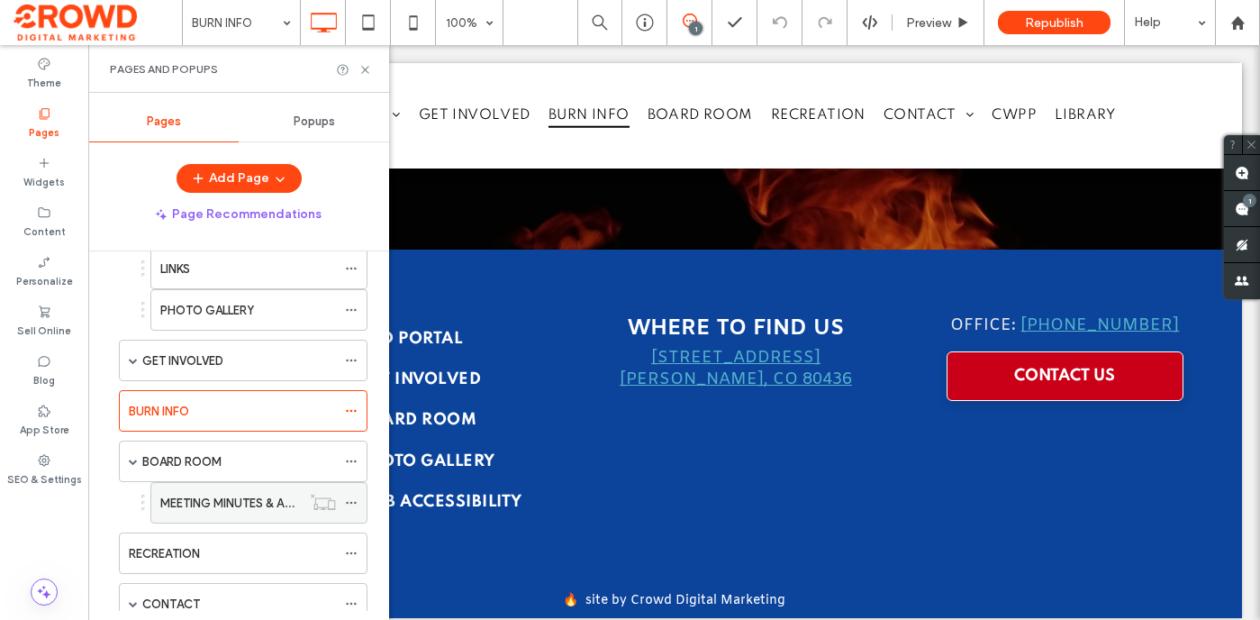
click at [240, 504] on label "MEETING MINUTES & AGENDAS" at bounding box center [245, 503] width 170 height 32
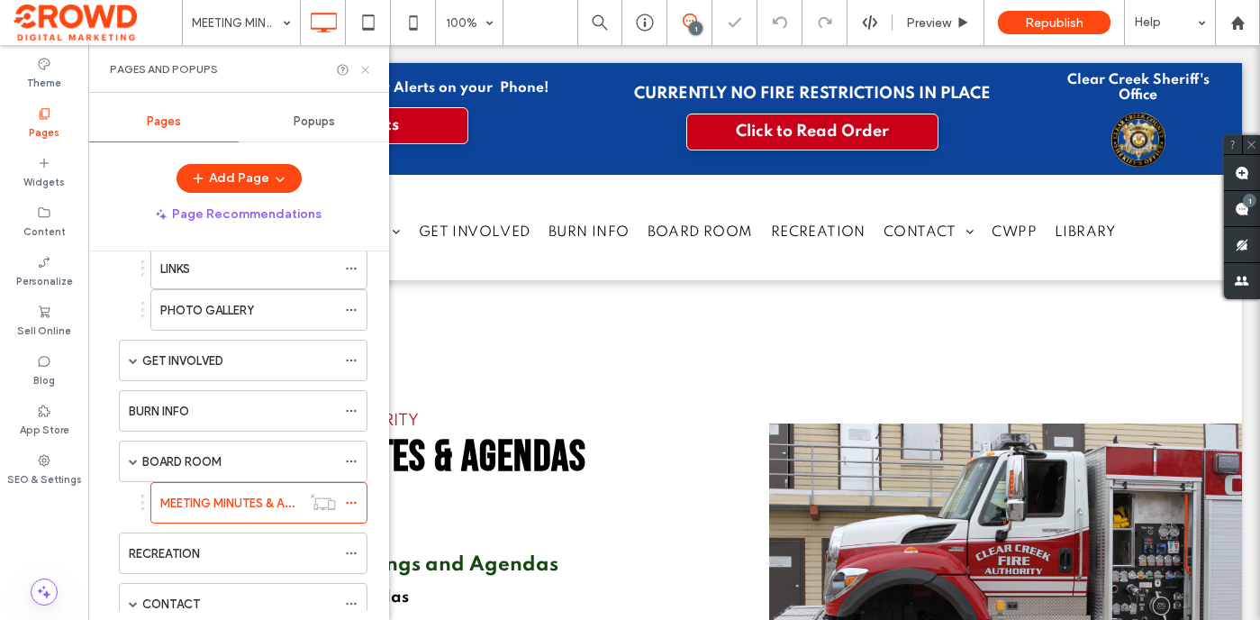
click at [366, 68] on use at bounding box center [364, 69] width 7 height 7
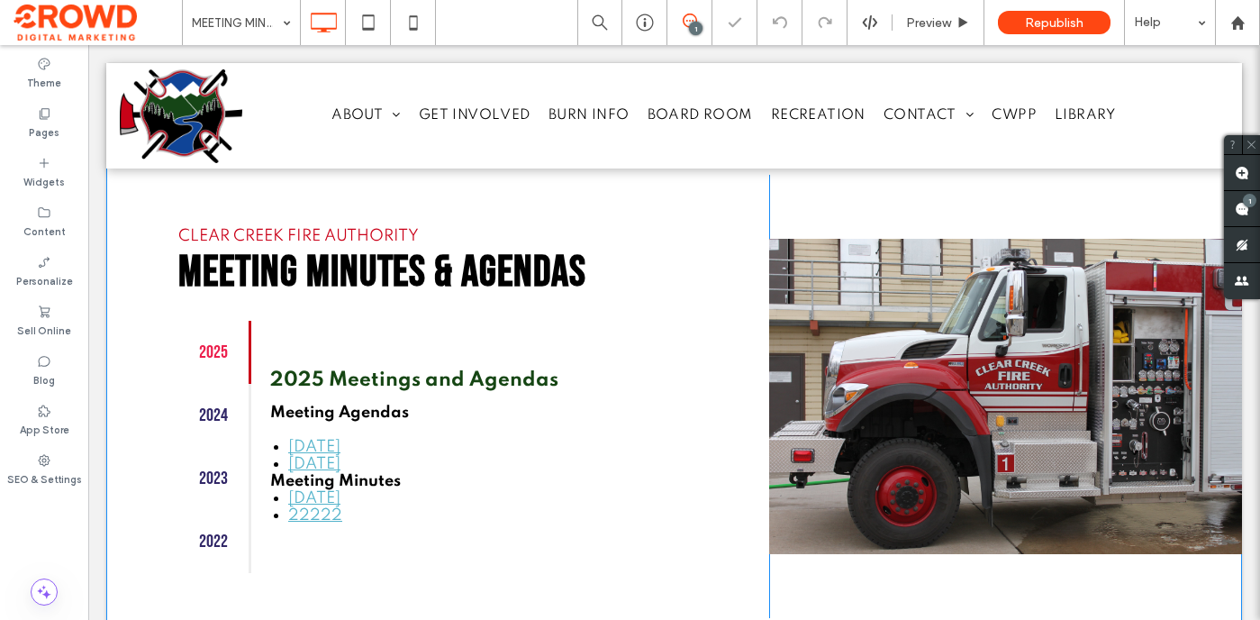
scroll to position [298, 0]
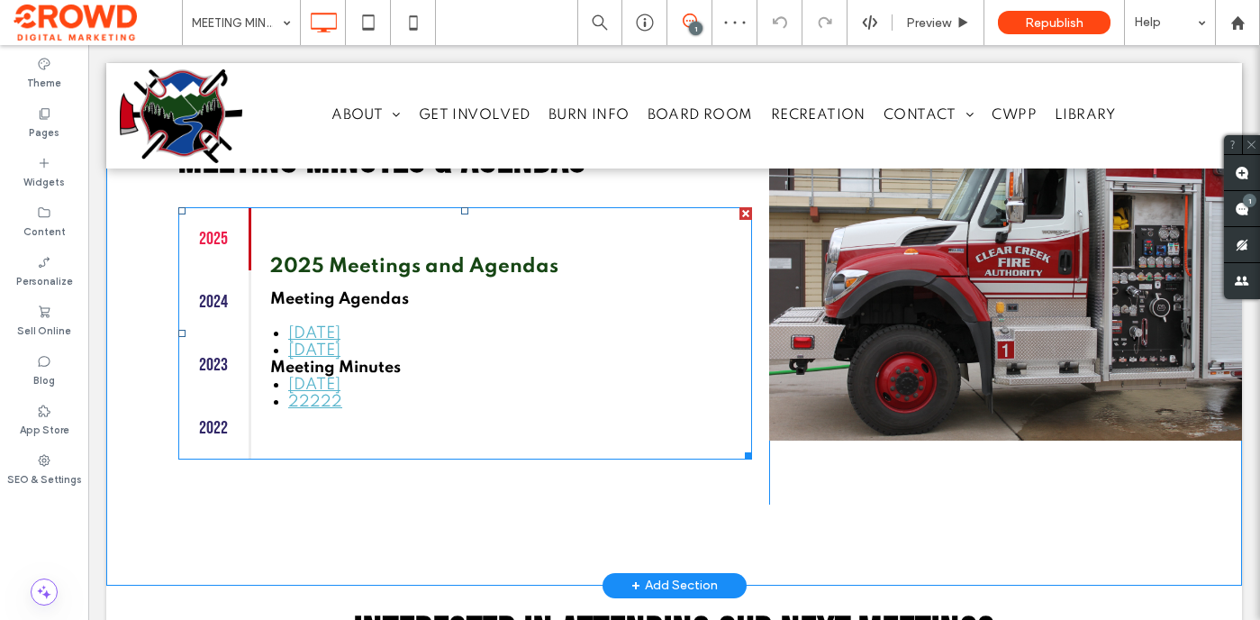
click at [386, 389] on span at bounding box center [465, 333] width 574 height 252
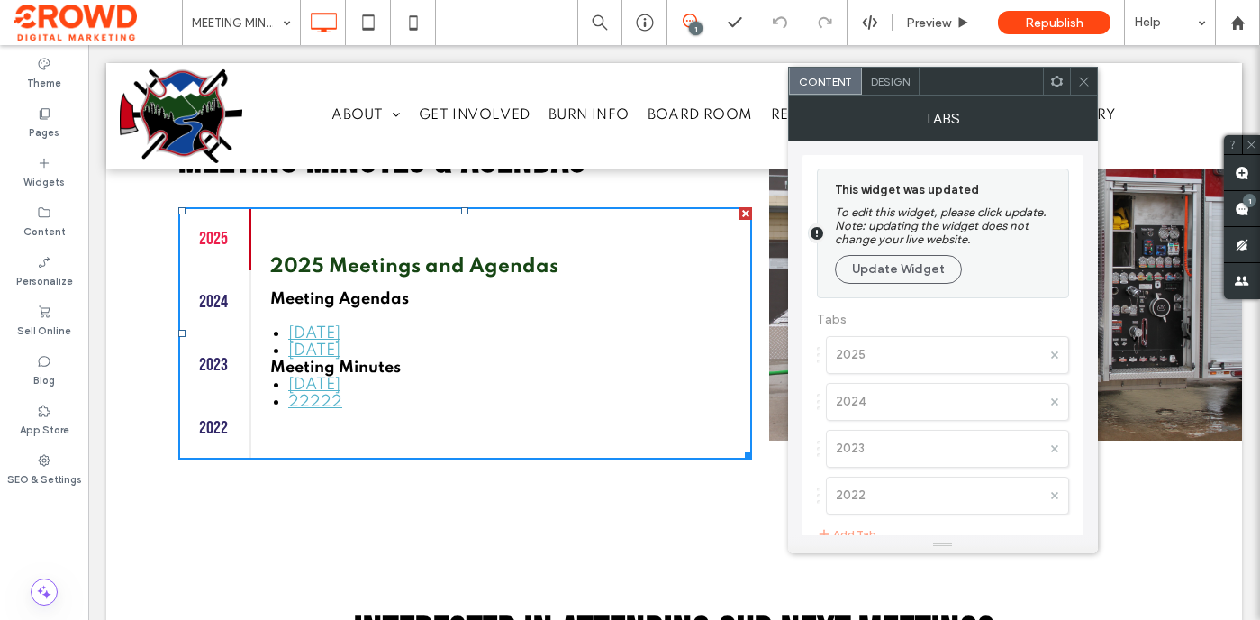
scroll to position [19, 0]
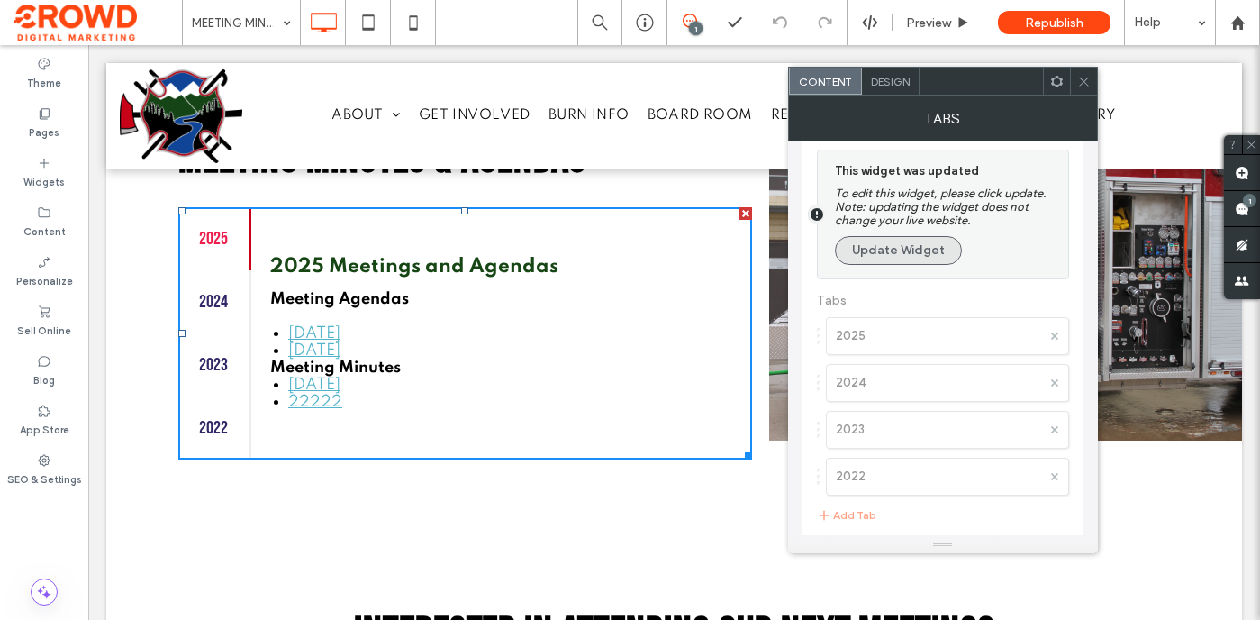
click at [915, 249] on button "Update Widget" at bounding box center [898, 250] width 127 height 29
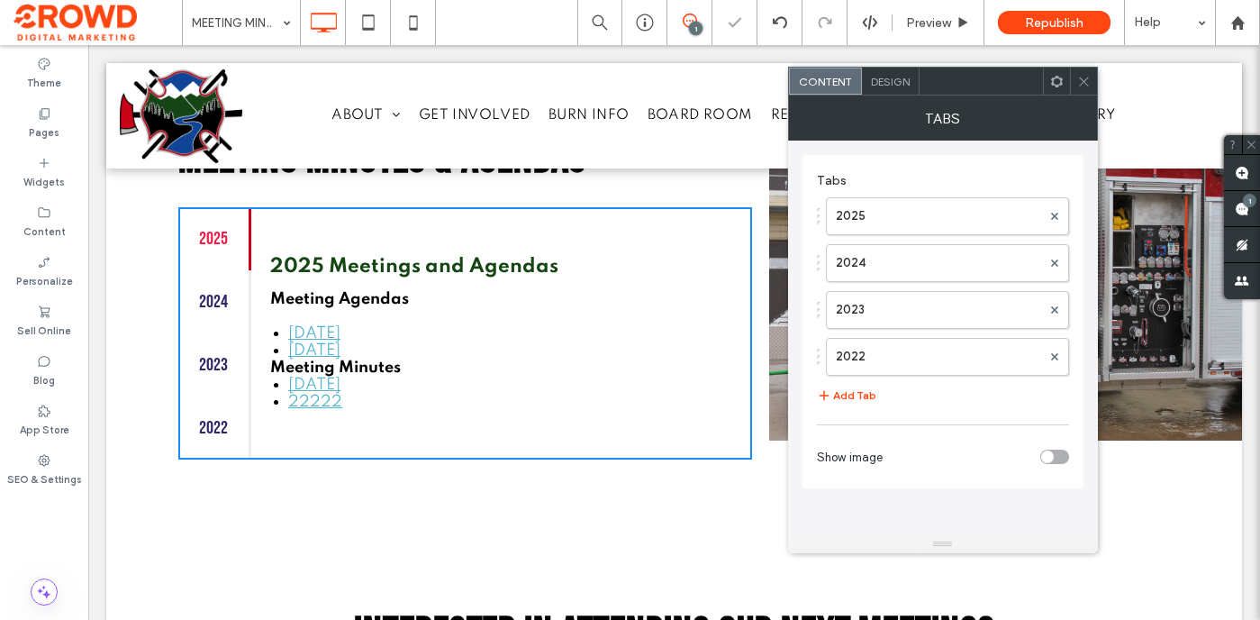
scroll to position [0, 0]
click at [910, 219] on label "2025" at bounding box center [938, 216] width 205 height 36
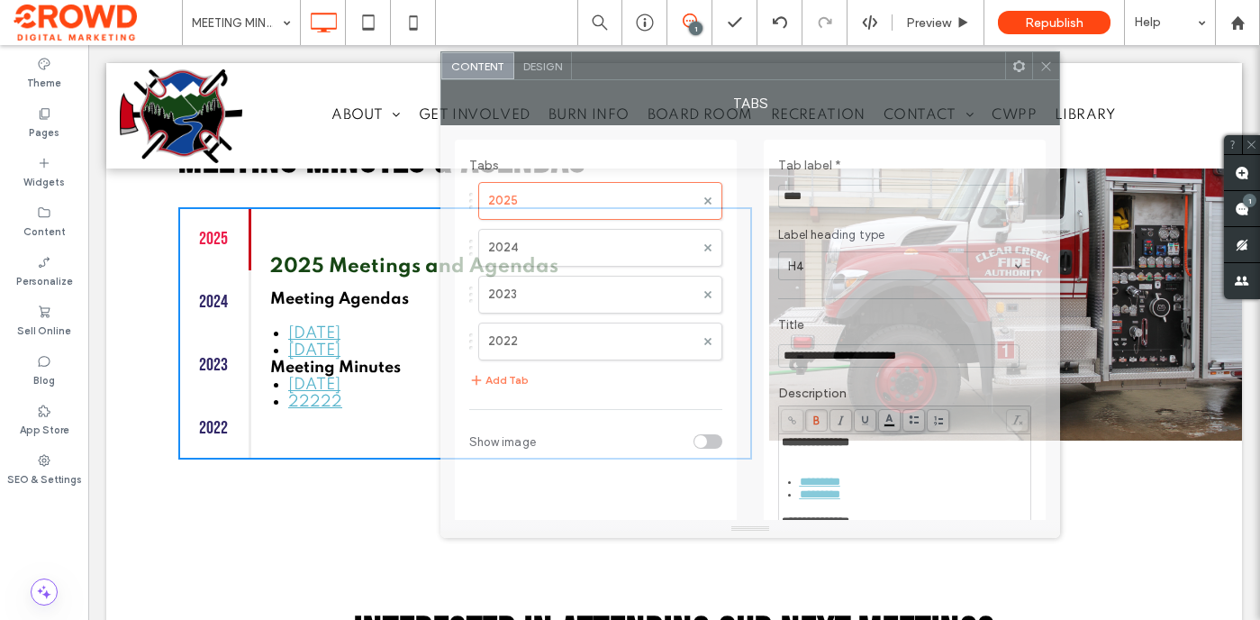
drag, startPoint x: 934, startPoint y: 81, endPoint x: 735, endPoint y: 66, distance: 199.7
click at [734, 66] on div at bounding box center [788, 65] width 433 height 27
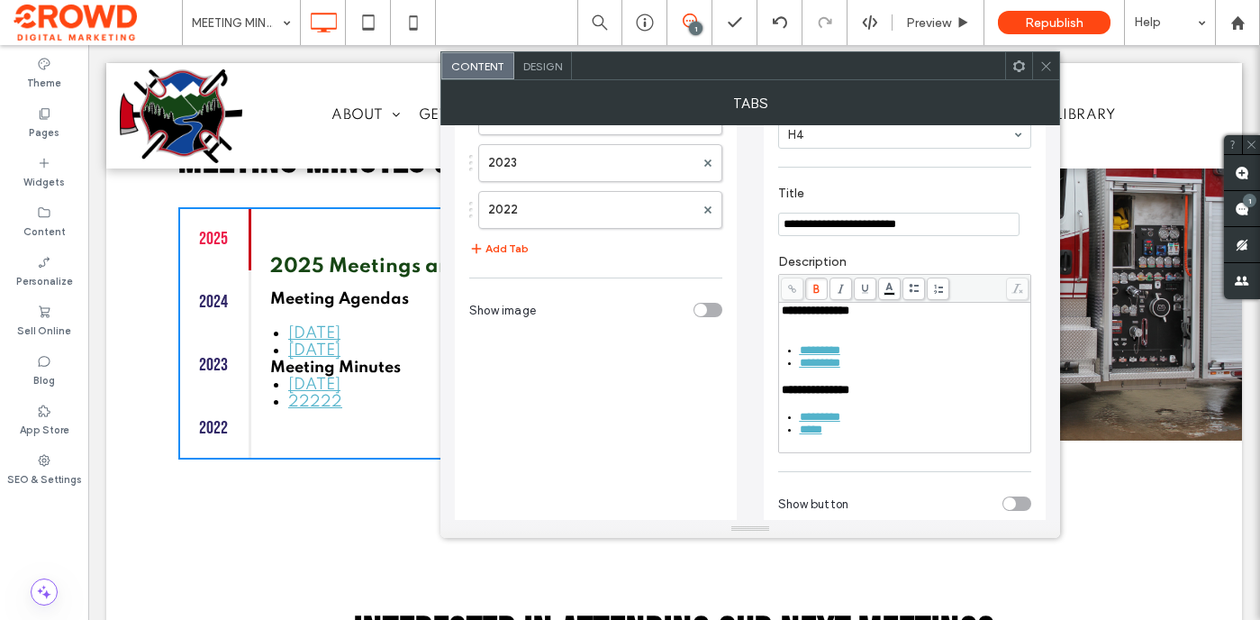
scroll to position [138, 0]
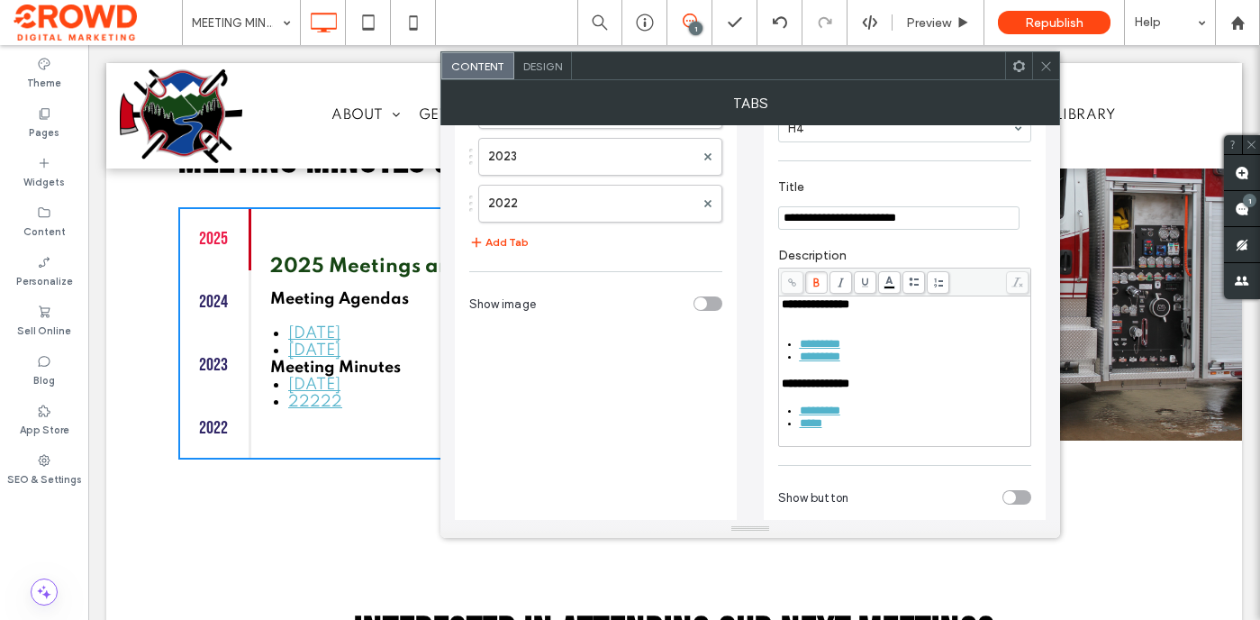
click at [857, 430] on div "*****" at bounding box center [915, 423] width 230 height 13
click at [835, 416] on span "*********" at bounding box center [820, 410] width 41 height 12
drag, startPoint x: 851, startPoint y: 427, endPoint x: 798, endPoint y: 428, distance: 53.2
click at [800, 417] on div "*********" at bounding box center [915, 410] width 230 height 13
click at [793, 286] on use at bounding box center [792, 282] width 8 height 8
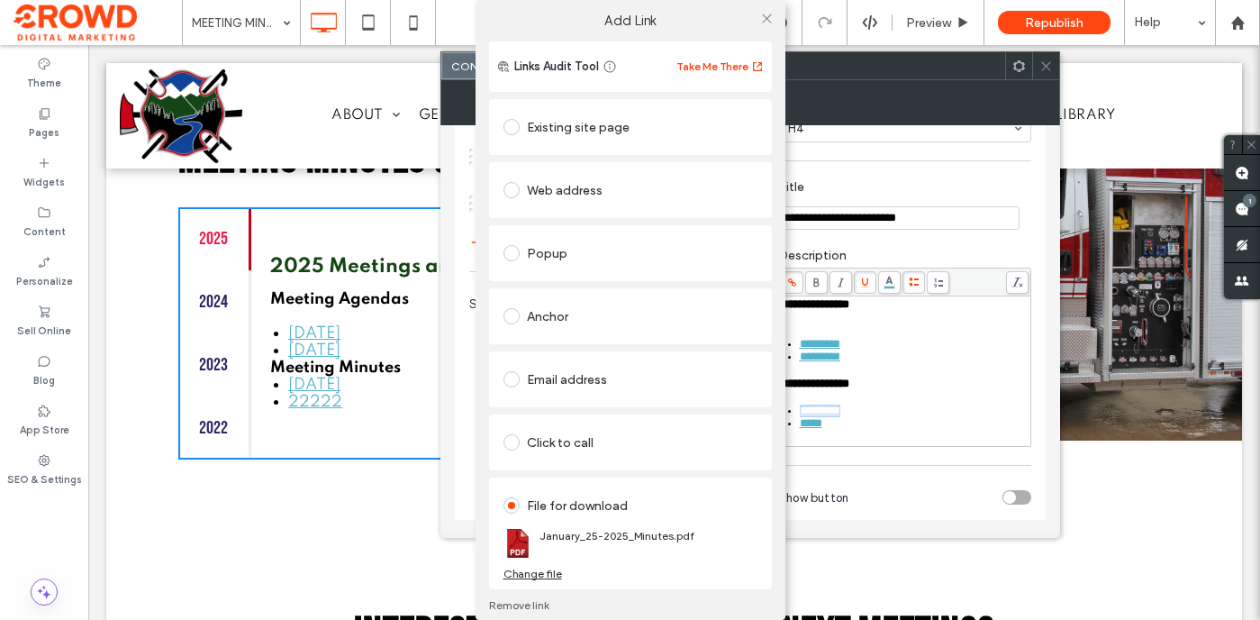
scroll to position [20, 0]
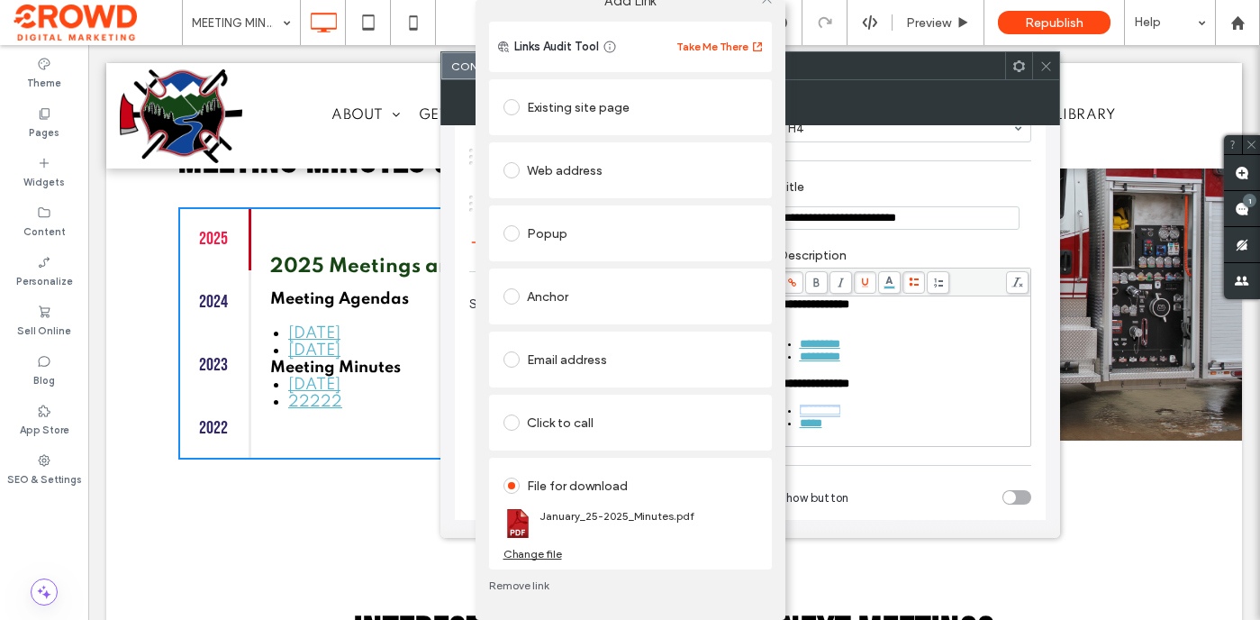
click at [530, 557] on div "Change file" at bounding box center [533, 554] width 59 height 14
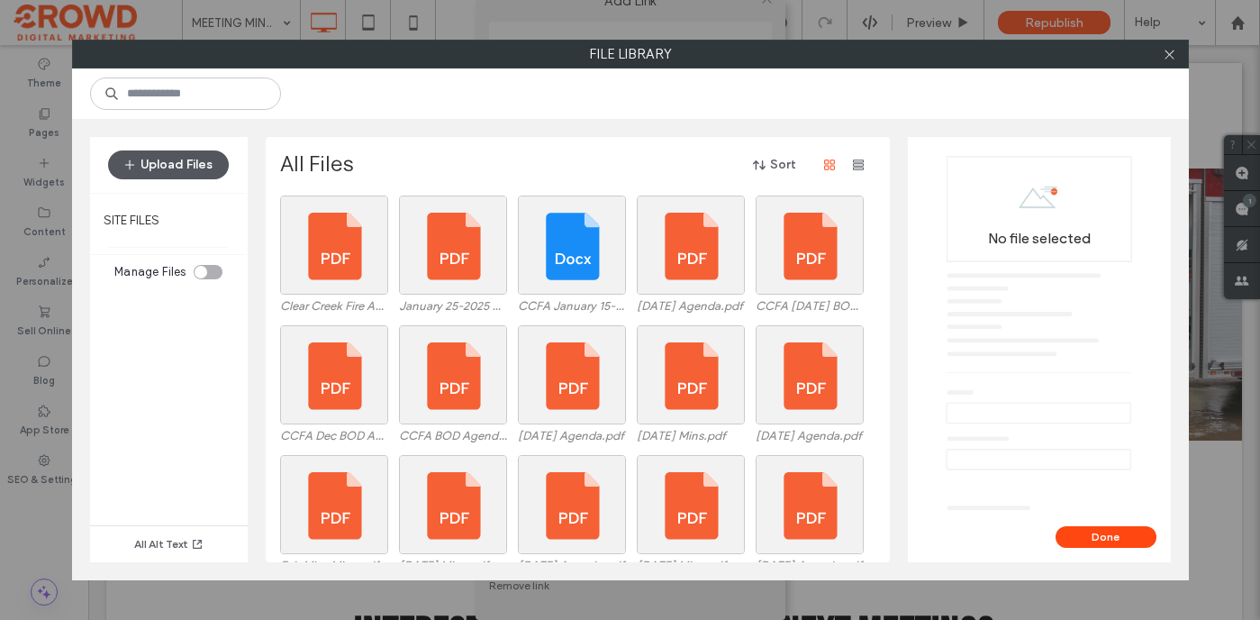
click at [199, 159] on button "Upload Files" at bounding box center [168, 164] width 121 height 29
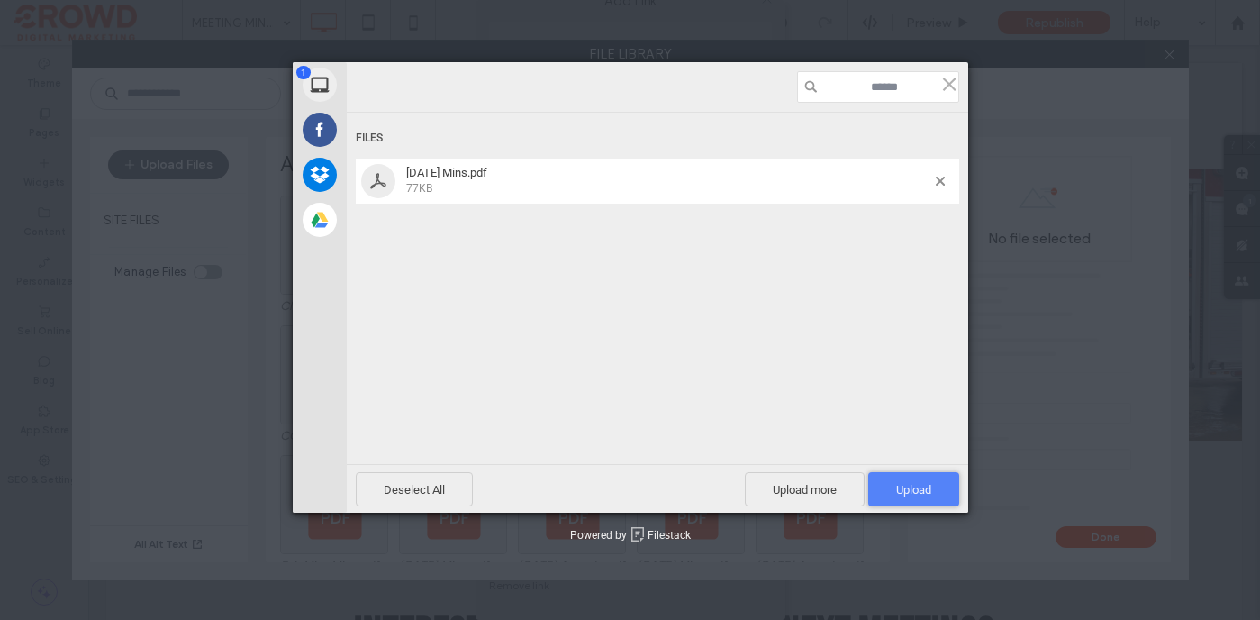
click at [916, 486] on span "Upload 1" at bounding box center [913, 490] width 35 height 14
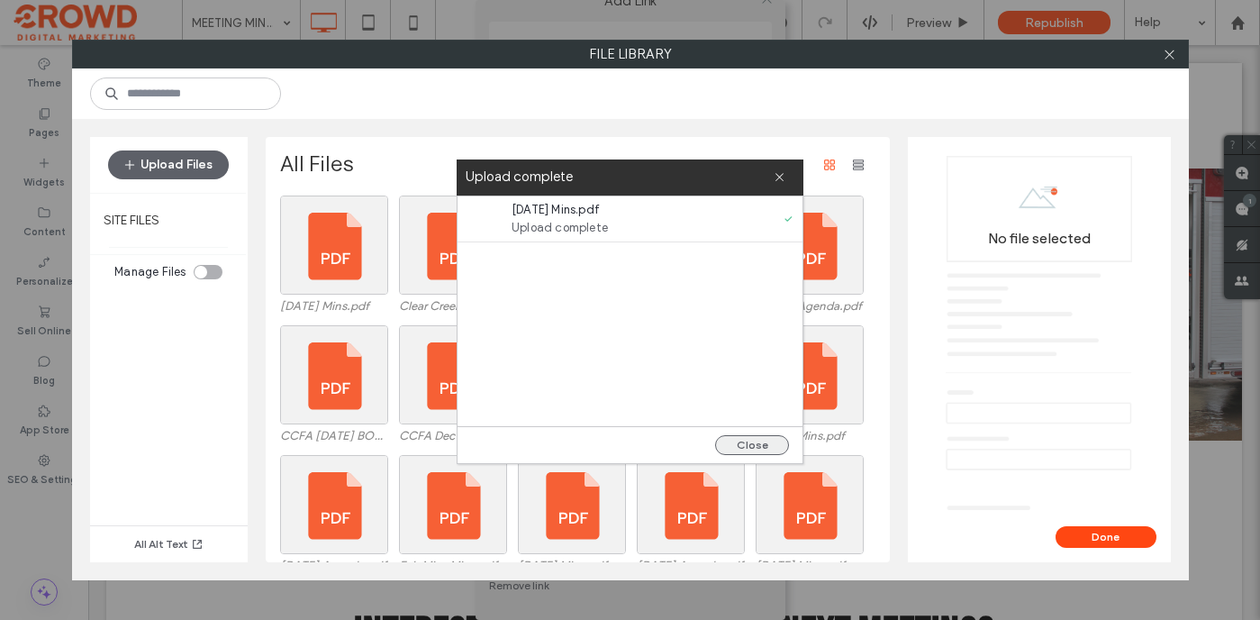
click at [739, 442] on button "Close" at bounding box center [752, 445] width 74 height 20
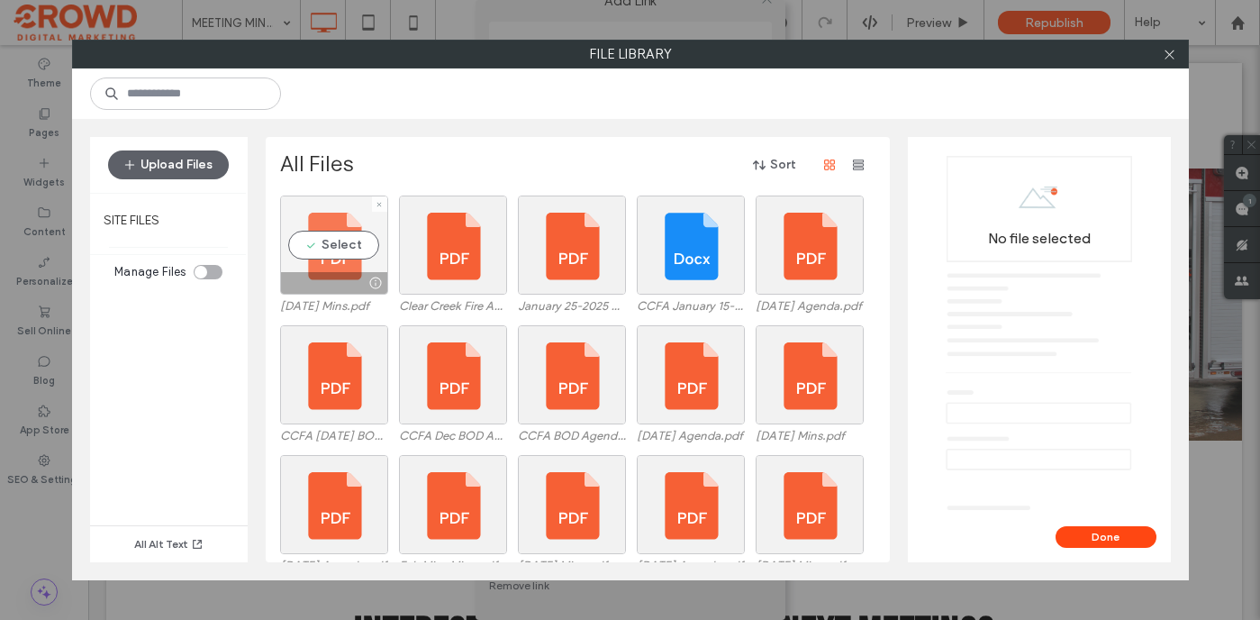
click at [334, 240] on div "Select" at bounding box center [334, 244] width 108 height 99
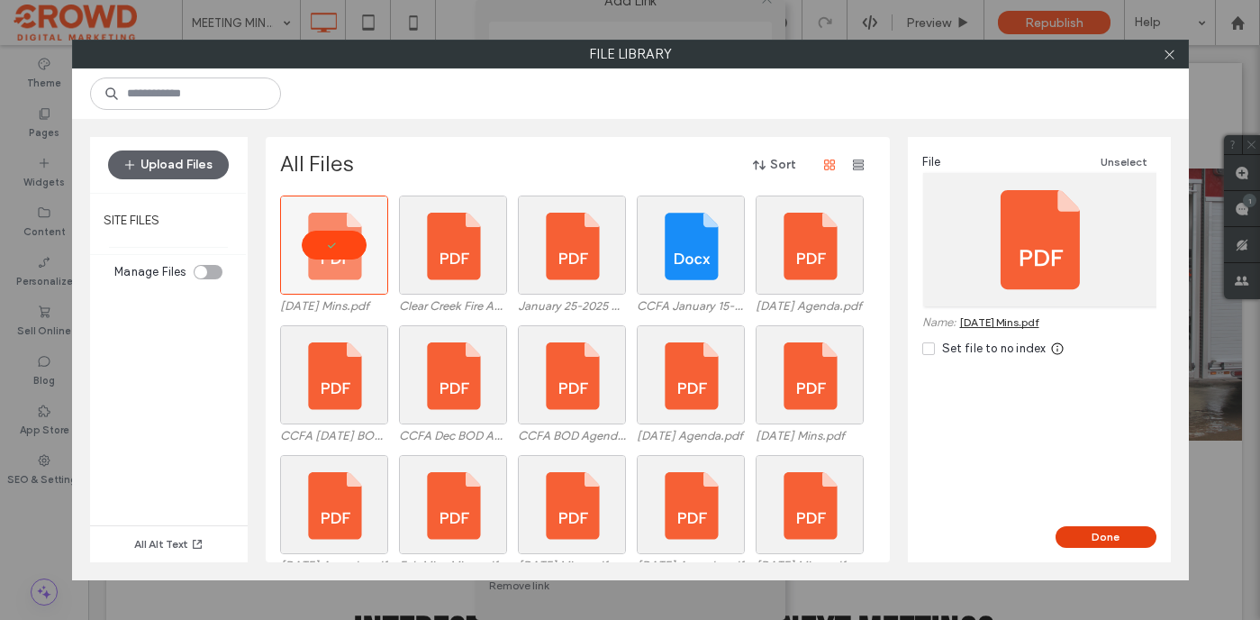
click at [1125, 540] on button "Done" at bounding box center [1106, 537] width 101 height 22
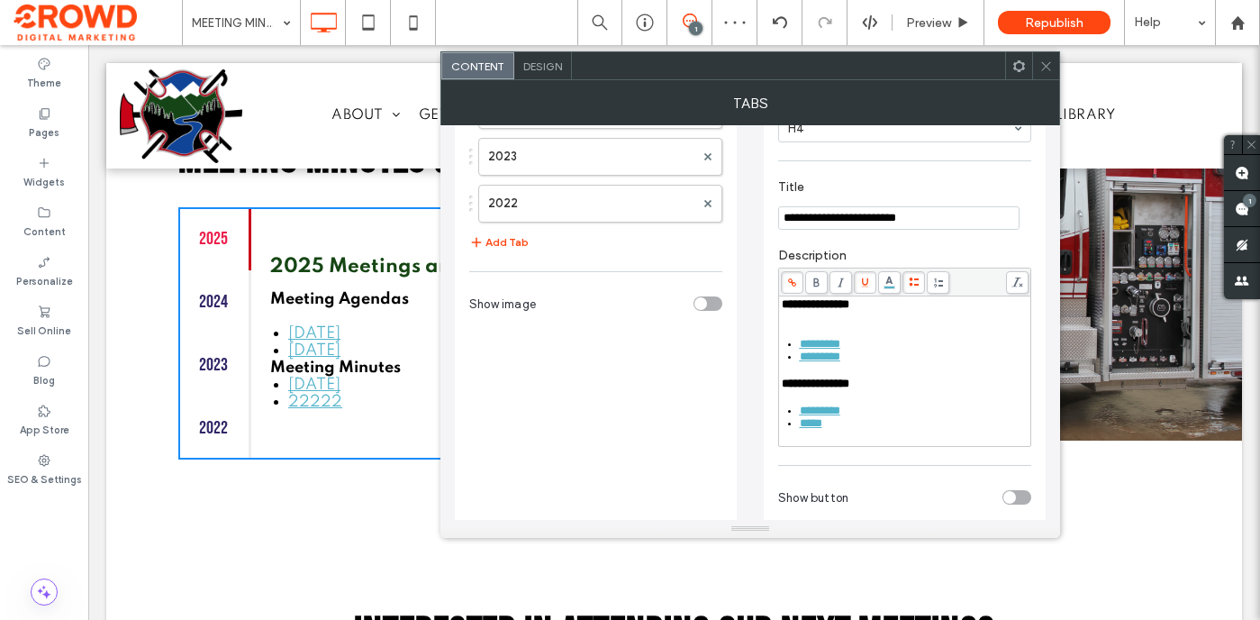
click at [843, 430] on div "*****" at bounding box center [915, 423] width 230 height 13
drag, startPoint x: 850, startPoint y: 440, endPoint x: 799, endPoint y: 440, distance: 51.4
click at [800, 430] on div "*********" at bounding box center [915, 423] width 230 height 13
click at [793, 287] on icon at bounding box center [792, 282] width 10 height 10
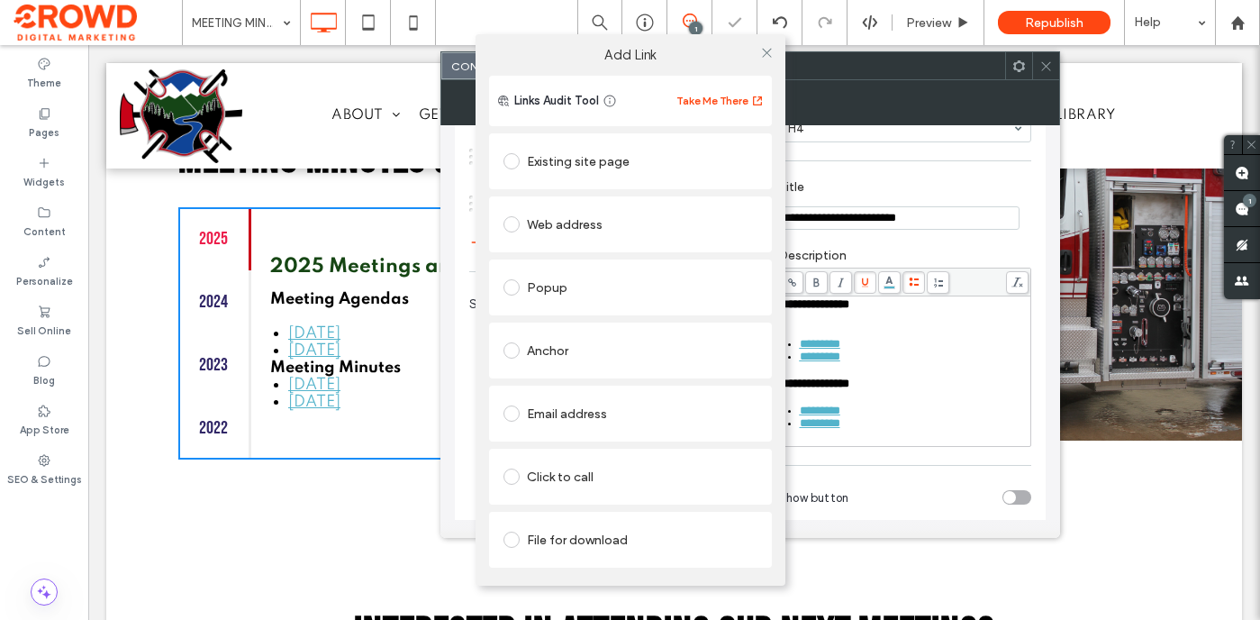
click at [517, 542] on span at bounding box center [512, 539] width 16 height 16
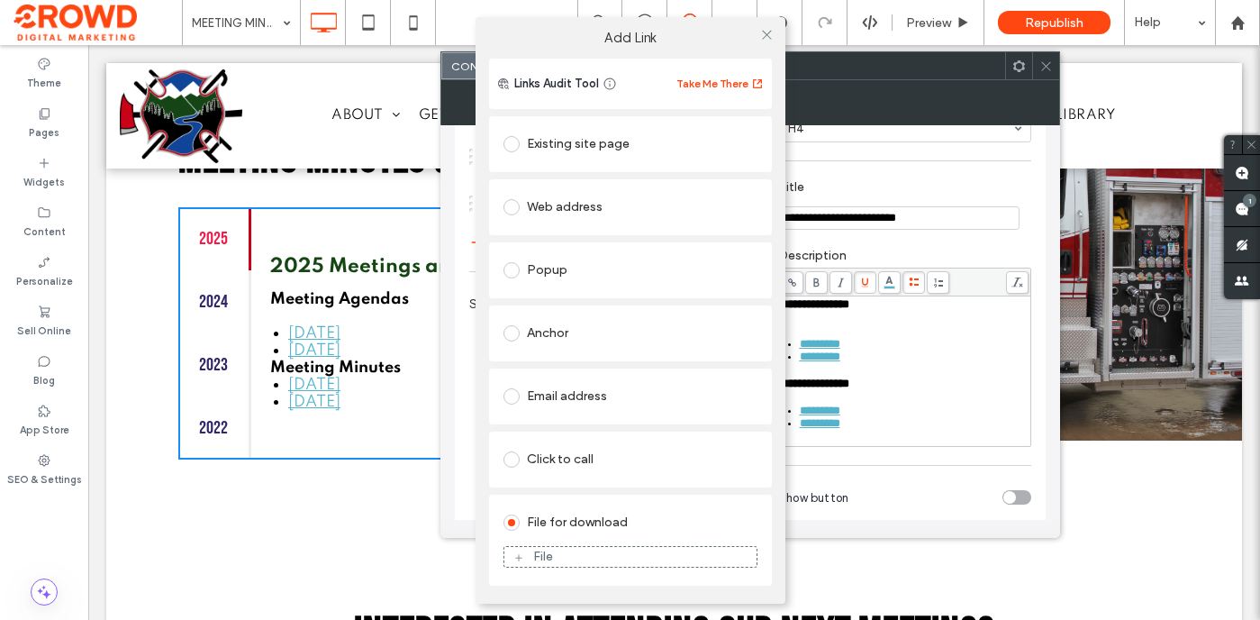
click at [589, 561] on div "File" at bounding box center [630, 557] width 252 height 16
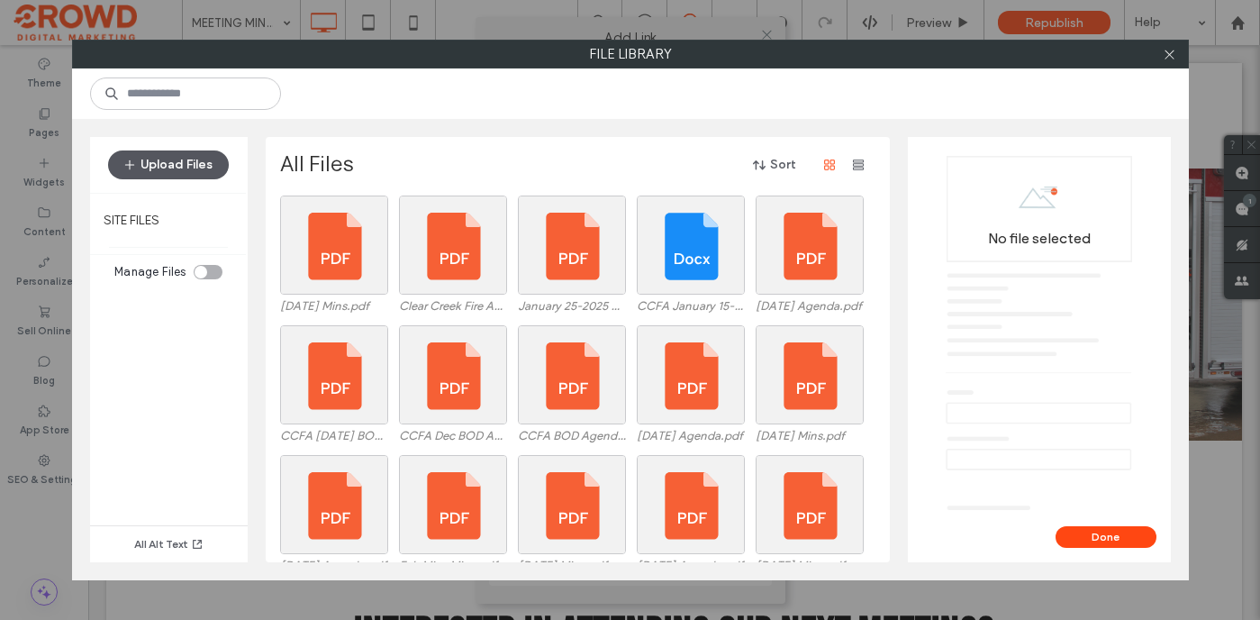
click at [192, 168] on button "Upload Files" at bounding box center [168, 164] width 121 height 29
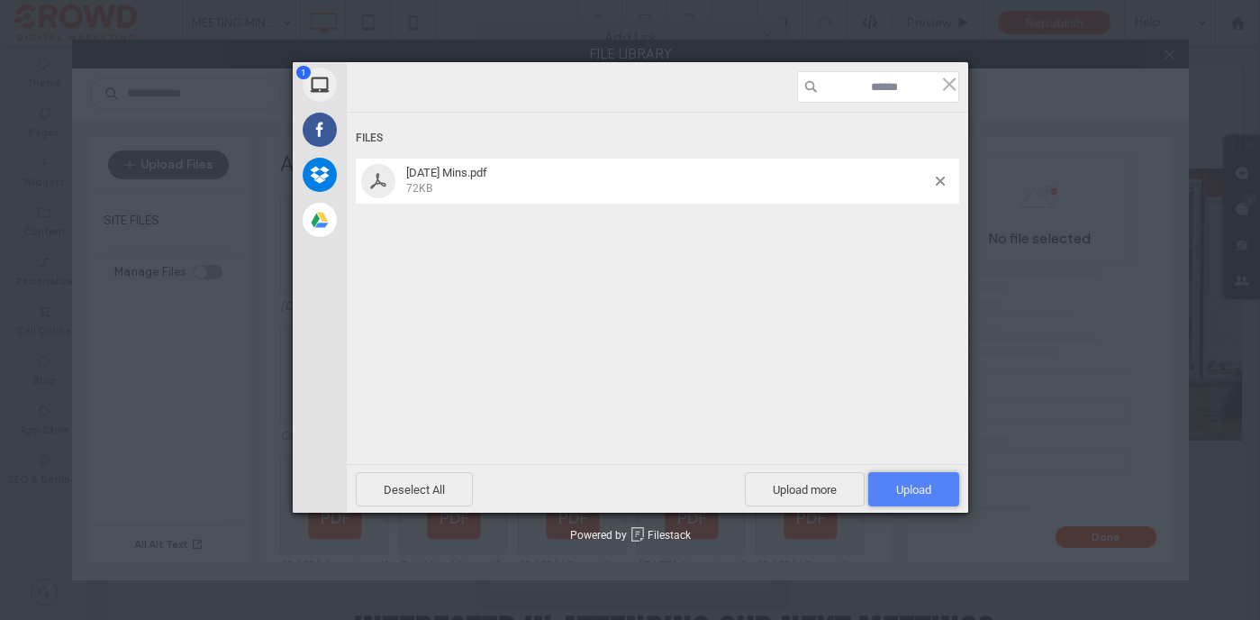
click at [912, 494] on span "Upload 1" at bounding box center [913, 490] width 35 height 14
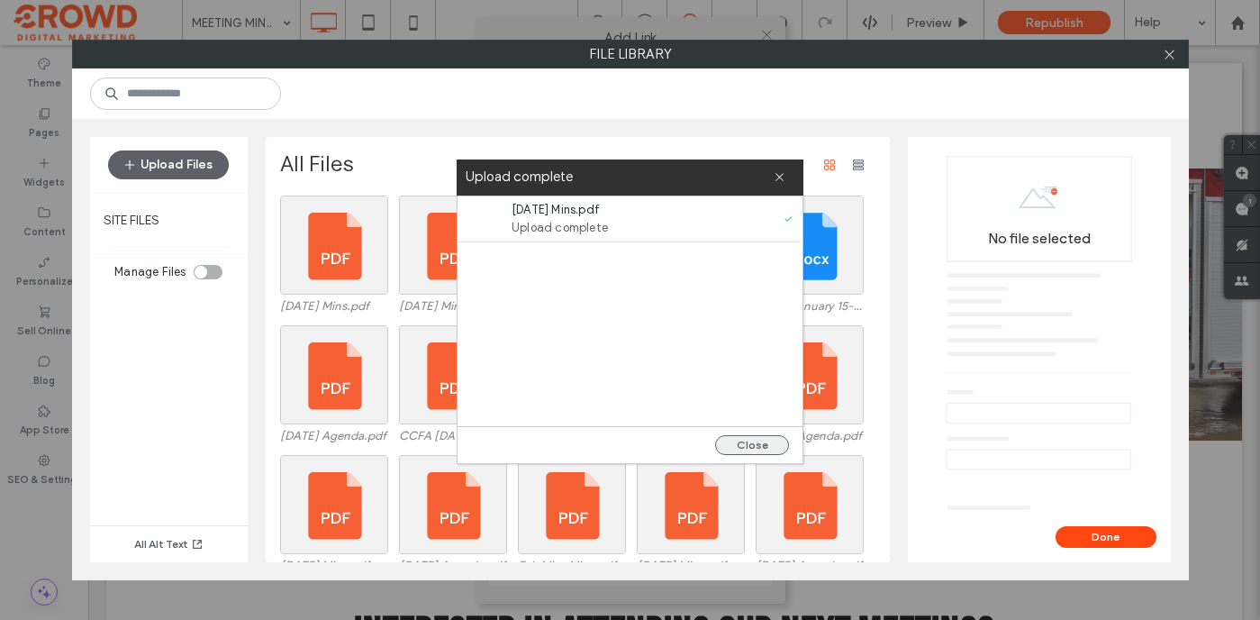
click at [747, 447] on button "Close" at bounding box center [752, 445] width 74 height 20
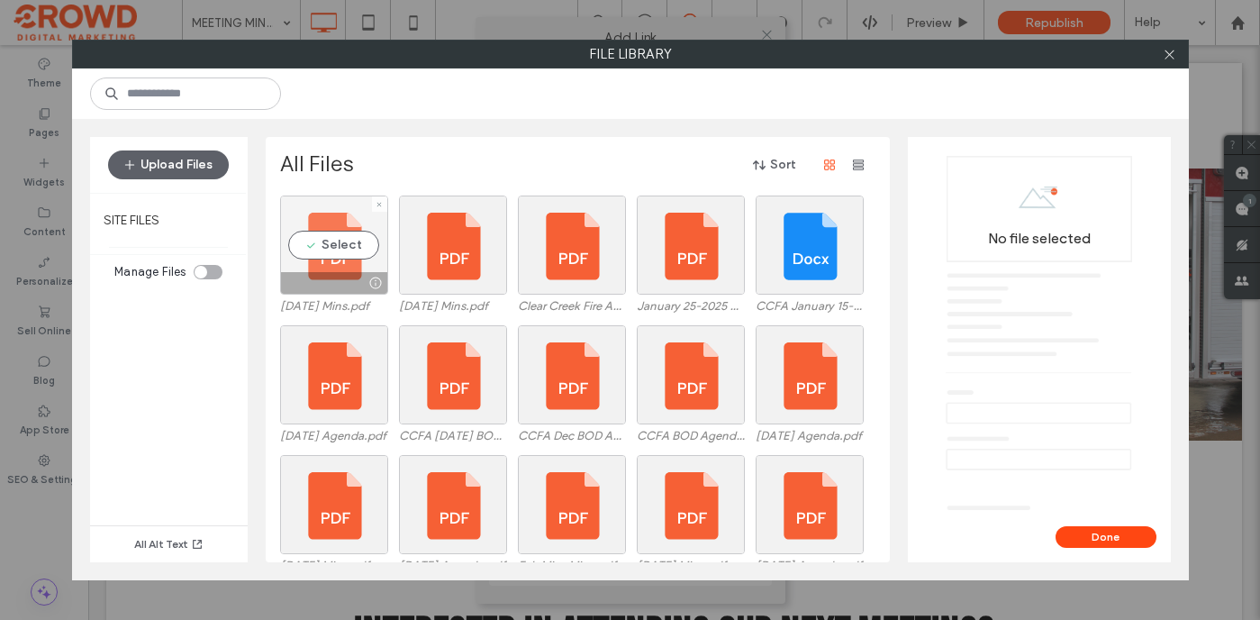
click at [330, 253] on div "Select" at bounding box center [334, 244] width 108 height 99
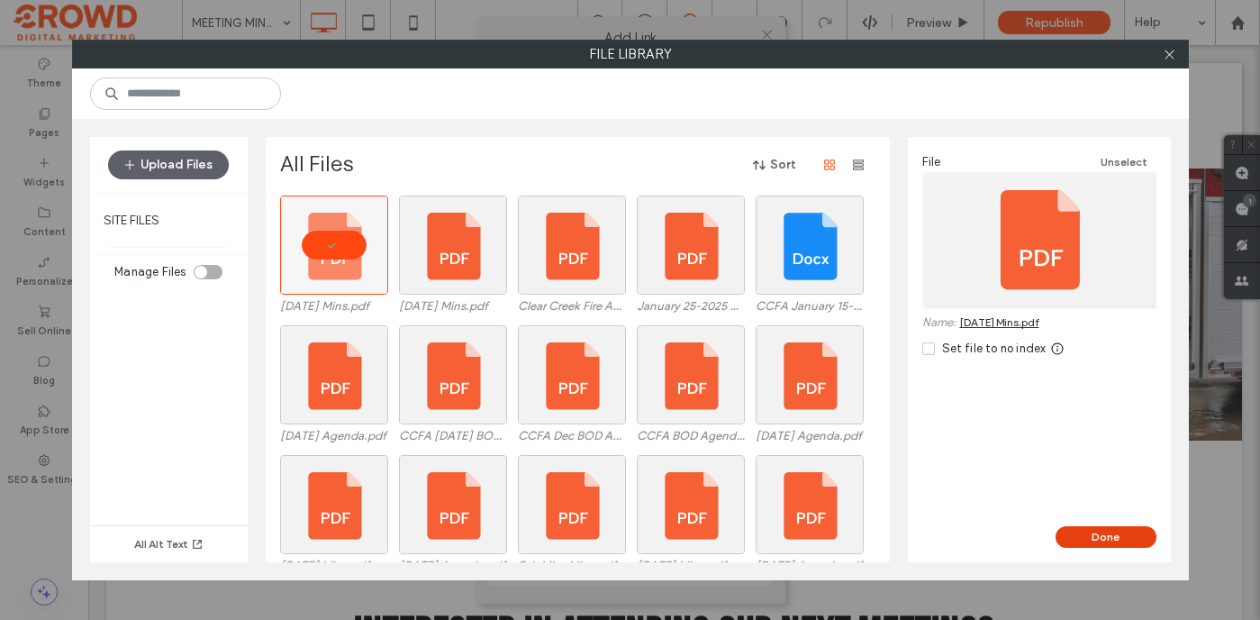
click at [1086, 532] on button "Done" at bounding box center [1106, 537] width 101 height 22
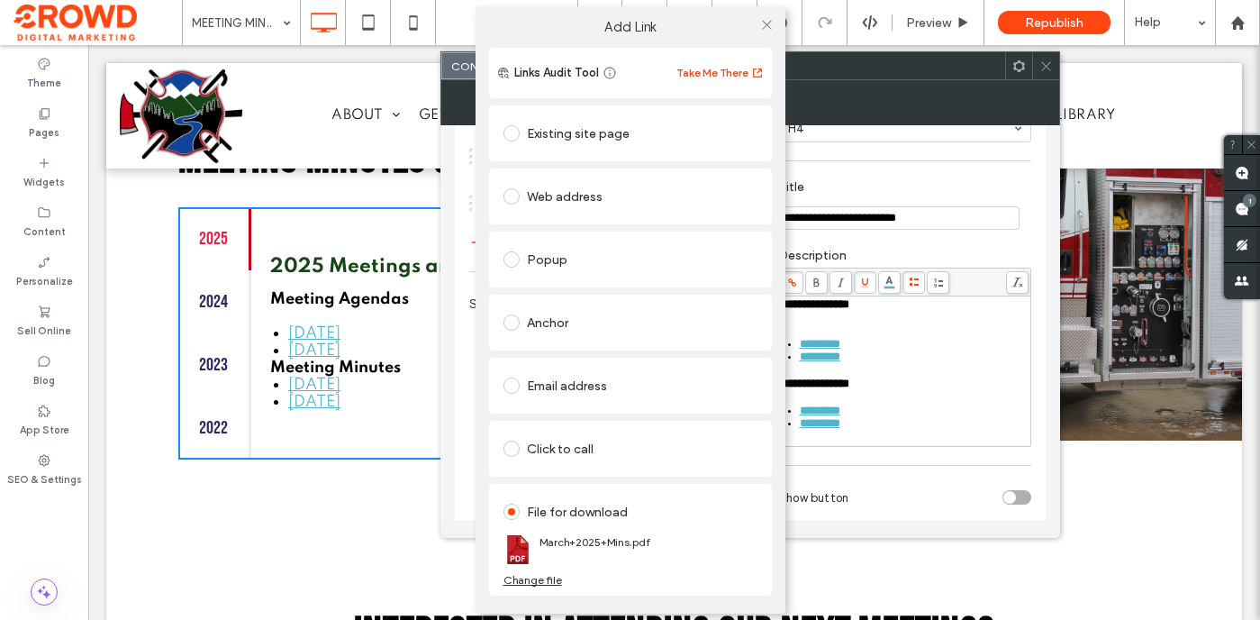
click at [858, 440] on div "Add Link Links Audit Tool Take Me There Existing site page Web address Popup An…" at bounding box center [630, 310] width 1260 height 620
click at [863, 429] on div "Add Link Links Audit Tool Take Me There Existing site page Web address Popup An…" at bounding box center [630, 310] width 1260 height 620
click at [767, 19] on icon at bounding box center [767, 25] width 14 height 14
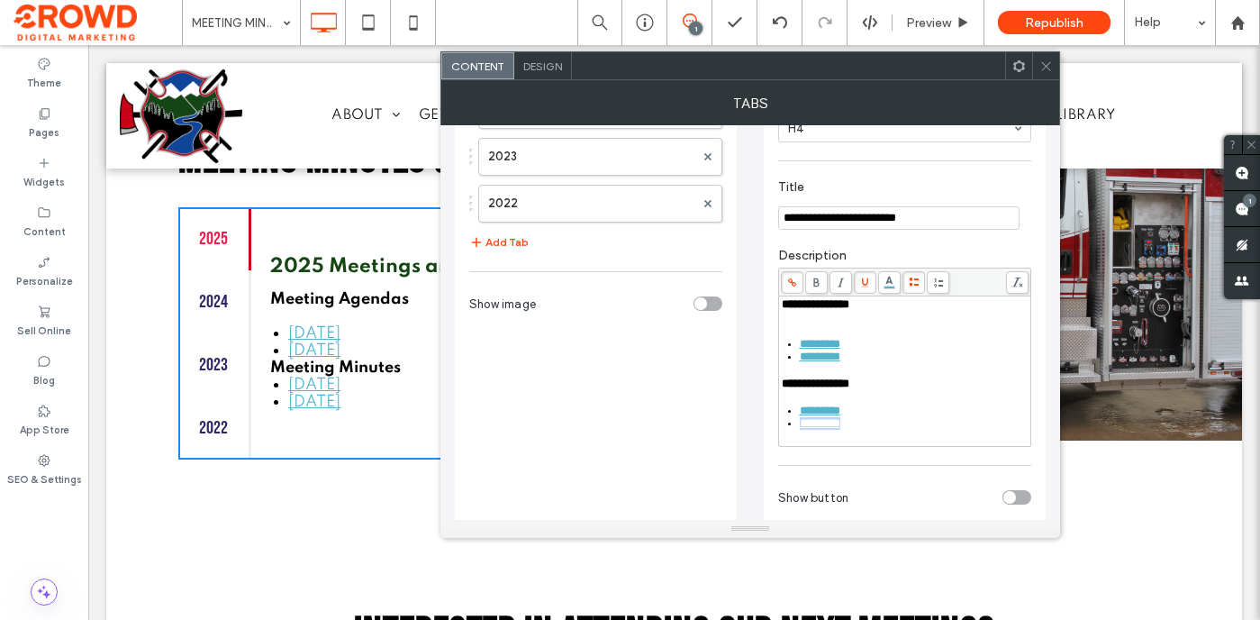
click at [854, 430] on div "*********" at bounding box center [915, 423] width 230 height 13
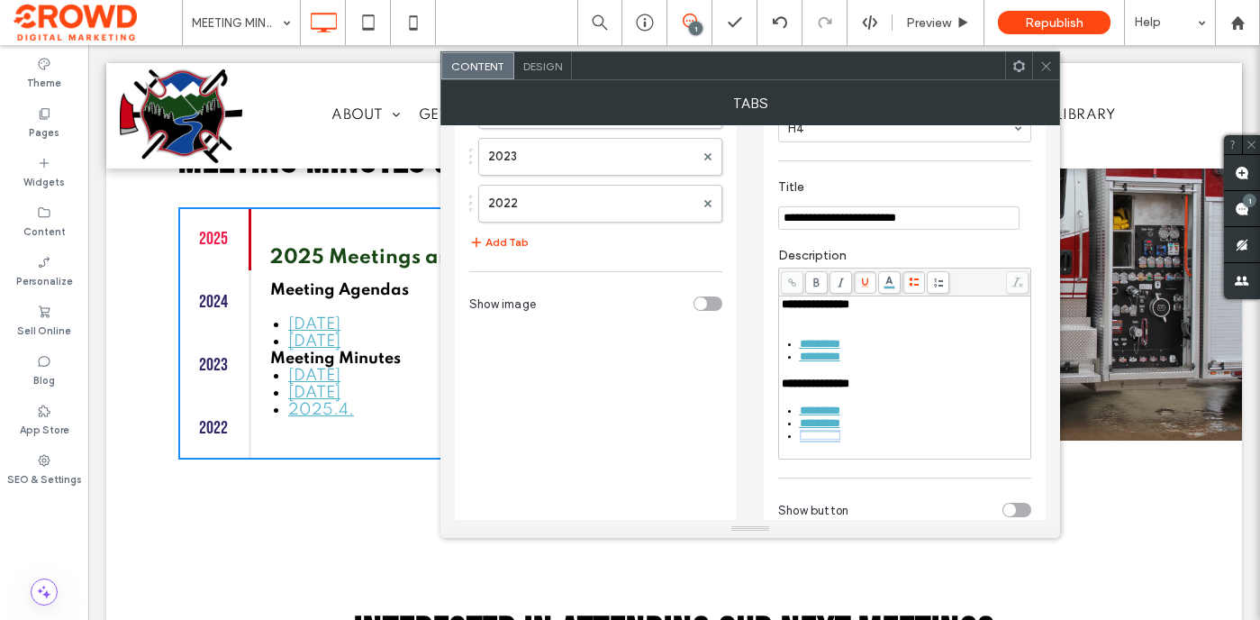
drag, startPoint x: 853, startPoint y: 452, endPoint x: 797, endPoint y: 455, distance: 55.9
click at [797, 442] on ul "********* ********* *********" at bounding box center [905, 423] width 247 height 38
click at [791, 285] on use at bounding box center [792, 282] width 8 height 8
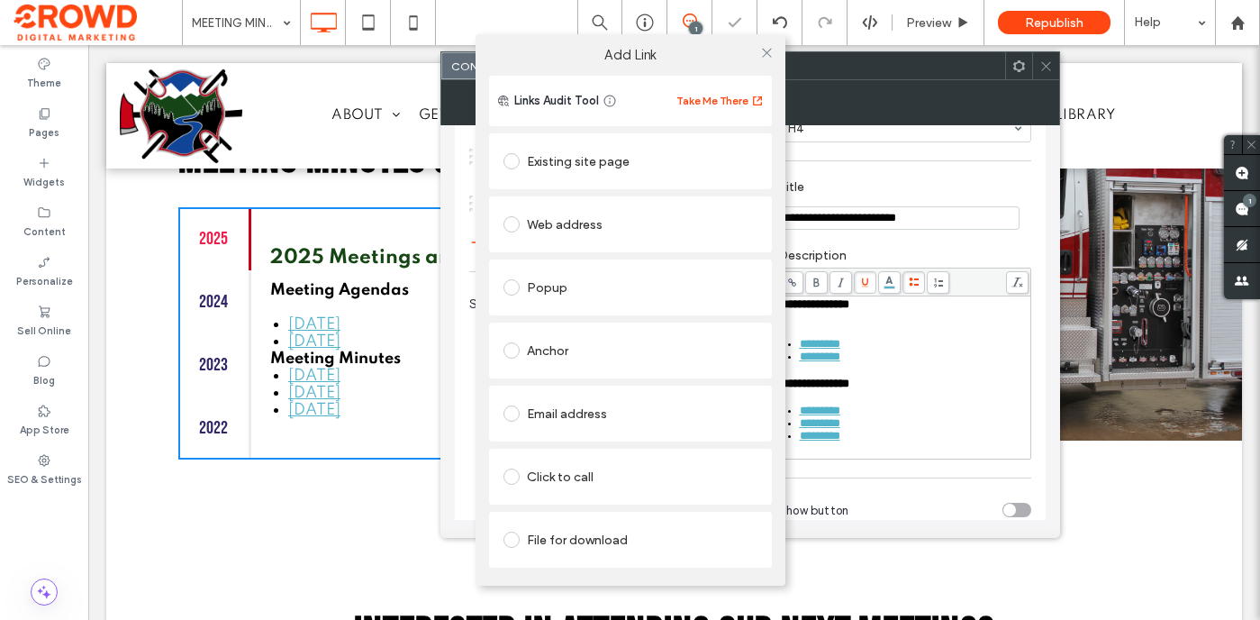
click at [618, 538] on div "File for download" at bounding box center [631, 539] width 254 height 29
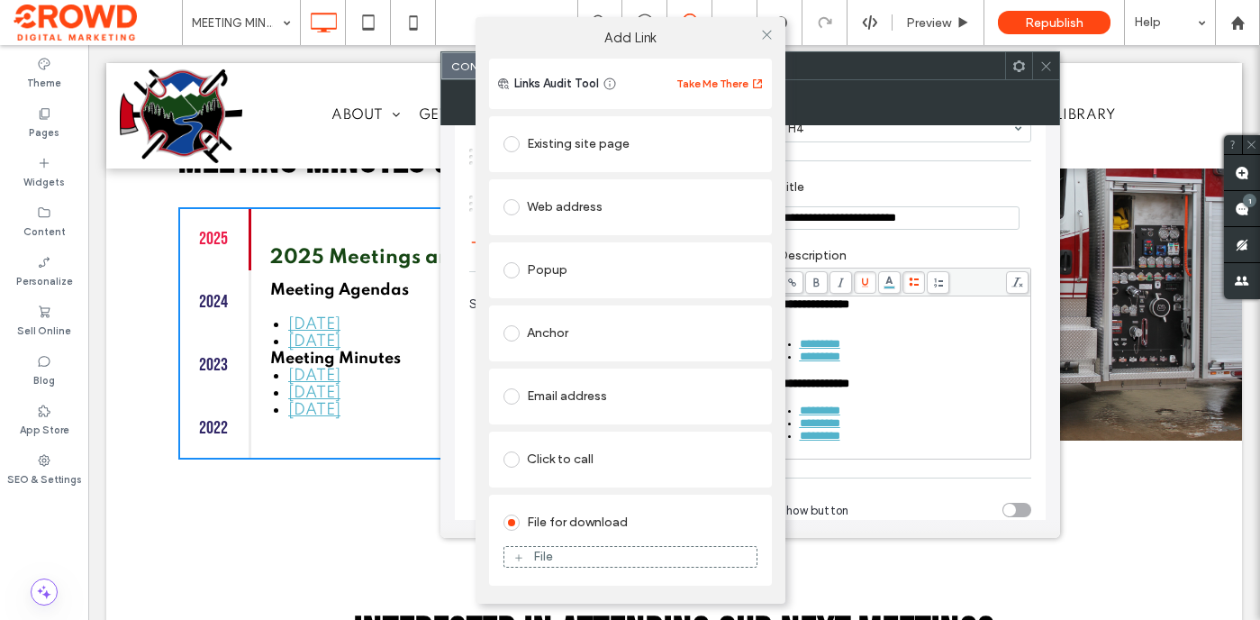
click at [564, 557] on div "File" at bounding box center [630, 557] width 252 height 16
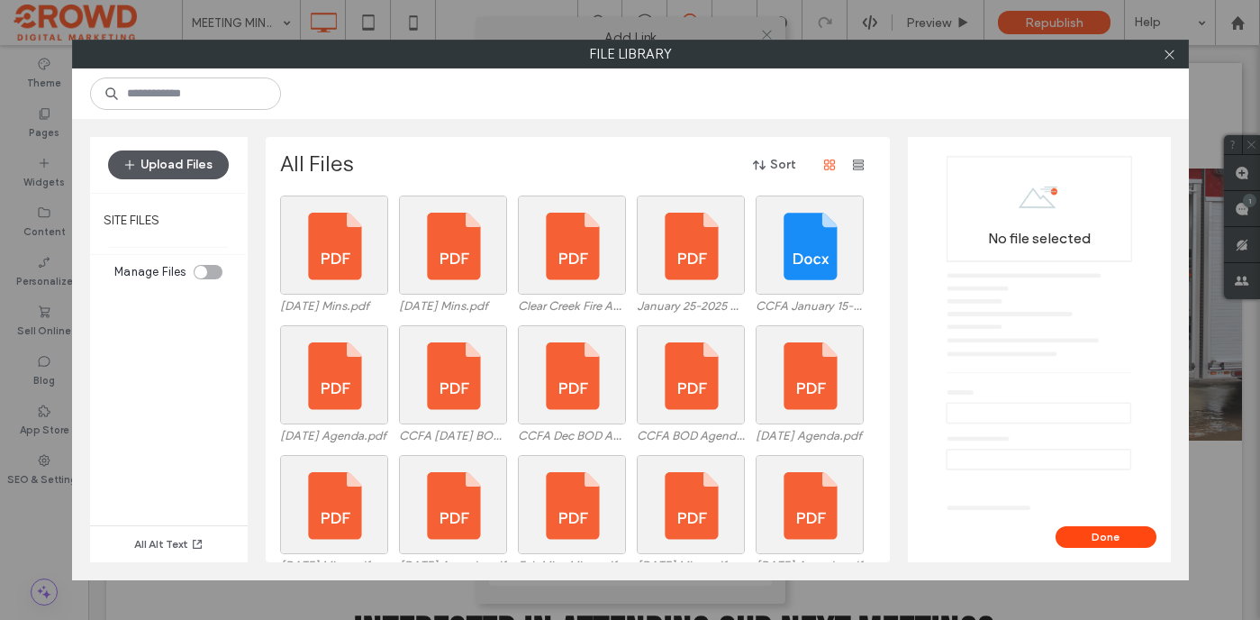
click at [204, 161] on button "Upload Files" at bounding box center [168, 164] width 121 height 29
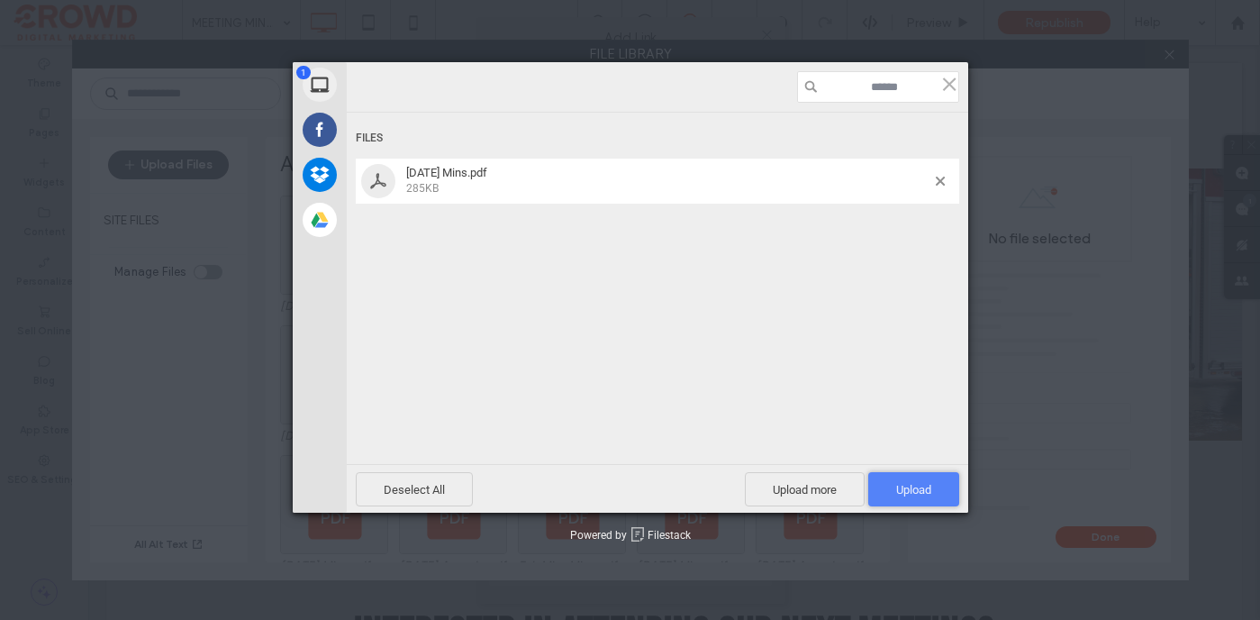
click at [932, 481] on span "Upload 1" at bounding box center [913, 489] width 91 height 34
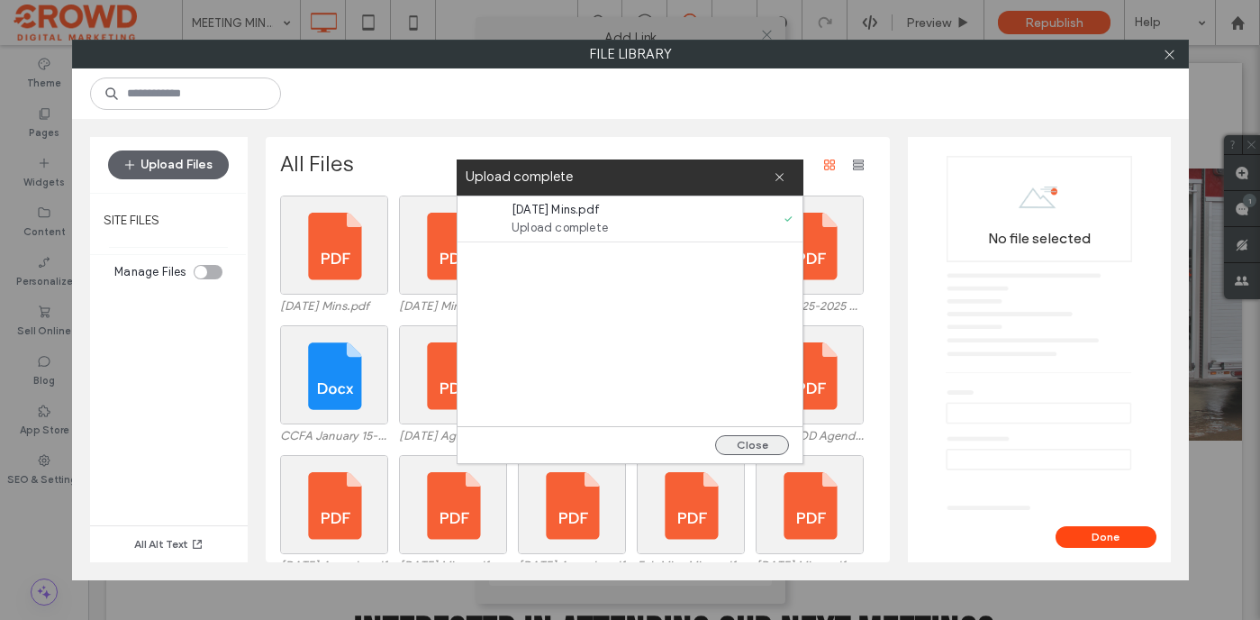
click at [751, 440] on button "Close" at bounding box center [752, 445] width 74 height 20
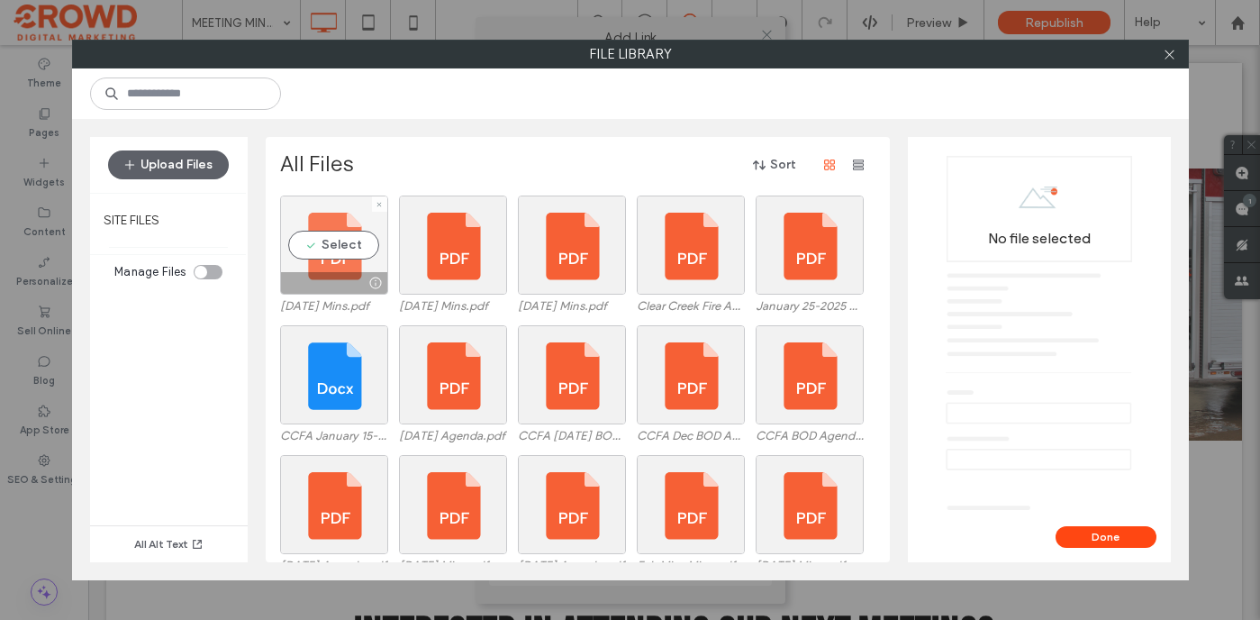
click at [361, 243] on div "Select" at bounding box center [334, 244] width 108 height 99
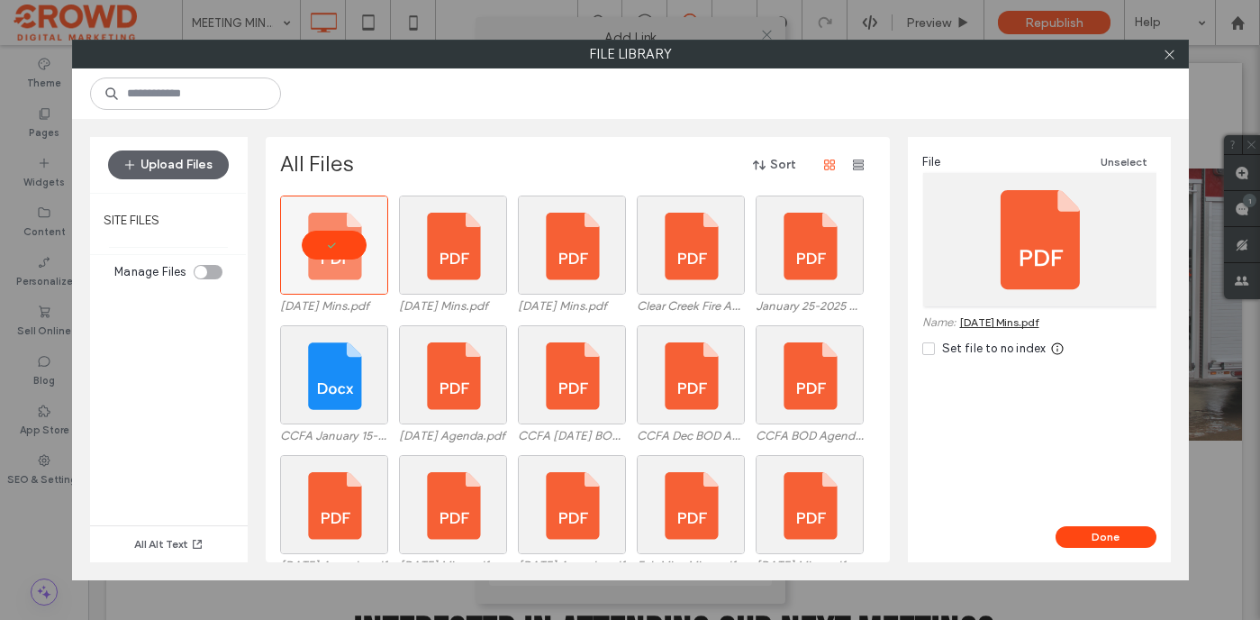
click at [1102, 549] on div "Done" at bounding box center [1039, 544] width 263 height 36
click at [1118, 535] on button "Done" at bounding box center [1106, 537] width 101 height 22
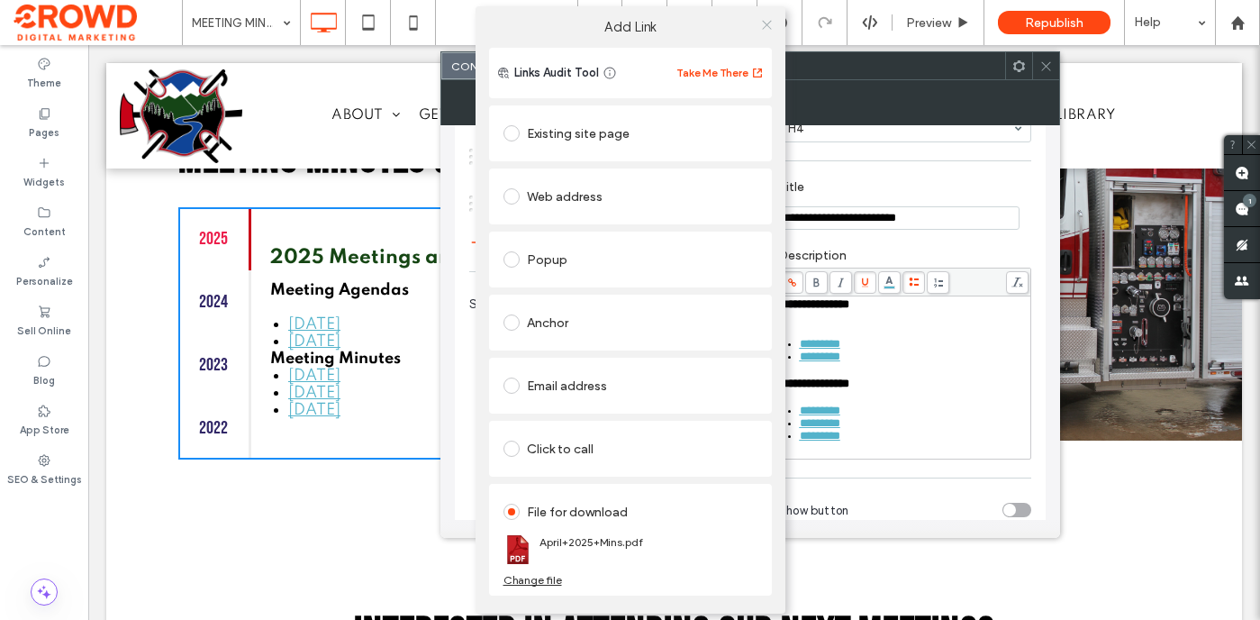
click at [763, 25] on icon at bounding box center [767, 25] width 14 height 14
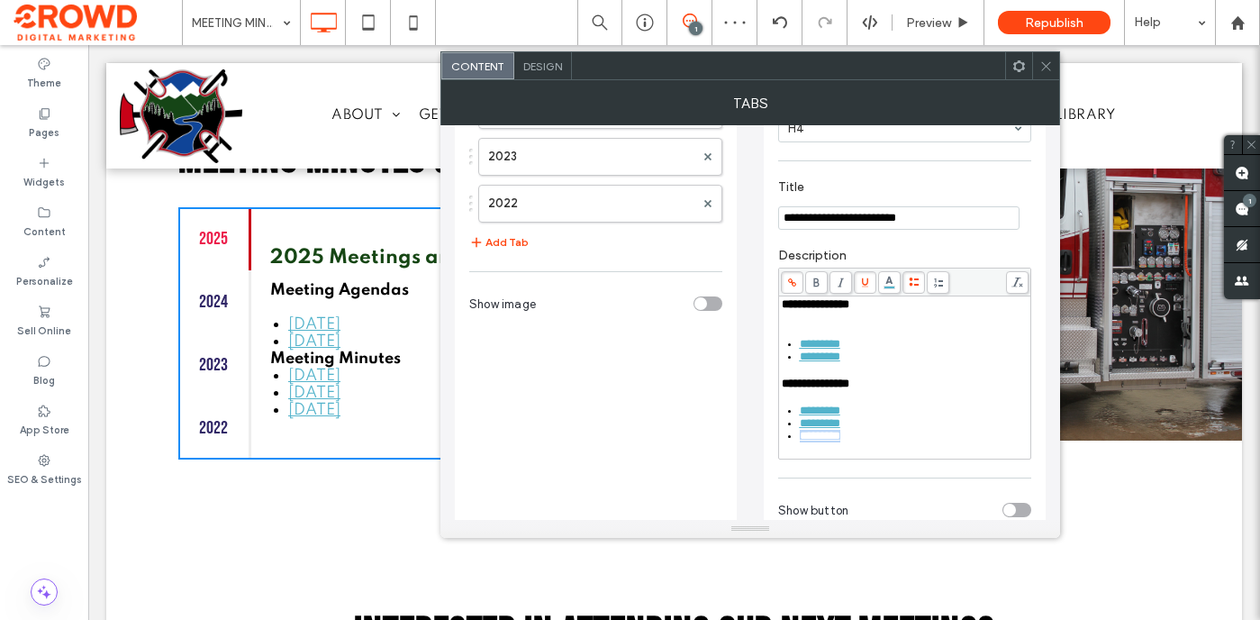
click at [860, 442] on div "*********" at bounding box center [915, 436] width 230 height 13
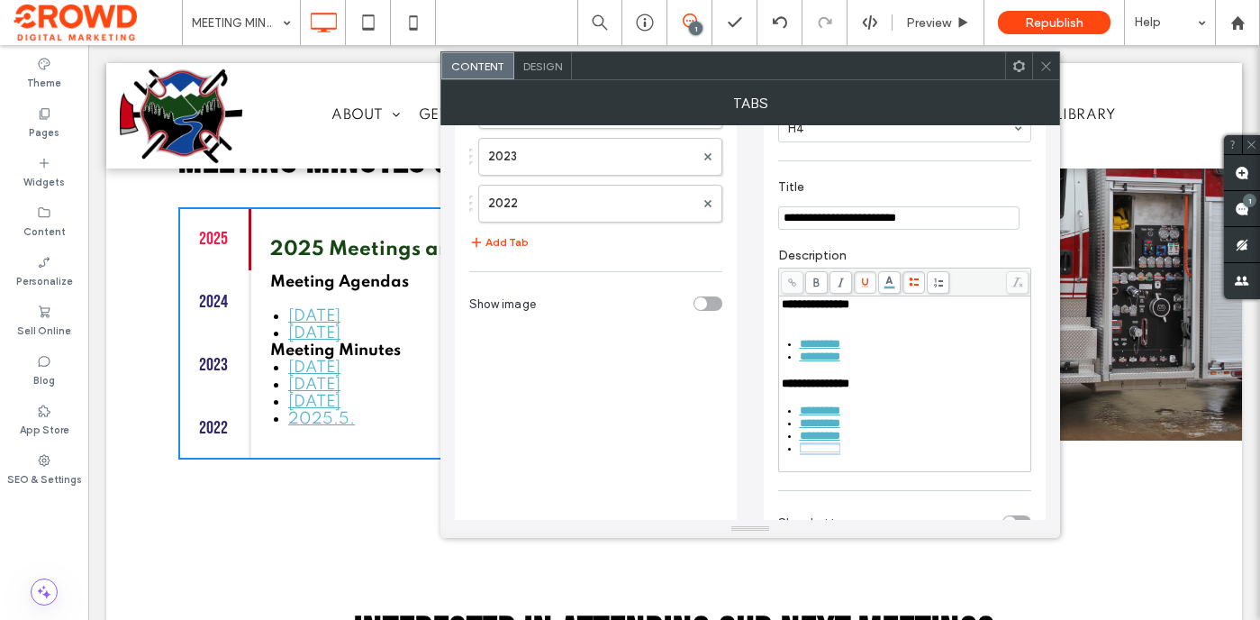
drag, startPoint x: 855, startPoint y: 467, endPoint x: 796, endPoint y: 468, distance: 58.6
click at [796, 455] on ul "********* ********* ********* *********" at bounding box center [905, 429] width 247 height 50
click at [795, 286] on icon at bounding box center [792, 282] width 10 height 10
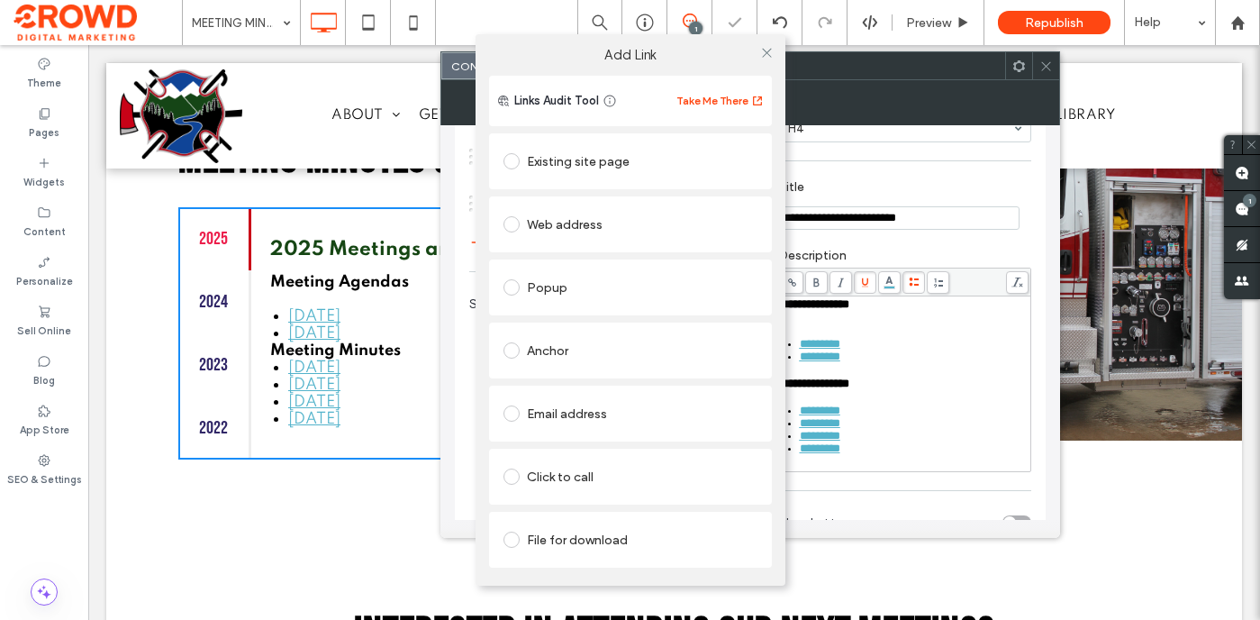
click at [603, 536] on div "File for download" at bounding box center [631, 539] width 254 height 29
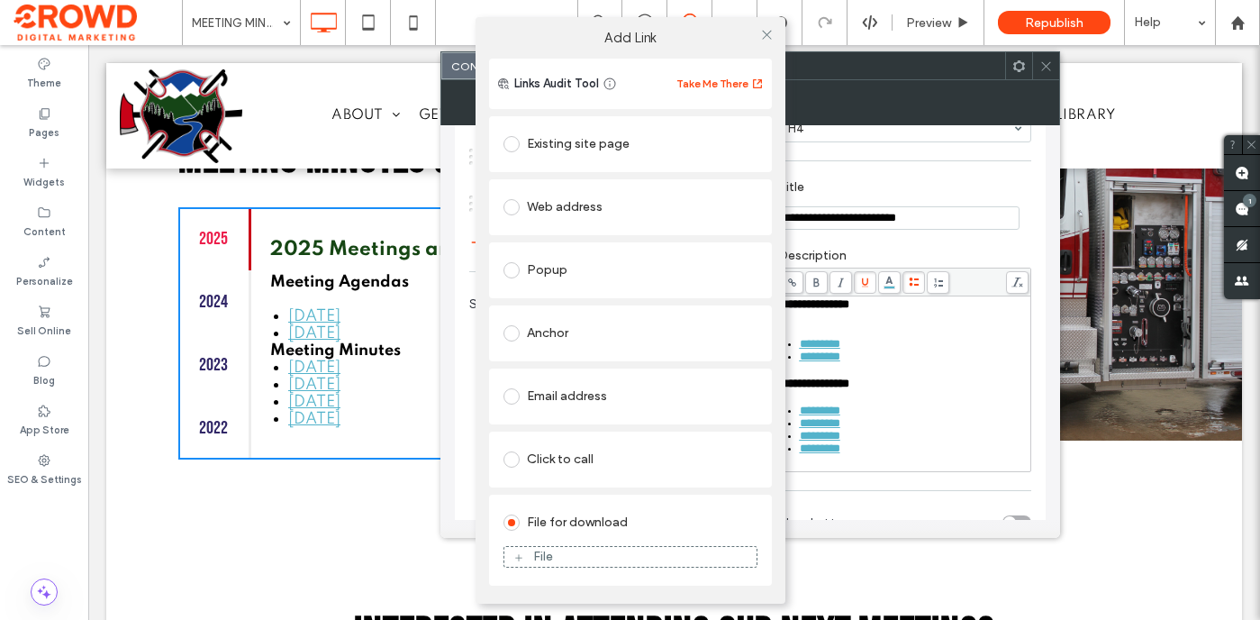
click at [601, 561] on div "File" at bounding box center [630, 557] width 252 height 16
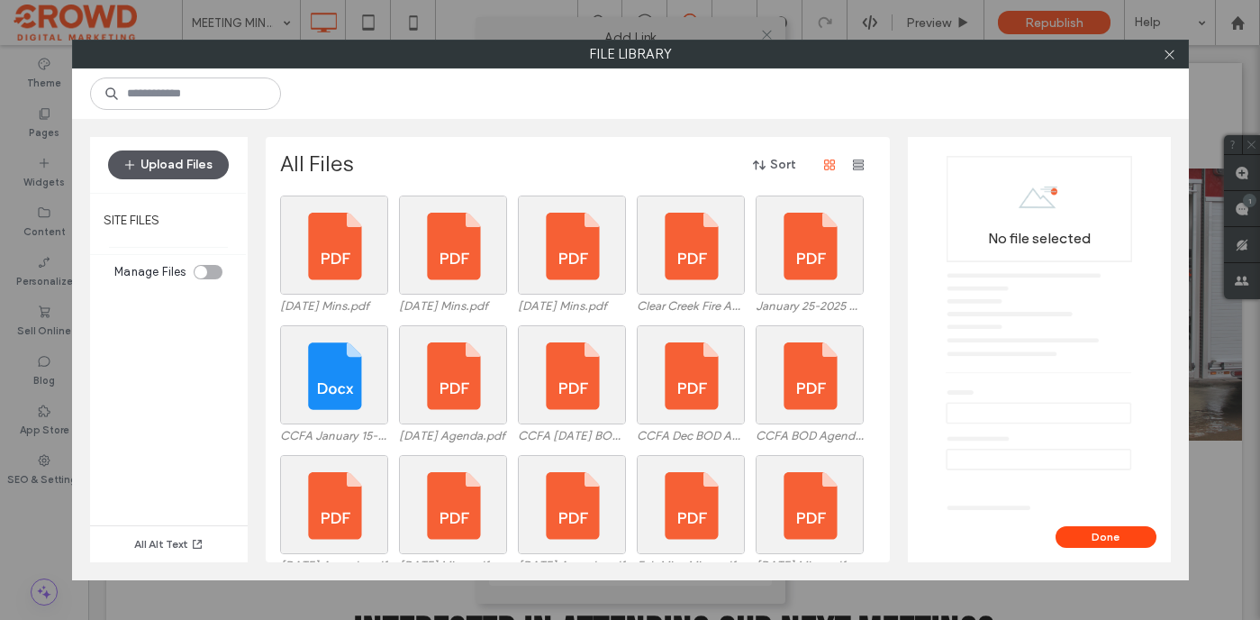
click at [181, 163] on button "Upload Files" at bounding box center [168, 164] width 121 height 29
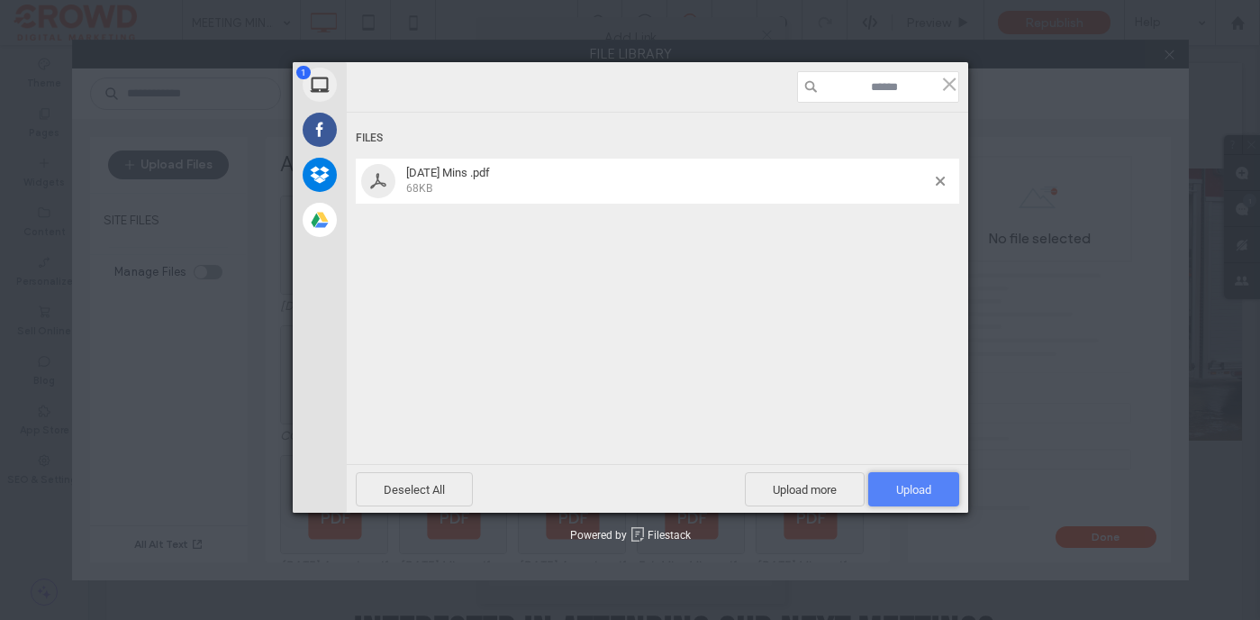
click at [908, 491] on span "Upload 1" at bounding box center [913, 490] width 35 height 14
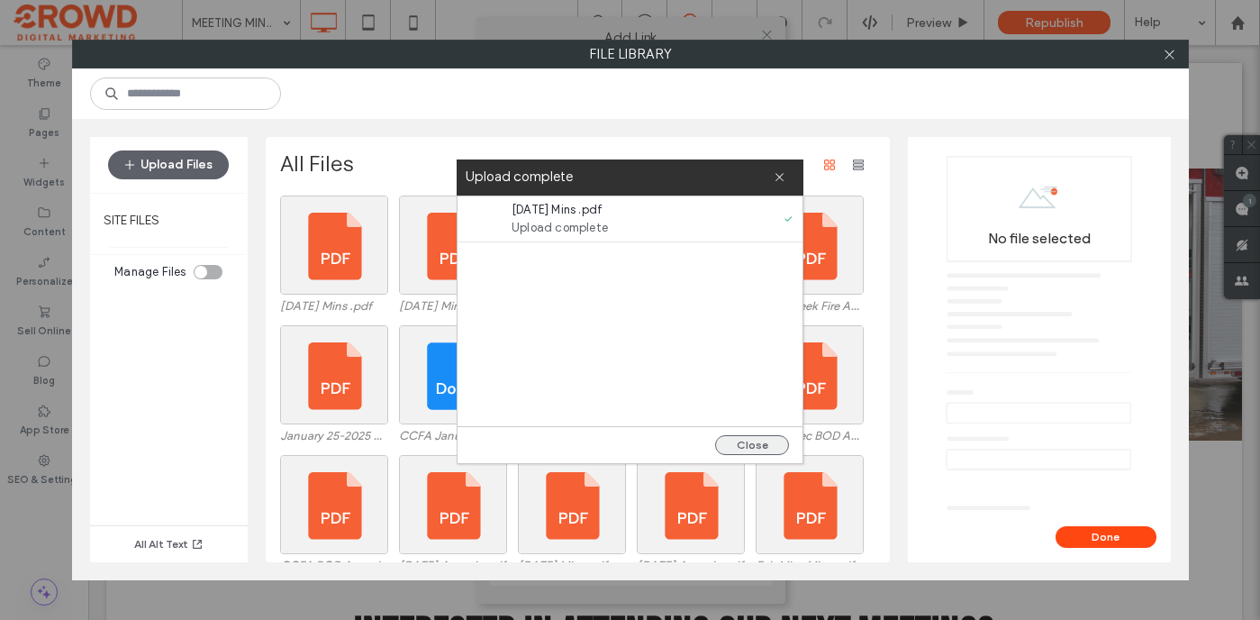
click at [763, 446] on button "Close" at bounding box center [752, 445] width 74 height 20
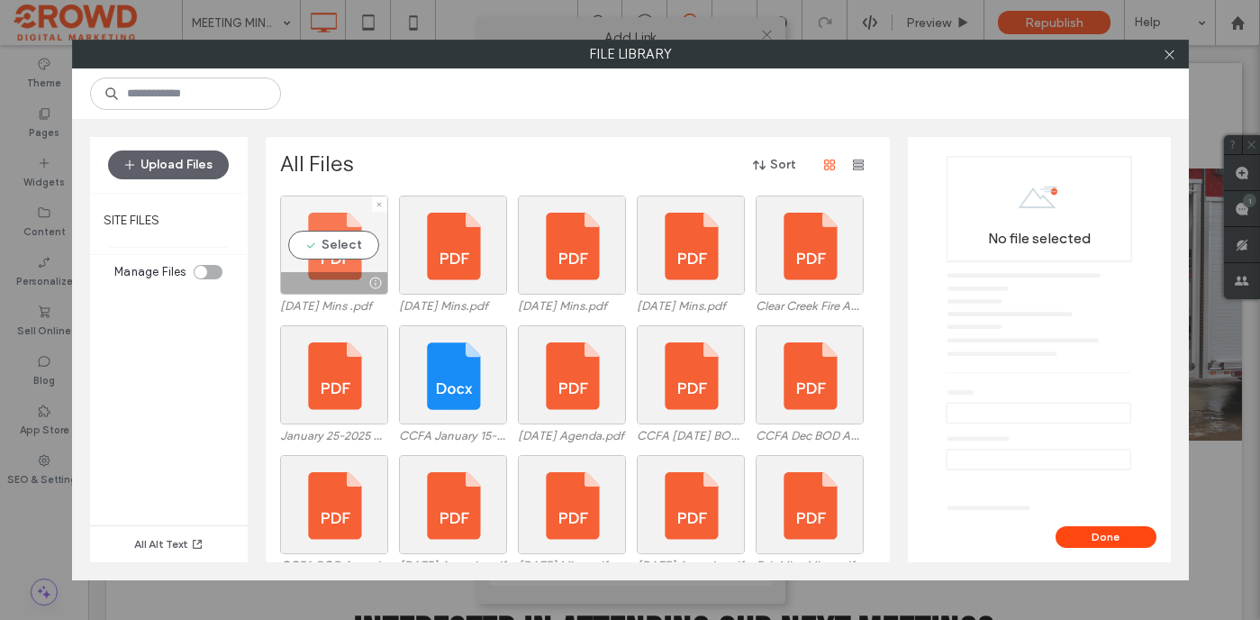
click at [352, 239] on div "Select" at bounding box center [334, 244] width 108 height 99
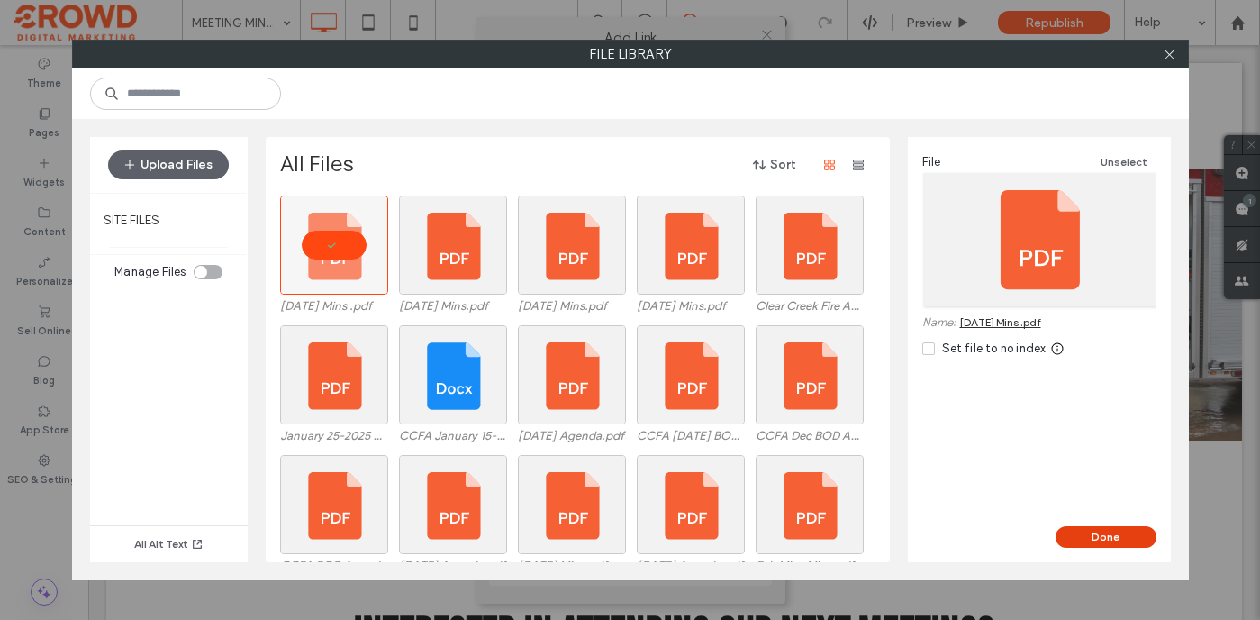
click at [1074, 532] on button "Done" at bounding box center [1106, 537] width 101 height 22
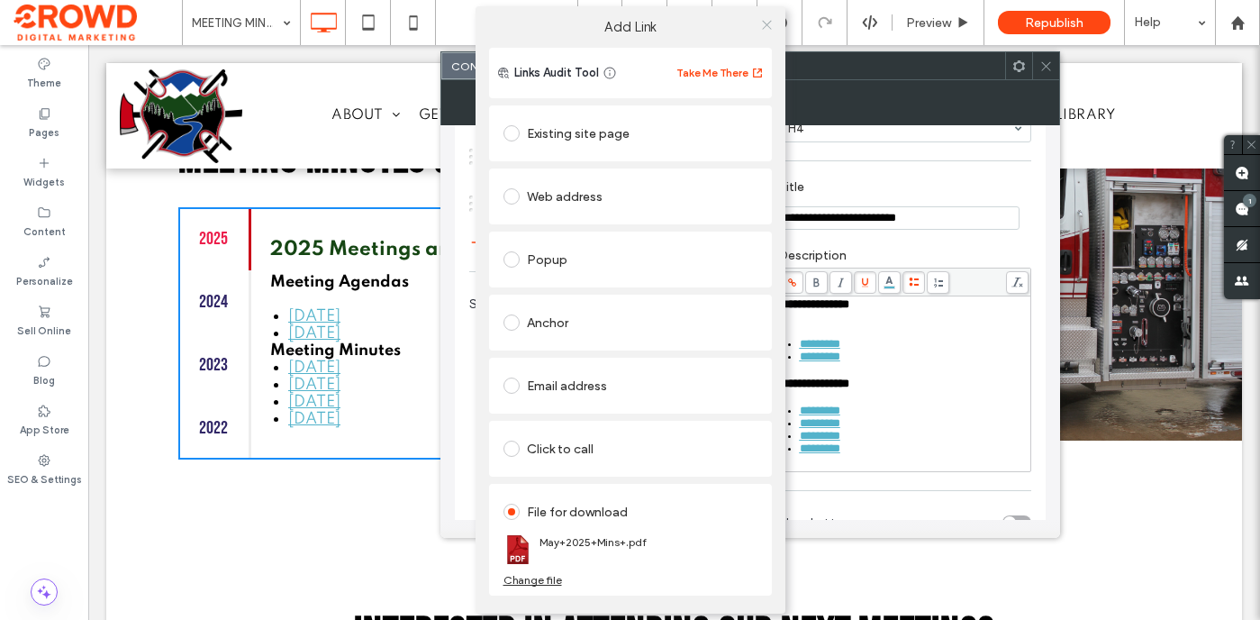
click at [767, 15] on span at bounding box center [767, 24] width 14 height 27
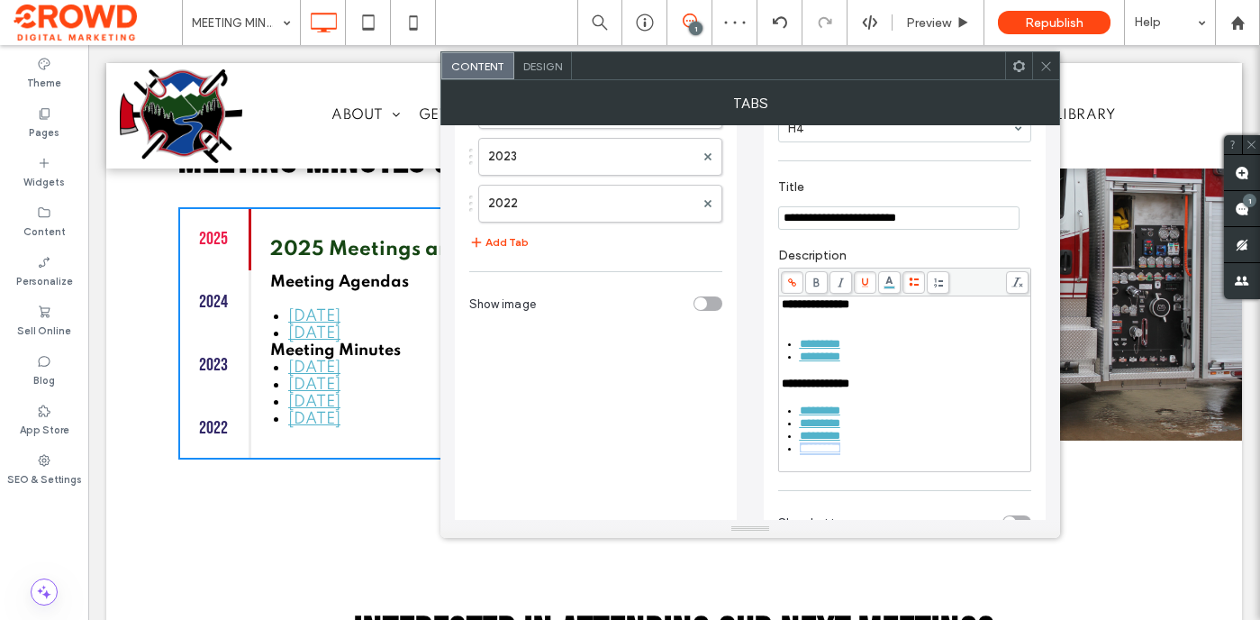
click at [868, 455] on div "*********" at bounding box center [915, 448] width 230 height 13
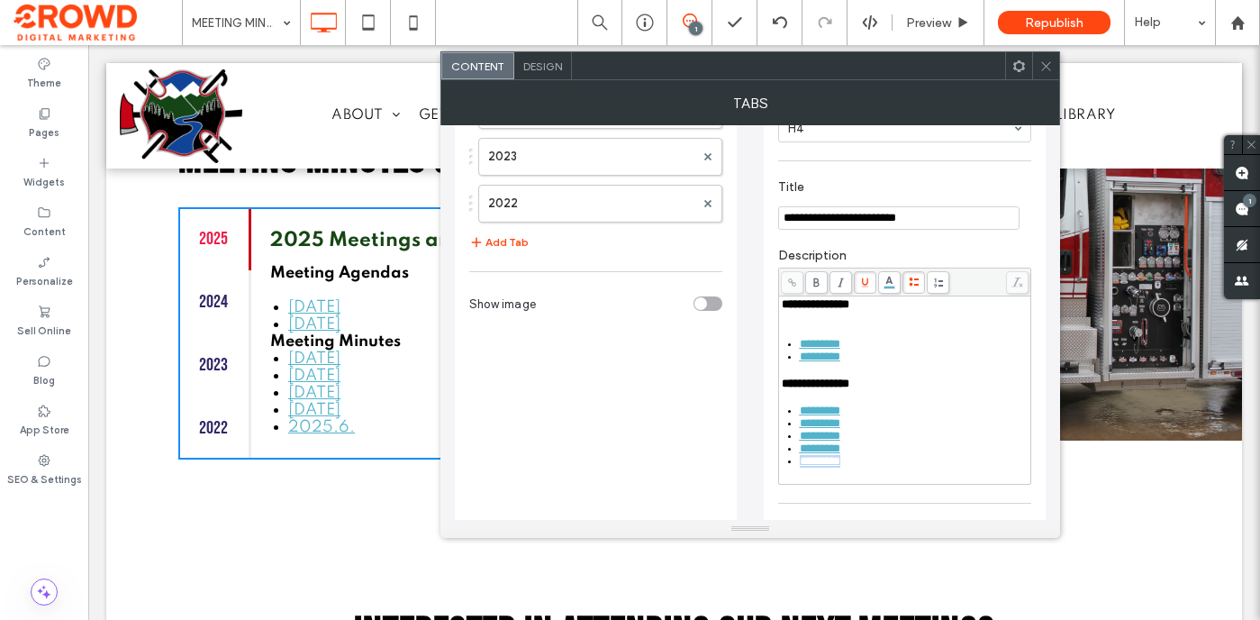
drag, startPoint x: 858, startPoint y: 480, endPoint x: 781, endPoint y: 480, distance: 76.6
click at [782, 468] on ul "********* ********* ********* ********* *********" at bounding box center [905, 435] width 247 height 63
click at [793, 286] on use at bounding box center [792, 282] width 8 height 8
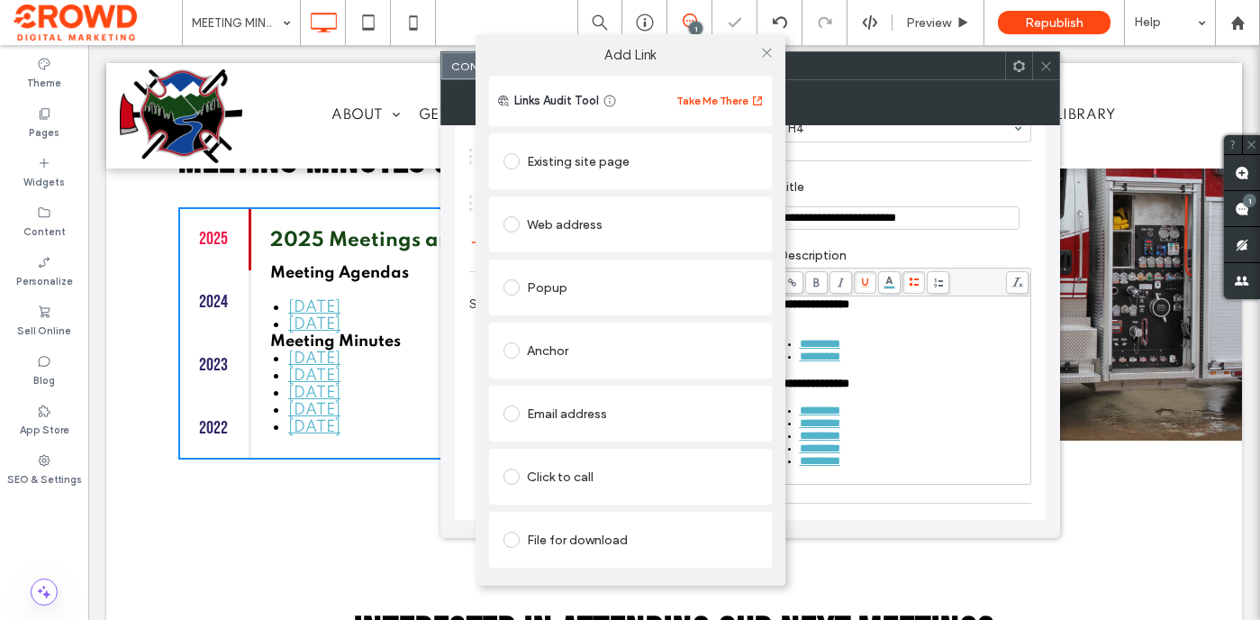
click at [596, 536] on div "File for download" at bounding box center [631, 539] width 254 height 29
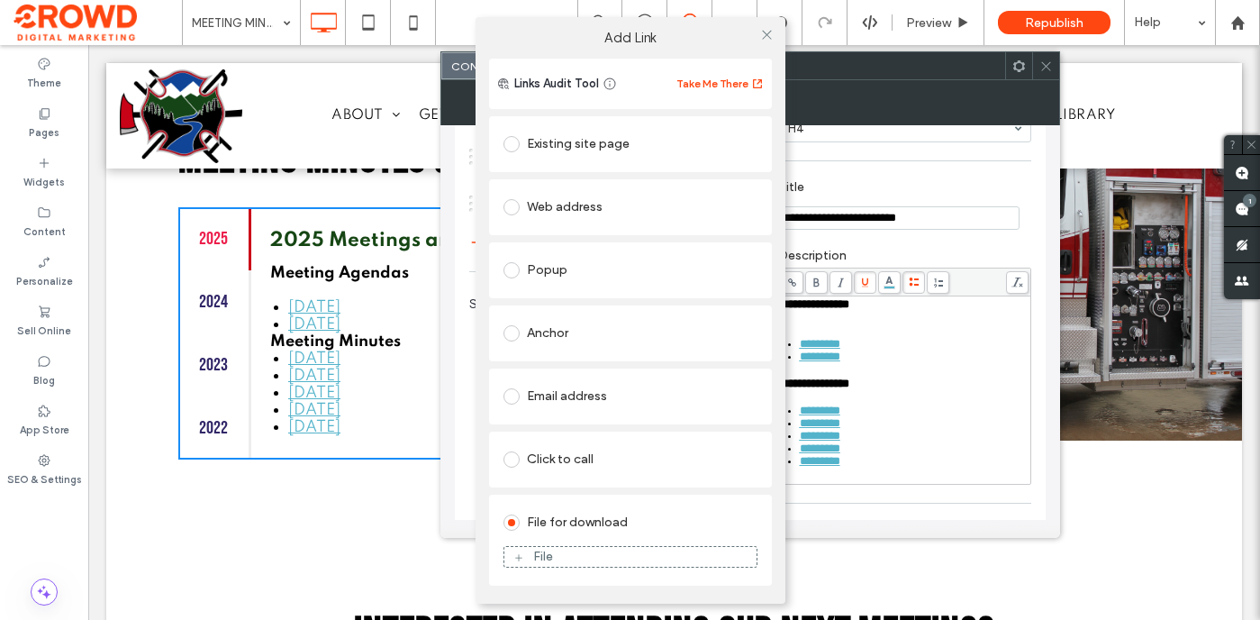
click at [554, 556] on div "File" at bounding box center [630, 557] width 252 height 16
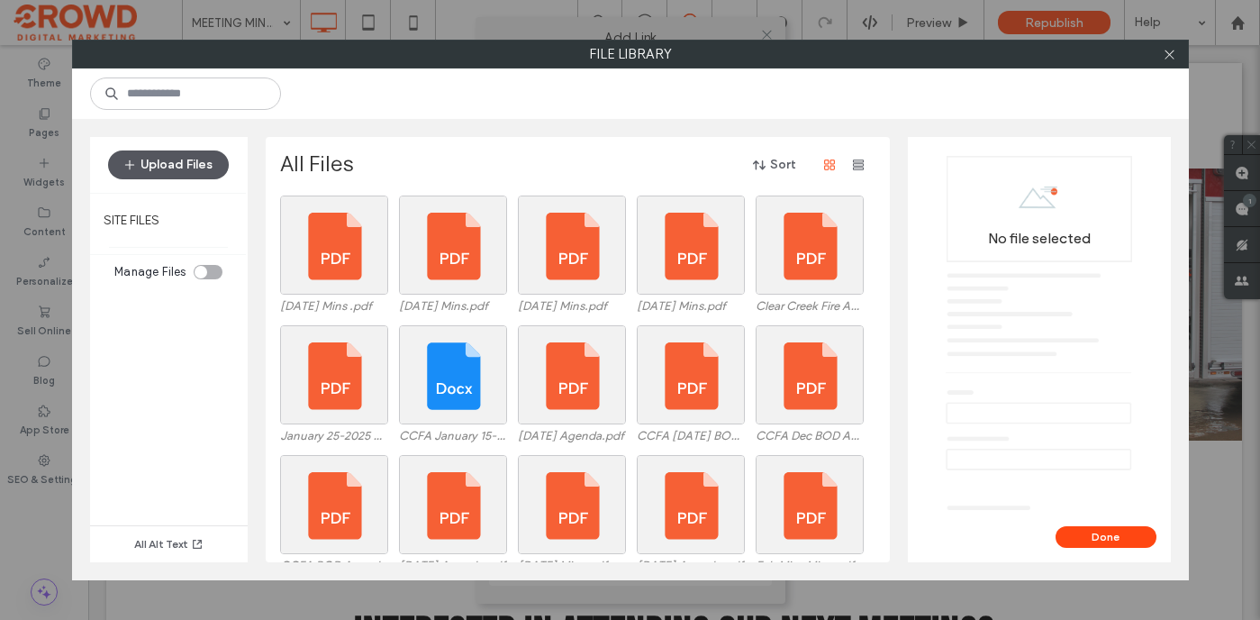
click at [186, 167] on button "Upload Files" at bounding box center [168, 164] width 121 height 29
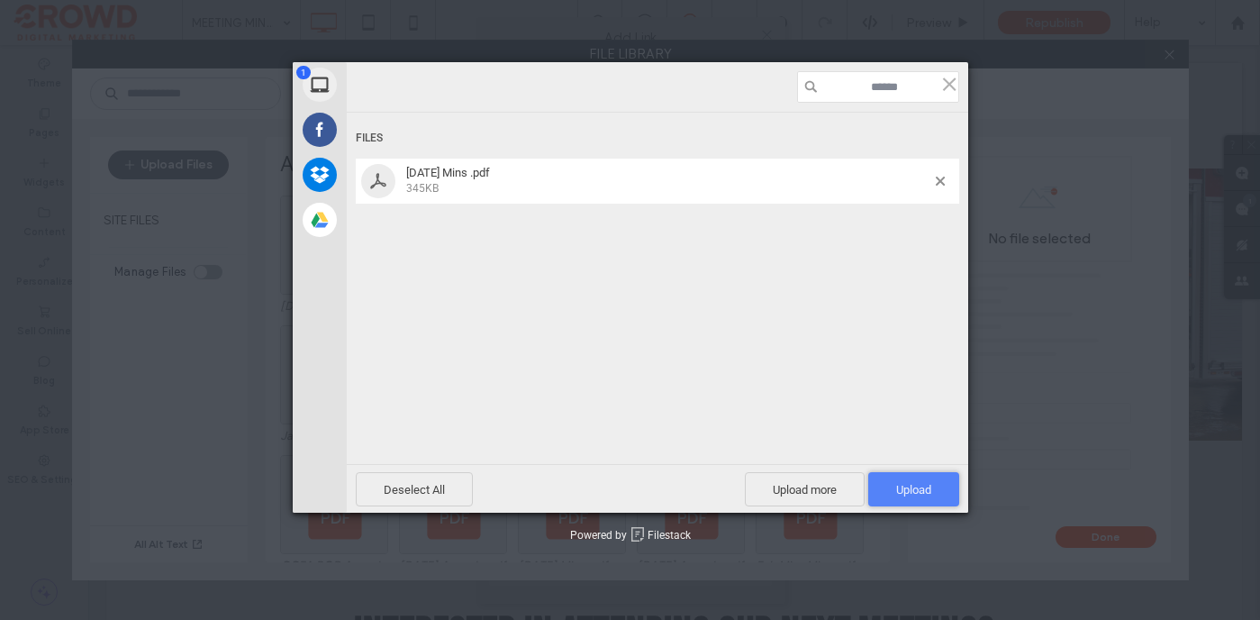
click at [921, 500] on span "Upload 1" at bounding box center [913, 489] width 91 height 34
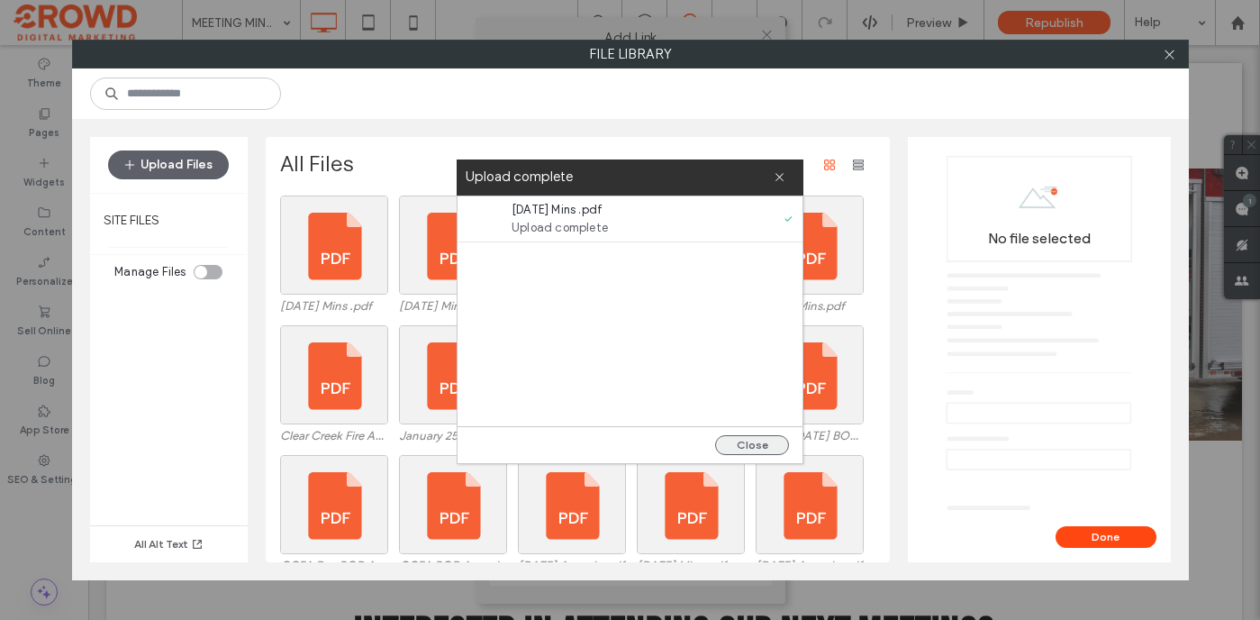
click at [753, 440] on button "Close" at bounding box center [752, 445] width 74 height 20
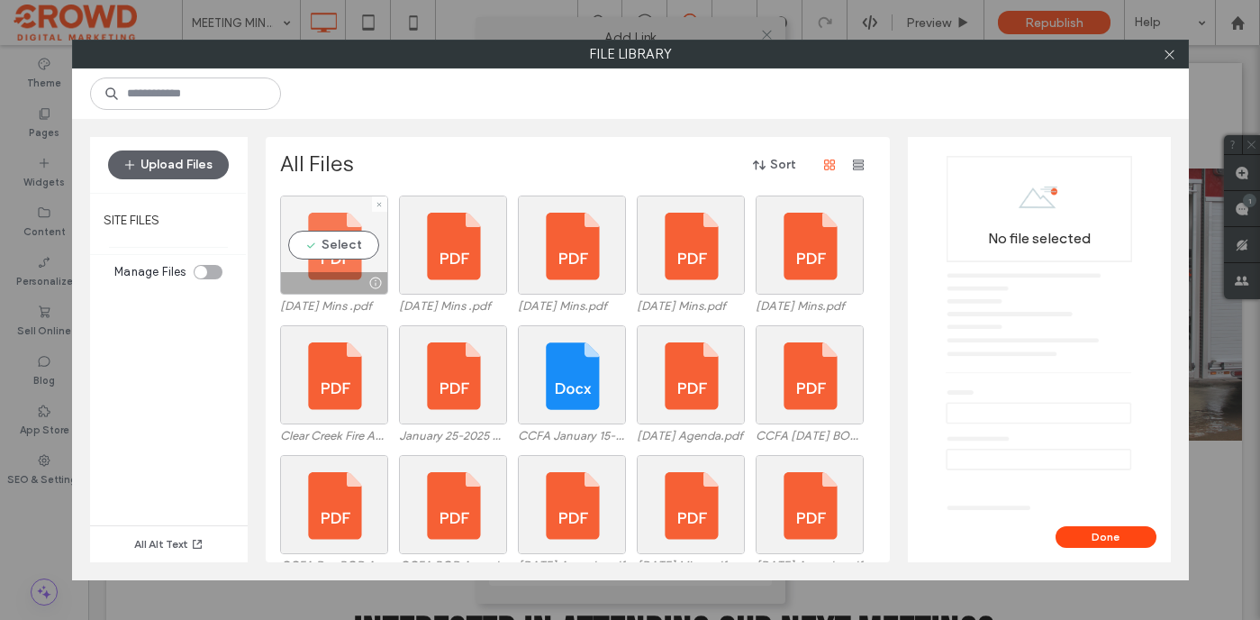
click at [347, 240] on div "Select" at bounding box center [334, 244] width 108 height 99
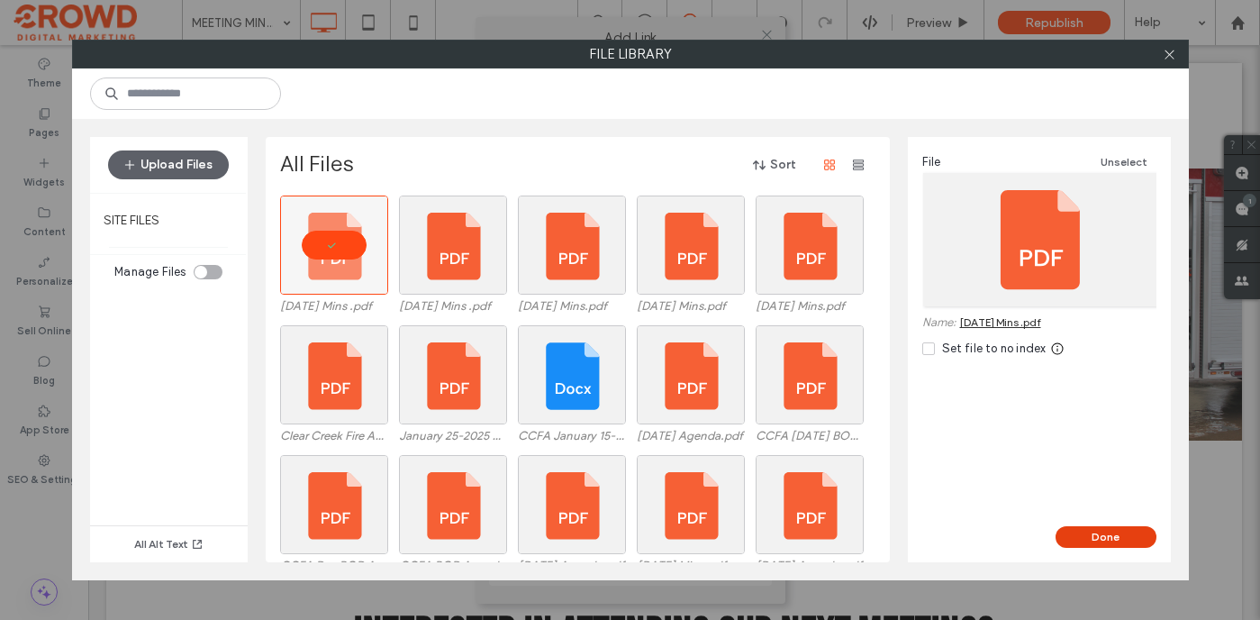
click at [1107, 533] on button "Done" at bounding box center [1106, 537] width 101 height 22
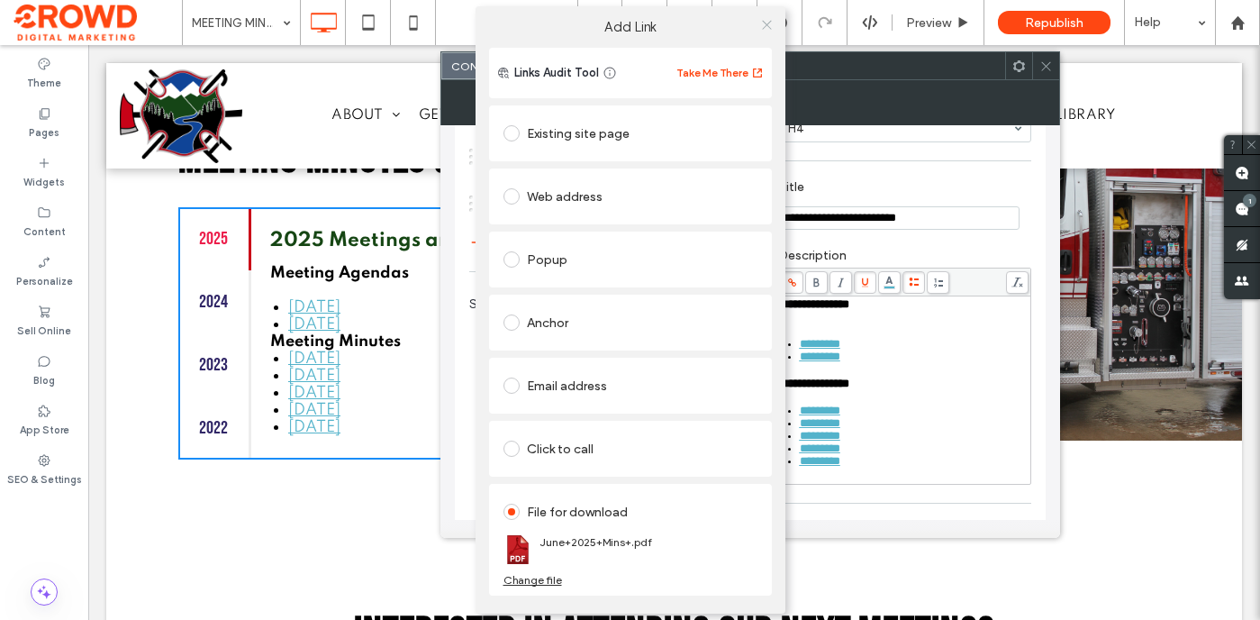
click at [767, 24] on use at bounding box center [766, 24] width 9 height 9
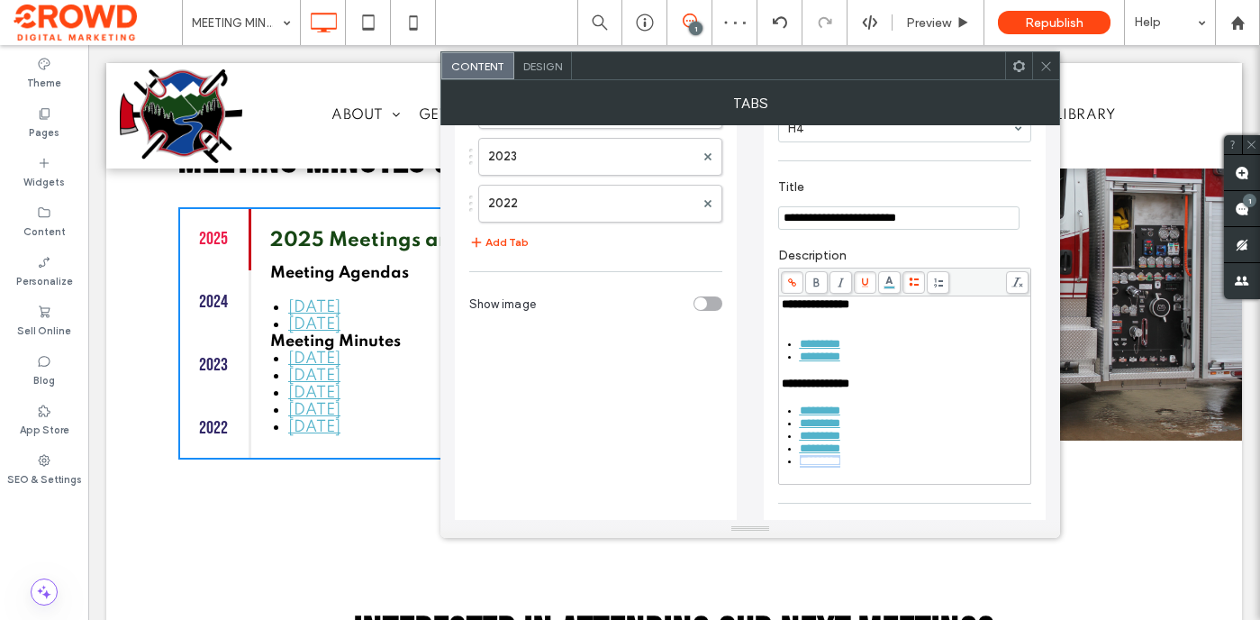
click at [870, 468] on div "*********" at bounding box center [915, 461] width 230 height 13
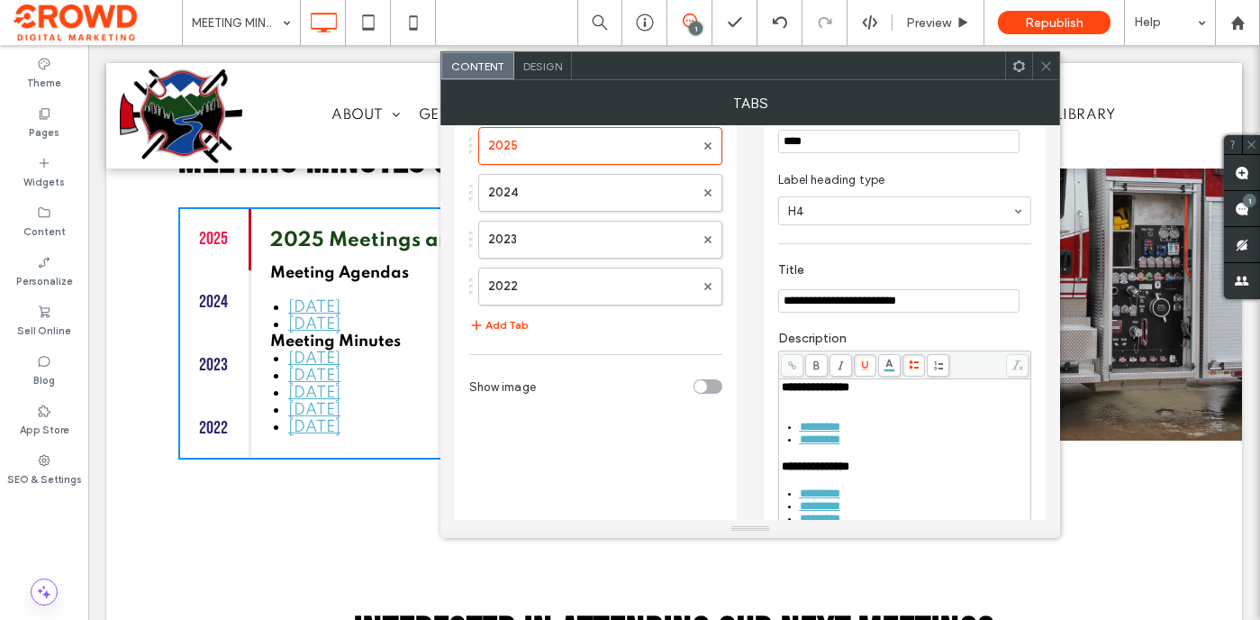
scroll to position [0, 0]
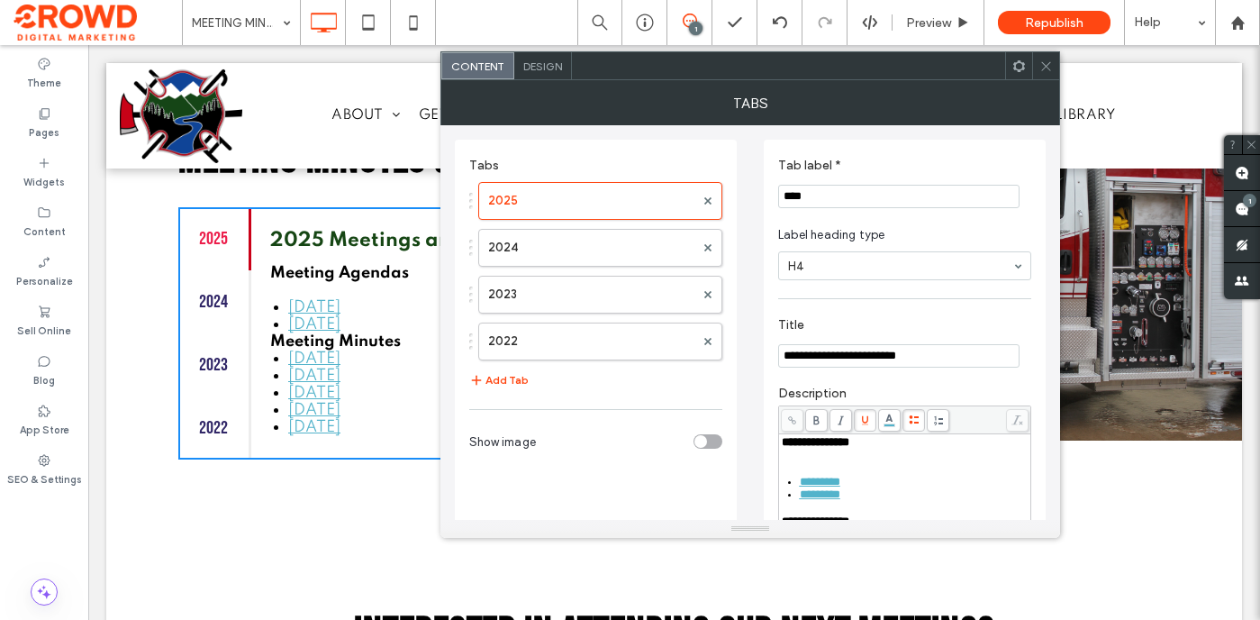
click at [1041, 71] on icon at bounding box center [1046, 66] width 14 height 14
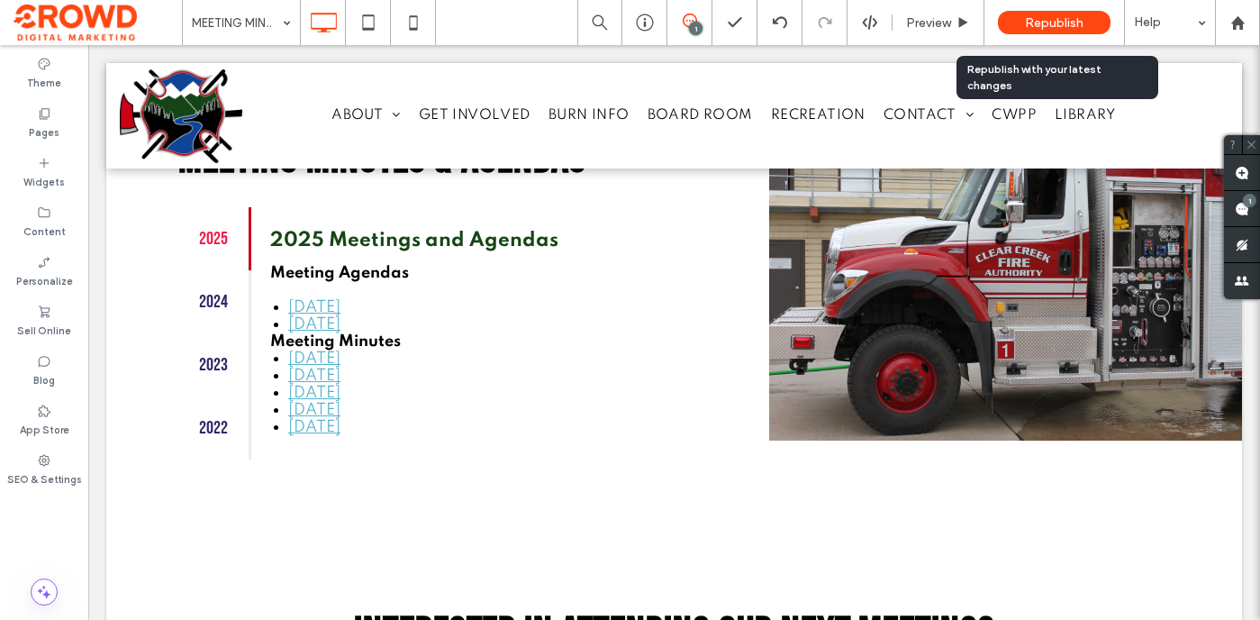
click at [1040, 23] on span "Republish" at bounding box center [1054, 22] width 59 height 15
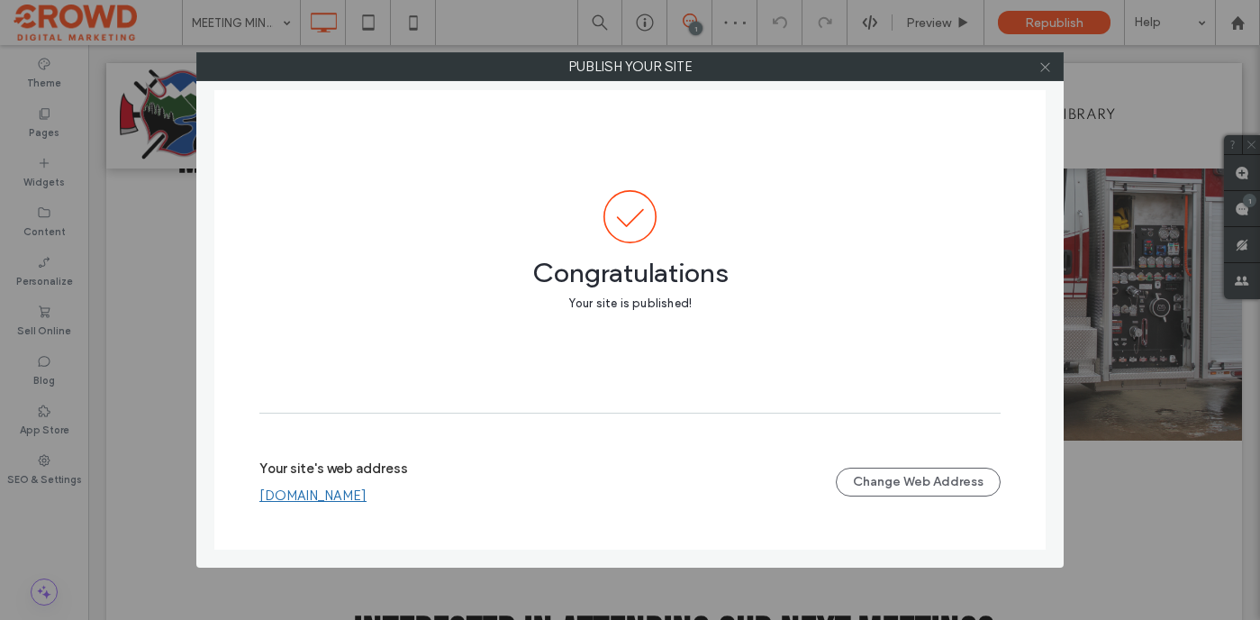
click at [1049, 68] on icon at bounding box center [1046, 67] width 14 height 14
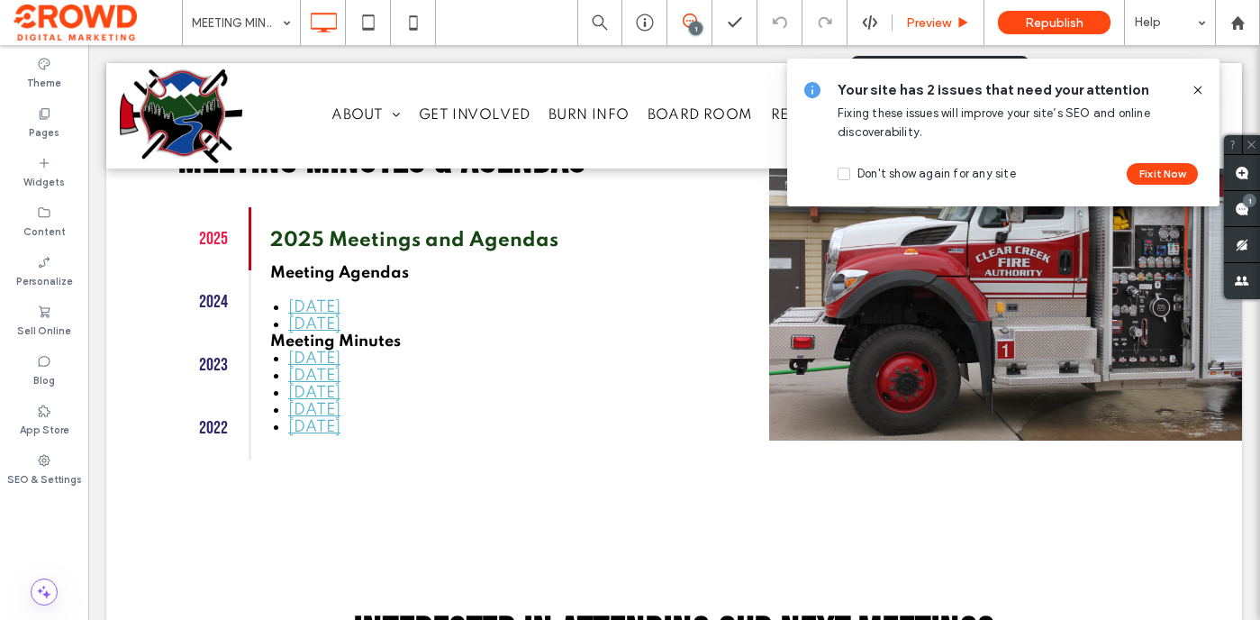
click at [935, 17] on span "Preview" at bounding box center [928, 22] width 45 height 15
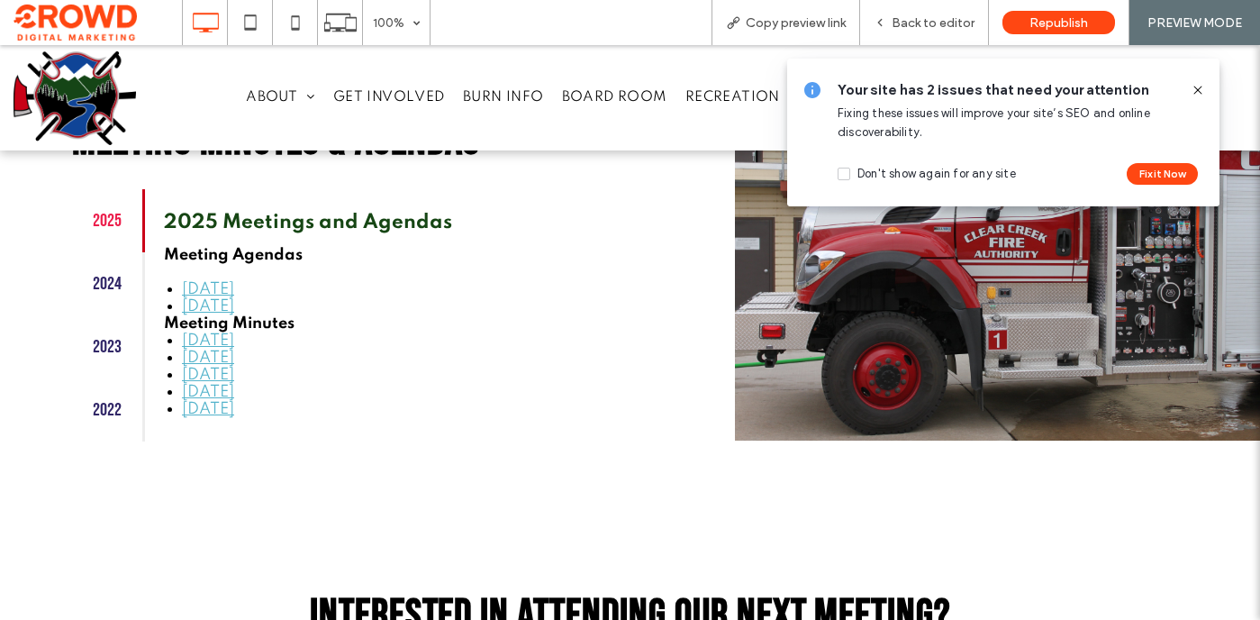
click at [234, 359] on link "[DATE]" at bounding box center [208, 358] width 52 height 16
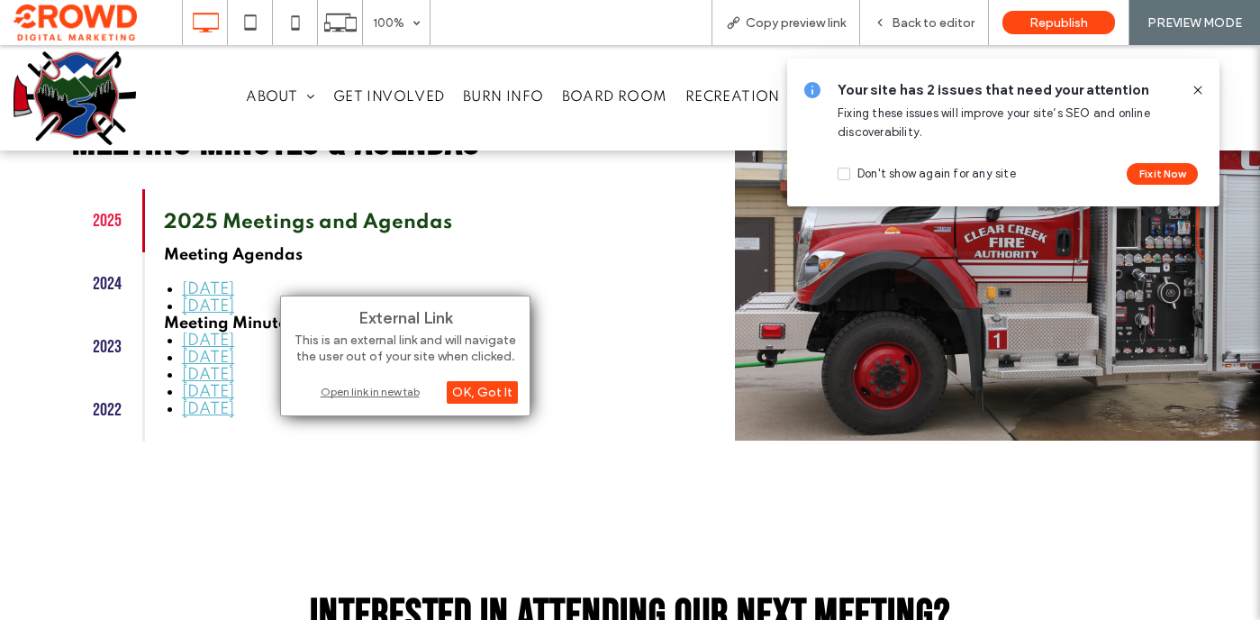
click at [395, 391] on div "Open link in new tab" at bounding box center [405, 391] width 225 height 19
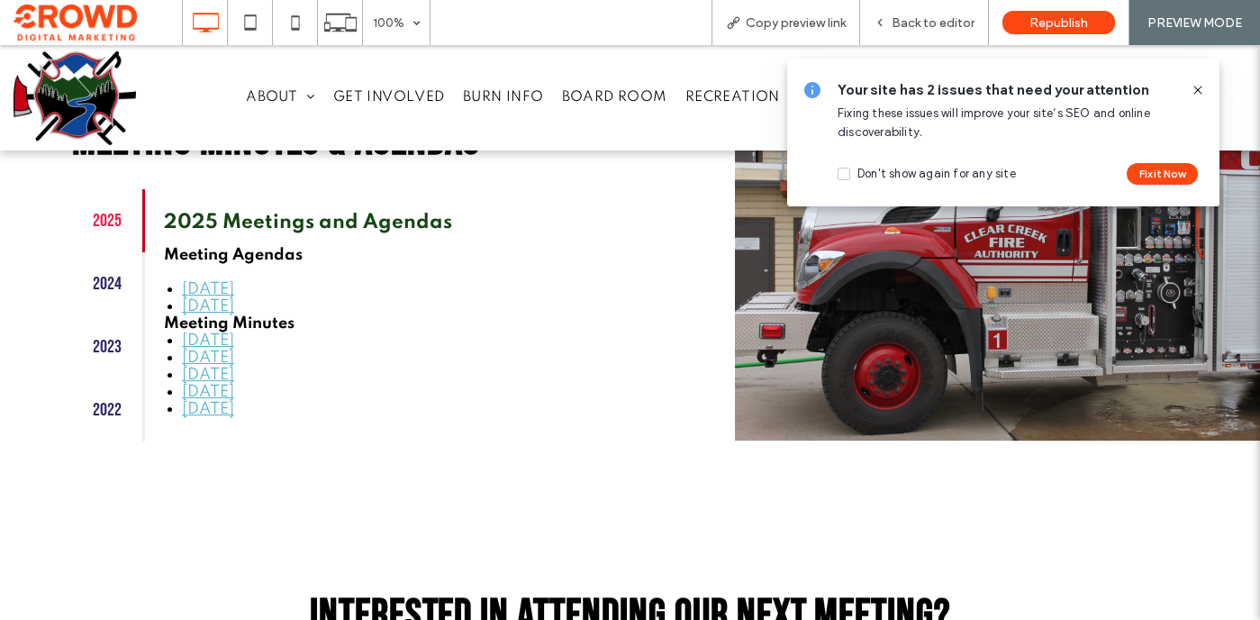
click at [232, 377] on link "[DATE]" at bounding box center [208, 375] width 52 height 16
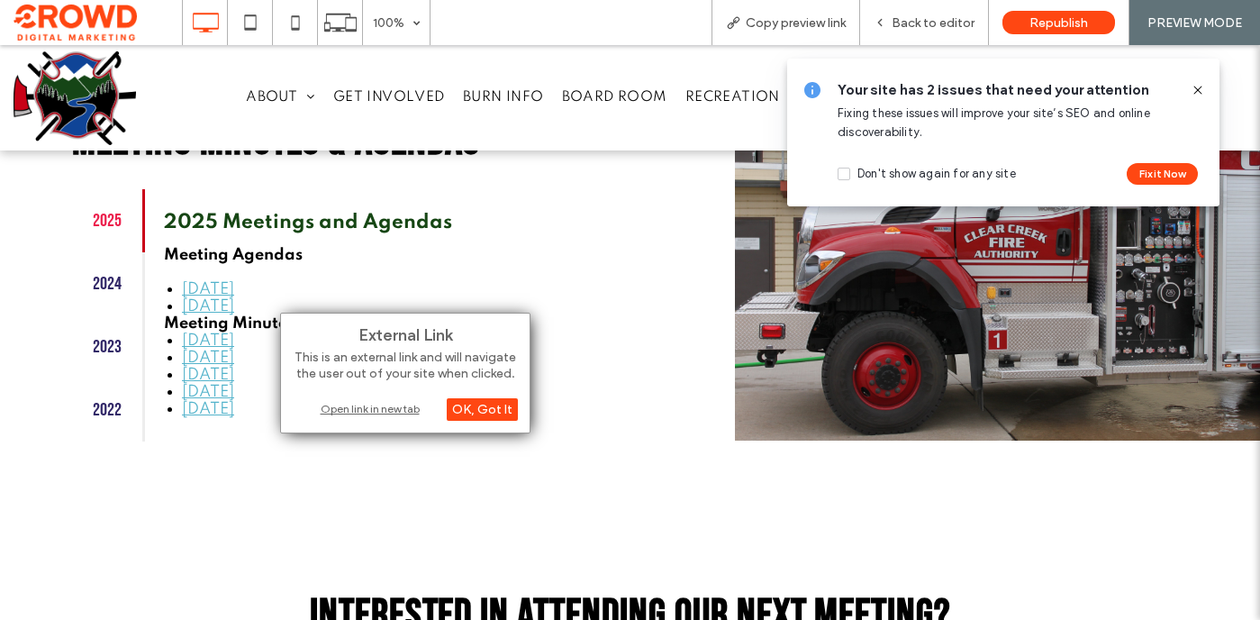
click at [346, 407] on div "Open link in new tab" at bounding box center [405, 408] width 225 height 19
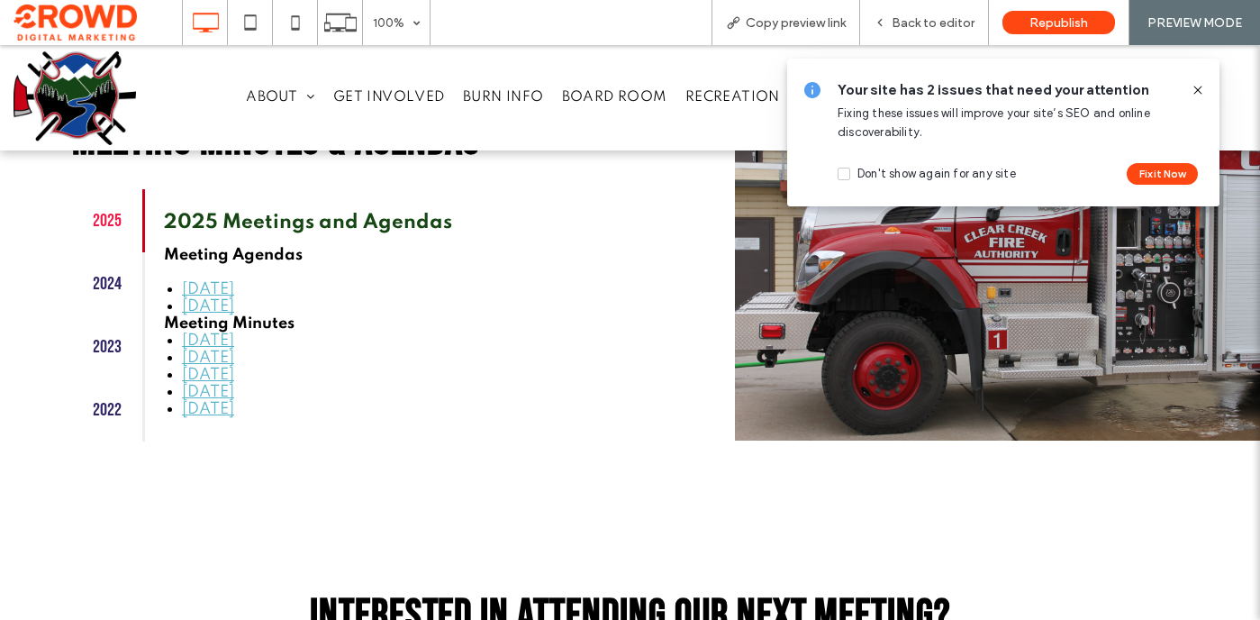
click at [234, 395] on link "[DATE]" at bounding box center [208, 392] width 52 height 16
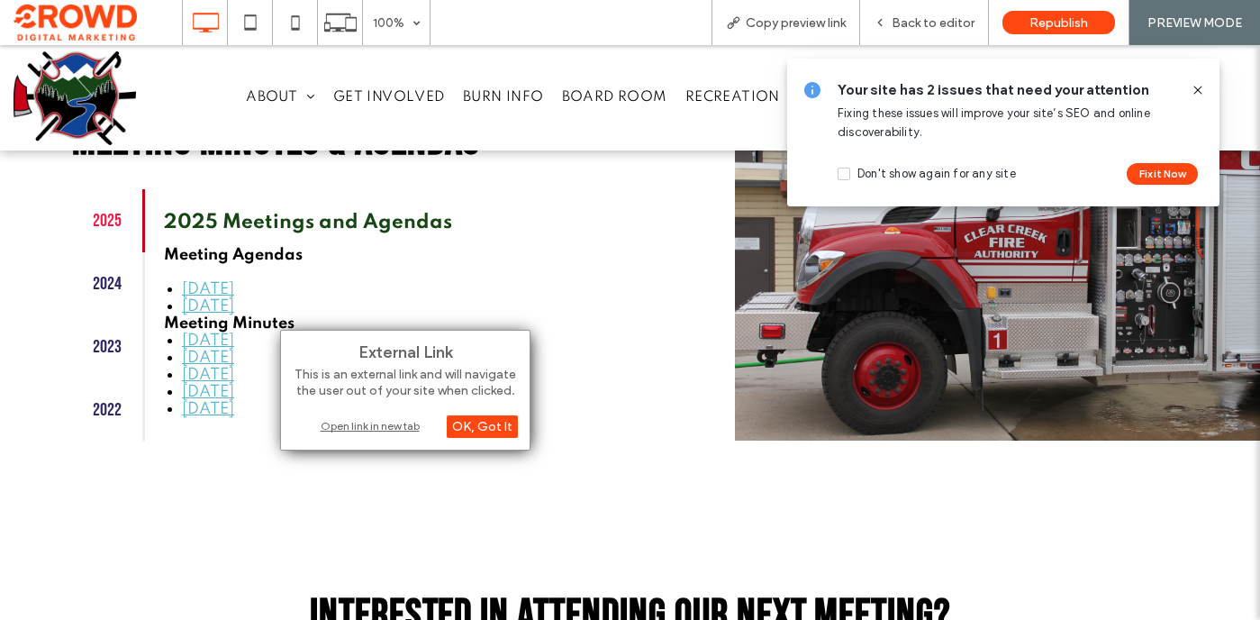
click at [366, 426] on div "Open link in new tab" at bounding box center [405, 425] width 225 height 19
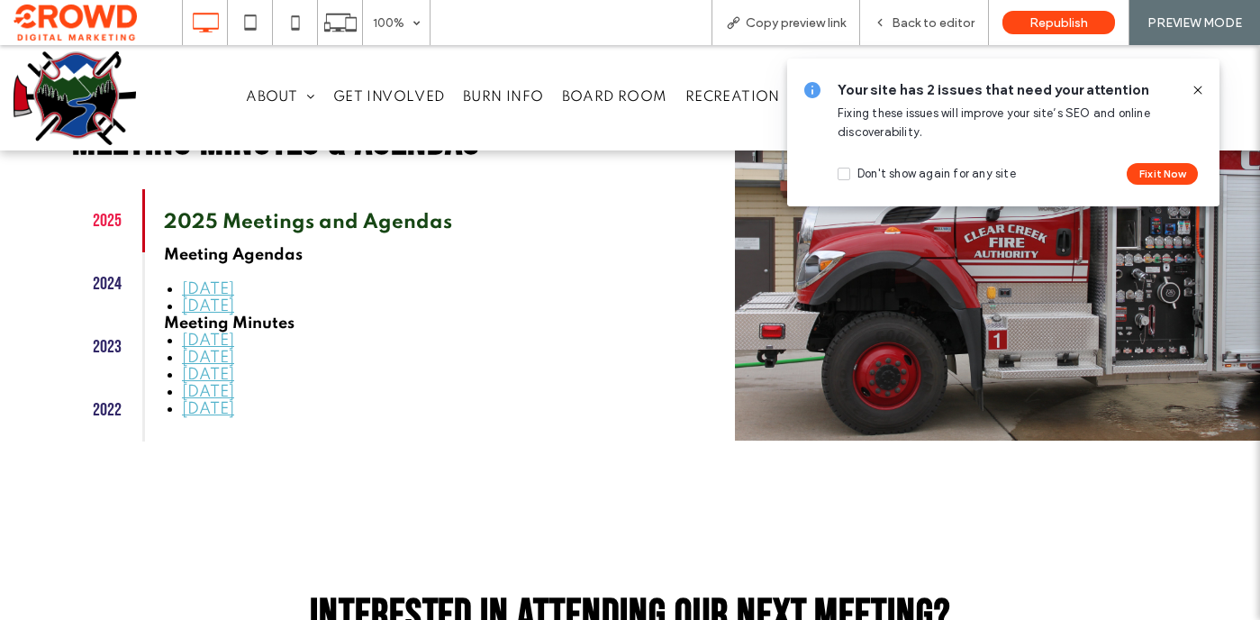
click at [222, 409] on link "[DATE]" at bounding box center [208, 409] width 52 height 16
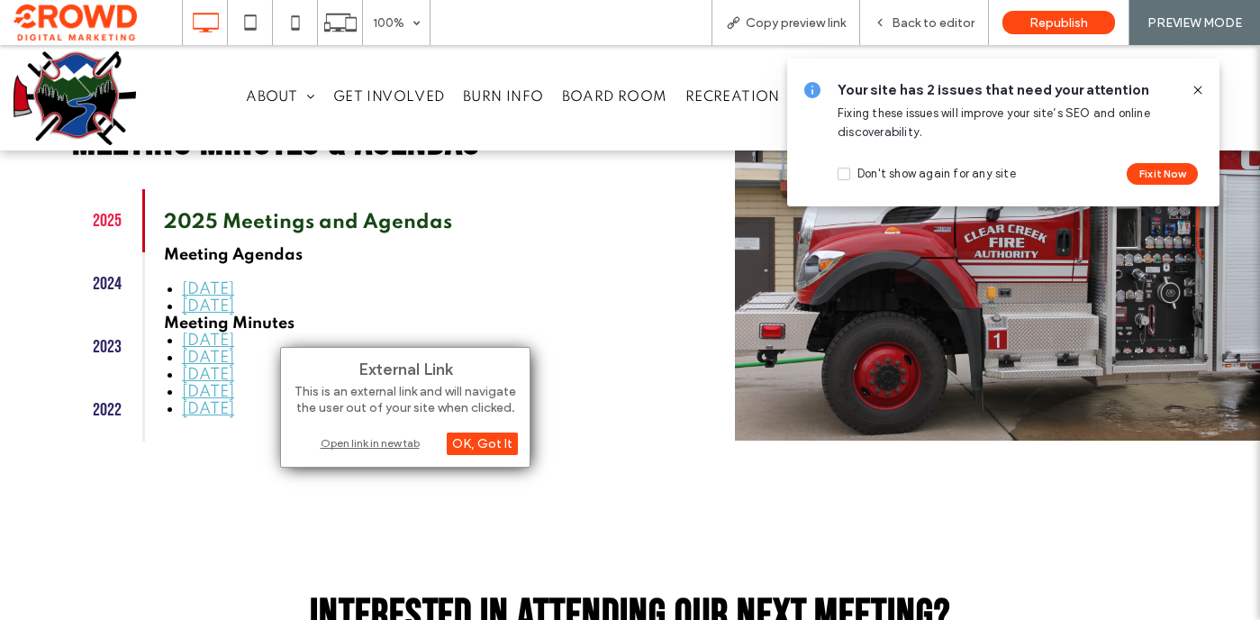
click at [363, 441] on div "Open link in new tab" at bounding box center [405, 442] width 225 height 19
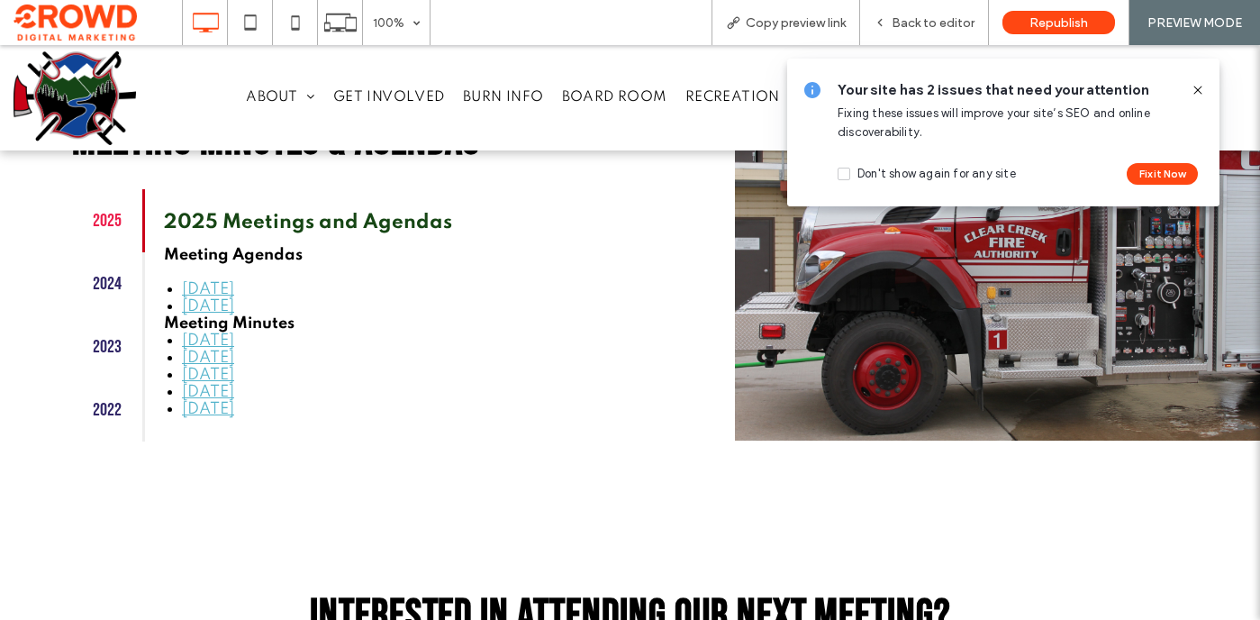
click at [234, 342] on link "[DATE]" at bounding box center [208, 340] width 52 height 16
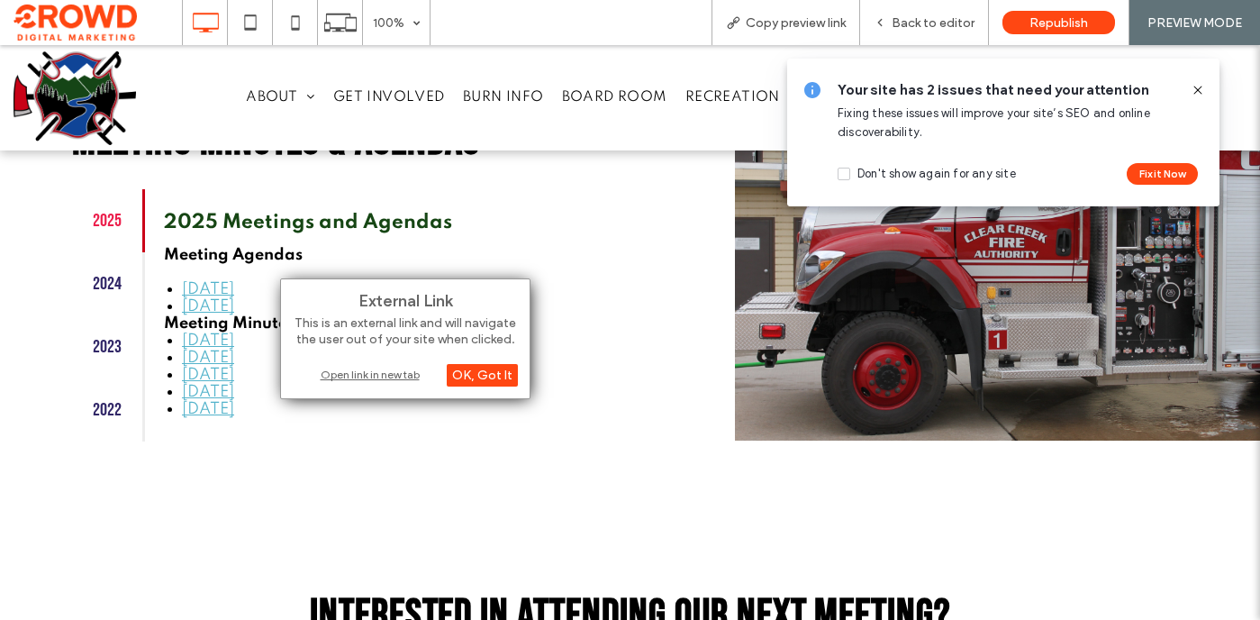
click at [353, 372] on div "Open link in new tab" at bounding box center [405, 374] width 225 height 19
